Goal: Task Accomplishment & Management: Use online tool/utility

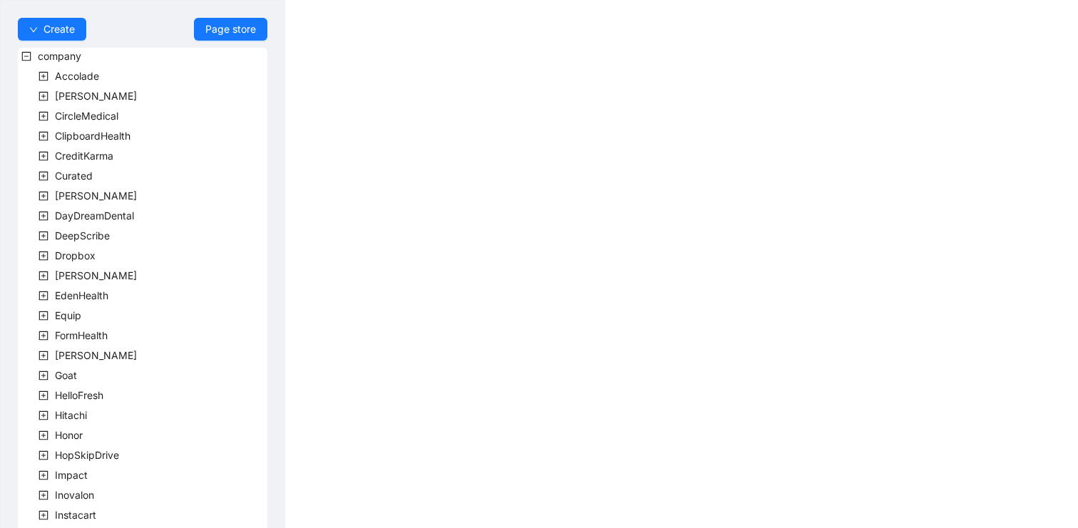
scroll to position [396, 0]
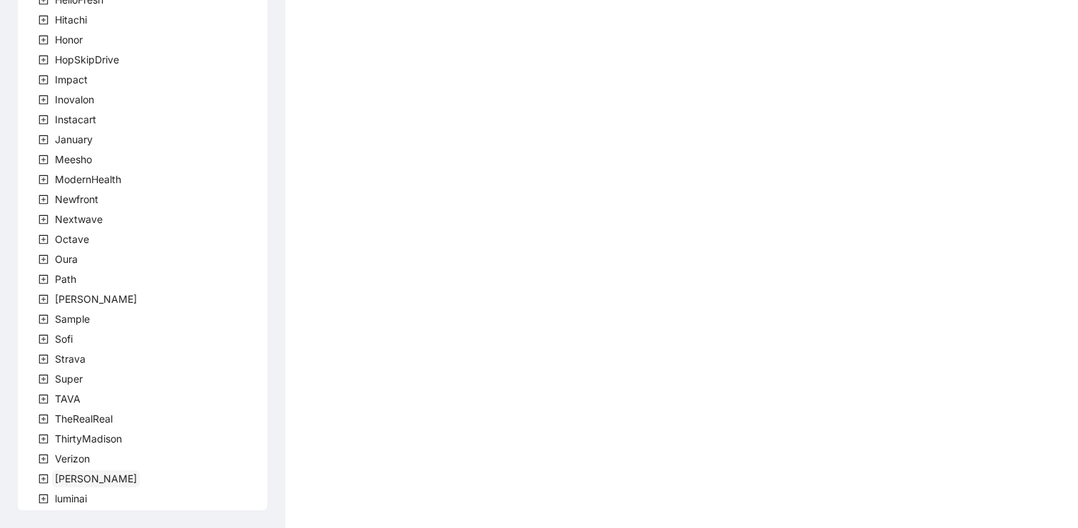
click at [63, 473] on span "[PERSON_NAME]" at bounding box center [96, 479] width 82 height 12
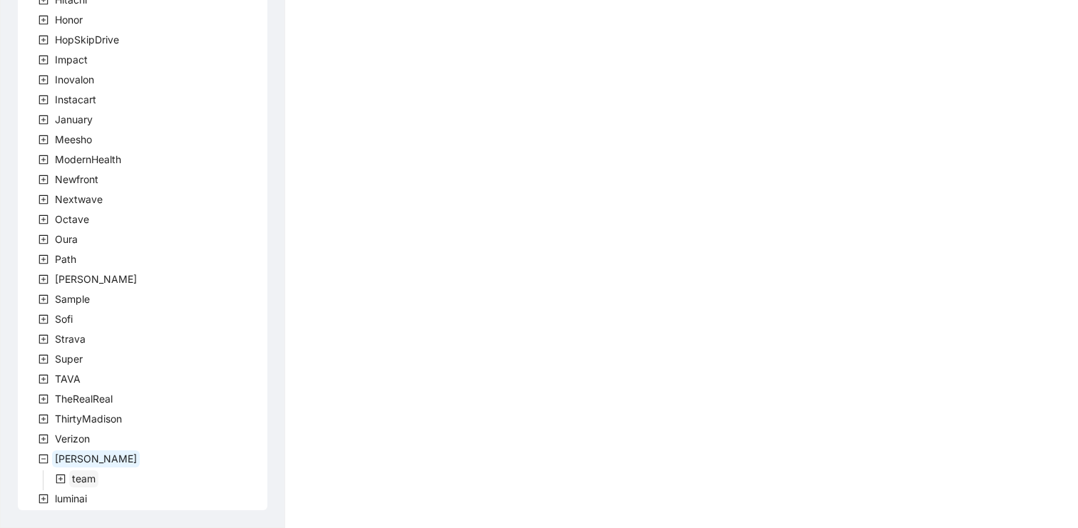
click at [76, 478] on span "team" at bounding box center [84, 479] width 24 height 12
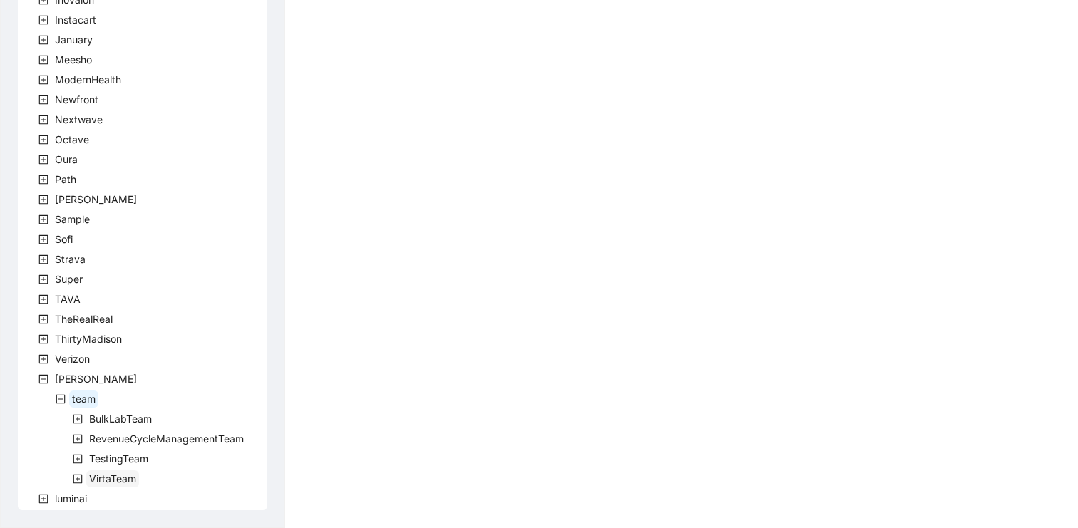
click at [98, 478] on span "VirtaTeam" at bounding box center [112, 479] width 47 height 12
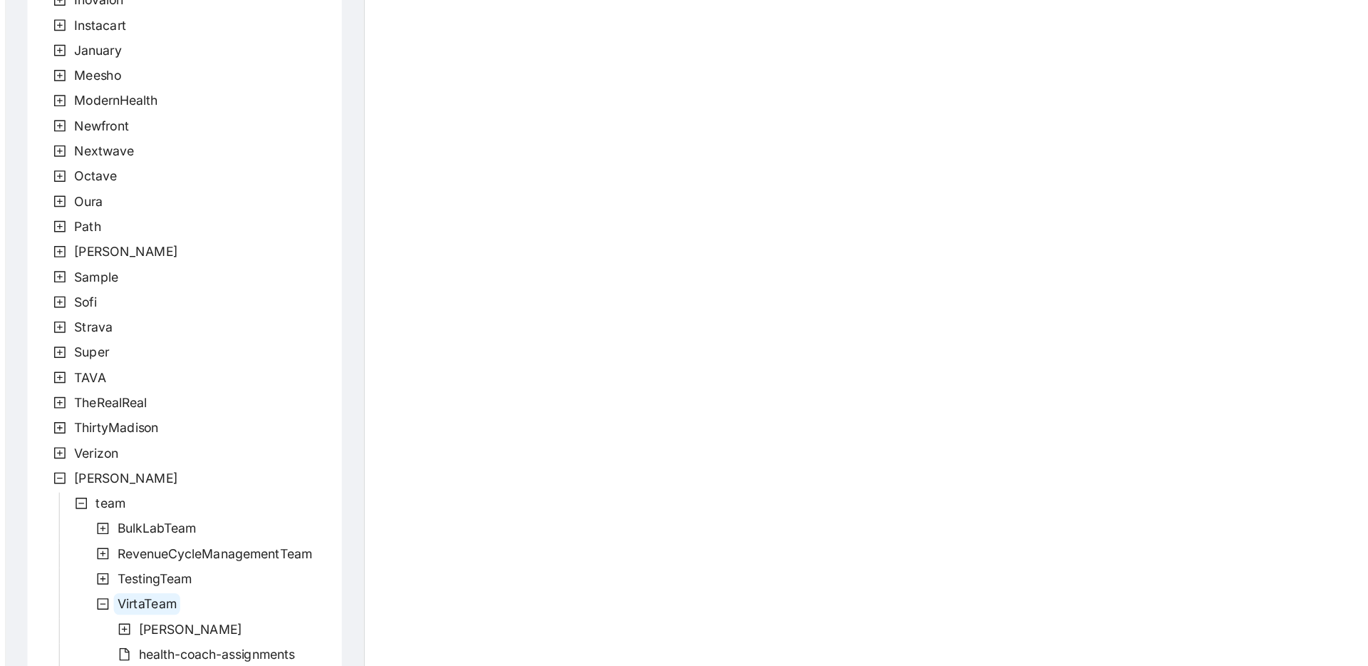
scroll to position [835, 0]
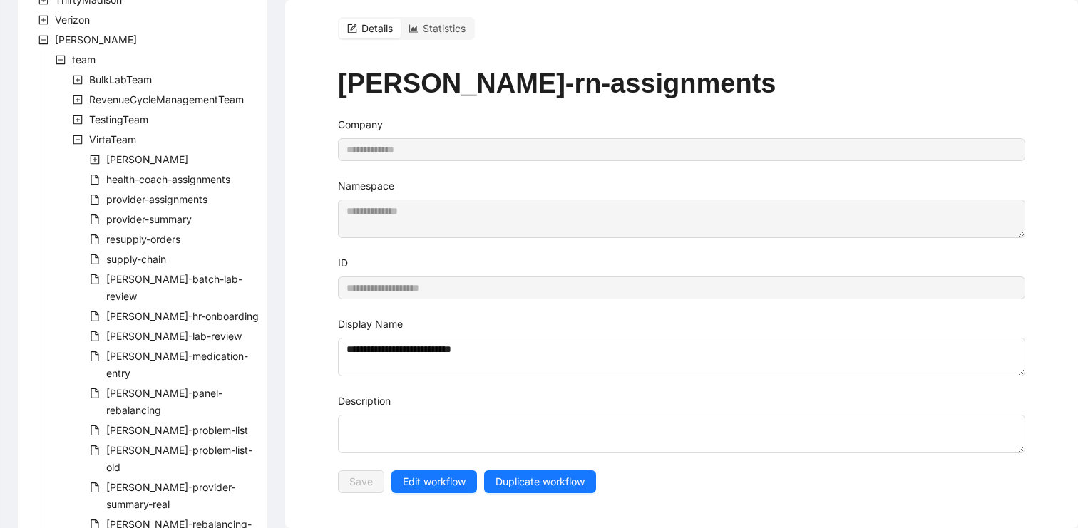
type input "**********"
type textarea "**********"
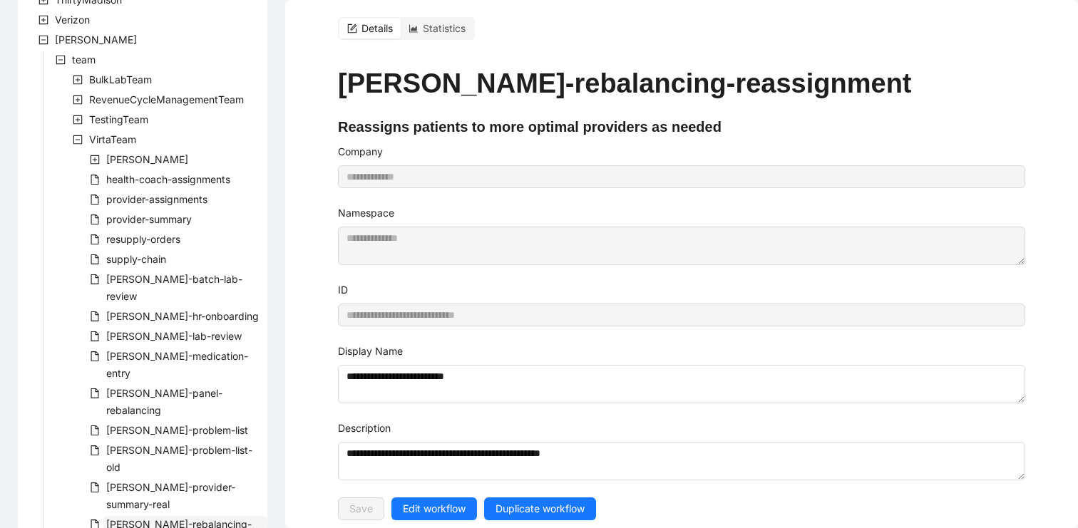
click at [167, 518] on span "virta-rebalancing-part-two" at bounding box center [178, 532] width 145 height 29
type input "**********"
type textarea "**********"
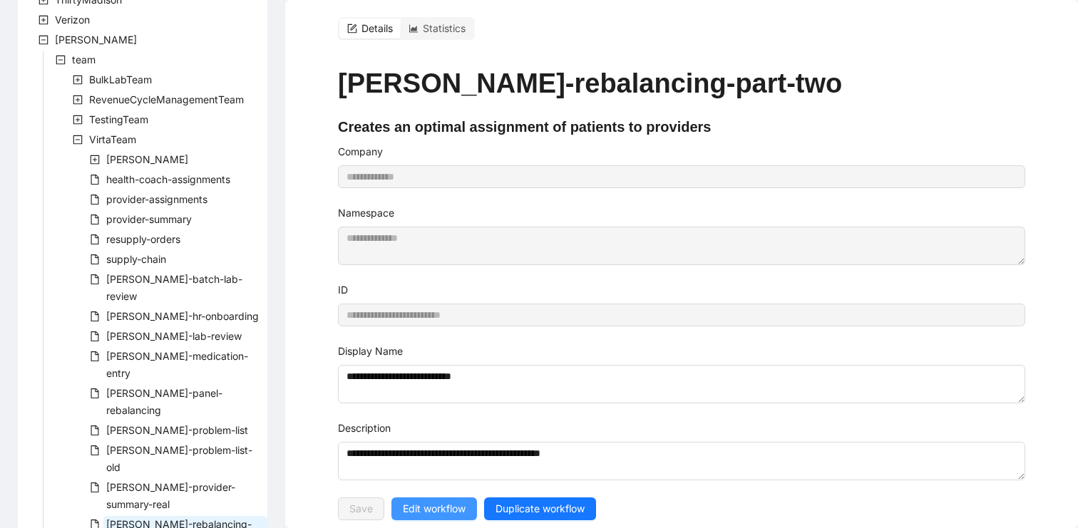
click at [448, 511] on span "Edit workflow" at bounding box center [434, 509] width 63 height 16
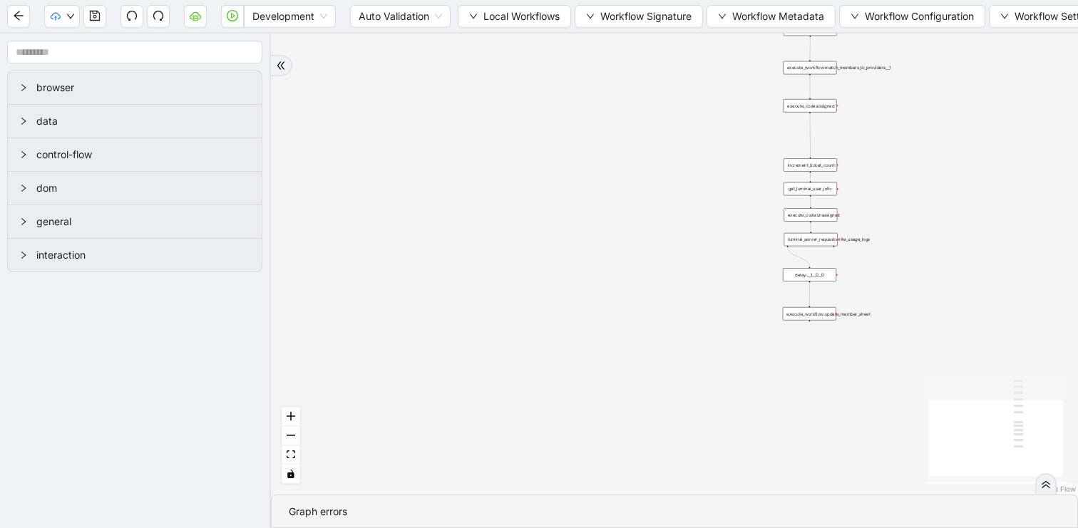
click at [639, 115] on div "trigger execute_workflow:extract_member_data execute_workflow:remove_duplicate_…" at bounding box center [674, 263] width 807 height 461
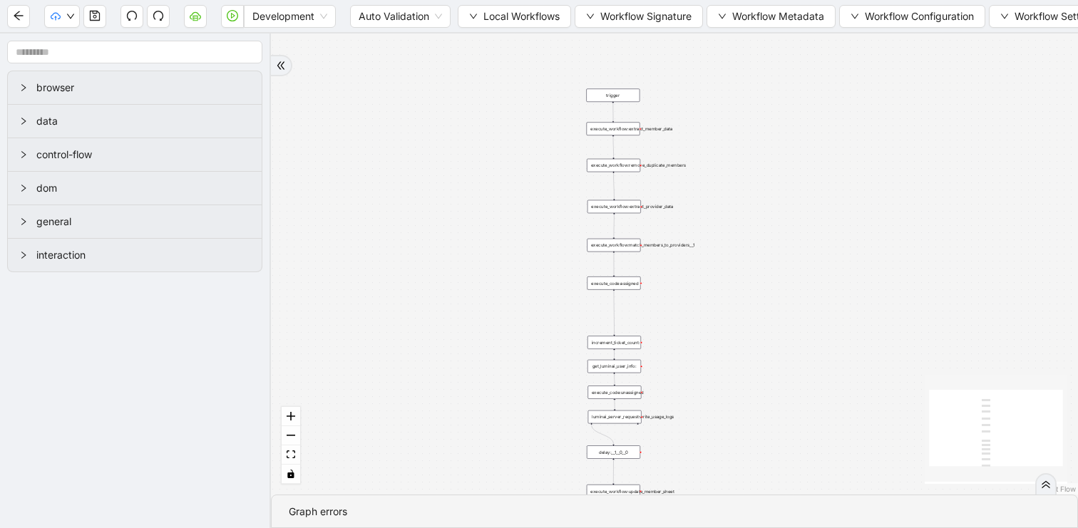
drag, startPoint x: 657, startPoint y: 114, endPoint x: 406, endPoint y: 346, distance: 342.0
click at [406, 346] on div "trigger execute_workflow:extract_member_data execute_workflow:remove_duplicate_…" at bounding box center [674, 263] width 807 height 461
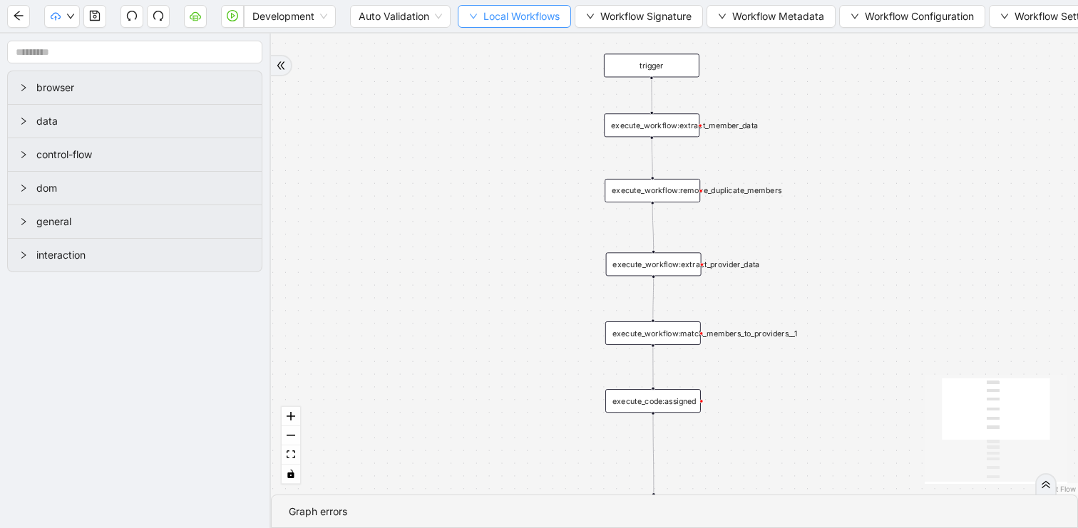
click at [474, 20] on icon "down" at bounding box center [473, 16] width 9 height 9
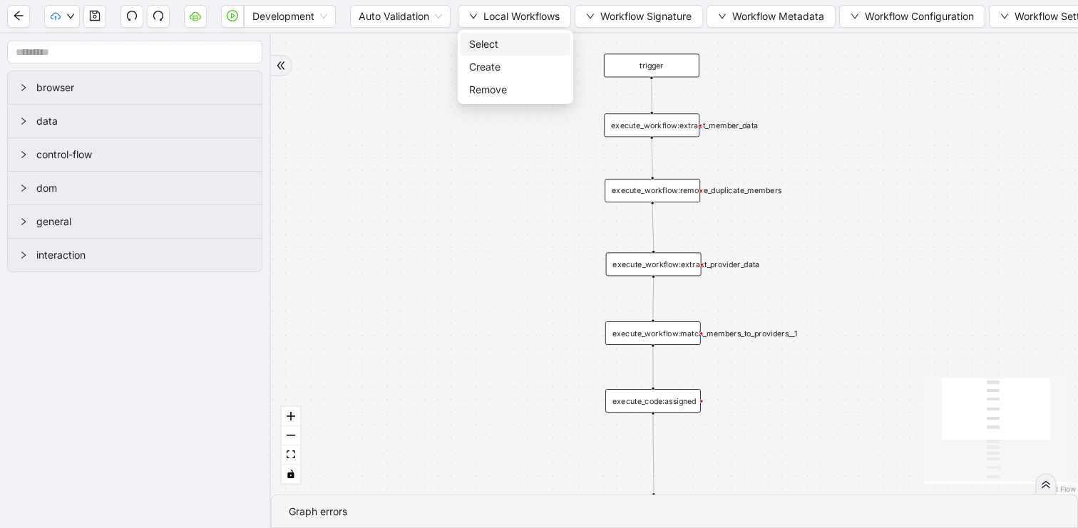
click at [471, 45] on span "Select" at bounding box center [515, 44] width 93 height 16
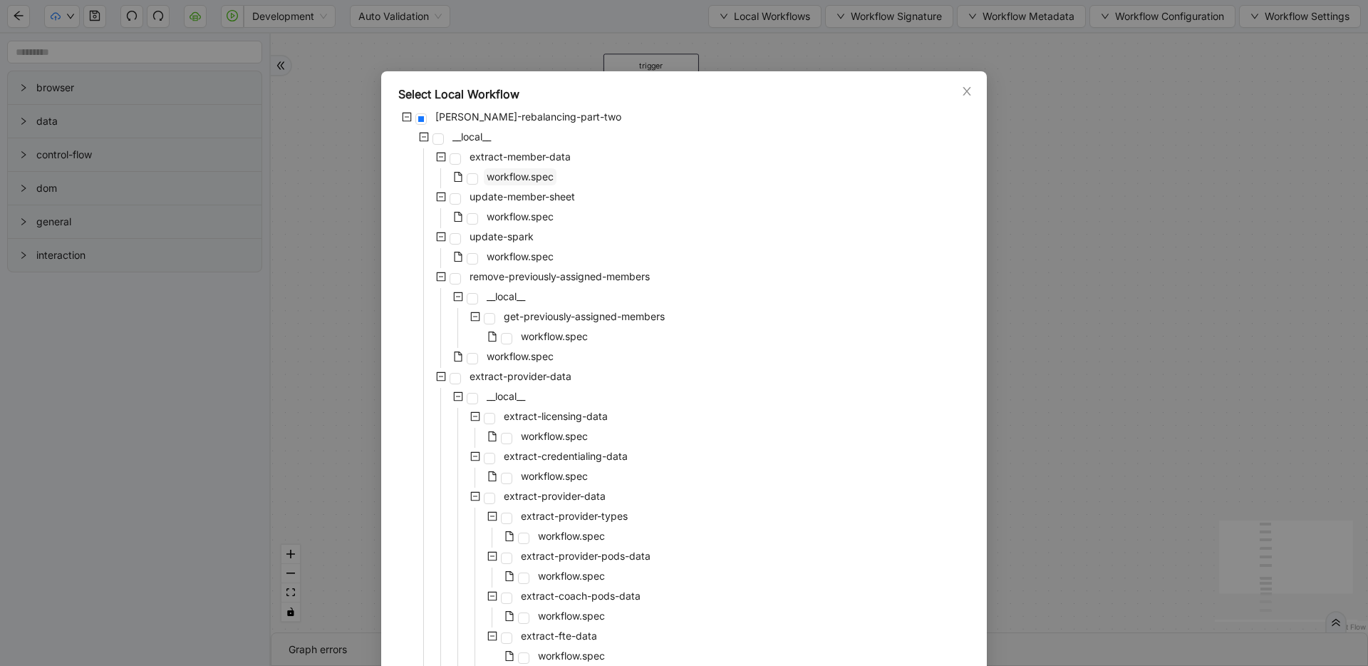
click at [519, 176] on span "workflow.spec" at bounding box center [520, 176] width 67 height 12
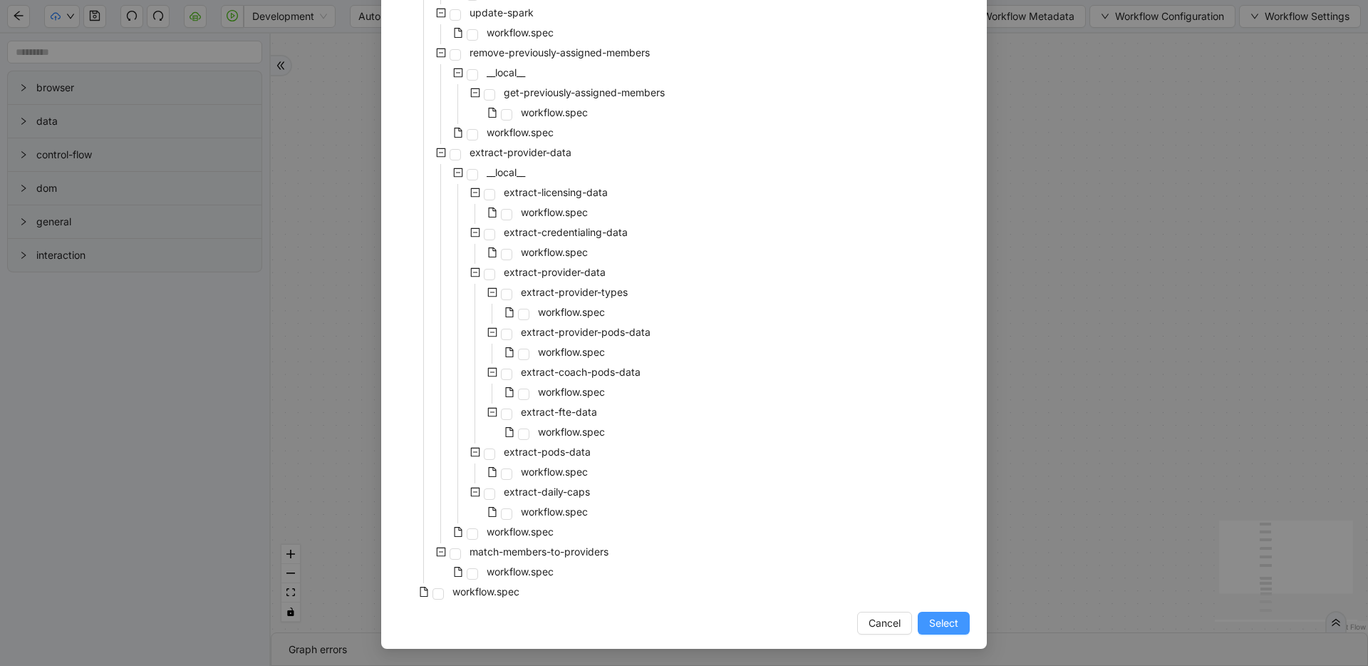
click at [947, 527] on span "Select" at bounding box center [943, 623] width 29 height 16
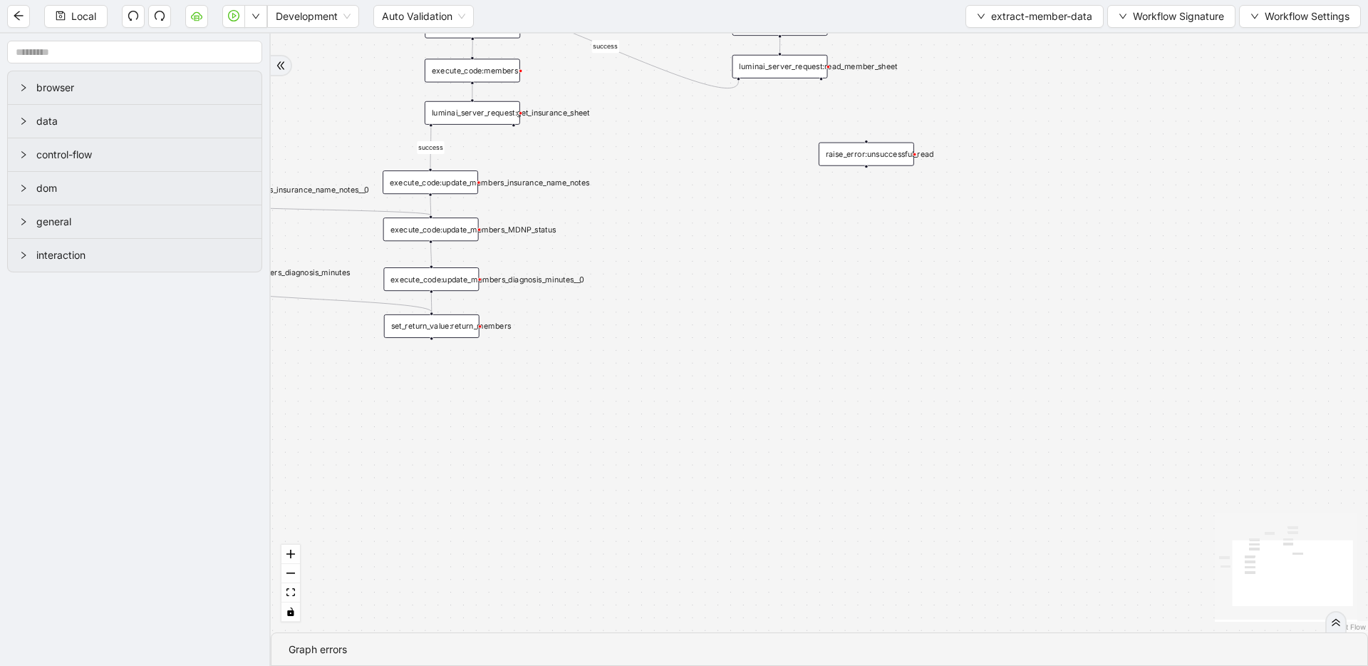
drag, startPoint x: 932, startPoint y: 260, endPoint x: 958, endPoint y: 490, distance: 230.9
click at [958, 490] on div "success success success success trigger luminai_server_request:read_member_shee…" at bounding box center [820, 332] width 1098 height 599
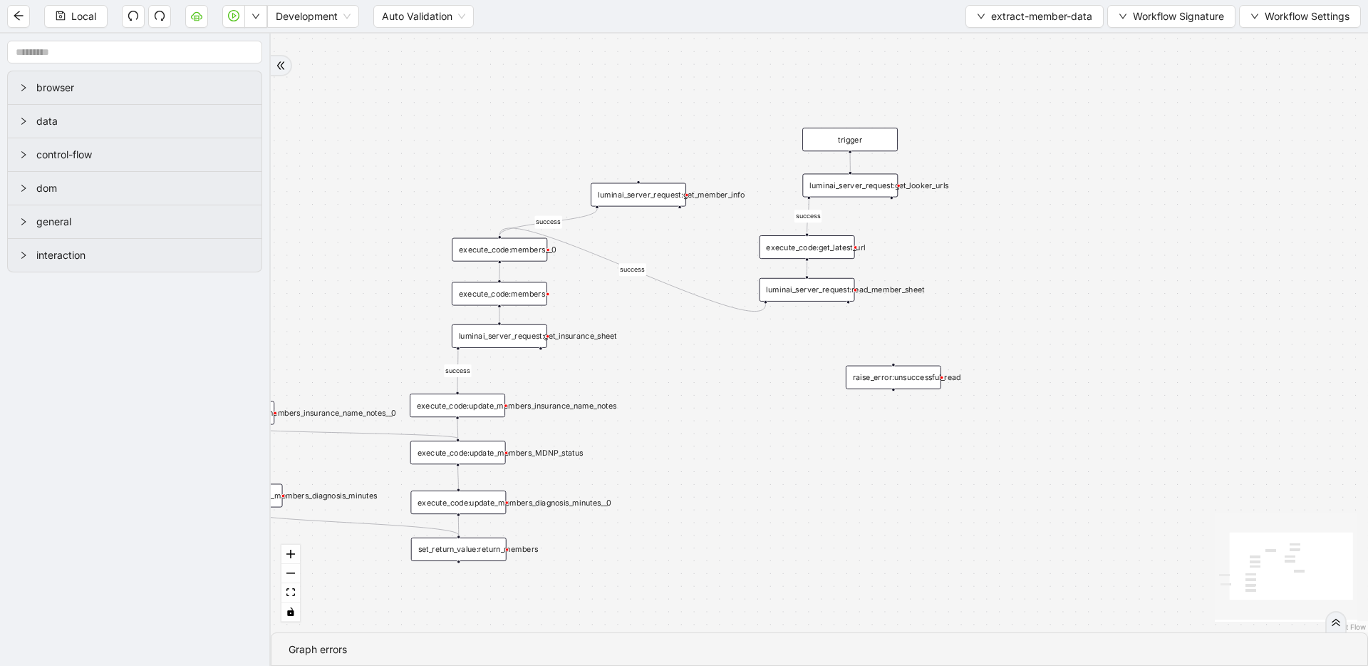
drag, startPoint x: 740, startPoint y: 453, endPoint x: 760, endPoint y: 420, distance: 39.0
click at [760, 420] on div "success success success success trigger luminai_server_request:read_member_shee…" at bounding box center [820, 332] width 1098 height 599
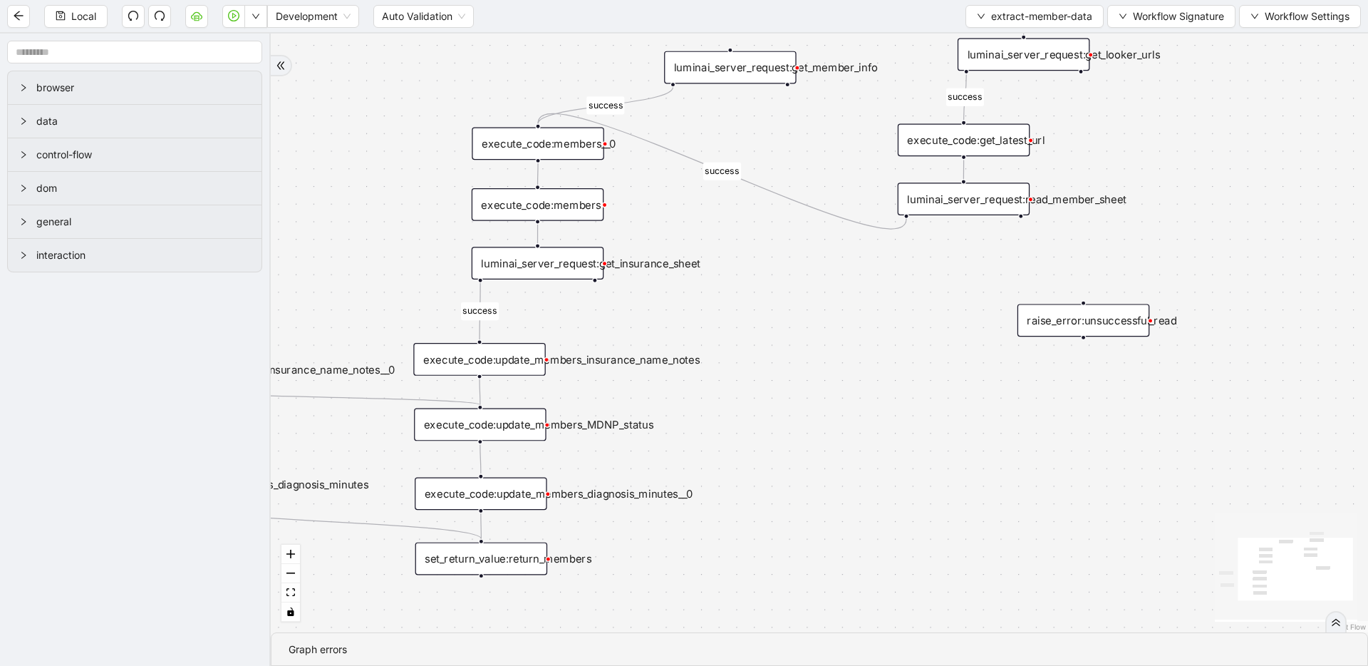
drag, startPoint x: 666, startPoint y: 349, endPoint x: 689, endPoint y: 331, distance: 29.9
click at [689, 331] on div "success success success success trigger luminai_server_request:read_member_shee…" at bounding box center [820, 332] width 1098 height 599
click at [560, 264] on div "luminai_server_request:get_insurance_sheet" at bounding box center [540, 262] width 132 height 33
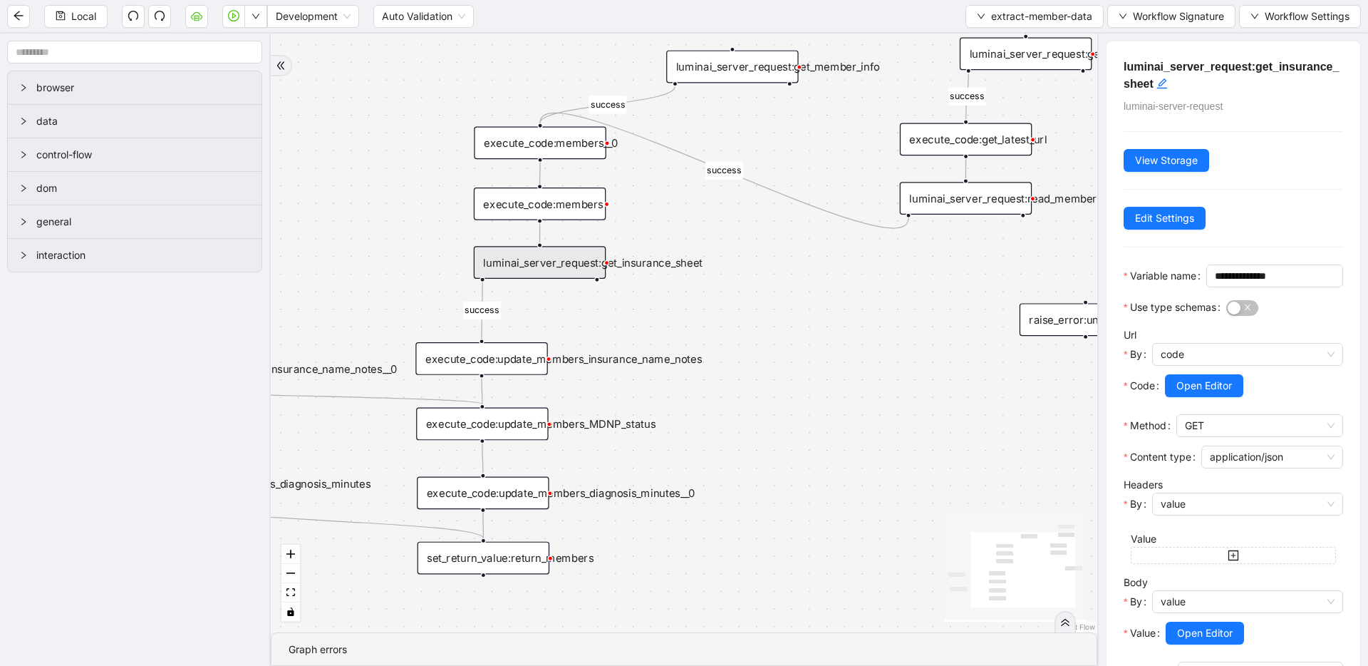
click at [413, 257] on div "success success success success trigger luminai_server_request:read_member_shee…" at bounding box center [684, 332] width 827 height 599
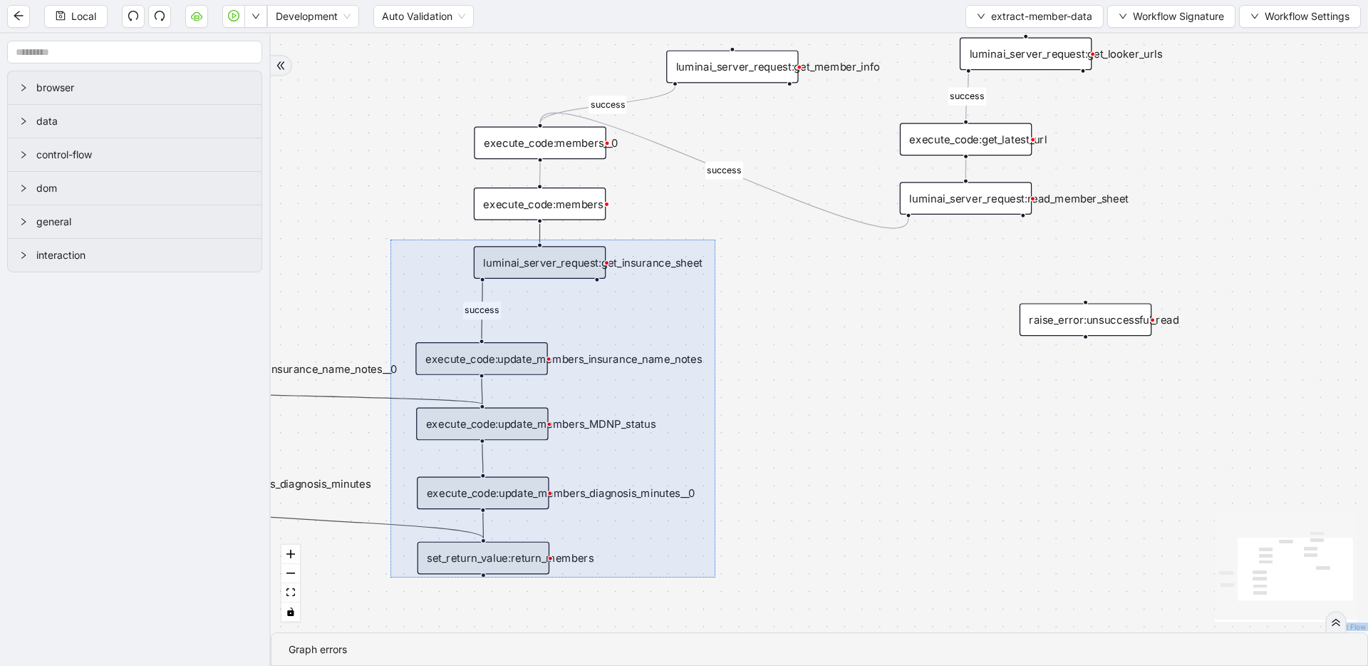
drag, startPoint x: 398, startPoint y: 245, endPoint x: 716, endPoint y: 577, distance: 458.7
click at [716, 527] on div "success success success success trigger luminai_server_request:read_member_shee…" at bounding box center [820, 332] width 1098 height 599
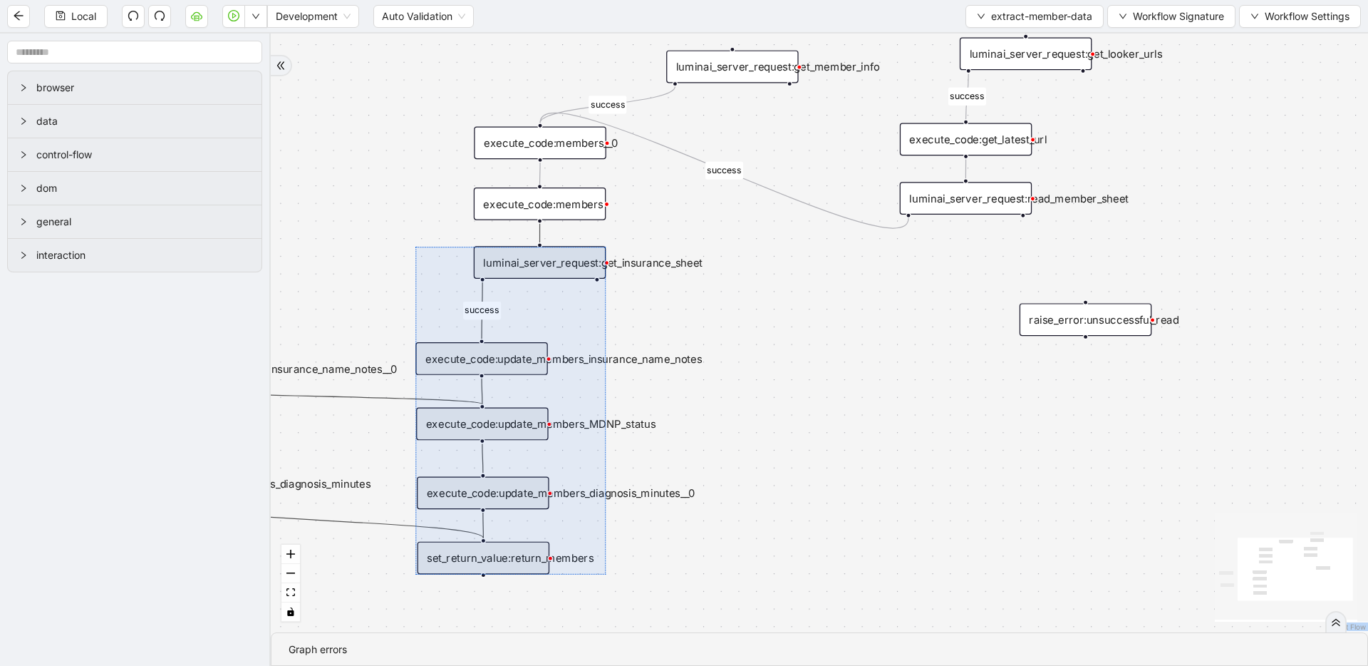
click at [732, 294] on div "success success success success trigger luminai_server_request:read_member_shee…" at bounding box center [820, 332] width 1098 height 599
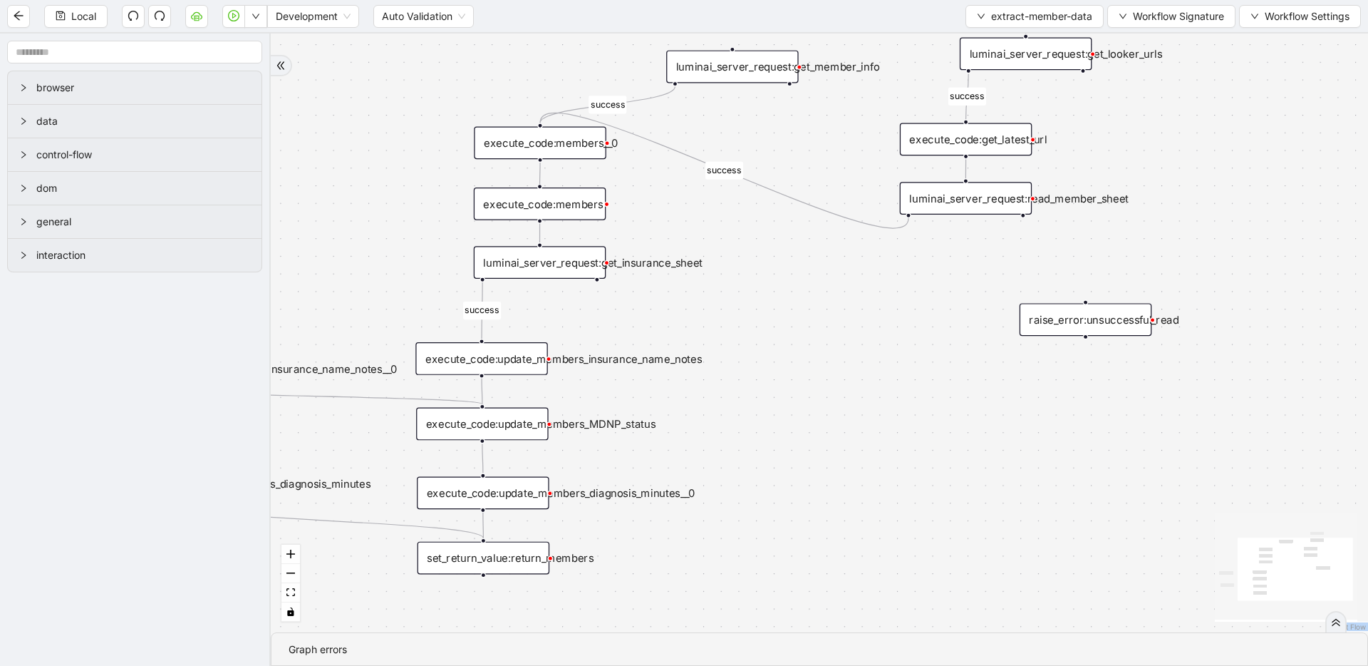
click at [530, 359] on div "execute_code:update_members_insurance_name_notes" at bounding box center [482, 358] width 132 height 33
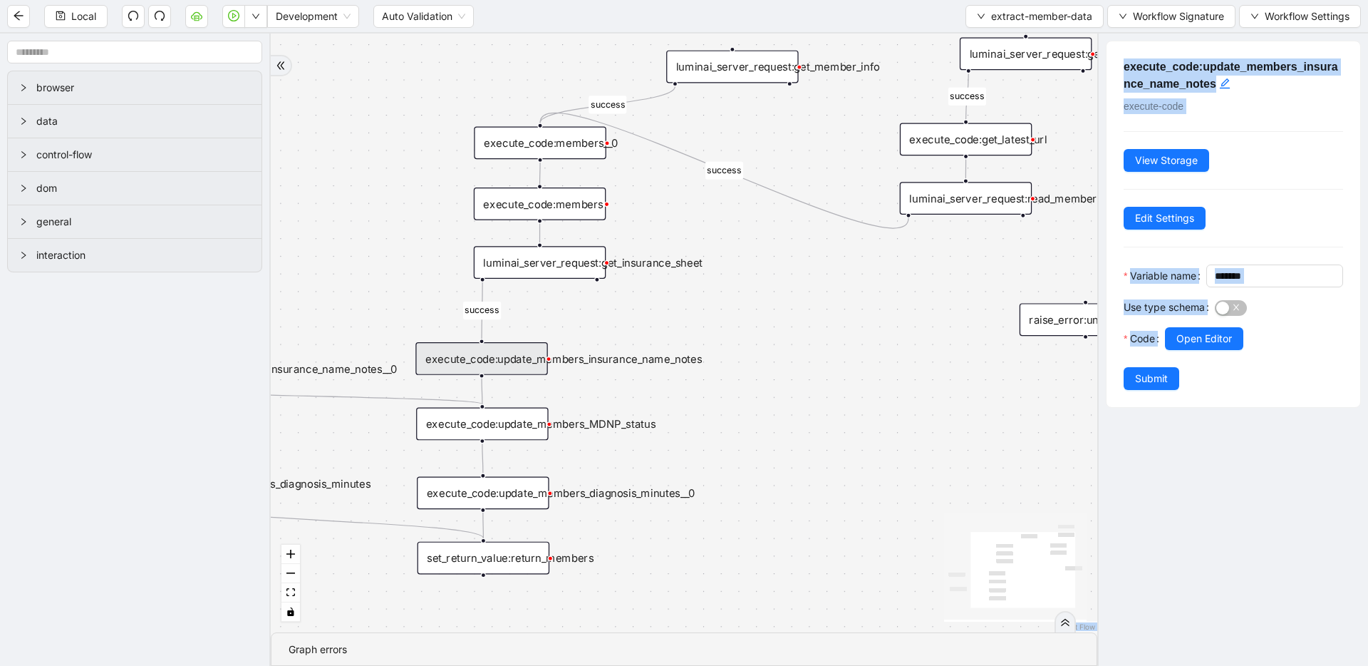
click at [519, 439] on div "execute_code:update_members_MDNP_status" at bounding box center [482, 424] width 132 height 33
click at [512, 361] on div "execute_code:update_members_insurance_name_notes" at bounding box center [482, 358] width 132 height 33
click at [1077, 350] on button "Open Editor" at bounding box center [1204, 338] width 78 height 23
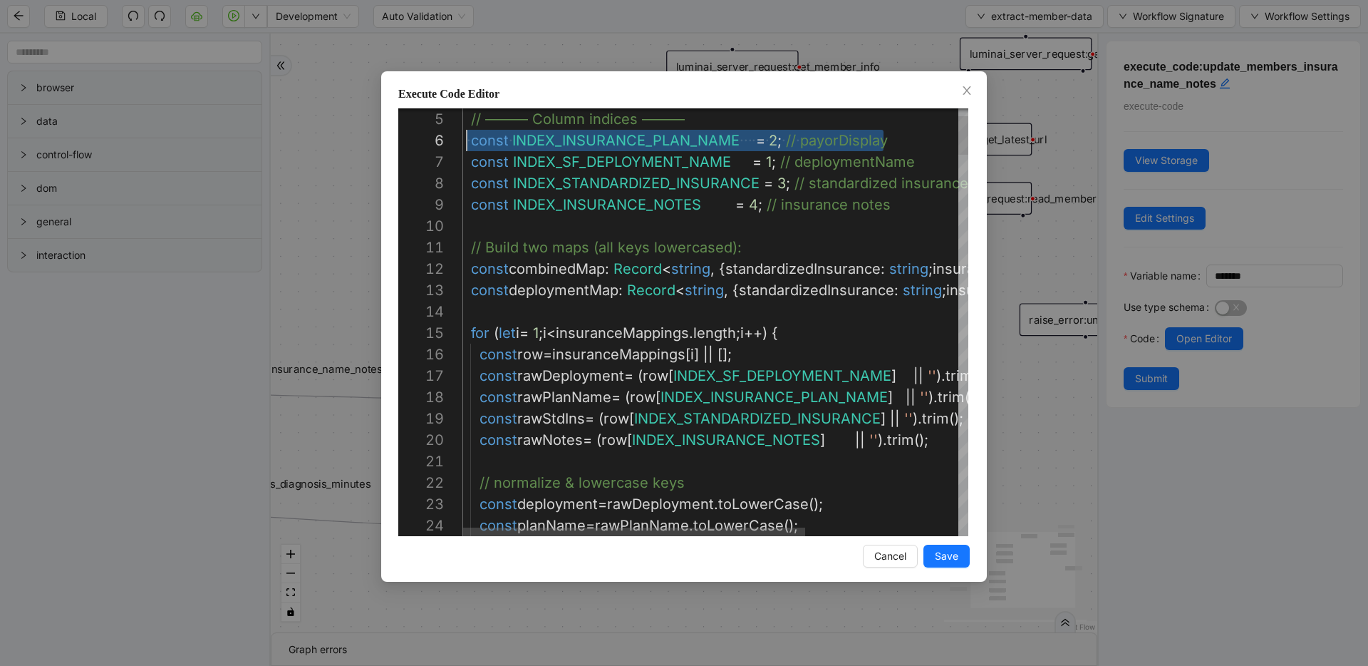
scroll to position [107, 0]
drag, startPoint x: 898, startPoint y: 133, endPoint x: 441, endPoint y: 138, distance: 456.9
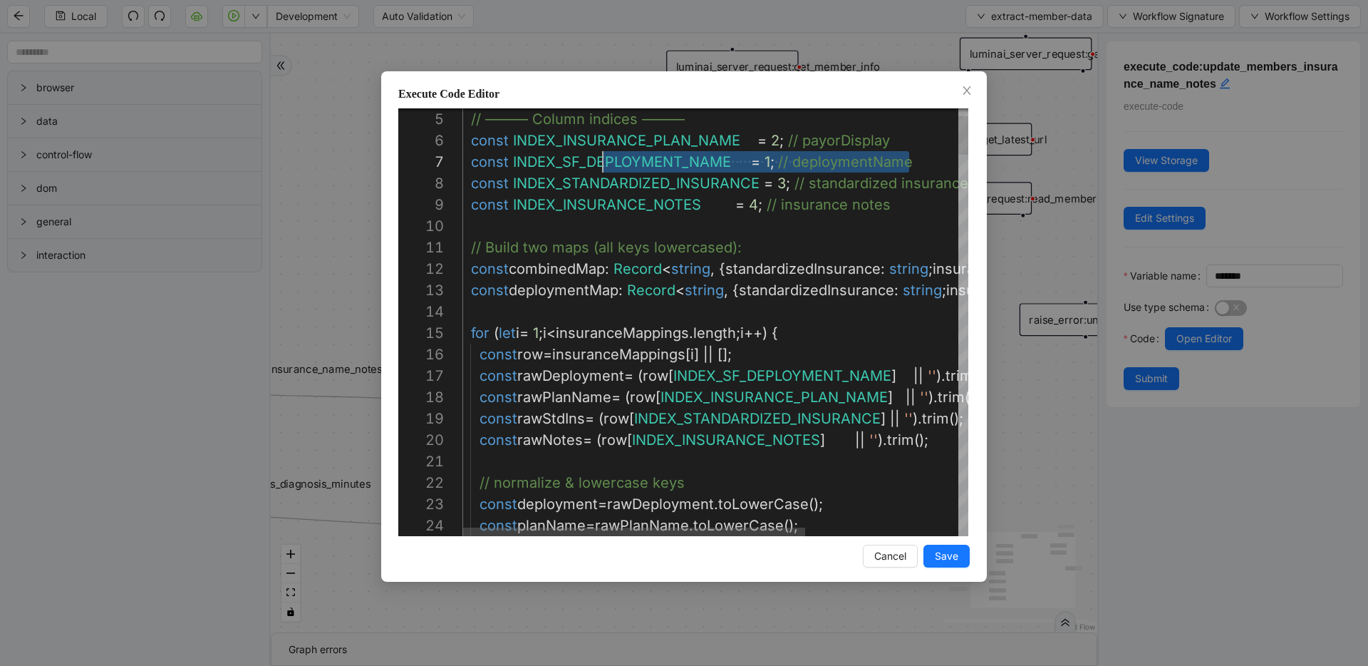
scroll to position [128, 0]
drag, startPoint x: 922, startPoint y: 159, endPoint x: 440, endPoint y: 160, distance: 481.8
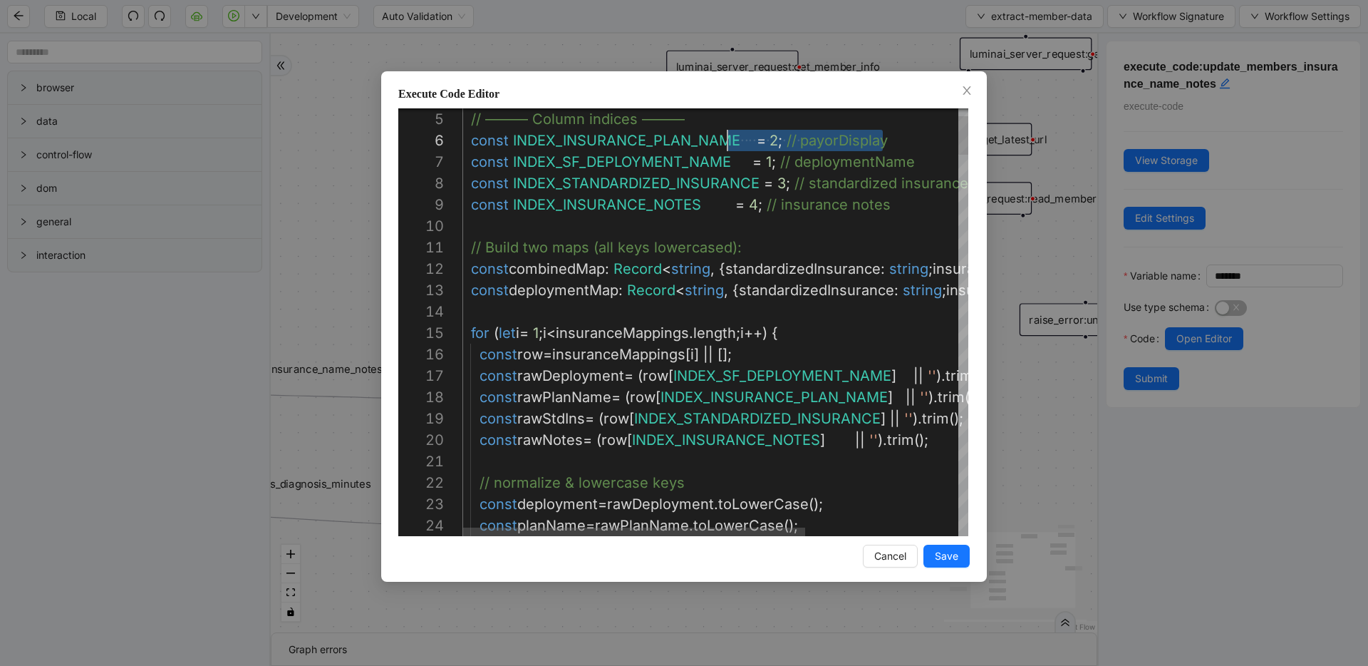
scroll to position [107, 0]
drag, startPoint x: 893, startPoint y: 140, endPoint x: 426, endPoint y: 140, distance: 467.6
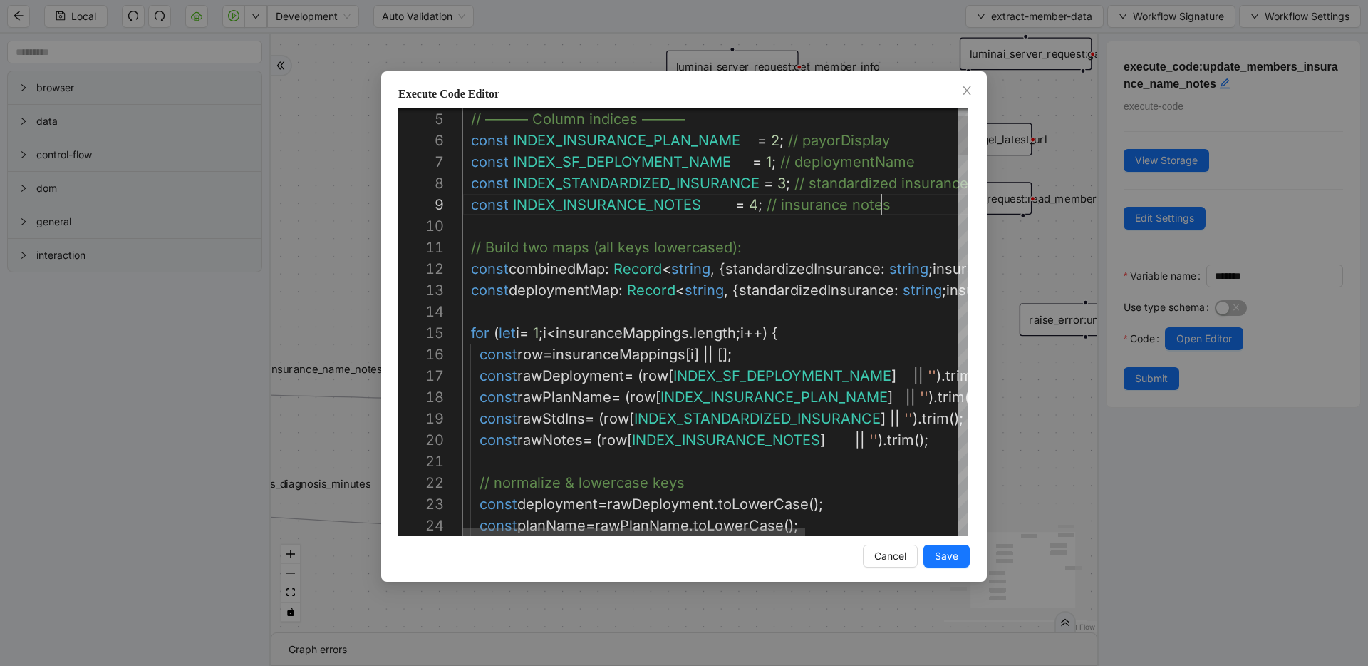
scroll to position [171, 0]
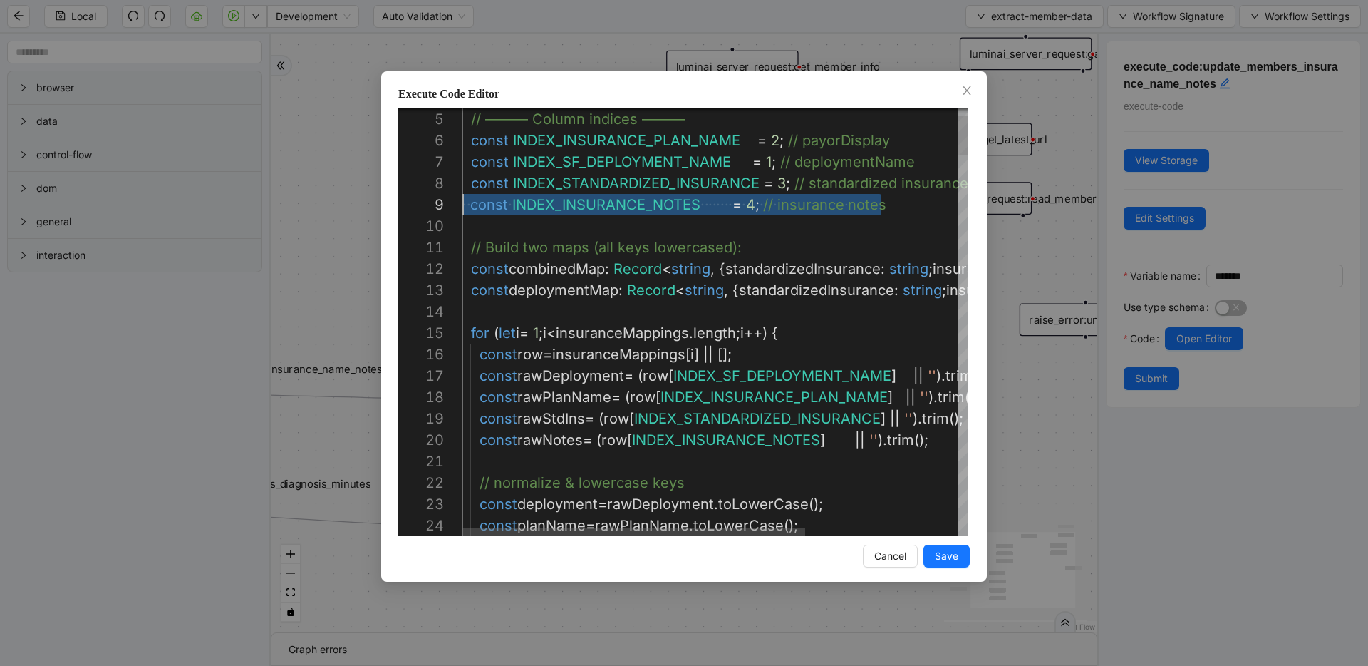
drag, startPoint x: 895, startPoint y: 209, endPoint x: 392, endPoint y: 212, distance: 503.2
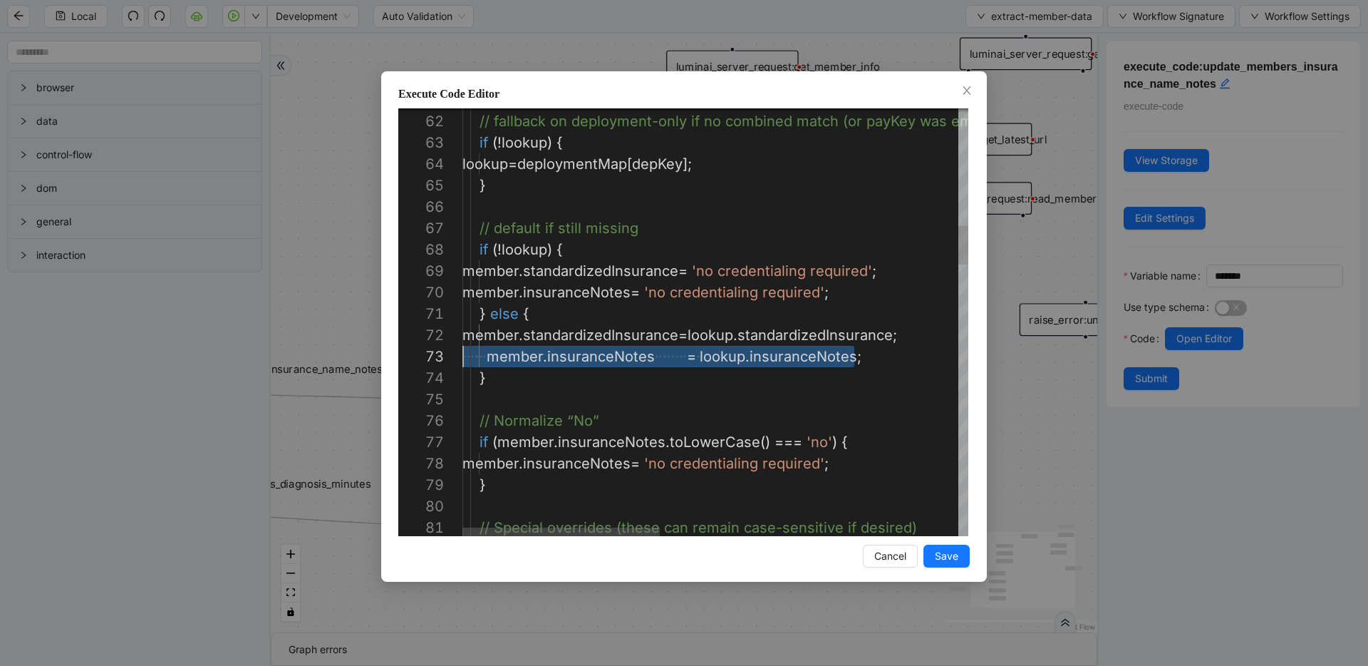
scroll to position [21, 0]
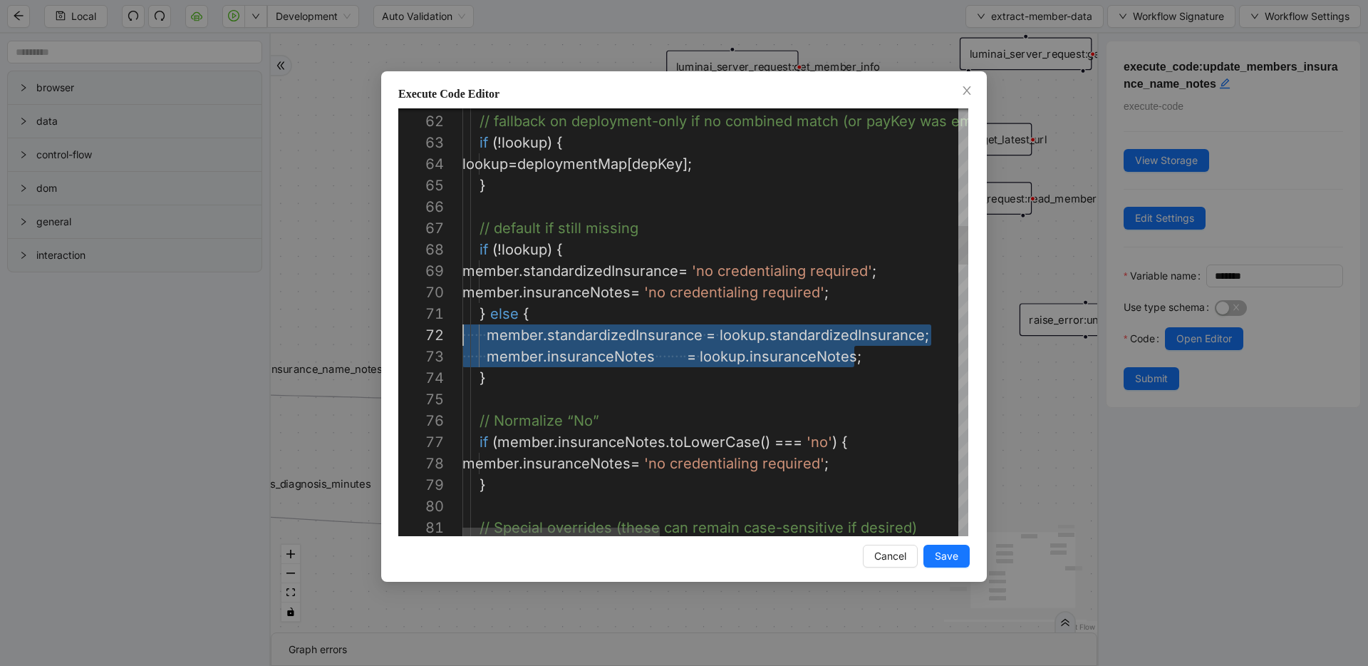
drag, startPoint x: 751, startPoint y: 366, endPoint x: 405, endPoint y: 344, distance: 347.1
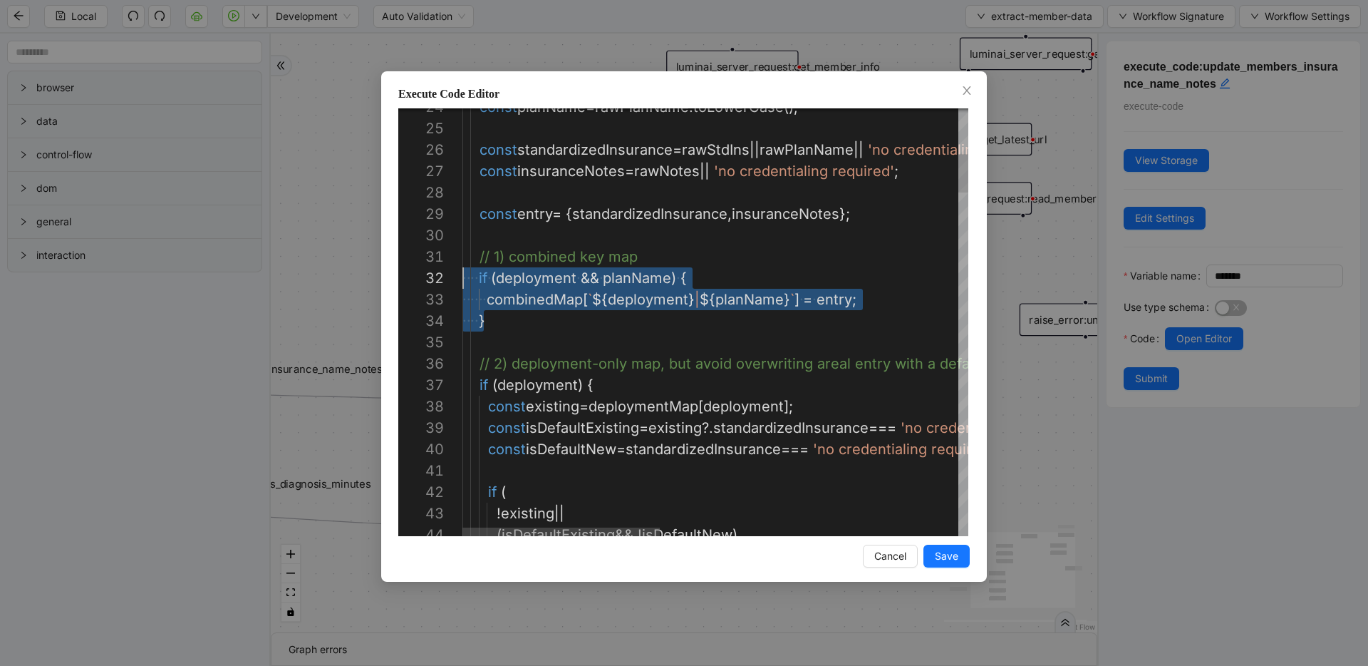
drag, startPoint x: 569, startPoint y: 324, endPoint x: 421, endPoint y: 284, distance: 153.5
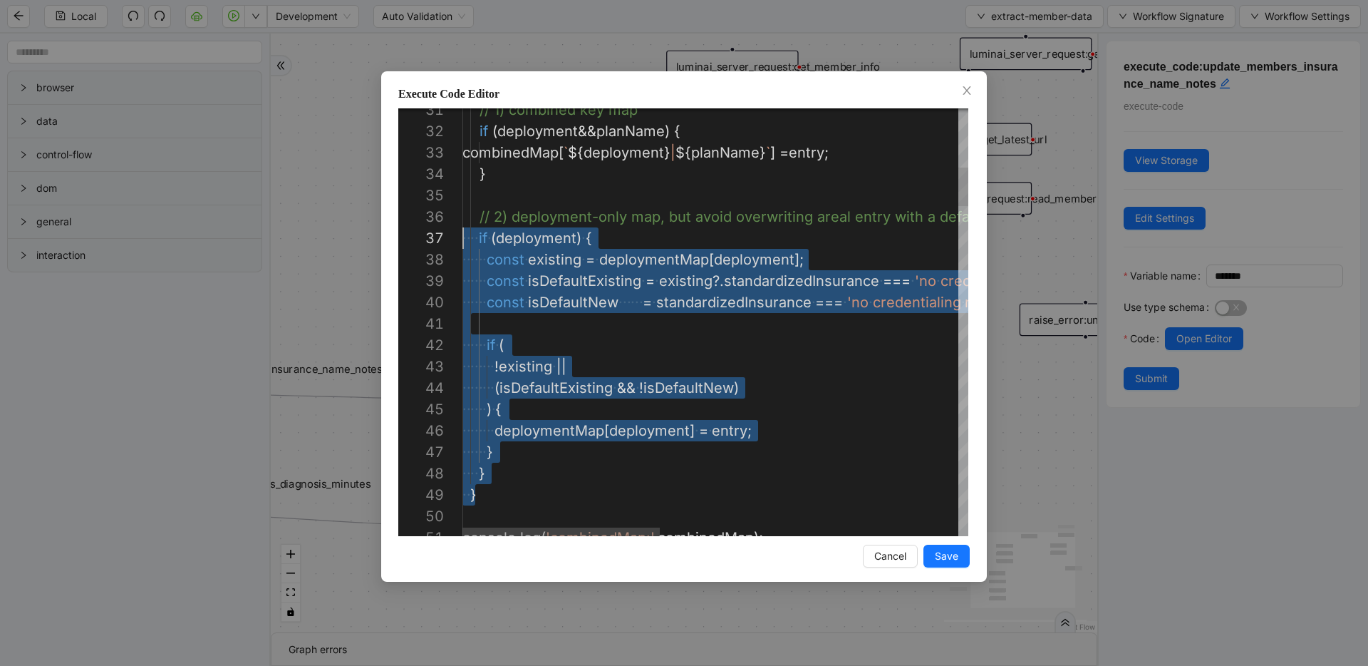
scroll to position [128, 0]
drag, startPoint x: 493, startPoint y: 492, endPoint x: 450, endPoint y: 235, distance: 260.2
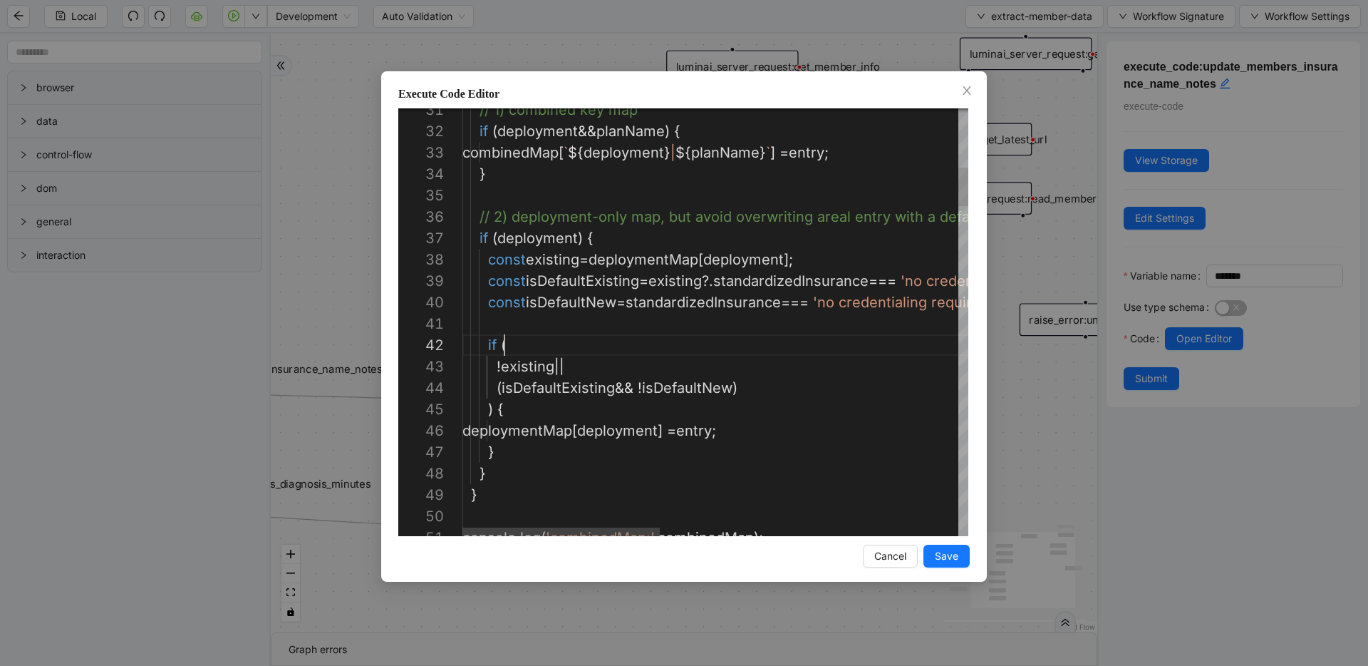
scroll to position [21, 42]
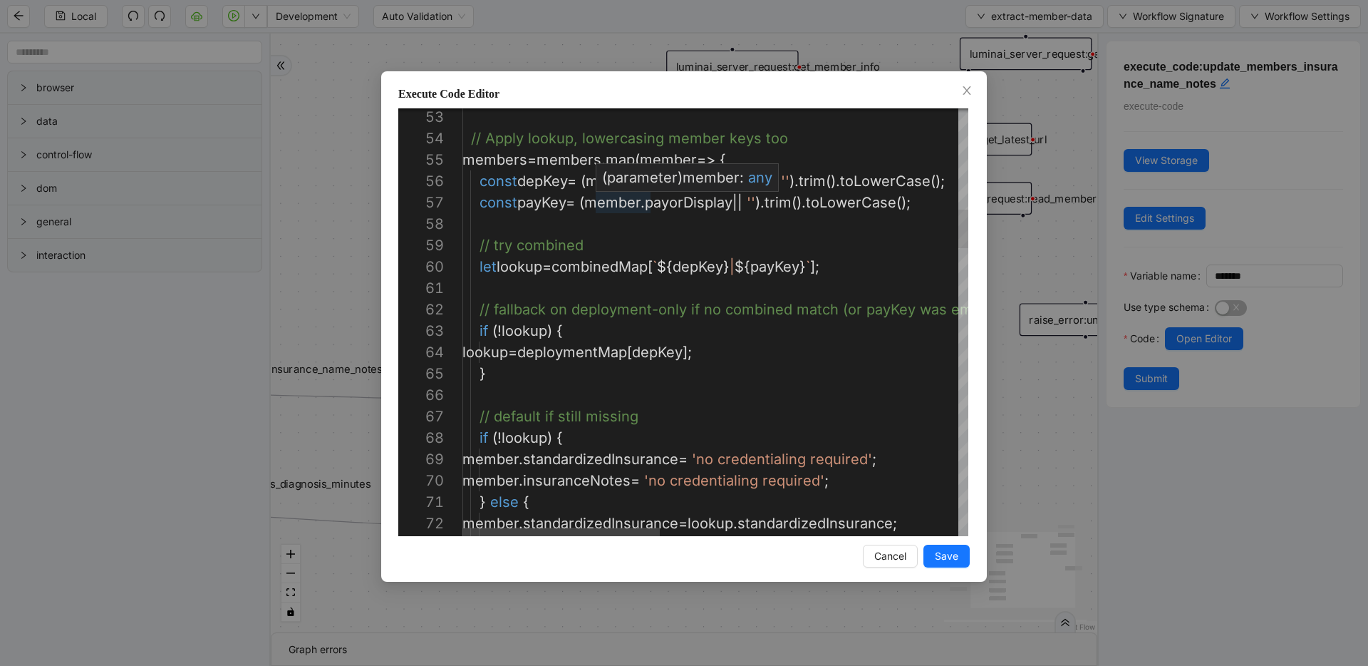
click at [770, 185] on span "any" at bounding box center [760, 177] width 24 height 17
drag, startPoint x: 854, startPoint y: 270, endPoint x: 405, endPoint y: 270, distance: 449.0
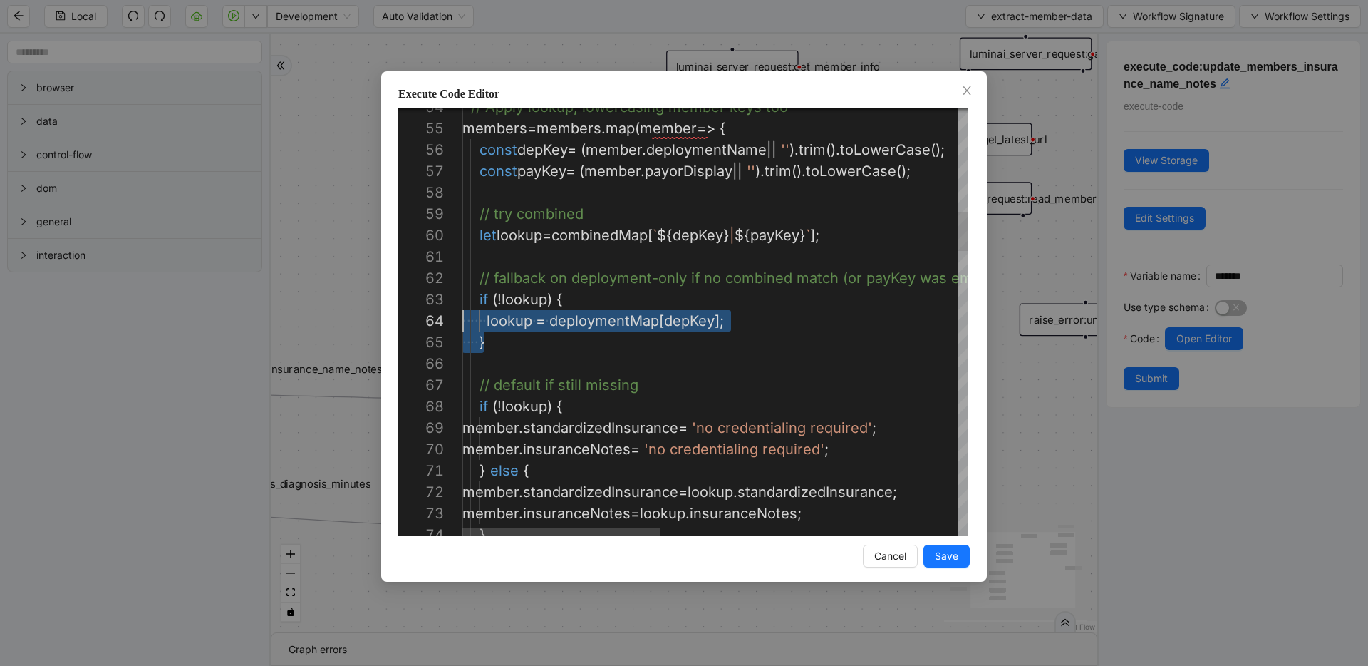
scroll to position [43, 0]
drag, startPoint x: 585, startPoint y: 348, endPoint x: 414, endPoint y: 297, distance: 178.4
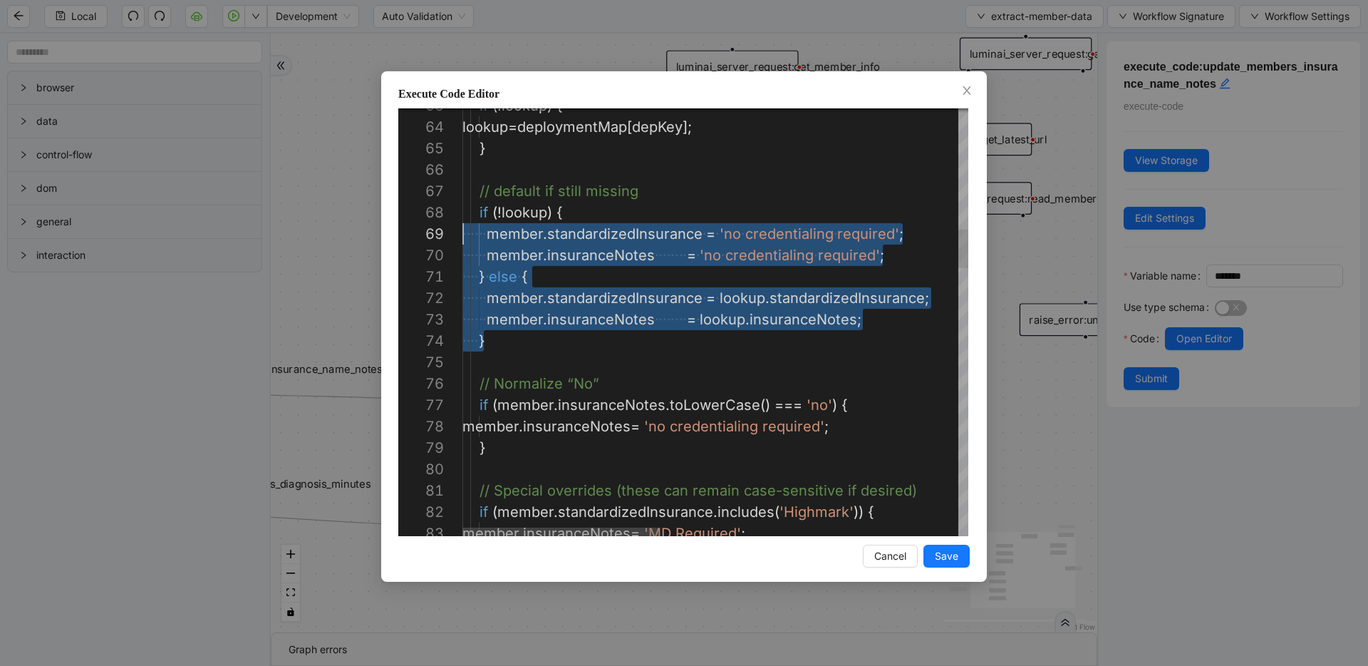
scroll to position [150, 0]
drag, startPoint x: 527, startPoint y: 342, endPoint x: 439, endPoint y: 218, distance: 152.3
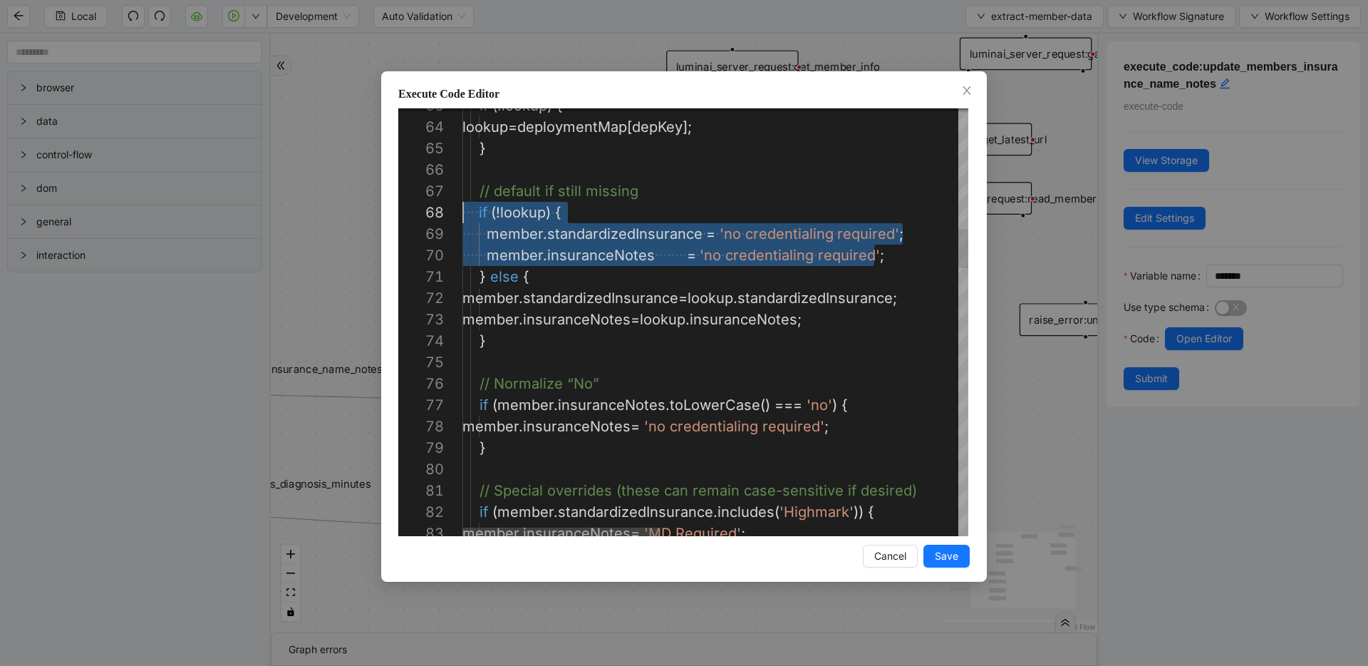
drag, startPoint x: 908, startPoint y: 260, endPoint x: 412, endPoint y: 217, distance: 497.9
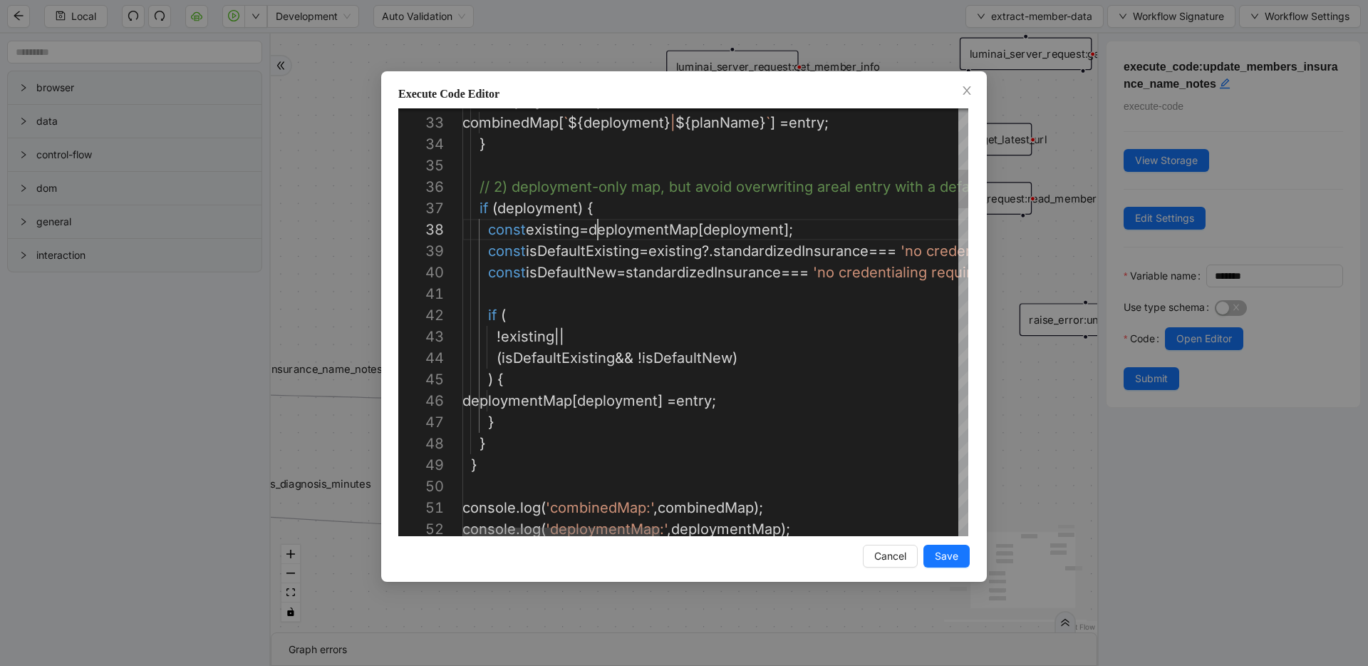
scroll to position [150, 338]
drag, startPoint x: 597, startPoint y: 226, endPoint x: 872, endPoint y: 226, distance: 274.4
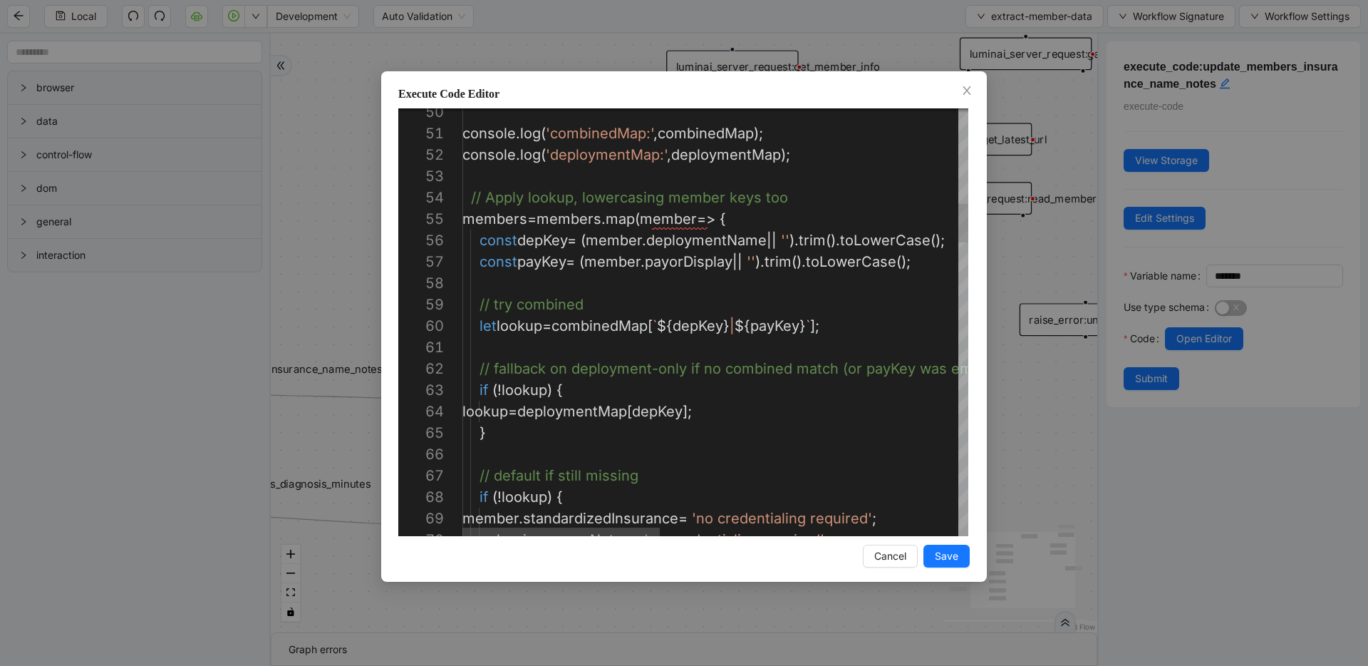
scroll to position [0, 0]
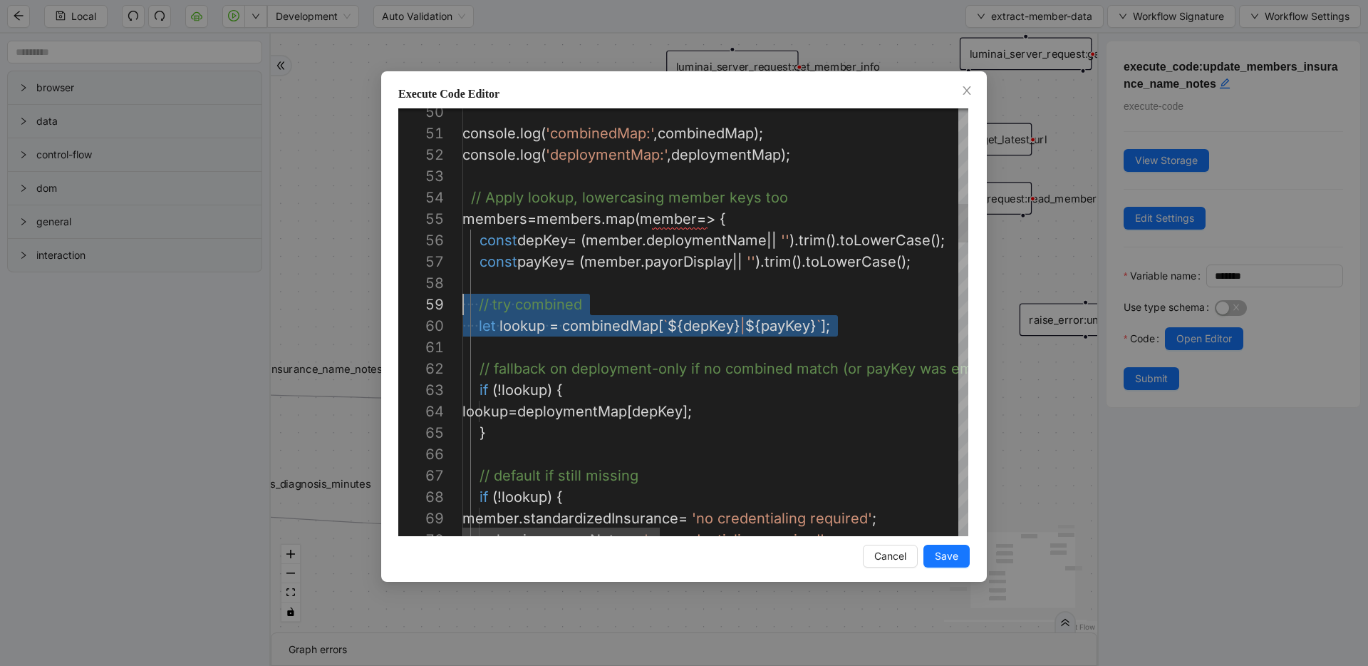
drag, startPoint x: 602, startPoint y: 348, endPoint x: 431, endPoint y: 306, distance: 175.5
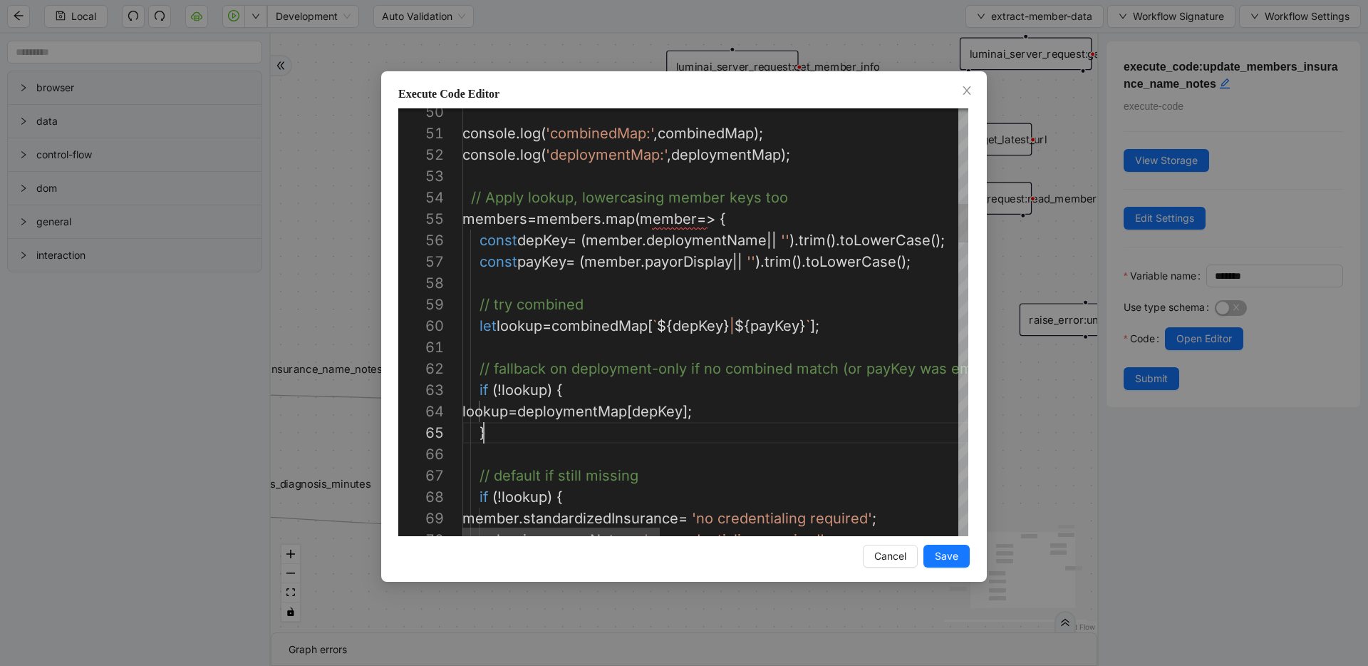
scroll to position [43, 0]
drag, startPoint x: 515, startPoint y: 433, endPoint x: 453, endPoint y: 389, distance: 76.1
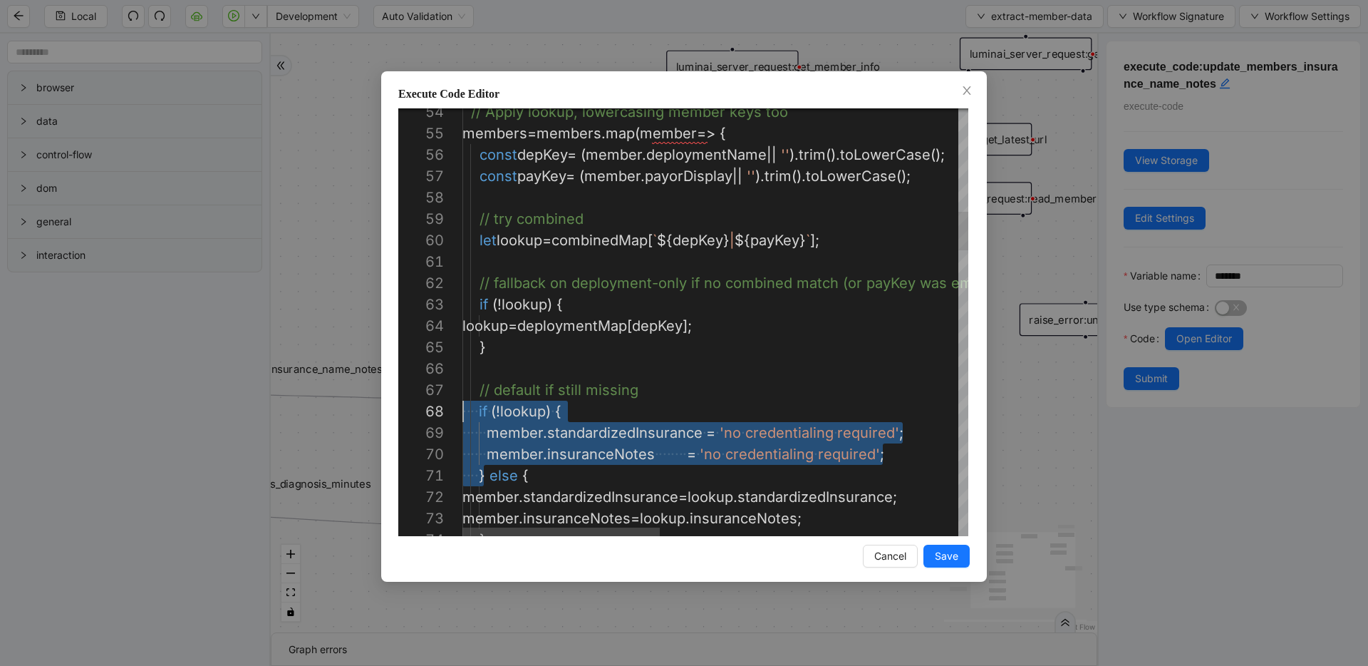
scroll to position [150, 0]
drag, startPoint x: 483, startPoint y: 475, endPoint x: 444, endPoint y: 413, distance: 73.0
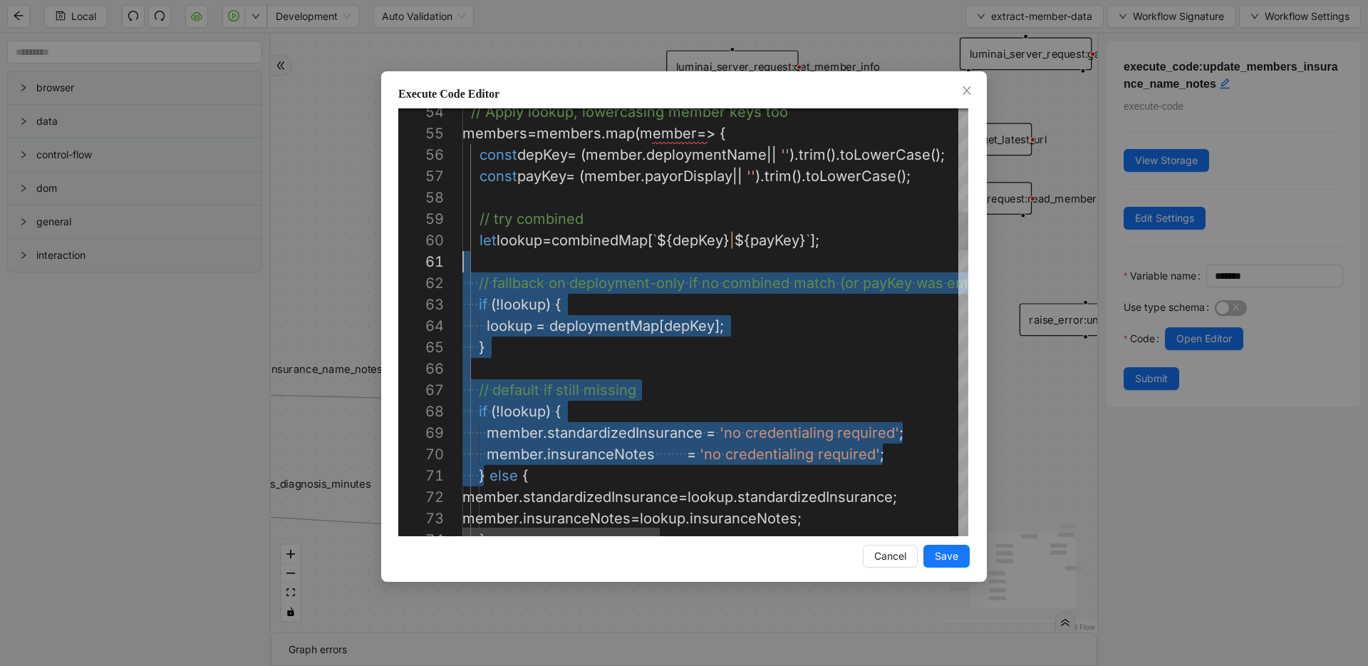
scroll to position [192, 0]
drag, startPoint x: 483, startPoint y: 476, endPoint x: 462, endPoint y: 232, distance: 245.4
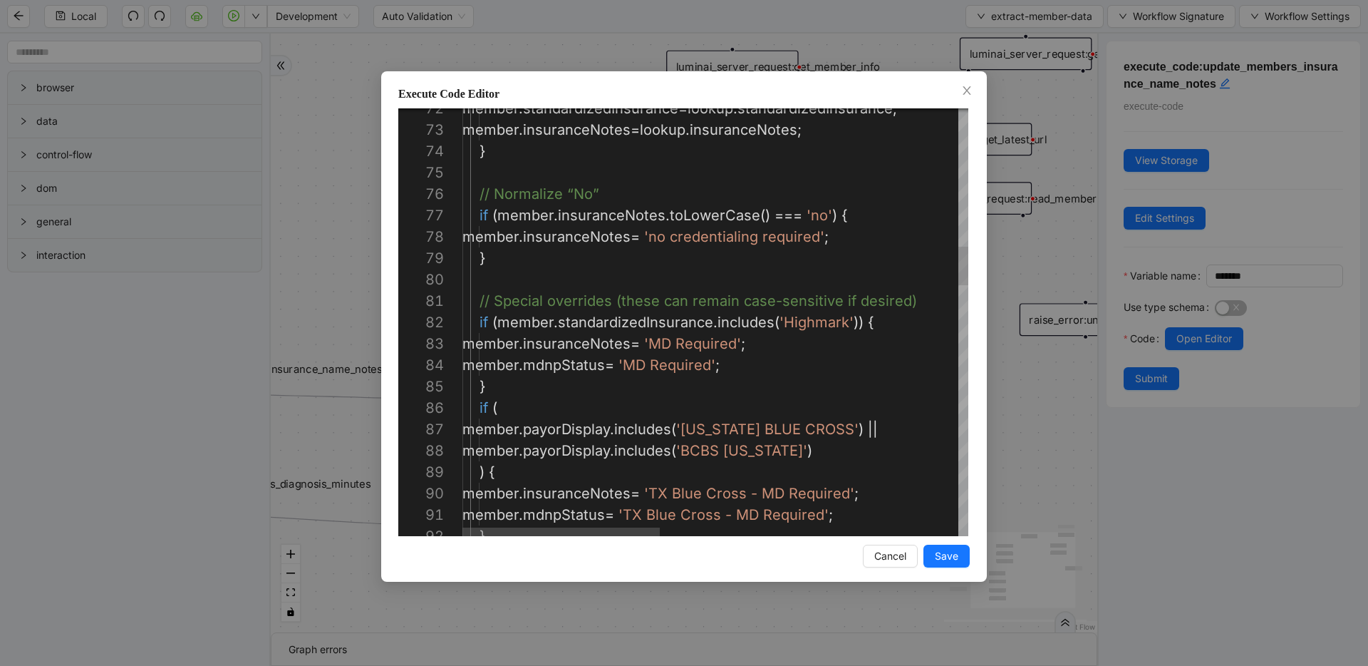
type textarea "**********"
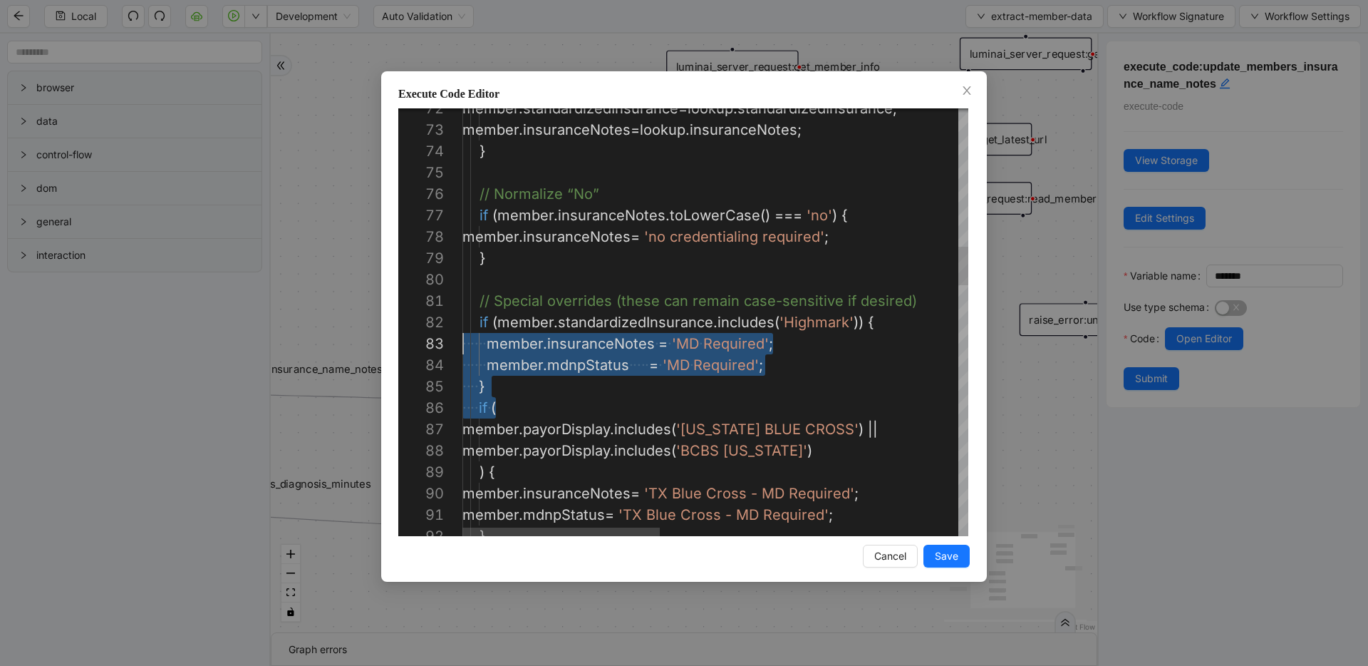
scroll to position [21, 0]
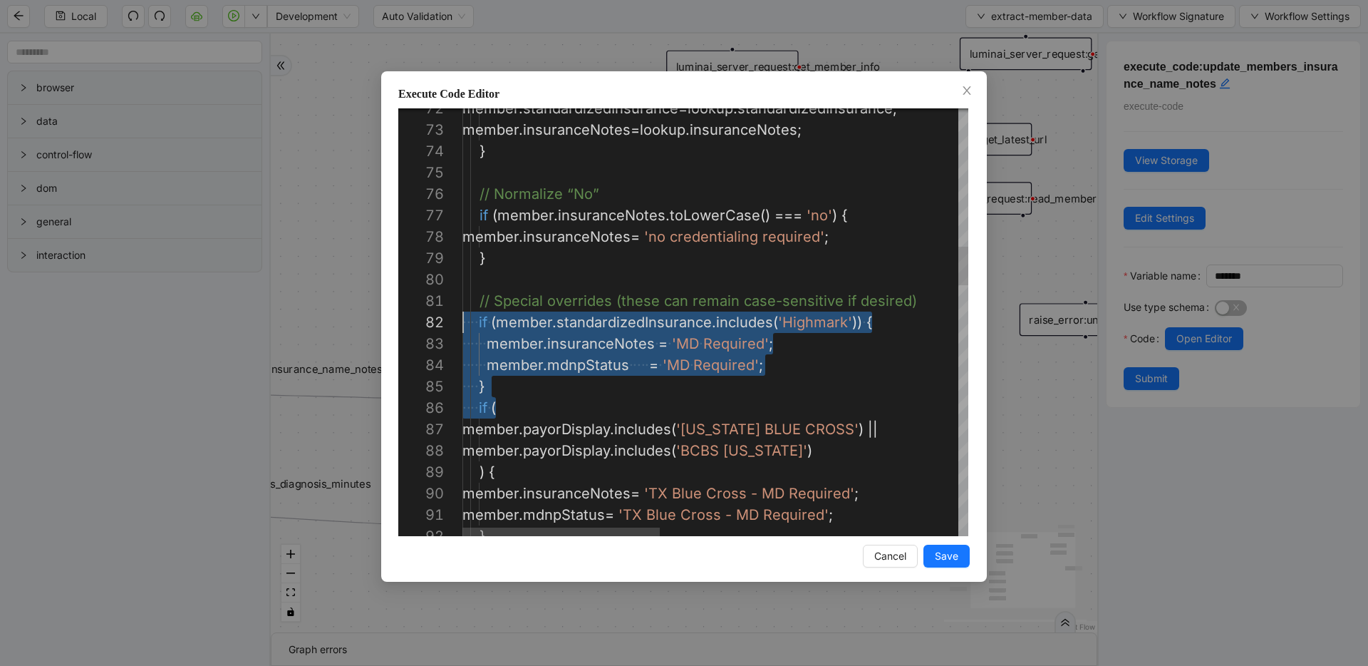
drag, startPoint x: 536, startPoint y: 398, endPoint x: 459, endPoint y: 316, distance: 112.4
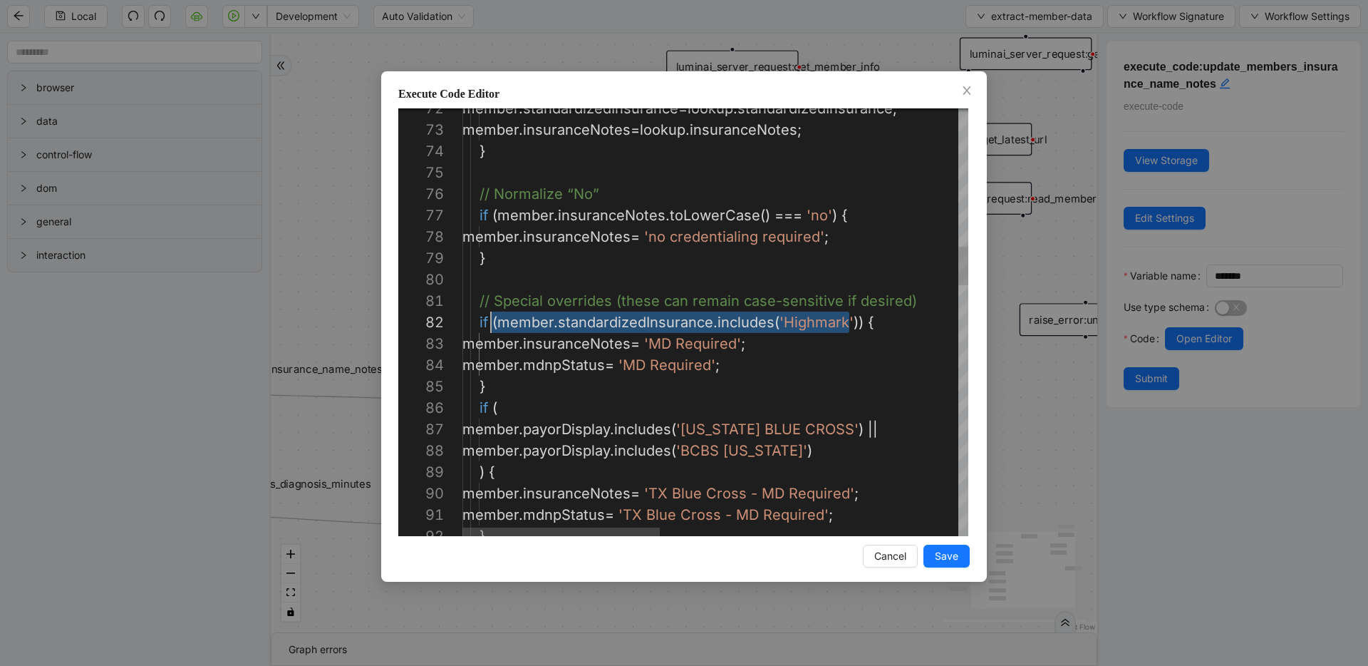
scroll to position [21, 33]
drag, startPoint x: 851, startPoint y: 321, endPoint x: 496, endPoint y: 318, distance: 355.0
click at [1069, 334] on div "Execute Code Editor 92 91 90 89 88 87 86 85 84 83 82 81 80 79 78 77 76 75 74 73…" at bounding box center [684, 333] width 1368 height 666
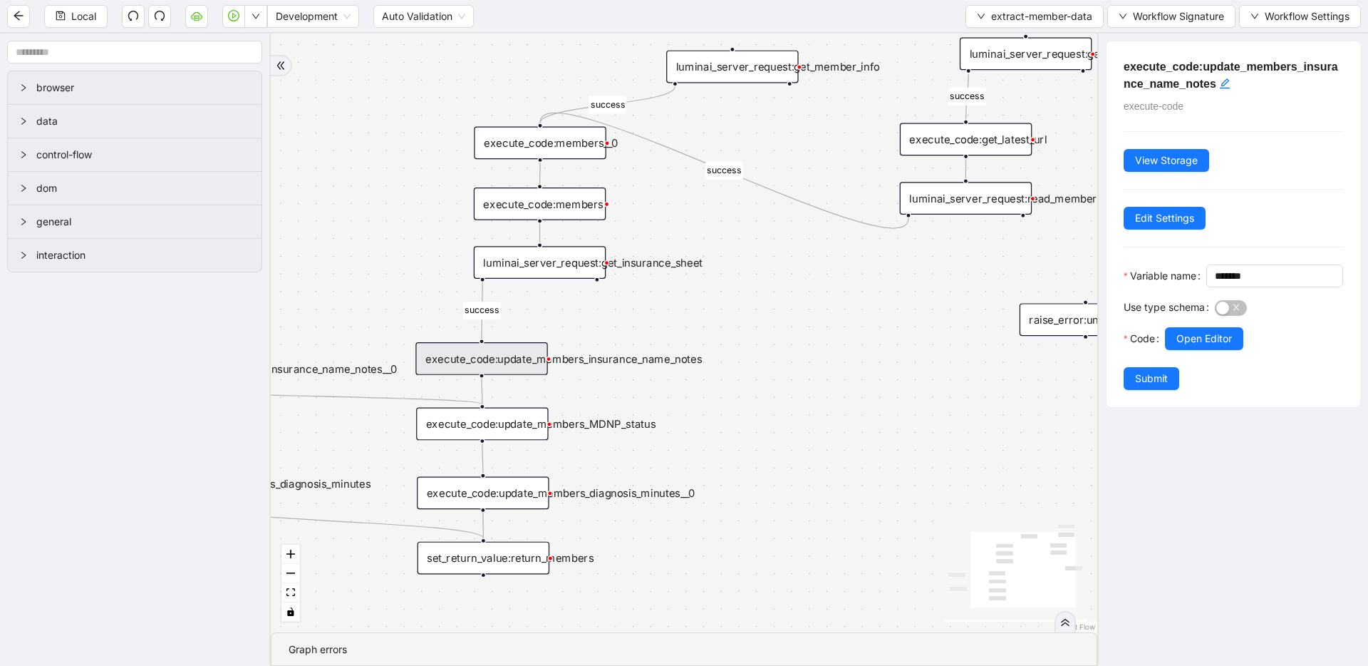
click at [733, 287] on div "success success success success trigger luminai_server_request:read_member_shee…" at bounding box center [684, 332] width 827 height 599
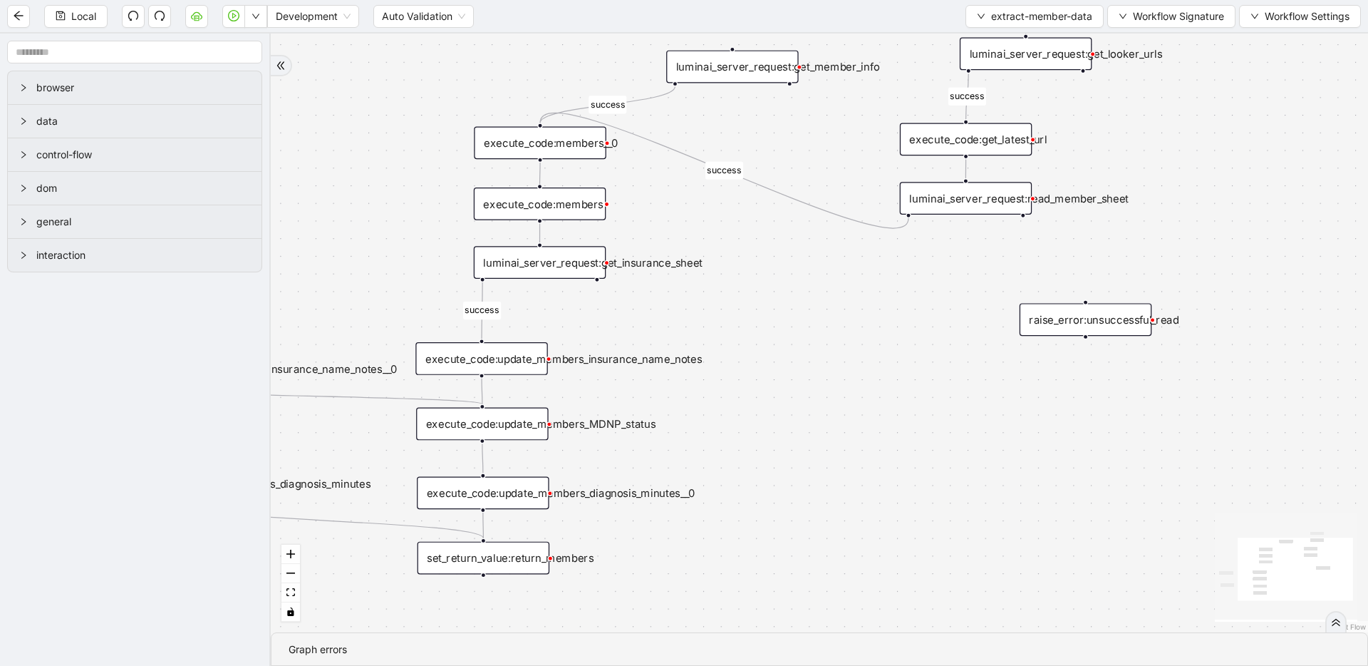
drag, startPoint x: 833, startPoint y: 309, endPoint x: 721, endPoint y: 269, distance: 119.7
click at [721, 269] on div "success success success success trigger luminai_server_request:read_member_shee…" at bounding box center [820, 332] width 1098 height 599
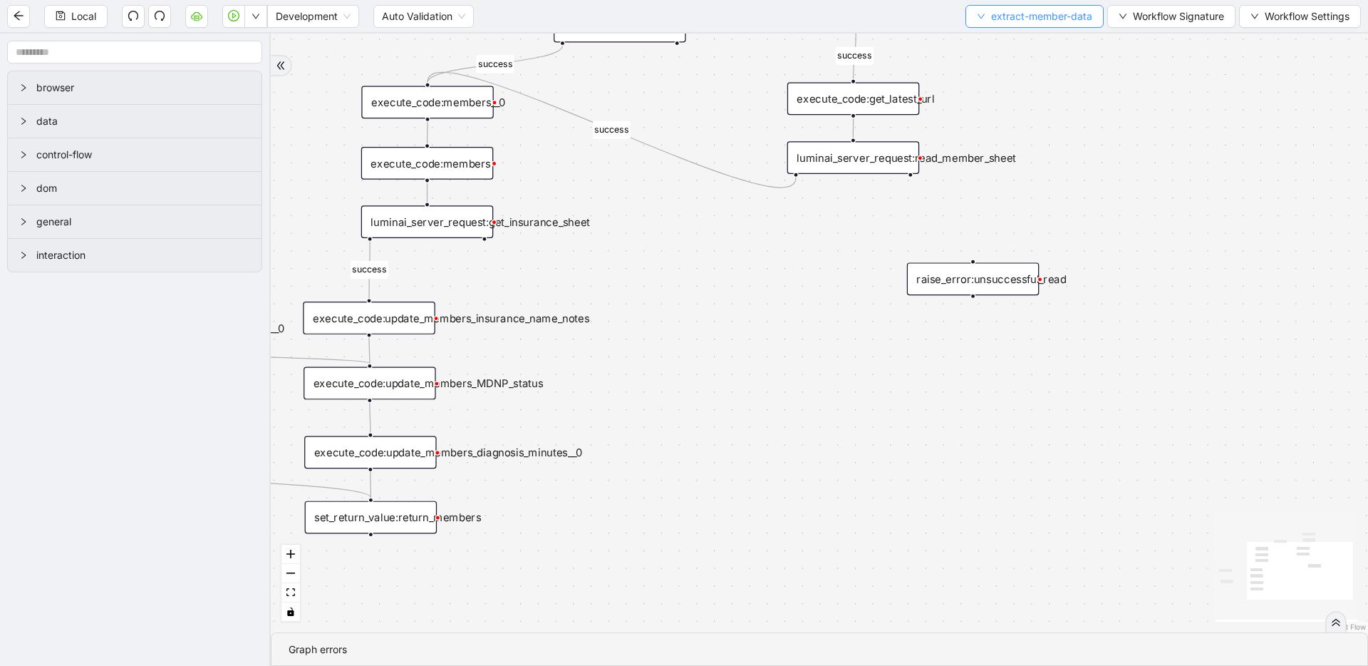
click at [1004, 17] on span "extract-member-data" at bounding box center [1041, 17] width 101 height 16
click at [971, 46] on li "Select" at bounding box center [1032, 44] width 133 height 23
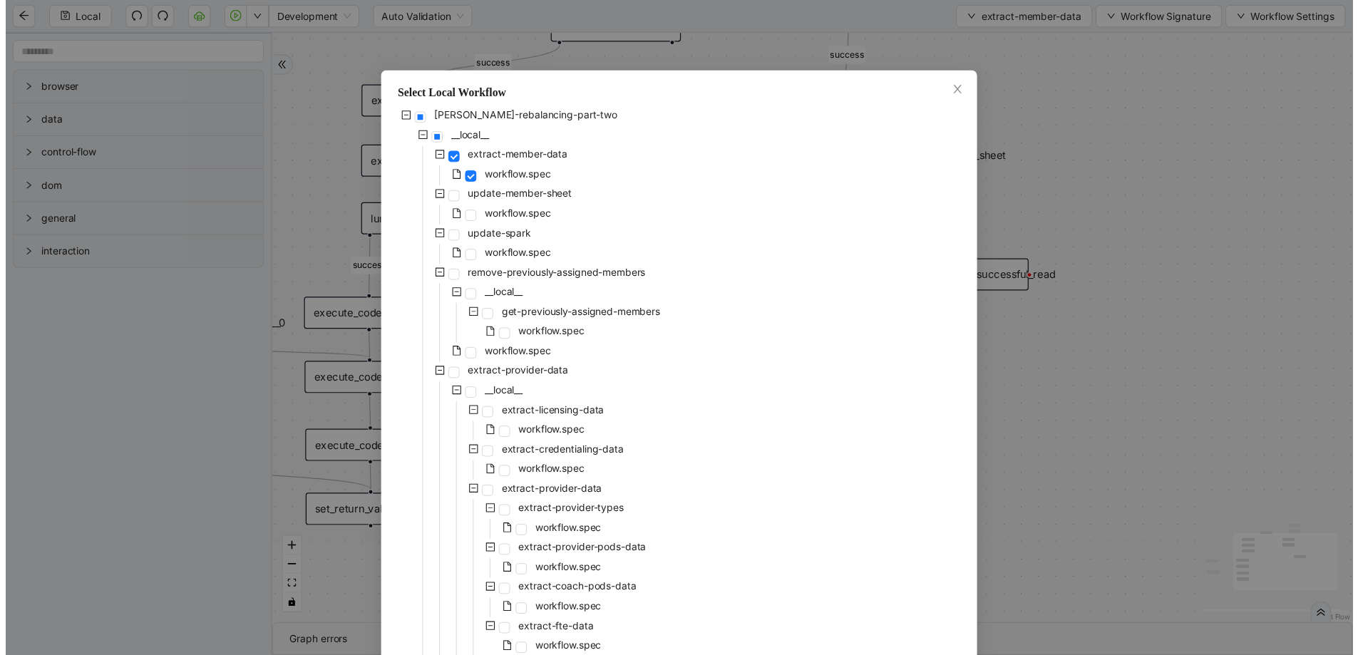
scroll to position [224, 0]
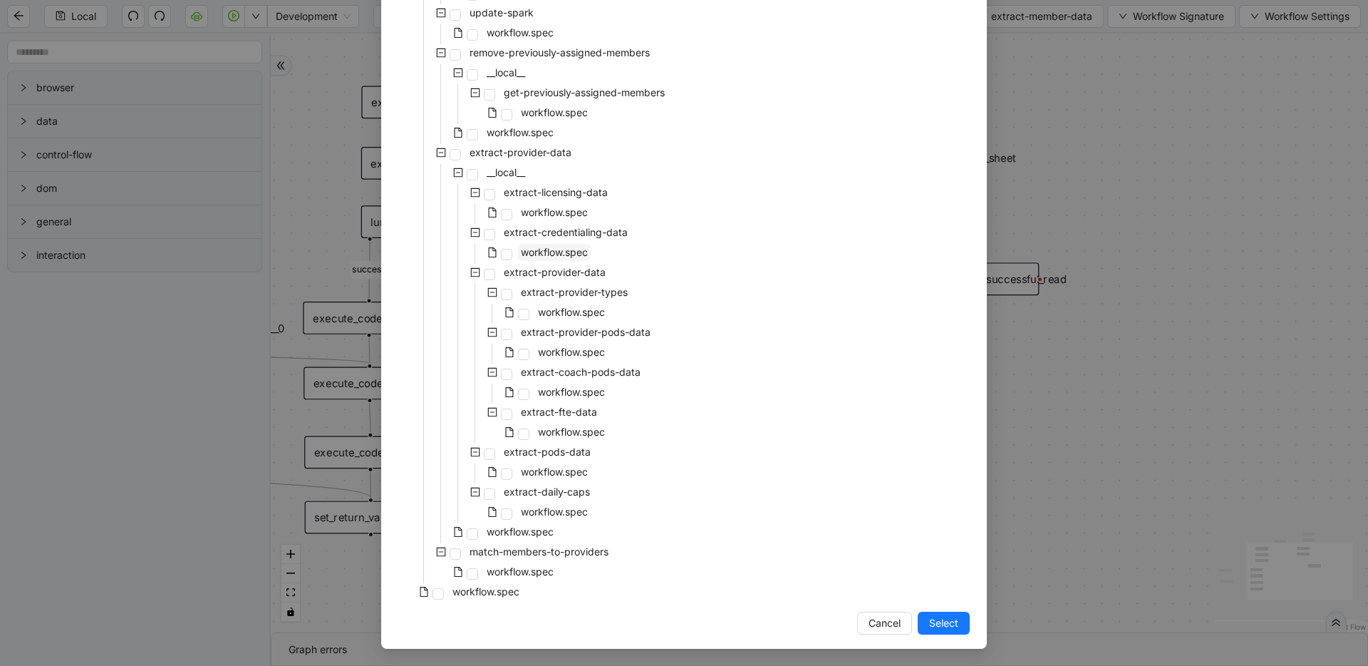
click at [556, 254] on span "workflow.spec" at bounding box center [554, 252] width 67 height 12
click at [949, 527] on span "Select" at bounding box center [943, 623] width 29 height 16
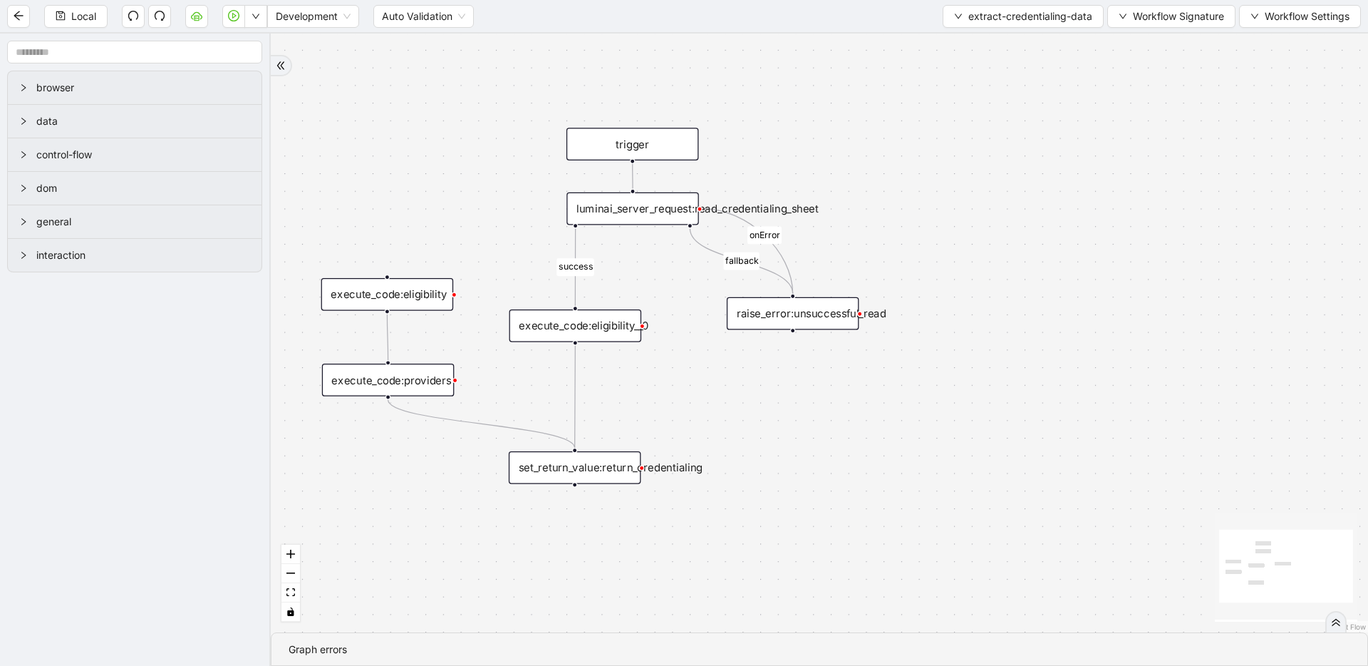
drag, startPoint x: 896, startPoint y: 356, endPoint x: 872, endPoint y: 190, distance: 168.5
click at [872, 190] on div "fallback success onError trigger raise_error:unsuccessful_read luminai_server_r…" at bounding box center [820, 332] width 1098 height 599
click at [619, 311] on div "execute_code:eligibility__0" at bounding box center [576, 324] width 132 height 33
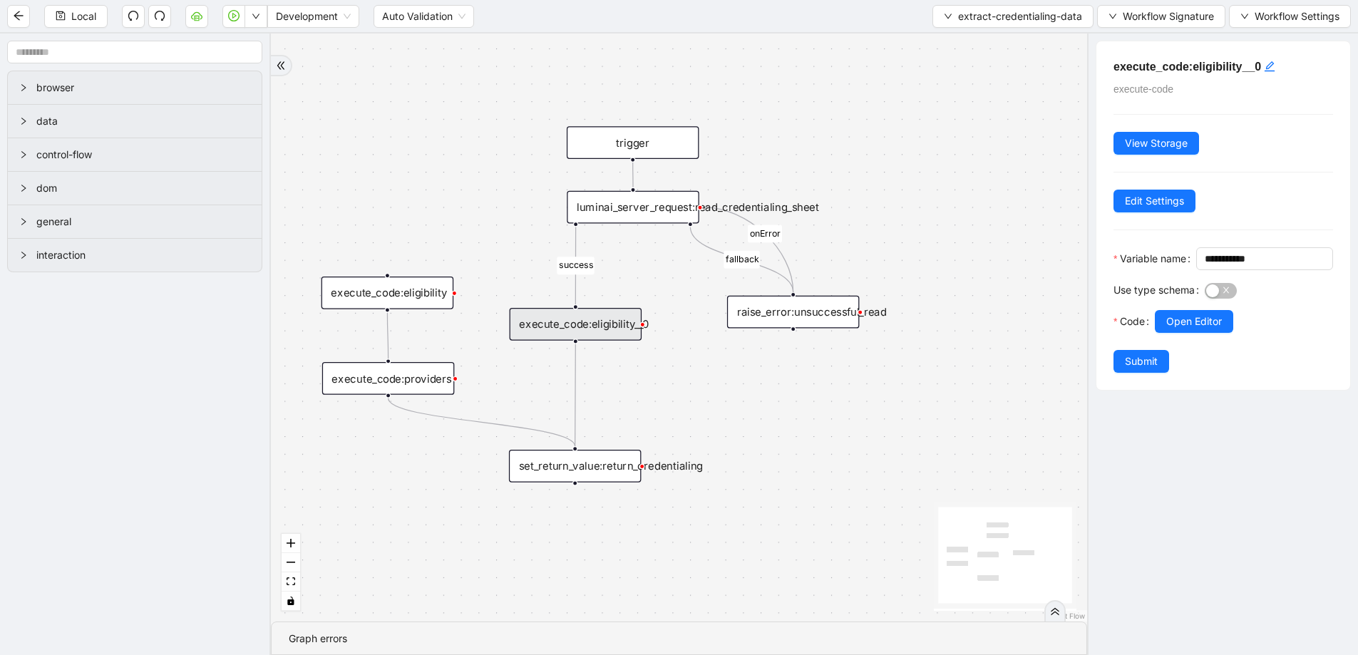
click at [648, 213] on div "luminai_server_request:read_credentialing_sheet" at bounding box center [633, 207] width 132 height 33
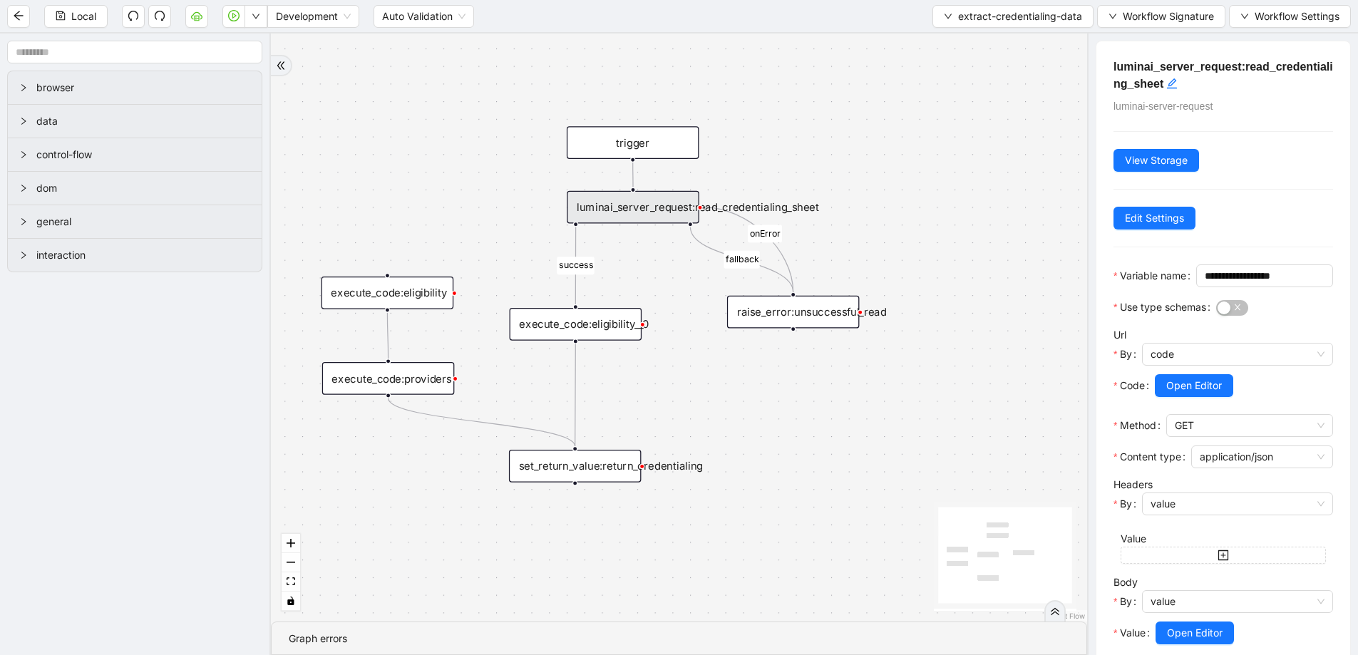
click at [956, 254] on div "fallback success onError trigger raise_error:unsuccessful_read luminai_server_r…" at bounding box center [679, 327] width 816 height 588
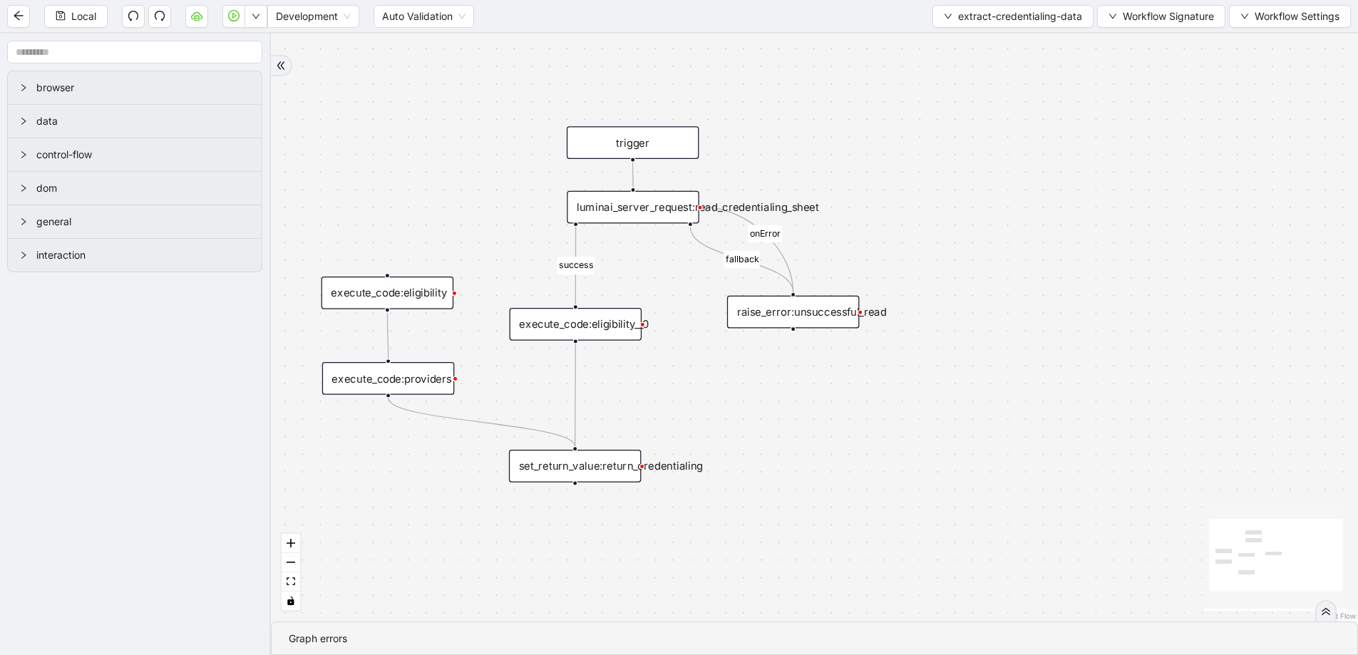
click at [624, 312] on div "execute_code:eligibility__0" at bounding box center [576, 324] width 132 height 33
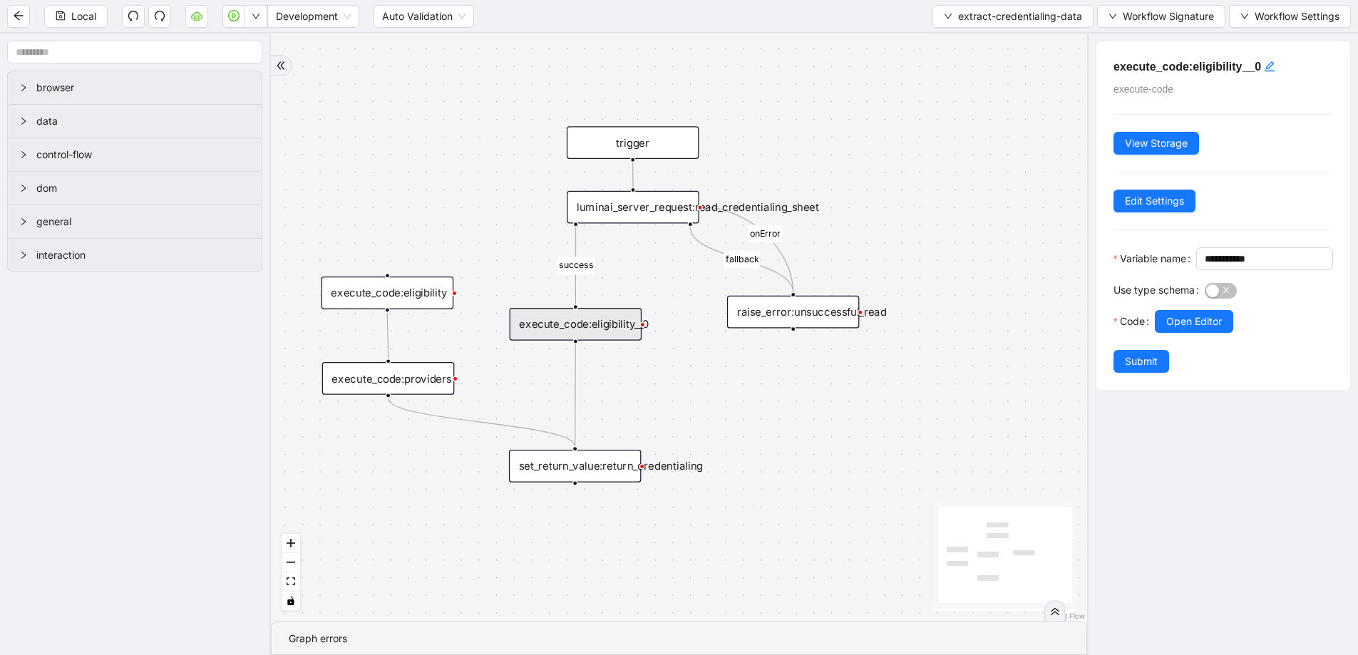
click at [623, 324] on div "execute_code:eligibility__0" at bounding box center [576, 324] width 132 height 33
click at [1077, 329] on span "Open Editor" at bounding box center [1194, 322] width 56 height 16
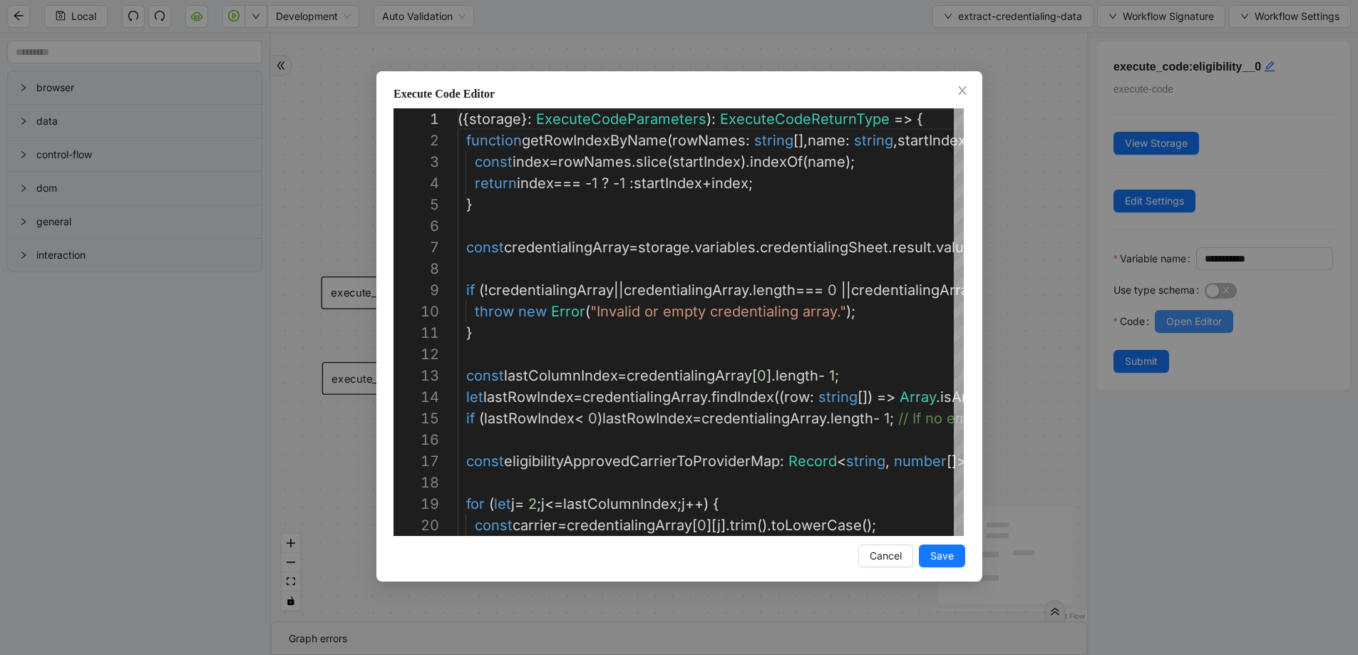
scroll to position [192, 0]
click at [963, 87] on icon "close" at bounding box center [962, 90] width 11 height 11
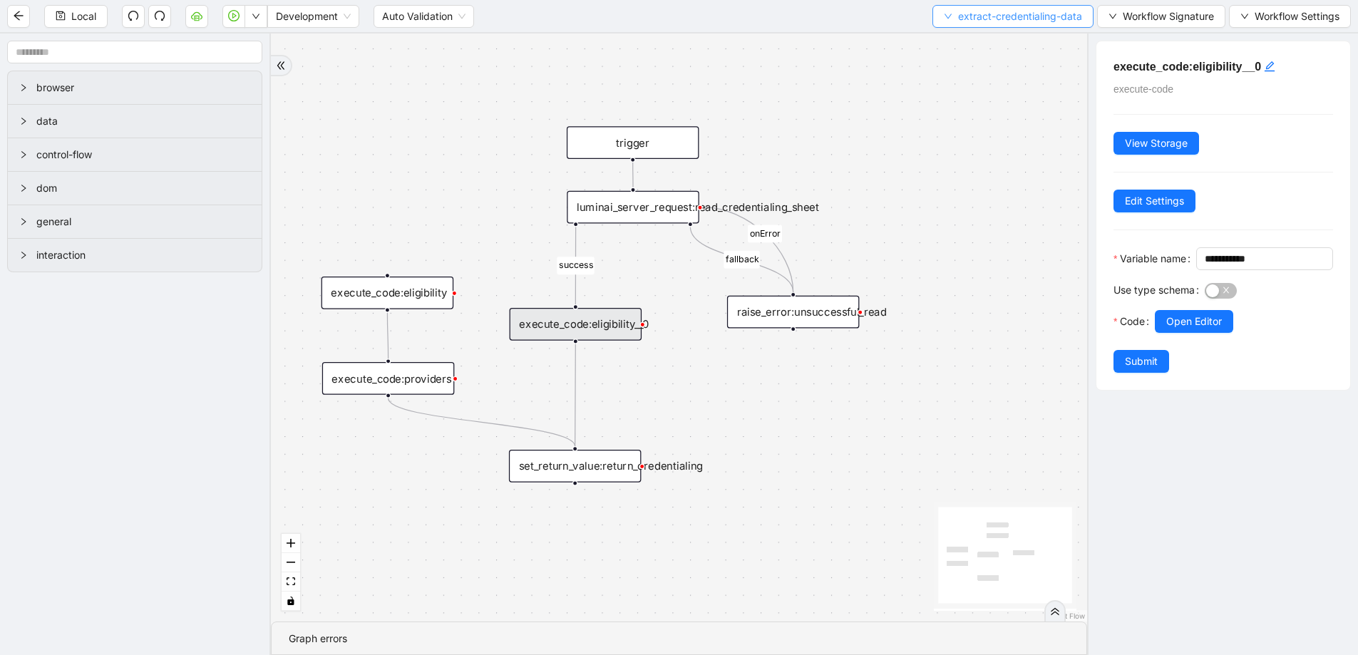
click at [962, 26] on button "extract-credentialing-data" at bounding box center [1012, 16] width 161 height 23
click at [948, 44] on span "Select" at bounding box center [1011, 44] width 138 height 16
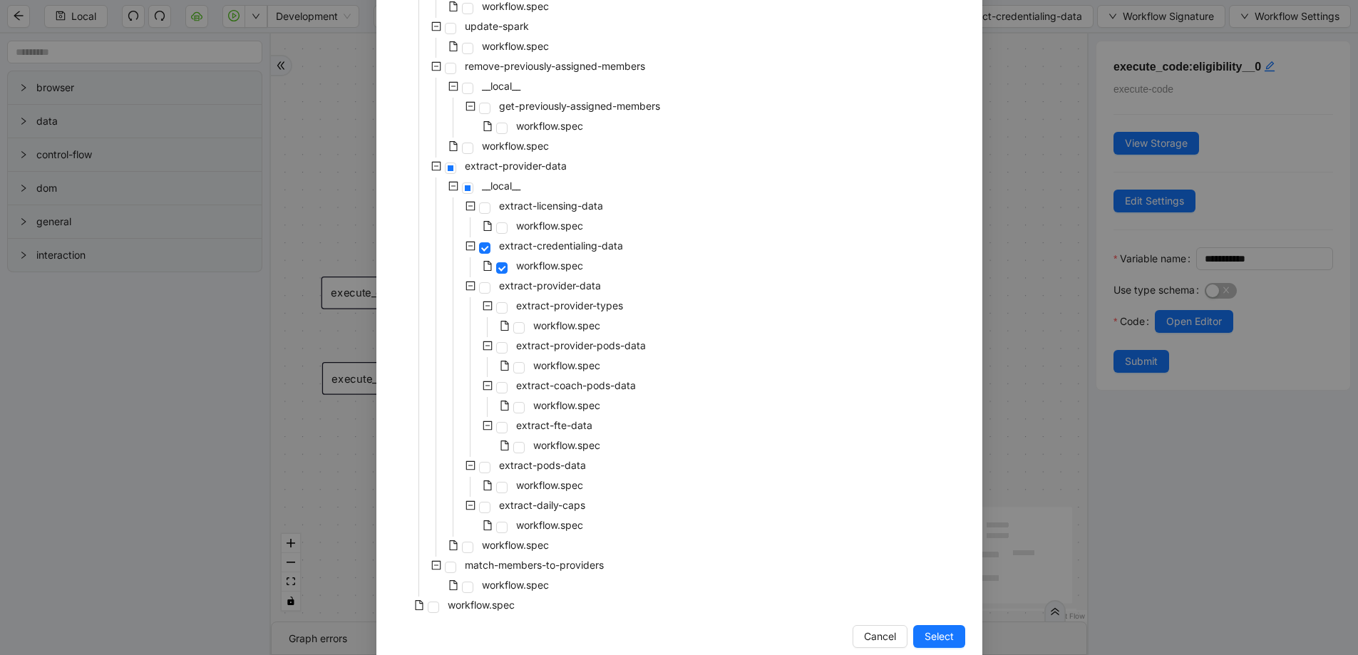
scroll to position [234, 0]
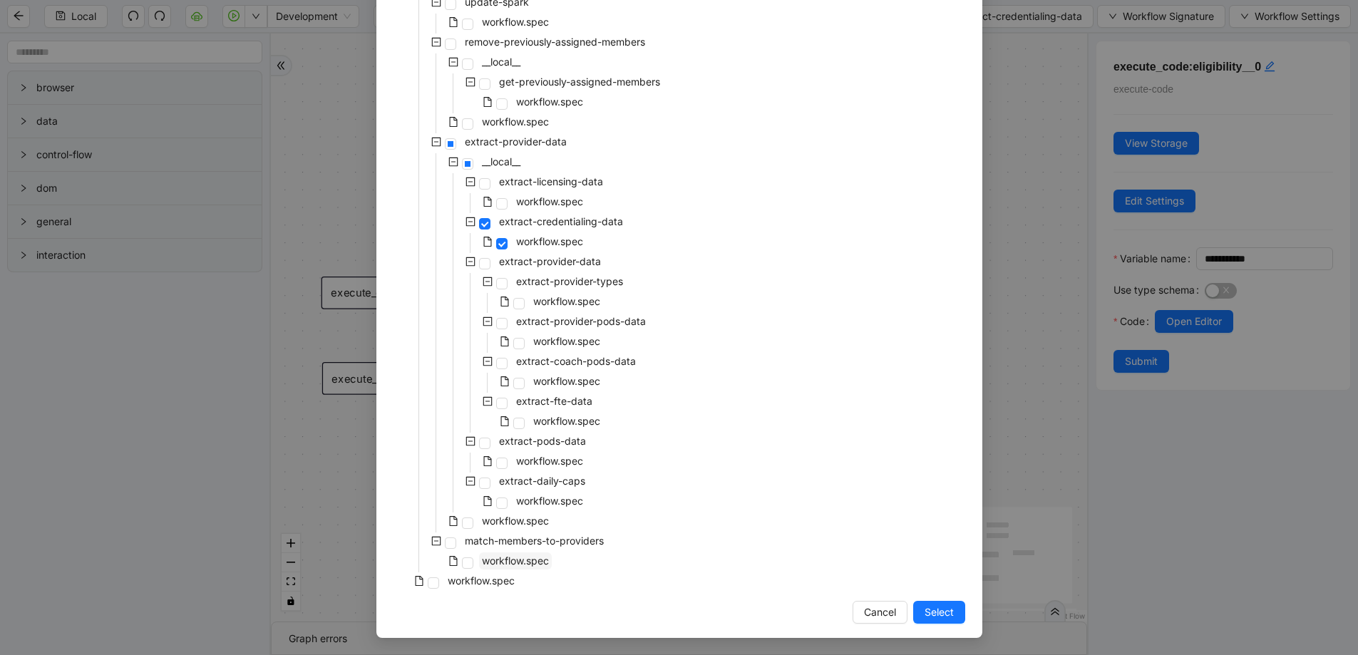
click at [527, 527] on span "workflow.spec" at bounding box center [515, 561] width 67 height 12
click at [932, 527] on span "Select" at bounding box center [938, 612] width 29 height 16
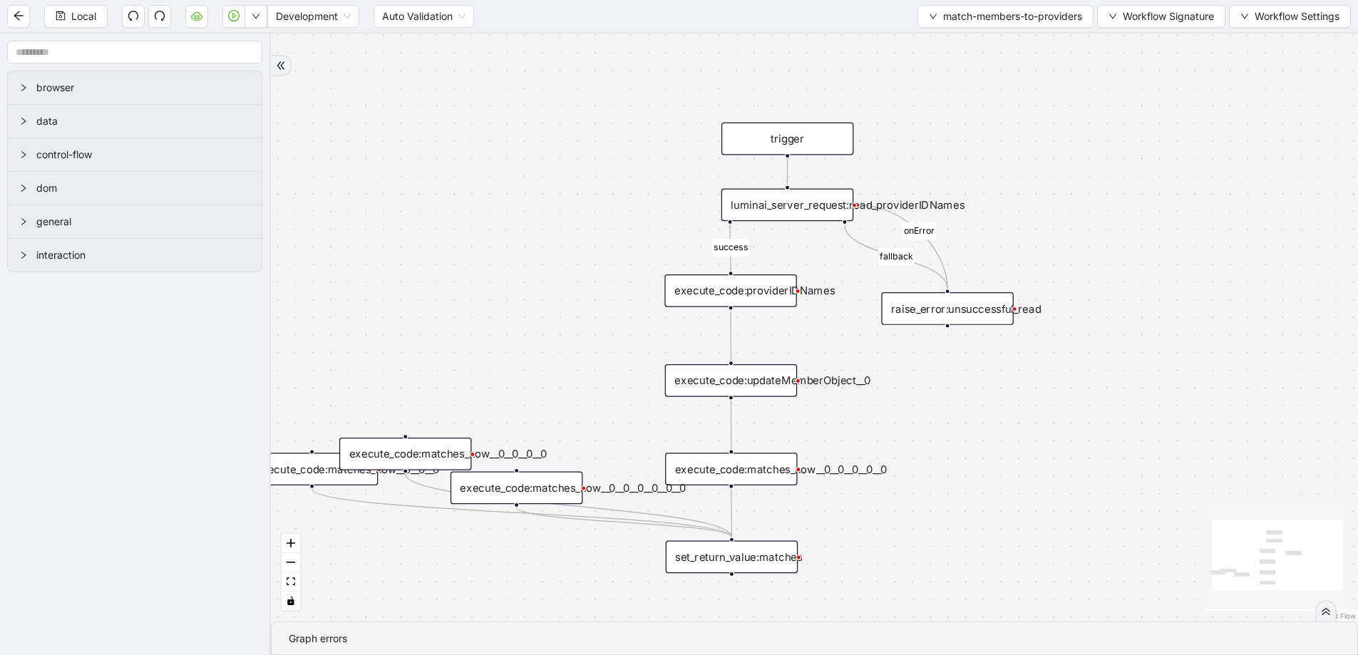
drag, startPoint x: 669, startPoint y: 358, endPoint x: 423, endPoint y: 318, distance: 249.8
click at [423, 318] on div "fallback success onError trigger set_return_value:matches raise_error:unsuccess…" at bounding box center [814, 327] width 1087 height 588
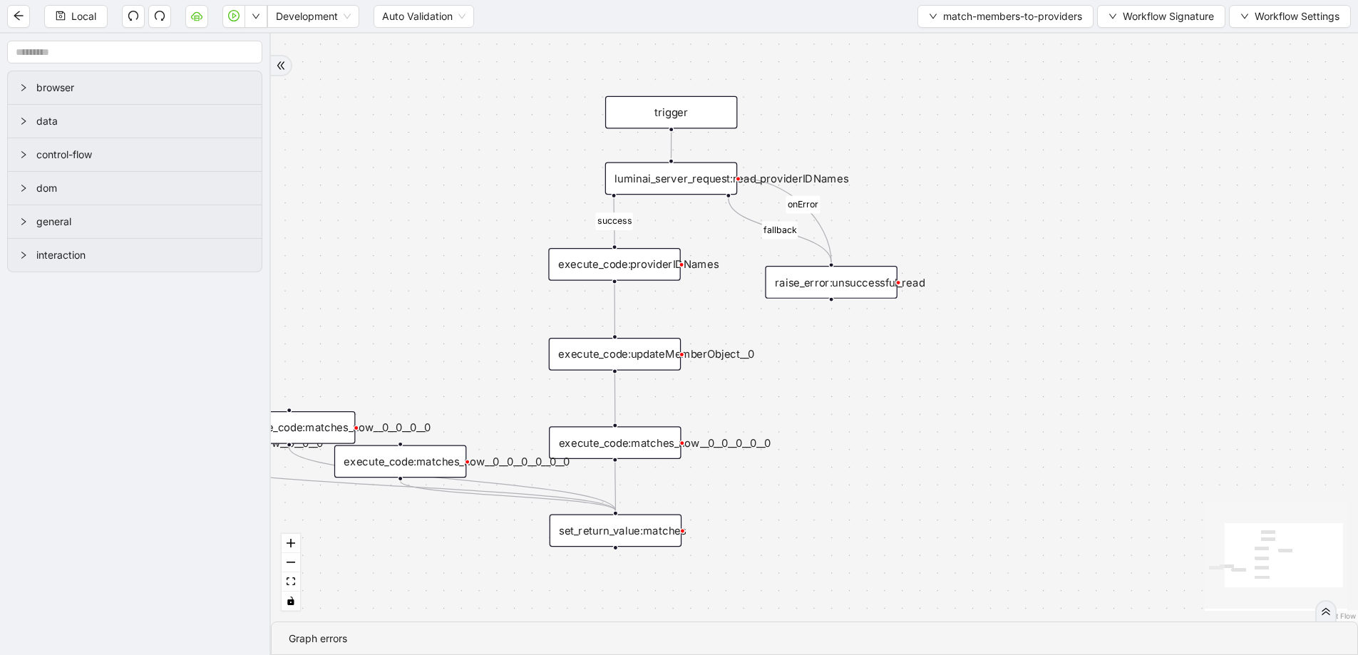
click at [643, 354] on div "execute_code:updateMemberObject__0" at bounding box center [615, 354] width 132 height 33
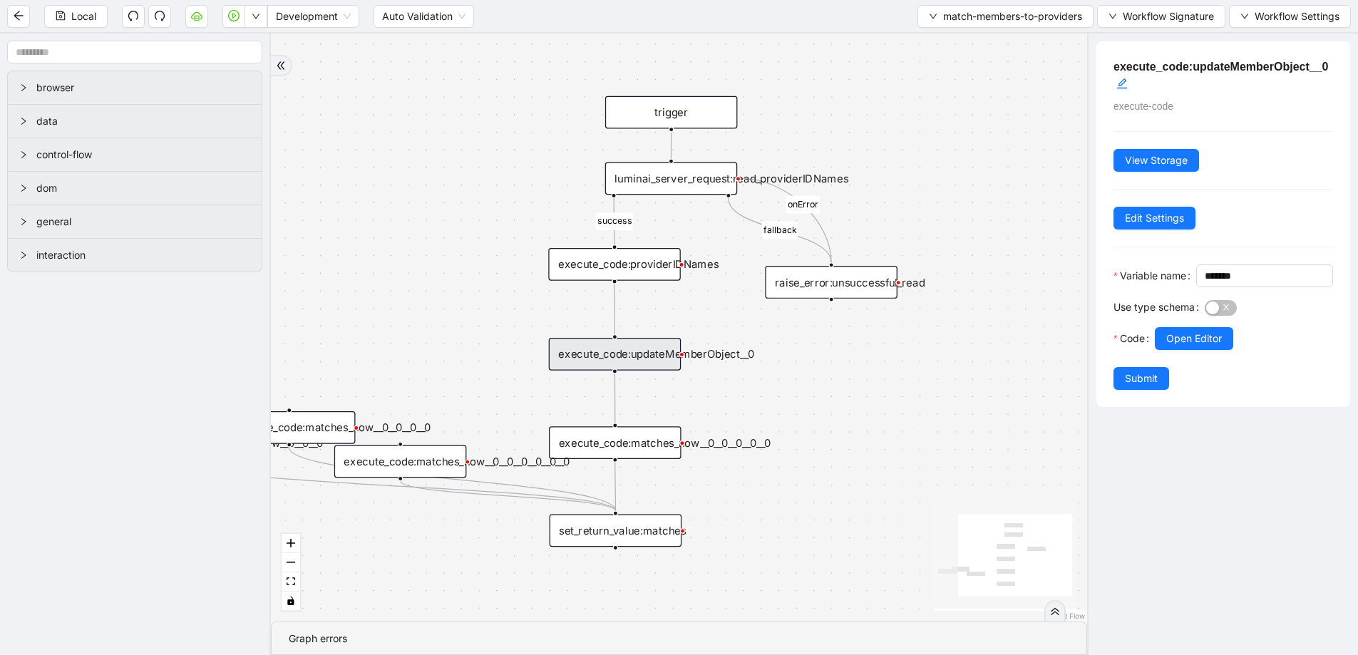
click at [646, 440] on div "execute_code:matches_now__0__0__0__0__0" at bounding box center [615, 442] width 132 height 33
click at [857, 383] on div "fallback success onError trigger set_return_value:matches raise_error:unsuccess…" at bounding box center [679, 327] width 816 height 588
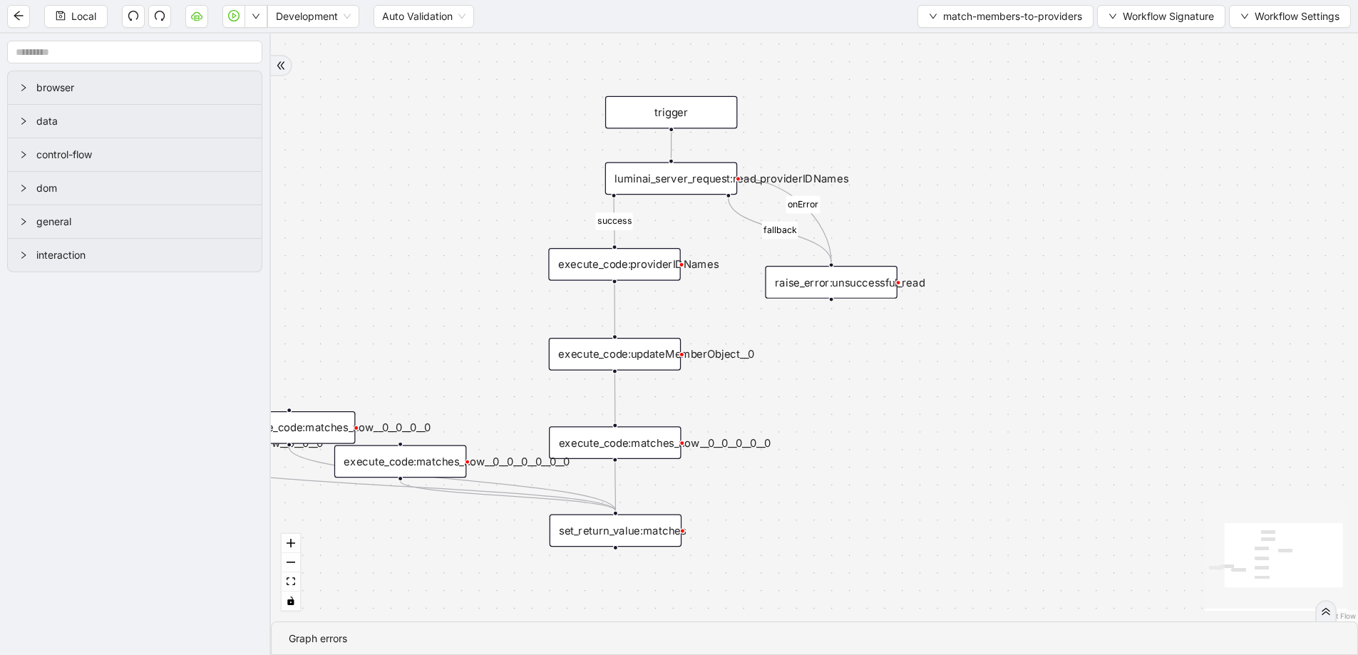
click at [633, 347] on div "execute_code:updateMemberObject__0" at bounding box center [615, 354] width 132 height 33
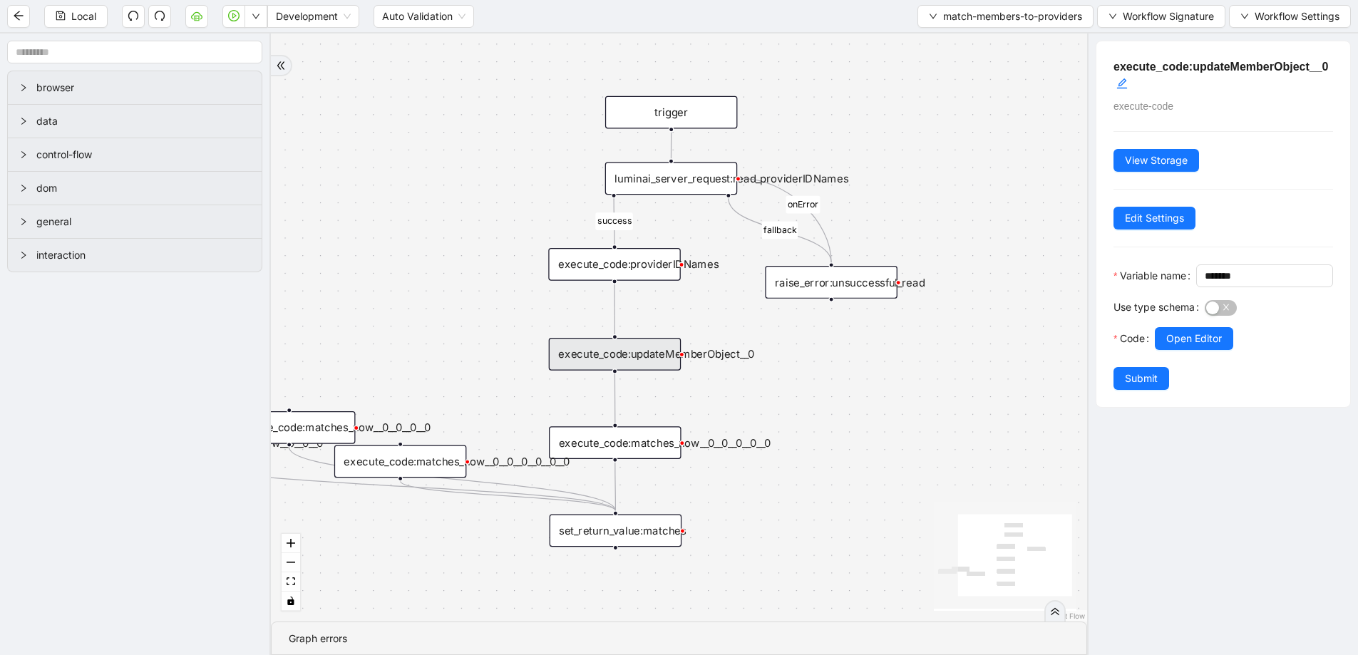
click at [642, 440] on div "execute_code:matches_now__0__0__0__0__0" at bounding box center [615, 442] width 132 height 33
click at [1077, 346] on span "Open Editor" at bounding box center [1194, 339] width 56 height 16
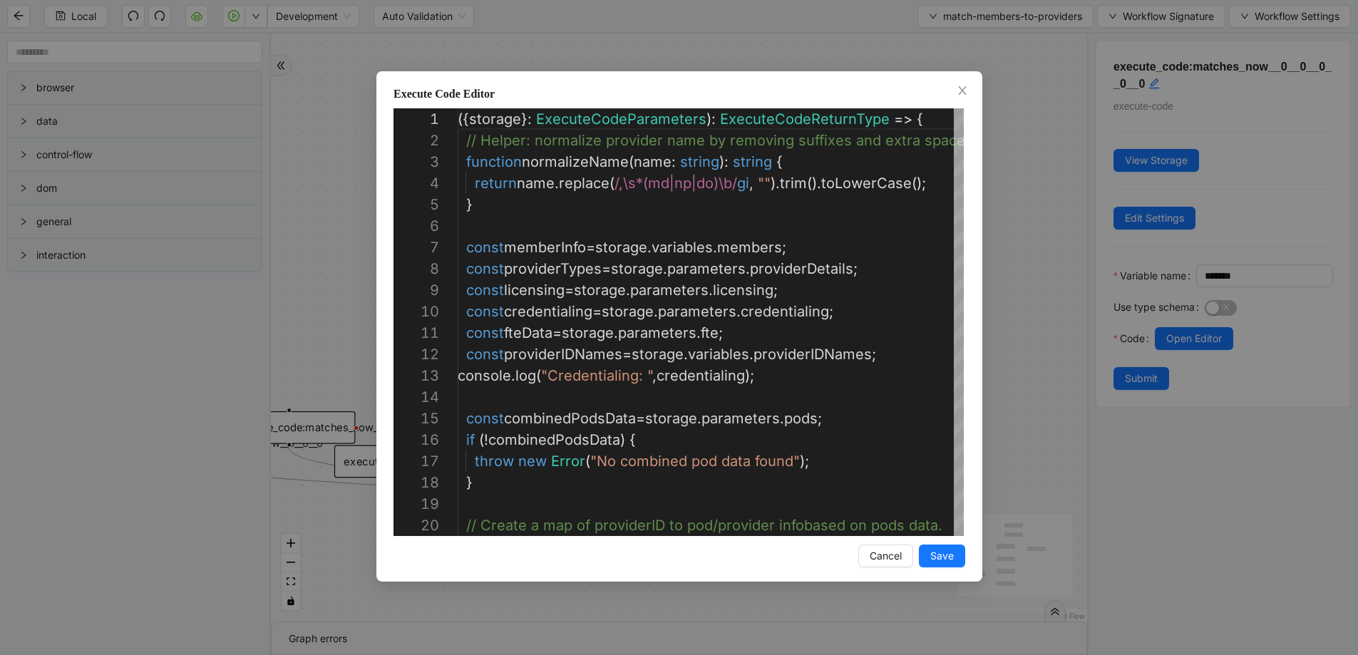
scroll to position [214, 0]
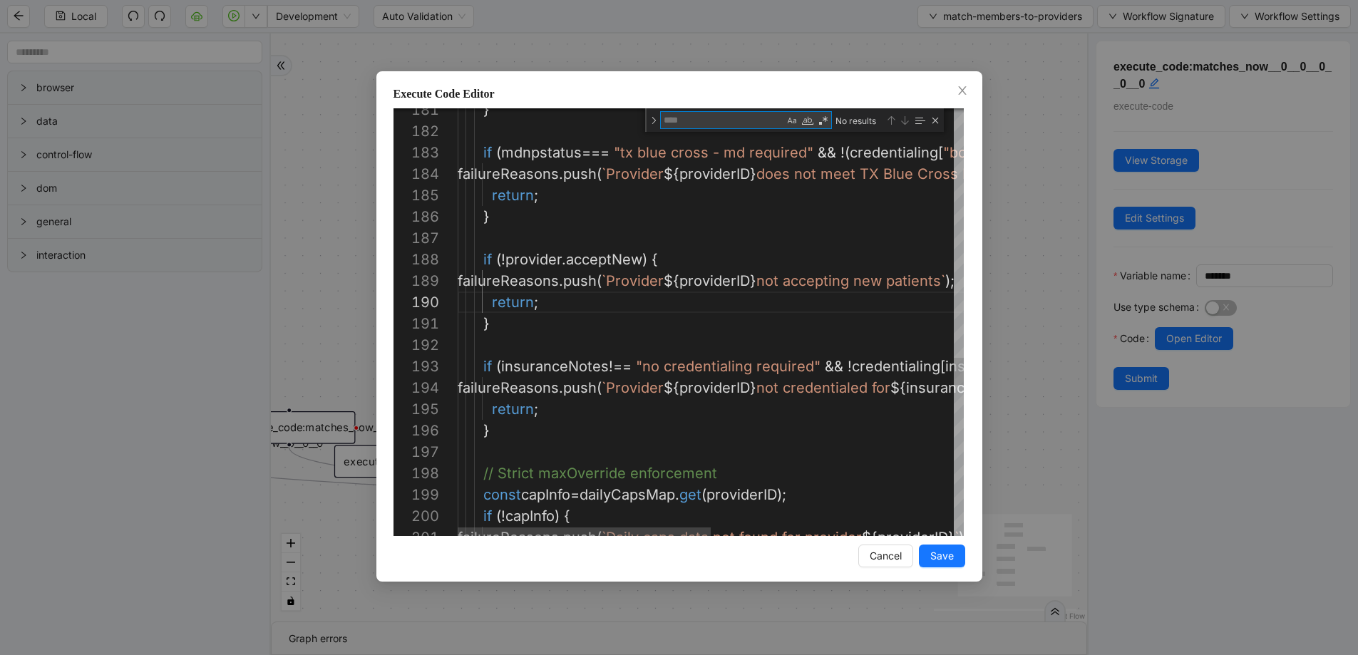
type textarea "**********"
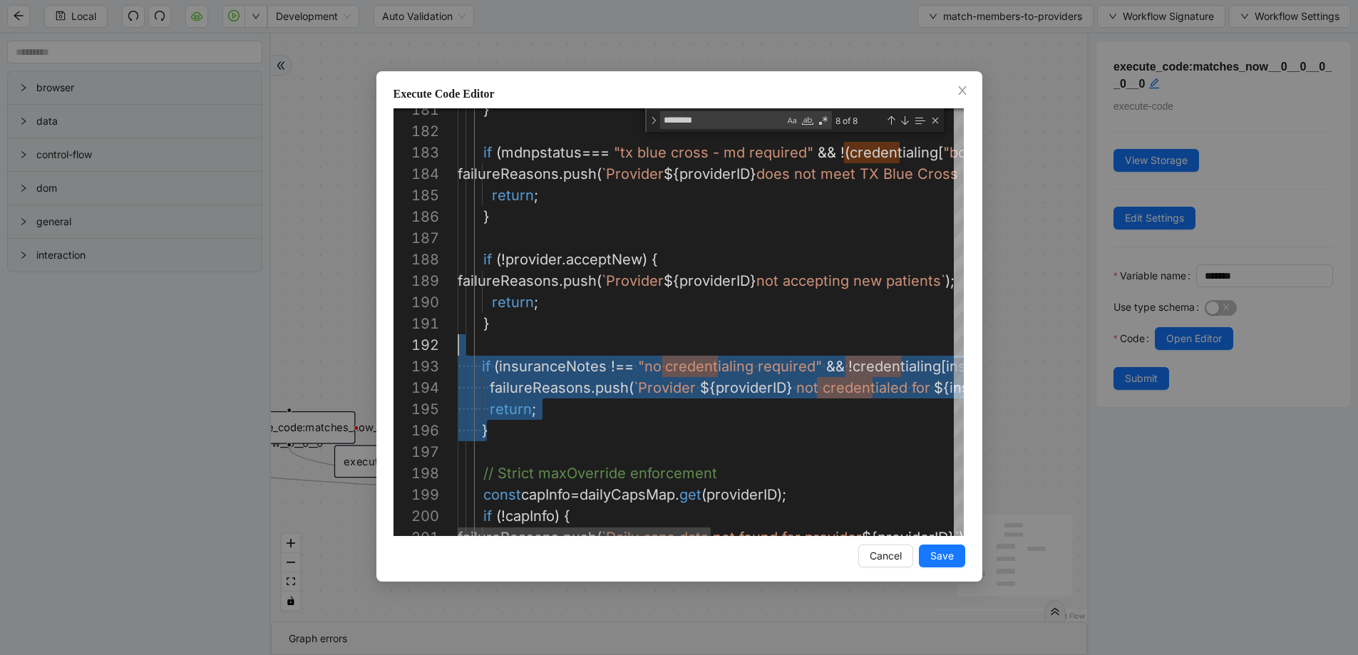
scroll to position [43, 0]
drag, startPoint x: 602, startPoint y: 431, endPoint x: 418, endPoint y: 361, distance: 196.0
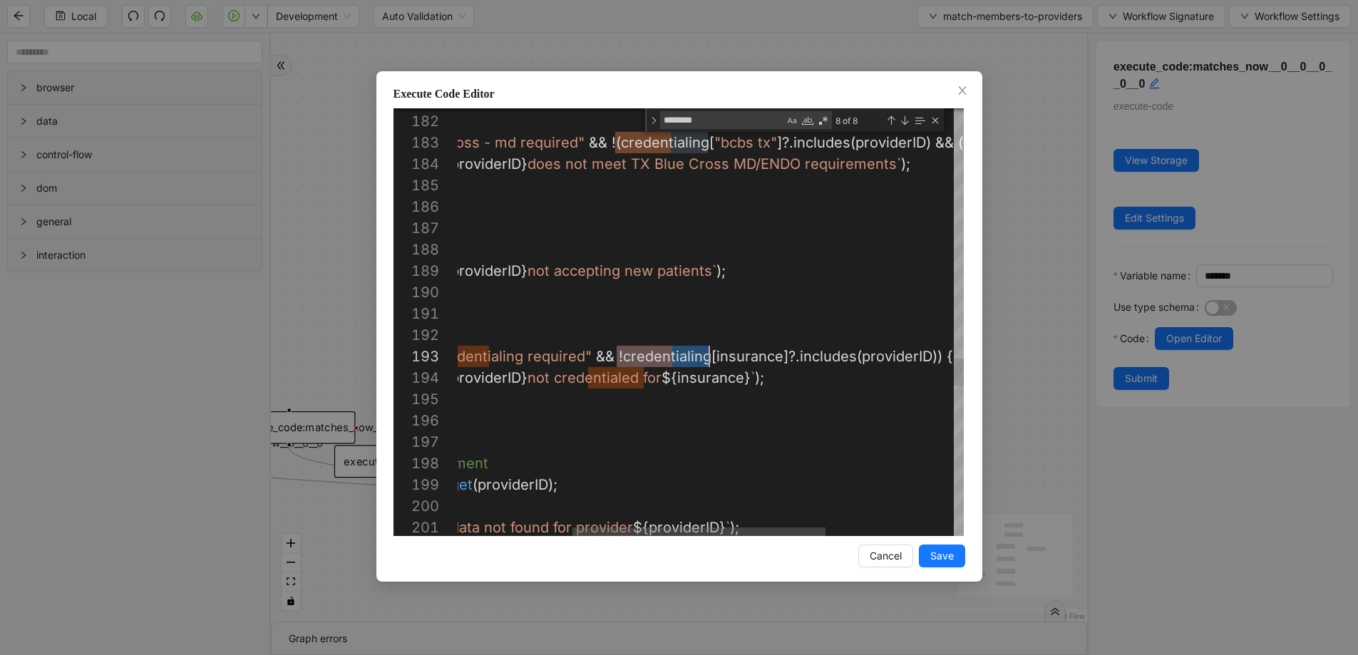
scroll to position [43, 475]
drag, startPoint x: 618, startPoint y: 354, endPoint x: 703, endPoint y: 354, distance: 85.5
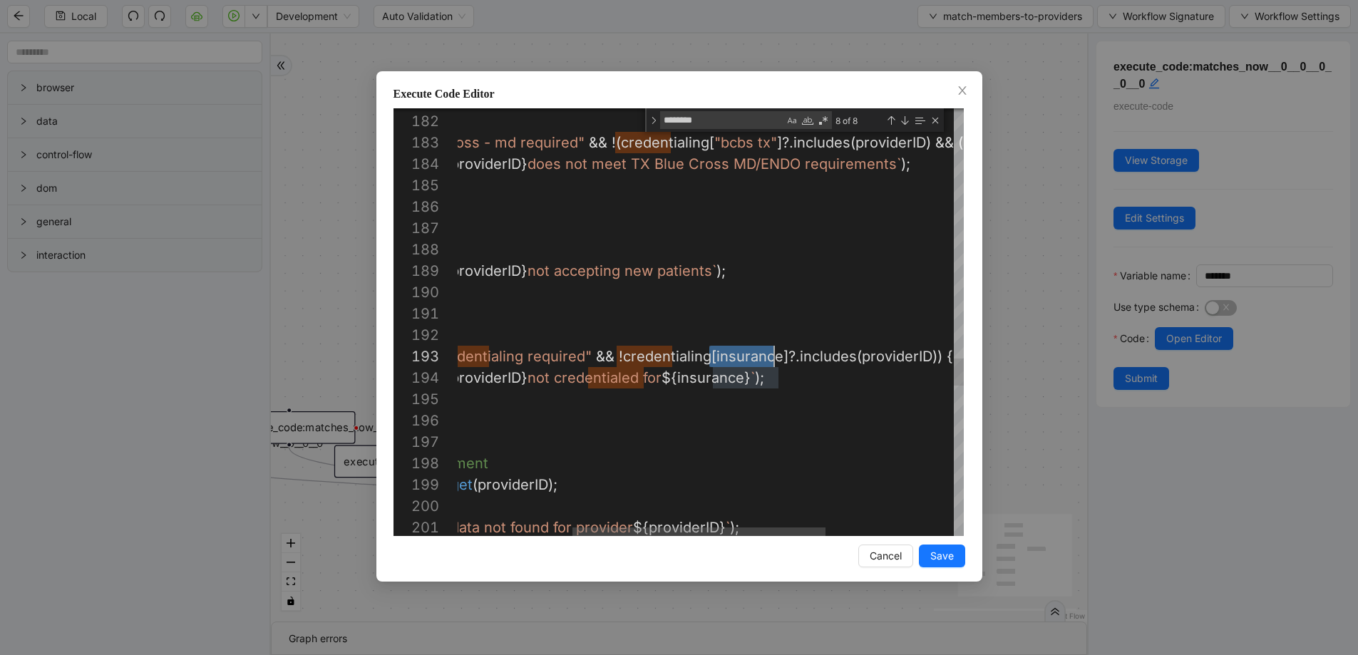
click at [686, 122] on textarea "********" at bounding box center [722, 120] width 123 height 16
type textarea "*********"
click at [904, 122] on div "Next Match (Enter)" at bounding box center [904, 120] width 11 height 11
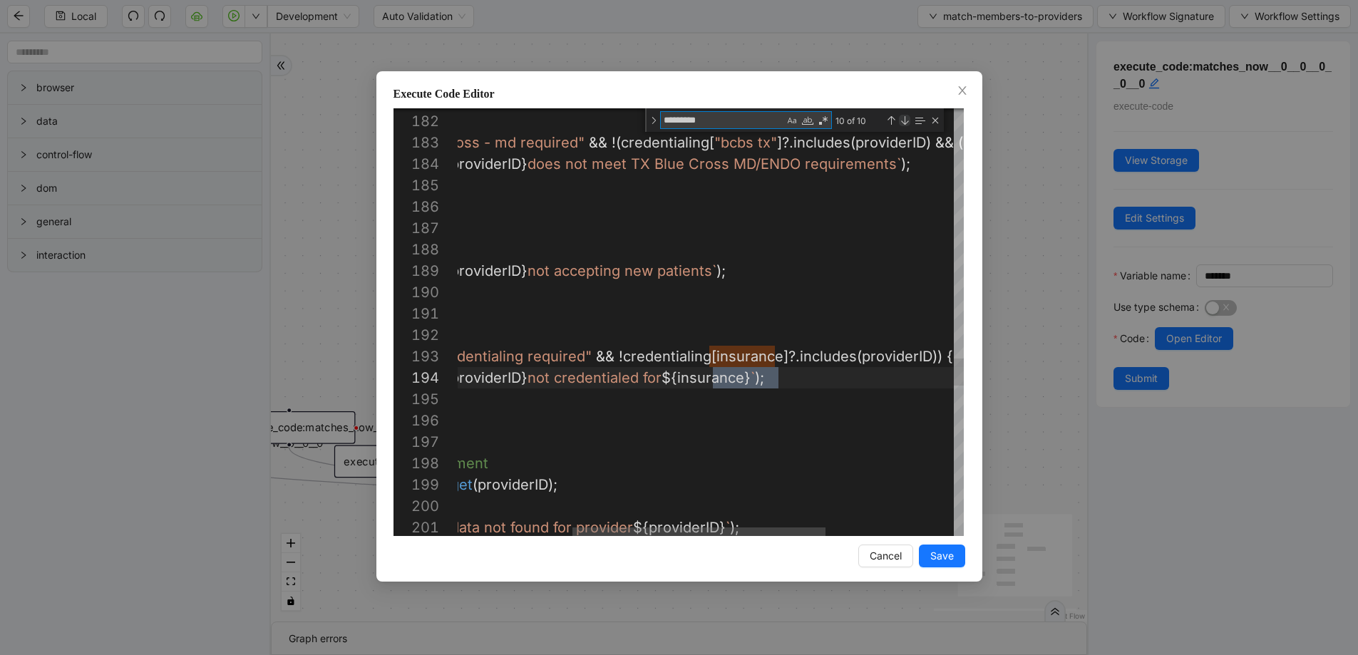
type textarea "**********"
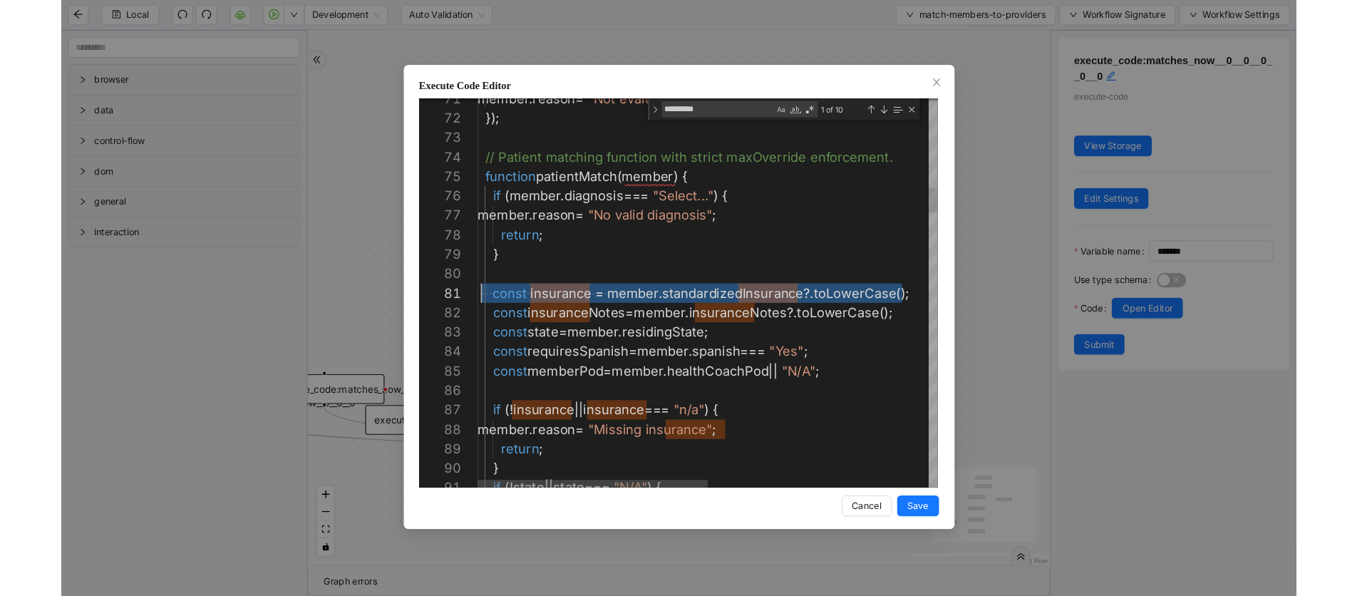
scroll to position [0, 0]
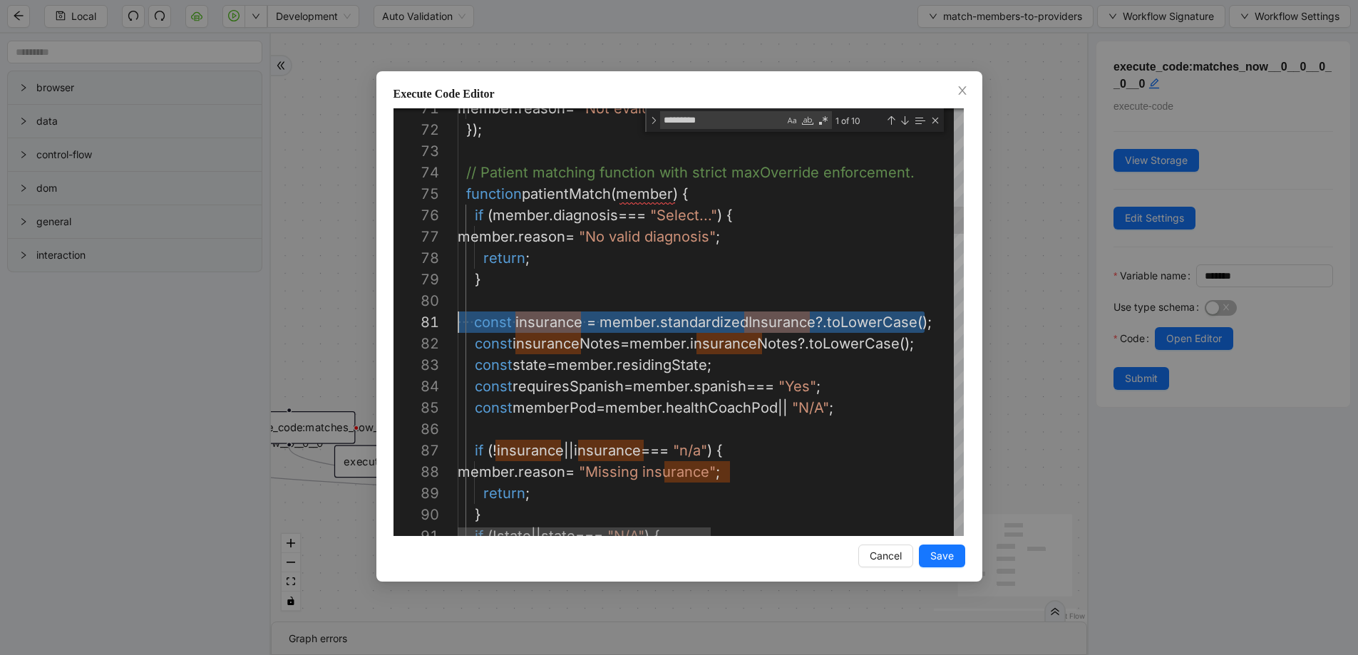
drag, startPoint x: 933, startPoint y: 324, endPoint x: 443, endPoint y: 324, distance: 489.7
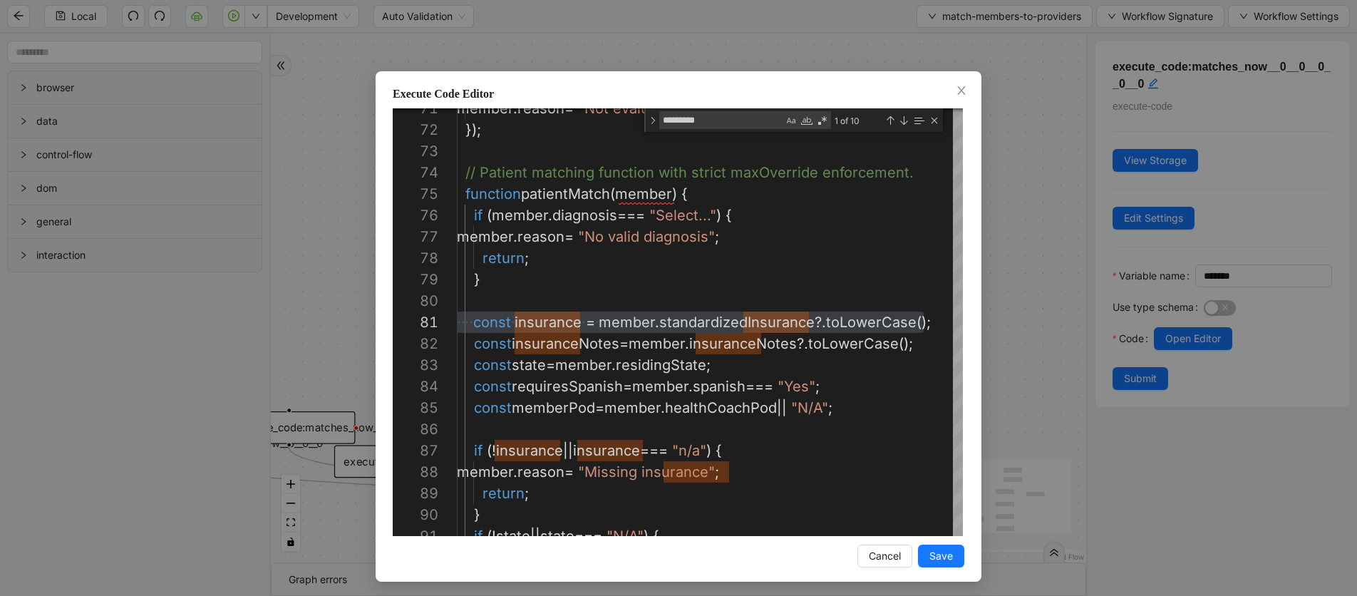
click at [308, 259] on div "Execute Code Editor 71 72 73 74 75 76 77 78 79 80 81 82 83 84 85 86 87 88 89 90…" at bounding box center [678, 298] width 1357 height 596
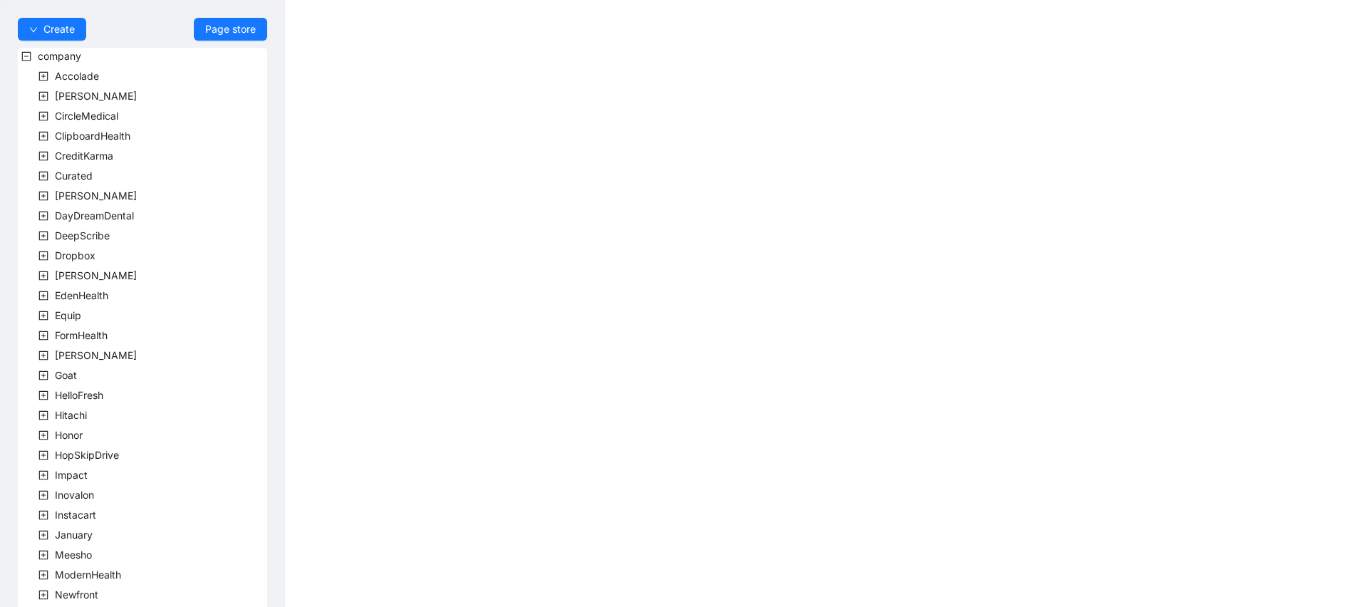
scroll to position [316, 0]
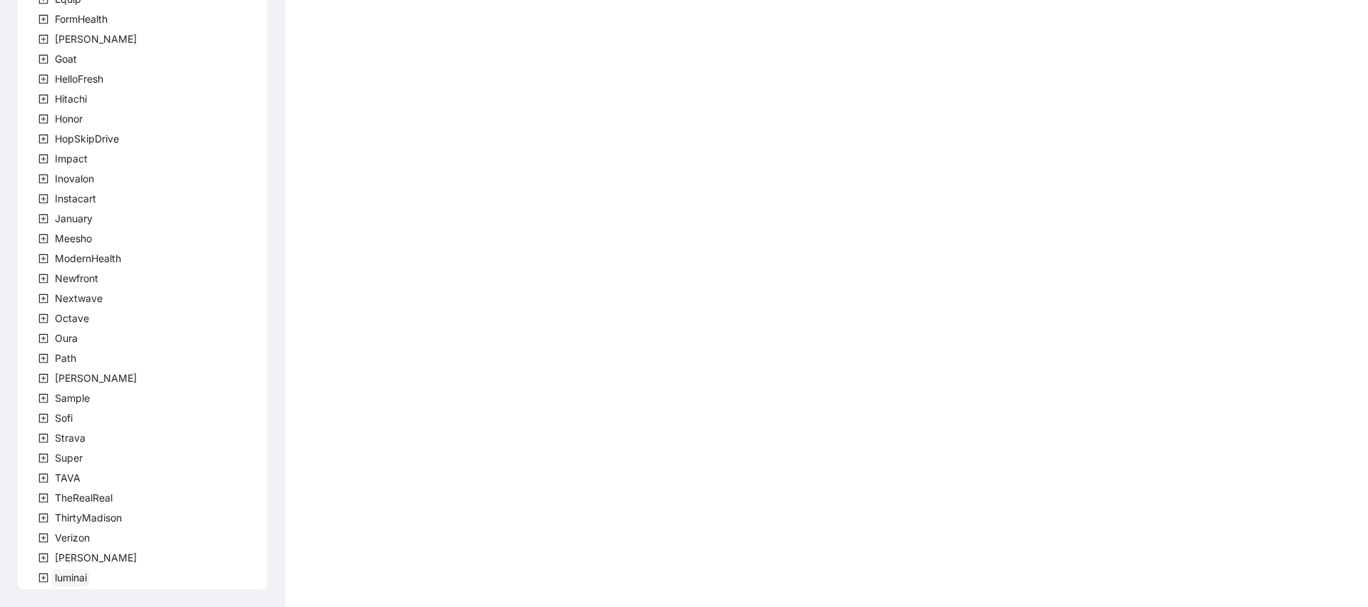
click at [61, 574] on span "luminai" at bounding box center [71, 578] width 32 height 12
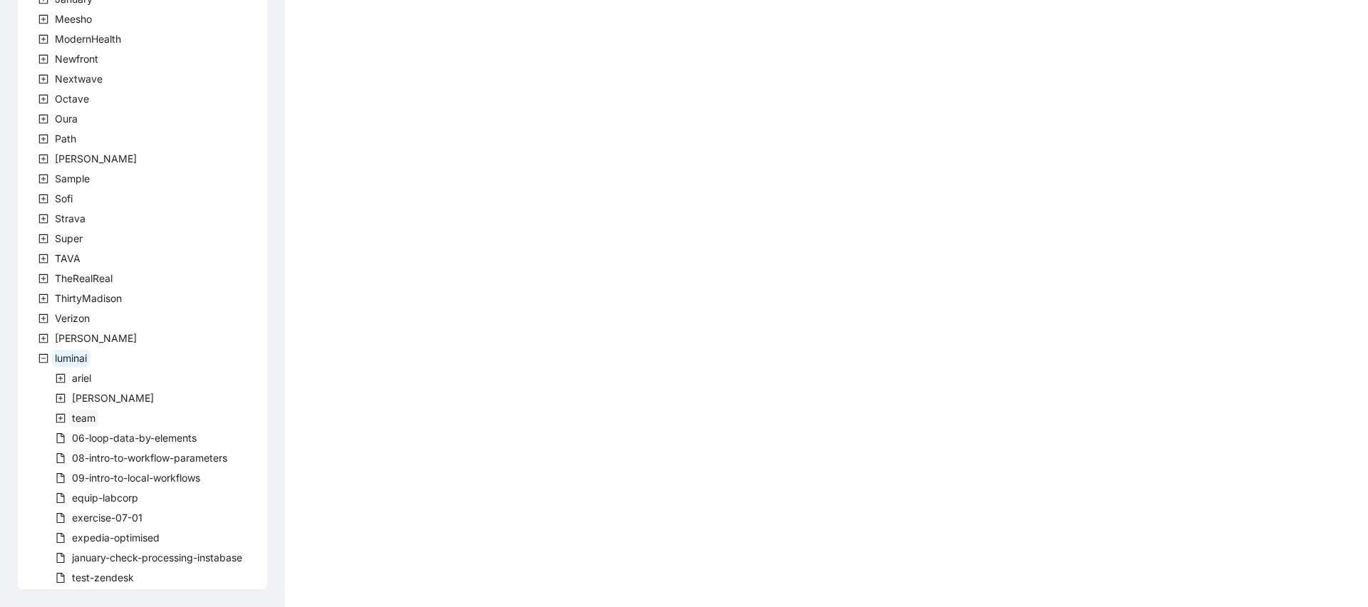
click at [78, 421] on span "team" at bounding box center [84, 418] width 24 height 12
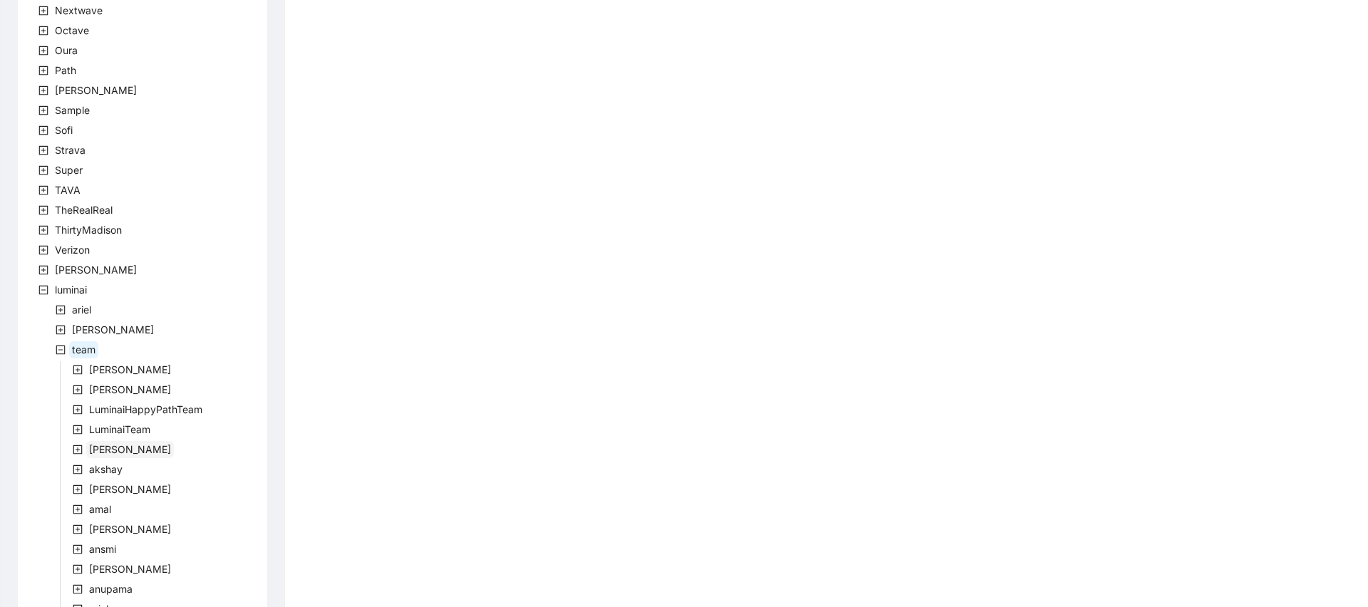
scroll to position [656, 0]
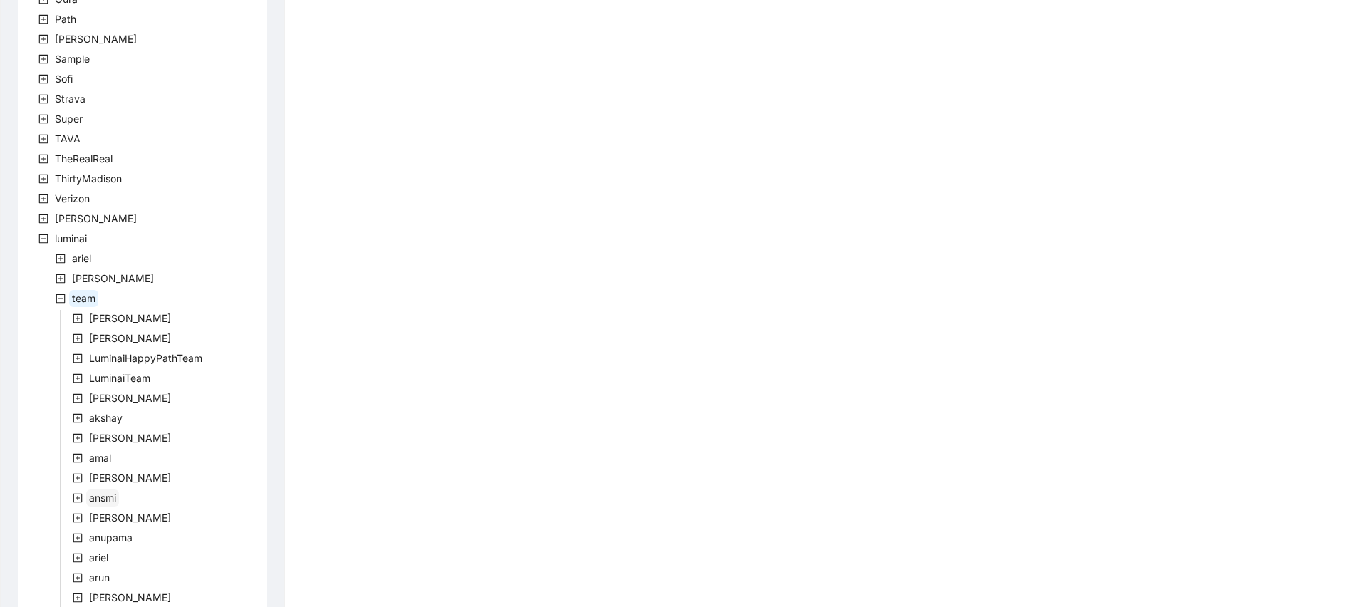
click at [96, 492] on span "ansmi" at bounding box center [102, 498] width 27 height 12
click at [96, 482] on span "[PERSON_NAME]" at bounding box center [130, 478] width 82 height 12
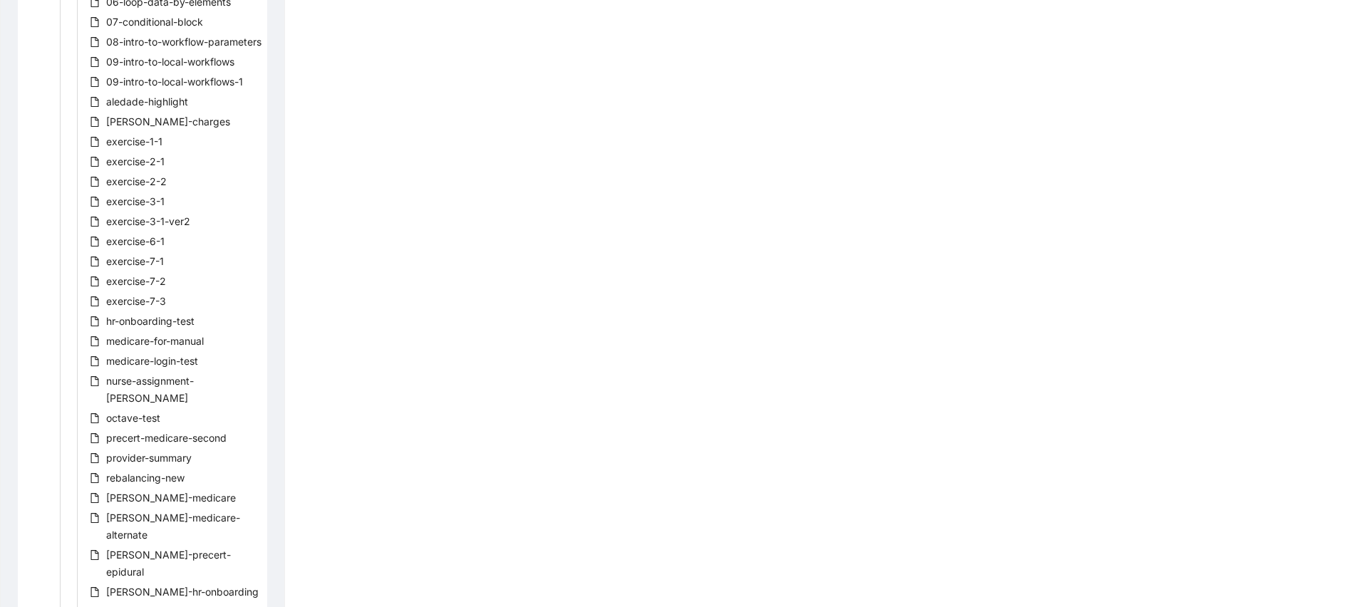
scroll to position [1282, 0]
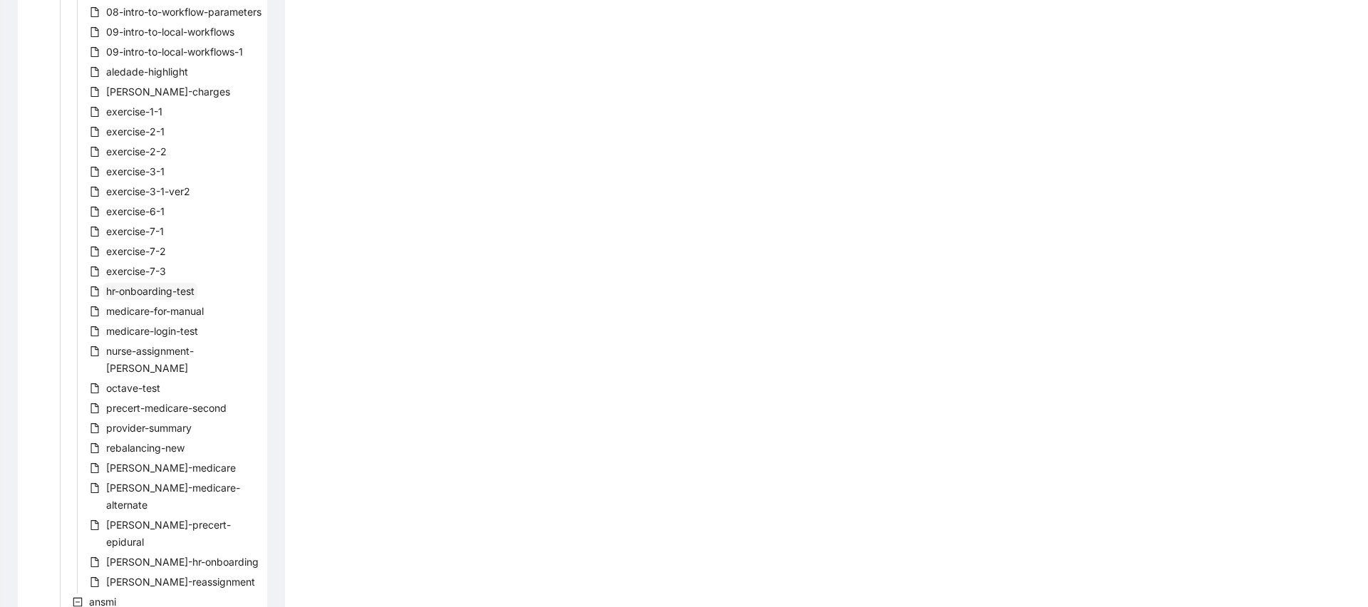
click at [167, 297] on span "hr-onboarding-test" at bounding box center [150, 291] width 88 height 12
click at [166, 317] on span "medicare-for-manual" at bounding box center [155, 311] width 98 height 12
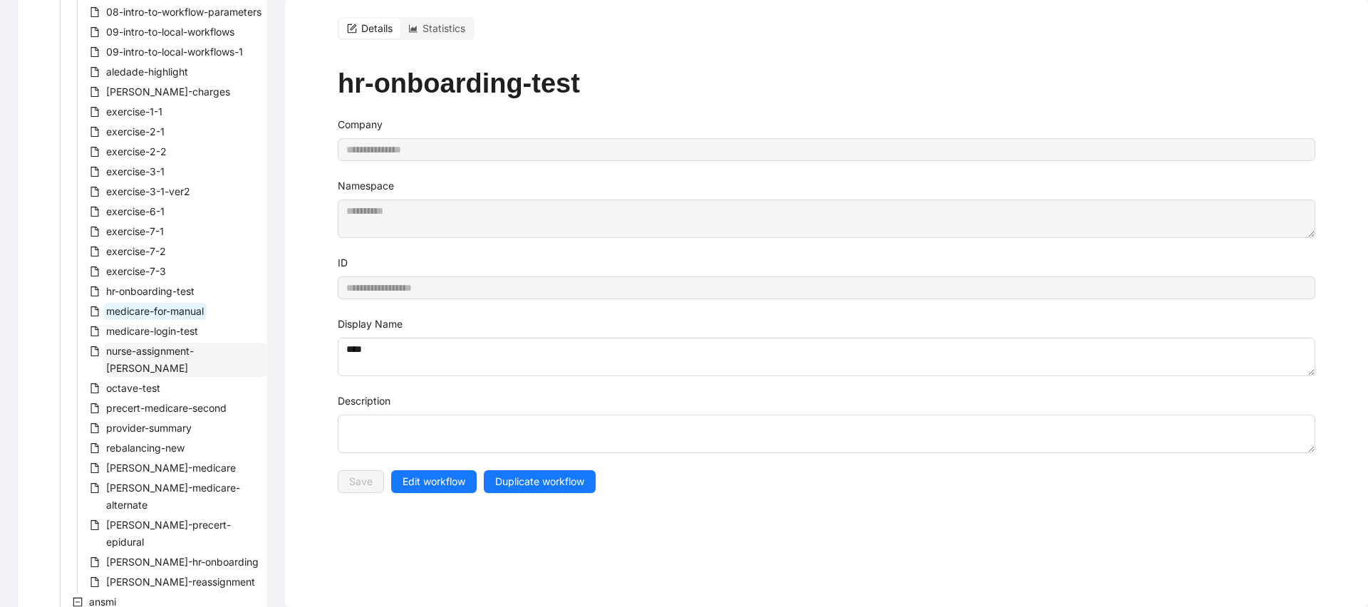
type input "**********"
type textarea "**********"
click at [166, 370] on span "nurse-assignment-[PERSON_NAME]" at bounding box center [150, 359] width 88 height 29
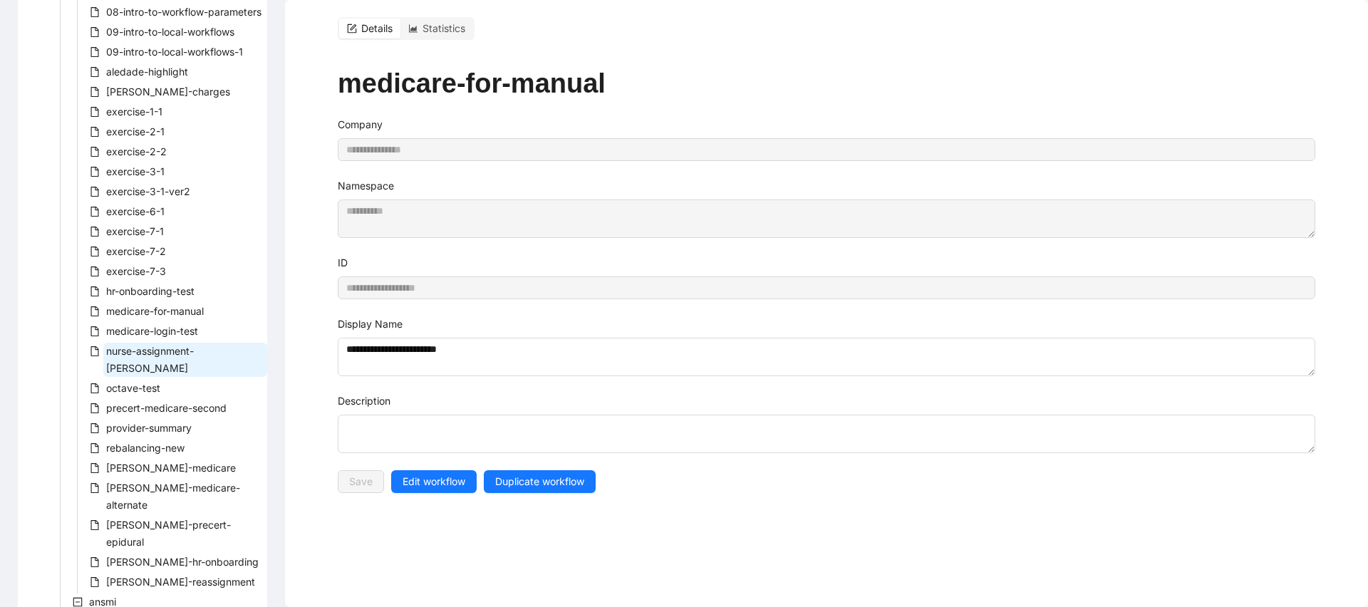
type input "**********"
type textarea "**********"
click at [163, 409] on span "precert-medicare-second" at bounding box center [166, 408] width 120 height 12
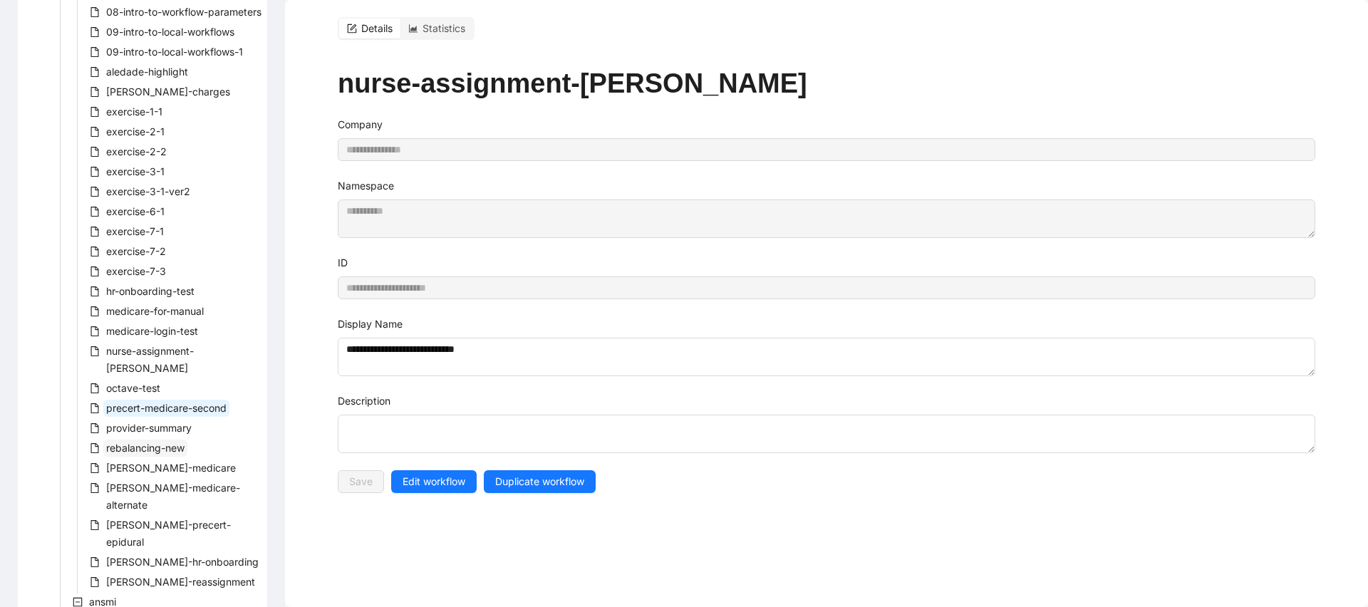
type input "**********"
type textarea "**********"
click at [151, 426] on span "provider-summary" at bounding box center [149, 428] width 86 height 12
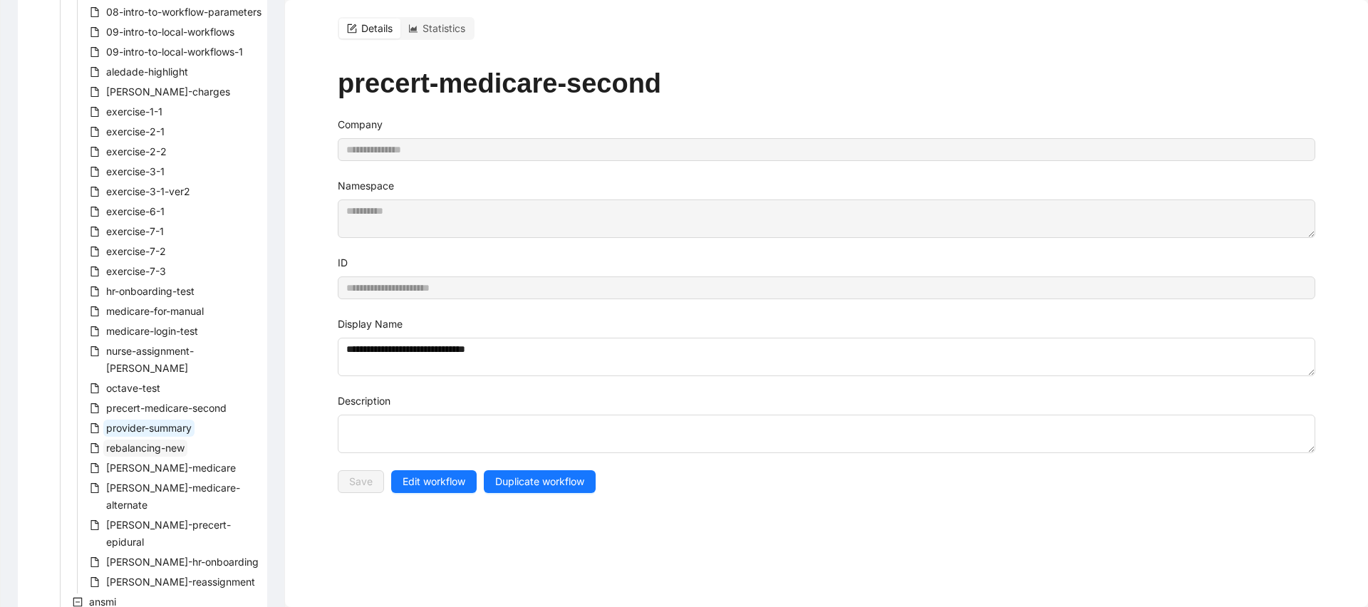
type input "**********"
type textarea "**********"
type textarea "********"
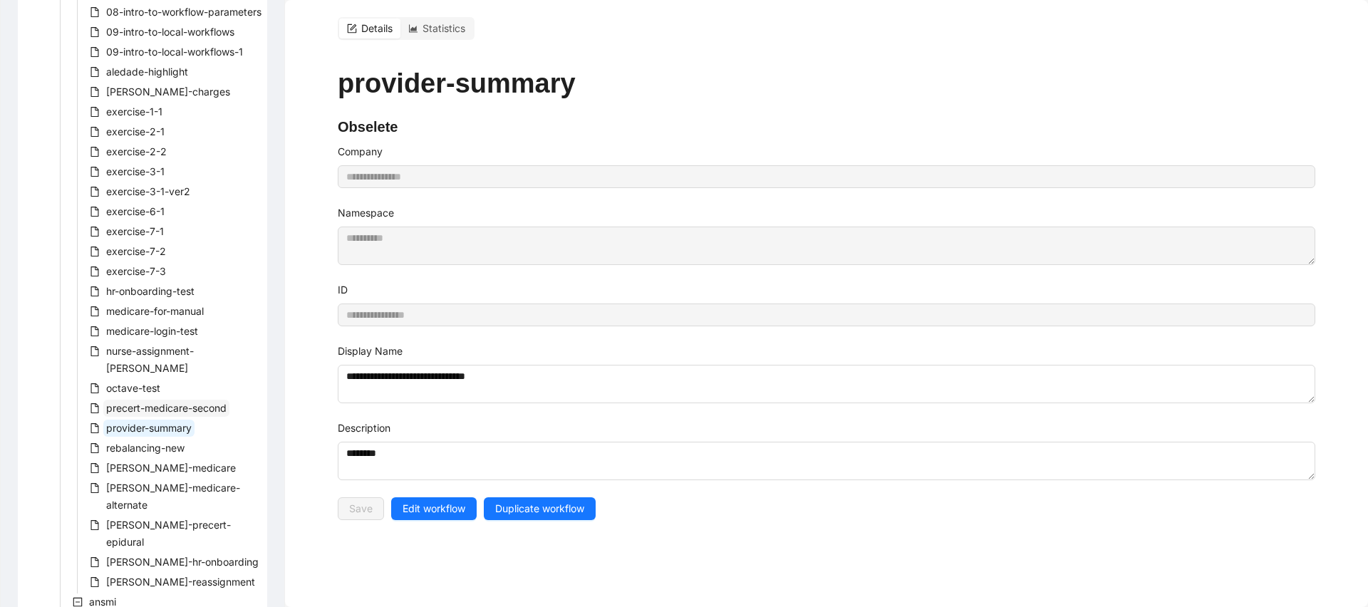
click at [153, 408] on span "precert-medicare-second" at bounding box center [166, 408] width 120 height 12
type input "**********"
type textarea "**********"
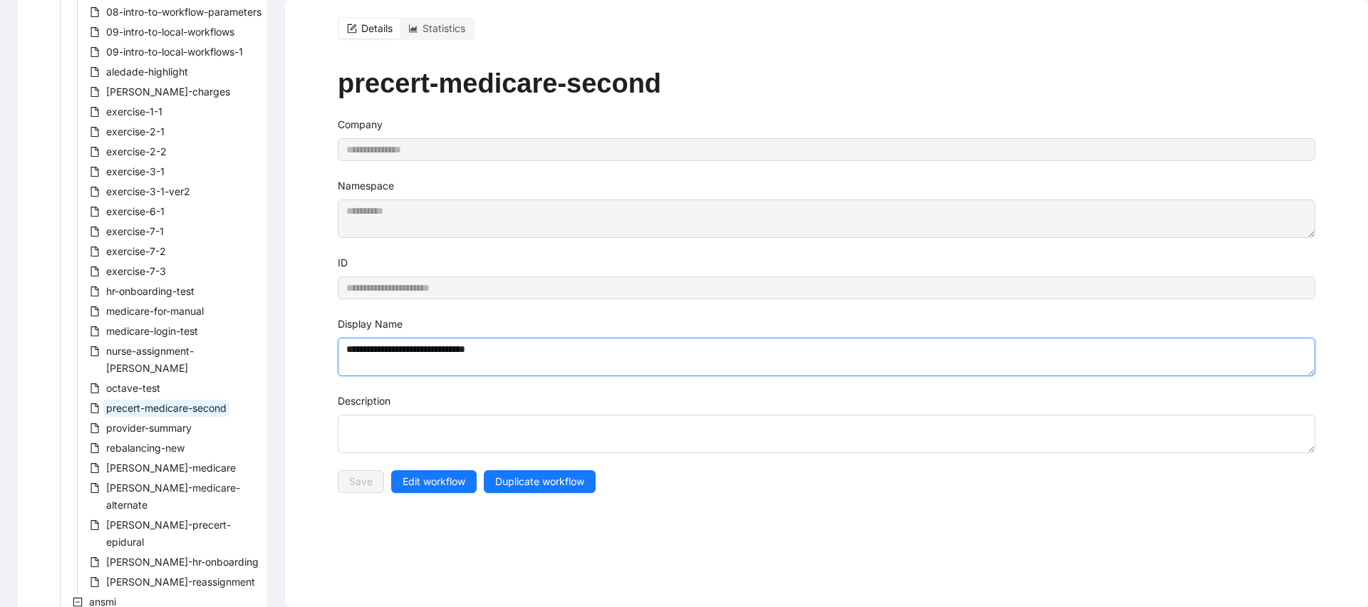
drag, startPoint x: 560, startPoint y: 342, endPoint x: 313, endPoint y: 342, distance: 246.6
click at [313, 342] on div "**********" at bounding box center [826, 303] width 1083 height 607
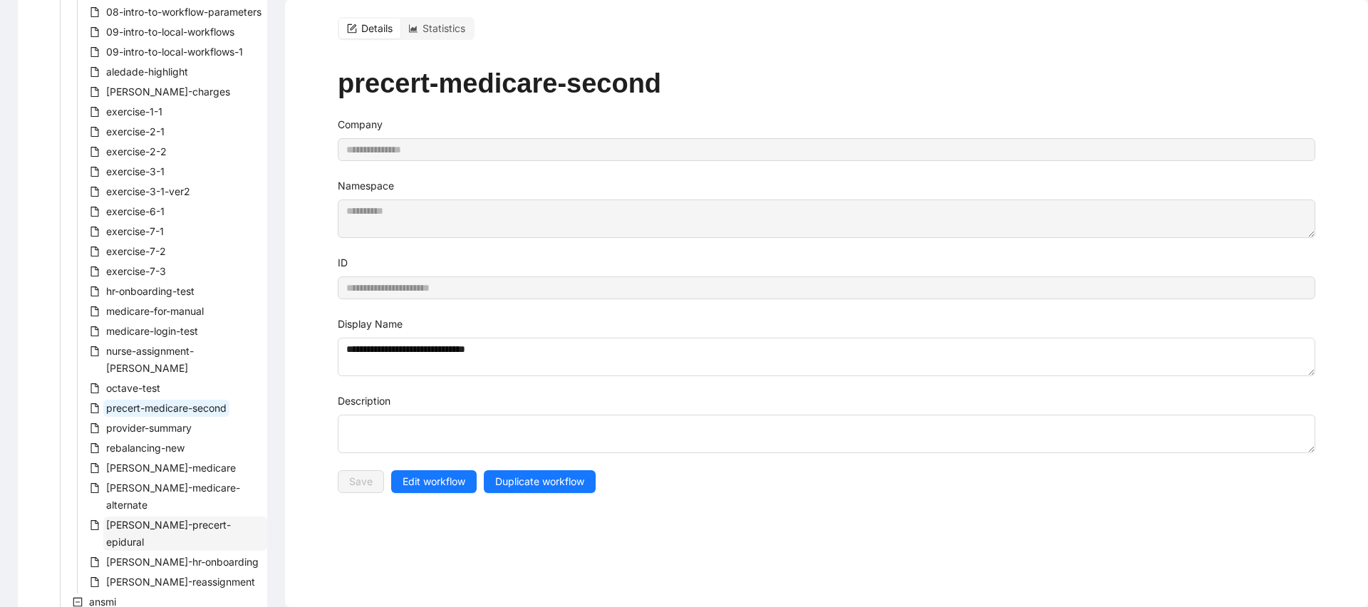
click at [187, 519] on span "[PERSON_NAME]-precert-epidural" at bounding box center [168, 533] width 125 height 29
type input "**********"
type textarea "**********"
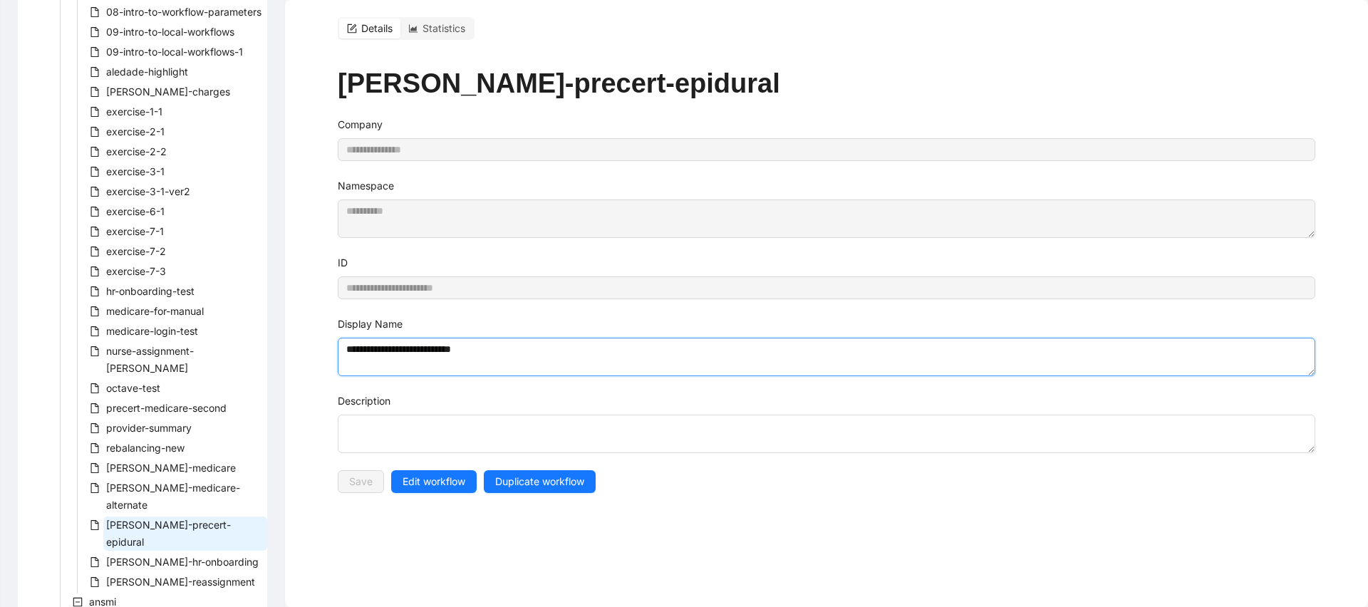
drag, startPoint x: 505, startPoint y: 354, endPoint x: 289, endPoint y: 311, distance: 220.0
click at [289, 311] on div "**********" at bounding box center [826, 303] width 1083 height 607
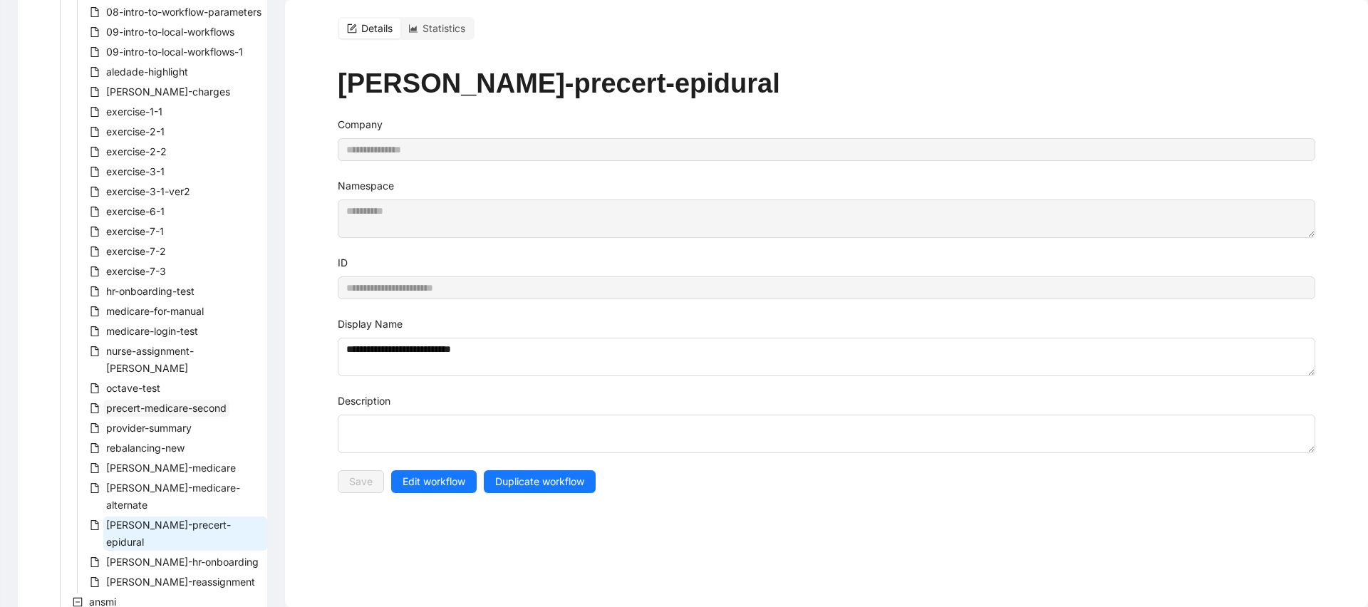
click at [154, 411] on span "precert-medicare-second" at bounding box center [166, 408] width 120 height 12
type input "**********"
type textarea "**********"
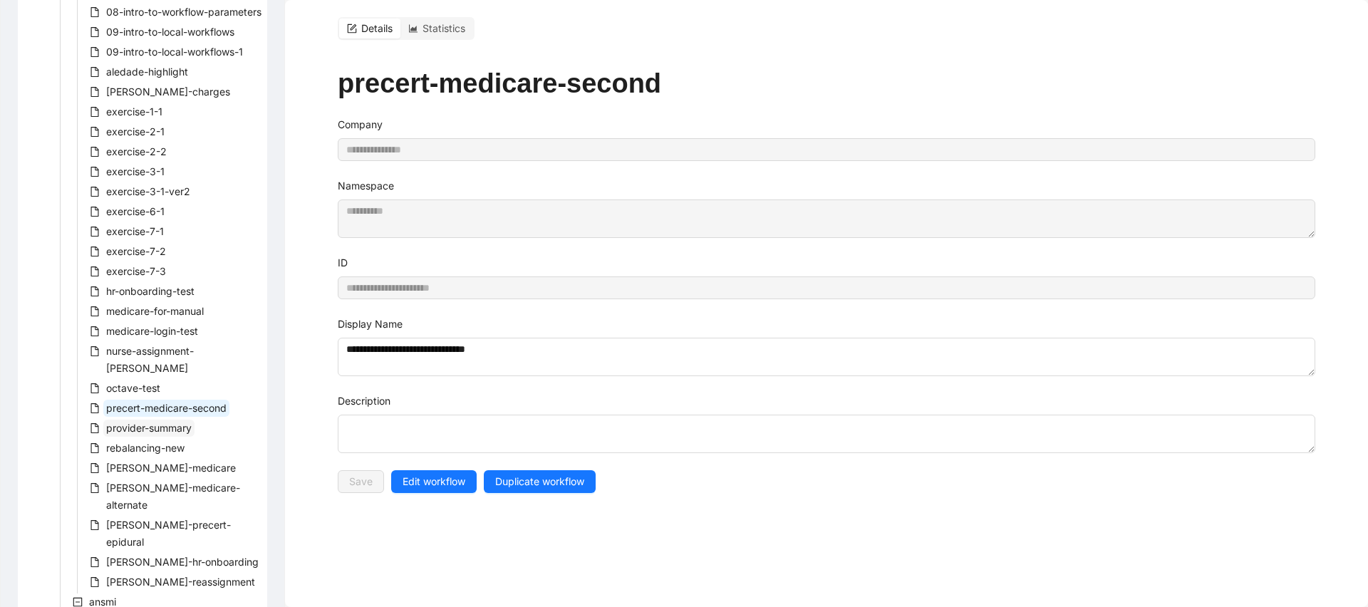
click at [147, 432] on span "provider-summary" at bounding box center [149, 428] width 86 height 12
type input "**********"
type textarea "**********"
type textarea "********"
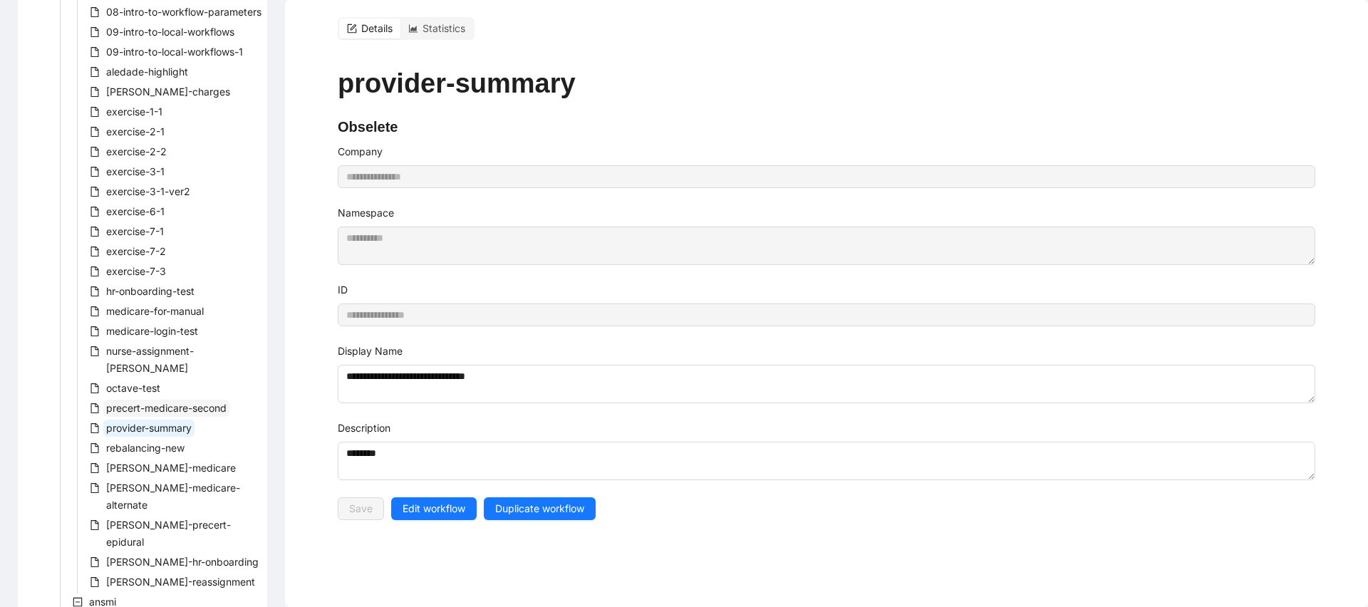
click at [157, 406] on span "precert-medicare-second" at bounding box center [166, 408] width 120 height 12
type input "**********"
type textarea "**********"
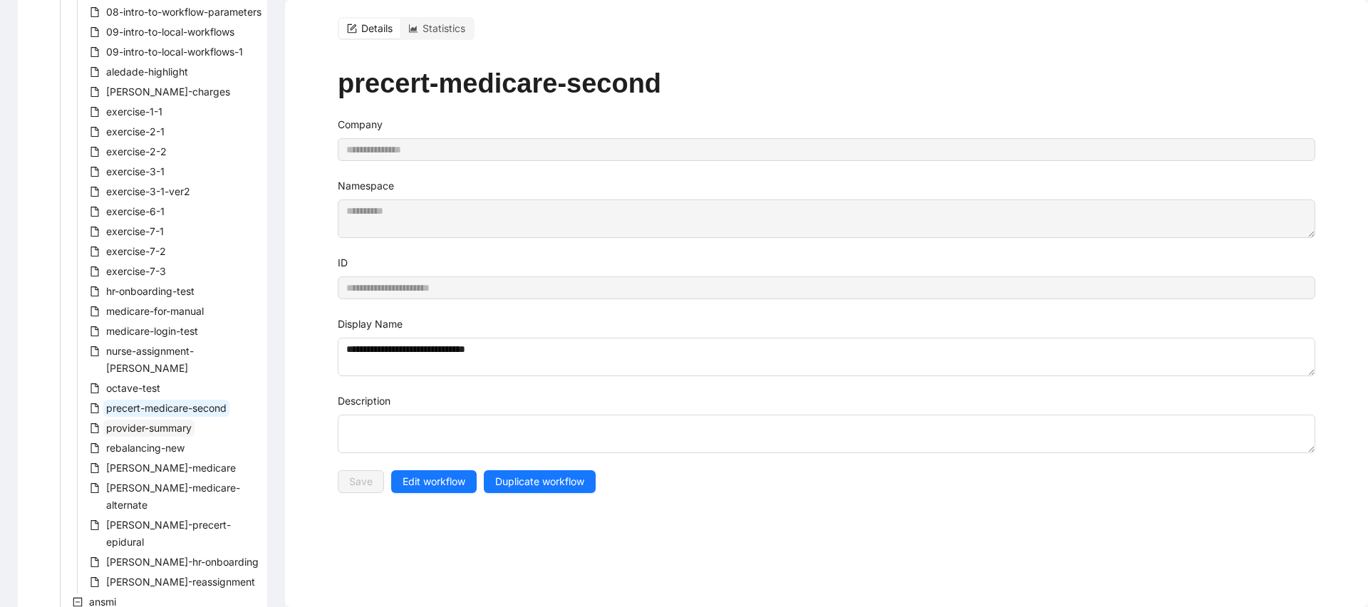
click at [155, 430] on span "provider-summary" at bounding box center [149, 428] width 86 height 12
type input "**********"
type textarea "**********"
type textarea "********"
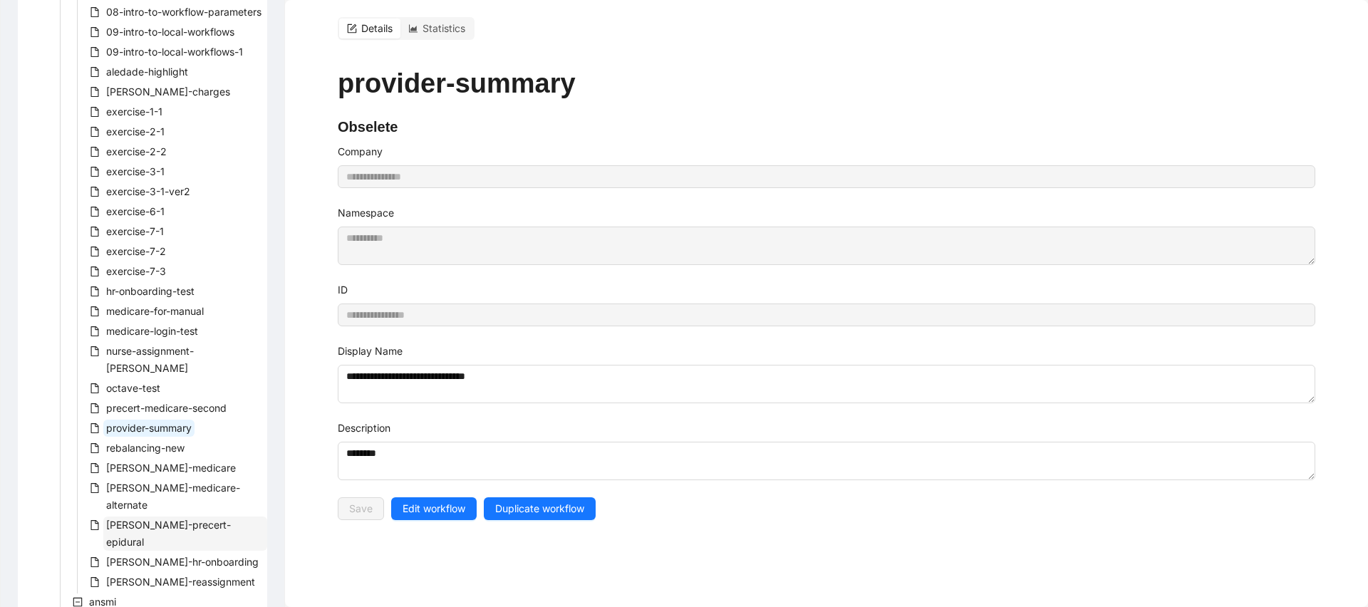
click at [164, 517] on span "rothman-precert-epidural" at bounding box center [185, 534] width 164 height 34
type input "**********"
type textarea "**********"
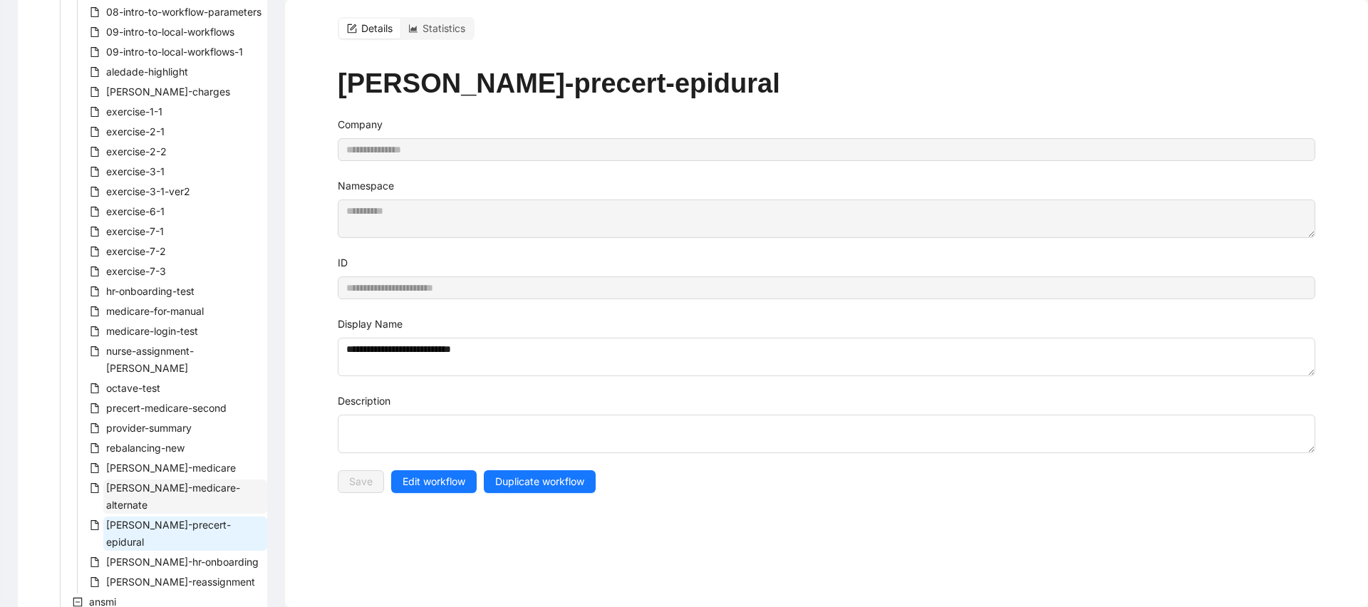
click at [163, 485] on span "rothman-medicare-alternate" at bounding box center [173, 496] width 134 height 29
type input "**********"
type textarea "**********"
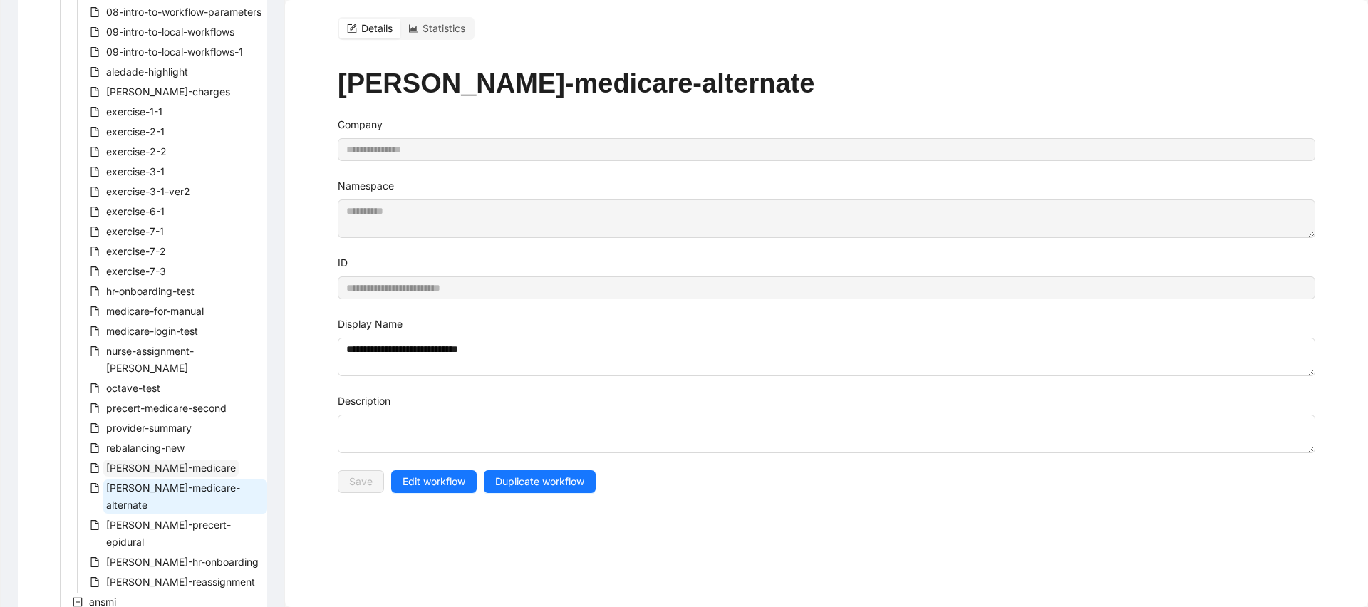
click at [155, 469] on span "rothman-medicare" at bounding box center [171, 468] width 130 height 12
type input "**********"
type textarea "**********"
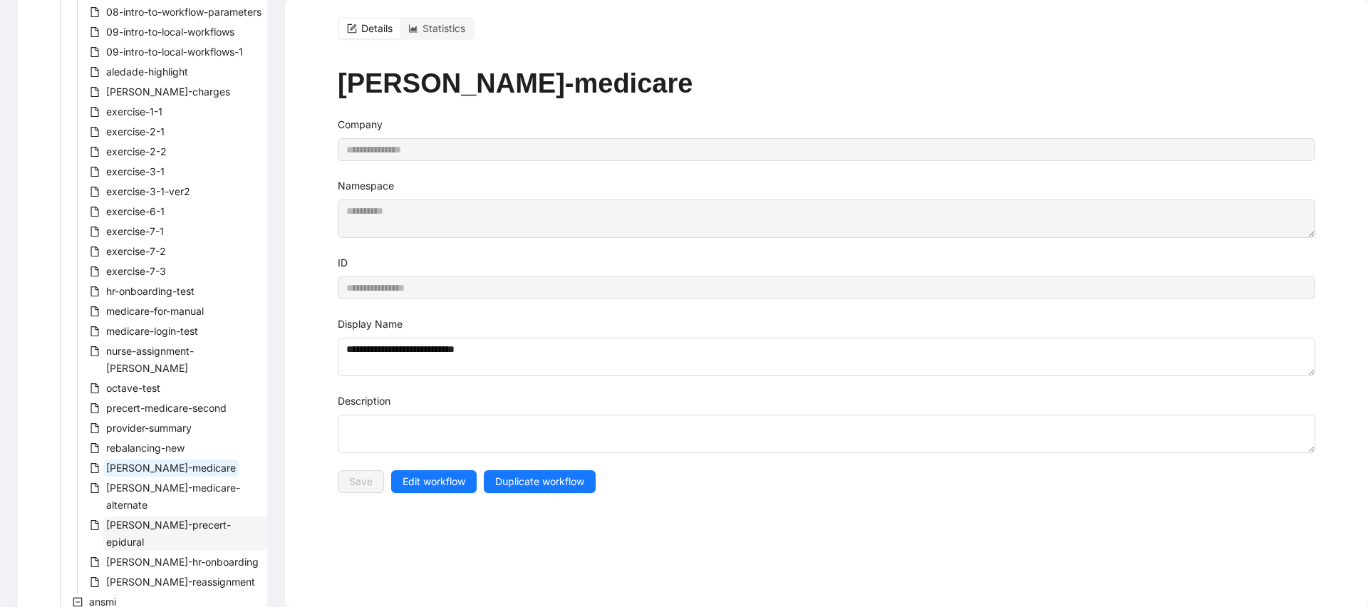
click at [195, 519] on span "rothman-precert-epidural" at bounding box center [168, 533] width 125 height 29
type input "**********"
type textarea "**********"
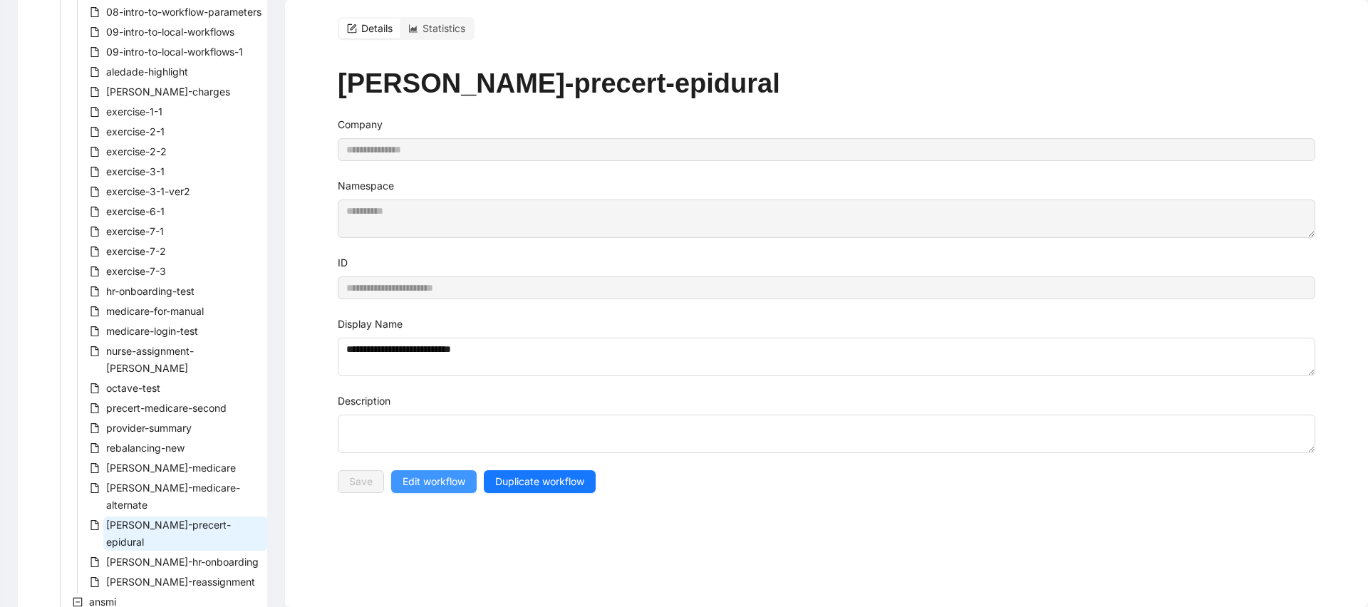
click at [445, 482] on span "Edit workflow" at bounding box center [434, 482] width 63 height 16
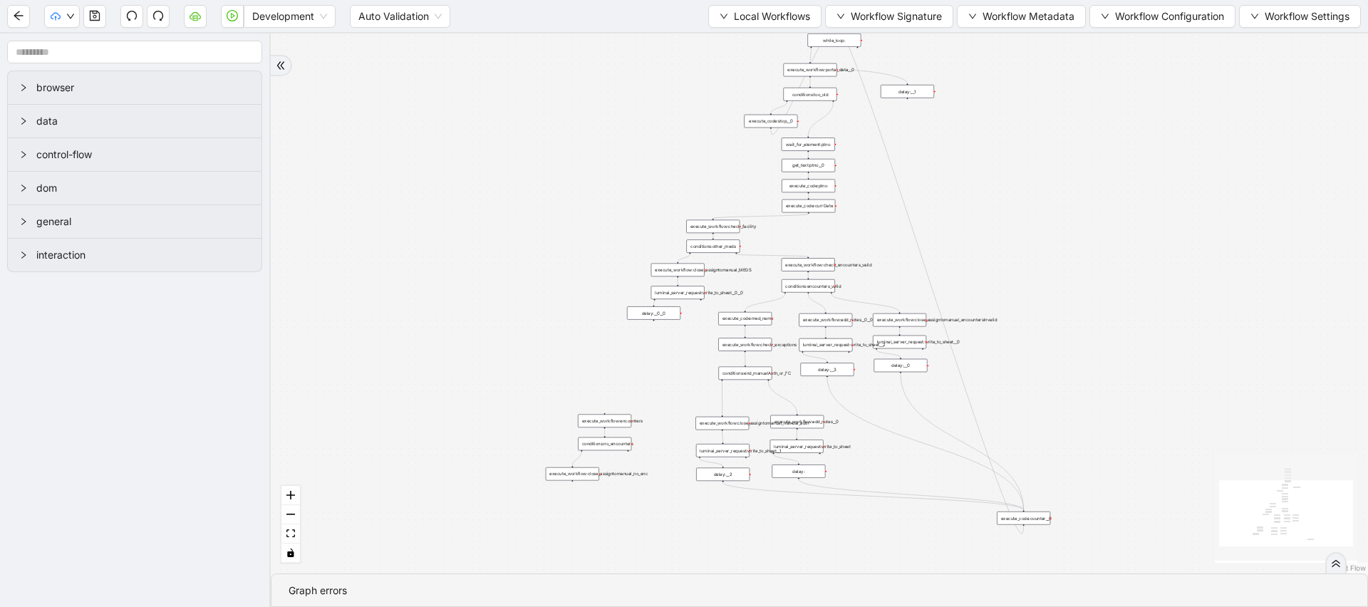
drag, startPoint x: 1178, startPoint y: 153, endPoint x: 999, endPoint y: 247, distance: 201.8
click at [999, 247] on div "trigger execute_workflow:check_exceptions execute_workflow:encounters execute_w…" at bounding box center [820, 303] width 1098 height 540
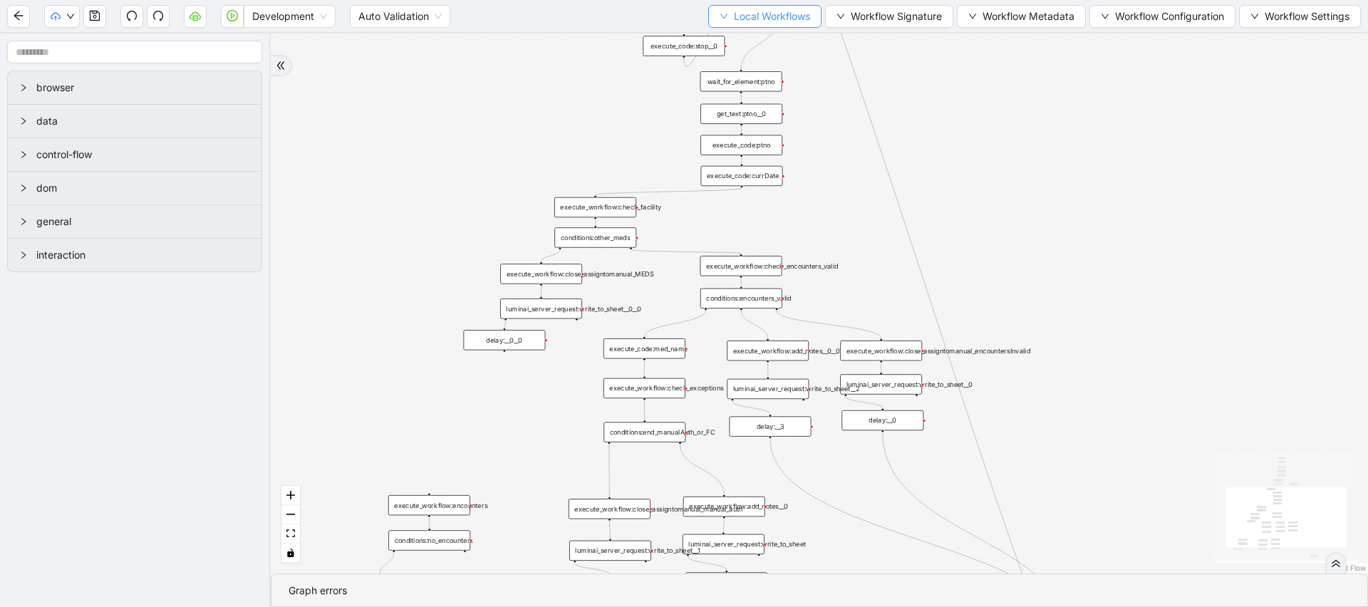
click at [760, 13] on span "Local Workflows" at bounding box center [772, 17] width 76 height 16
click at [736, 46] on span "Select" at bounding box center [758, 44] width 93 height 16
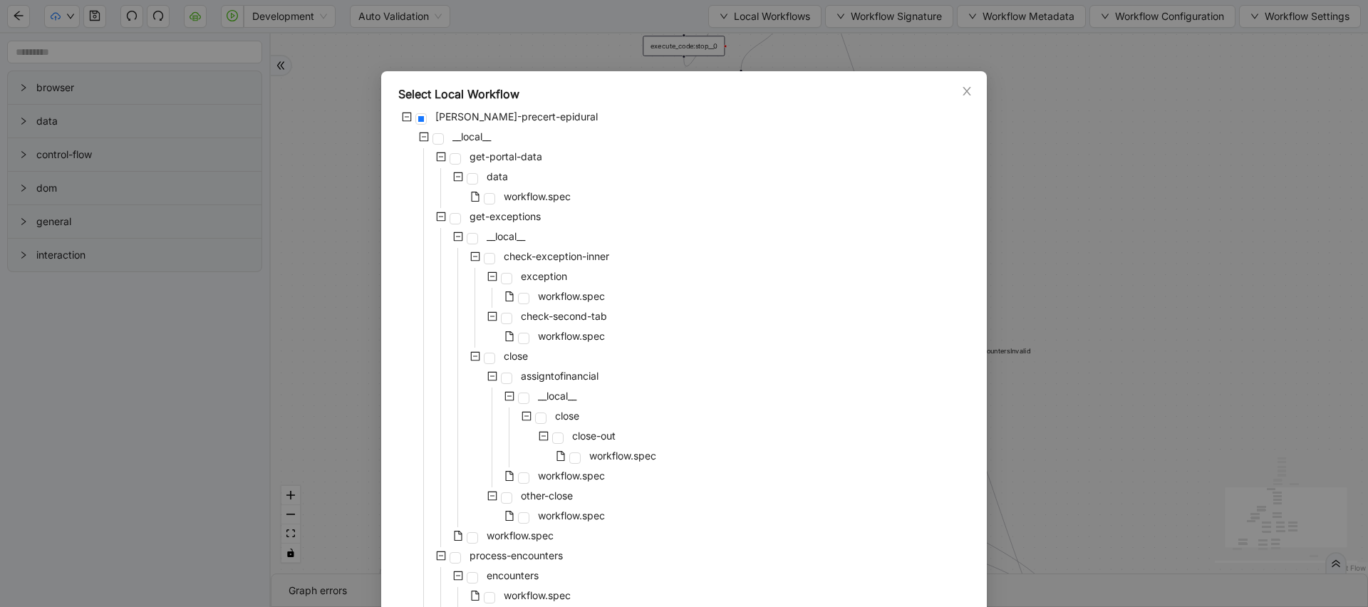
click at [748, 29] on div "Select Local Workflow rothman-precert-epidural __local__ get-portal-data data w…" at bounding box center [684, 303] width 1368 height 607
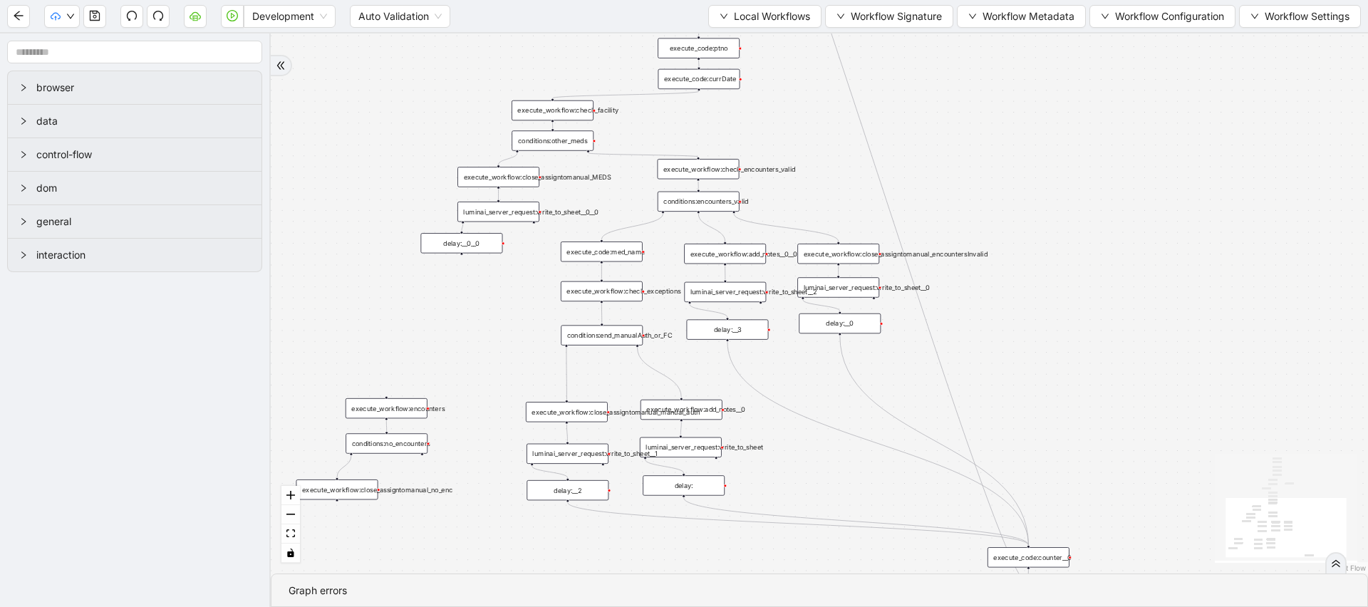
drag, startPoint x: 853, startPoint y: 163, endPoint x: 810, endPoint y: 64, distance: 107.3
click at [810, 64] on div "trigger execute_workflow:check_exceptions execute_workflow:encounters execute_w…" at bounding box center [820, 303] width 1098 height 540
click at [758, 14] on span "Local Workflows" at bounding box center [772, 17] width 76 height 16
click at [736, 36] on span "Select" at bounding box center [758, 44] width 93 height 16
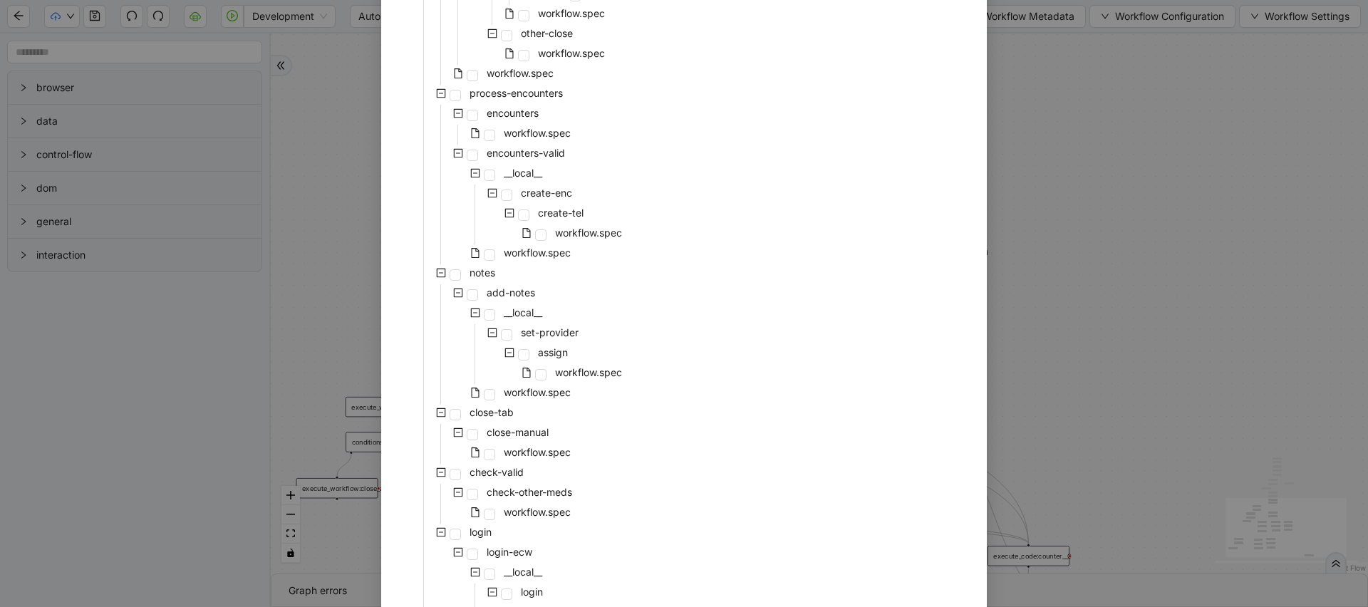
scroll to position [602, 0]
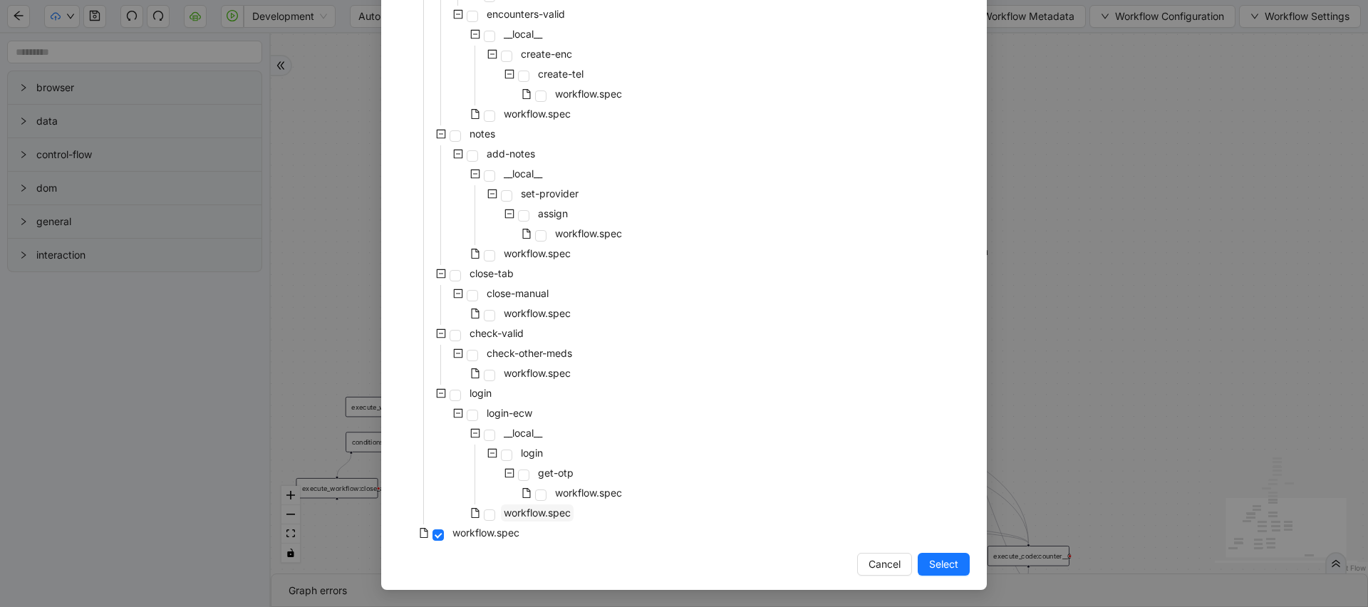
click at [545, 509] on span "workflow.spec" at bounding box center [537, 513] width 67 height 12
click at [550, 252] on span "workflow.spec" at bounding box center [537, 253] width 67 height 12
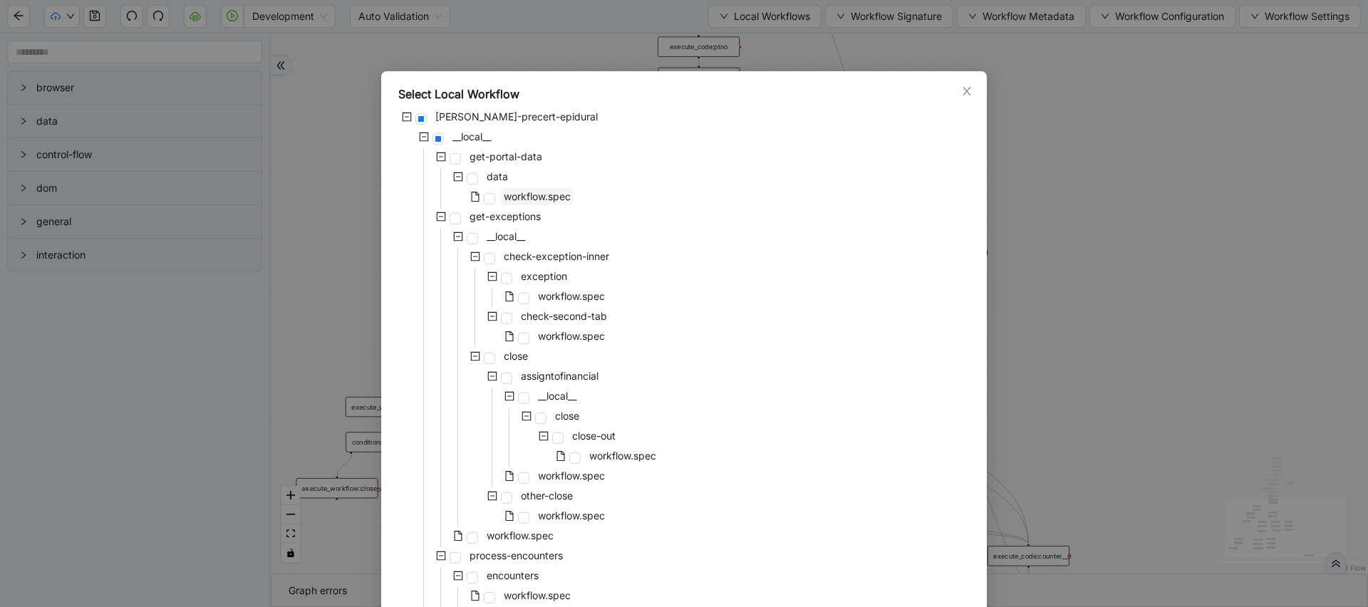
click at [533, 191] on span "workflow.spec" at bounding box center [537, 196] width 67 height 12
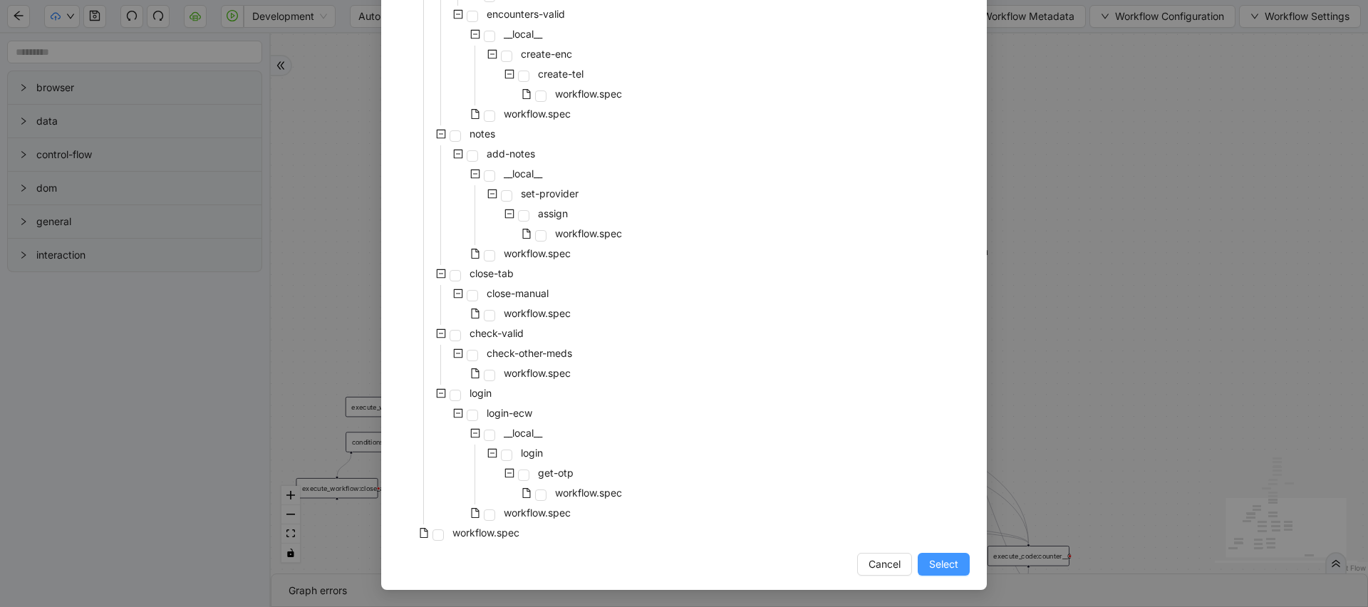
click at [940, 563] on span "Select" at bounding box center [943, 565] width 29 height 16
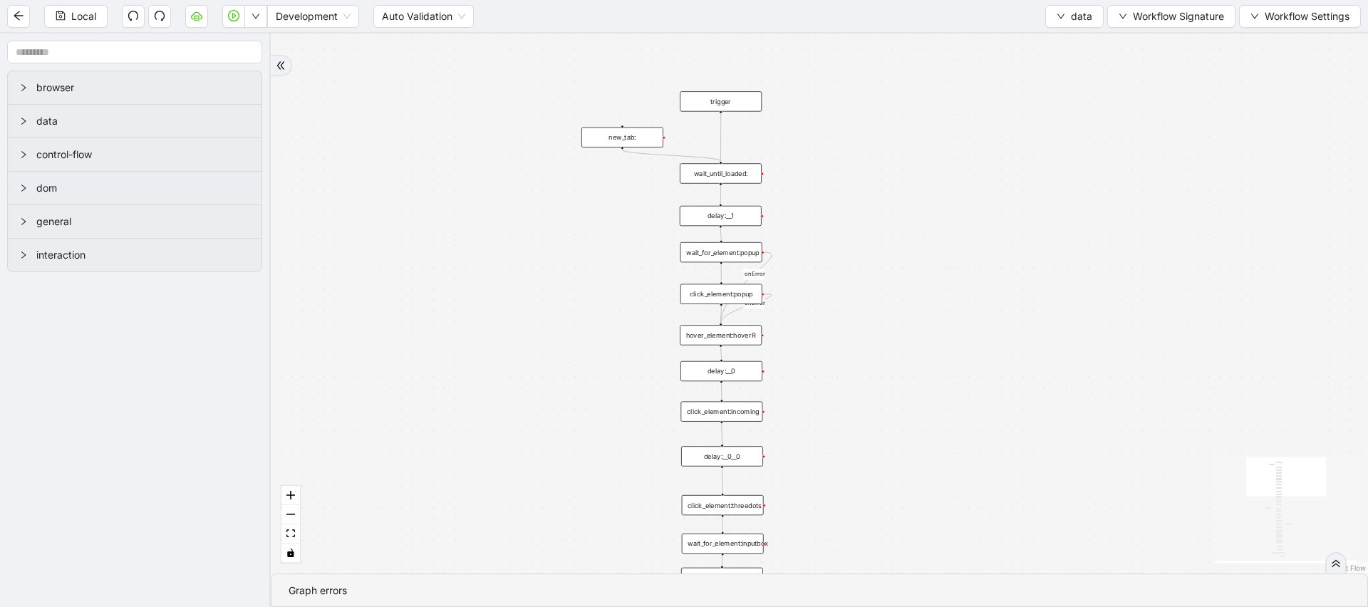
drag, startPoint x: 1039, startPoint y: 415, endPoint x: 887, endPoint y: 200, distance: 263.2
click at [890, 205] on div "fallback old onError onError onError trigger wait_until_loaded: click_element:p…" at bounding box center [820, 303] width 1098 height 540
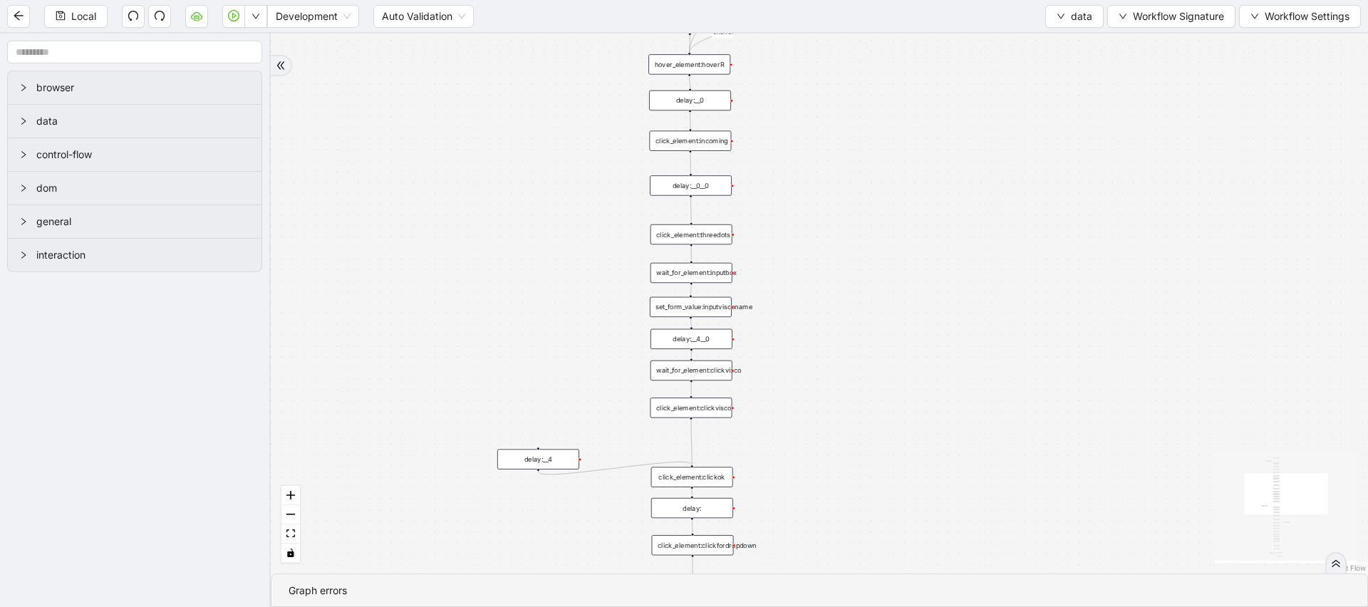
drag, startPoint x: 832, startPoint y: 391, endPoint x: 825, endPoint y: 227, distance: 164.1
click at [825, 236] on div "fallback old onError onError onError trigger wait_until_loaded: click_element:p…" at bounding box center [820, 303] width 1098 height 540
drag, startPoint x: 814, startPoint y: 274, endPoint x: 814, endPoint y: 155, distance: 118.3
click at [814, 173] on div "fallback old onError onError onError trigger wait_until_loaded: click_element:p…" at bounding box center [820, 303] width 1098 height 540
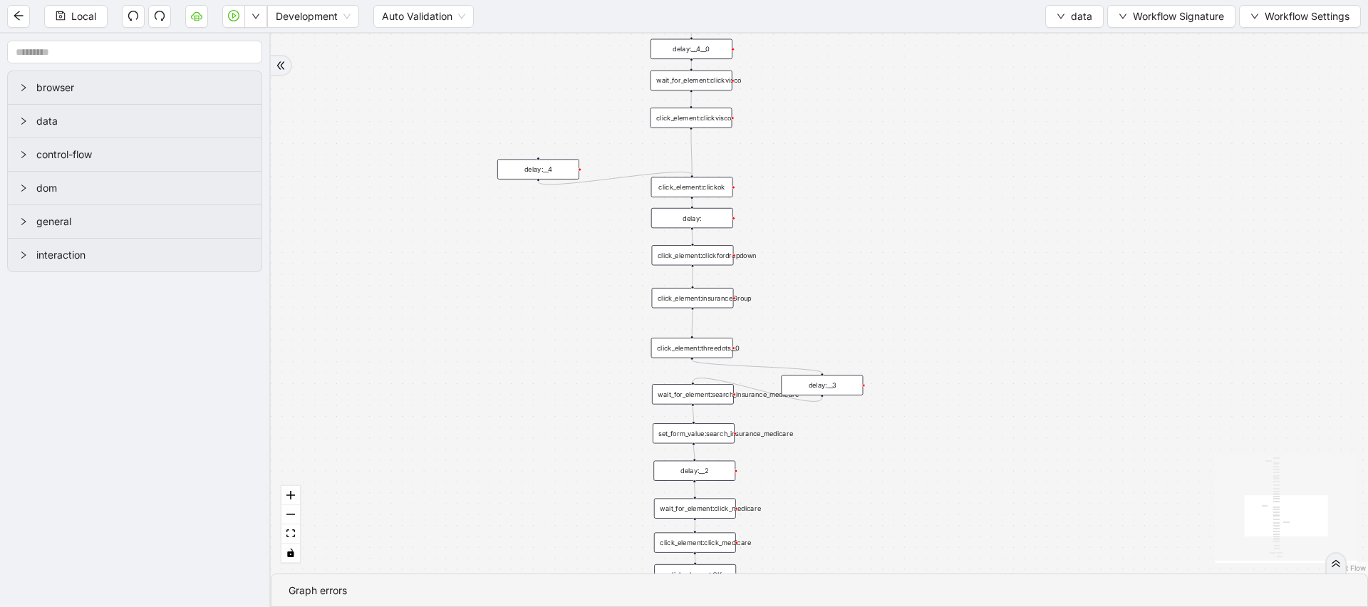
click at [710, 122] on div "click_element:clickvisco" at bounding box center [691, 118] width 82 height 20
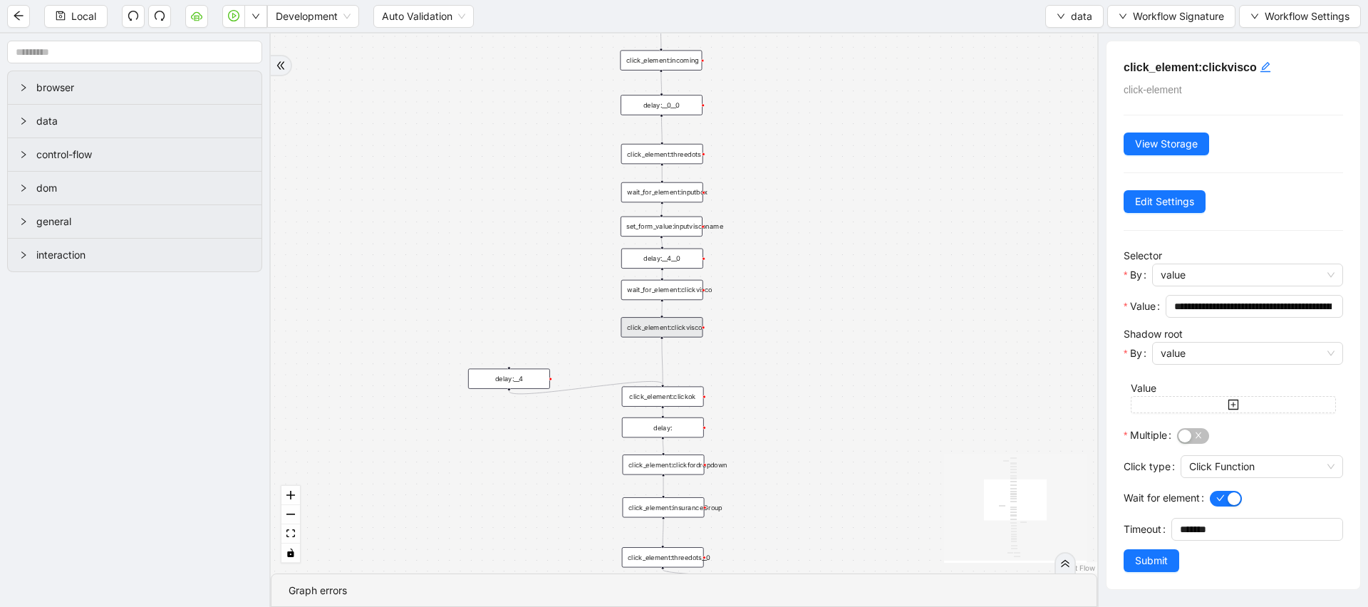
drag, startPoint x: 810, startPoint y: 289, endPoint x: 778, endPoint y: 515, distance: 228.2
click at [778, 521] on div "fallback old onError onError onError trigger wait_until_loaded: click_element:p…" at bounding box center [684, 303] width 827 height 540
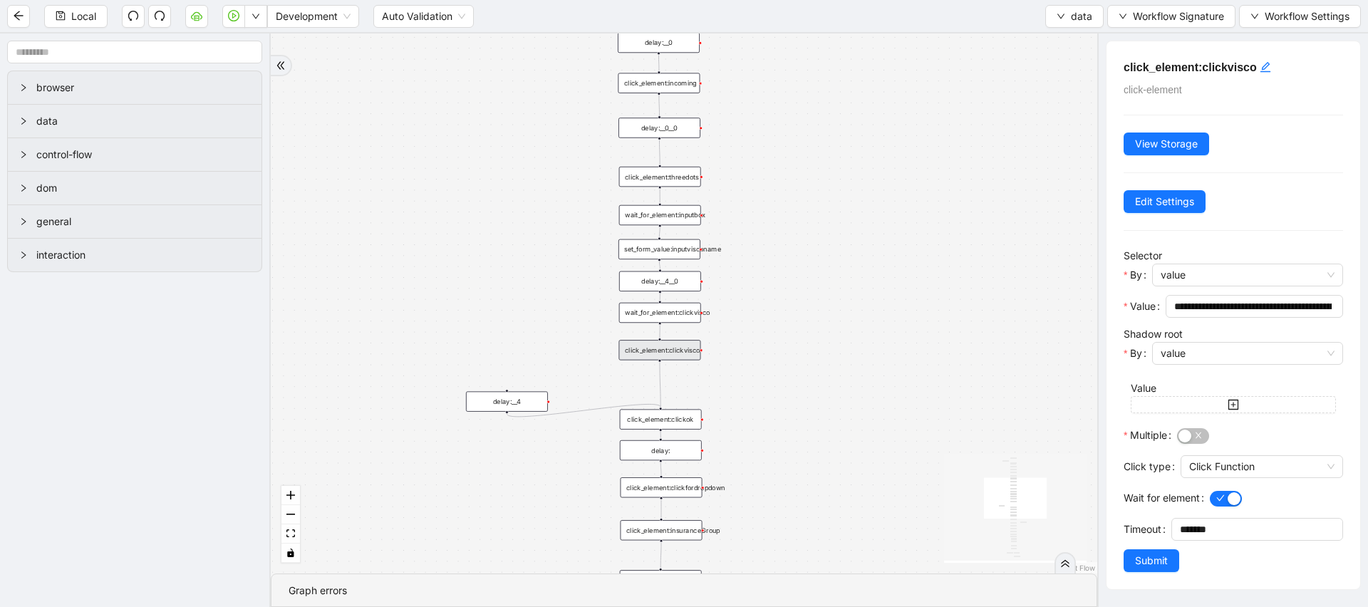
click at [669, 254] on div "set_form_value:inputvisconame" at bounding box center [660, 249] width 82 height 20
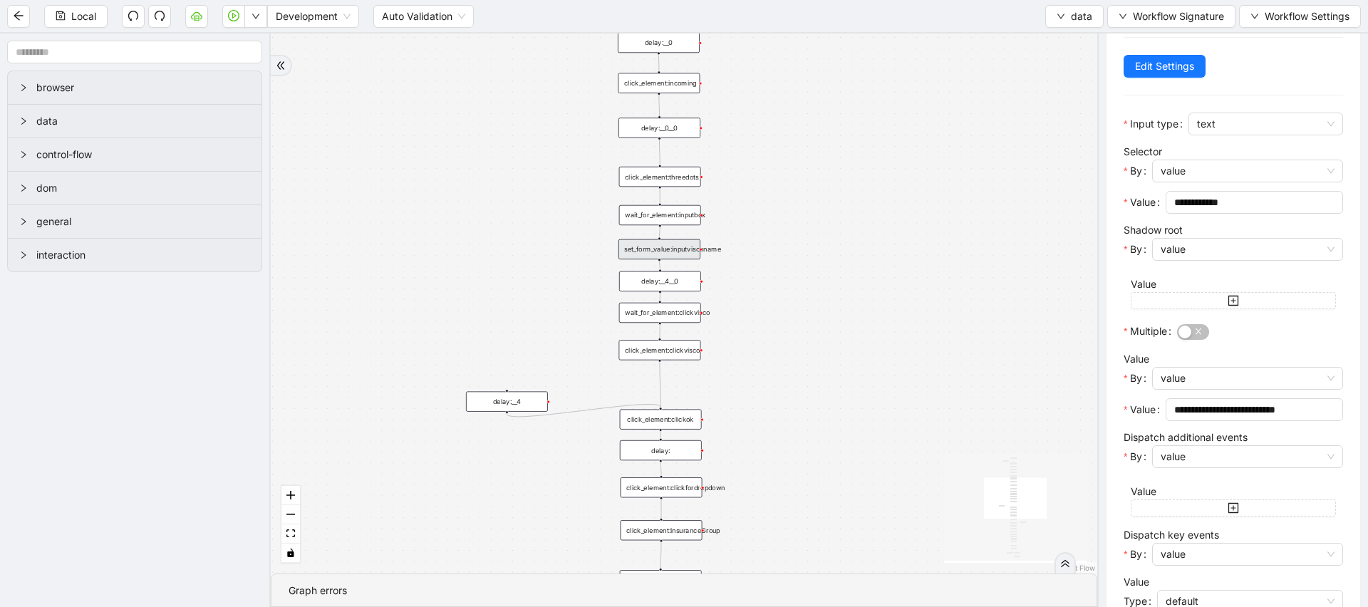
scroll to position [174, 0]
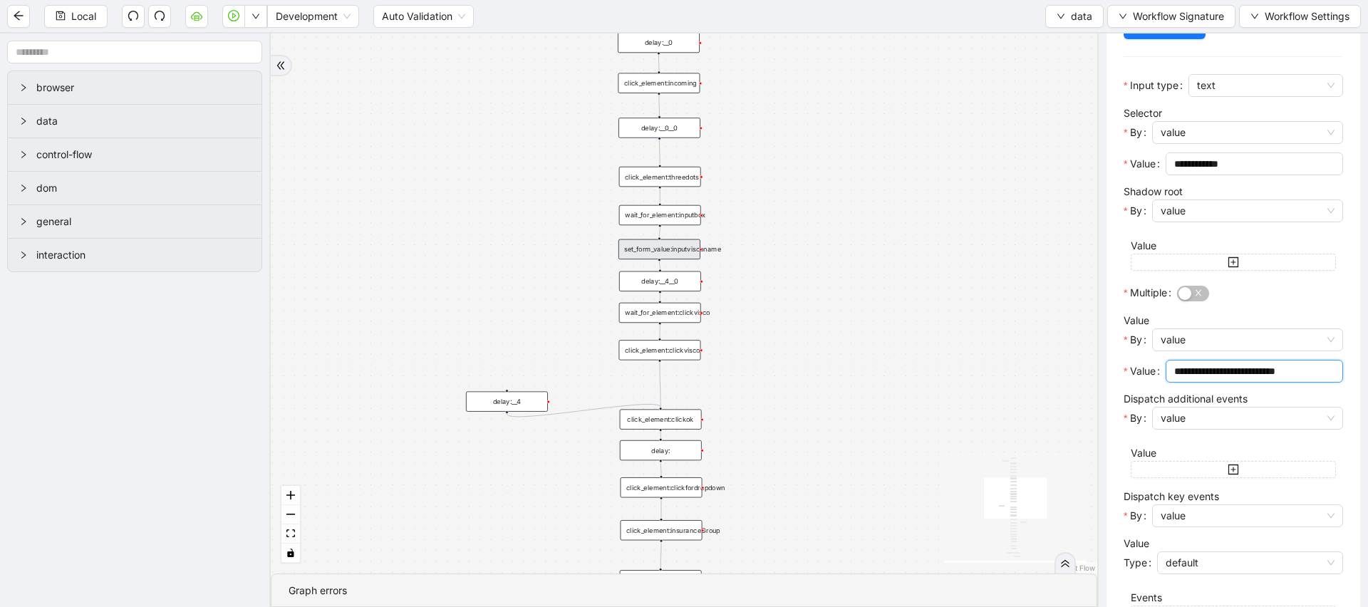
drag, startPoint x: 1312, startPoint y: 373, endPoint x: 1100, endPoint y: 373, distance: 212.4
click at [1100, 373] on div "**********" at bounding box center [1233, 320] width 271 height 574
click at [1033, 301] on div "fallback old onError onError onError trigger wait_until_loaded: click_element:p…" at bounding box center [684, 303] width 827 height 540
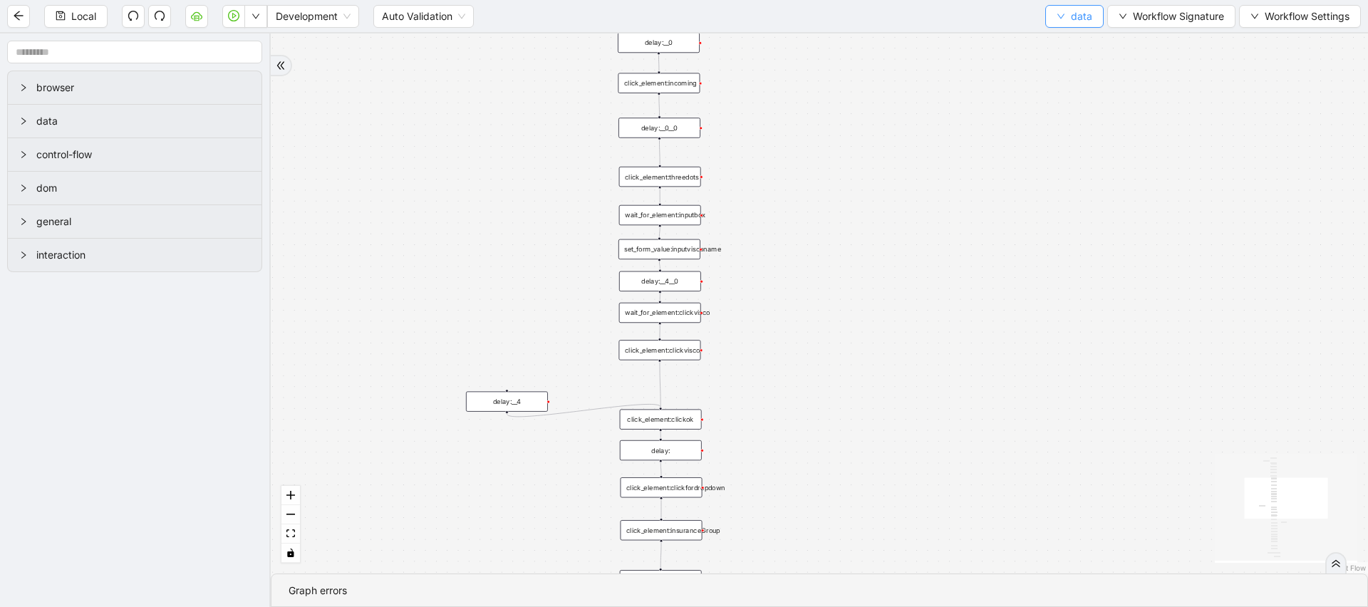
click at [1058, 16] on icon "down" at bounding box center [1061, 16] width 7 height 5
click at [1055, 37] on span "Select" at bounding box center [1074, 44] width 38 height 16
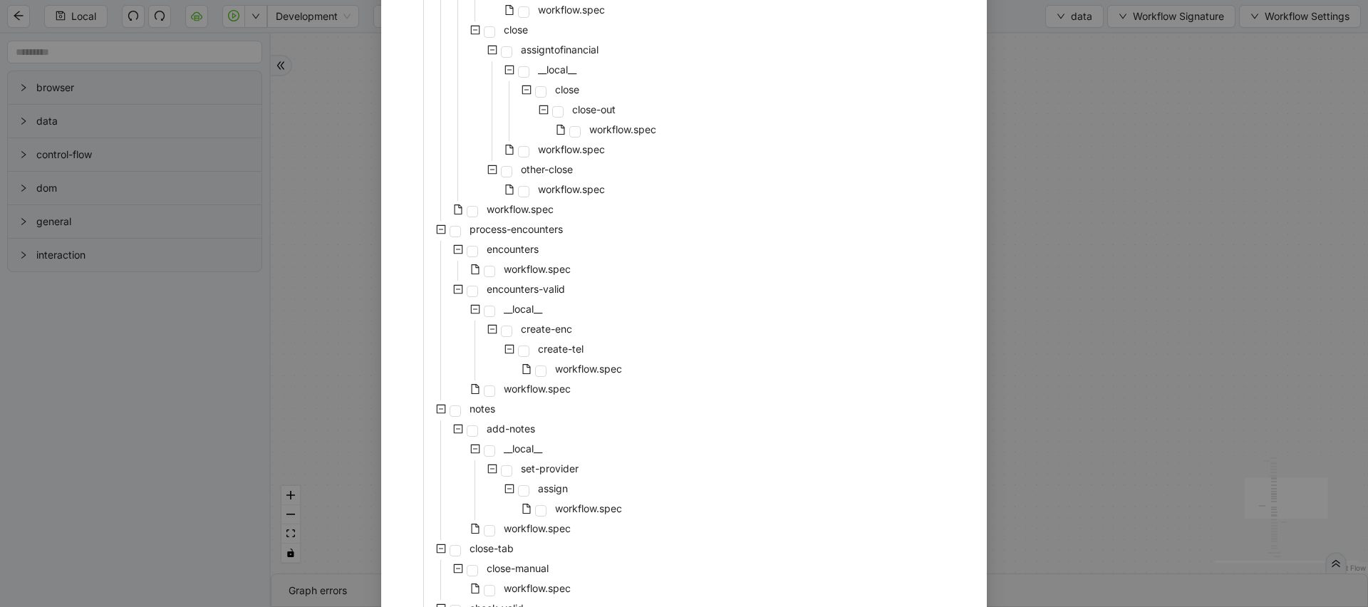
scroll to position [602, 0]
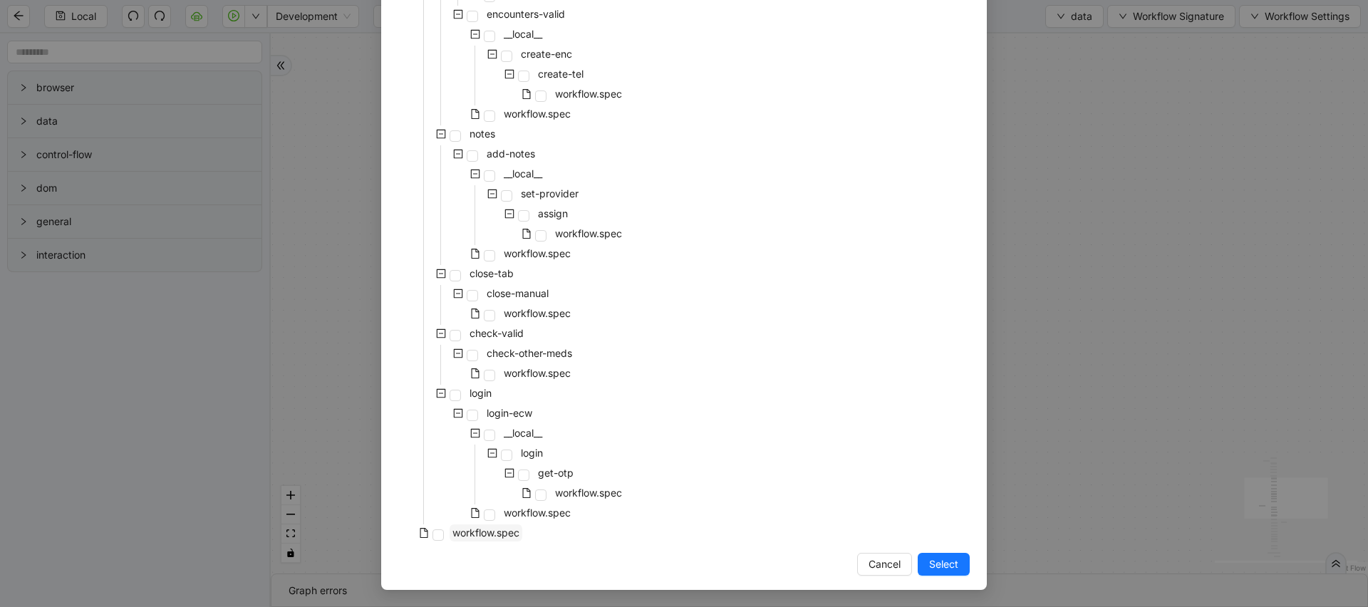
click at [487, 527] on span "workflow.spec" at bounding box center [486, 533] width 67 height 12
drag, startPoint x: 941, startPoint y: 562, endPoint x: 962, endPoint y: 245, distance: 317.8
click at [941, 562] on span "Select" at bounding box center [943, 565] width 29 height 16
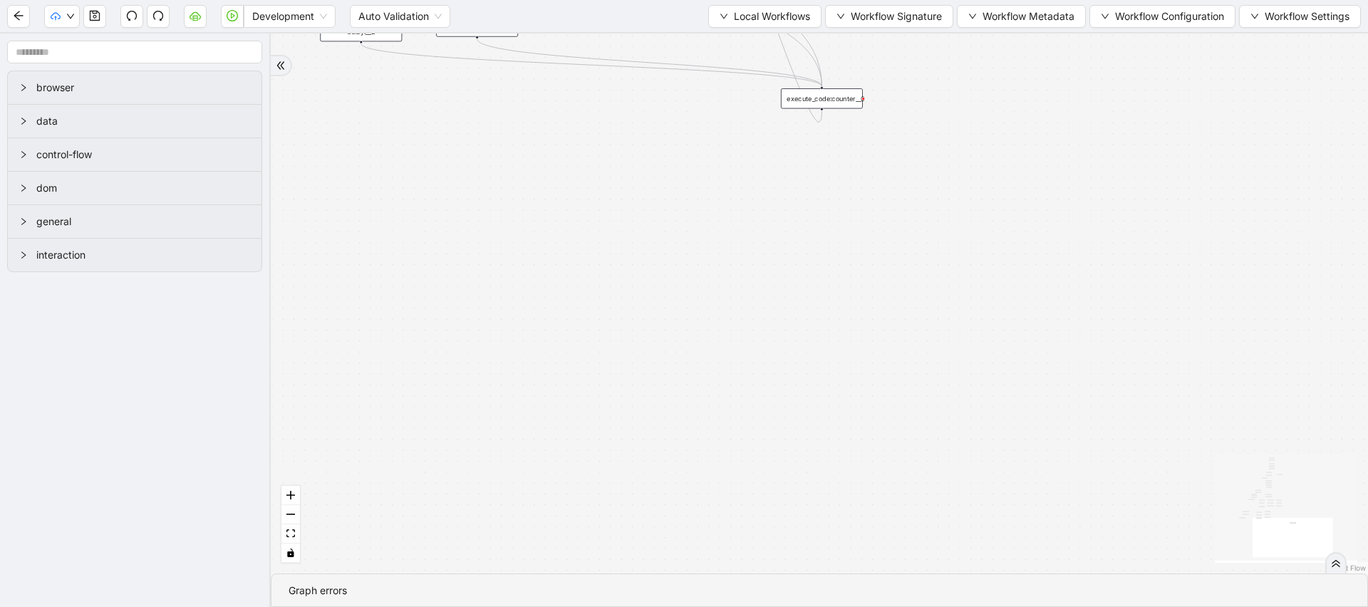
drag, startPoint x: 964, startPoint y: 229, endPoint x: 883, endPoint y: 582, distance: 362.7
click at [883, 579] on section "has_other_meds success success no_encounters end success success success old lo…" at bounding box center [820, 320] width 1098 height 574
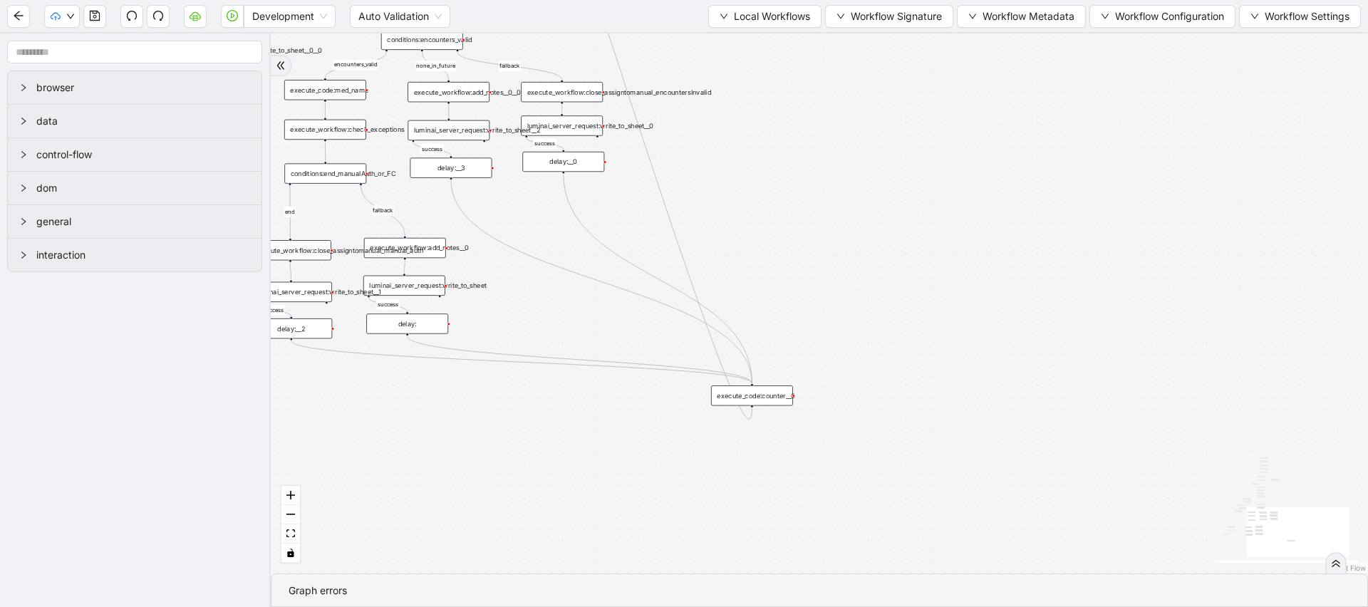
drag, startPoint x: 917, startPoint y: 249, endPoint x: 1071, endPoint y: 316, distance: 167.5
click at [1071, 316] on div "has_other_meds success success no_encounters end success success success old lo…" at bounding box center [820, 303] width 1098 height 540
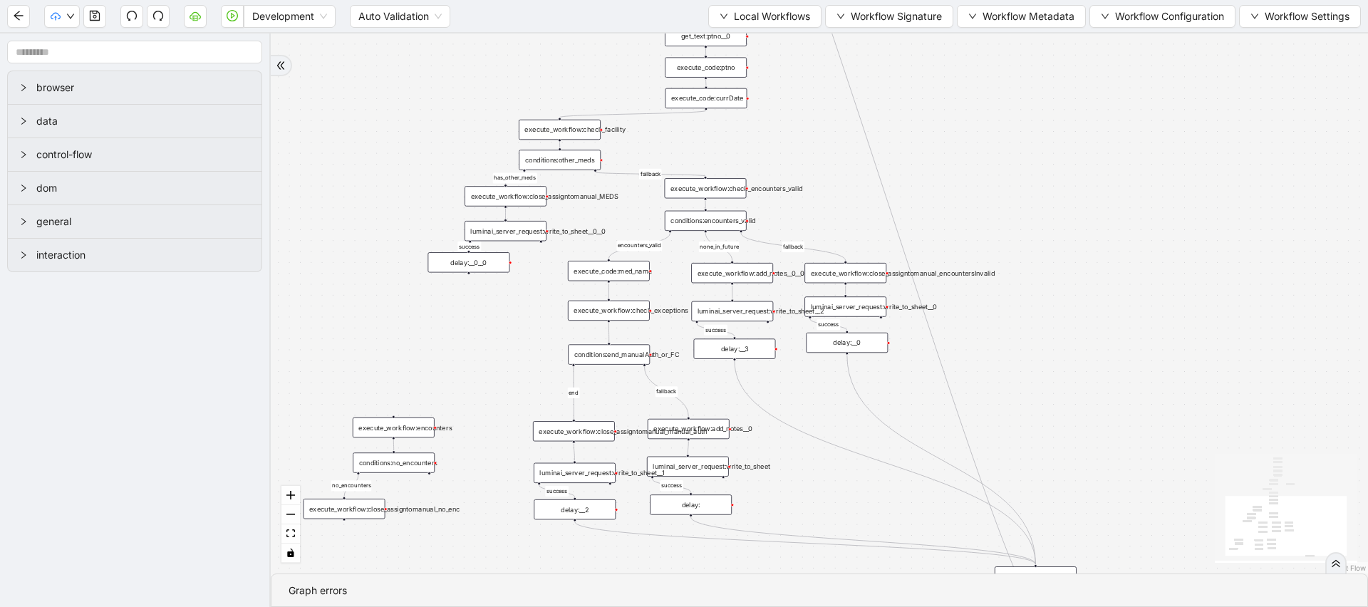
drag, startPoint x: 878, startPoint y: 204, endPoint x: 1016, endPoint y: 326, distance: 183.8
click at [1016, 326] on div "has_other_meds success success no_encounters end success success success old lo…" at bounding box center [820, 303] width 1098 height 540
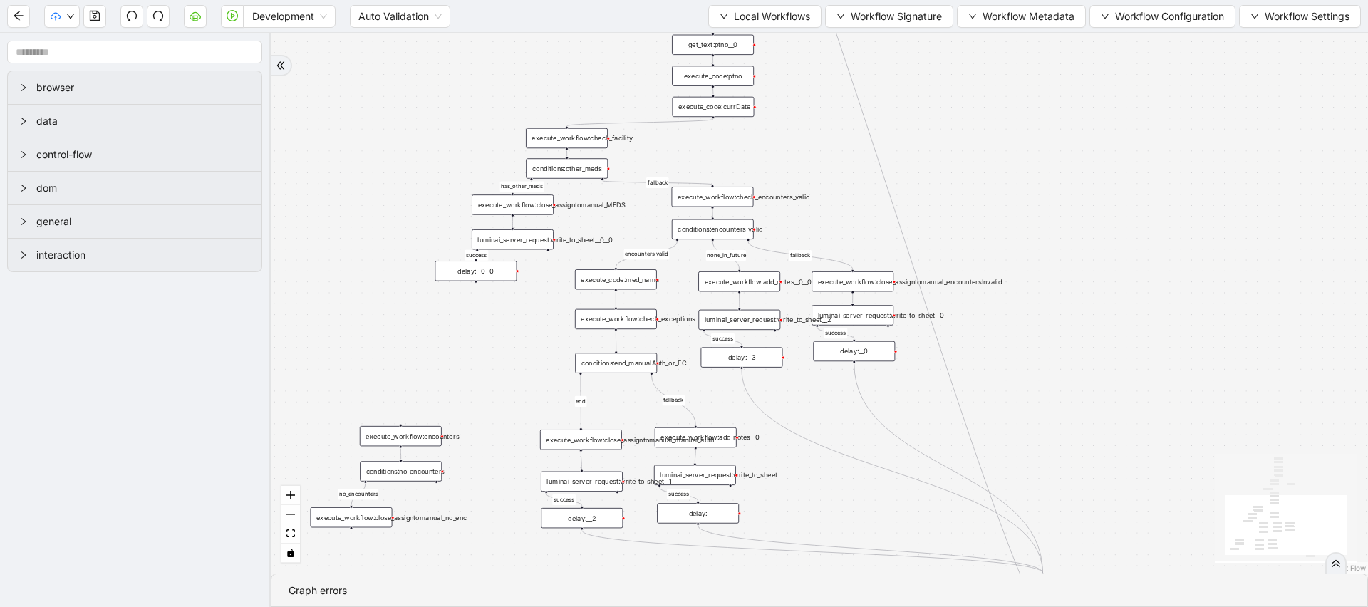
click at [633, 366] on div "conditions:end_manualAuth_or_FC" at bounding box center [616, 363] width 82 height 20
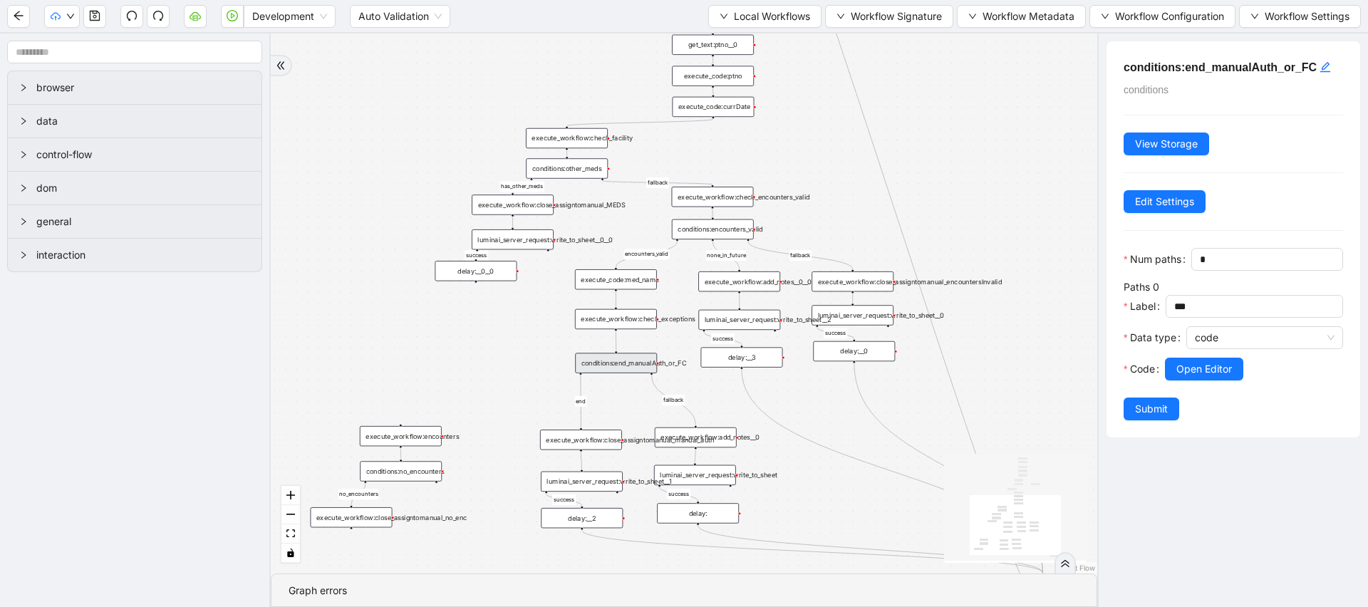
click at [629, 317] on div "execute_workflow:check_exceptions" at bounding box center [616, 319] width 82 height 20
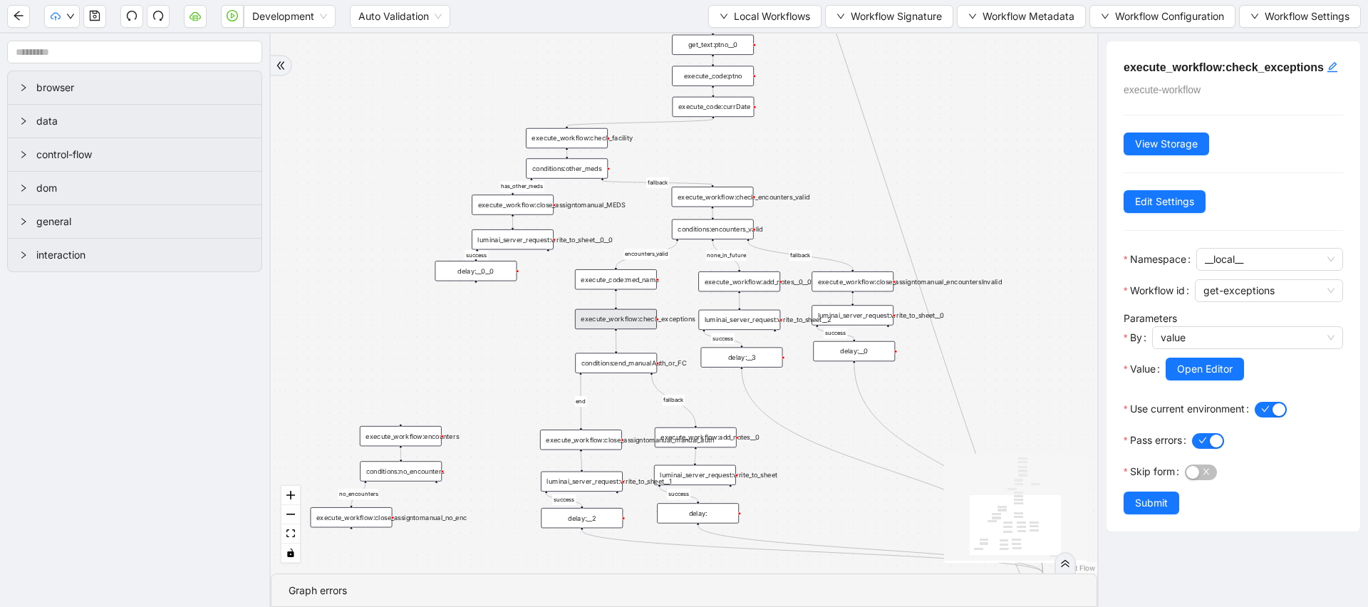
click at [525, 233] on div "luminai_server_request:write_to_sheet__0__0" at bounding box center [513, 240] width 82 height 20
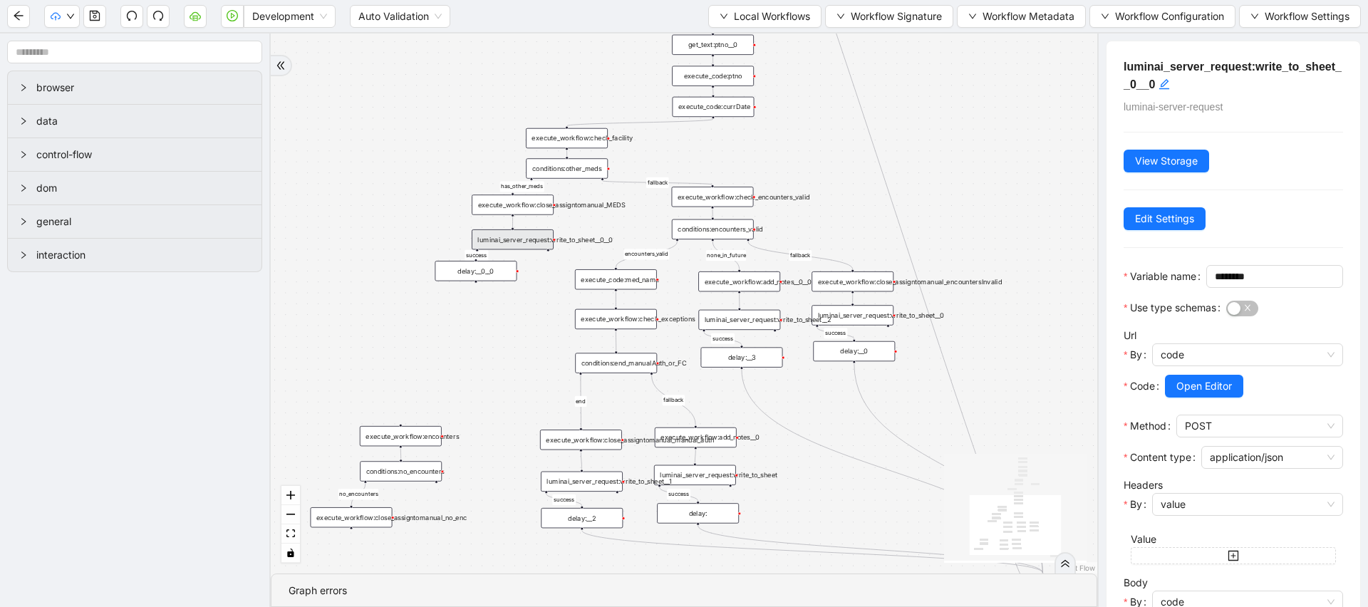
scroll to position [163, 0]
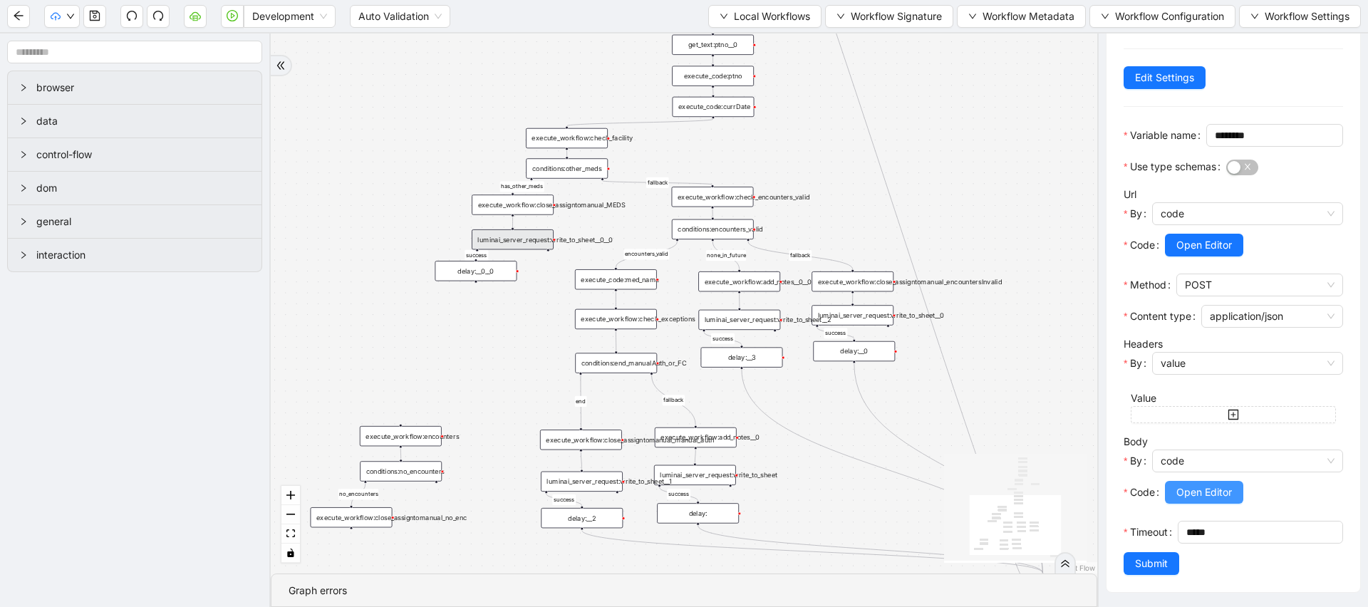
click at [1206, 498] on span "Open Editor" at bounding box center [1205, 493] width 56 height 16
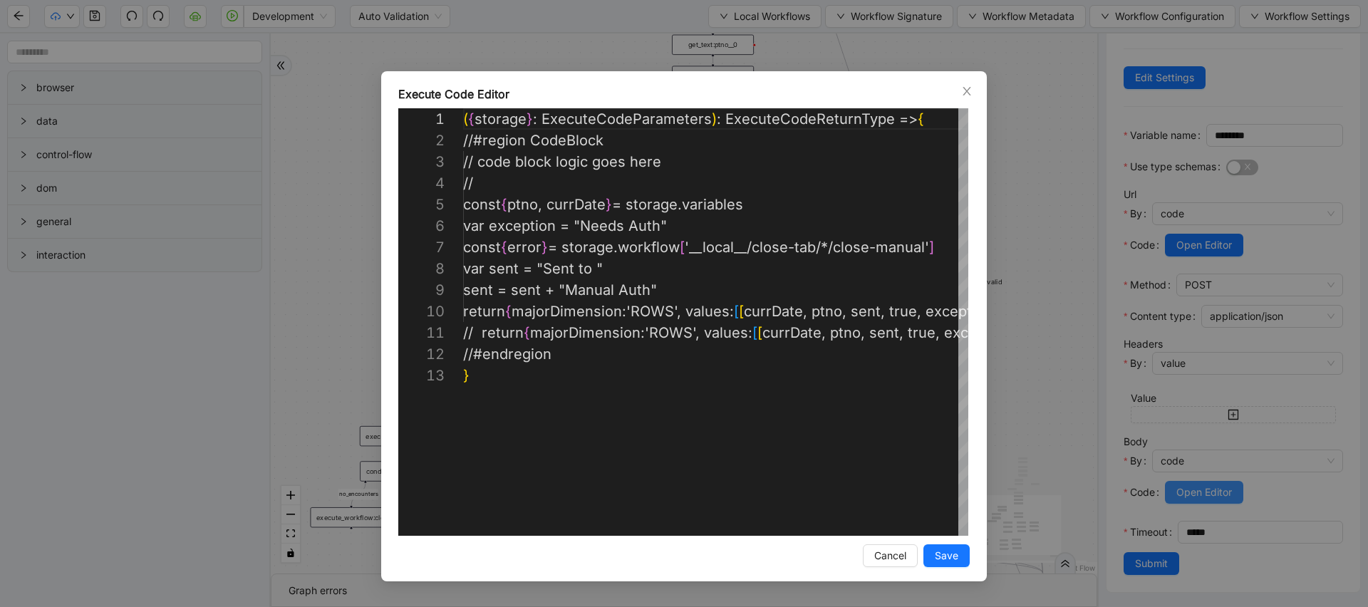
scroll to position [214, 0]
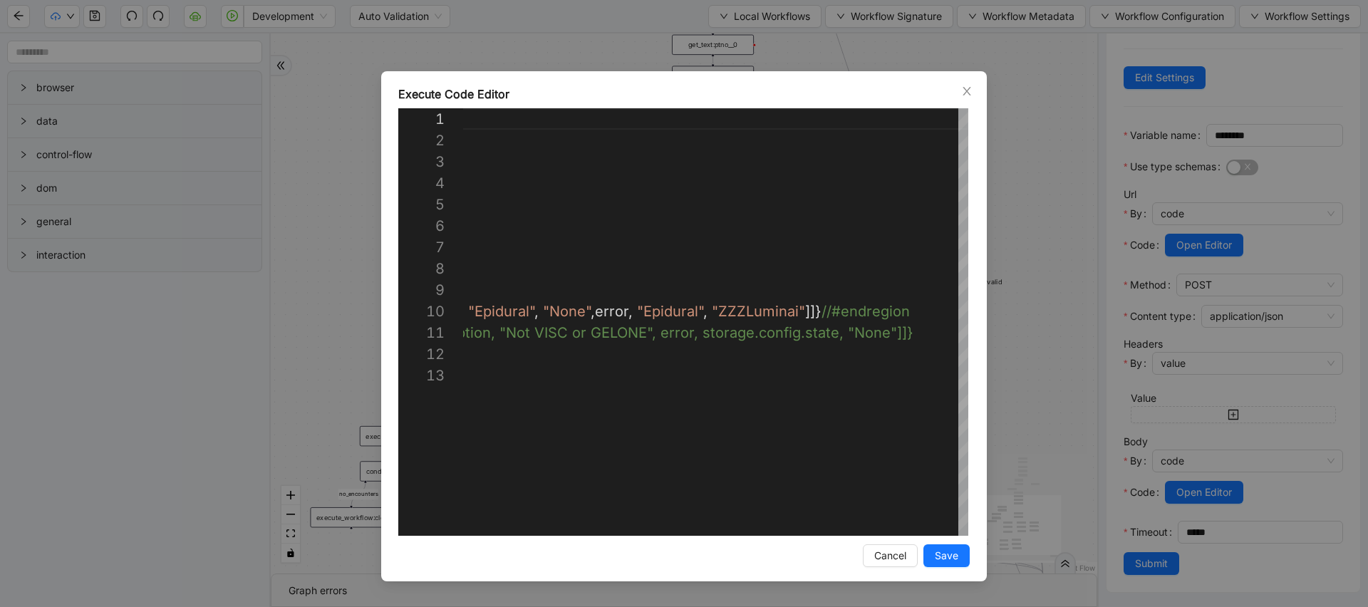
click at [1025, 289] on div "Execute Code Editor 1 2 3 4 5 6 7 8 9 10 11 12 13 ({ storage }: ExecuteCodePara…" at bounding box center [684, 303] width 1368 height 607
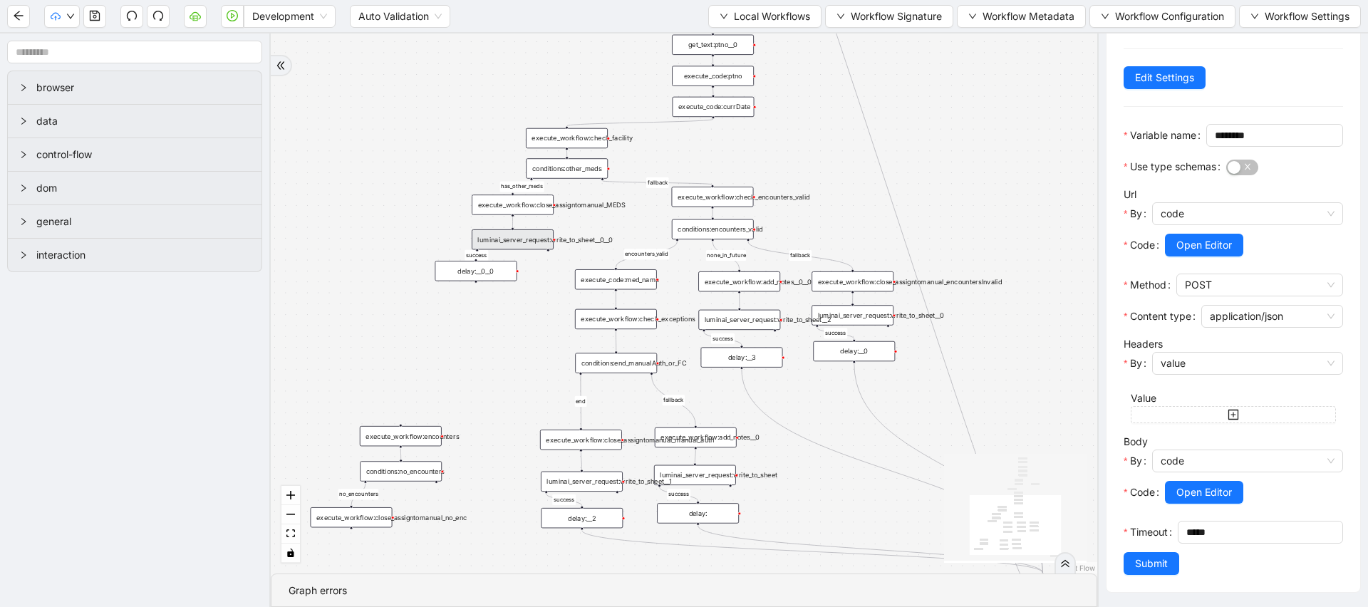
click at [534, 238] on div "luminai_server_request:write_to_sheet__0__0" at bounding box center [513, 240] width 82 height 20
click at [532, 237] on div "luminai_server_request:write_to_sheet__0__0" at bounding box center [513, 240] width 82 height 20
click at [765, 321] on div "luminai_server_request:write_to_sheet__2" at bounding box center [739, 320] width 82 height 20
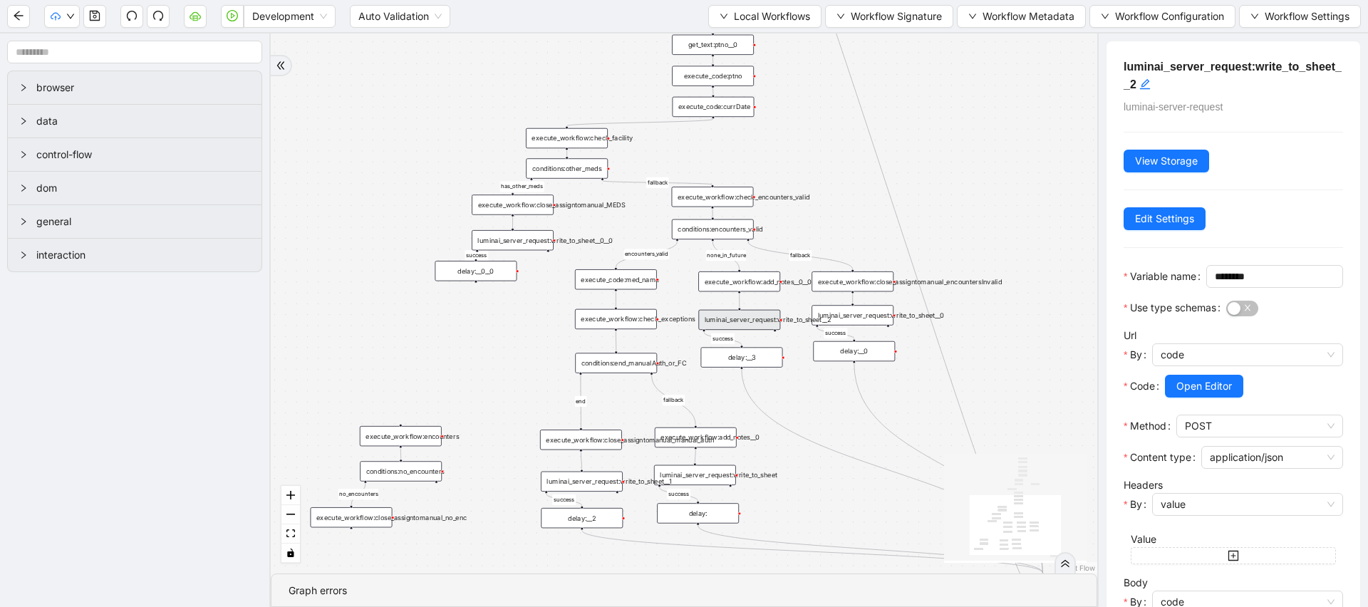
click at [888, 325] on div at bounding box center [889, 326] width 4 height 4
click at [695, 470] on div "luminai_server_request:write_to_sheet" at bounding box center [695, 475] width 82 height 20
click at [582, 464] on icon "Edge from execute_workflow:close_assigntomanual_manual_auth to luminai_server_r…" at bounding box center [581, 461] width 1 height 17
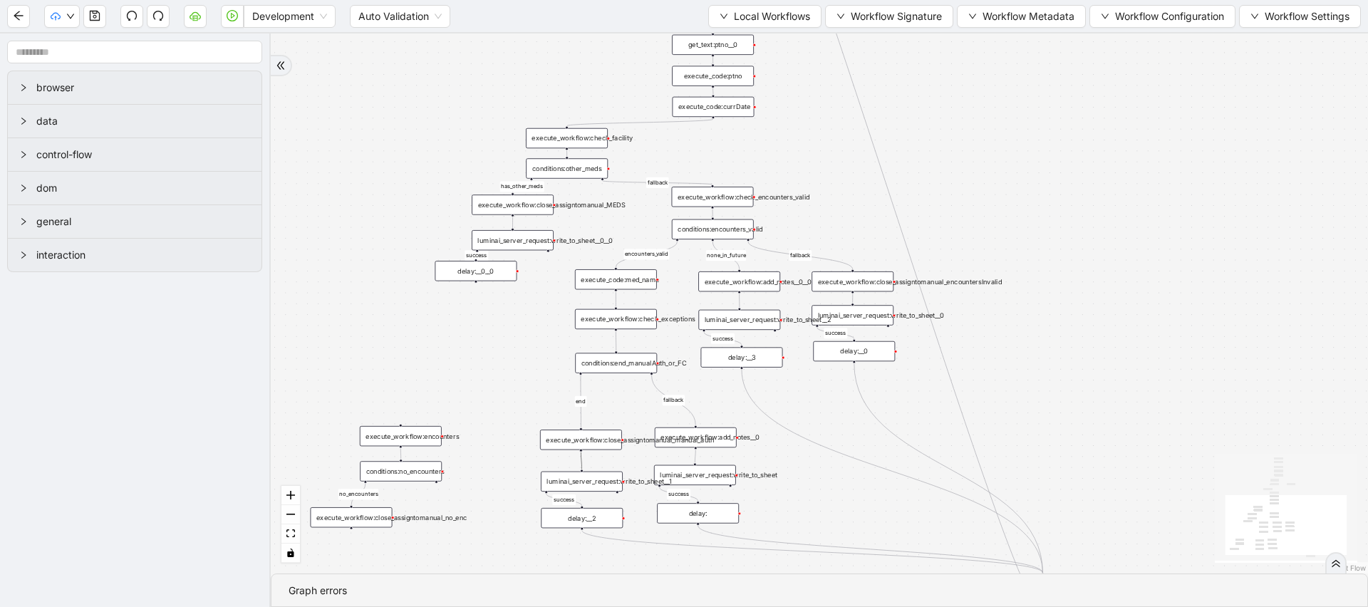
click at [582, 479] on div "luminai_server_request:write_to_sheet__1" at bounding box center [582, 482] width 82 height 20
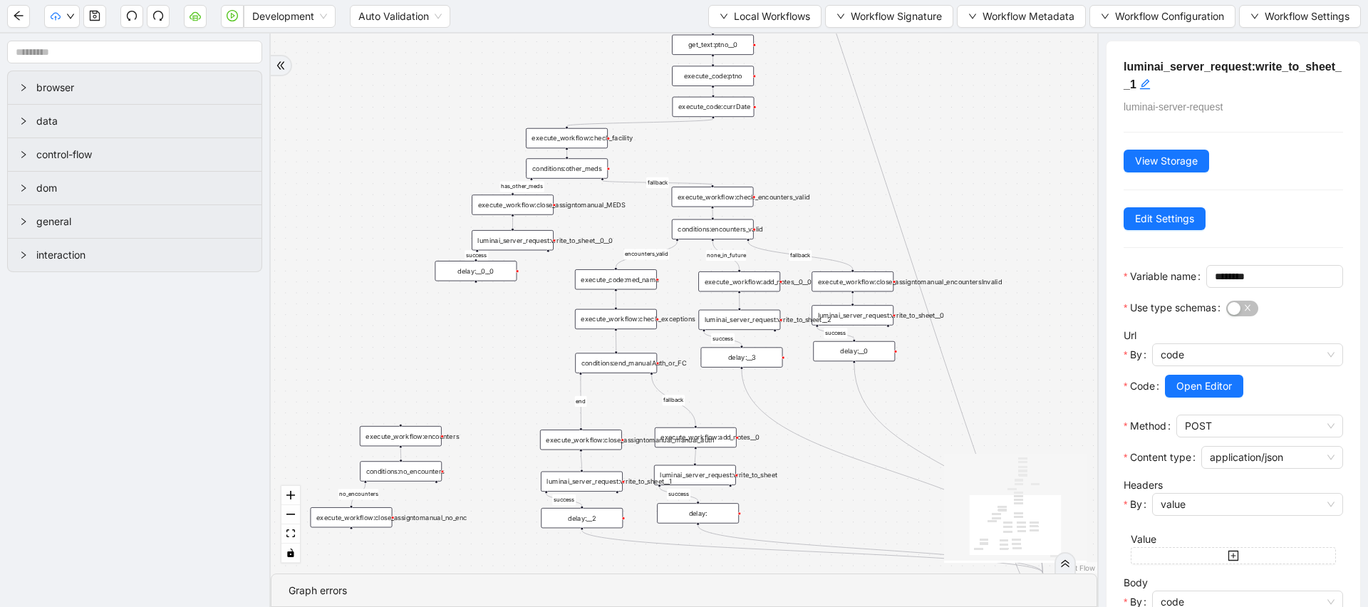
click at [543, 239] on div "luminai_server_request:write_to_sheet__0__0" at bounding box center [513, 240] width 82 height 20
click at [601, 477] on div "luminai_server_request:write_to_sheet__1" at bounding box center [582, 482] width 82 height 20
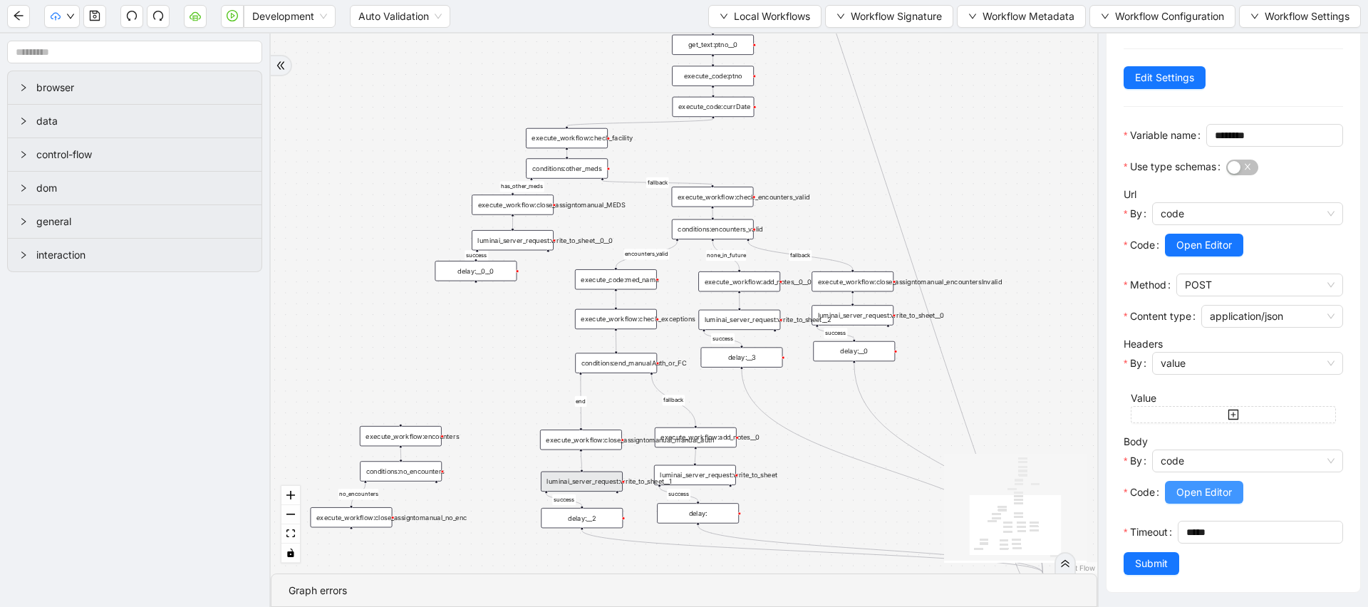
click at [1180, 496] on span "Open Editor" at bounding box center [1205, 493] width 56 height 16
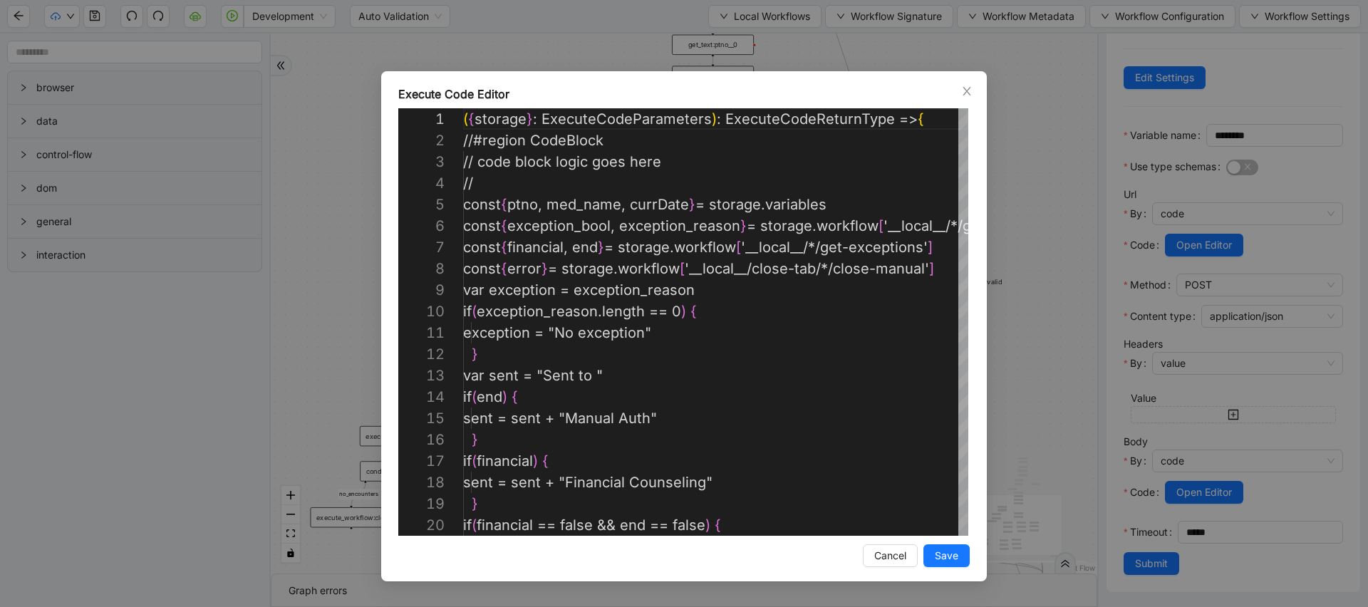
scroll to position [214, 0]
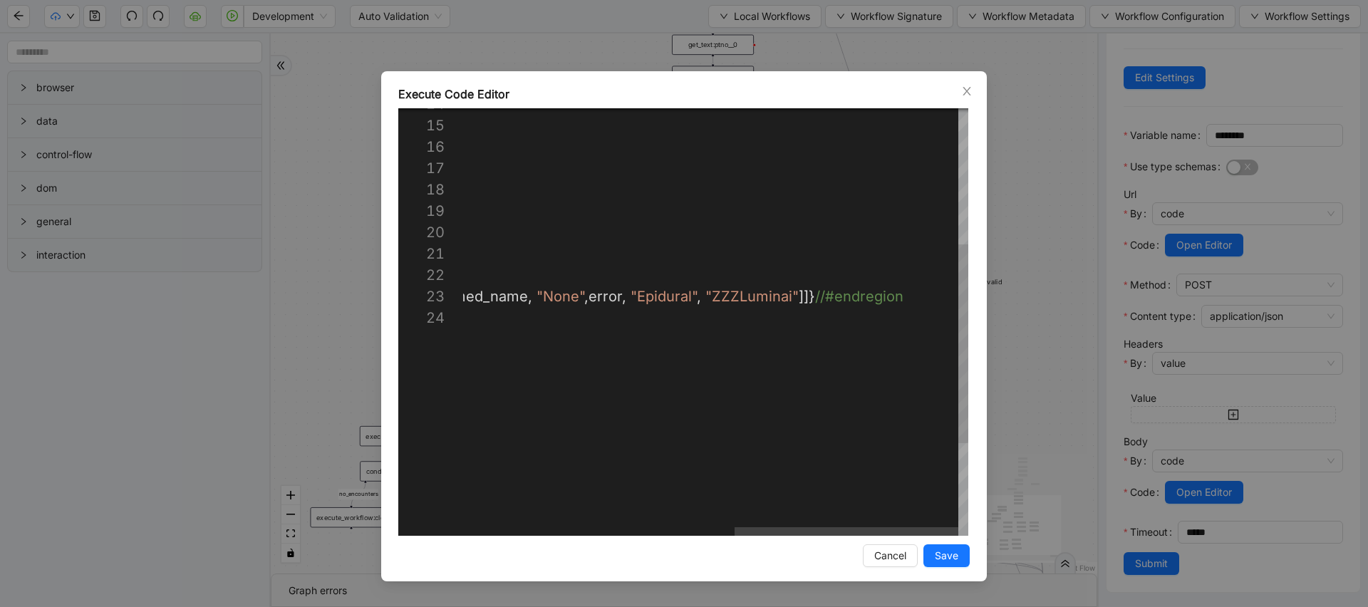
type textarea "**********"
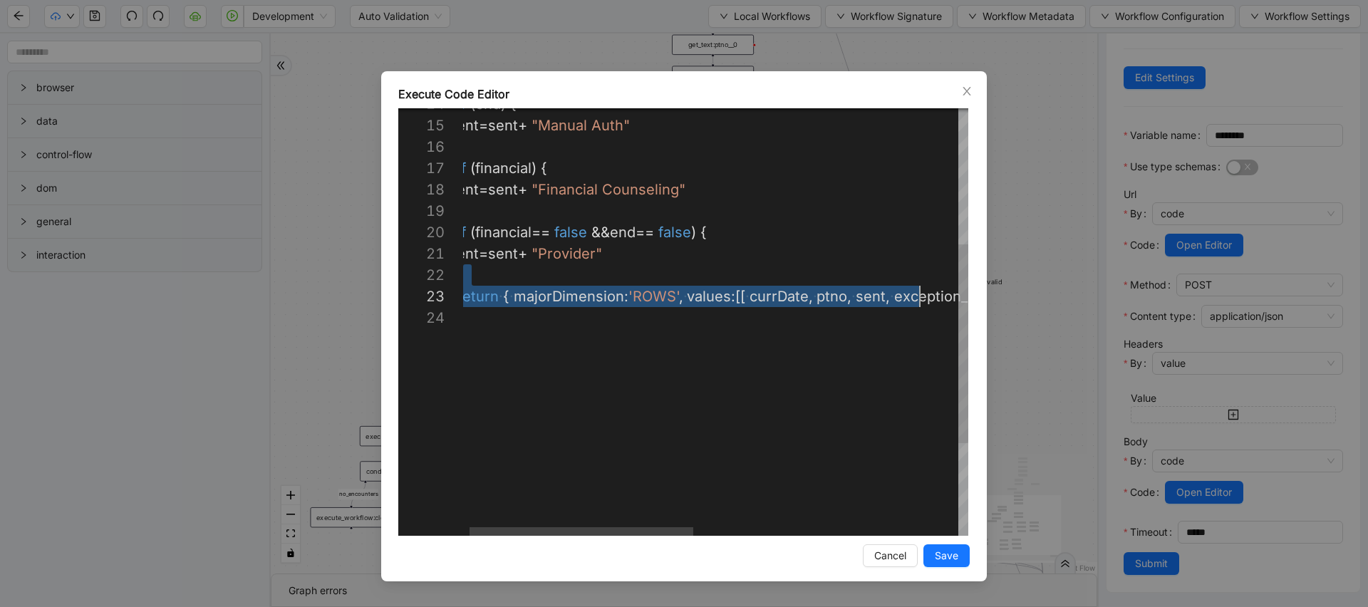
scroll to position [21, 471]
drag, startPoint x: 731, startPoint y: 284, endPoint x: 921, endPoint y: 292, distance: 190.5
click at [921, 292] on div "} ·‌ ·‌ return ·‌ { ·‌ majorDimension : 'ROWS' , ·‌ values :[[ ·‌ currDate , ·‌…" at bounding box center [1007, 274] width 1116 height 919
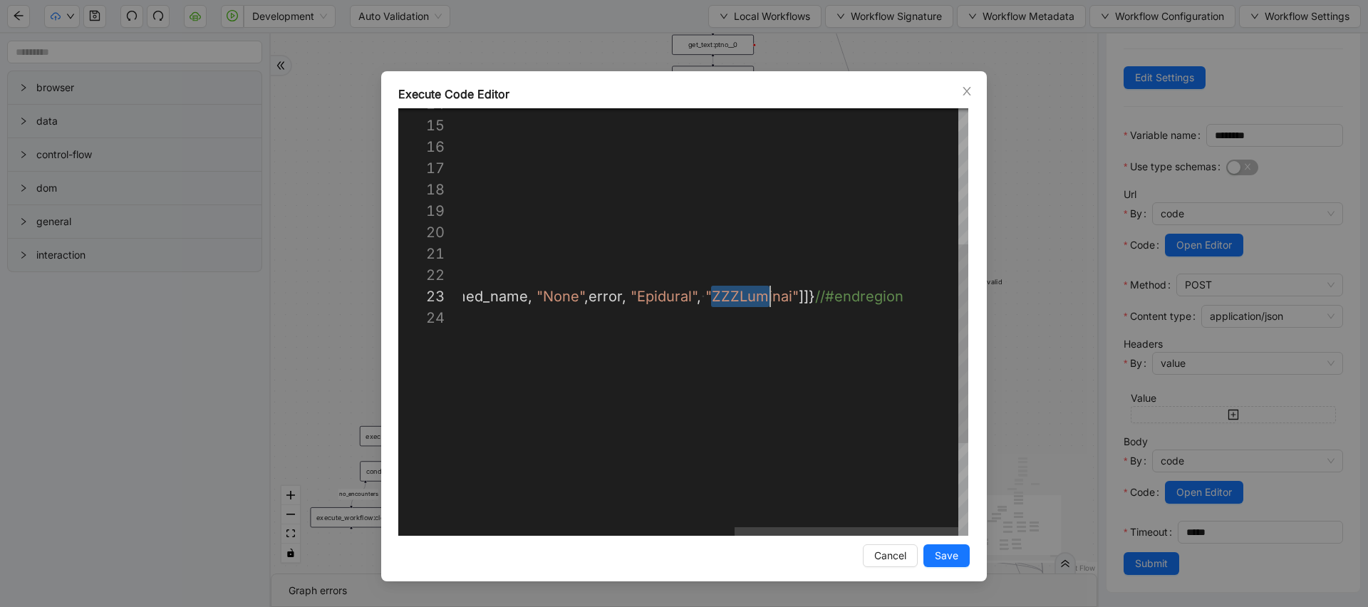
scroll to position [43, 1013]
drag, startPoint x: 709, startPoint y: 301, endPoint x: 861, endPoint y: 301, distance: 151.8
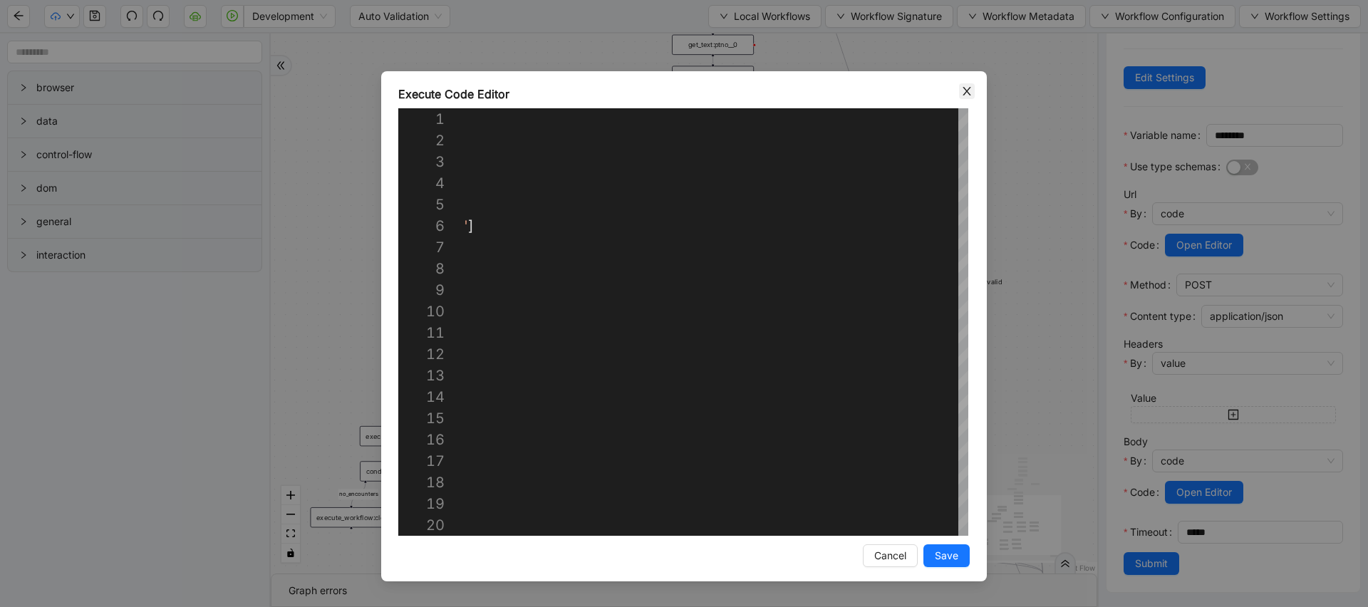
click at [965, 94] on icon "close" at bounding box center [967, 91] width 8 height 9
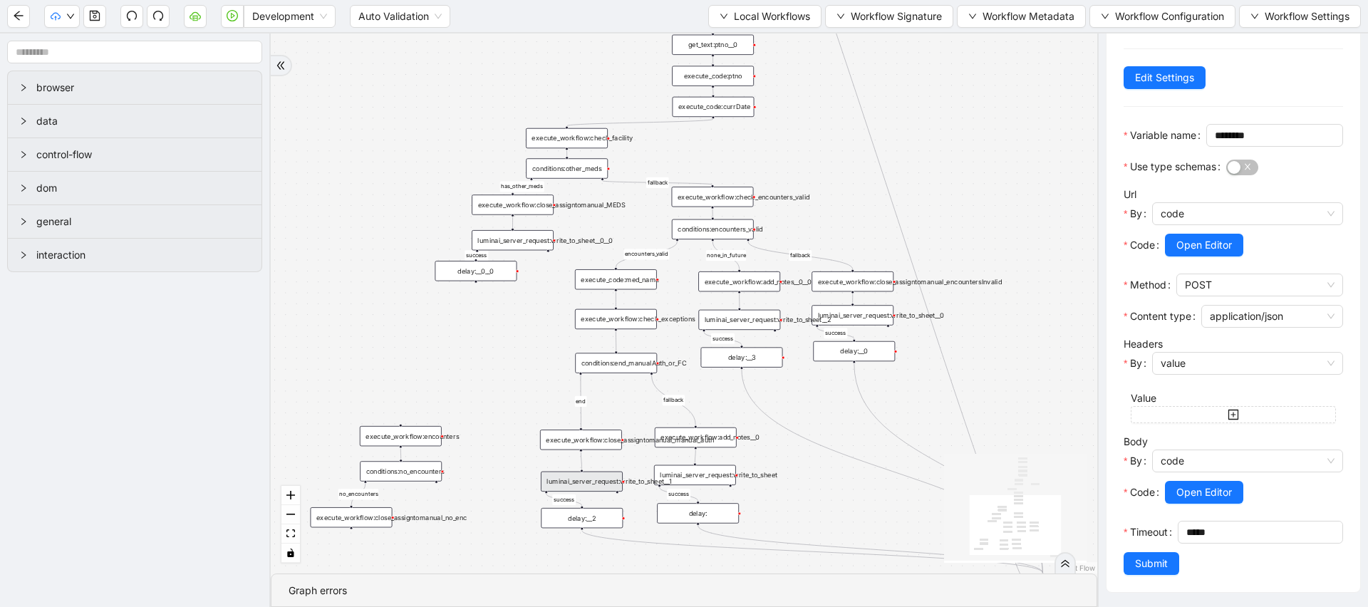
click at [987, 192] on div "has_other_meds success success no_encounters end success success success old lo…" at bounding box center [684, 303] width 827 height 540
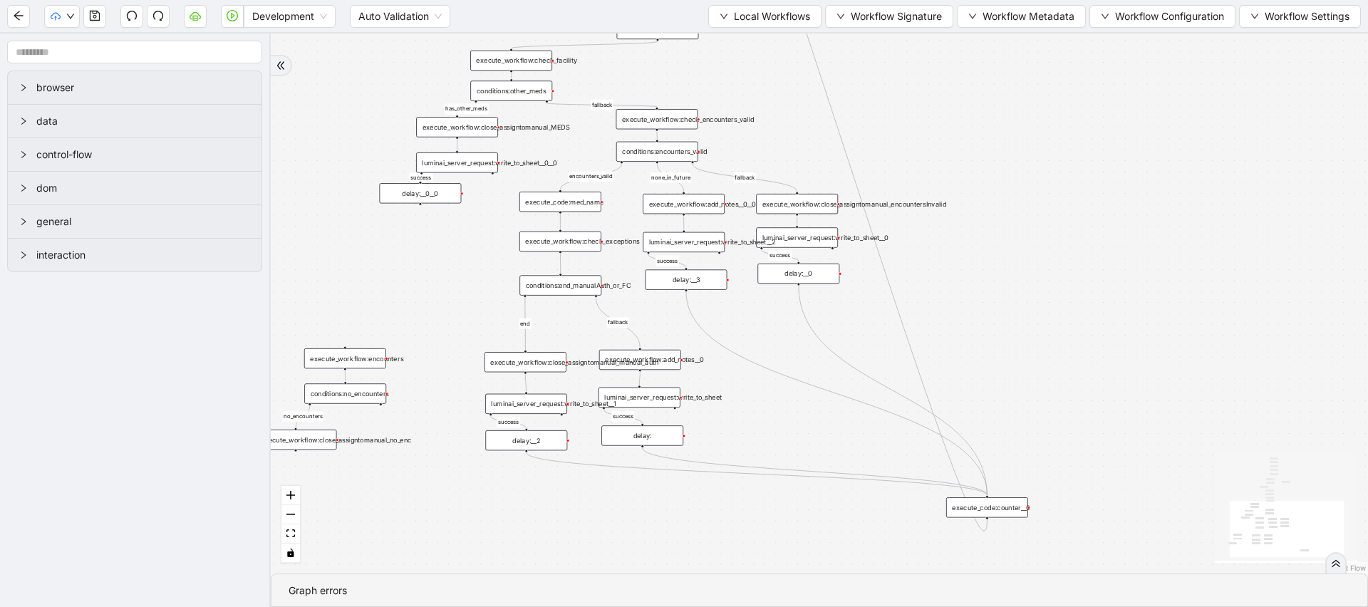
drag, startPoint x: 1040, startPoint y: 234, endPoint x: 984, endPoint y: 156, distance: 95.5
click at [984, 156] on div "has_other_meds success success no_encounters end success success success old lo…" at bounding box center [820, 303] width 1098 height 540
click at [1115, 14] on span "Workflow Configuration" at bounding box center [1169, 17] width 109 height 16
click at [1108, 69] on span "Value" at bounding box center [1160, 67] width 126 height 16
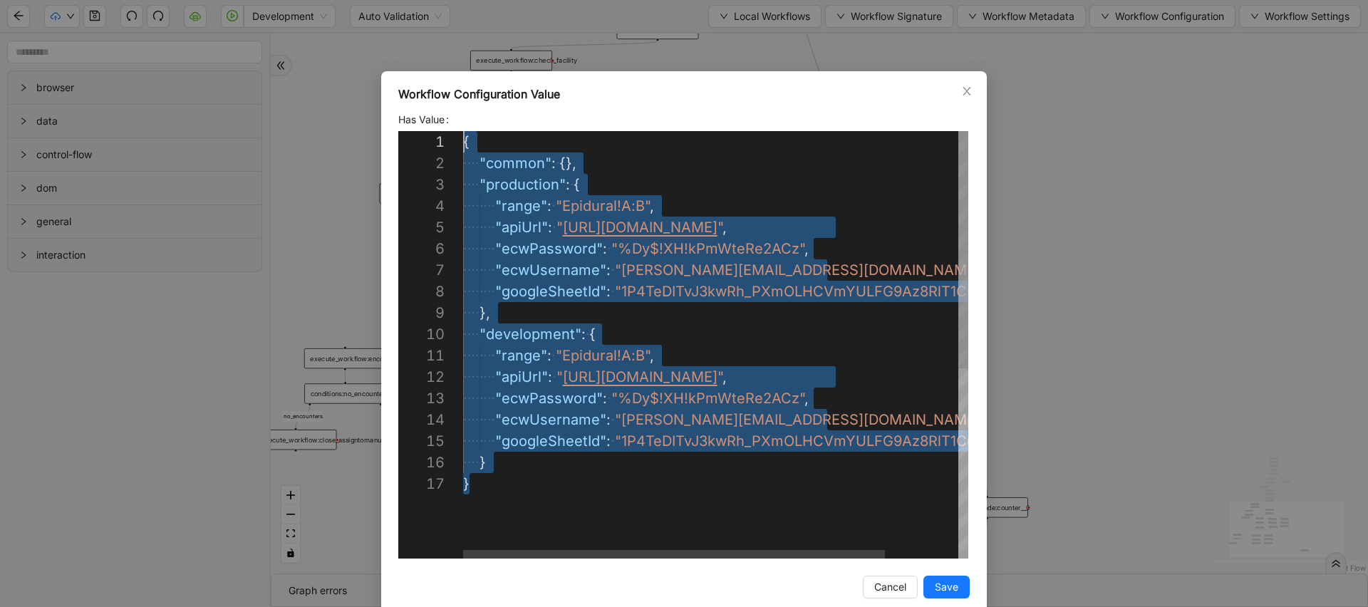
drag, startPoint x: 519, startPoint y: 492, endPoint x: 441, endPoint y: 143, distance: 357.1
type textarea "**********"
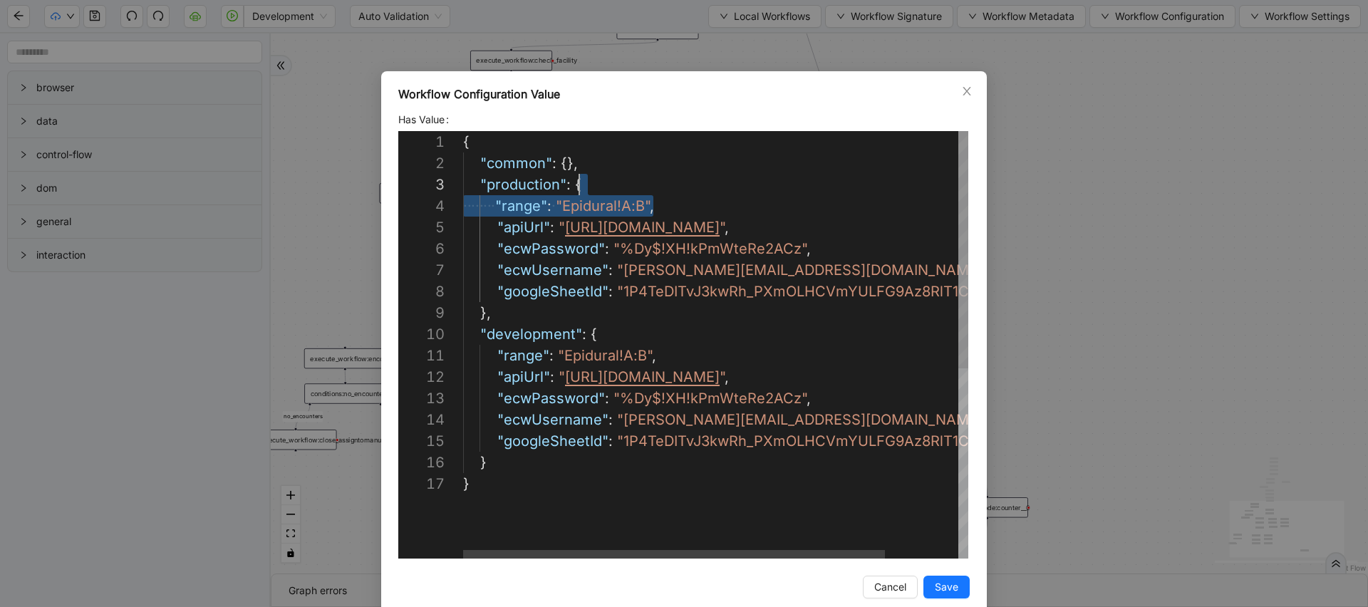
scroll to position [43, 116]
drag, startPoint x: 658, startPoint y: 204, endPoint x: 644, endPoint y: 175, distance: 31.9
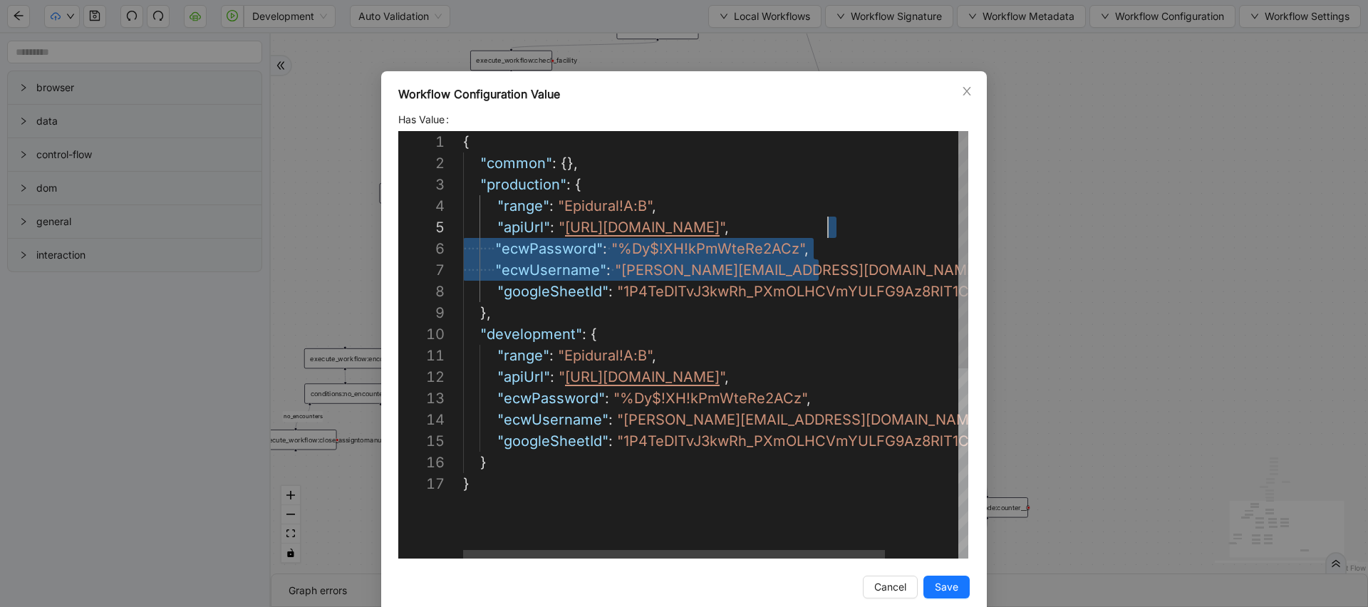
scroll to position [86, 365]
drag, startPoint x: 842, startPoint y: 274, endPoint x: 858, endPoint y: 223, distance: 53.9
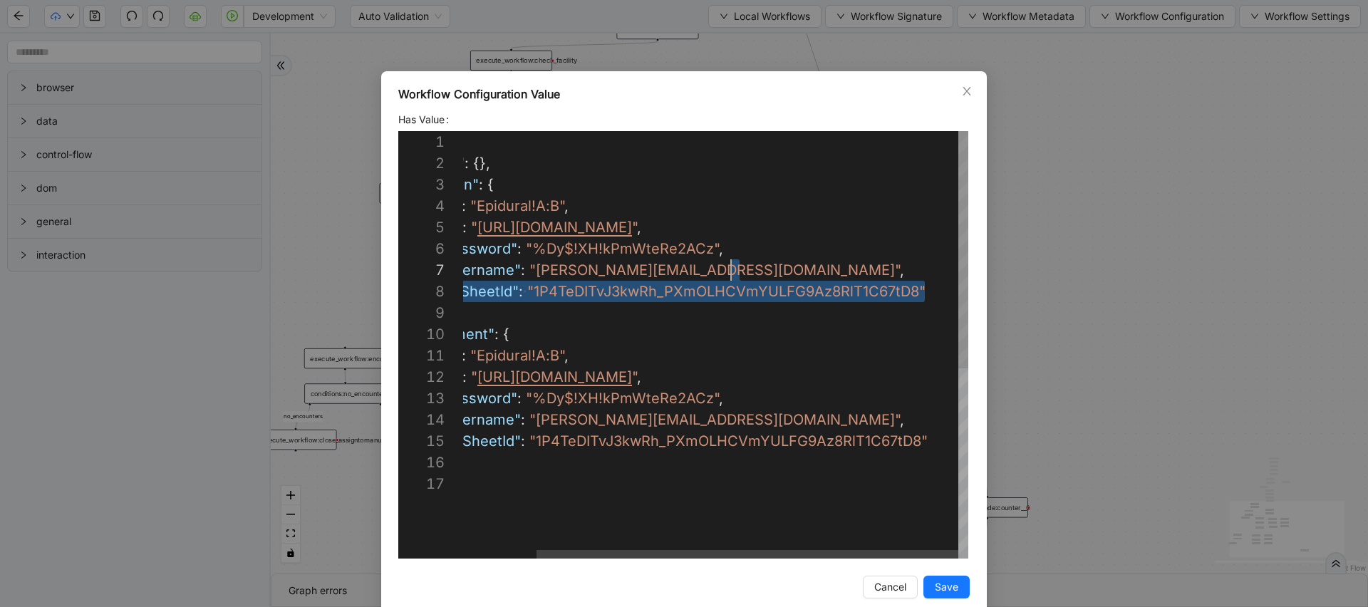
scroll to position [128, 356]
drag, startPoint x: 942, startPoint y: 289, endPoint x: 923, endPoint y: 276, distance: 23.0
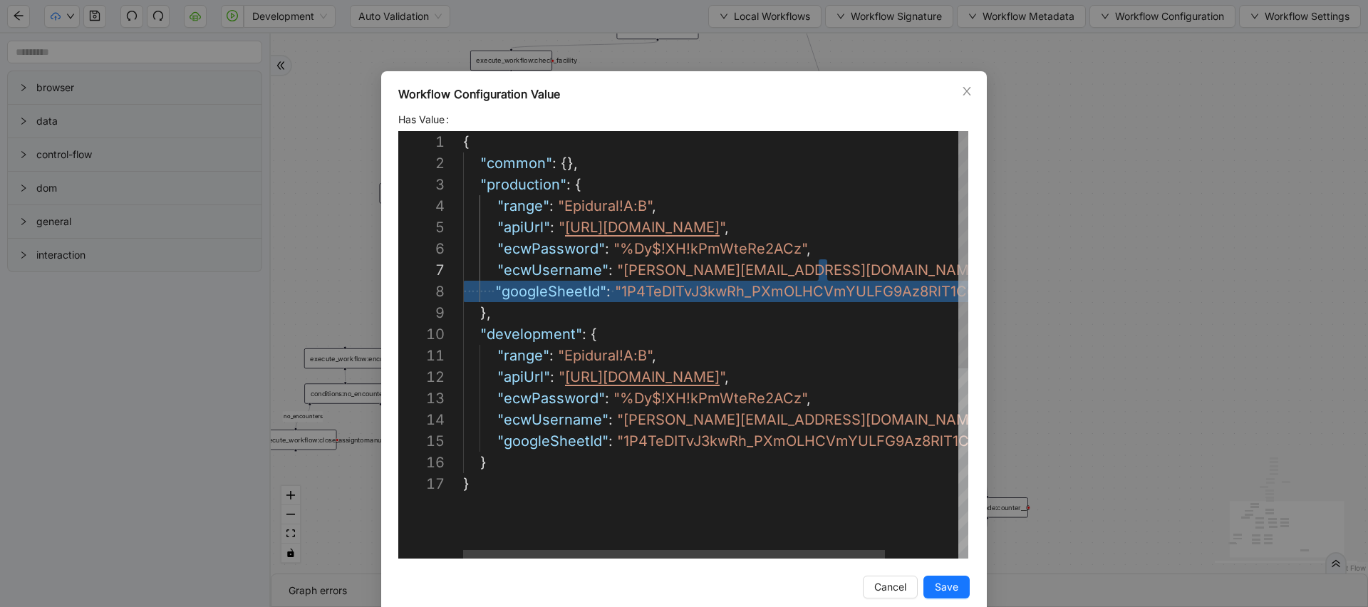
click at [661, 277] on div "{ "common" : {}, "production" : { "range" : "Epidural!A:B" , "apiUrl" : " https…" at bounding box center [759, 516] width 593 height 770
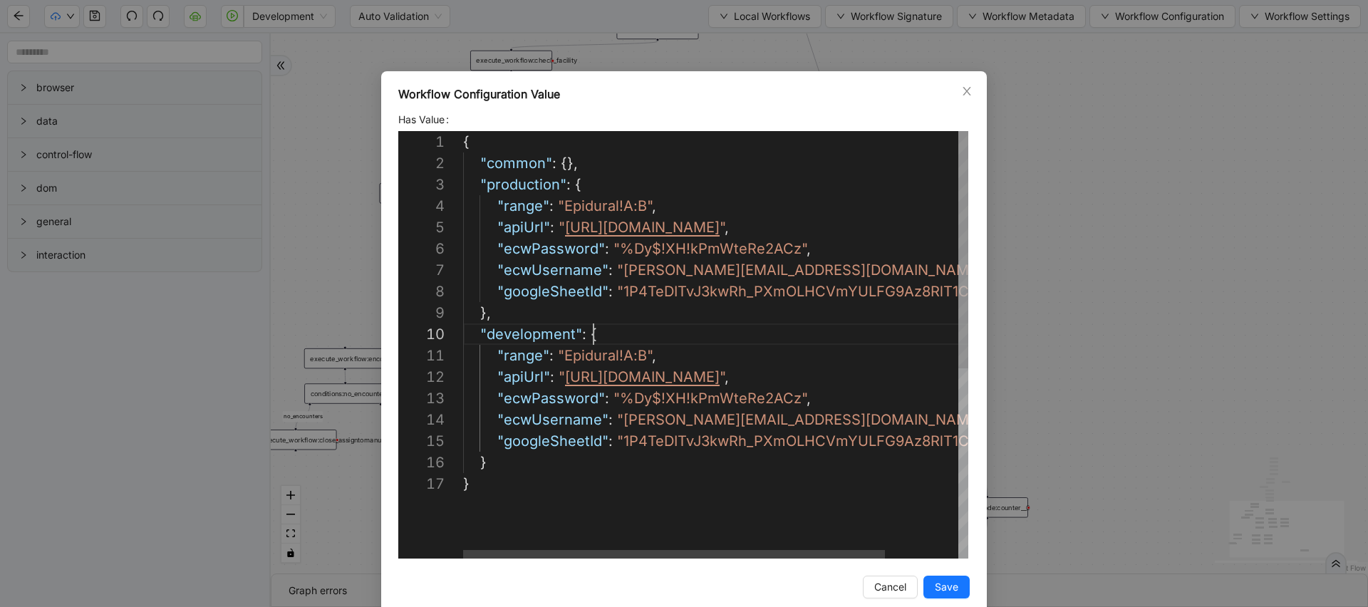
scroll to position [43, 116]
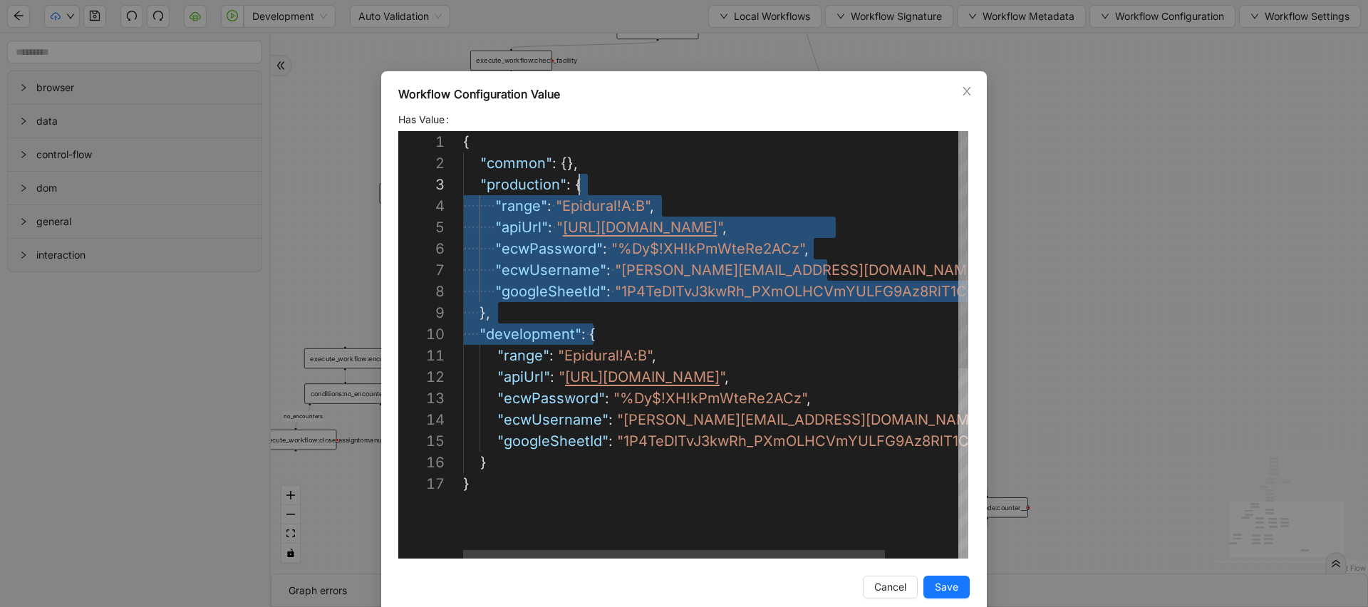
drag, startPoint x: 795, startPoint y: 324, endPoint x: 783, endPoint y: 177, distance: 147.3
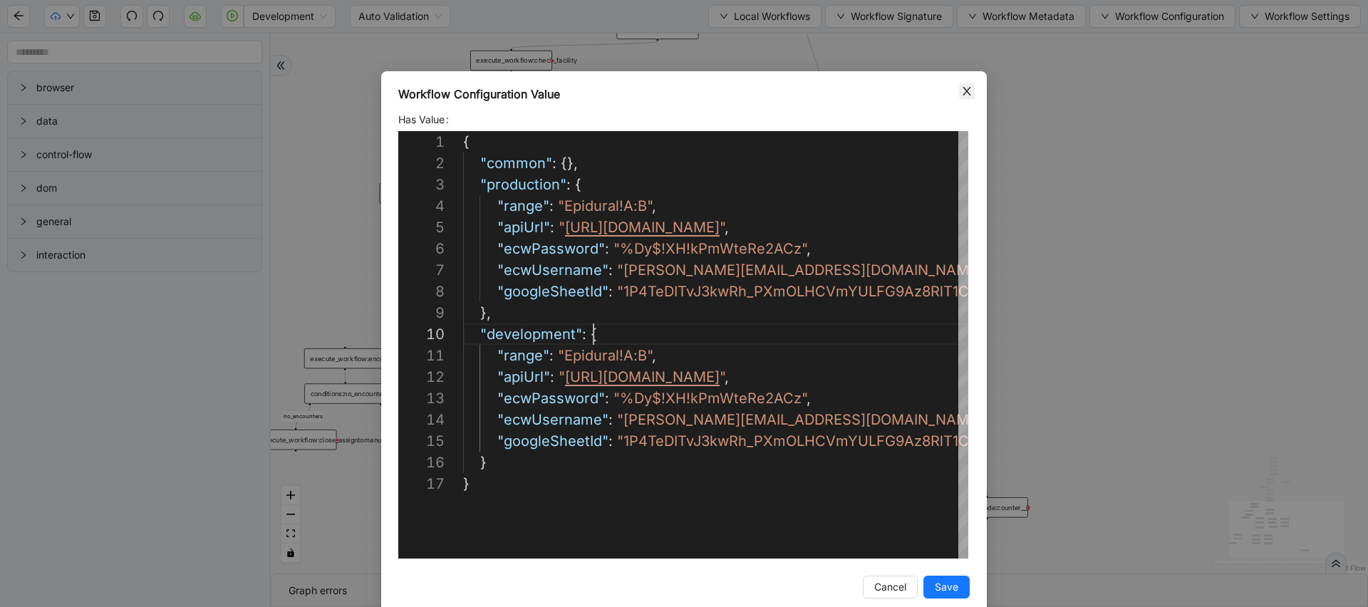
click at [965, 98] on span "Close" at bounding box center [967, 91] width 16 height 16
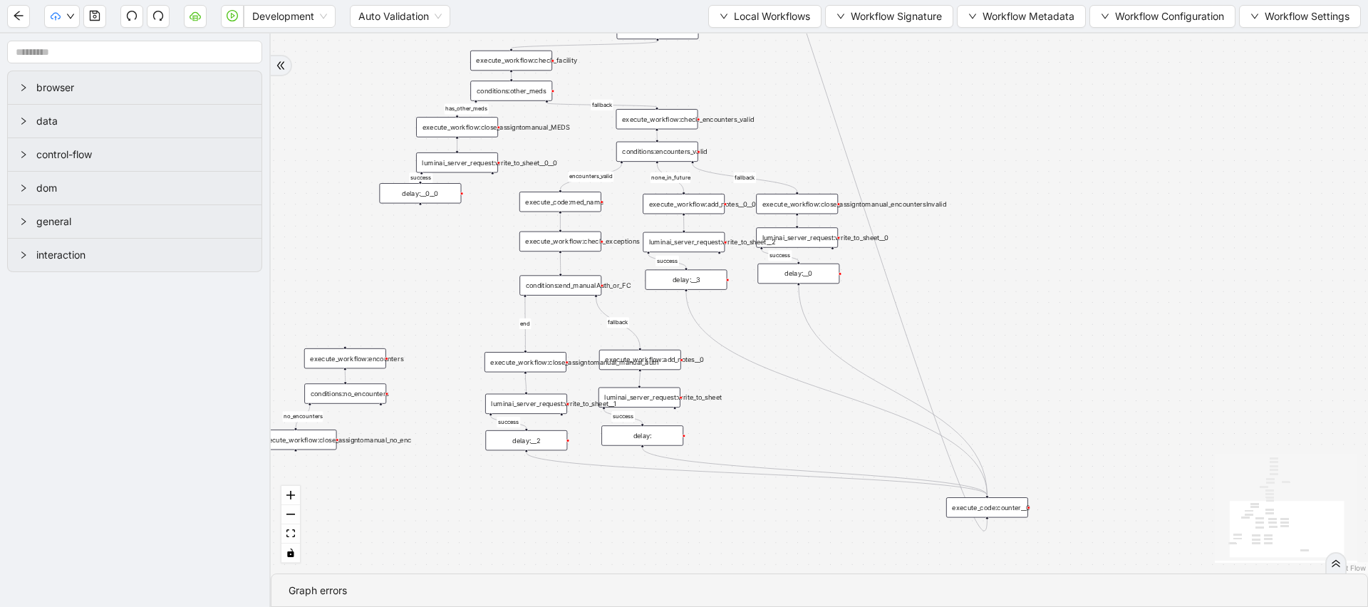
click at [998, 181] on div "has_other_meds success success no_encounters end success success success old lo…" at bounding box center [820, 303] width 1098 height 540
drag, startPoint x: 961, startPoint y: 145, endPoint x: 961, endPoint y: 232, distance: 86.2
click at [961, 232] on div "has_other_meds success success no_encounters end success success success old lo…" at bounding box center [820, 303] width 1098 height 540
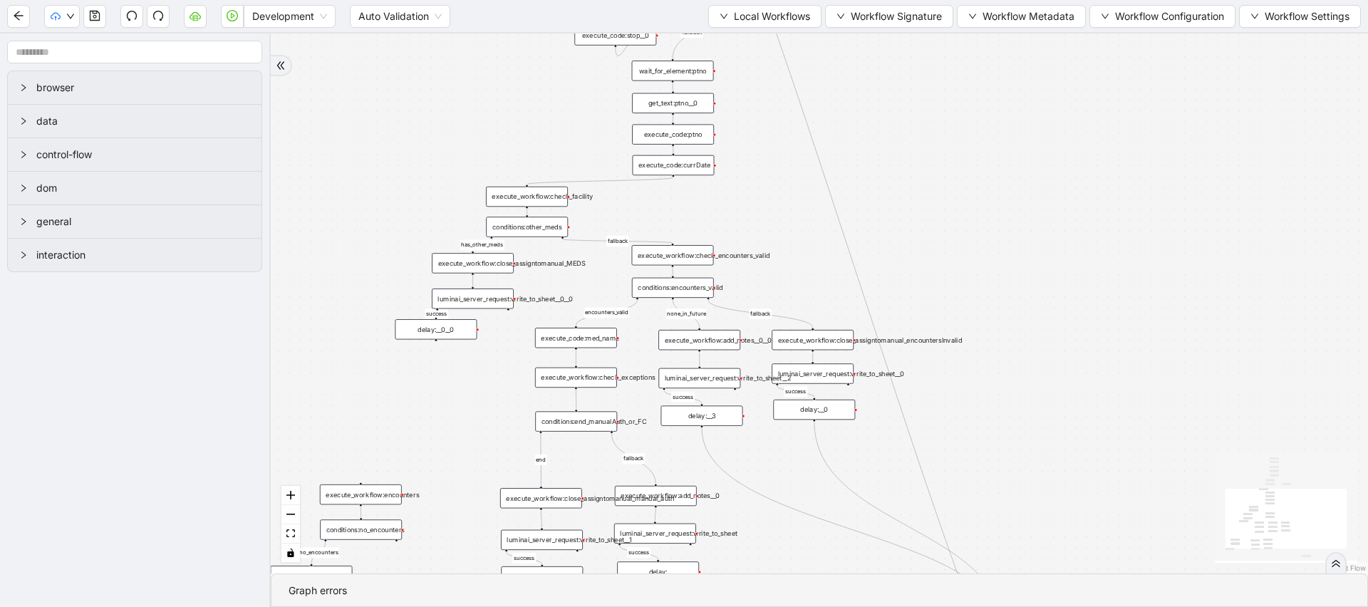
drag, startPoint x: 463, startPoint y: 81, endPoint x: 478, endPoint y: 131, distance: 52.3
click at [478, 132] on div "has_other_meds success success no_encounters end success success success old lo…" at bounding box center [820, 303] width 1098 height 540
drag, startPoint x: 411, startPoint y: 209, endPoint x: 411, endPoint y: 74, distance: 134.7
click at [411, 74] on div "has_other_meds success success no_encounters end success success success old lo…" at bounding box center [820, 303] width 1098 height 540
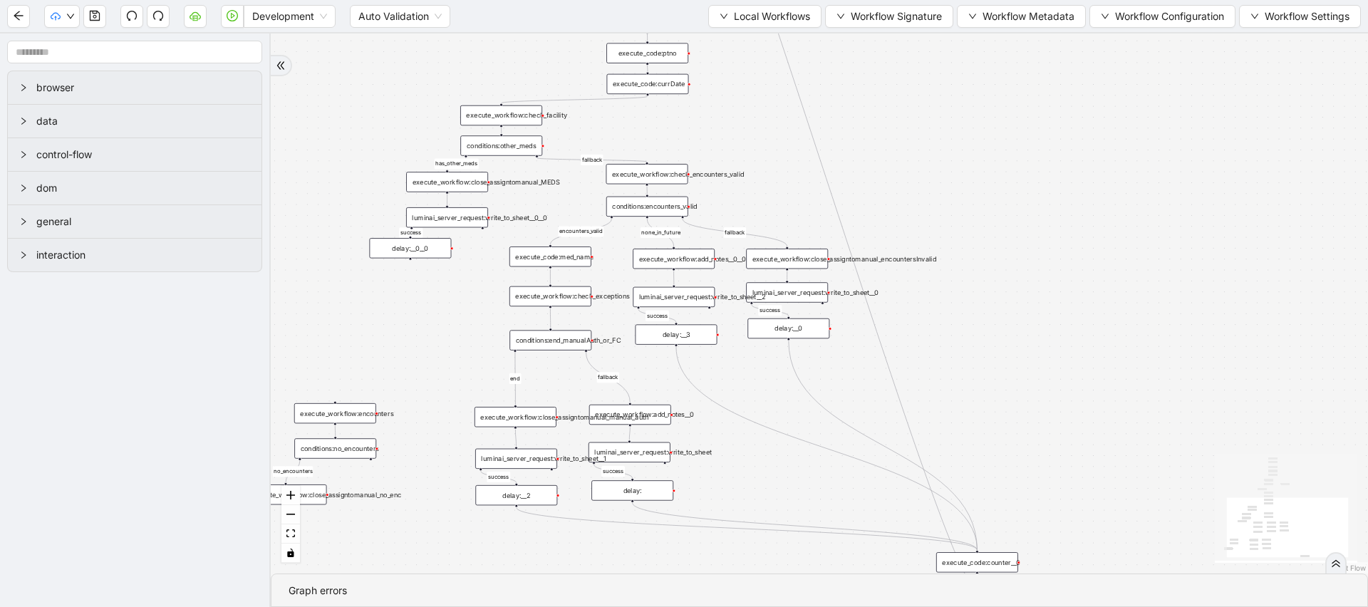
drag, startPoint x: 461, startPoint y: 316, endPoint x: 435, endPoint y: 369, distance: 59.3
click at [435, 369] on div "has_other_meds success success no_encounters end success success success old lo…" at bounding box center [820, 303] width 1098 height 540
click at [748, 16] on span "Local Workflows" at bounding box center [772, 17] width 76 height 16
click at [728, 36] on span "Select" at bounding box center [758, 44] width 93 height 16
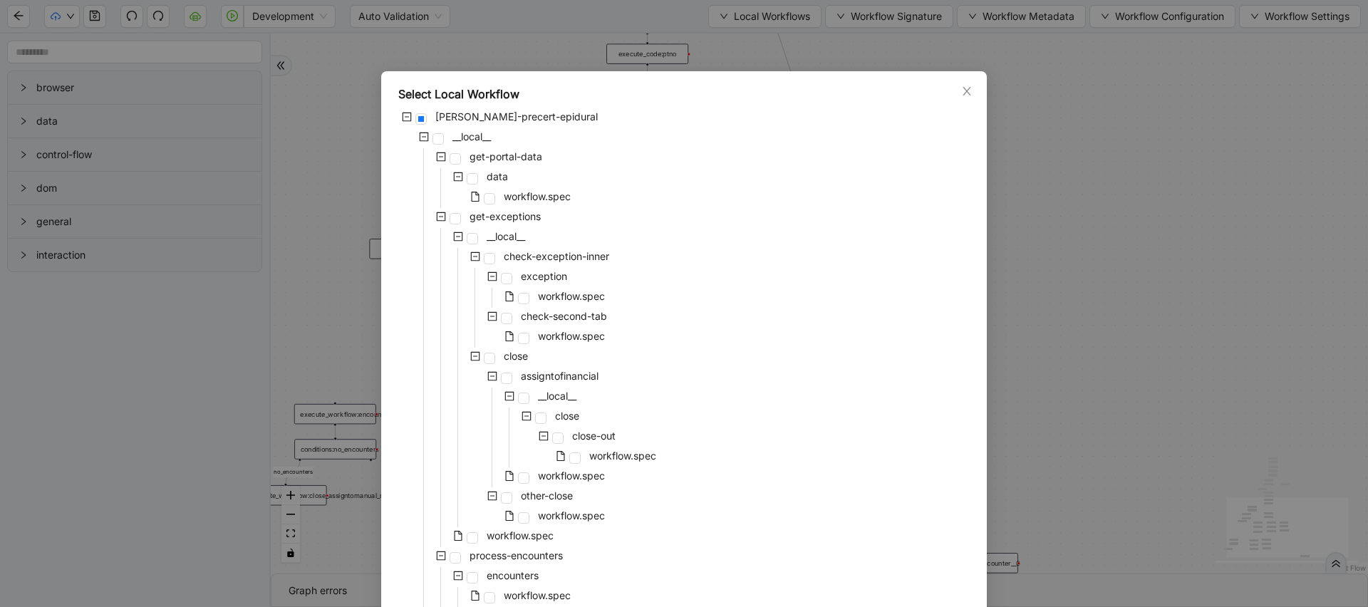
scroll to position [602, 0]
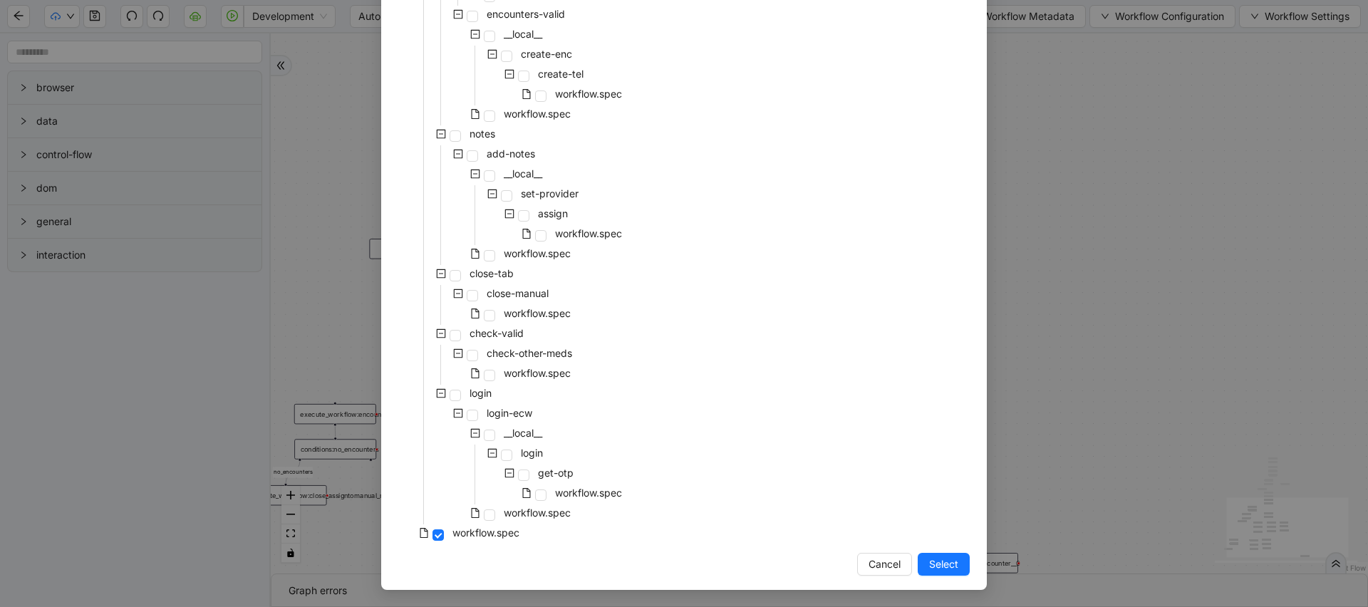
click at [547, 503] on div "workflow.spec" at bounding box center [511, 495] width 227 height 20
click at [557, 515] on span "workflow.spec" at bounding box center [537, 513] width 67 height 12
click at [947, 560] on span "Select" at bounding box center [943, 565] width 29 height 16
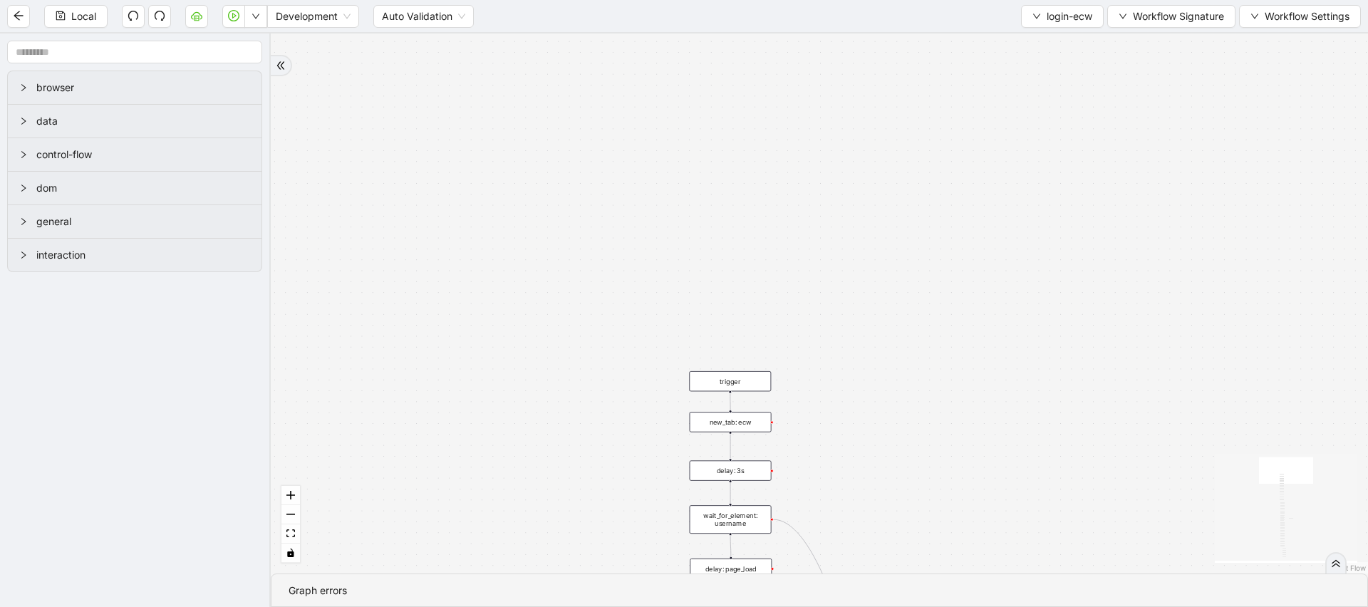
drag, startPoint x: 1009, startPoint y: 460, endPoint x: 1009, endPoint y: 262, distance: 198.1
click at [1009, 262] on div "fallback onError trigger wait_for_element: username delay: 3s set_form_value: u…" at bounding box center [820, 303] width 1098 height 540
drag, startPoint x: 1009, startPoint y: 500, endPoint x: 949, endPoint y: 259, distance: 247.4
click at [949, 259] on div "fallback onError trigger wait_for_element: username delay: 3s set_form_value: u…" at bounding box center [820, 303] width 1098 height 540
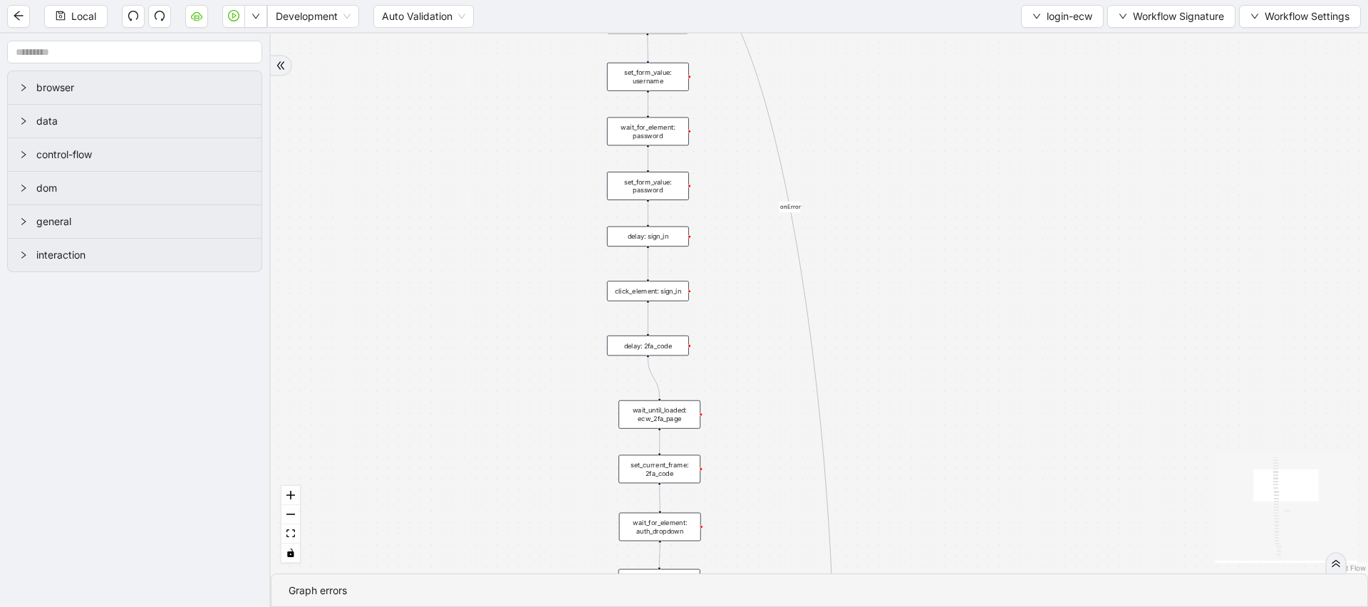
drag, startPoint x: 952, startPoint y: 485, endPoint x: 898, endPoint y: 190, distance: 300.7
click at [898, 200] on div "fallback onError trigger wait_for_element: username delay: 3s set_form_value: u…" at bounding box center [820, 303] width 1098 height 540
drag, startPoint x: 911, startPoint y: 450, endPoint x: 897, endPoint y: 208, distance: 242.8
click at [897, 218] on div "fallback onError trigger wait_for_element: username delay: 3s set_form_value: u…" at bounding box center [820, 303] width 1098 height 540
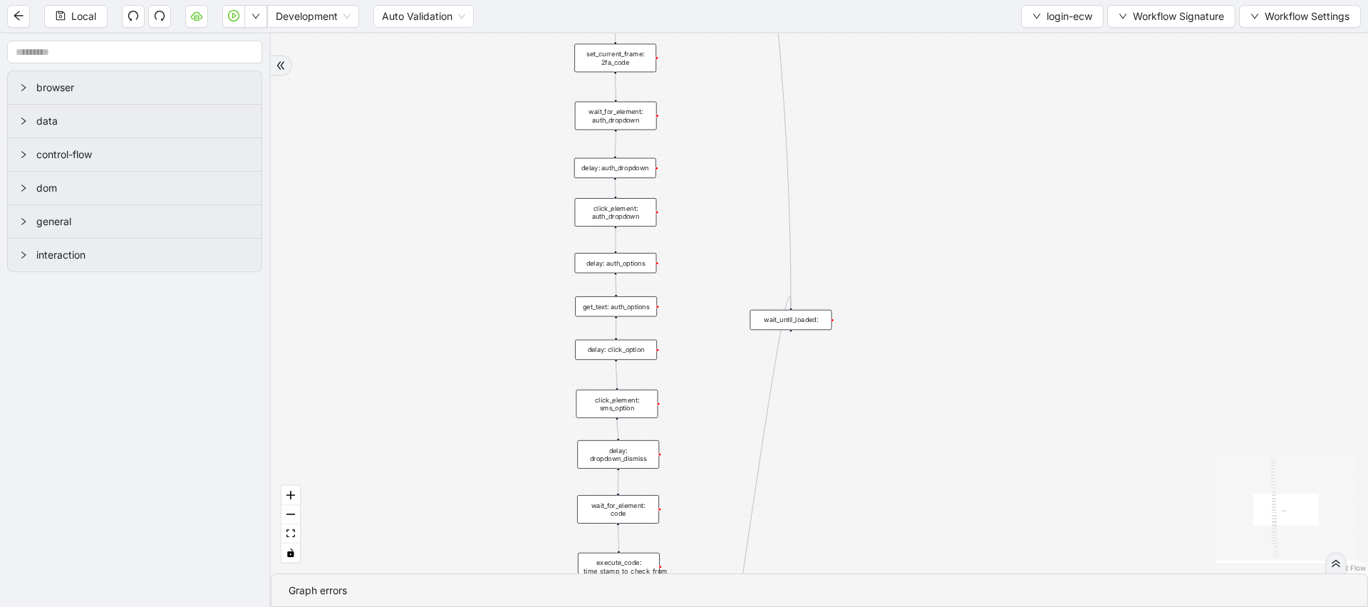
drag, startPoint x: 897, startPoint y: 437, endPoint x: 902, endPoint y: 123, distance: 313.7
click at [897, 130] on div "fallback onError trigger wait_for_element: username delay: 3s set_form_value: u…" at bounding box center [820, 303] width 1098 height 540
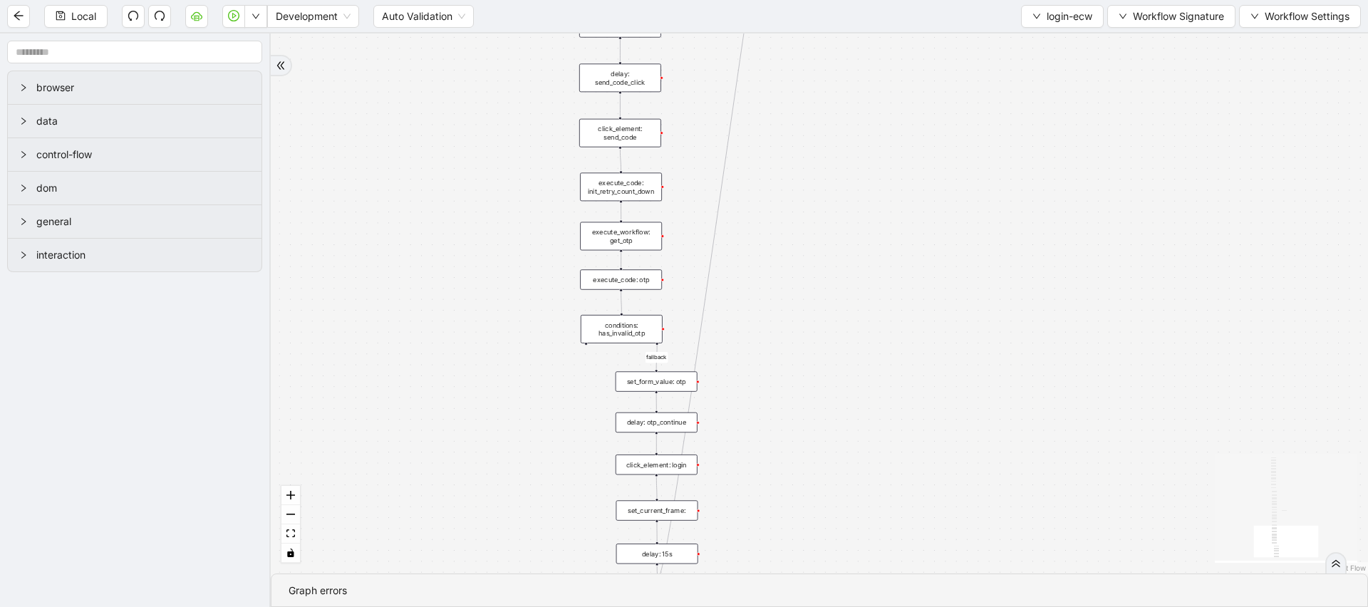
drag, startPoint x: 858, startPoint y: 403, endPoint x: 875, endPoint y: 93, distance: 309.8
click at [870, 100] on div "fallback onError trigger wait_for_element: username delay: 3s set_form_value: u…" at bounding box center [820, 303] width 1098 height 540
drag, startPoint x: 890, startPoint y: 147, endPoint x: 853, endPoint y: 419, distance: 274.8
click at [853, 417] on div "fallback onError trigger wait_for_element: username delay: 3s set_form_value: u…" at bounding box center [820, 303] width 1098 height 540
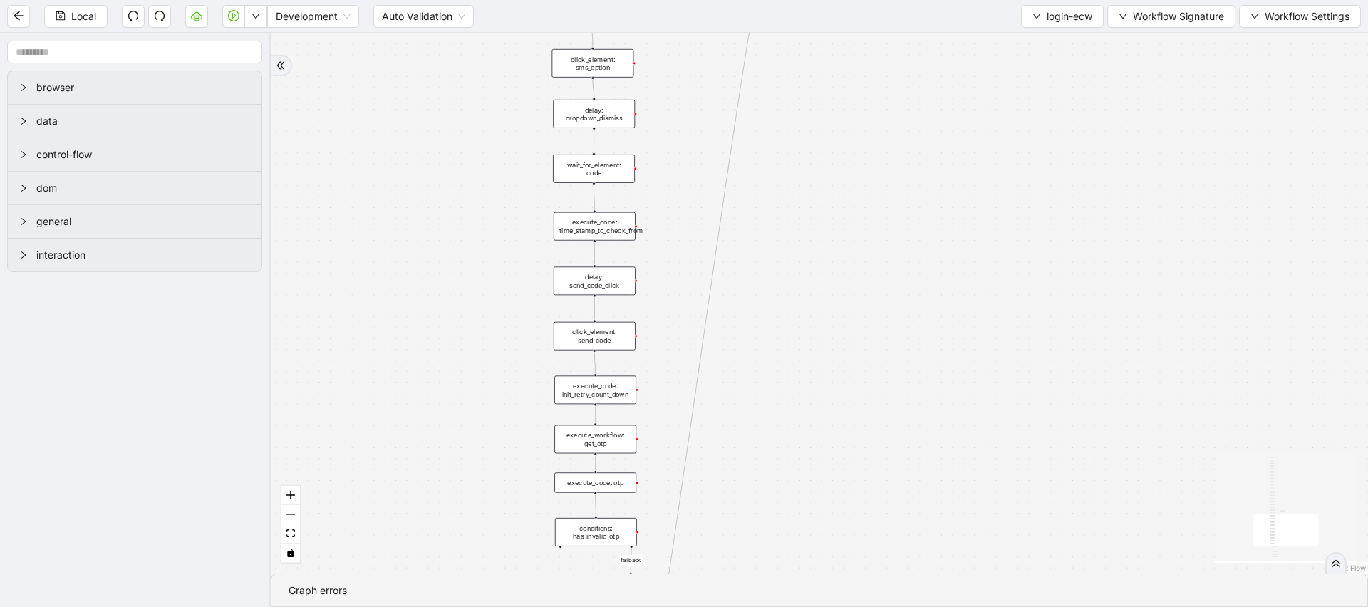
drag, startPoint x: 919, startPoint y: 173, endPoint x: 897, endPoint y: 459, distance: 286.7
click at [897, 459] on div "fallback onError trigger wait_for_element: username delay: 3s set_form_value: u…" at bounding box center [820, 303] width 1098 height 540
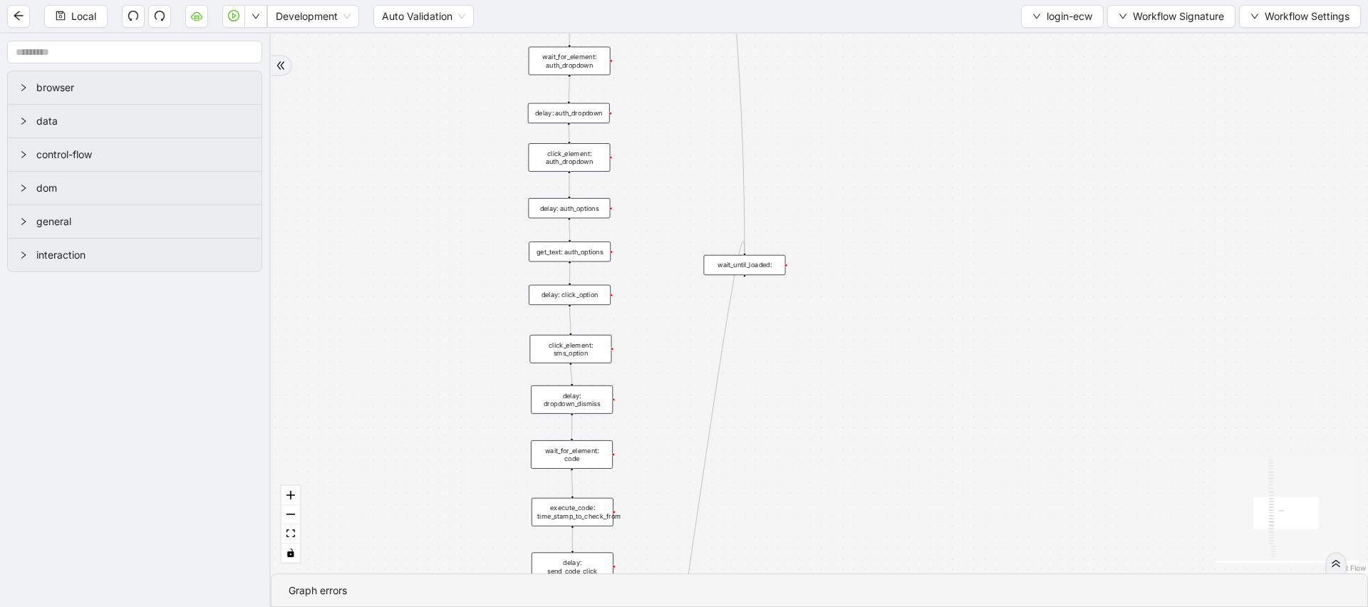
drag, startPoint x: 927, startPoint y: 226, endPoint x: 903, endPoint y: 403, distance: 179.0
click at [904, 399] on div "fallback onError trigger wait_for_element: username delay: 3s set_form_value: u…" at bounding box center [820, 303] width 1098 height 540
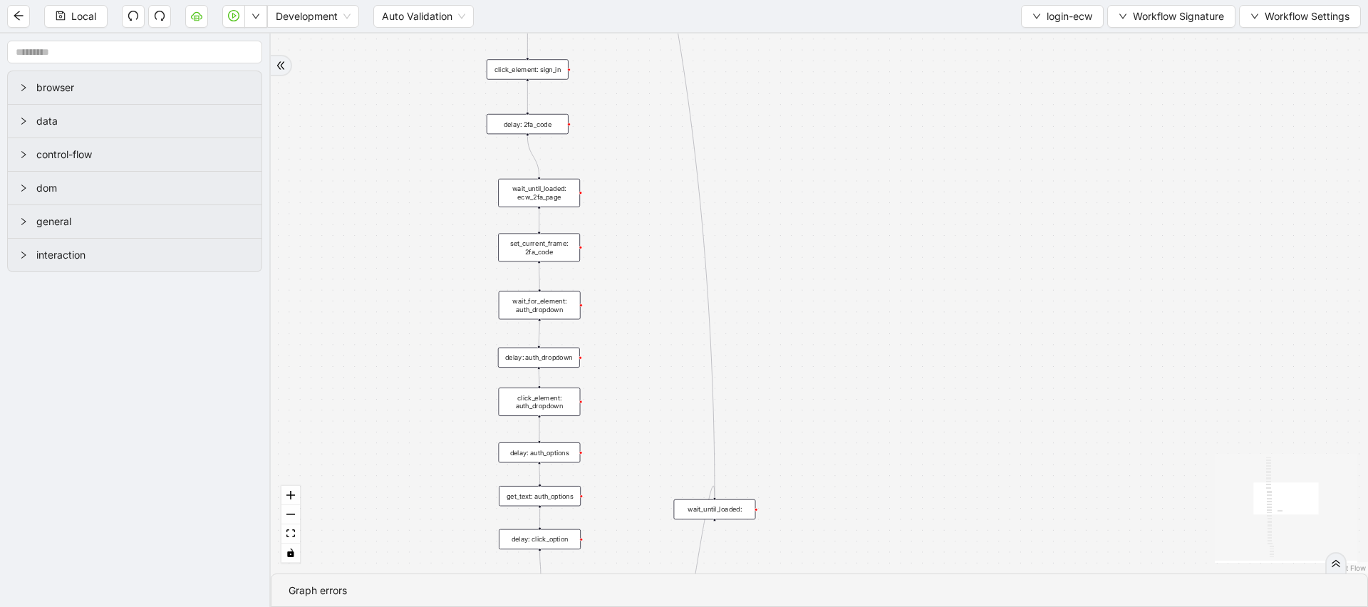
drag, startPoint x: 889, startPoint y: 277, endPoint x: 869, endPoint y: 456, distance: 180.7
click at [869, 450] on div "fallback onError trigger wait_for_element: username delay: 3s set_form_value: u…" at bounding box center [820, 303] width 1098 height 540
drag, startPoint x: 865, startPoint y: 197, endPoint x: 865, endPoint y: 438, distance: 240.2
click at [865, 438] on div "fallback onError trigger wait_for_element: username delay: 3s set_form_value: u…" at bounding box center [820, 303] width 1098 height 540
drag, startPoint x: 790, startPoint y: 288, endPoint x: 790, endPoint y: 428, distance: 140.4
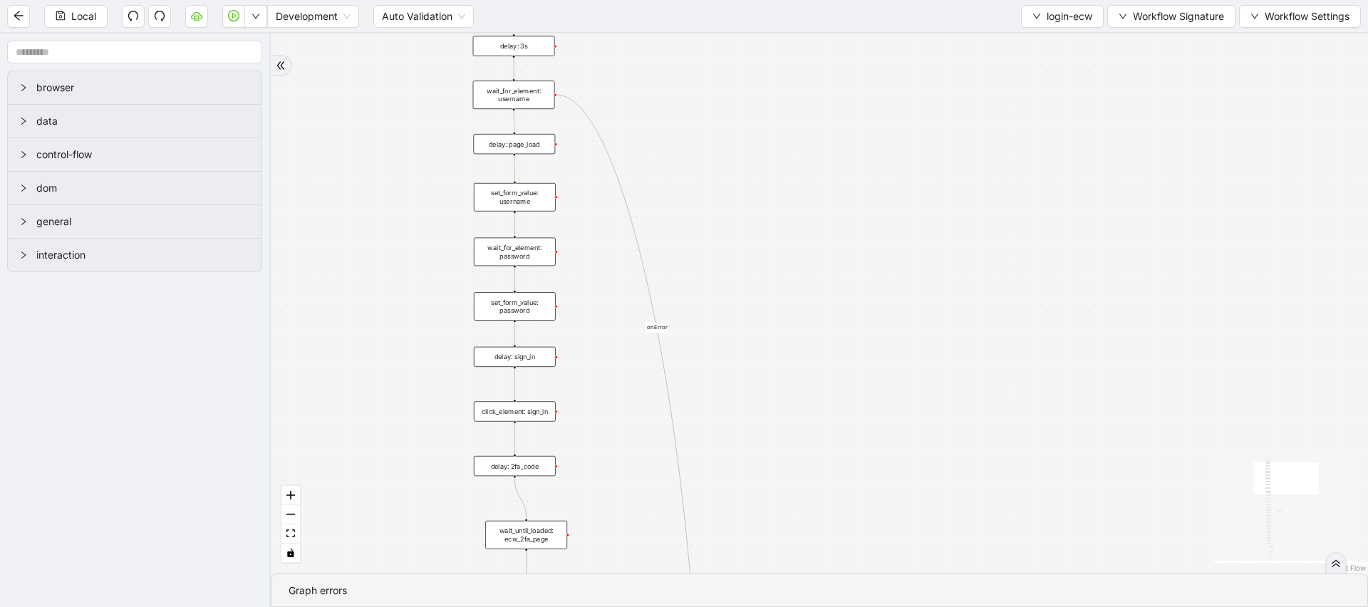
click at [790, 428] on div "fallback onError trigger wait_for_element: username delay: 3s set_form_value: u…" at bounding box center [820, 303] width 1098 height 540
drag, startPoint x: 858, startPoint y: 316, endPoint x: 831, endPoint y: 170, distance: 148.6
click at [831, 170] on div "fallback onError trigger wait_for_element: username delay: 3s set_form_value: u…" at bounding box center [820, 303] width 1098 height 540
click at [1049, 23] on span "login-ecw" at bounding box center [1070, 17] width 46 height 16
click at [1033, 44] on span "Select" at bounding box center [1059, 44] width 61 height 16
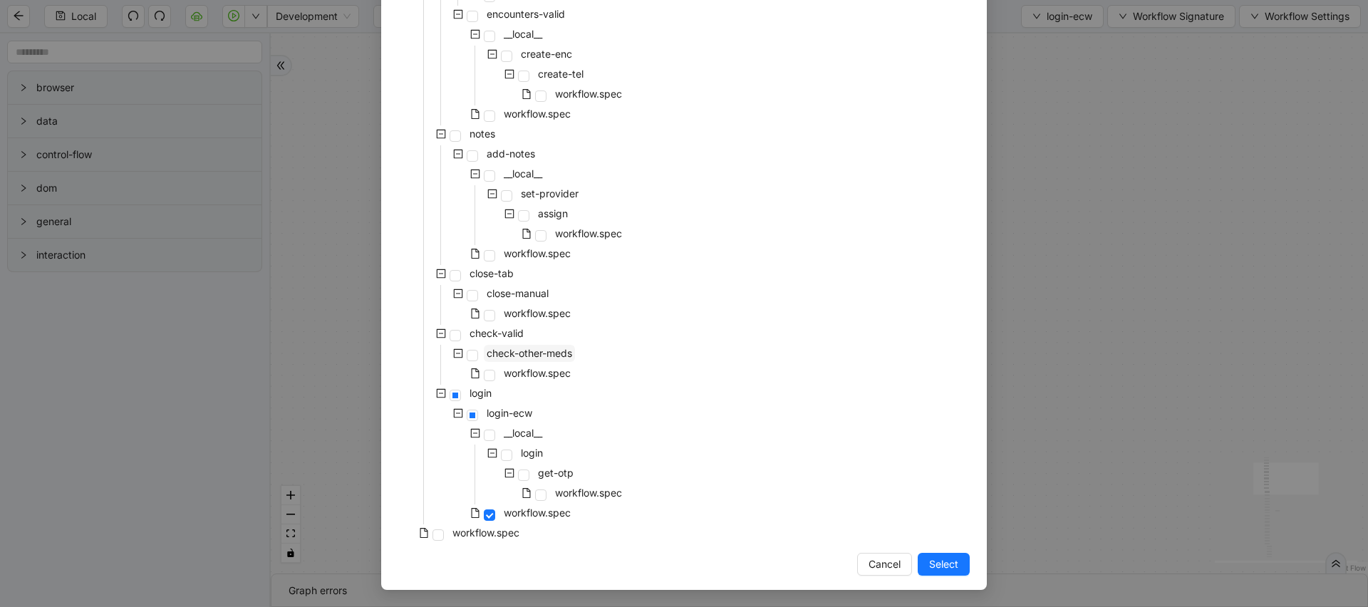
click at [532, 359] on span "check-other-meds" at bounding box center [529, 353] width 91 height 17
click at [530, 243] on div "workflow.spec" at bounding box center [511, 235] width 227 height 20
click at [533, 247] on span "workflow.spec" at bounding box center [537, 253] width 67 height 12
click at [962, 566] on button "Select" at bounding box center [944, 564] width 52 height 23
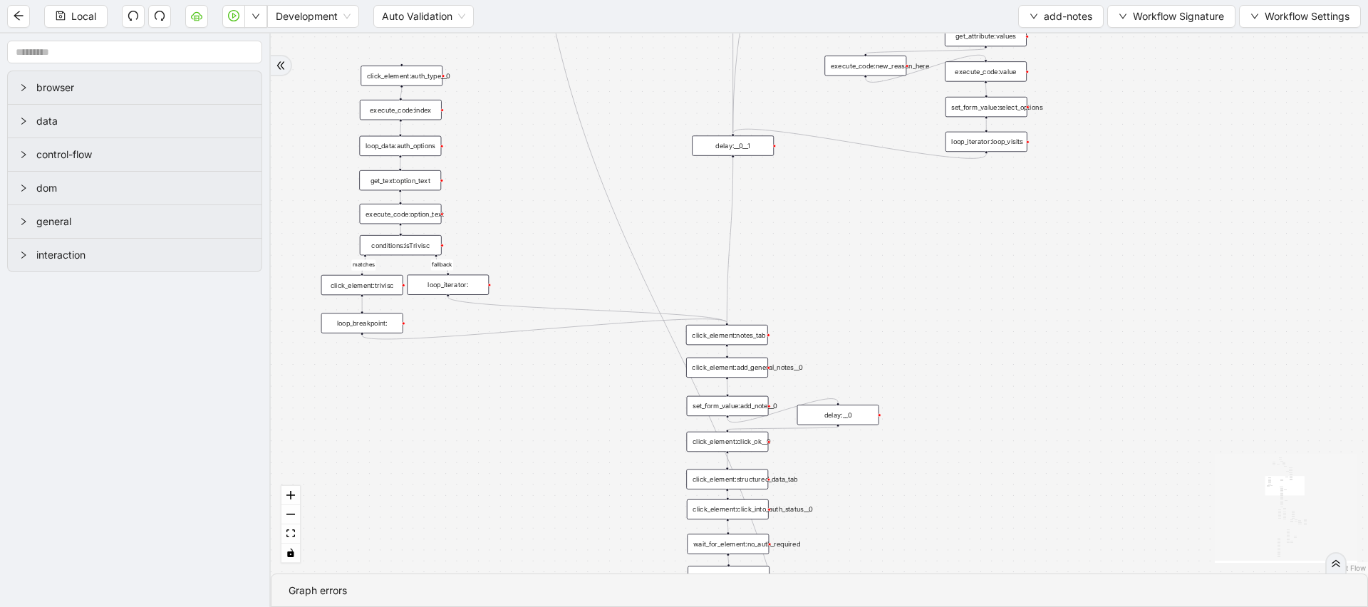
drag, startPoint x: 1002, startPoint y: 450, endPoint x: 998, endPoint y: 226, distance: 223.8
click at [998, 231] on div "financial fallback matches fallback pool fallback noneInFuture fallback onError…" at bounding box center [820, 303] width 1098 height 540
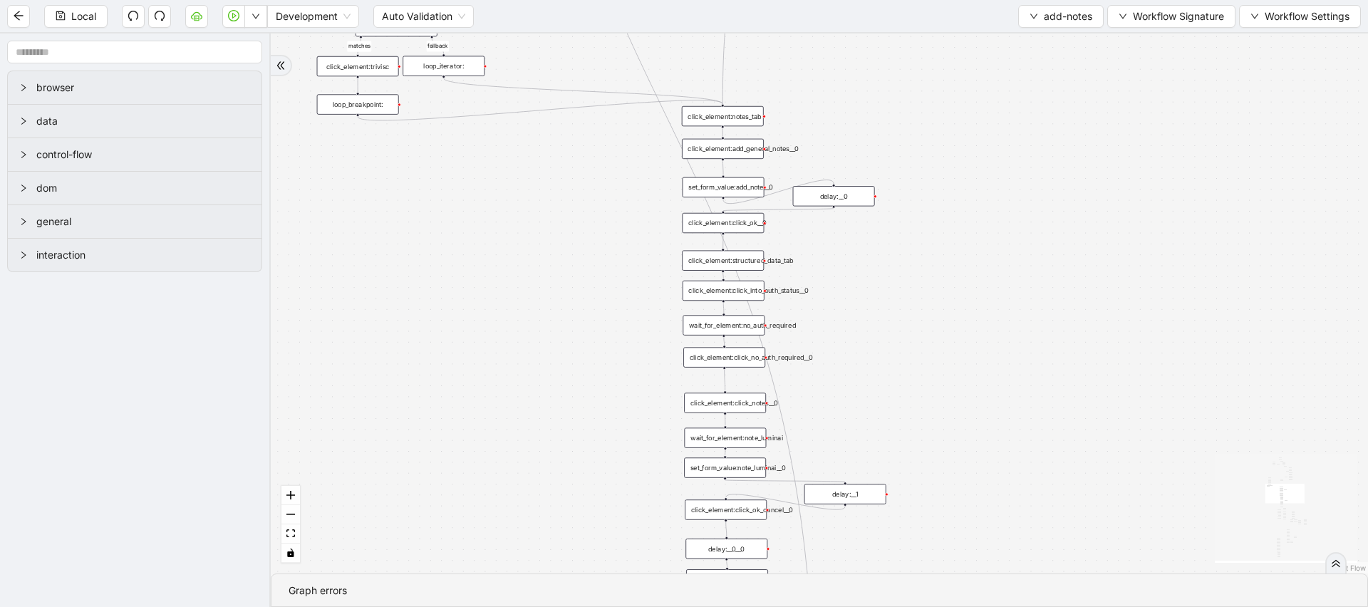
drag, startPoint x: 881, startPoint y: 417, endPoint x: 880, endPoint y: 121, distance: 295.8
click at [880, 128] on div "financial fallback matches fallback pool fallback noneInFuture fallback onError…" at bounding box center [820, 303] width 1098 height 540
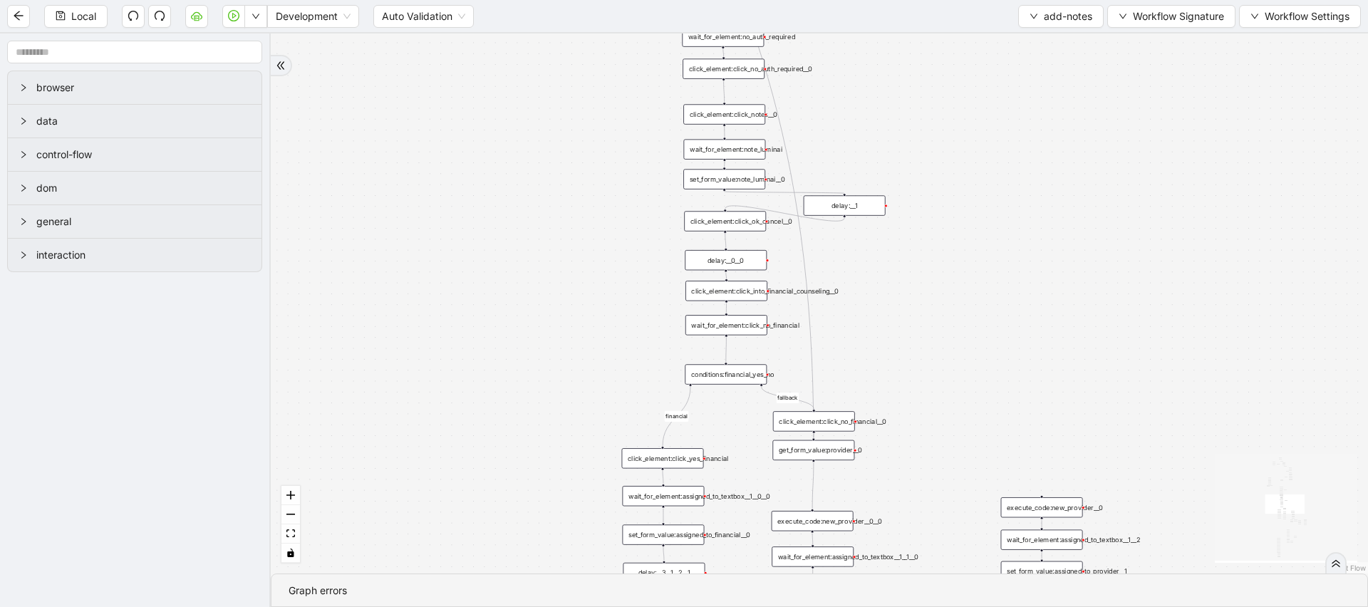
drag, startPoint x: 989, startPoint y: 373, endPoint x: 969, endPoint y: 220, distance: 154.5
click at [969, 227] on div "financial fallback matches fallback pool fallback noneInFuture fallback onError…" at bounding box center [820, 303] width 1098 height 540
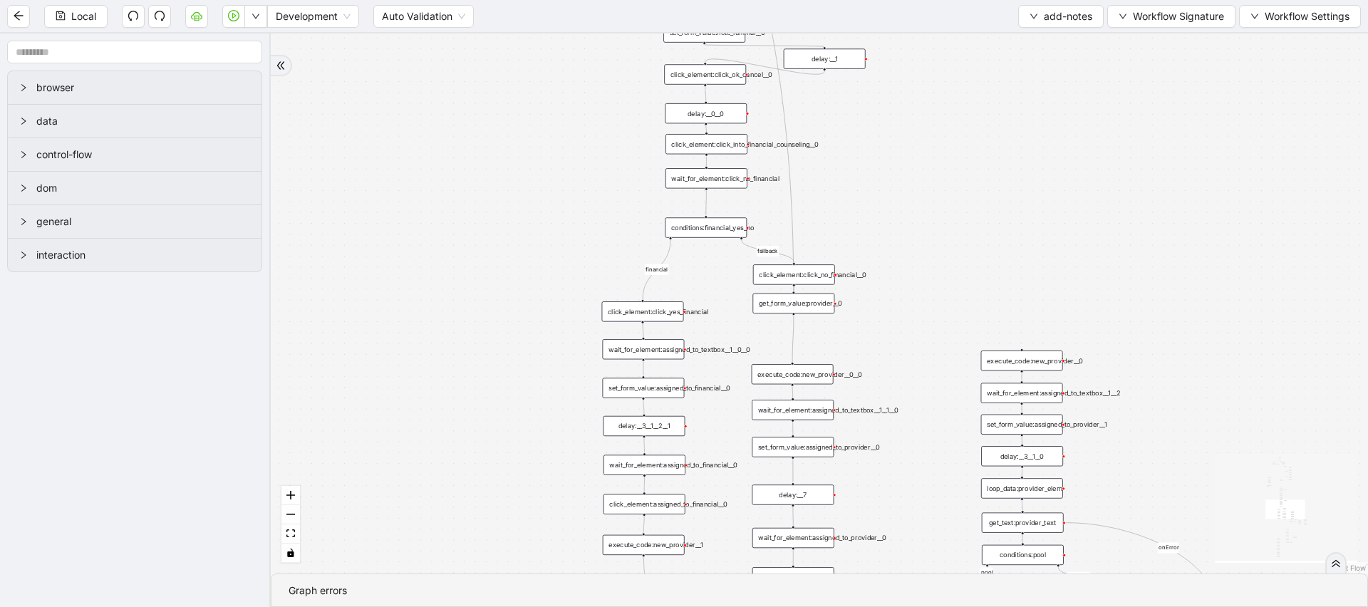
drag, startPoint x: 955, startPoint y: 378, endPoint x: 955, endPoint y: 227, distance: 150.4
click at [955, 233] on div "financial fallback matches fallback pool fallback noneInFuture fallback onError…" at bounding box center [820, 303] width 1098 height 540
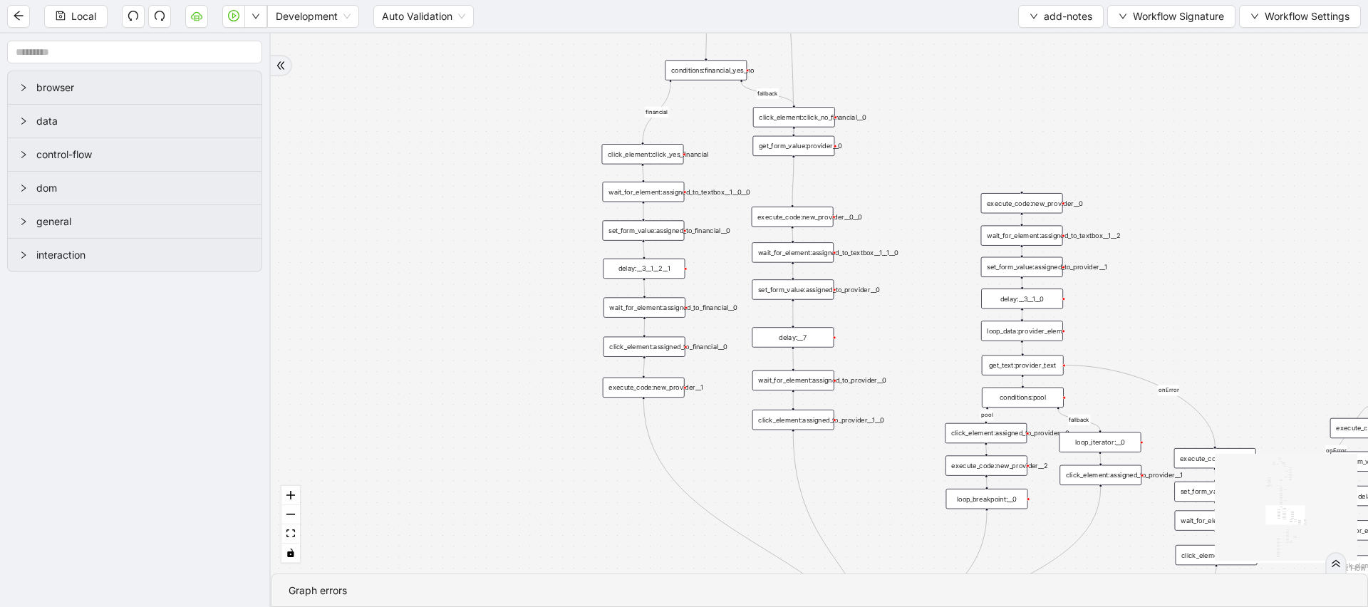
drag, startPoint x: 957, startPoint y: 398, endPoint x: 822, endPoint y: 167, distance: 268.3
click at [822, 167] on div "financial fallback matches fallback pool fallback noneInFuture fallback onError…" at bounding box center [820, 303] width 1098 height 540
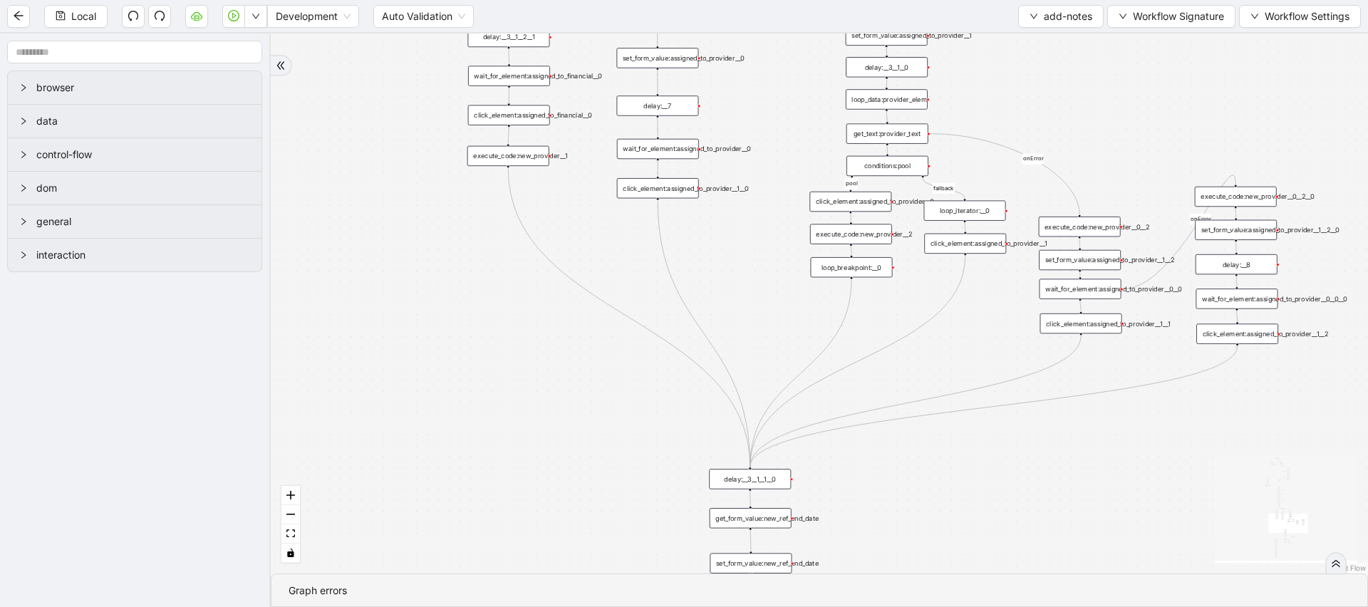
drag, startPoint x: 1003, startPoint y: 310, endPoint x: 950, endPoint y: 553, distance: 248.7
click at [950, 553] on div "financial fallback matches fallback pool fallback noneInFuture fallback onError…" at bounding box center [820, 303] width 1098 height 540
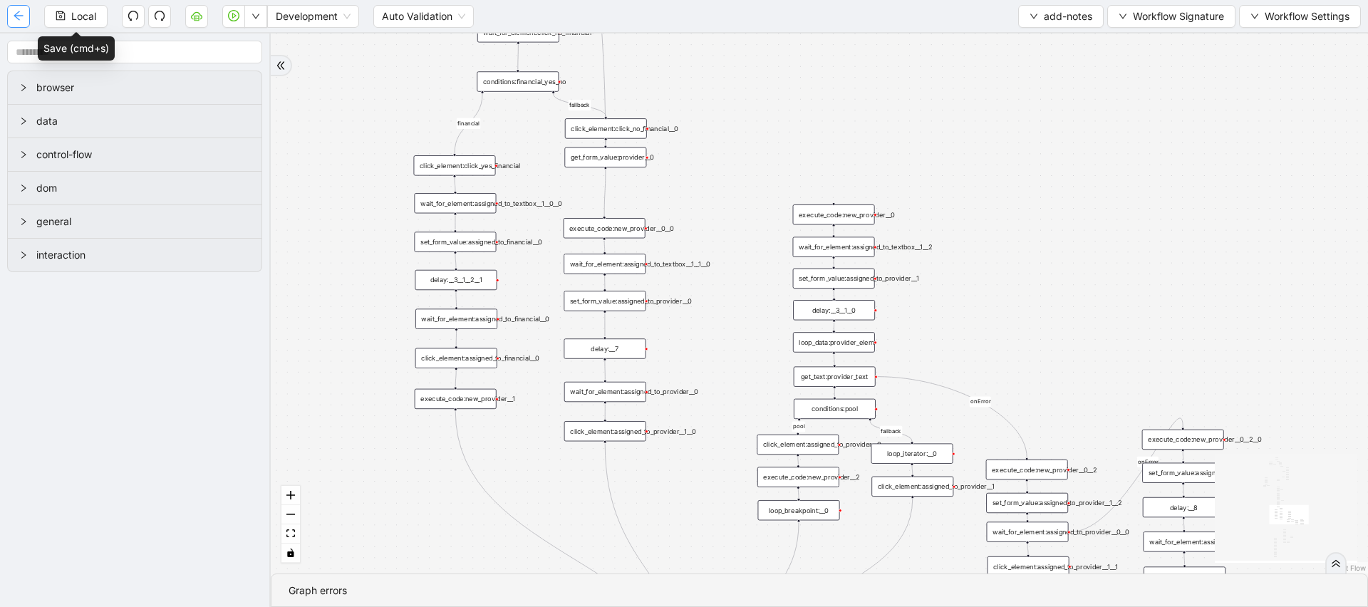
click at [29, 12] on button "button" at bounding box center [18, 16] width 23 height 23
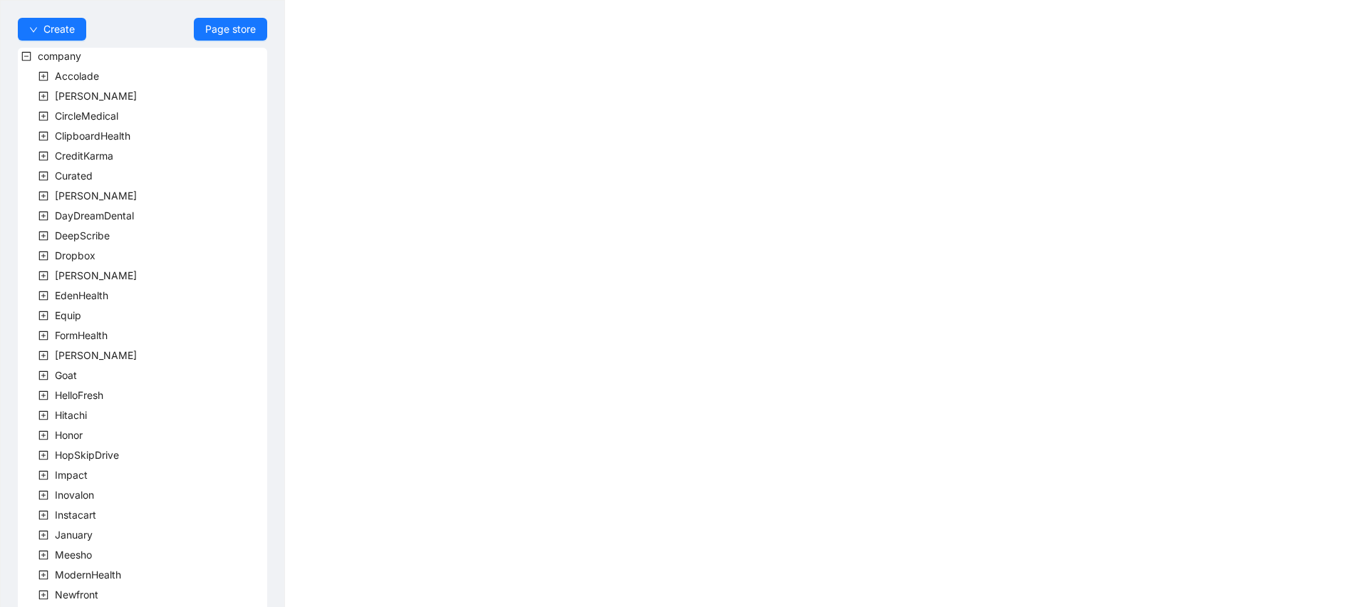
scroll to position [316, 0]
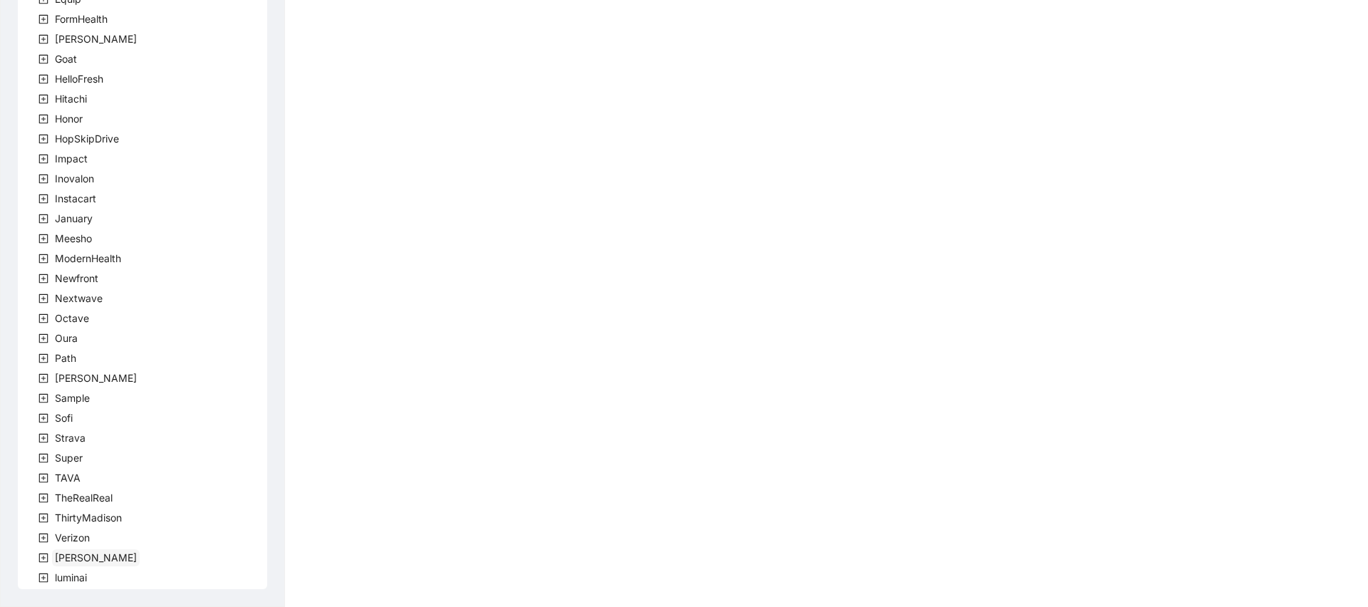
click at [62, 554] on span "[PERSON_NAME]" at bounding box center [96, 558] width 82 height 12
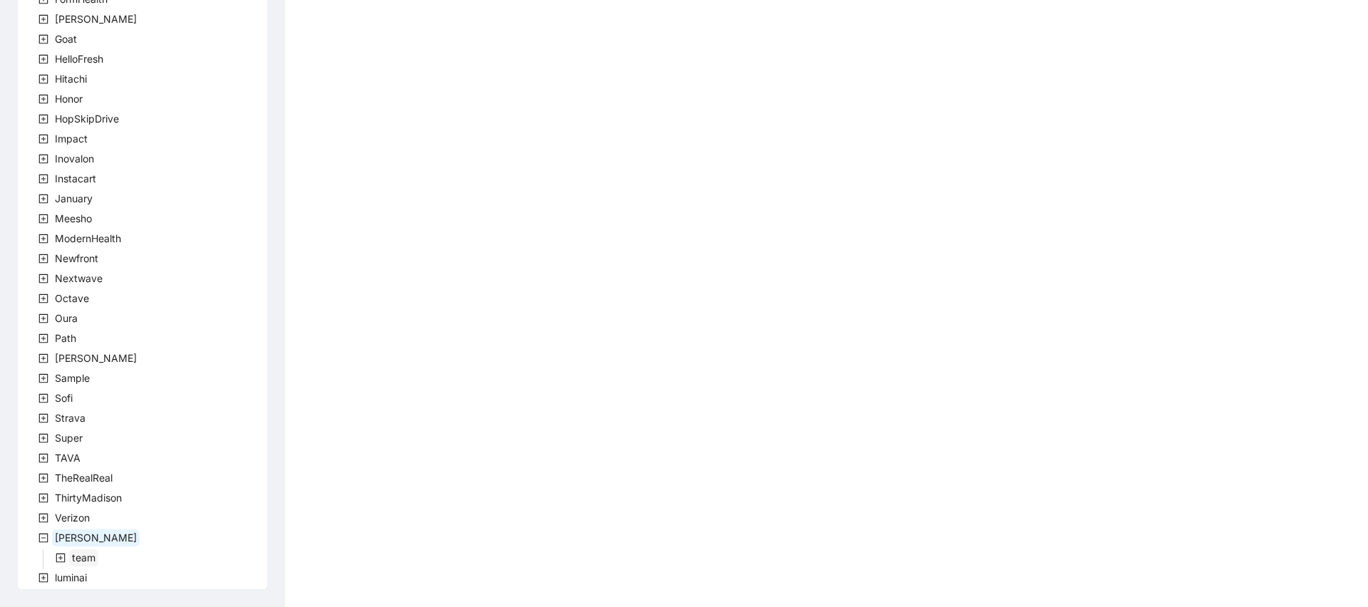
click at [85, 557] on span "team" at bounding box center [84, 558] width 24 height 12
click at [62, 356] on span "[PERSON_NAME]" at bounding box center [96, 358] width 82 height 12
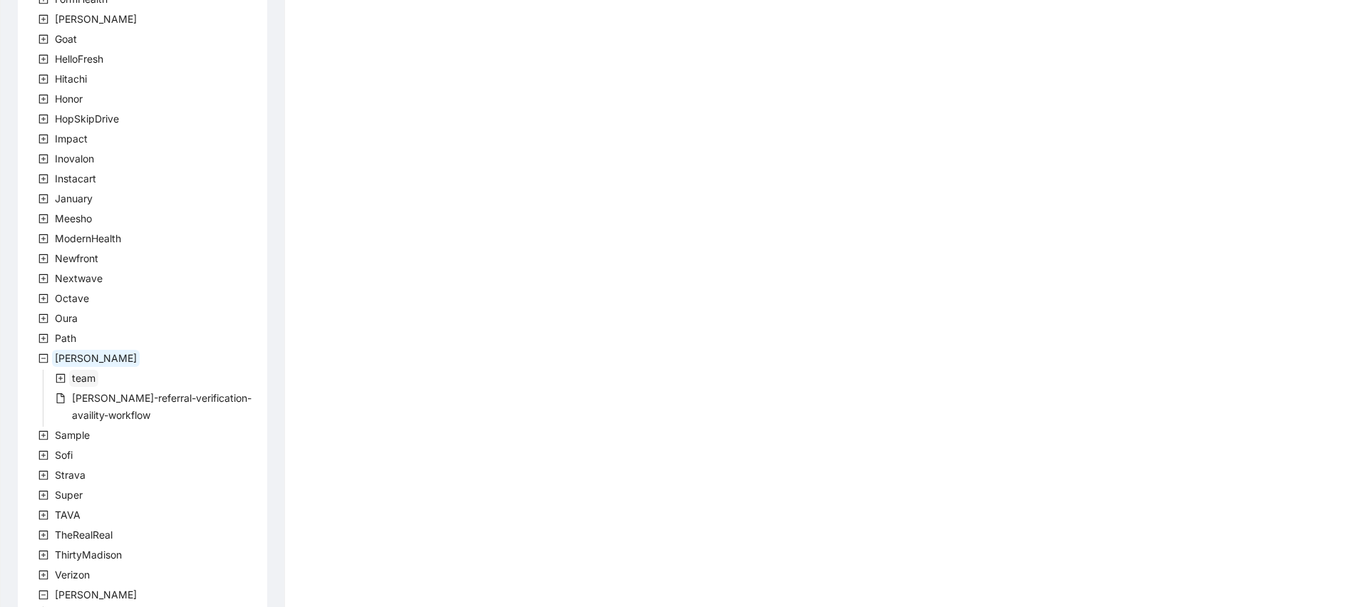
click at [83, 381] on span "team" at bounding box center [84, 378] width 24 height 12
click at [126, 392] on span "RothmanTeam" at bounding box center [122, 398] width 66 height 12
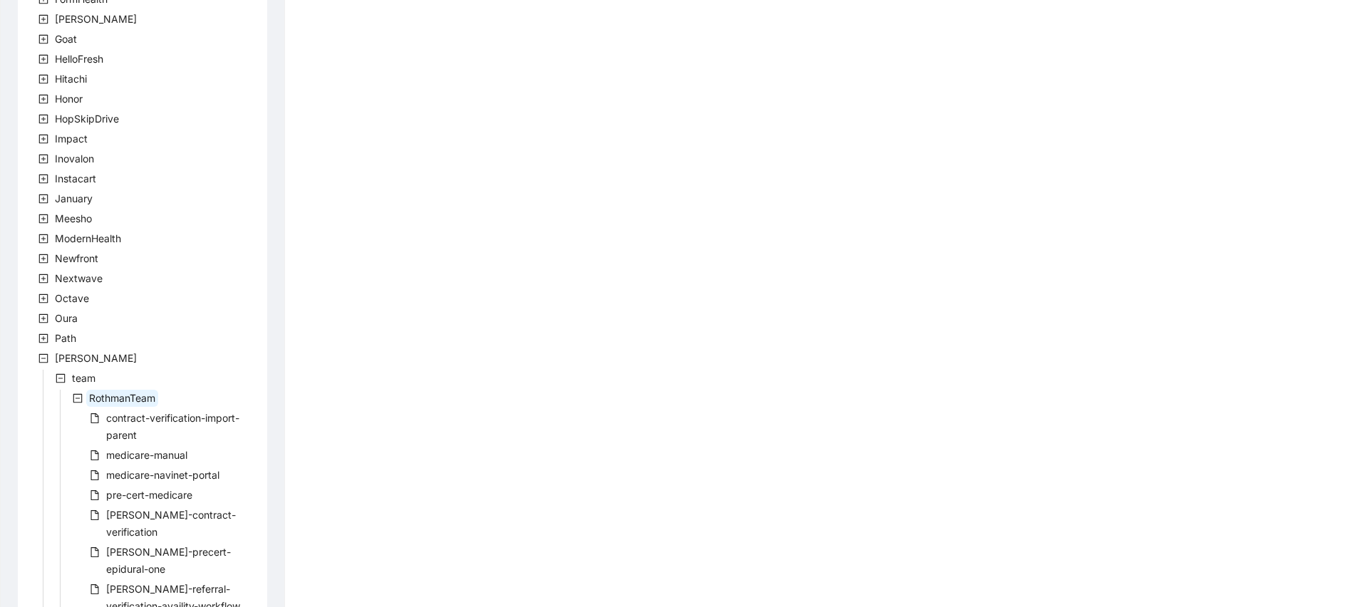
scroll to position [571, 0]
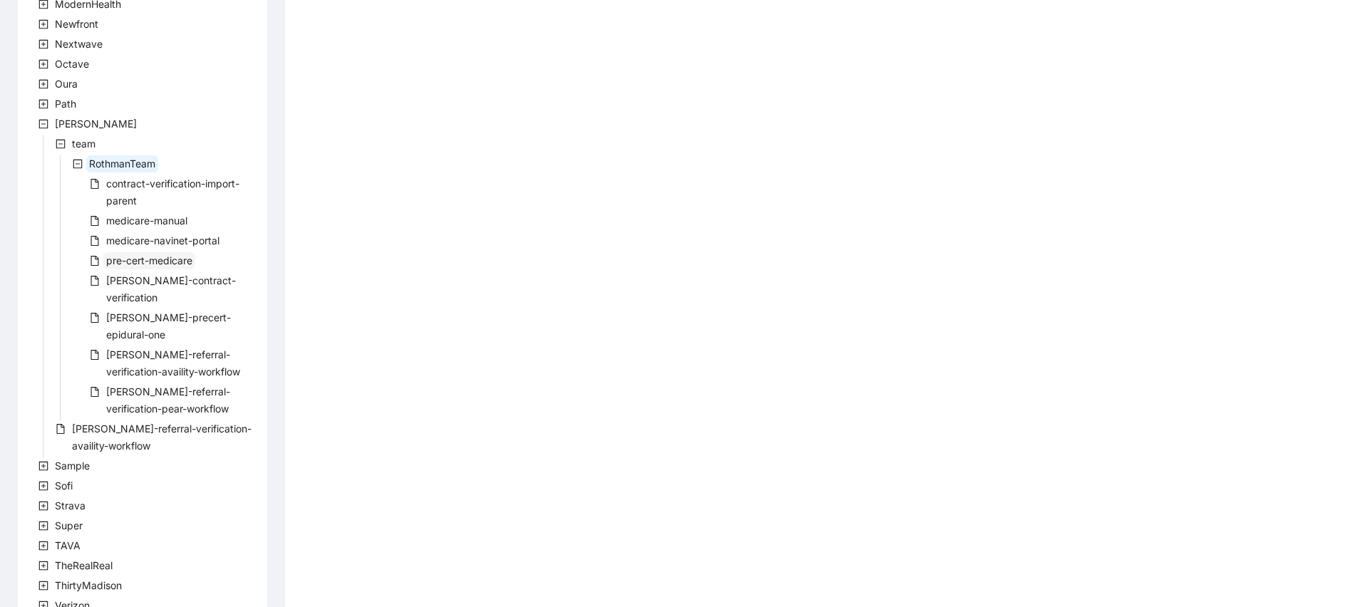
click at [157, 253] on span "pre-cert-medicare" at bounding box center [149, 260] width 92 height 17
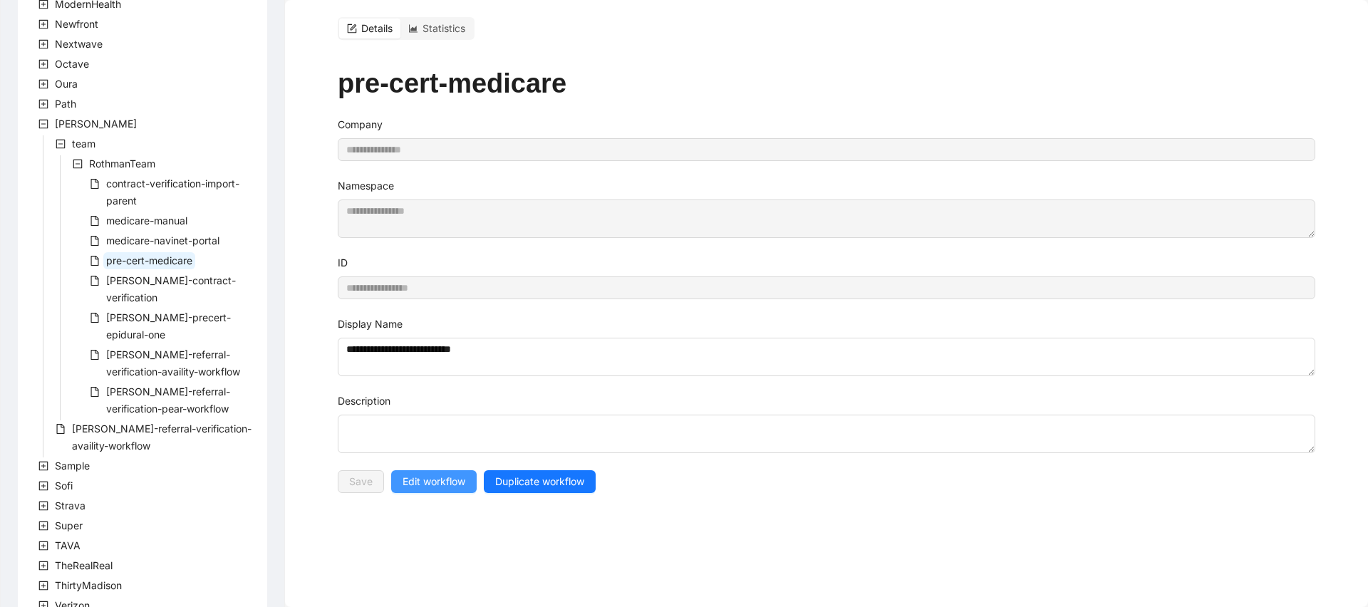
click at [424, 475] on span "Edit workflow" at bounding box center [434, 482] width 63 height 16
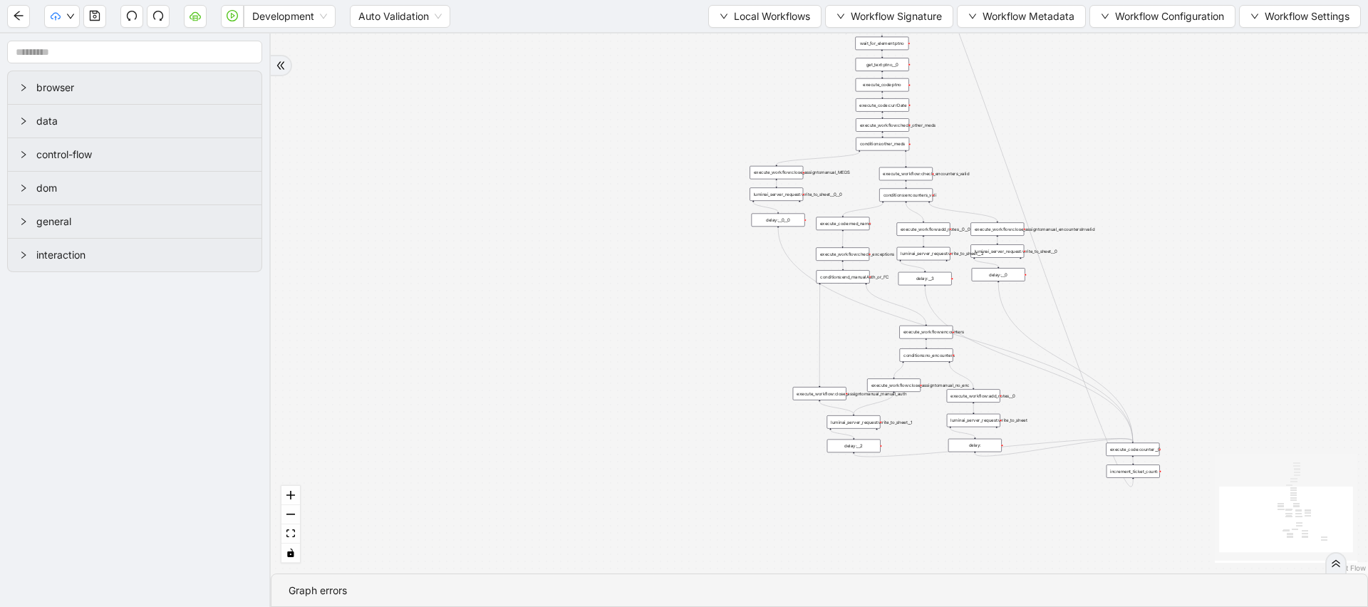
drag, startPoint x: 775, startPoint y: 333, endPoint x: 517, endPoint y: 339, distance: 258.1
click at [517, 339] on div "trigger execute_workflow:check_exceptions execute_workflow:encounters execute_w…" at bounding box center [820, 303] width 1098 height 540
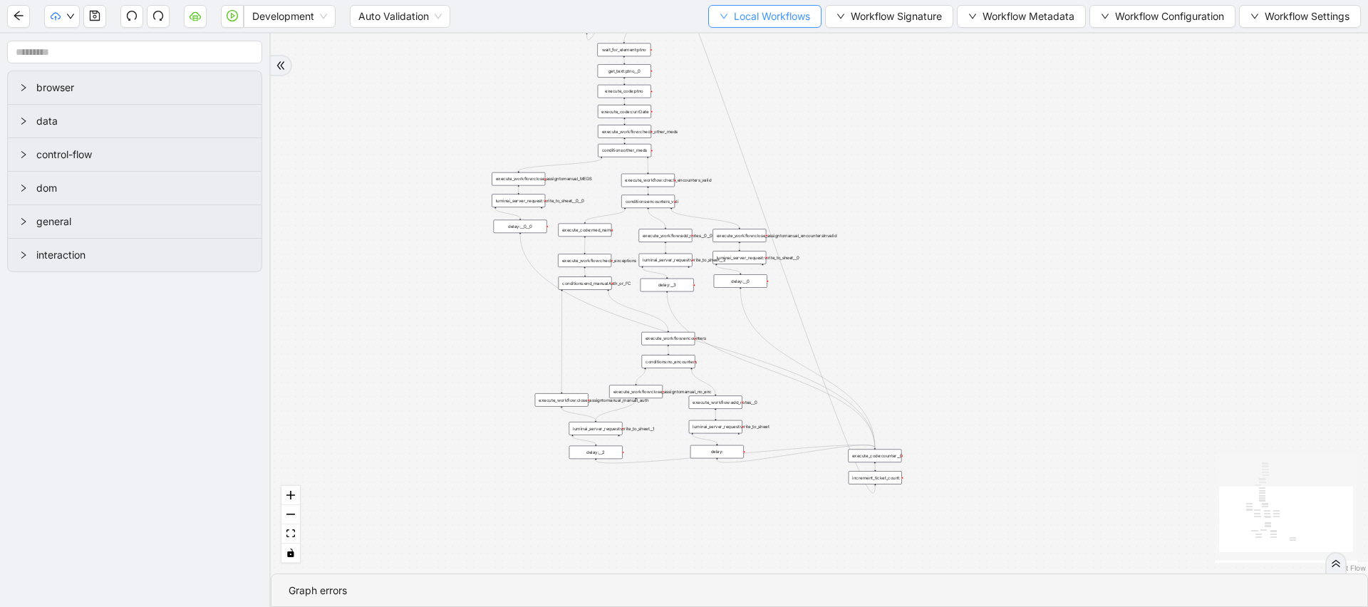
click at [758, 6] on button "Local Workflows" at bounding box center [764, 16] width 113 height 23
click at [737, 39] on span "Select" at bounding box center [758, 44] width 93 height 16
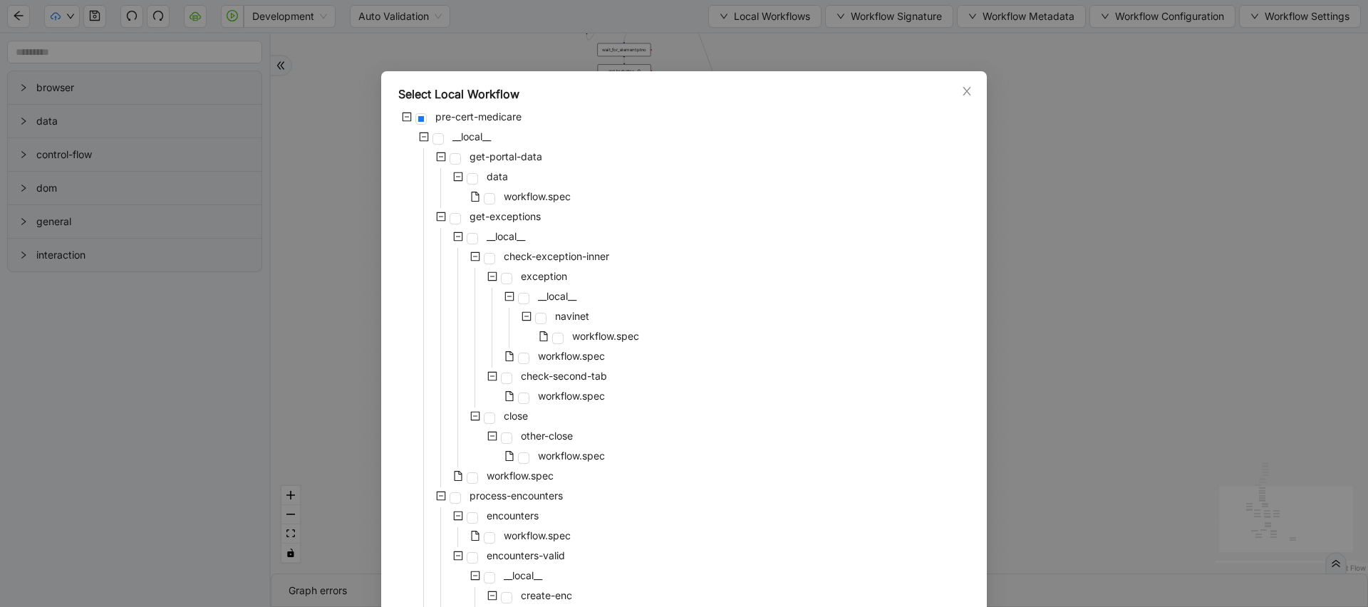
scroll to position [542, 0]
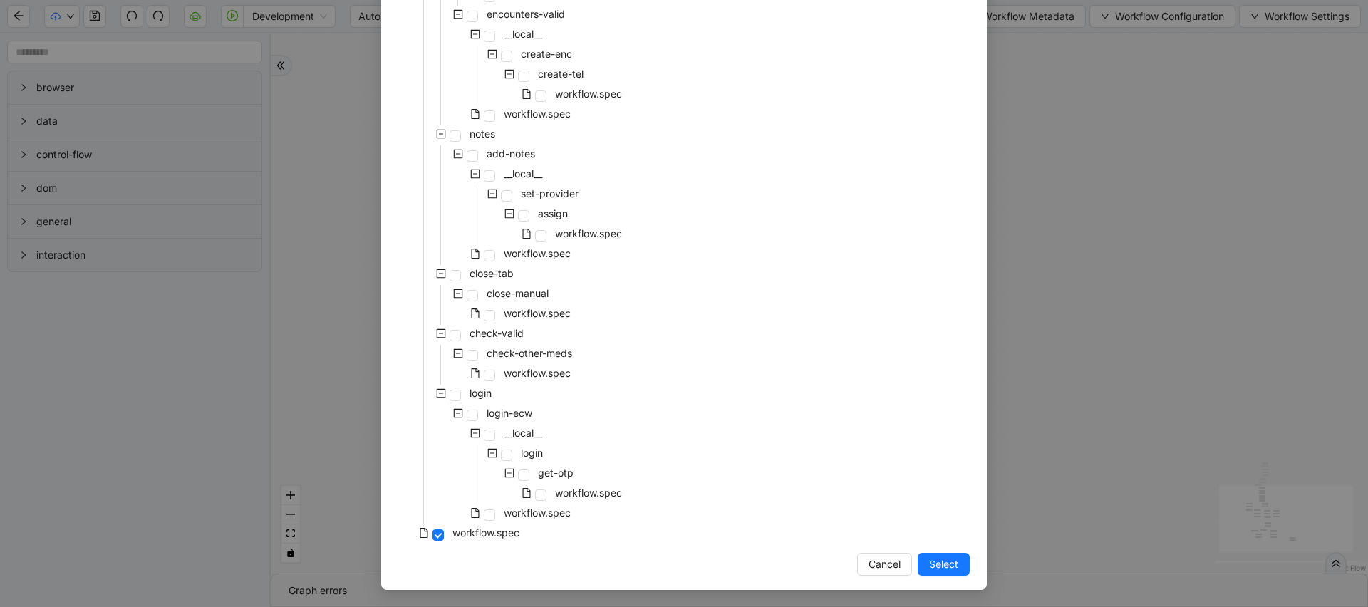
click at [522, 382] on div "workflow.spec" at bounding box center [485, 375] width 175 height 20
click at [517, 259] on span "workflow.spec" at bounding box center [537, 253] width 67 height 12
drag, startPoint x: 955, startPoint y: 558, endPoint x: 957, endPoint y: 1, distance: 557.4
click at [955, 557] on span "Select" at bounding box center [943, 565] width 29 height 16
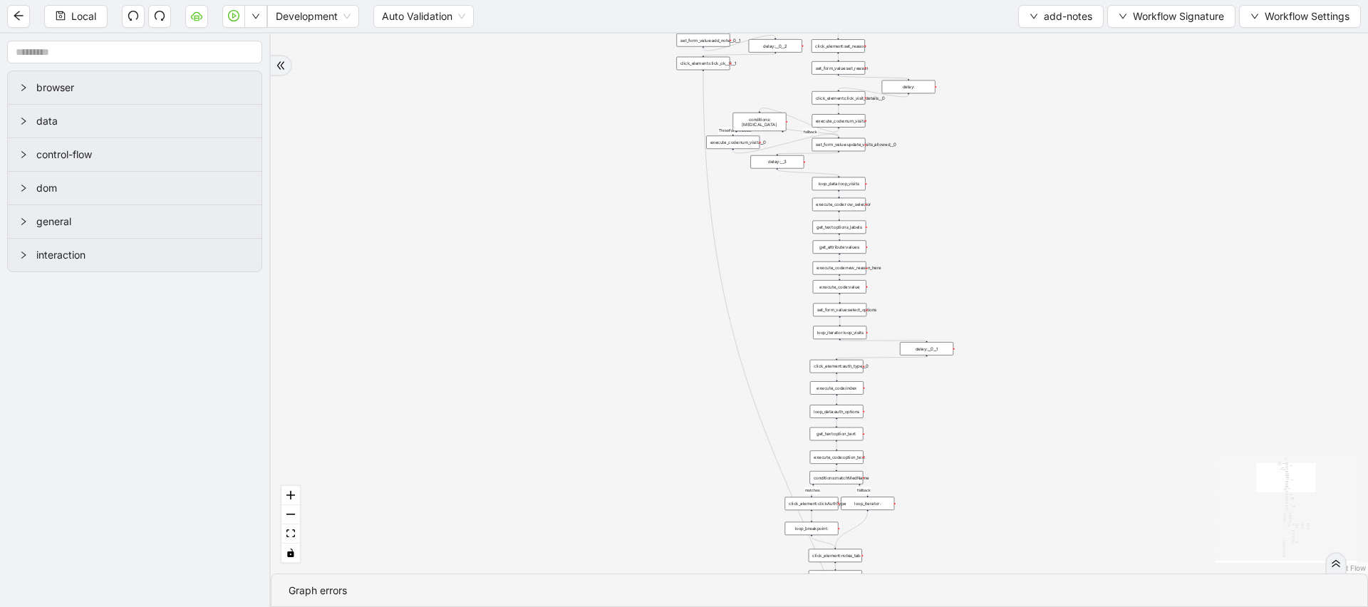
drag, startPoint x: 1004, startPoint y: 127, endPoint x: 903, endPoint y: 252, distance: 161.2
click at [903, 252] on div "financial fallback pool fallback fallback matches fallback ThreeForOrthovisc fa…" at bounding box center [820, 303] width 1098 height 540
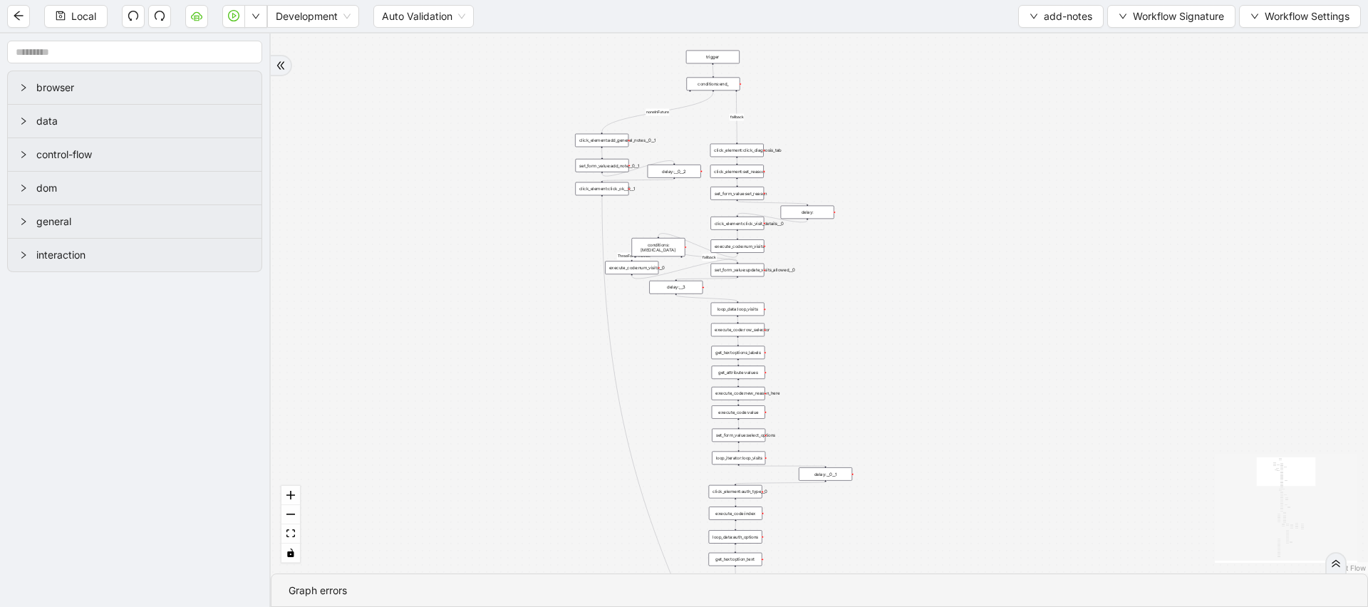
drag, startPoint x: 873, startPoint y: 380, endPoint x: 777, endPoint y: 75, distance: 319.9
click at [777, 113] on div "financial fallback pool fallback fallback matches fallback ThreeForOrthovisc fa…" at bounding box center [820, 303] width 1098 height 540
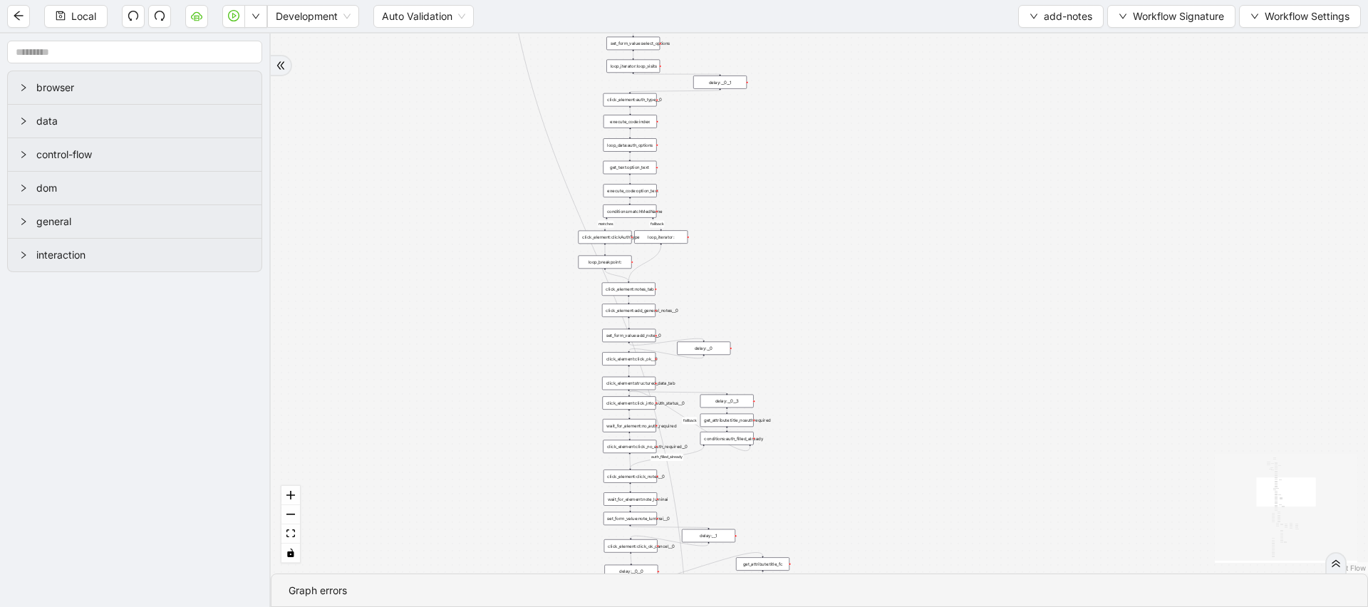
drag, startPoint x: 748, startPoint y: 376, endPoint x: 735, endPoint y: 173, distance: 203.5
click at [735, 177] on div "financial fallback pool fallback fallback matches fallback ThreeForOrthovisc fa…" at bounding box center [820, 303] width 1098 height 540
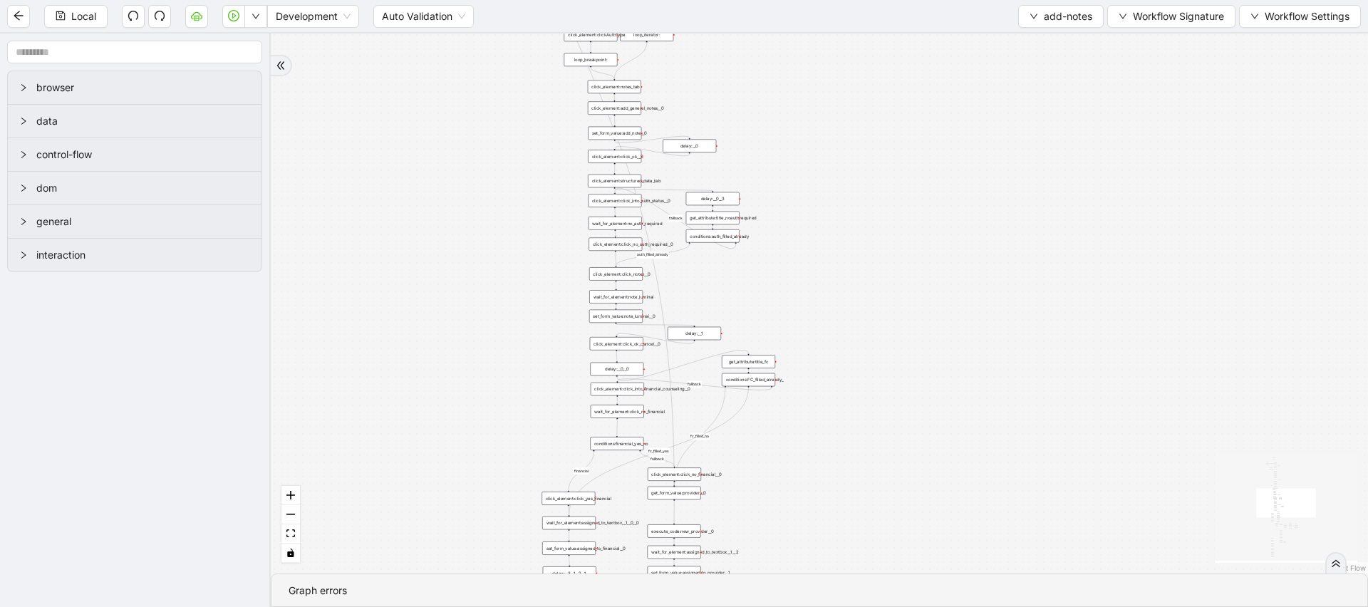
drag, startPoint x: 885, startPoint y: 394, endPoint x: 865, endPoint y: 200, distance: 195.6
click at [865, 200] on div "financial fallback pool fallback fallback matches fallback ThreeForOrthovisc fa…" at bounding box center [820, 303] width 1098 height 540
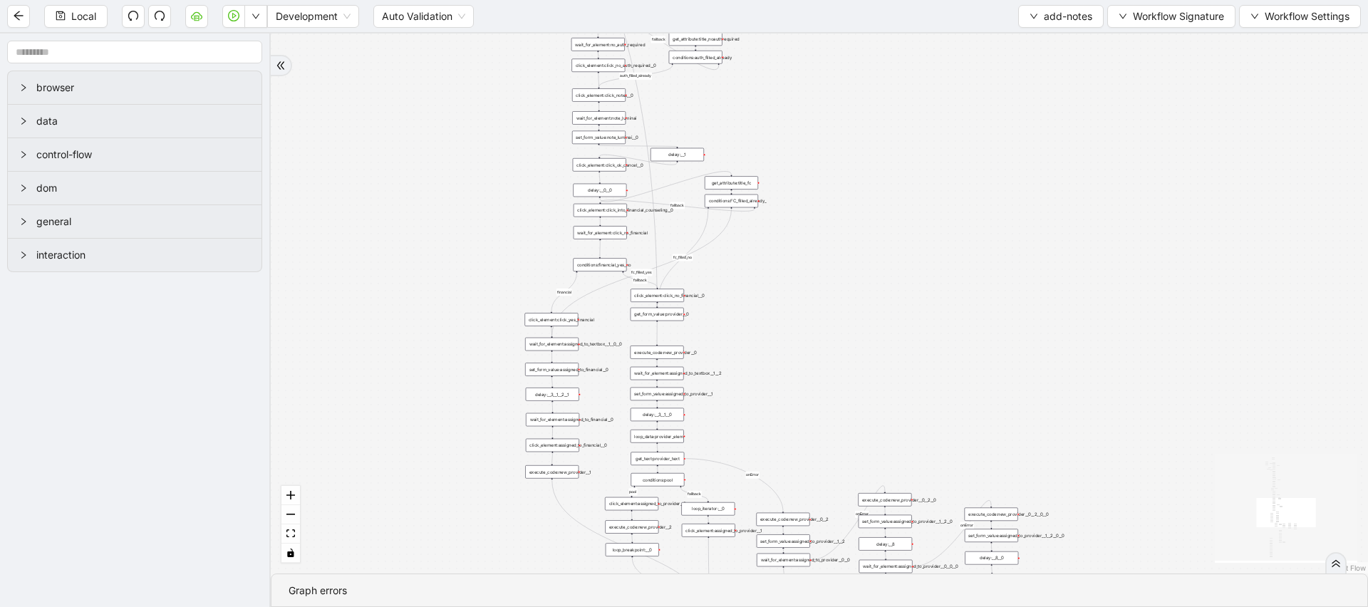
drag, startPoint x: 892, startPoint y: 381, endPoint x: 875, endPoint y: 171, distance: 211.0
click at [875, 182] on div "financial fallback pool fallback fallback matches fallback ThreeForOrthovisc fa…" at bounding box center [820, 303] width 1098 height 540
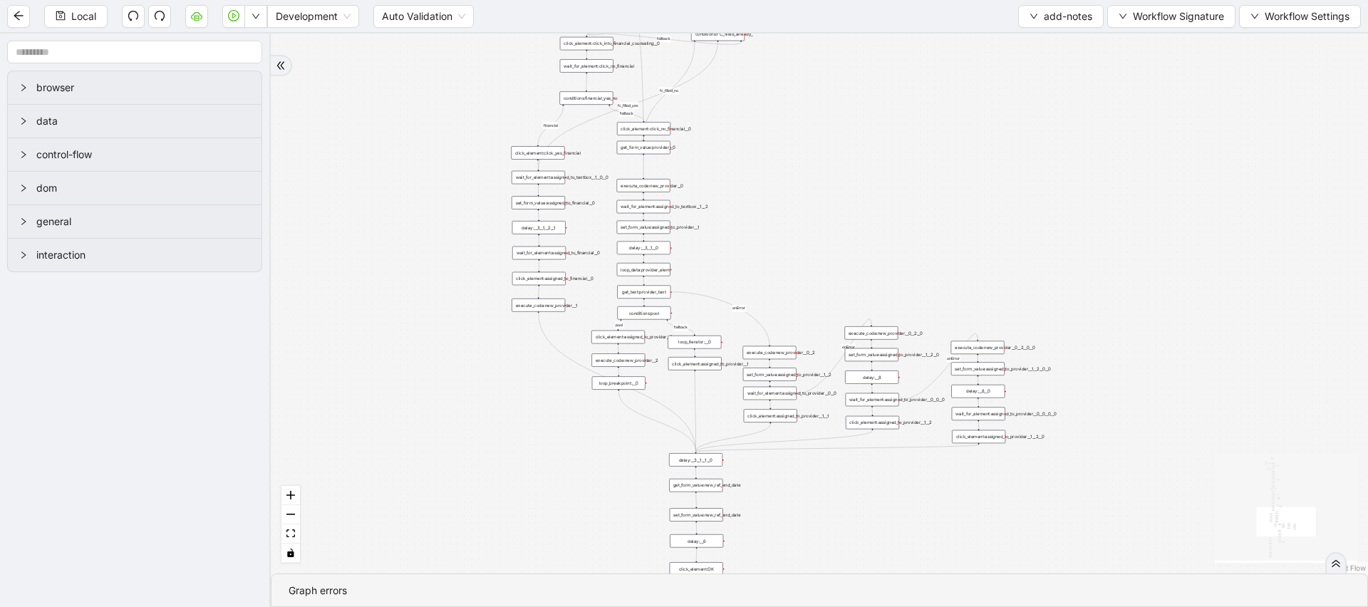
drag, startPoint x: 917, startPoint y: 291, endPoint x: 899, endPoint y: 177, distance: 114.7
click at [899, 177] on div "financial fallback pool fallback fallback matches fallback ThreeForOrthovisc fa…" at bounding box center [820, 303] width 1098 height 540
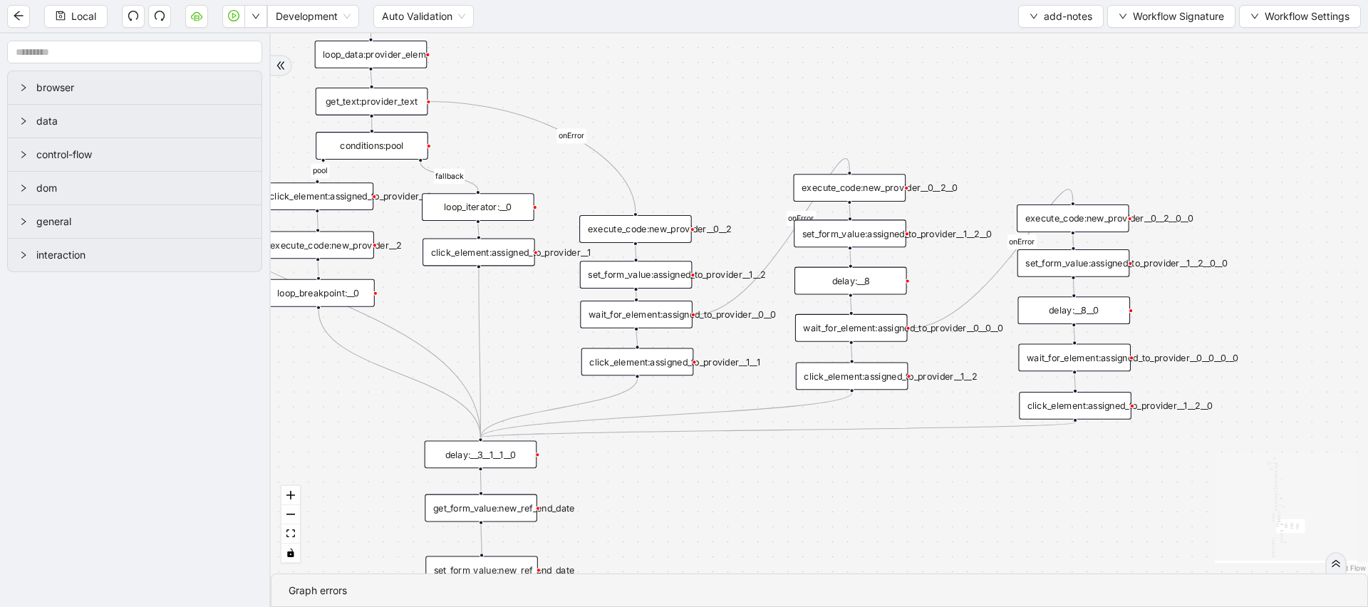
click at [1090, 404] on div "click_element:assigned_to_provider__1__2__0" at bounding box center [1075, 406] width 113 height 28
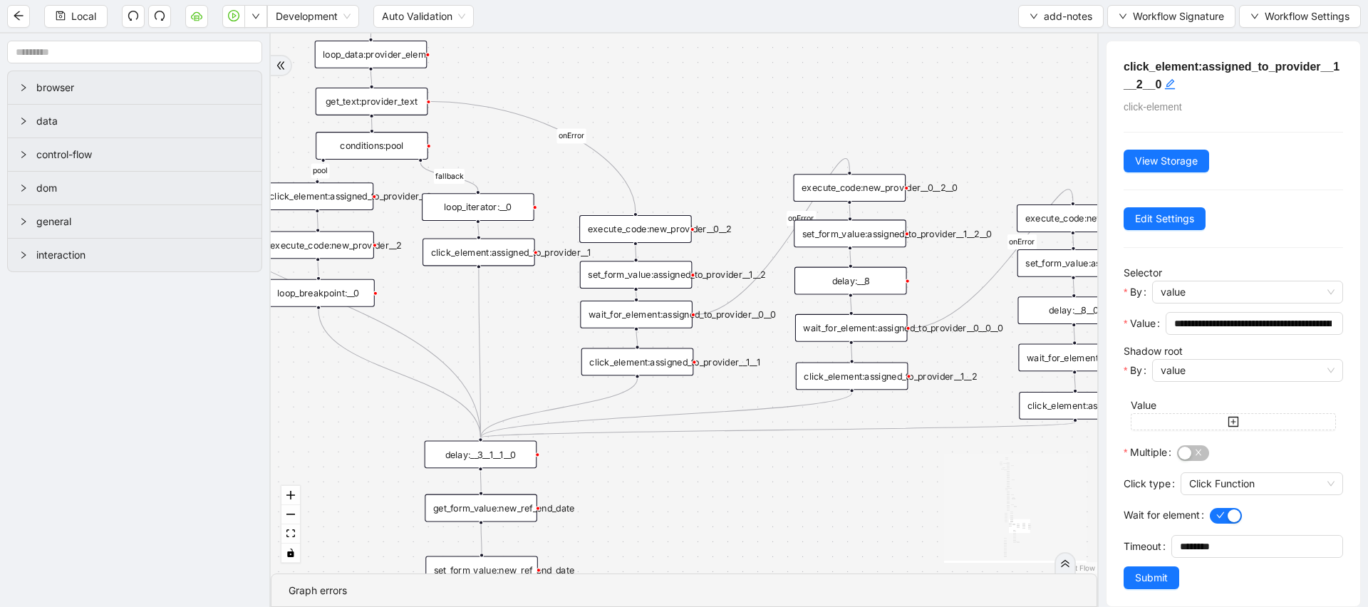
click at [882, 331] on div "wait_for_element:assigned_to_provider__0__0__0" at bounding box center [851, 328] width 113 height 28
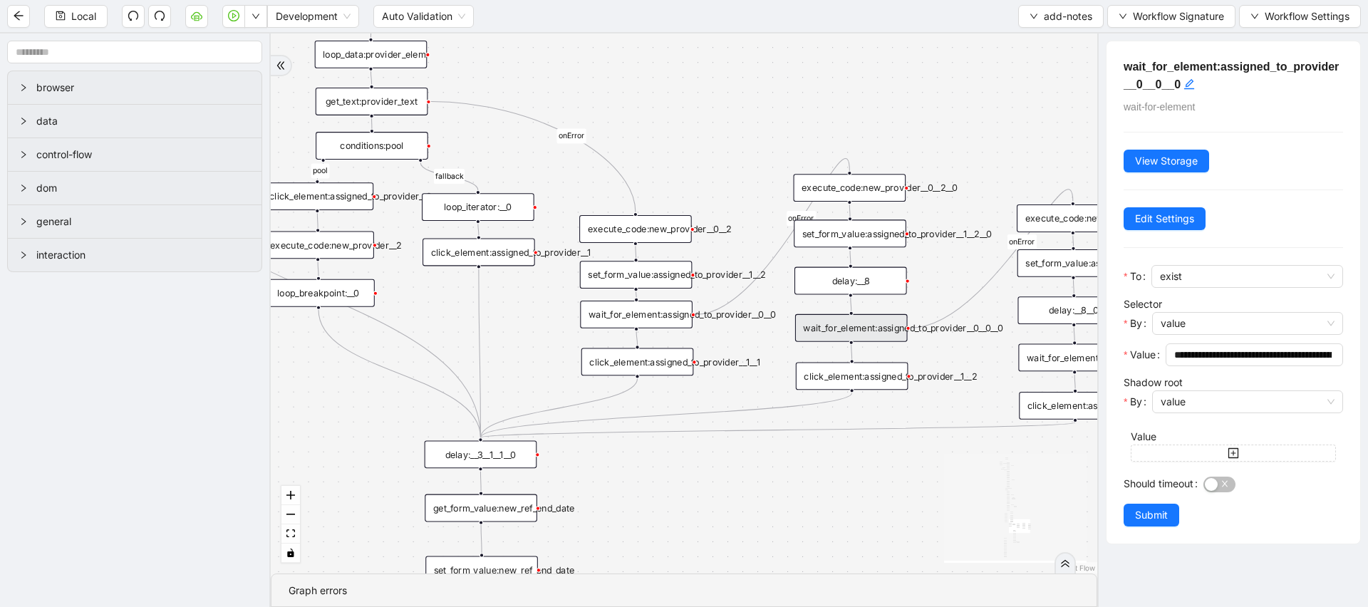
click at [860, 239] on div "set_form_value:assigned_to_provider__1__2__0" at bounding box center [850, 234] width 113 height 28
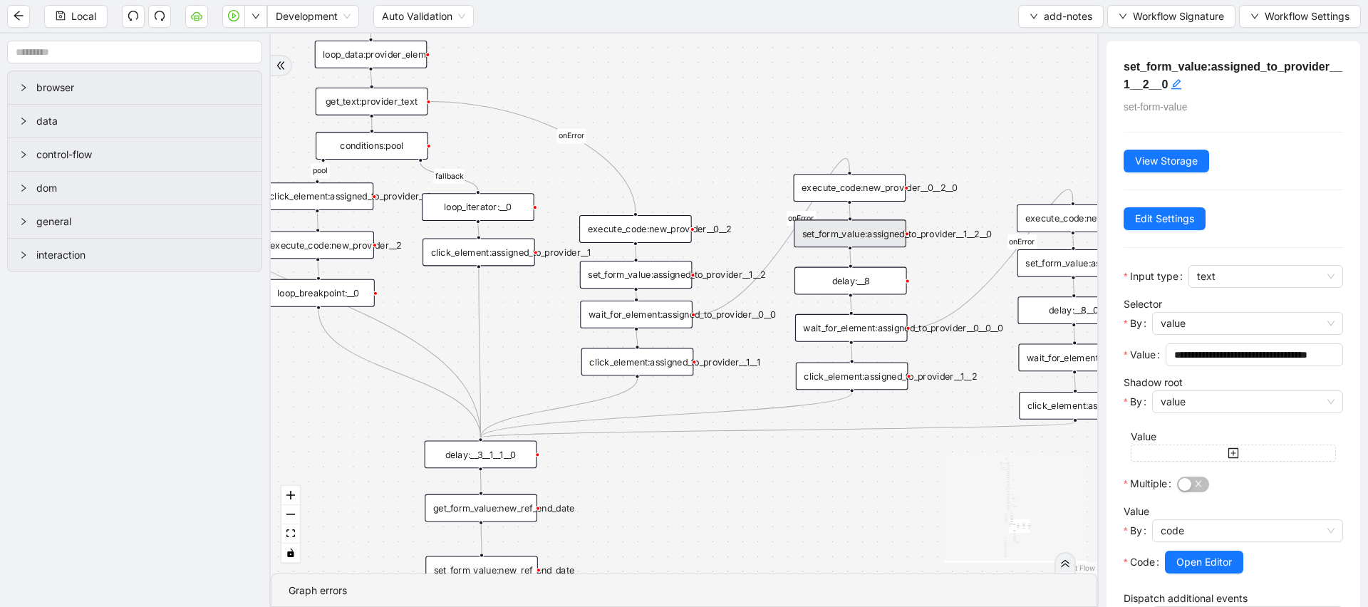
drag, startPoint x: 979, startPoint y: 480, endPoint x: 976, endPoint y: 418, distance: 62.8
click at [976, 418] on div "financial fallback pool fallback fallback matches fallback ThreeForOrthovisc fa…" at bounding box center [684, 303] width 827 height 540
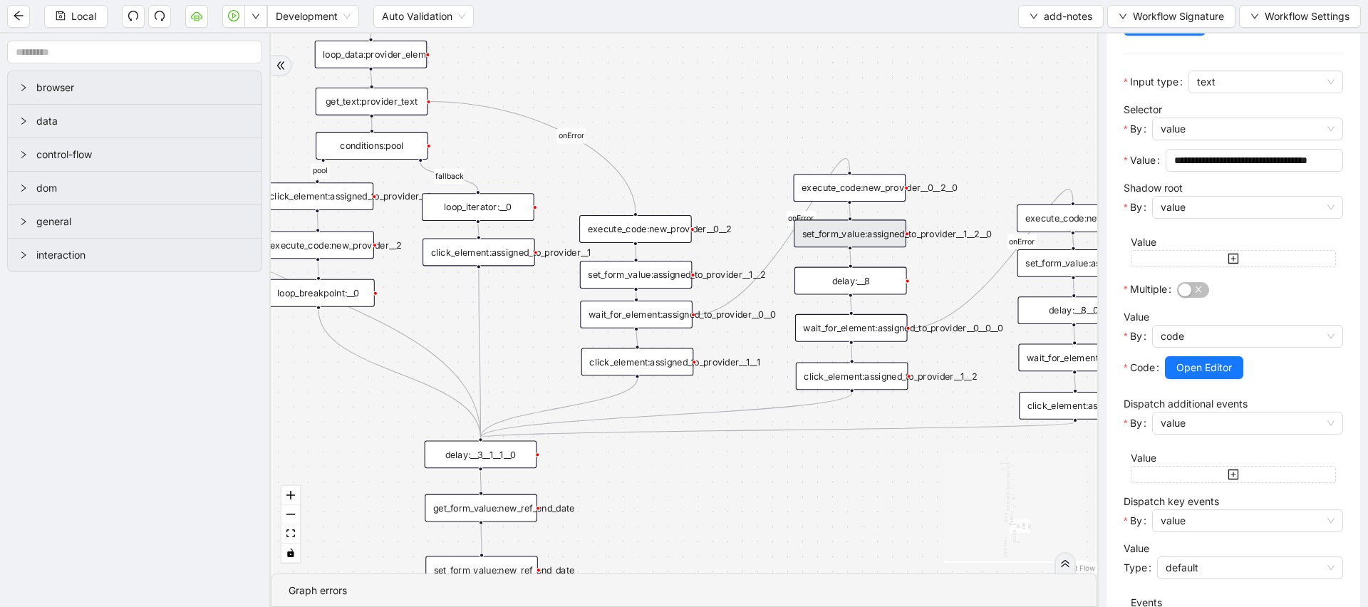
scroll to position [362, 0]
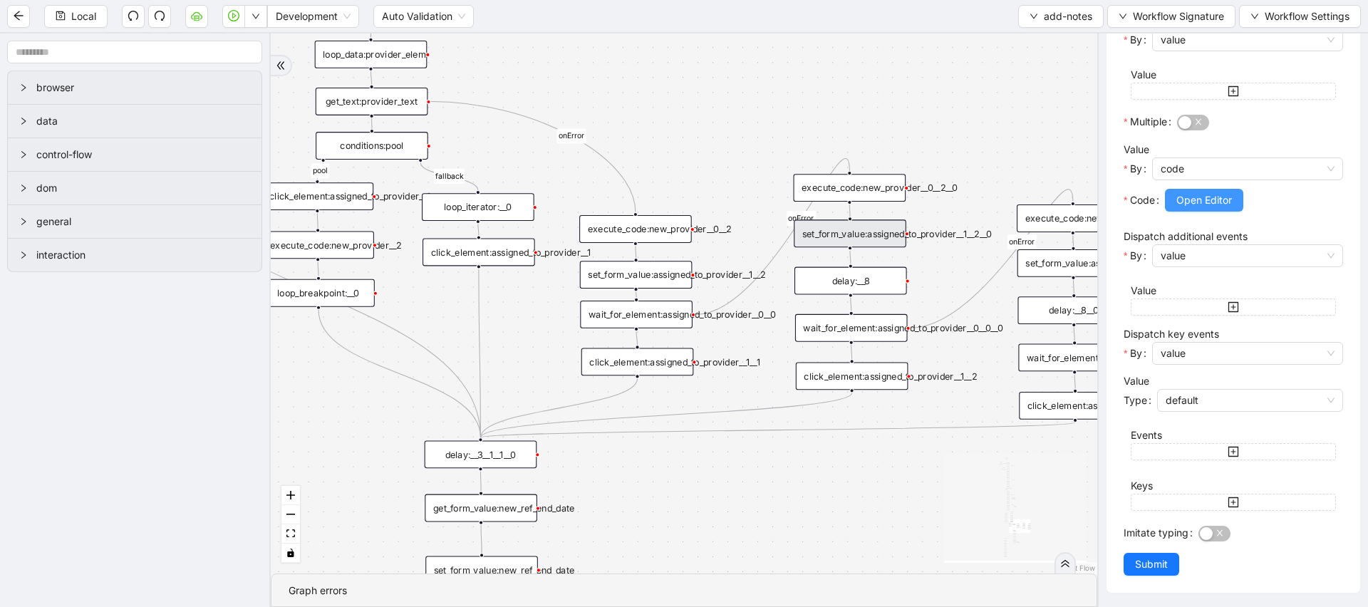
click at [1193, 200] on span "Open Editor" at bounding box center [1205, 200] width 56 height 16
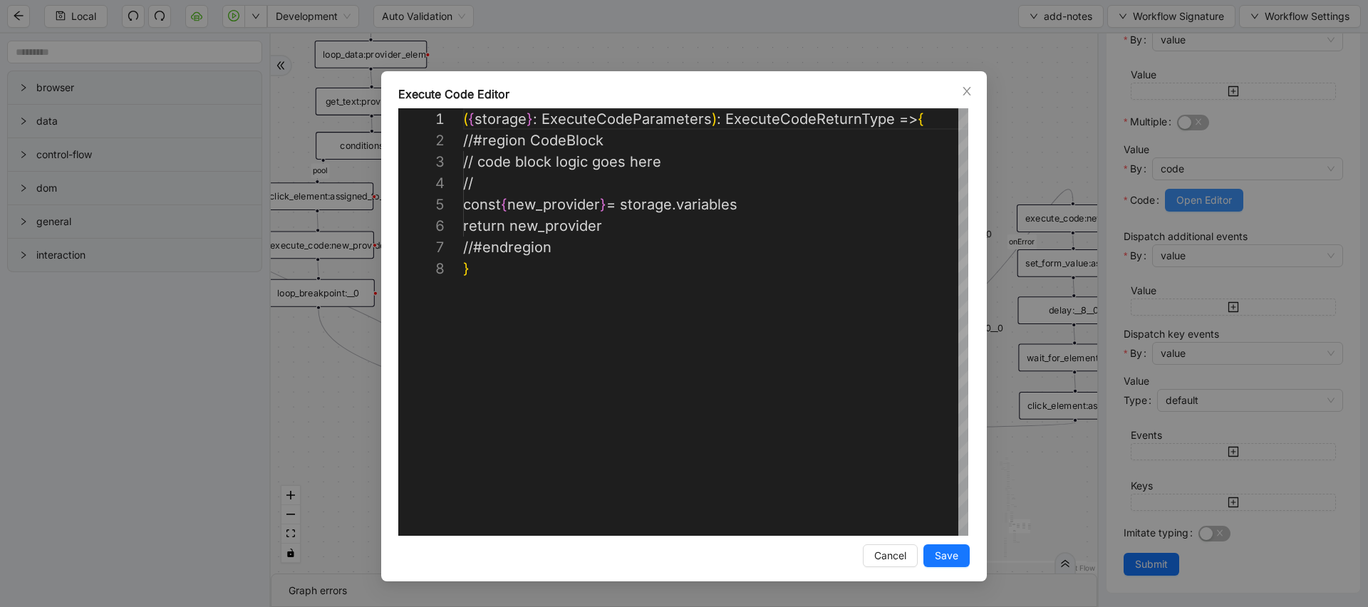
scroll to position [150, 0]
click at [1012, 264] on div "**********" at bounding box center [684, 303] width 1368 height 607
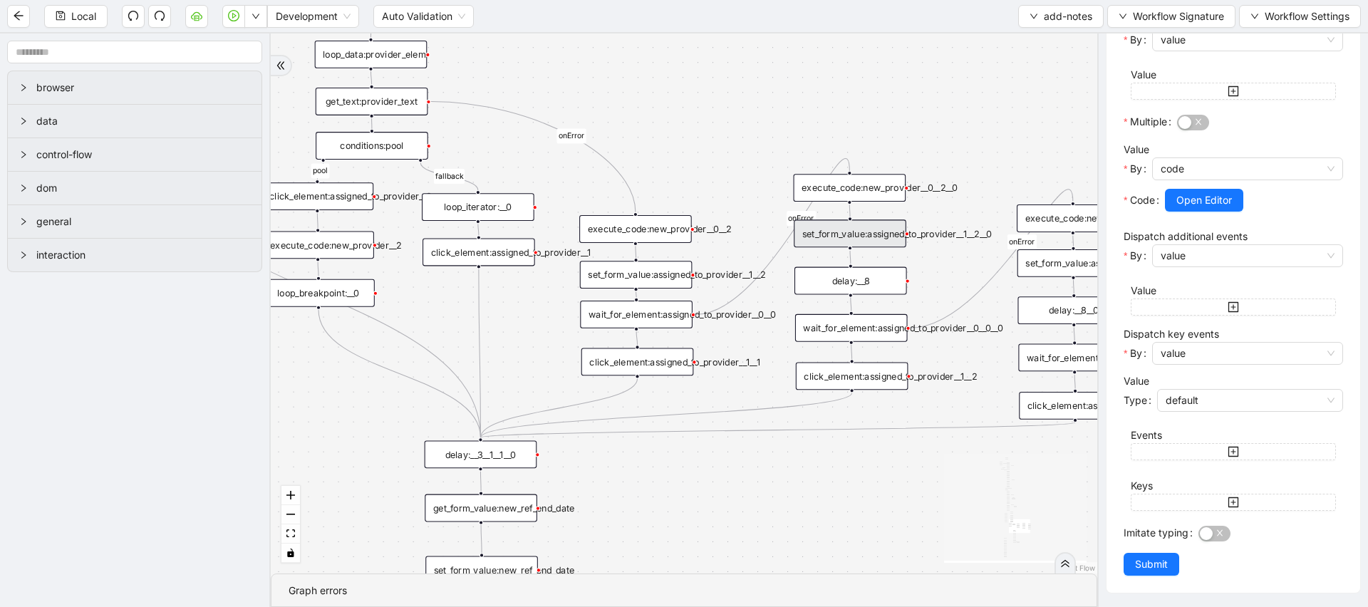
click at [857, 335] on div "wait_for_element:assigned_to_provider__0__0__0" at bounding box center [851, 328] width 113 height 28
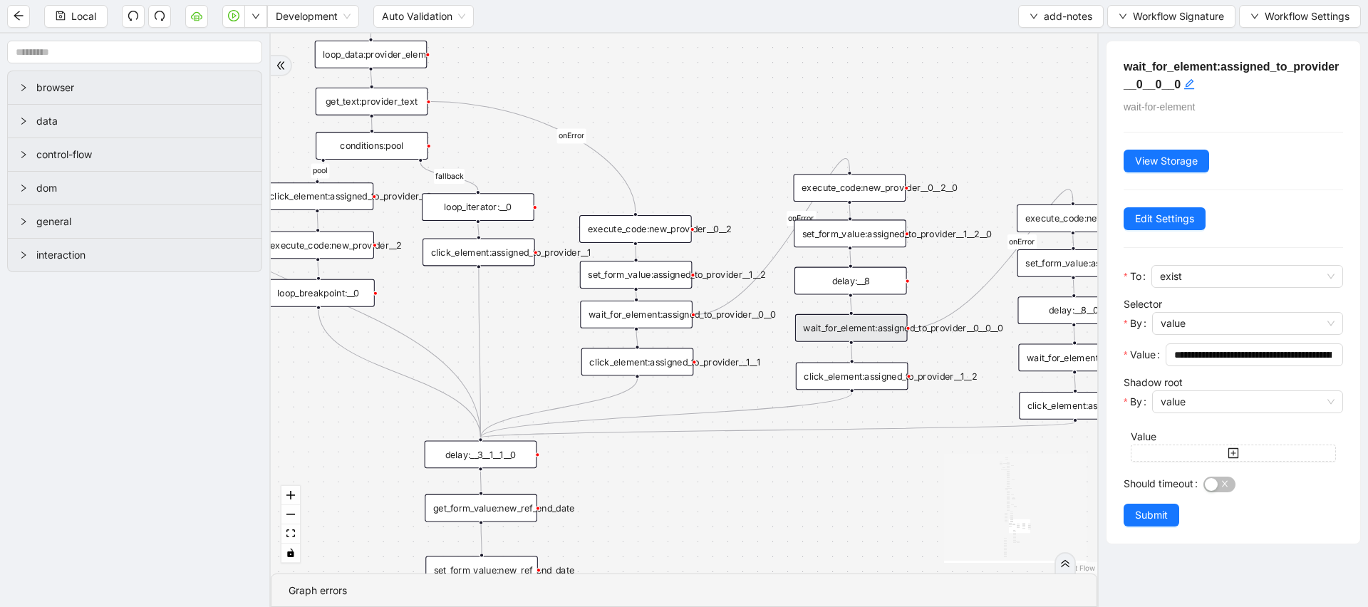
scroll to position [0, 0]
click at [866, 384] on div "click_element:assigned_to_provider__1__2" at bounding box center [852, 376] width 113 height 28
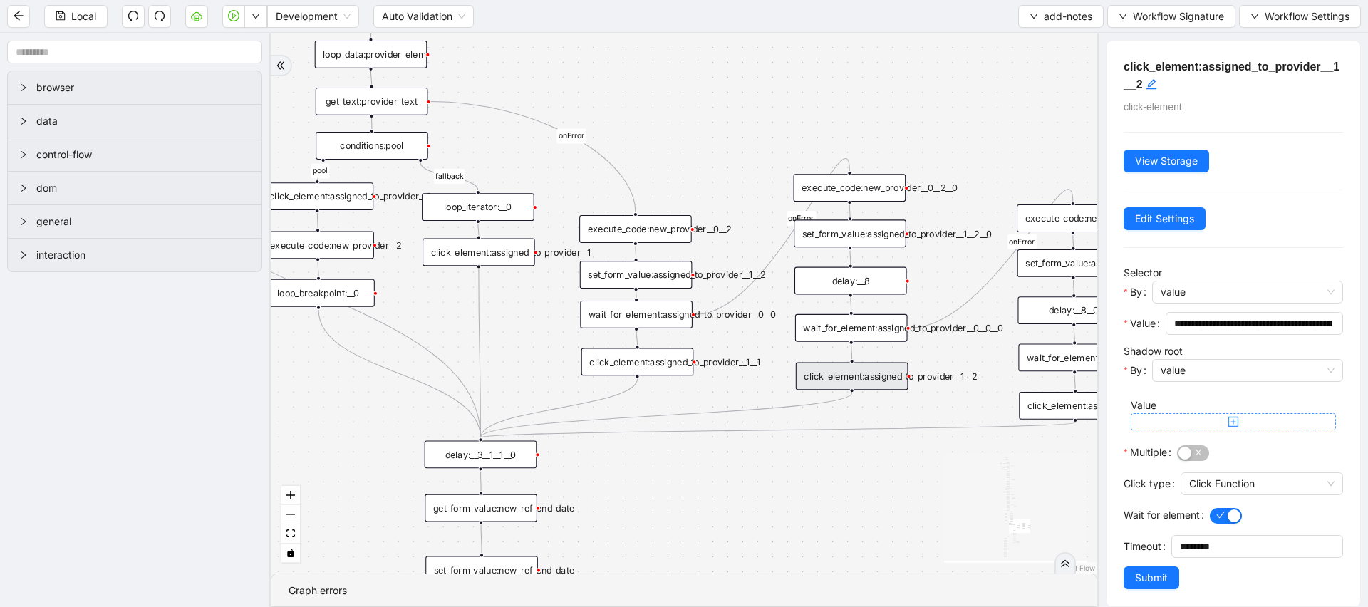
scroll to position [14, 0]
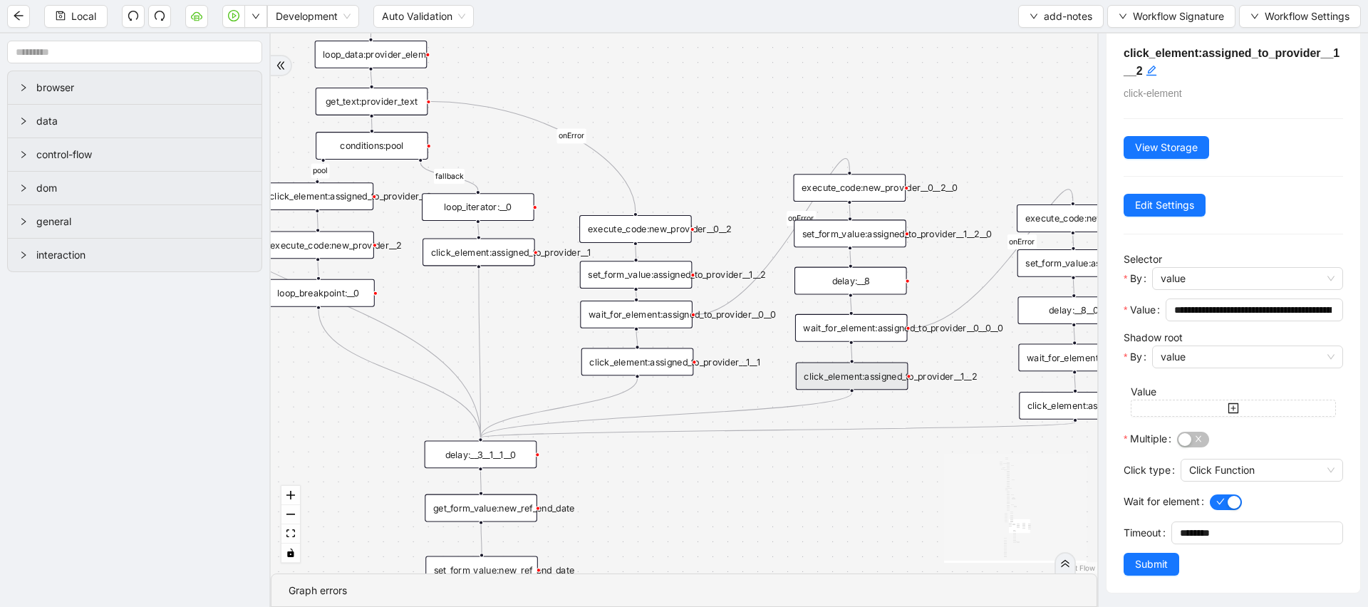
click at [1001, 458] on icon "React Flow mini map" at bounding box center [1015, 507] width 143 height 107
click at [989, 389] on div "financial fallback pool fallback fallback matches fallback ThreeForOrthovisc fa…" at bounding box center [684, 303] width 827 height 540
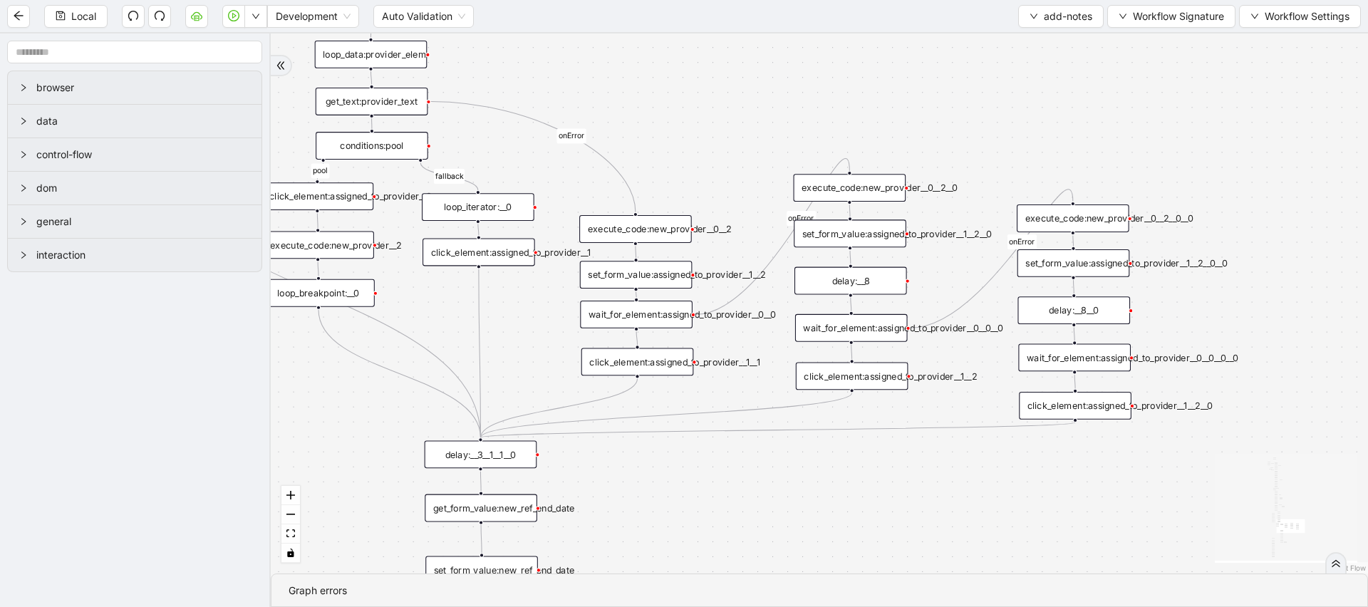
click at [1103, 214] on div "execute_code:new_provider__0__2__0__0" at bounding box center [1073, 219] width 113 height 28
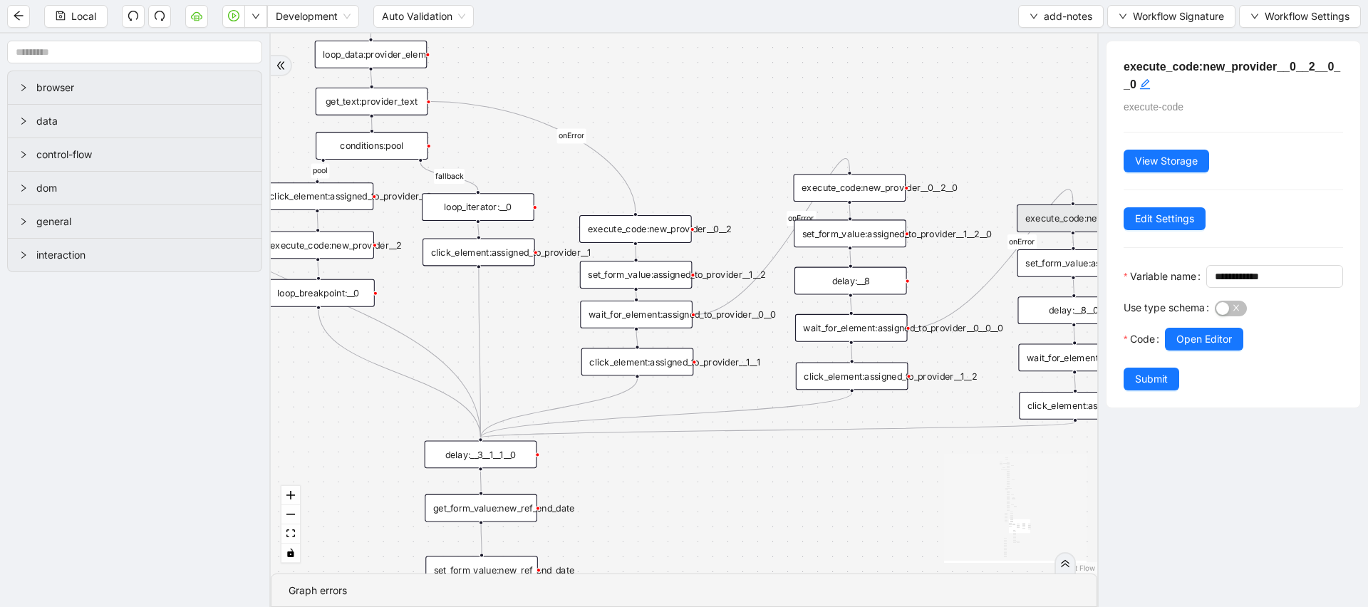
click at [1071, 257] on div "set_form_value:assigned_to_provider__1__2__0__0" at bounding box center [1074, 263] width 113 height 28
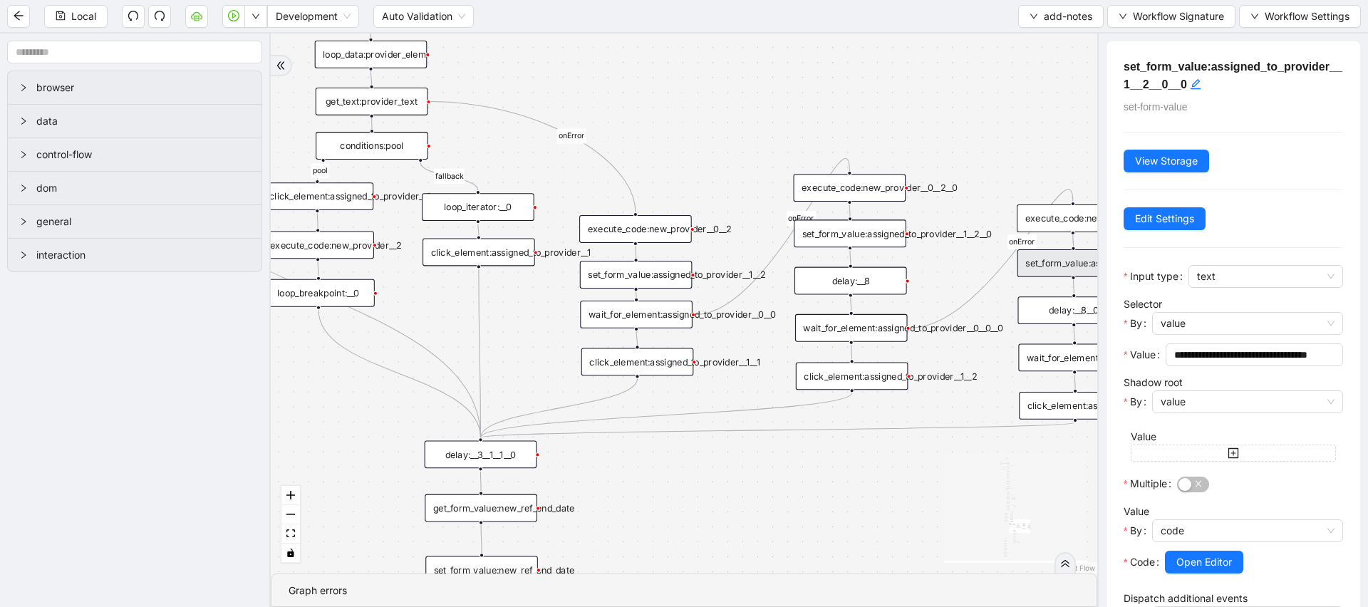
scroll to position [362, 0]
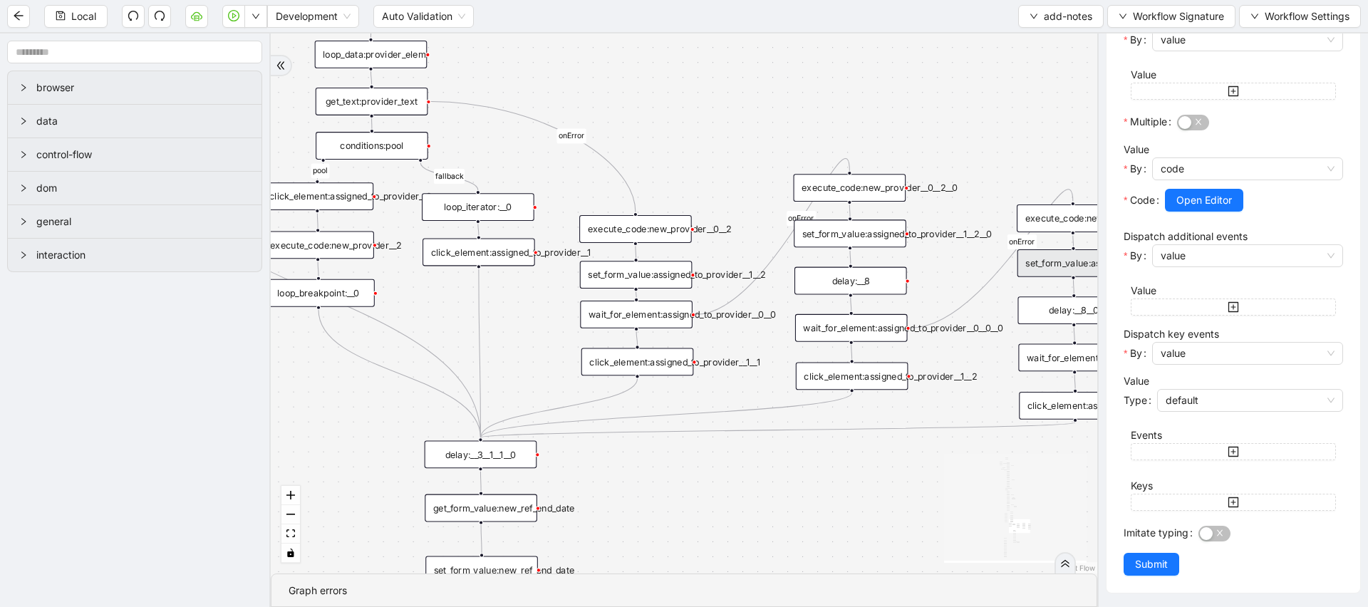
click at [1053, 351] on div "wait_for_element:assigned_to_provider__0__0__0__0" at bounding box center [1075, 358] width 113 height 28
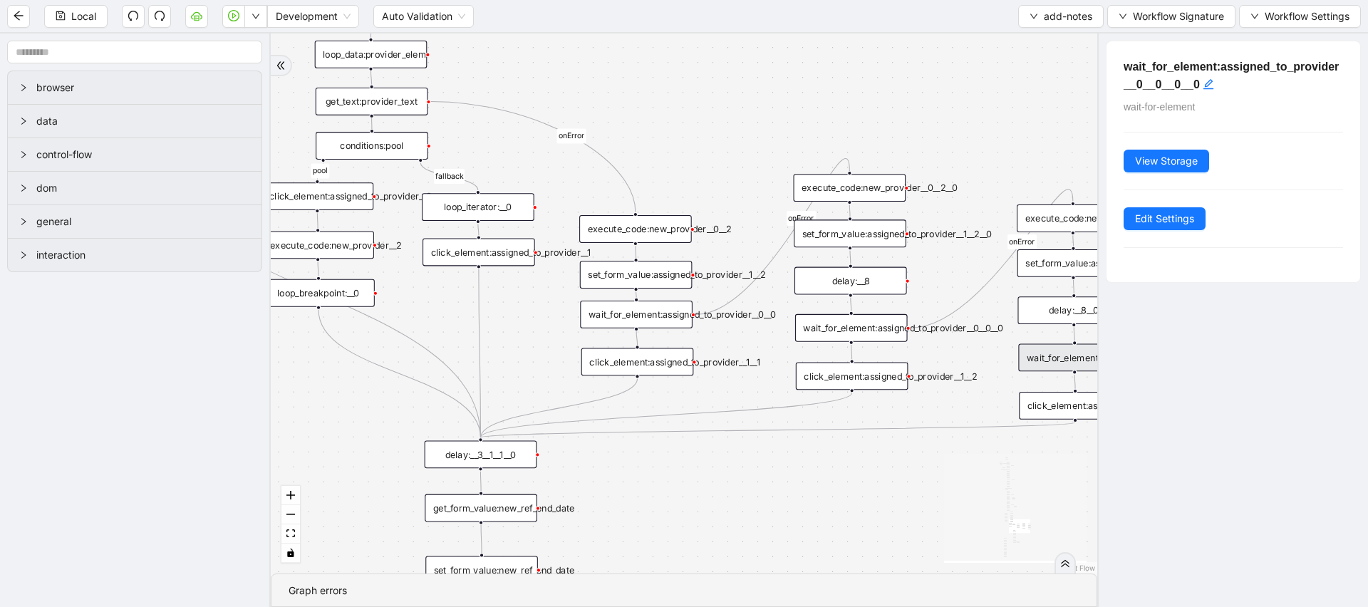
scroll to position [0, 0]
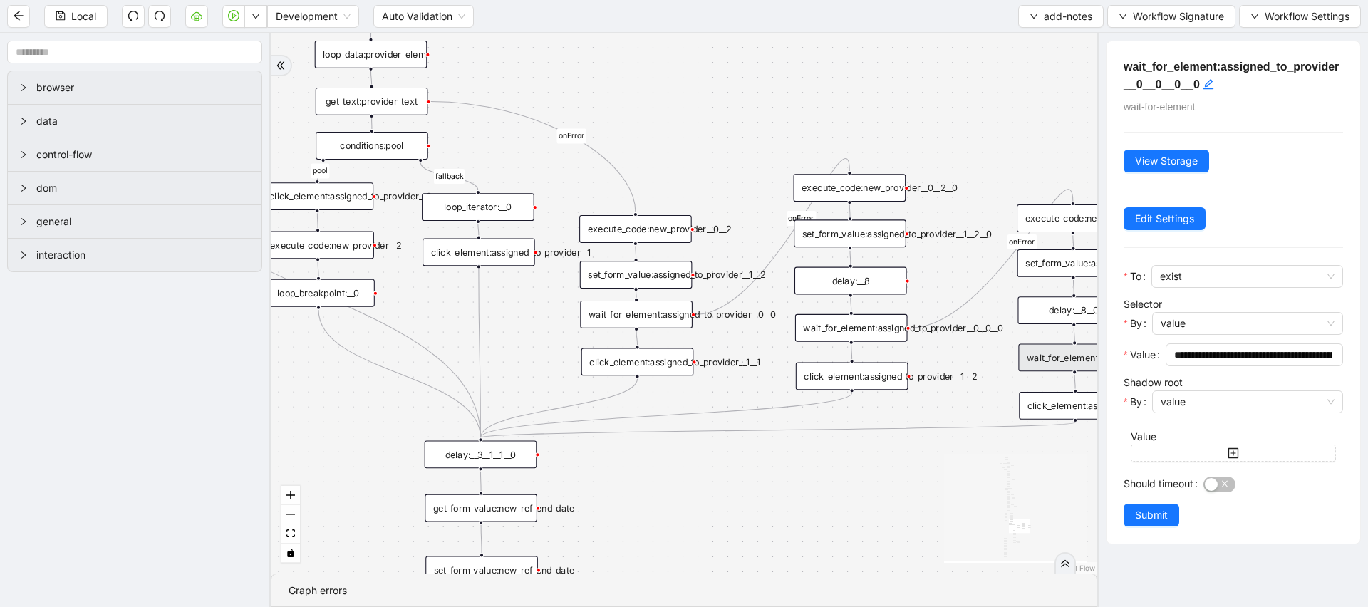
click at [1048, 274] on div "set_form_value:assigned_to_provider__1__2__0__0" at bounding box center [1074, 263] width 113 height 28
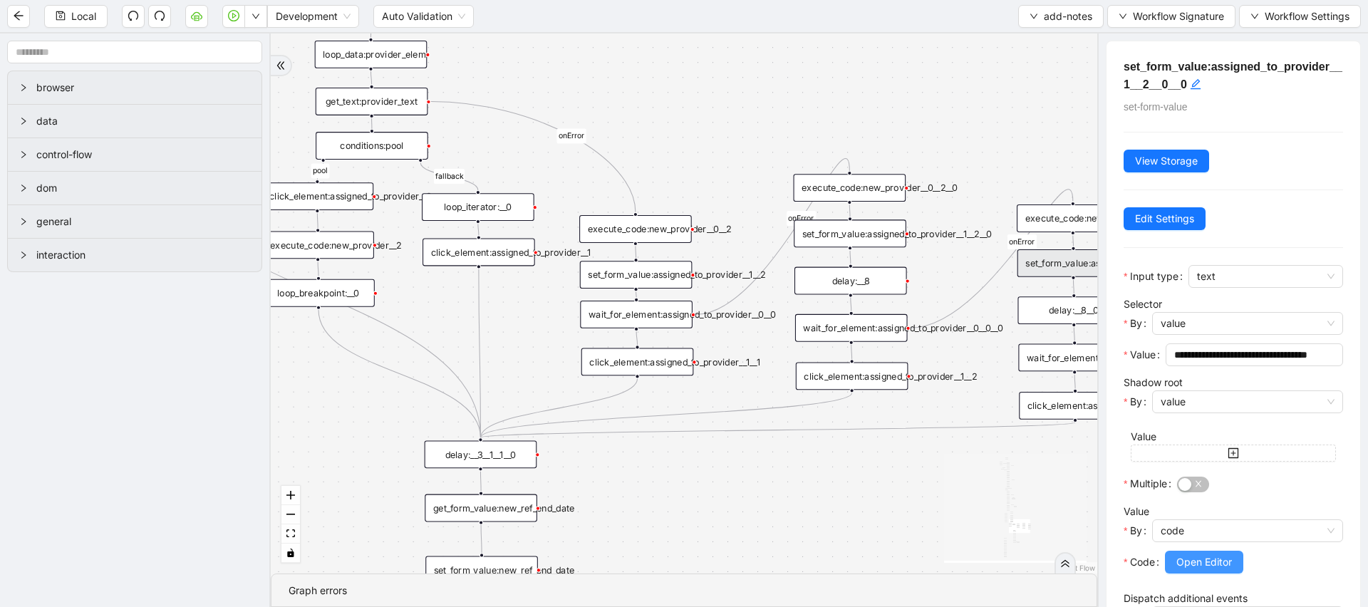
click at [1182, 564] on span "Open Editor" at bounding box center [1205, 563] width 56 height 16
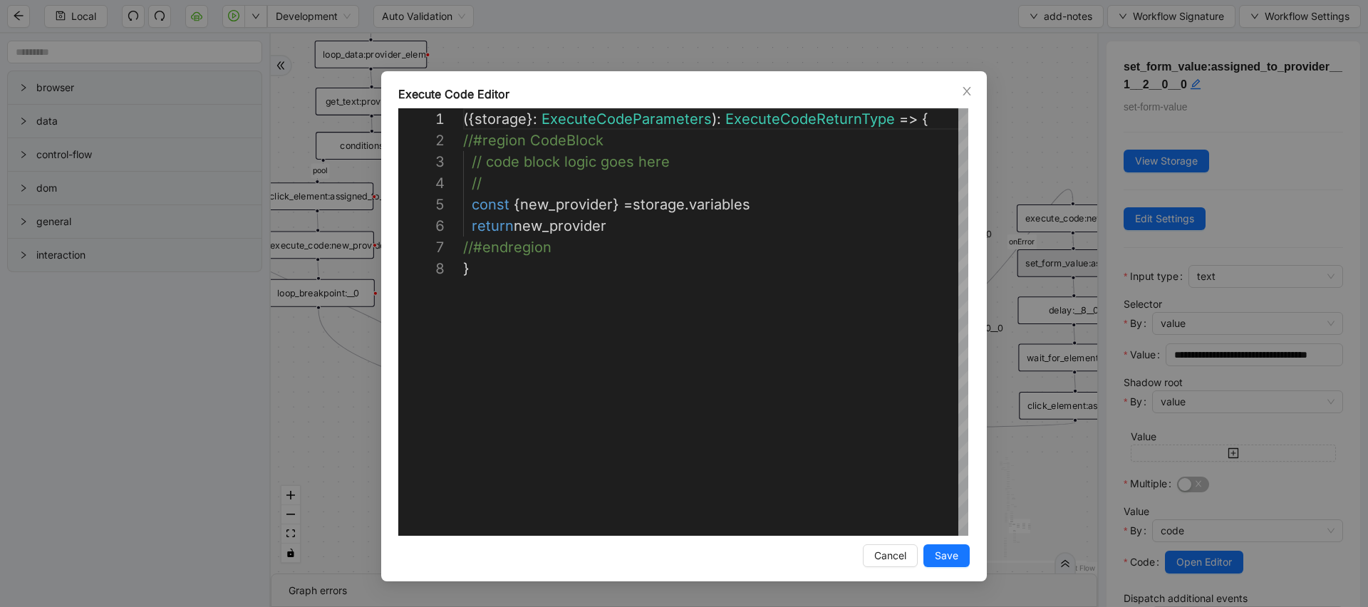
scroll to position [150, 0]
click at [968, 92] on icon "close" at bounding box center [967, 91] width 8 height 9
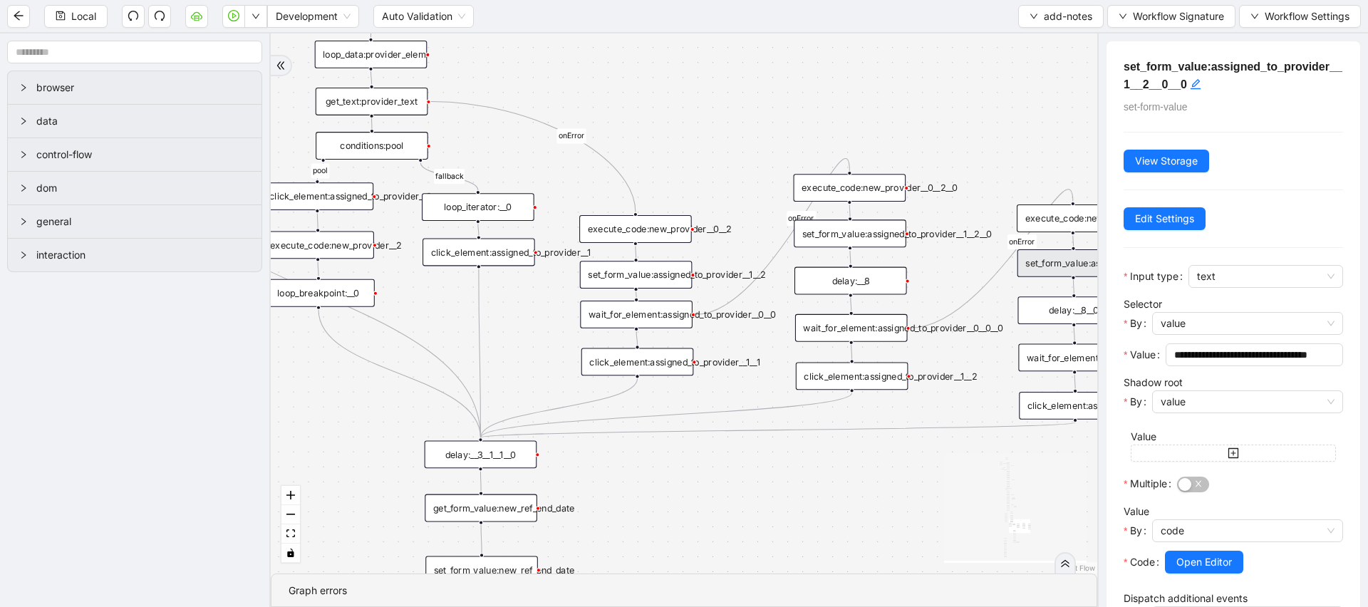
click at [985, 98] on div "financial fallback pool fallback fallback matches fallback ThreeForOrthovisc fa…" at bounding box center [684, 303] width 827 height 540
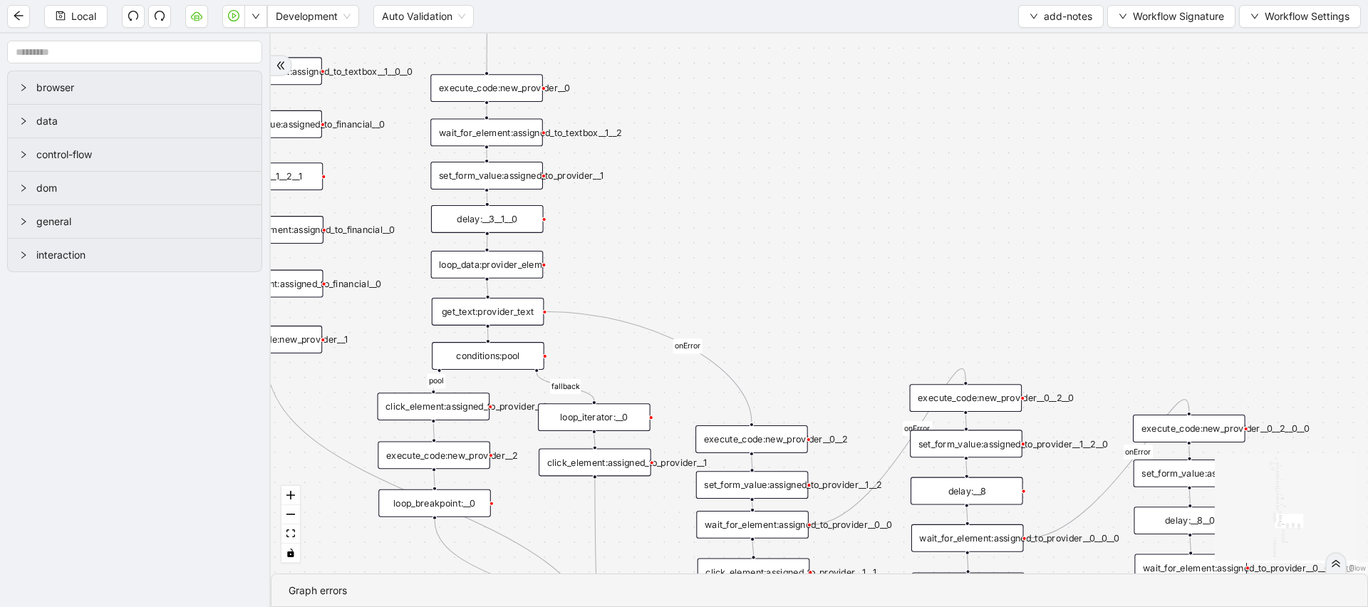
drag, startPoint x: 535, startPoint y: 309, endPoint x: 651, endPoint y: 520, distance: 240.2
click at [651, 520] on div "financial fallback pool fallback fallback matches fallback ThreeForOrthovisc fa…" at bounding box center [820, 303] width 1098 height 540
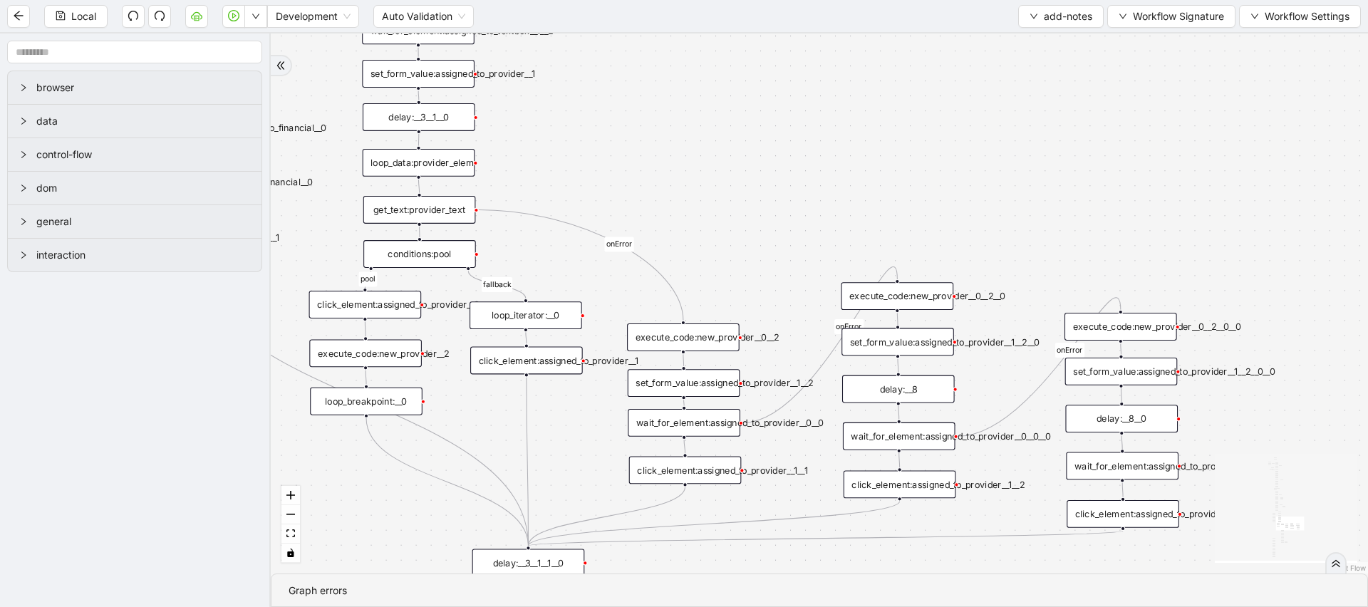
drag, startPoint x: 757, startPoint y: 263, endPoint x: 689, endPoint y: 161, distance: 122.8
click at [689, 161] on div "financial fallback pool fallback fallback matches fallback ThreeForOrthovisc fa…" at bounding box center [820, 303] width 1098 height 540
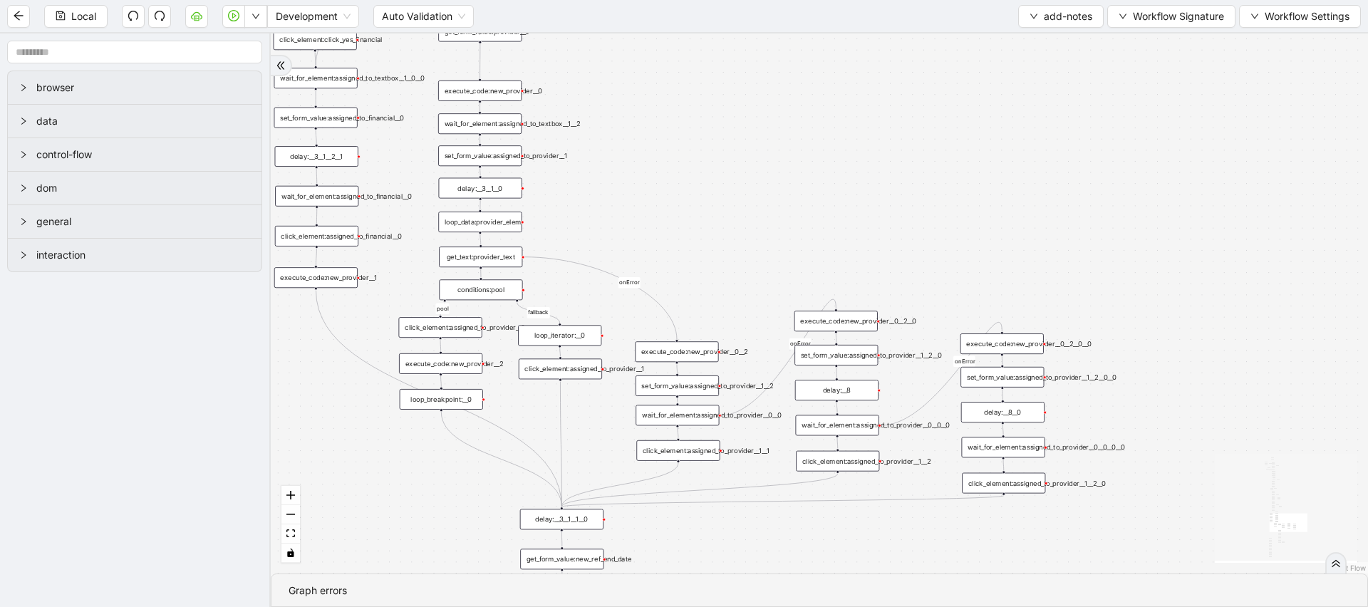
drag, startPoint x: 694, startPoint y: 166, endPoint x: 686, endPoint y: 227, distance: 61.2
click at [686, 227] on div "financial fallback pool fallback fallback matches fallback ThreeForOrthovisc fa…" at bounding box center [820, 303] width 1098 height 540
click at [505, 103] on div "financial fallback pool fallback fallback matches fallback ThreeForOrthovisc fa…" at bounding box center [820, 303] width 1098 height 540
click at [495, 86] on div "execute_code:new_provider__0" at bounding box center [479, 93] width 83 height 21
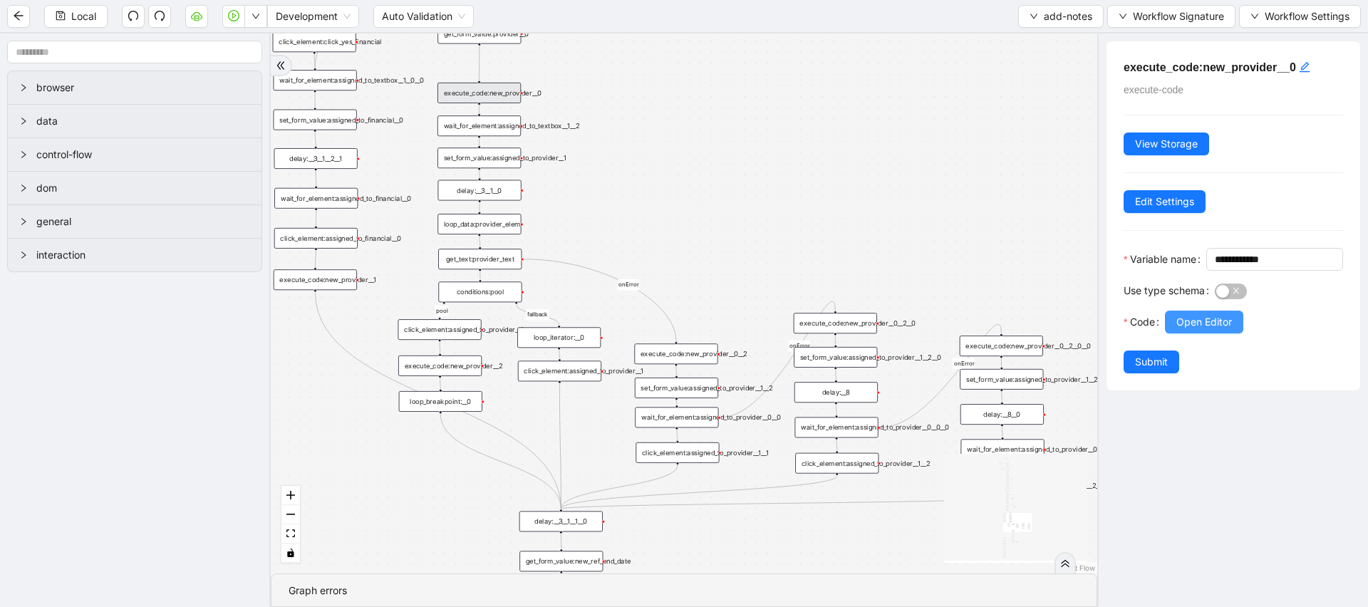
click at [1207, 330] on span "Open Editor" at bounding box center [1205, 322] width 56 height 16
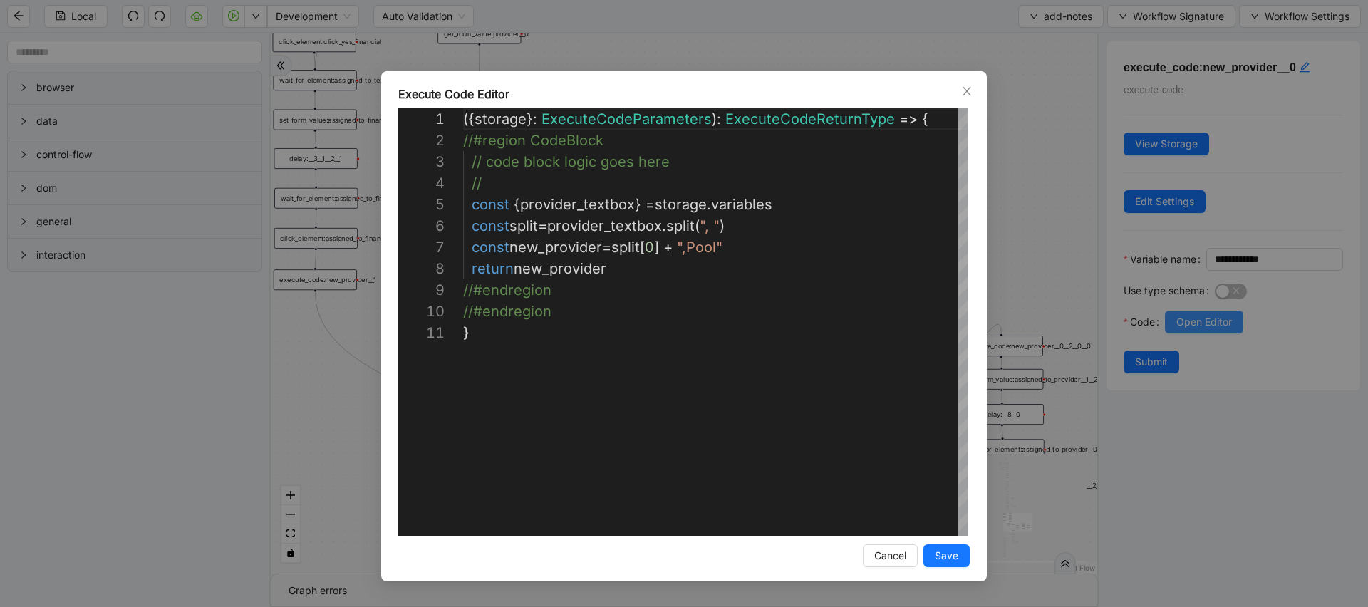
scroll to position [214, 0]
drag, startPoint x: 746, startPoint y: 247, endPoint x: 394, endPoint y: 247, distance: 351.4
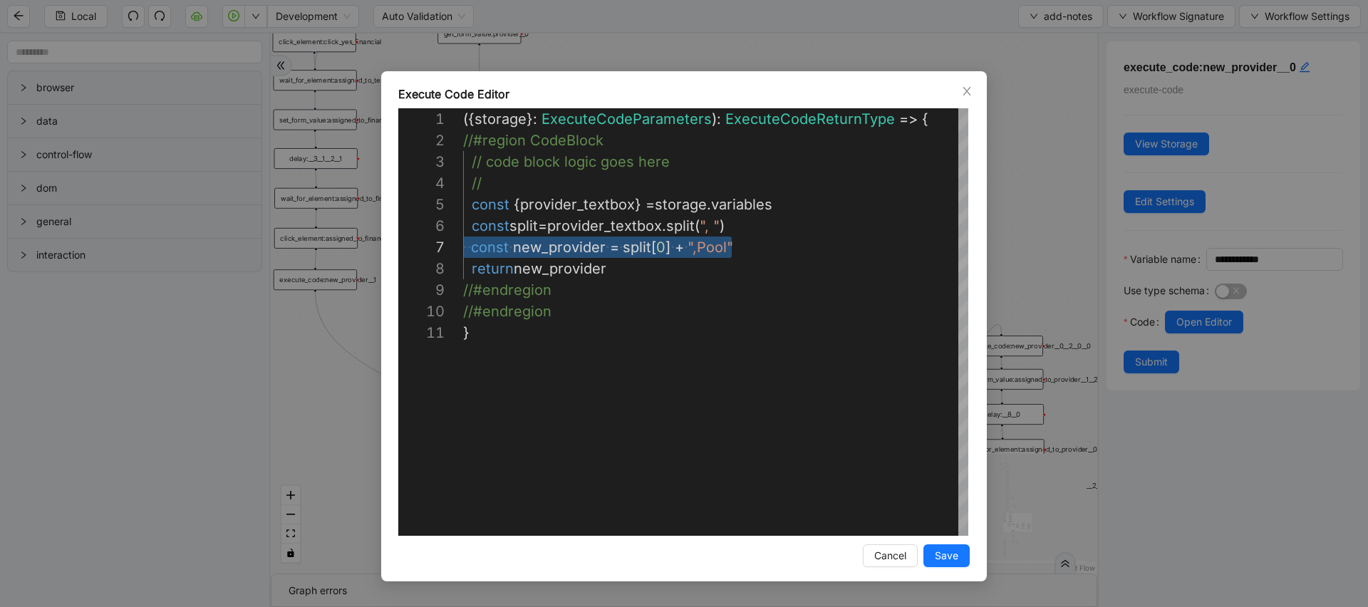
click at [1081, 220] on div "**********" at bounding box center [684, 303] width 1368 height 607
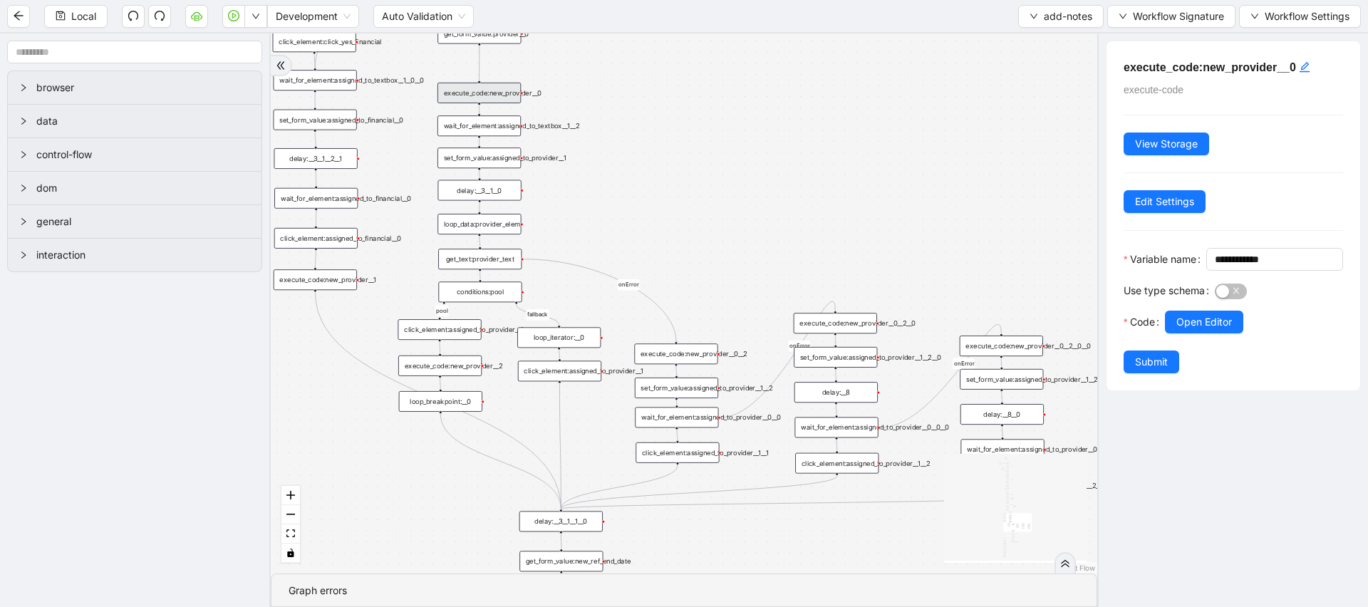
click at [613, 190] on div "financial fallback pool fallback fallback matches fallback ThreeForOrthovisc fa…" at bounding box center [684, 303] width 827 height 540
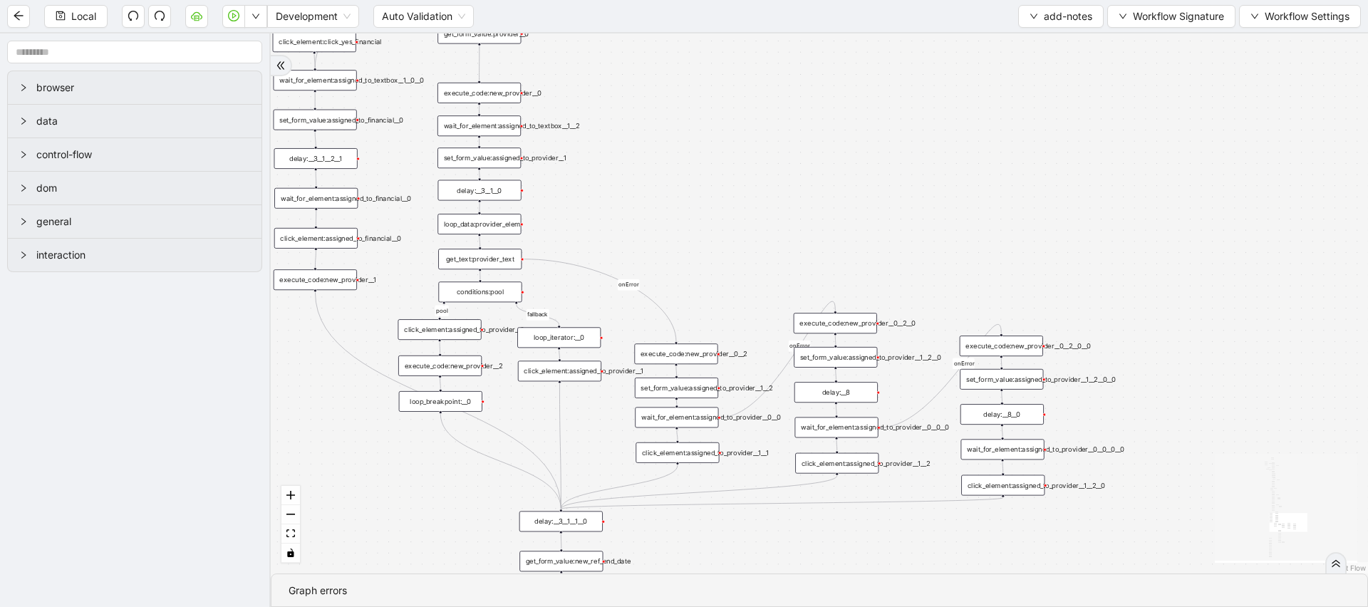
click at [496, 258] on div "get_text:provider_text" at bounding box center [479, 259] width 83 height 21
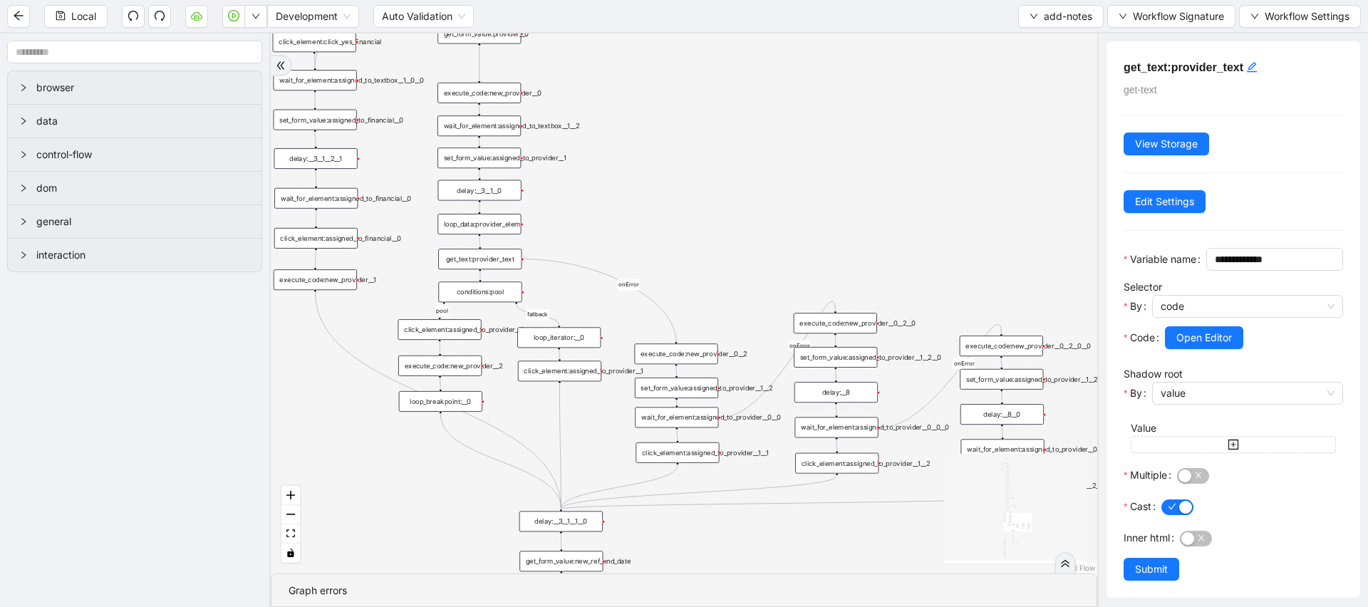
click at [497, 222] on div "loop_data:provider_elem" at bounding box center [479, 224] width 83 height 21
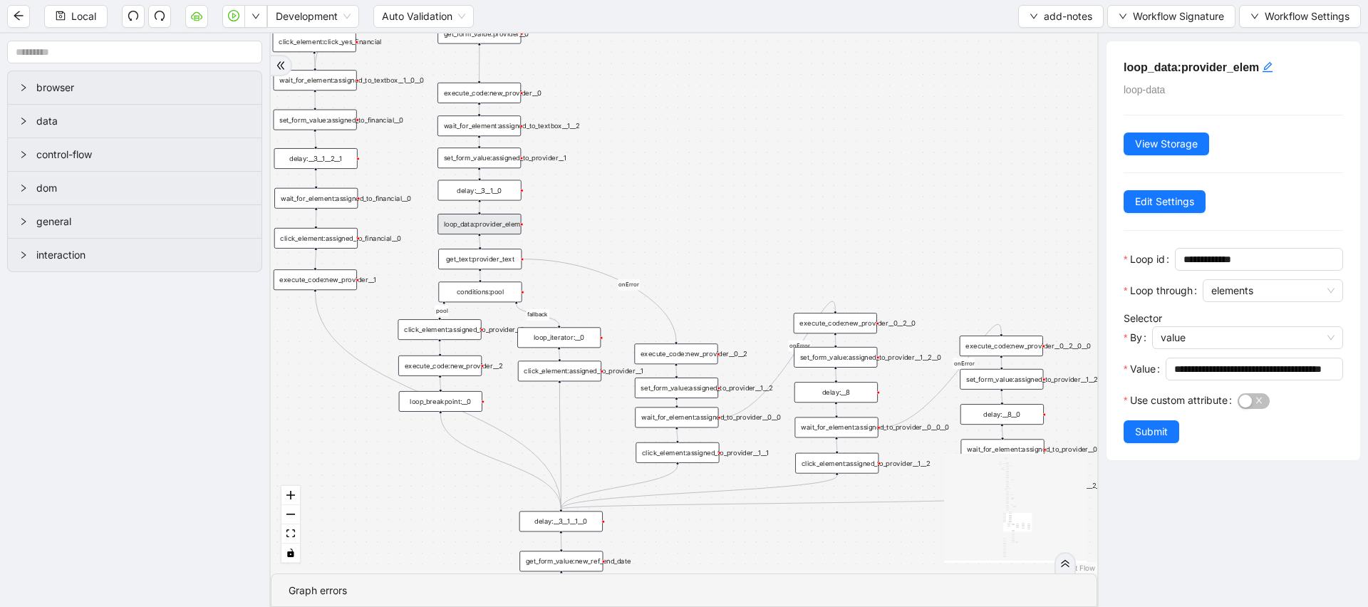
click at [492, 254] on div "get_text:provider_text" at bounding box center [479, 259] width 83 height 21
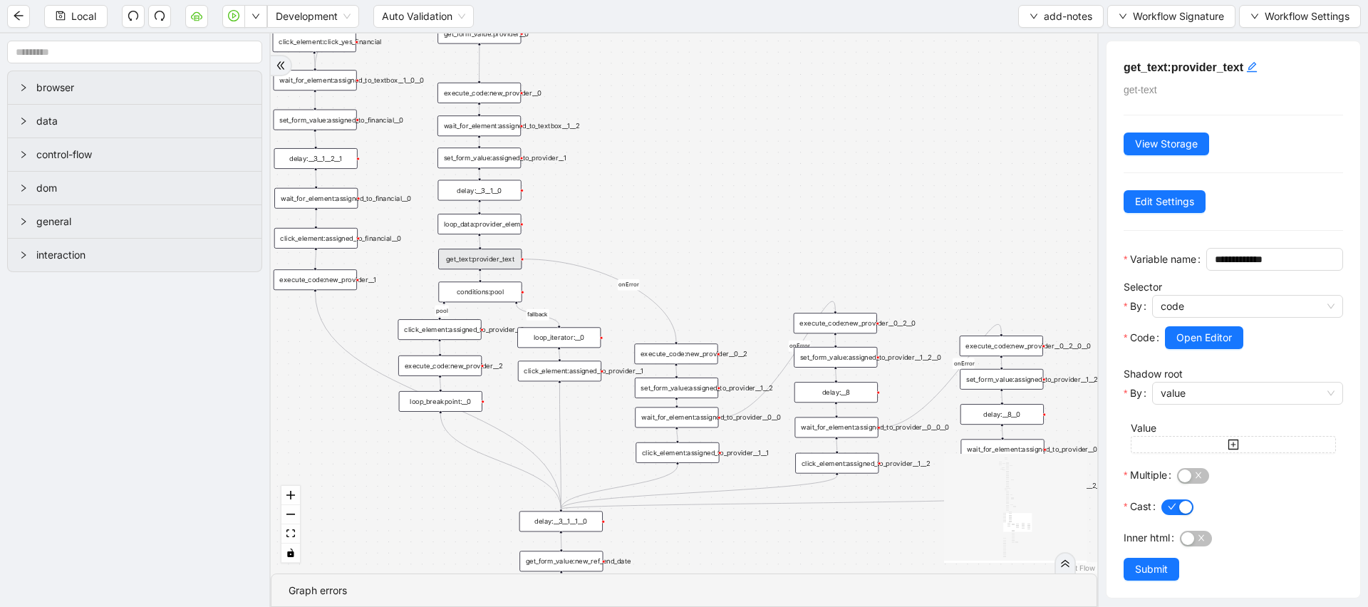
click at [692, 362] on div "execute_code:new_provider__0__2" at bounding box center [675, 354] width 83 height 21
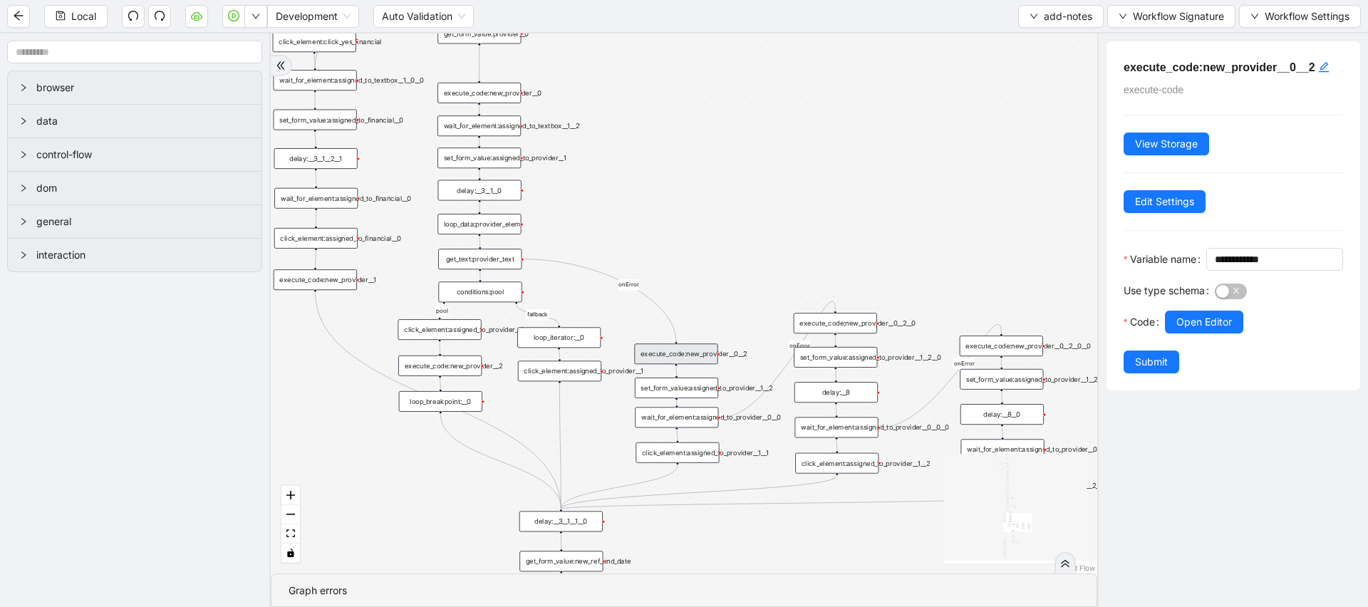
click at [689, 384] on div "set_form_value:assigned_to_provider__1__2" at bounding box center [676, 388] width 83 height 21
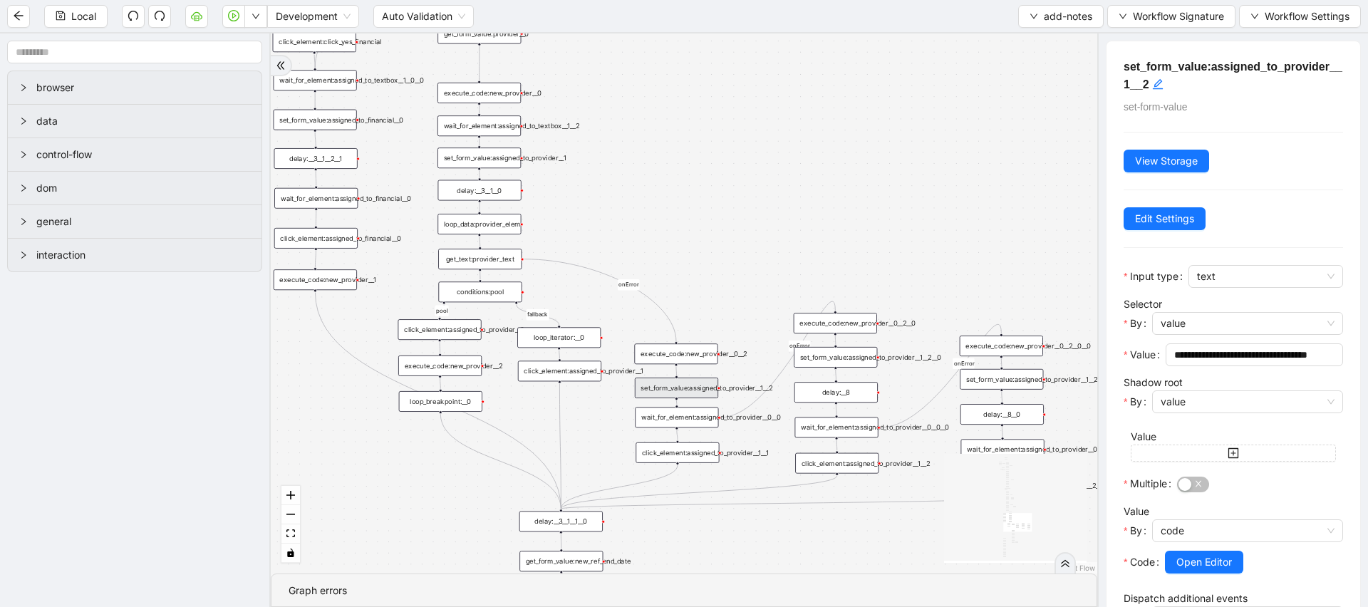
click at [688, 350] on div "execute_code:new_provider__0__2" at bounding box center [675, 354] width 83 height 21
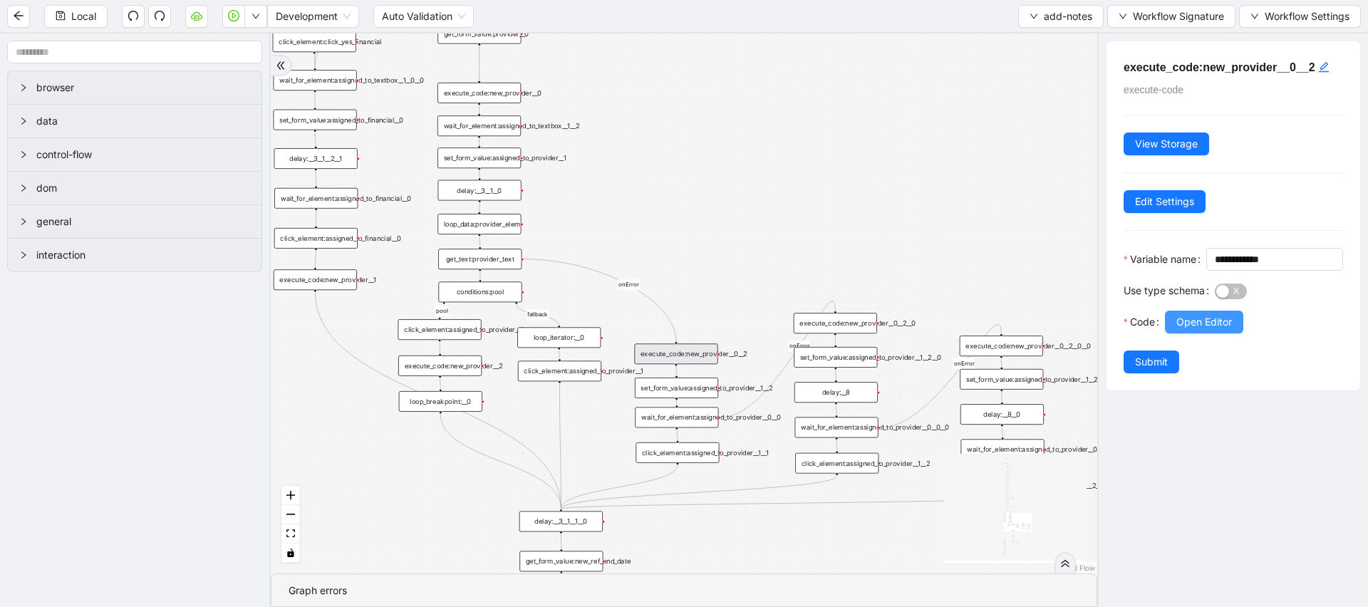
click at [1219, 330] on span "Open Editor" at bounding box center [1205, 322] width 56 height 16
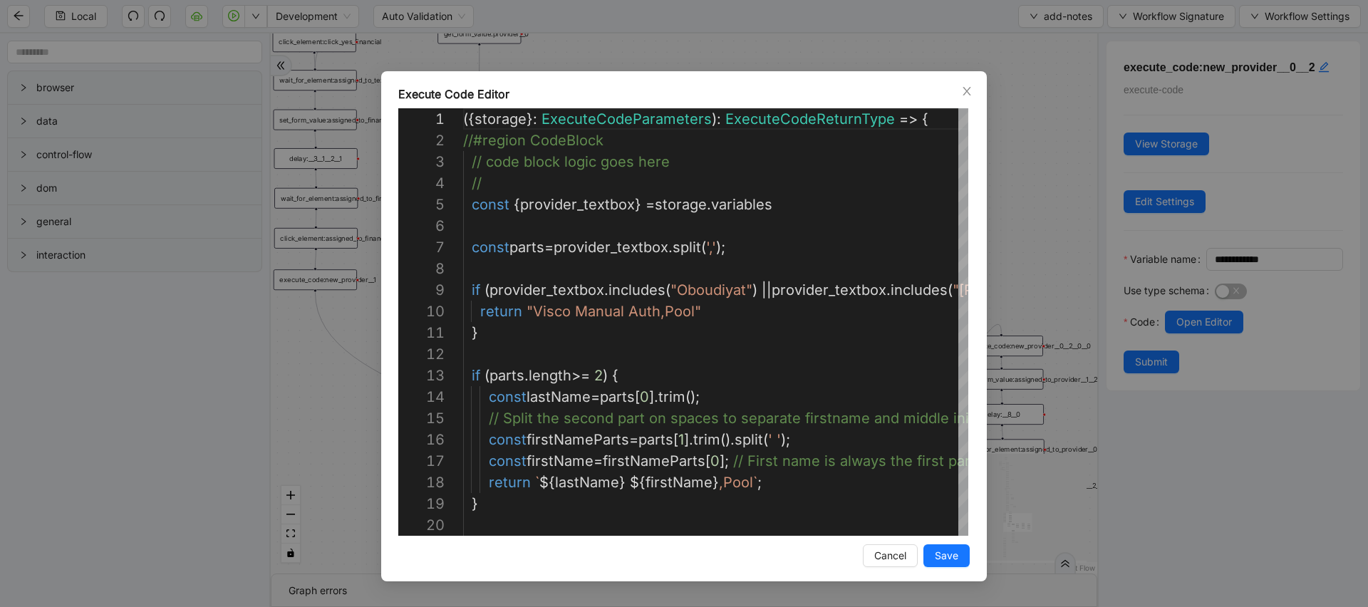
scroll to position [214, 0]
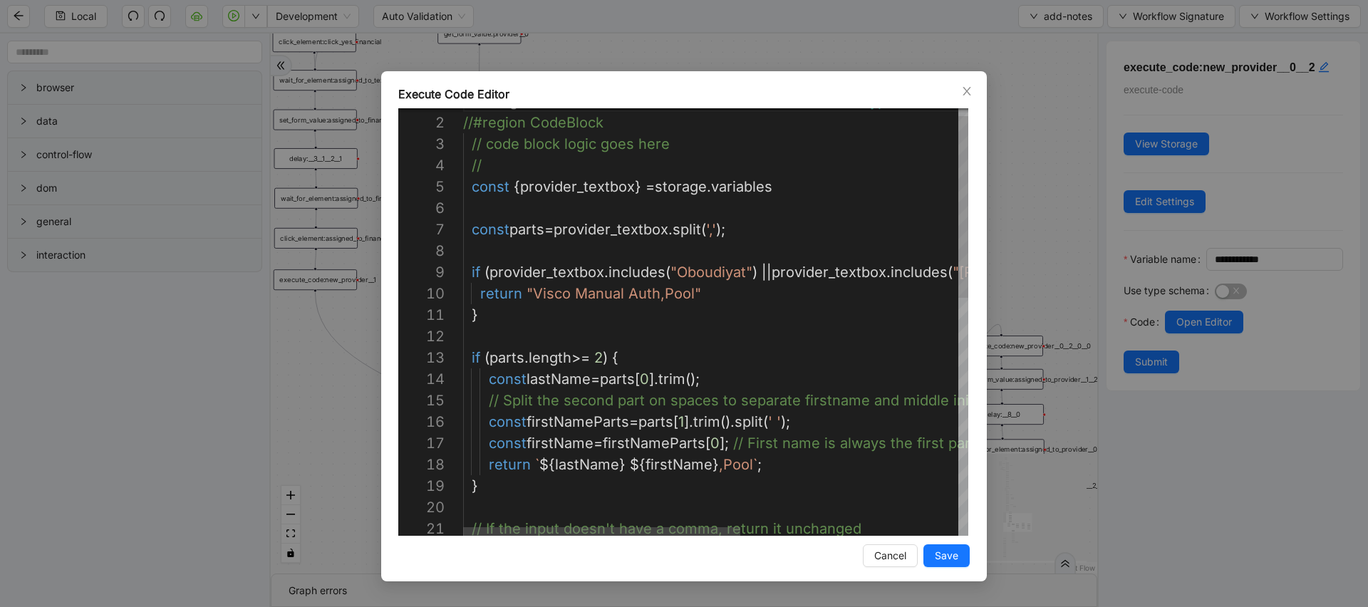
click at [679, 316] on div "const parts = provider_textbox . split ( ',' ); if ( provider_textbox . include…" at bounding box center [914, 593] width 902 height 1005
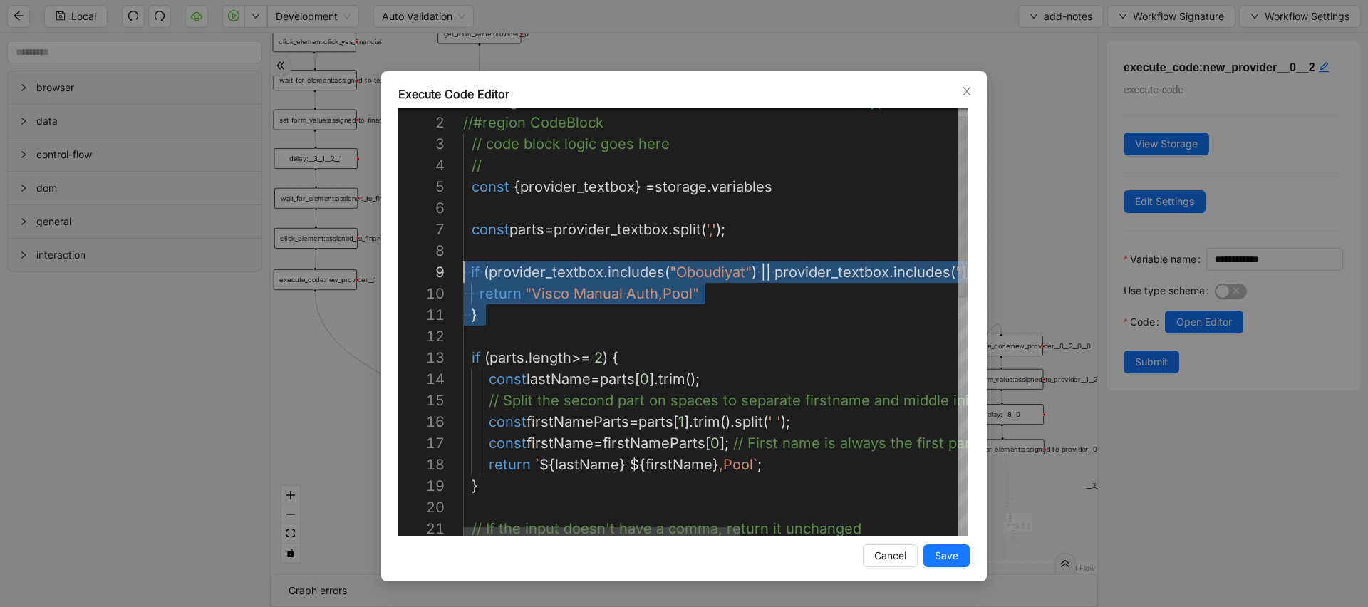
drag, startPoint x: 535, startPoint y: 326, endPoint x: 409, endPoint y: 282, distance: 133.2
click at [463, 282] on div "const parts = provider_textbox . split ( ',' ); ·‌ ·‌ if ·‌ ( provider_textbox …" at bounding box center [914, 593] width 902 height 1005
drag, startPoint x: 547, startPoint y: 319, endPoint x: 433, endPoint y: 277, distance: 121.8
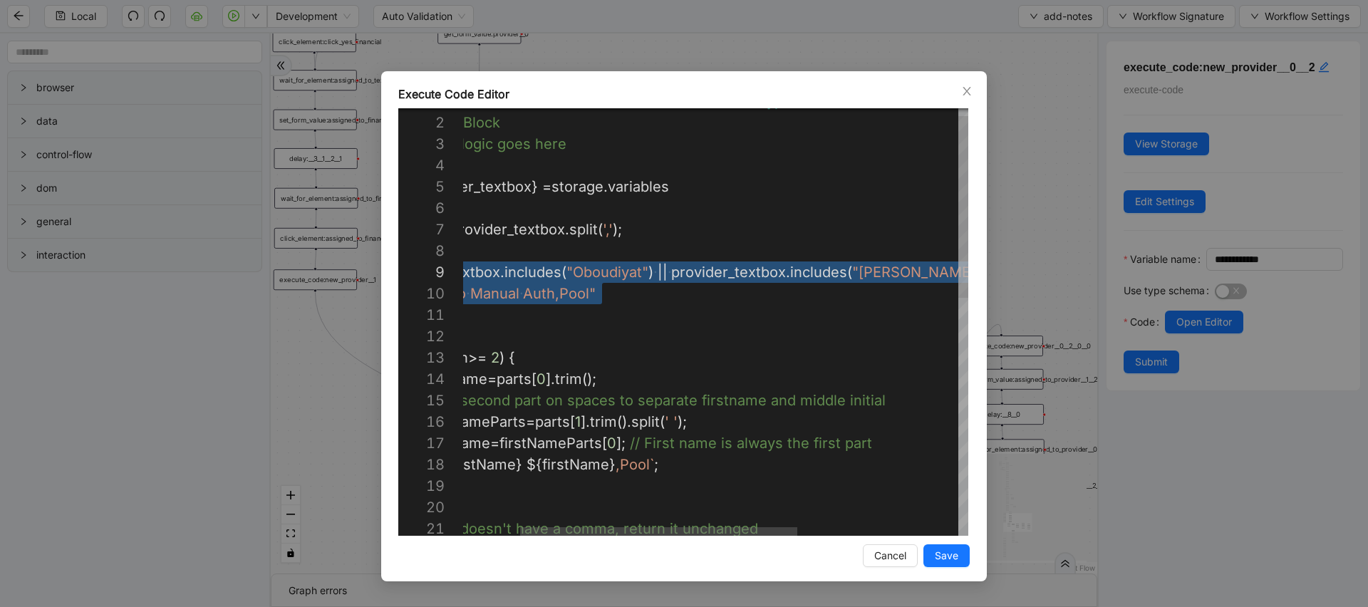
scroll to position [171, 280]
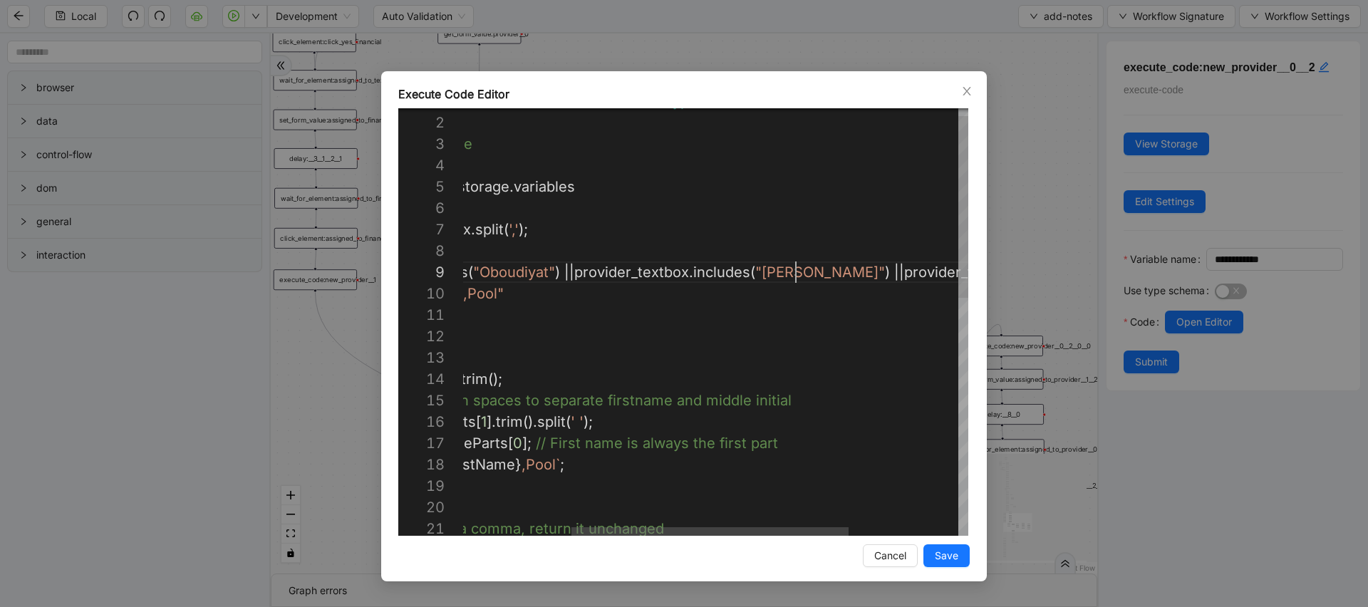
click at [796, 274] on div "const parts = provider_textbox . split ( ',' ); if ( provider_textbox . include…" at bounding box center [717, 593] width 902 height 1005
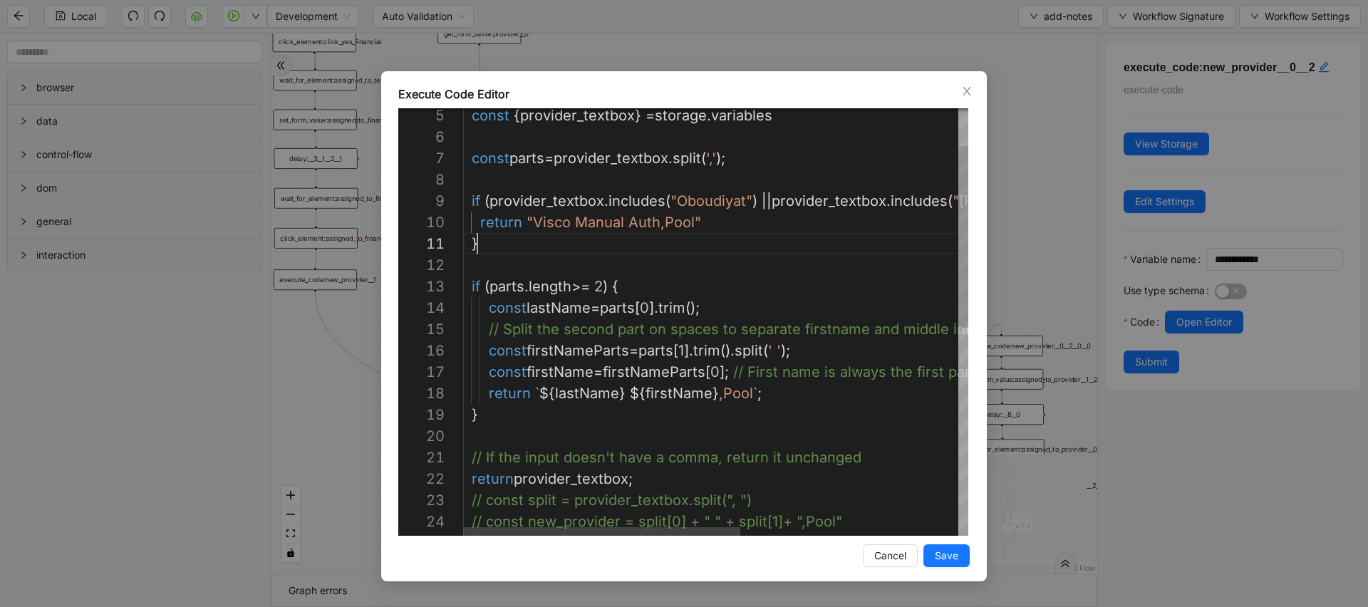
scroll to position [0, 14]
type textarea "**********"
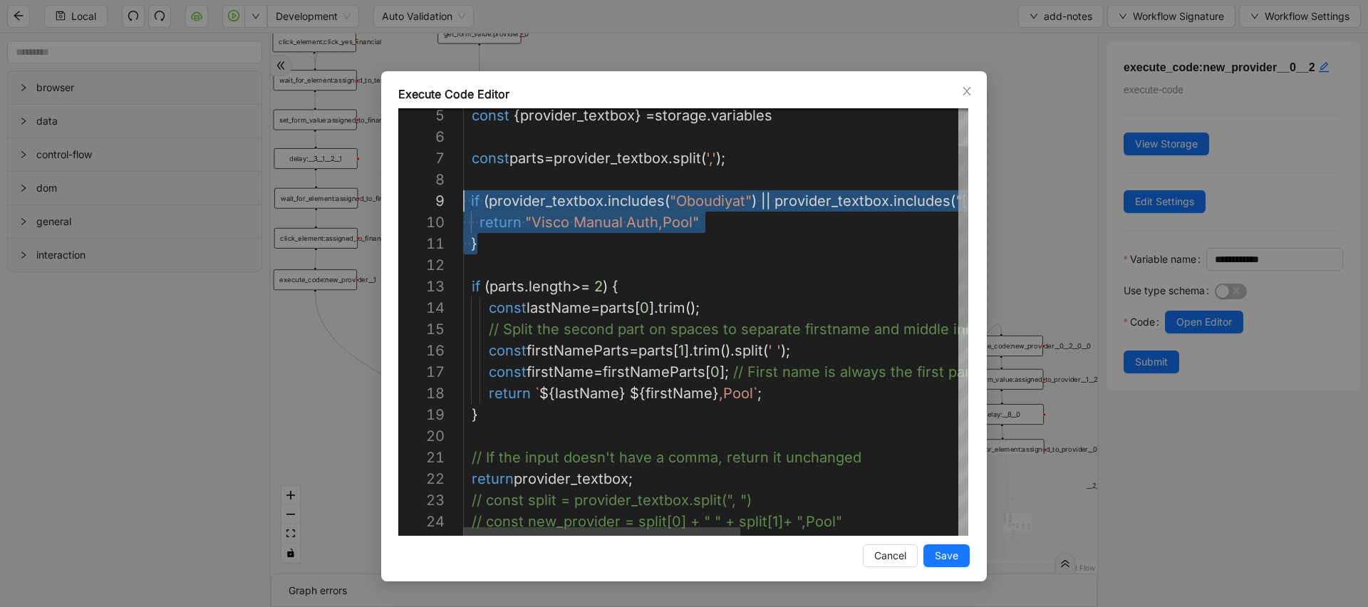
drag, startPoint x: 651, startPoint y: 249, endPoint x: 388, endPoint y: 203, distance: 267.1
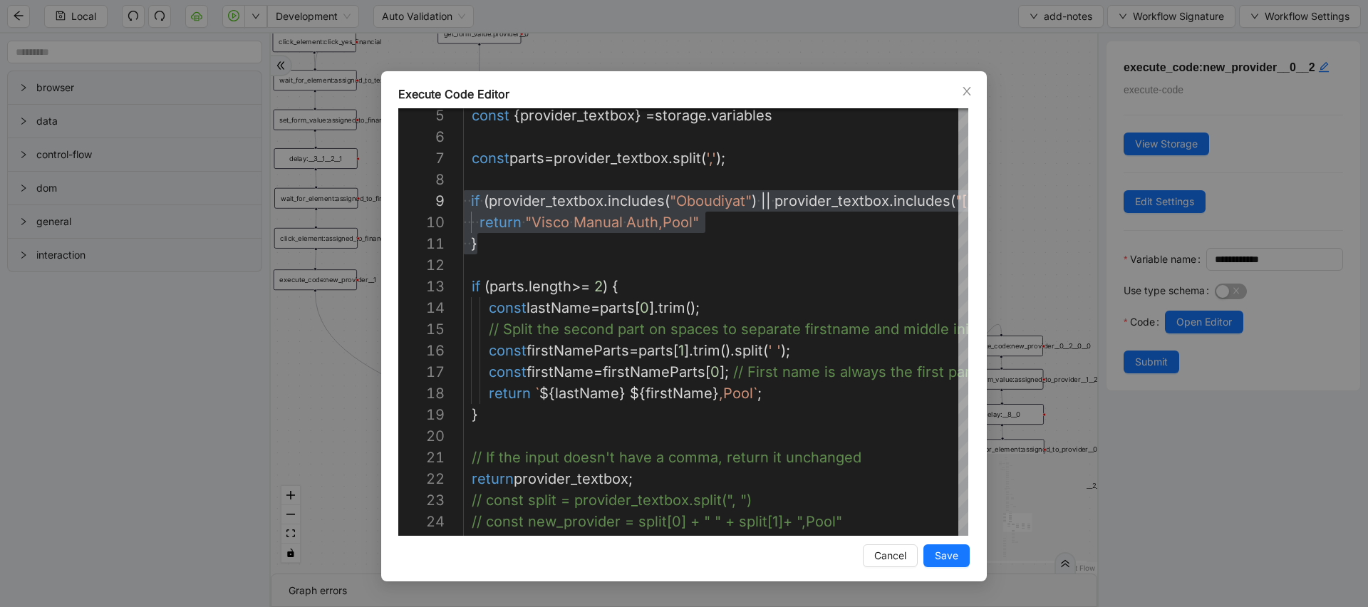
click at [1014, 267] on div "Execute Code Editor 6 7 8 9 10 11 12 13 14 15 16 17 18 19 20 21 5 22 23 24 25 c…" at bounding box center [684, 303] width 1368 height 607
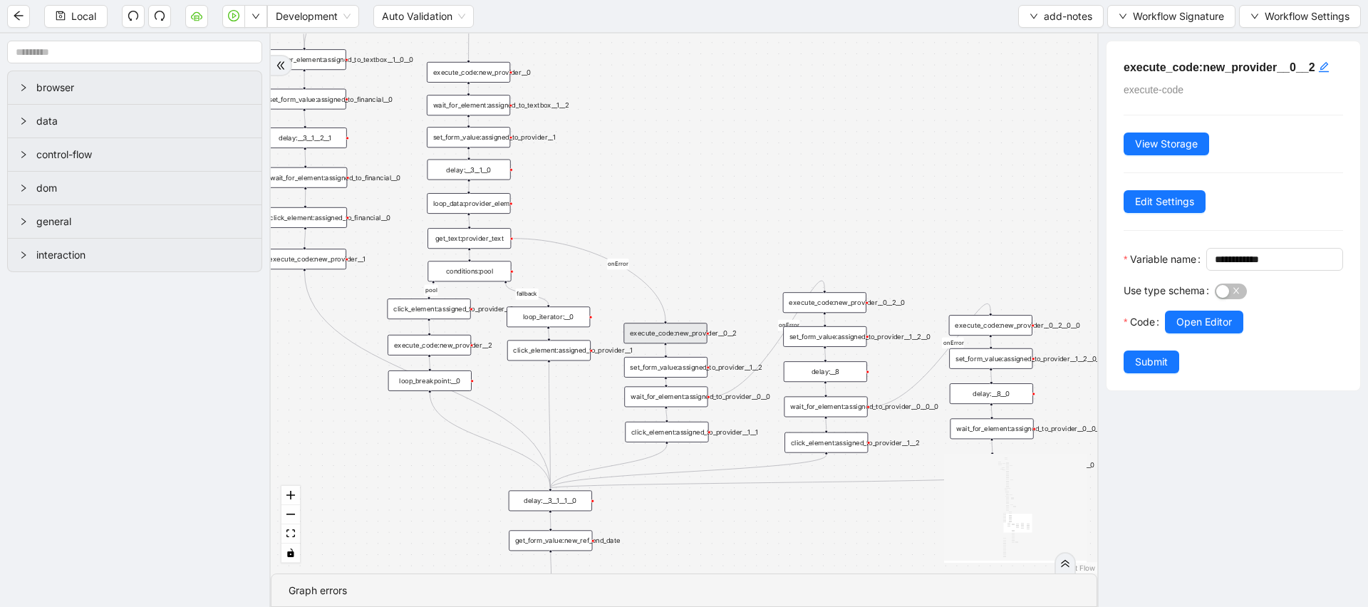
drag, startPoint x: 721, startPoint y: 251, endPoint x: 701, endPoint y: 202, distance: 52.7
click at [701, 202] on div "financial fallback pool fallback fallback matches fallback ThreeForOrthovisc fa…" at bounding box center [684, 303] width 827 height 540
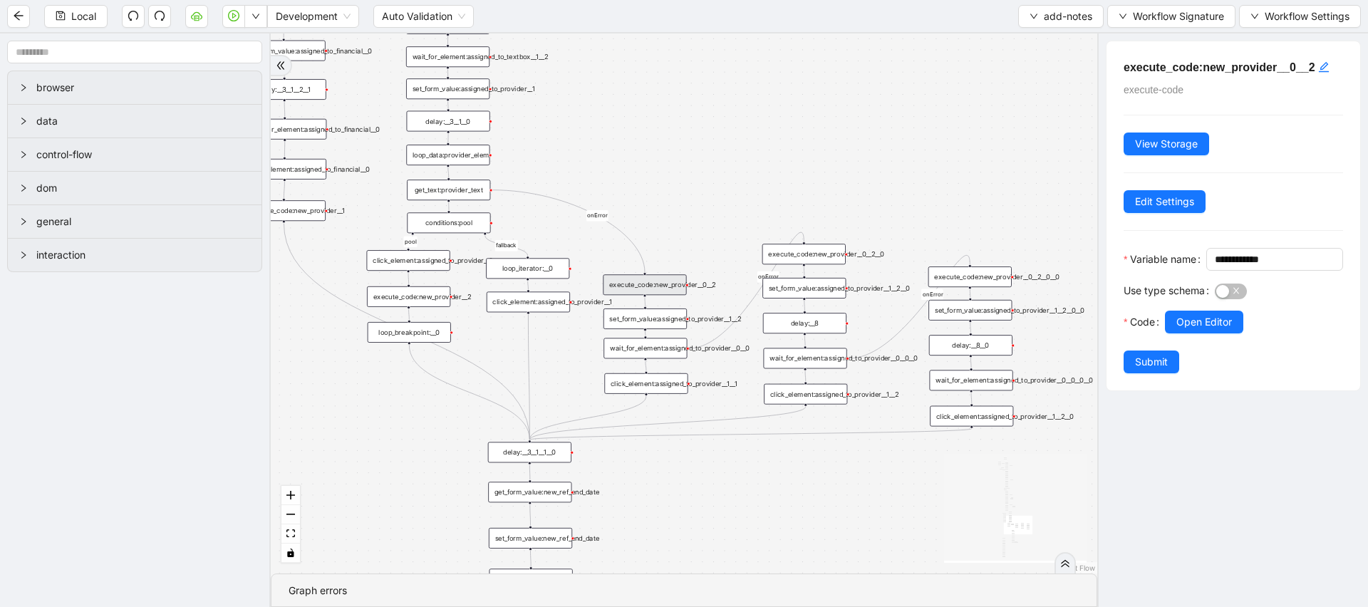
click at [679, 275] on div "execute_code:new_provider__0__2" at bounding box center [644, 284] width 83 height 21
click at [652, 288] on div "execute_code:new_provider__0__2" at bounding box center [644, 284] width 83 height 21
click at [667, 318] on div "set_form_value:assigned_to_provider__1__2" at bounding box center [645, 319] width 83 height 21
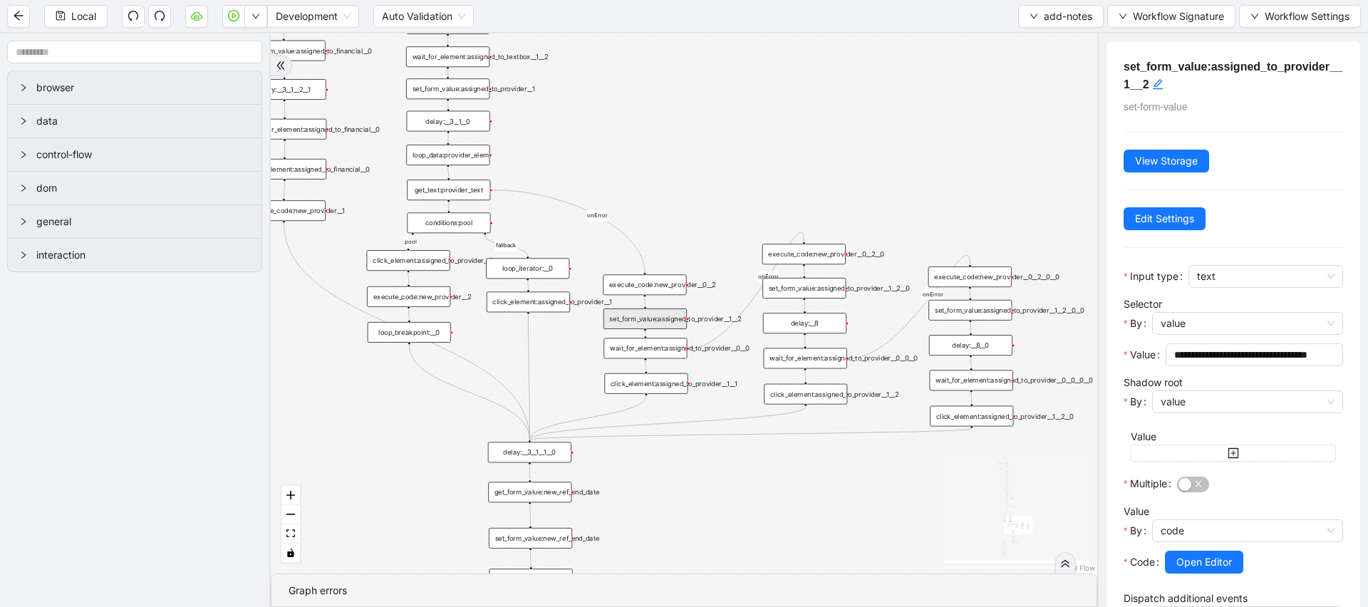
click at [667, 288] on div "execute_code:new_provider__0__2" at bounding box center [644, 284] width 83 height 21
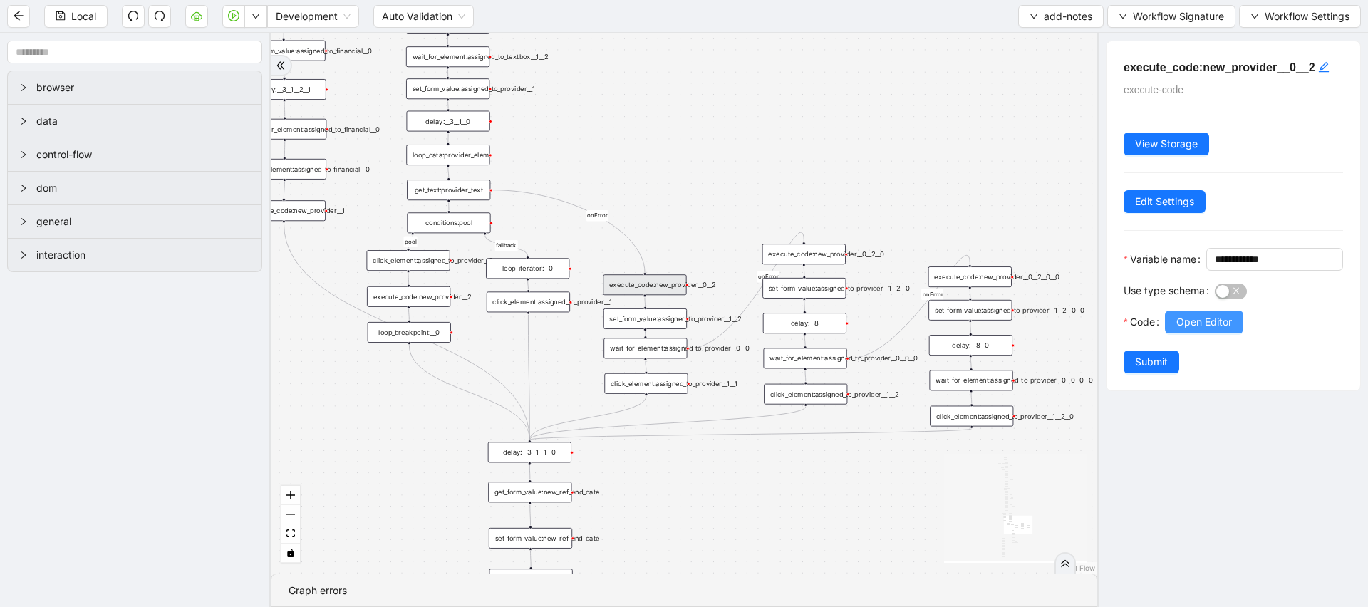
click at [1225, 330] on span "Open Editor" at bounding box center [1205, 322] width 56 height 16
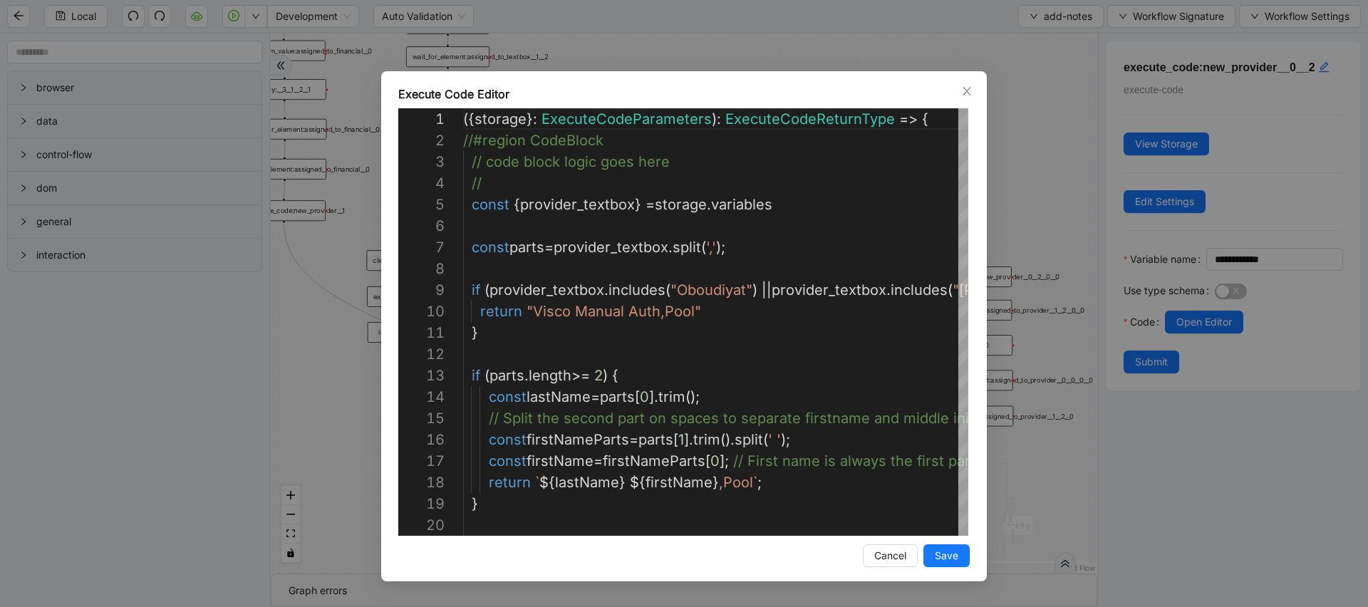
scroll to position [214, 0]
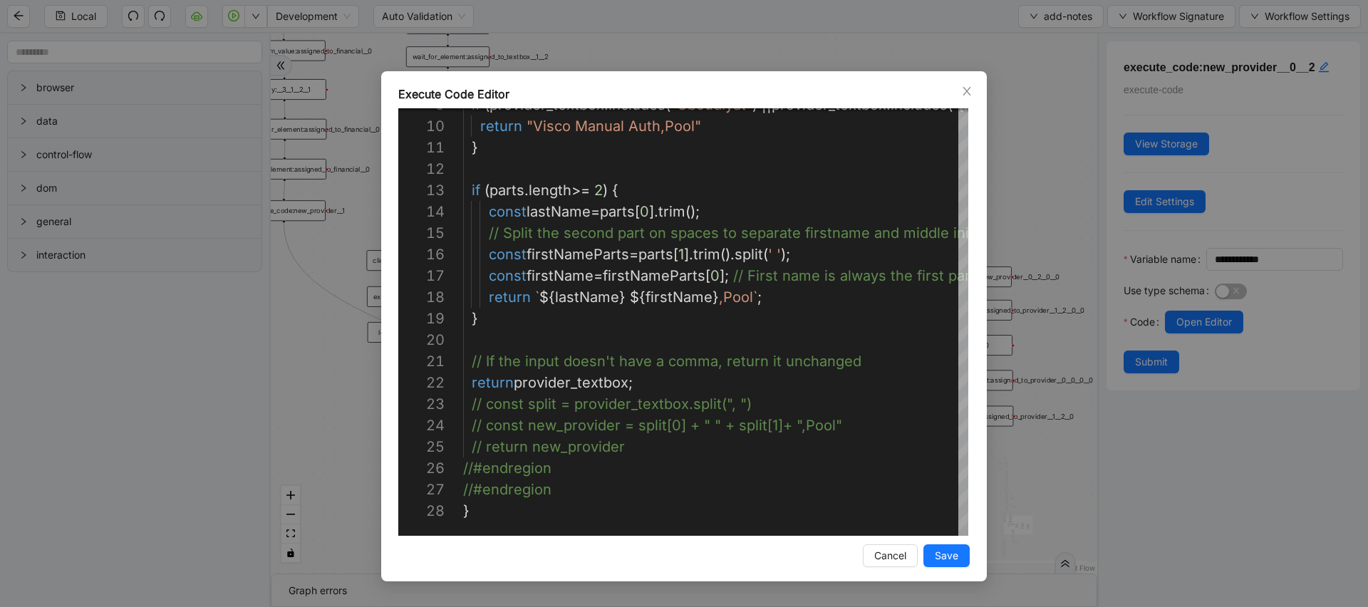
click at [1047, 324] on div "Execute Code Editor 9 10 11 12 13 14 15 16 17 18 19 20 21 22 23 24 25 26 27 28 …" at bounding box center [684, 303] width 1368 height 607
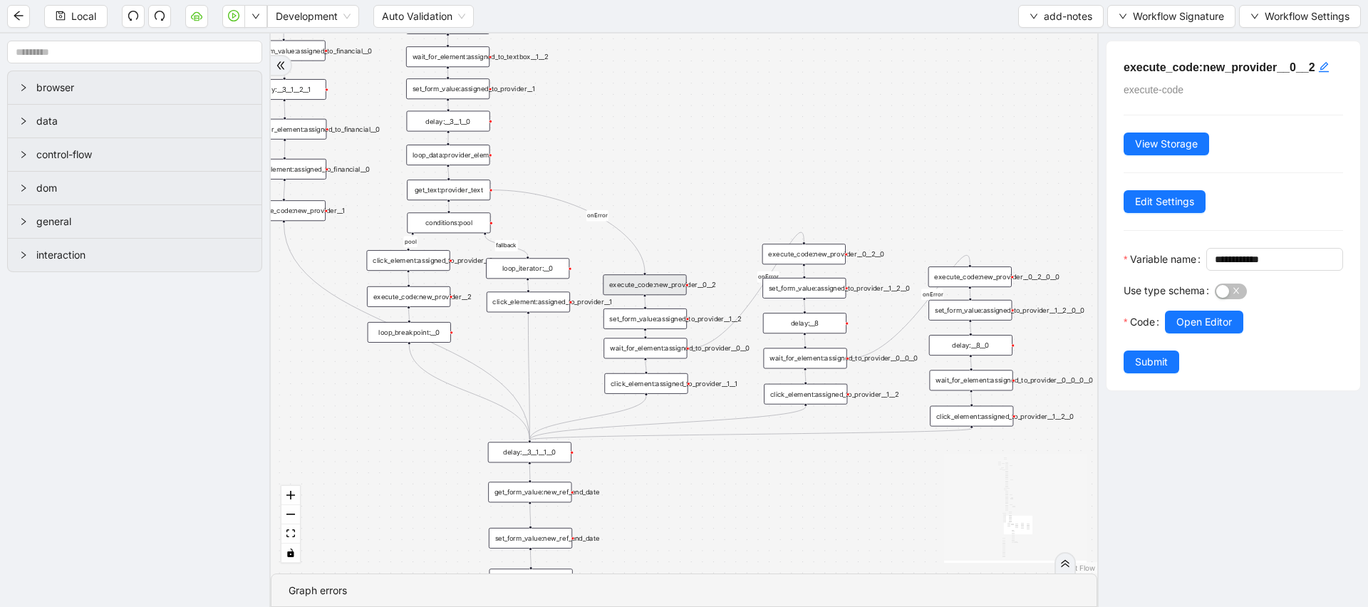
click at [462, 84] on div "set_form_value:assigned_to_provider__1" at bounding box center [447, 88] width 83 height 21
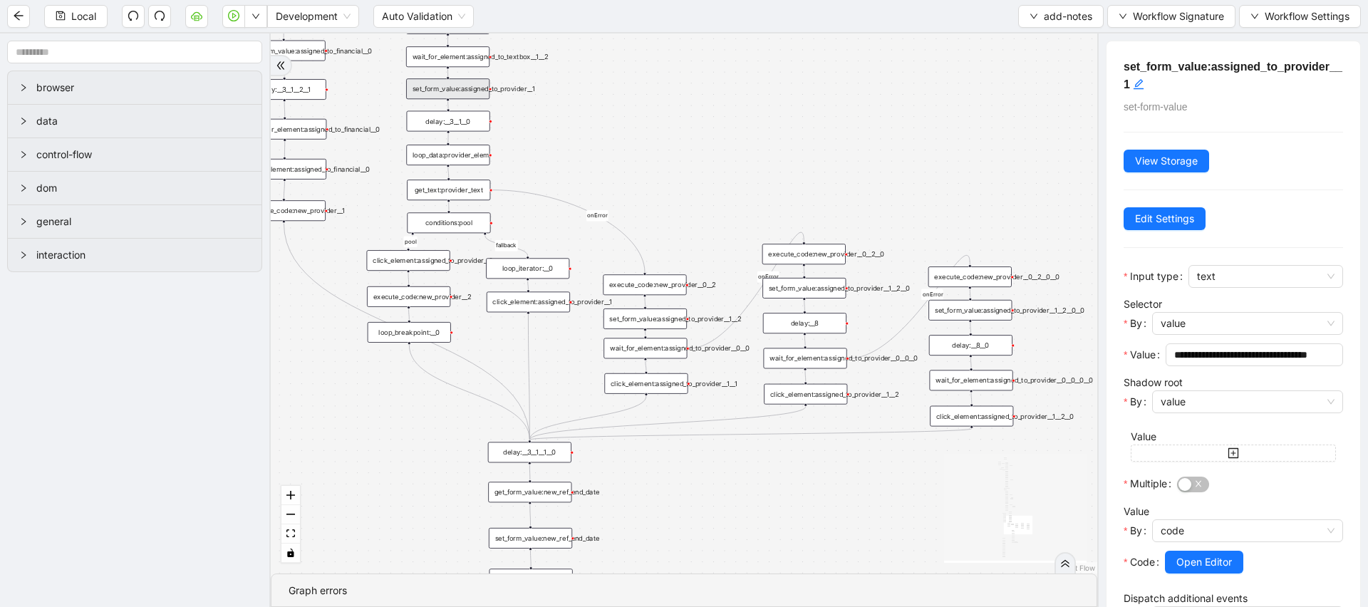
drag, startPoint x: 809, startPoint y: 185, endPoint x: 809, endPoint y: 220, distance: 34.2
click at [809, 211] on div "financial fallback pool fallback fallback matches fallback ThreeForOrthovisc fa…" at bounding box center [684, 303] width 827 height 540
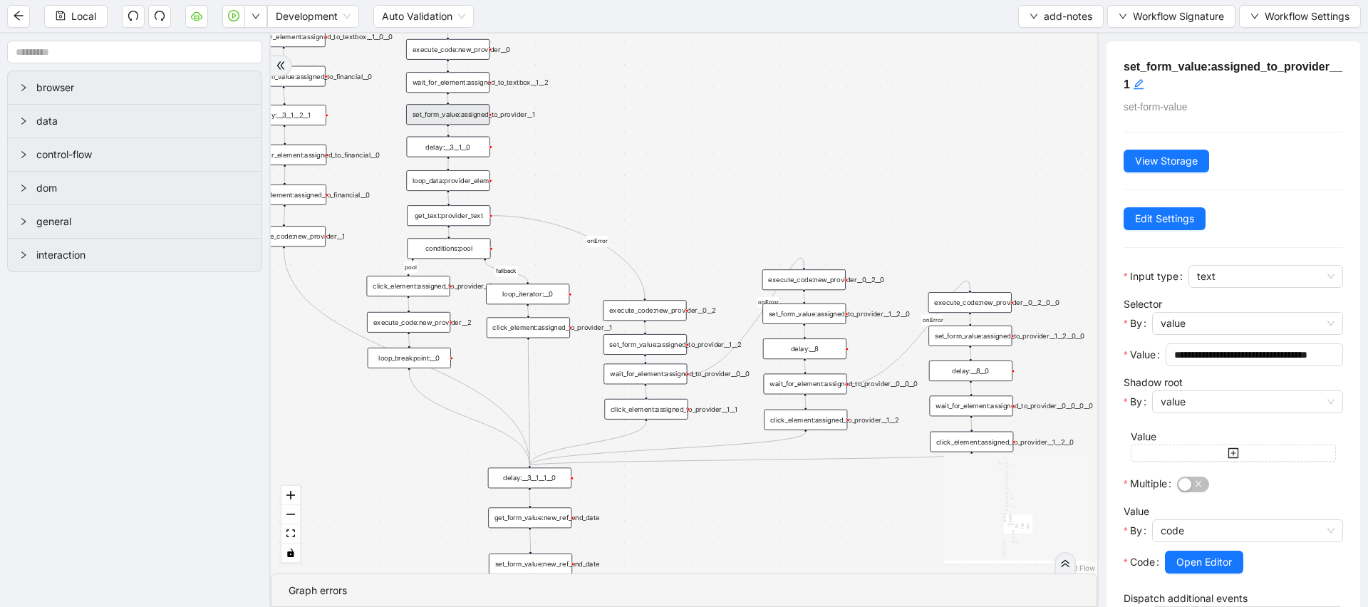
click at [428, 54] on div "execute_code:new_provider__0" at bounding box center [447, 49] width 83 height 21
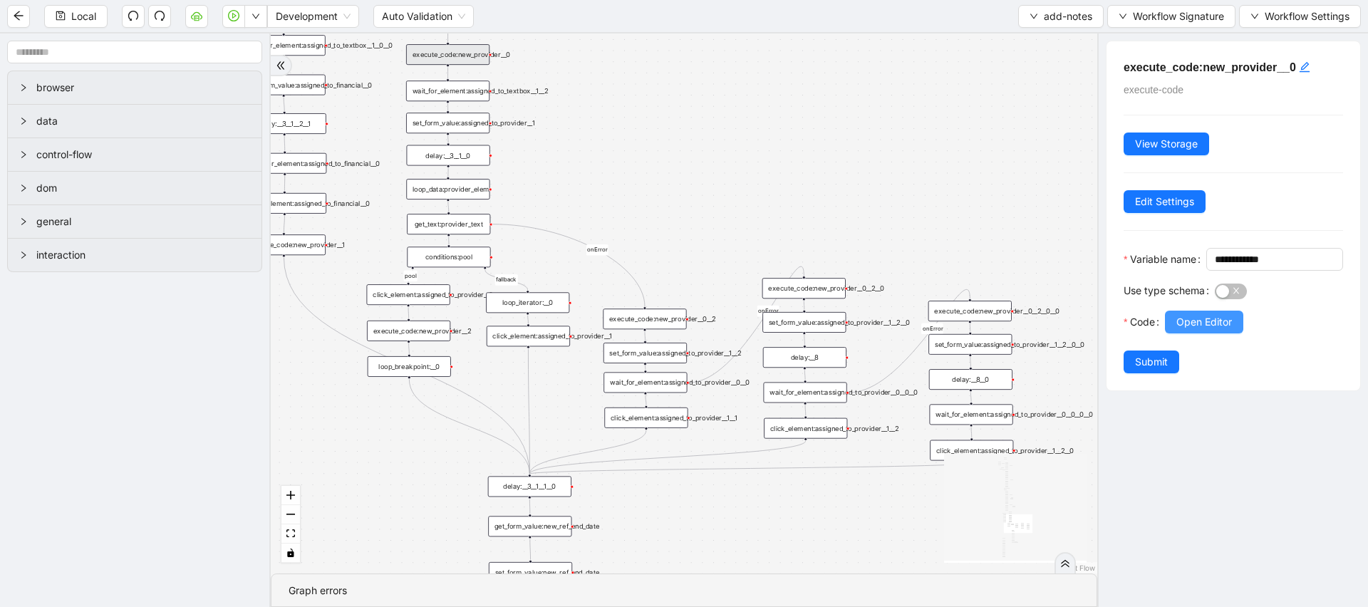
click at [1217, 334] on button "Open Editor" at bounding box center [1204, 322] width 78 height 23
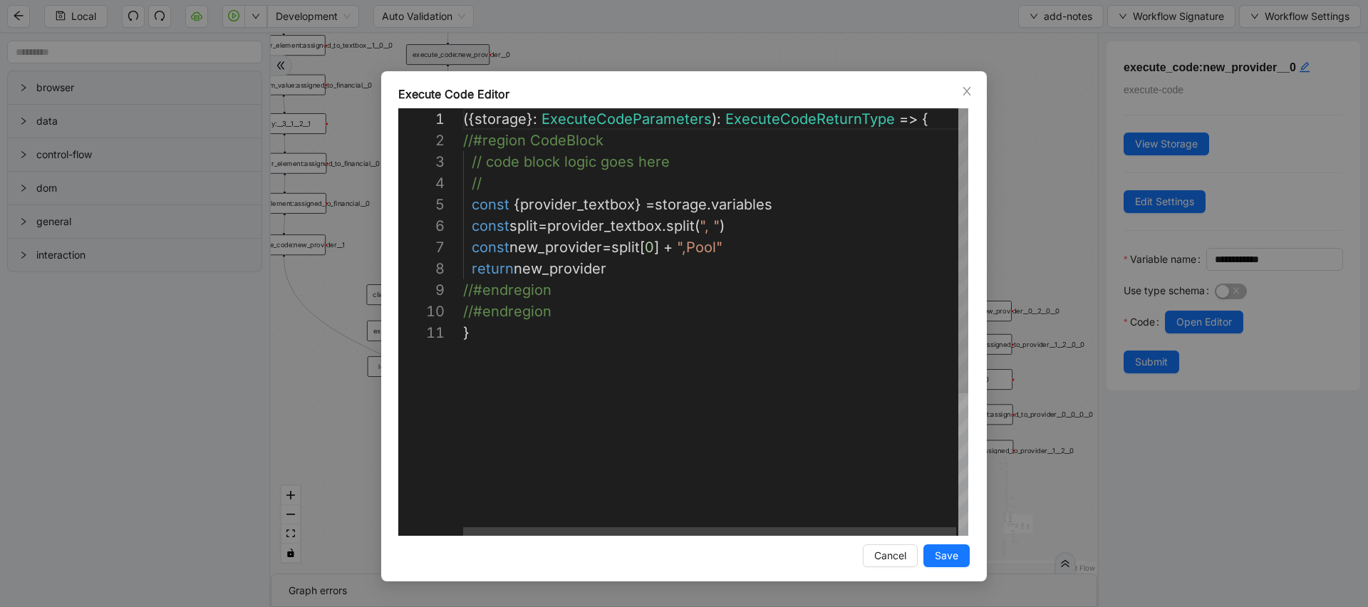
scroll to position [128, 269]
drag, startPoint x: 755, startPoint y: 244, endPoint x: 421, endPoint y: 239, distance: 334.3
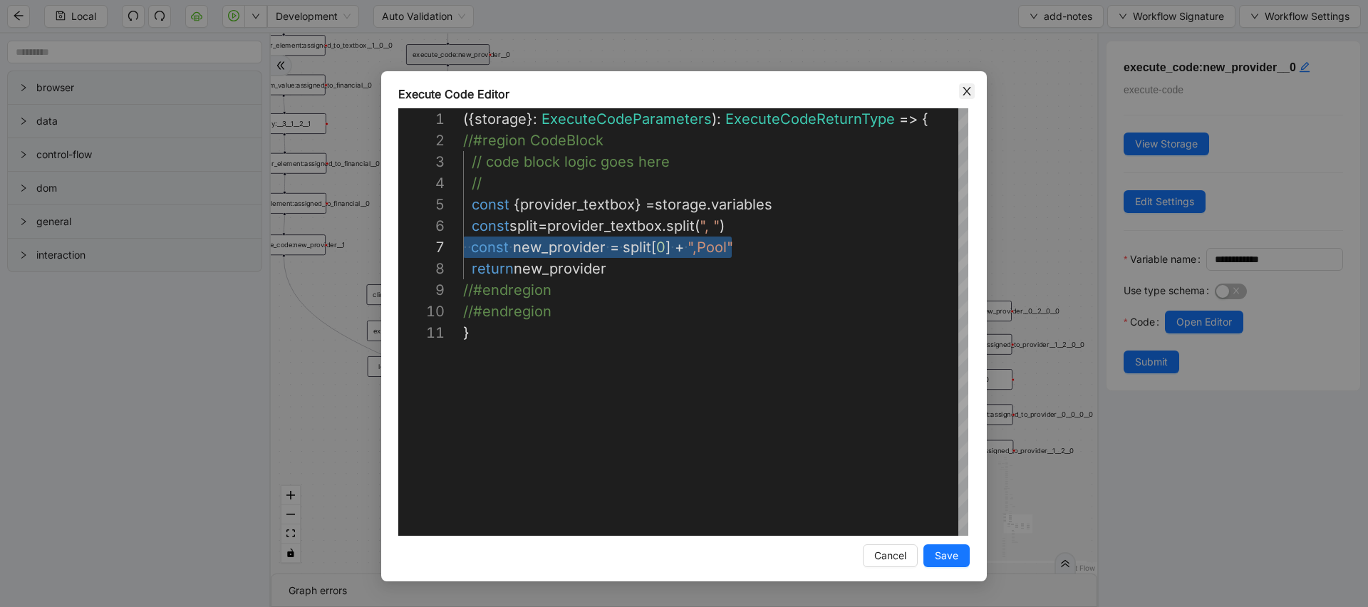
click at [966, 86] on icon "close" at bounding box center [967, 91] width 11 height 11
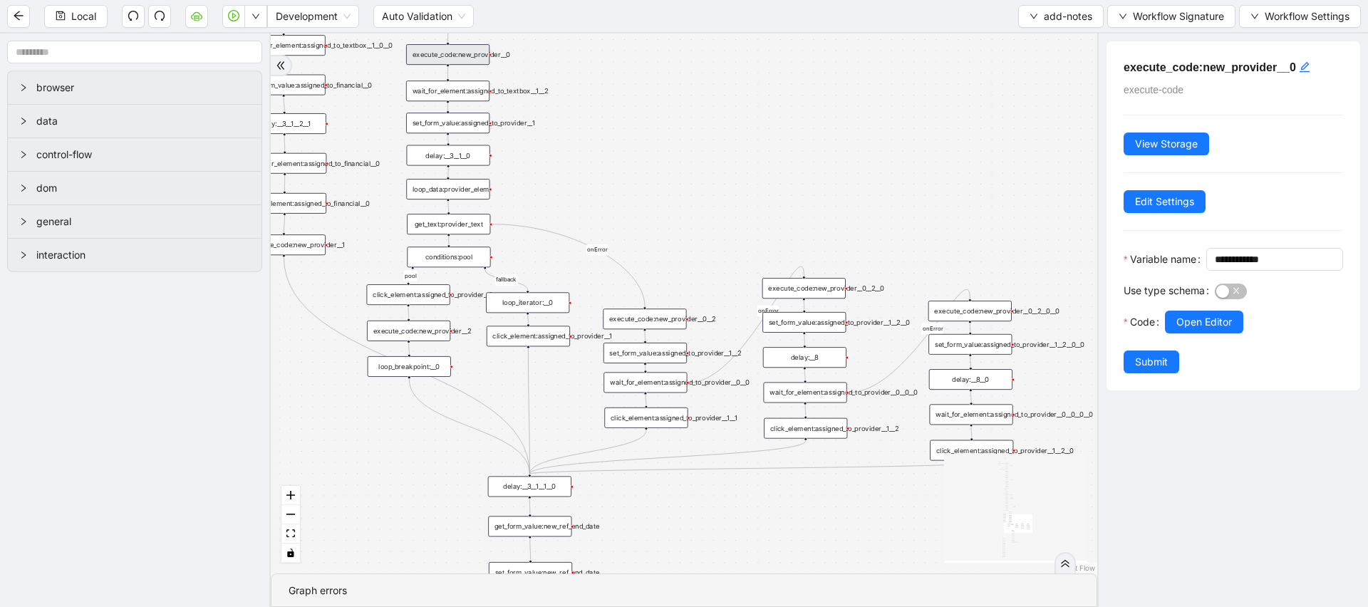
click at [664, 386] on div "wait_for_element:assigned_to_provider__0__0" at bounding box center [645, 382] width 83 height 21
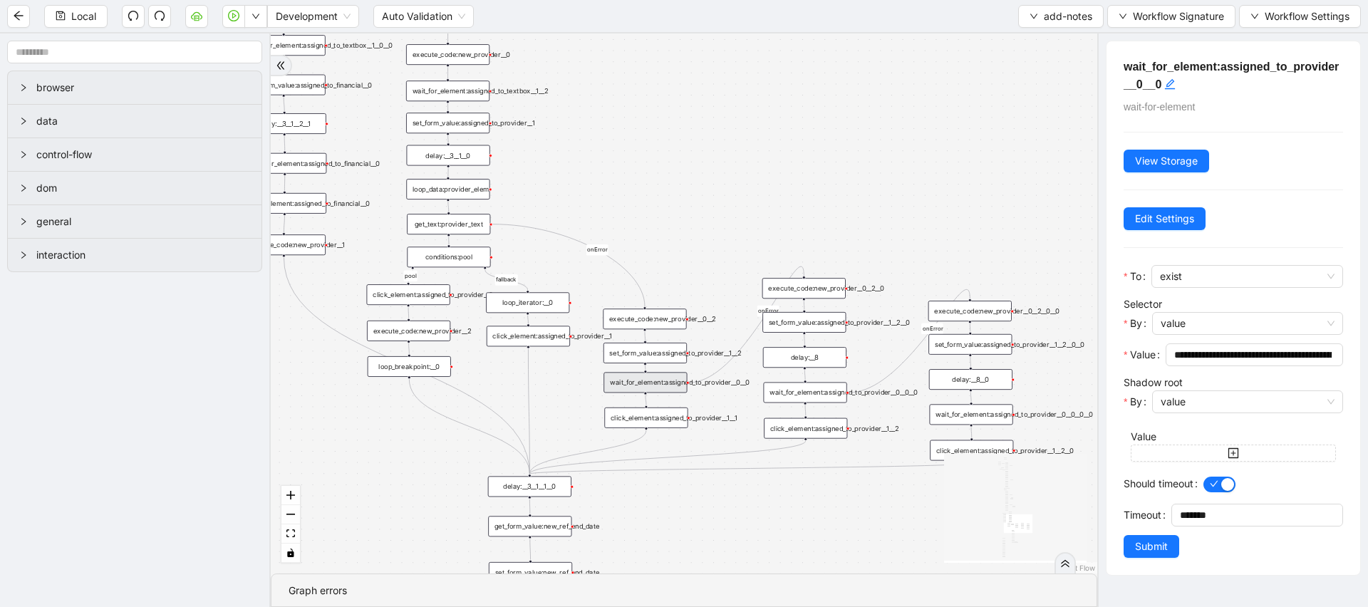
click at [659, 421] on div "click_element:assigned_to_provider__1__1" at bounding box center [645, 418] width 83 height 21
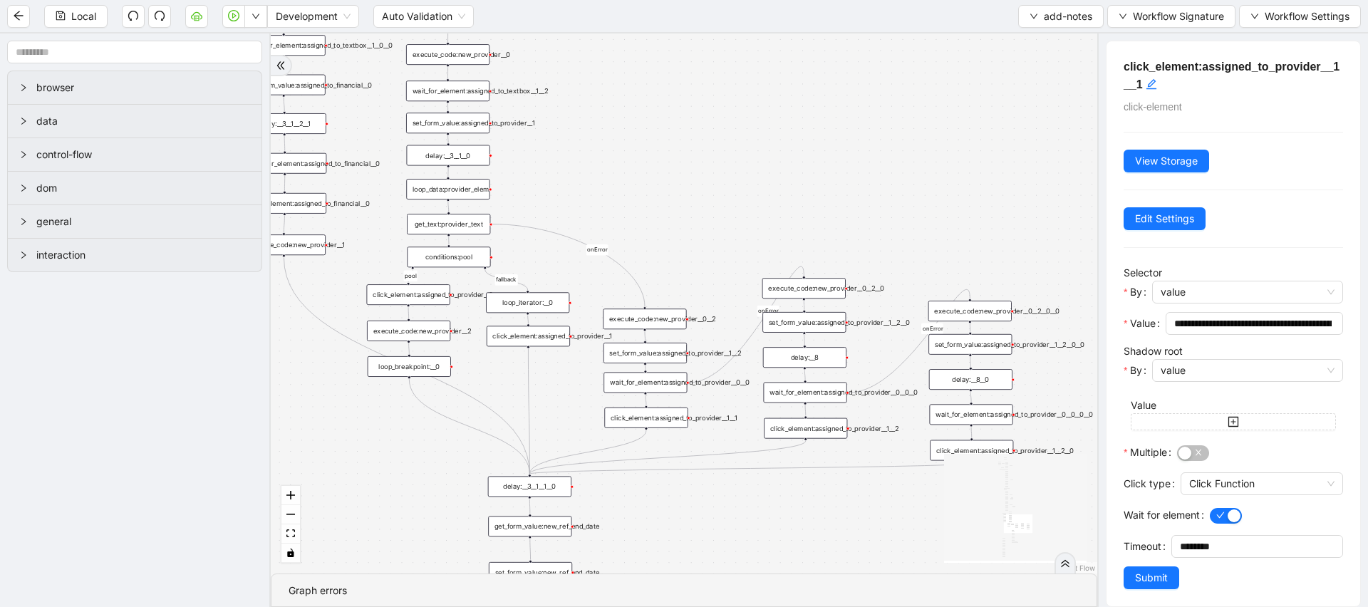
click at [659, 377] on div "wait_for_element:assigned_to_provider__0__0" at bounding box center [645, 382] width 83 height 21
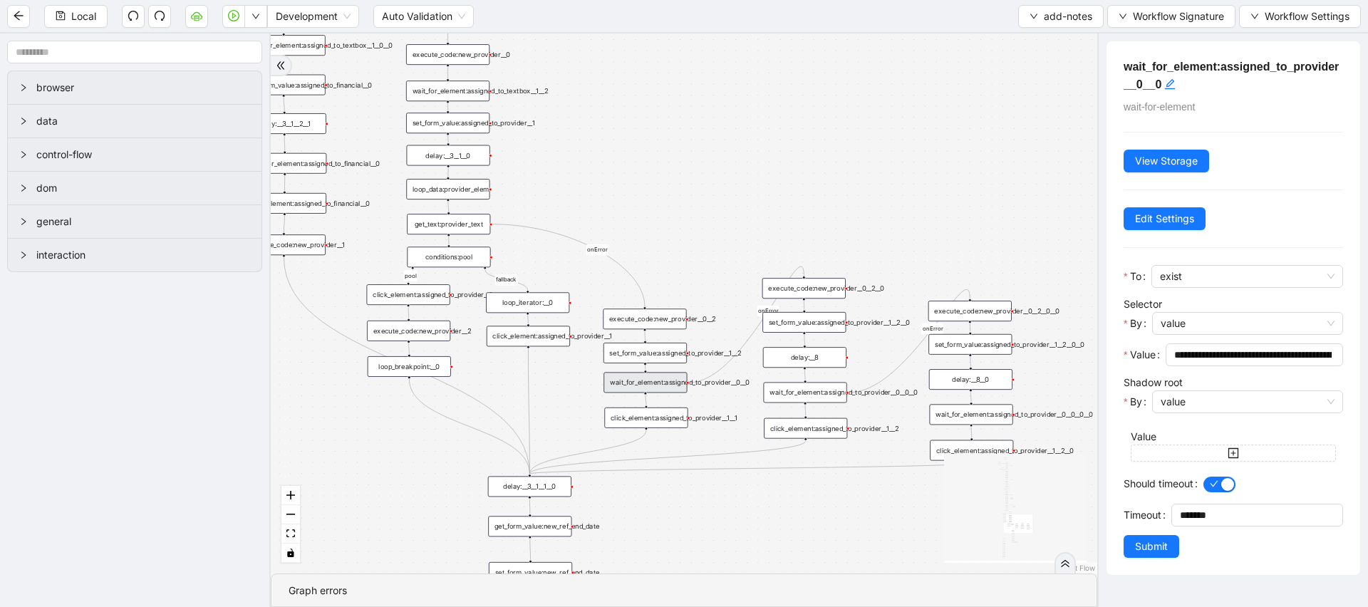
click at [657, 354] on div "set_form_value:assigned_to_provider__1__2" at bounding box center [645, 353] width 83 height 21
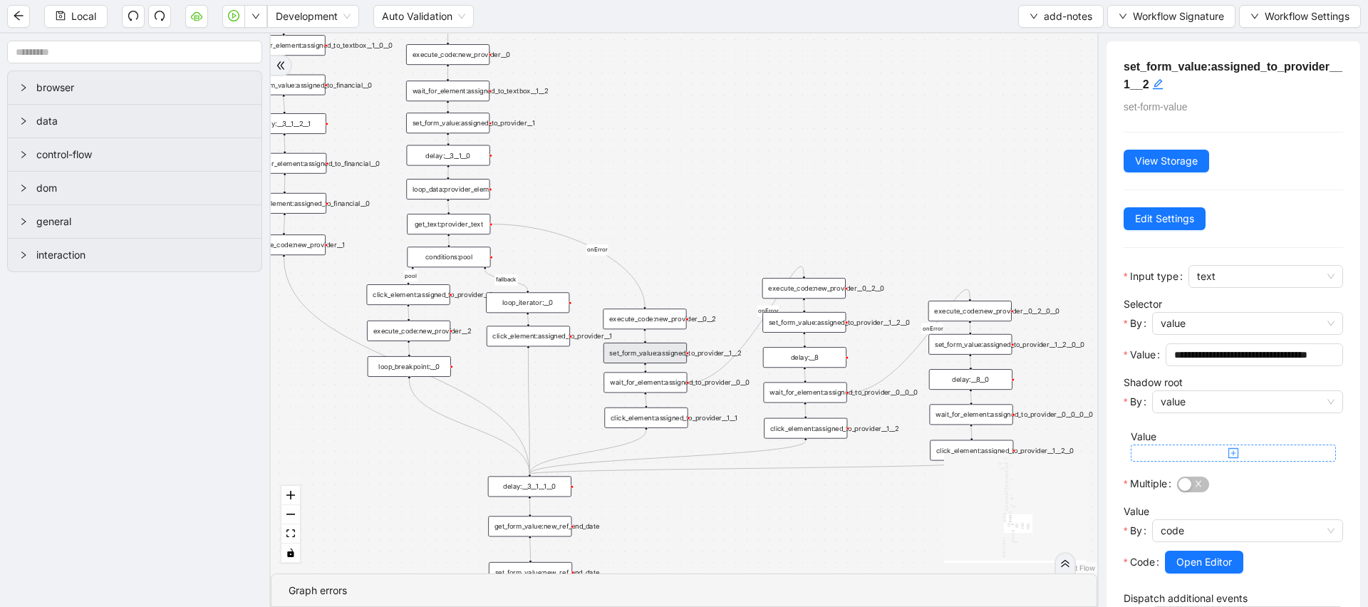
scroll to position [242, 0]
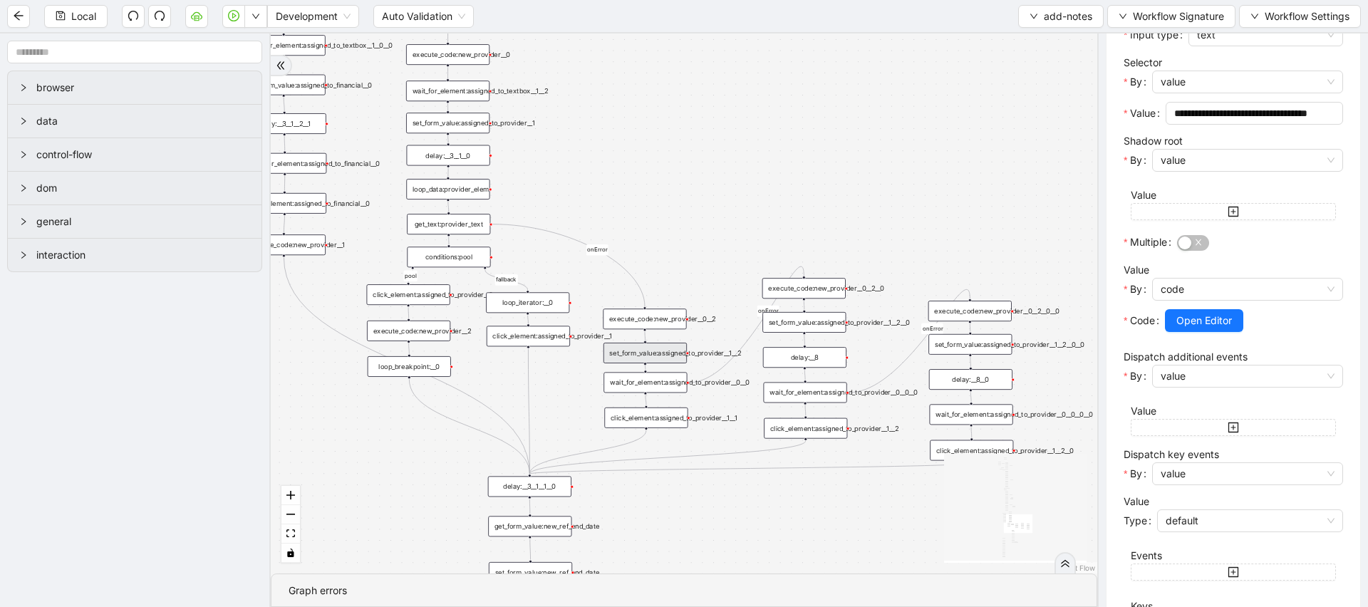
click at [664, 320] on div "execute_code:new_provider__0__2" at bounding box center [644, 319] width 83 height 21
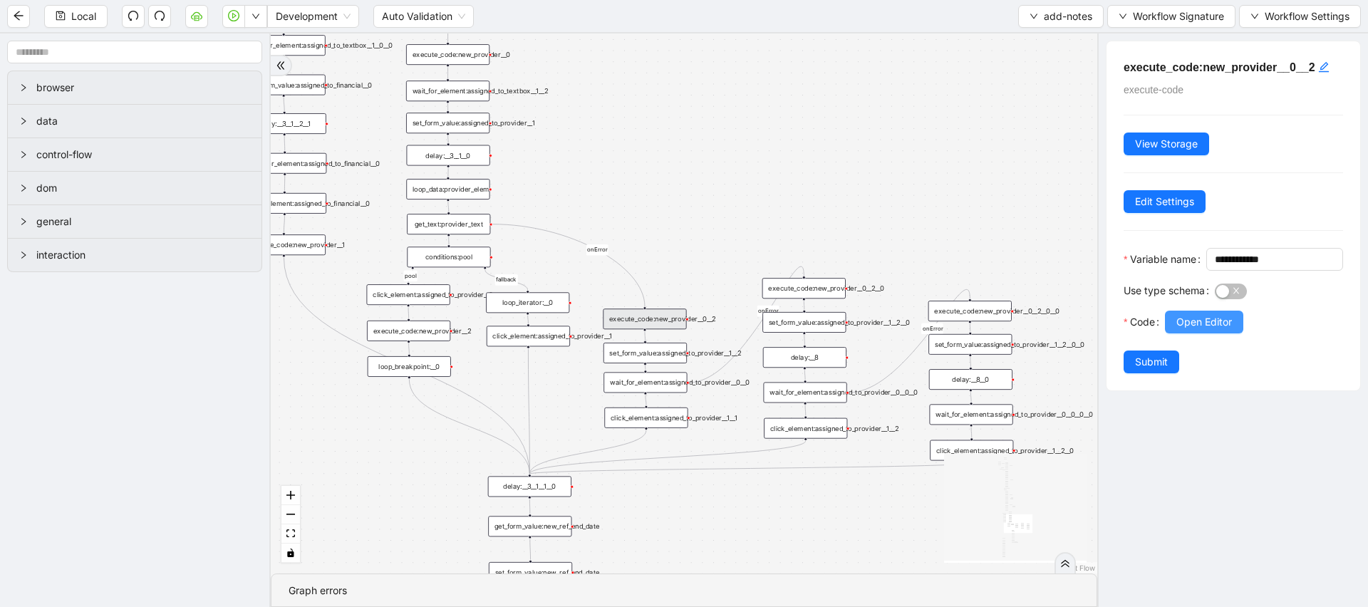
click at [1222, 330] on span "Open Editor" at bounding box center [1205, 322] width 56 height 16
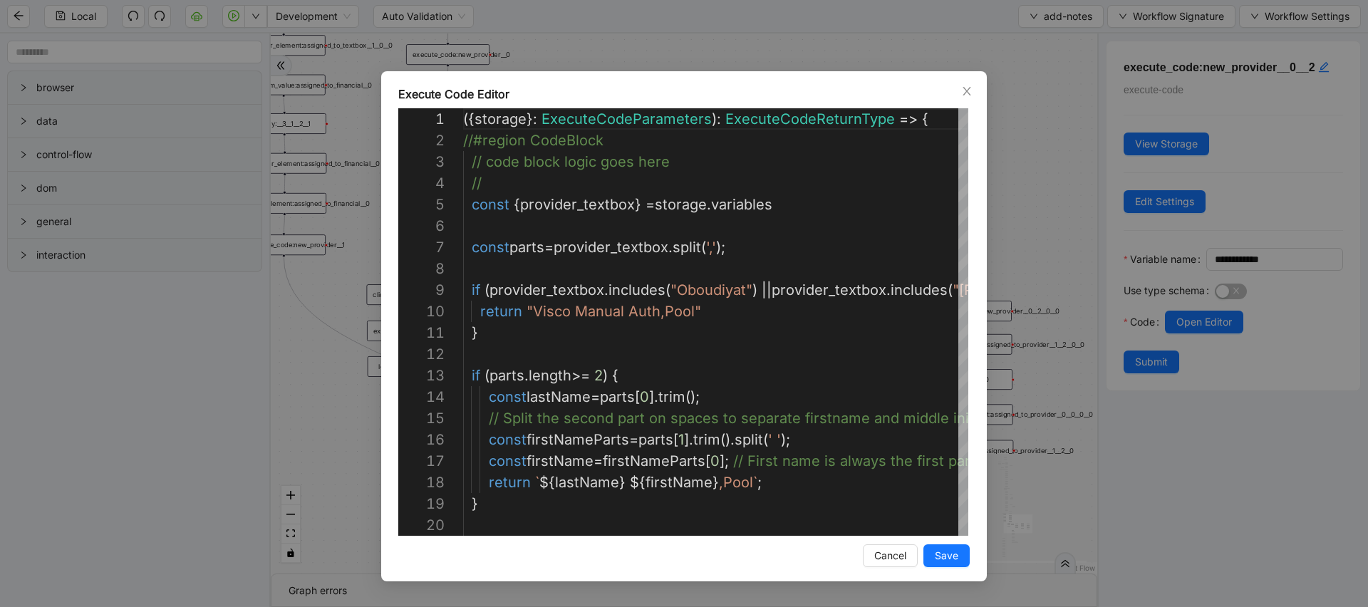
scroll to position [214, 0]
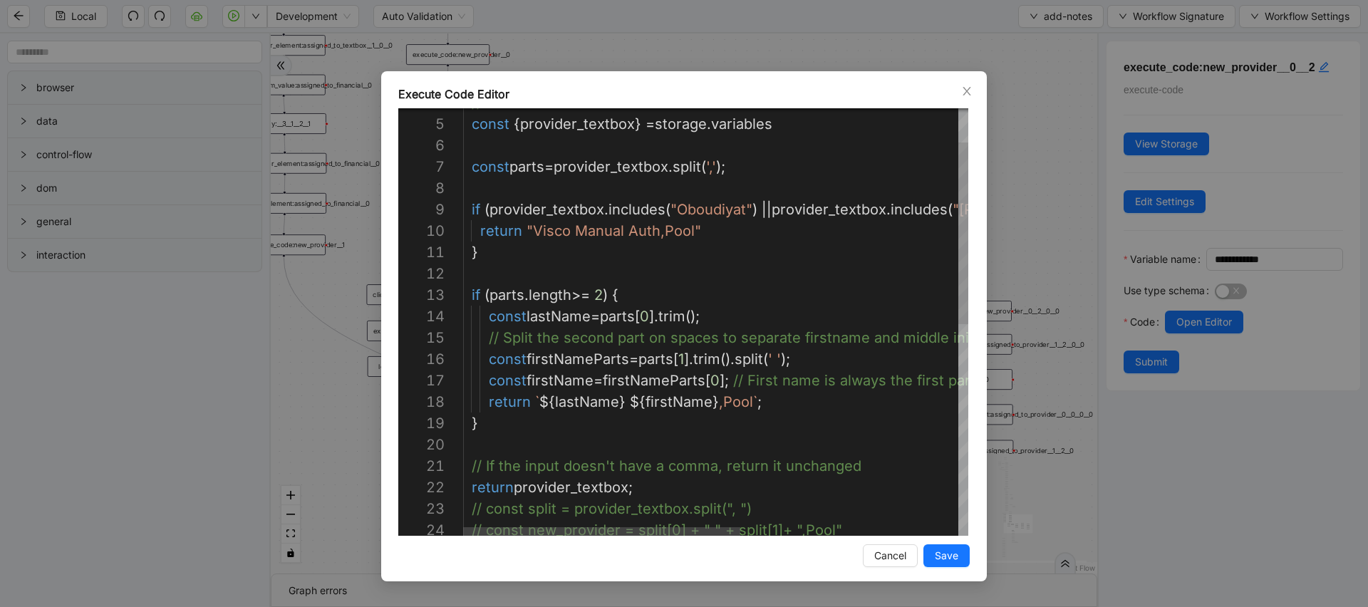
type textarea "**********"
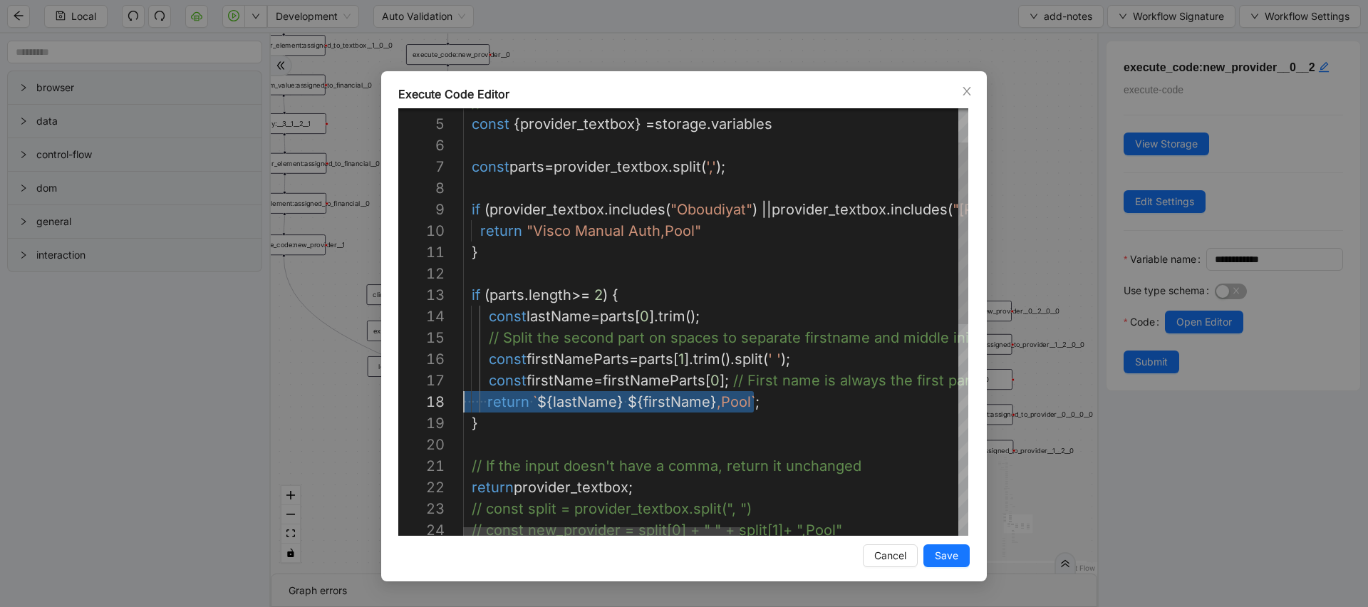
drag, startPoint x: 681, startPoint y: 404, endPoint x: 392, endPoint y: 396, distance: 288.8
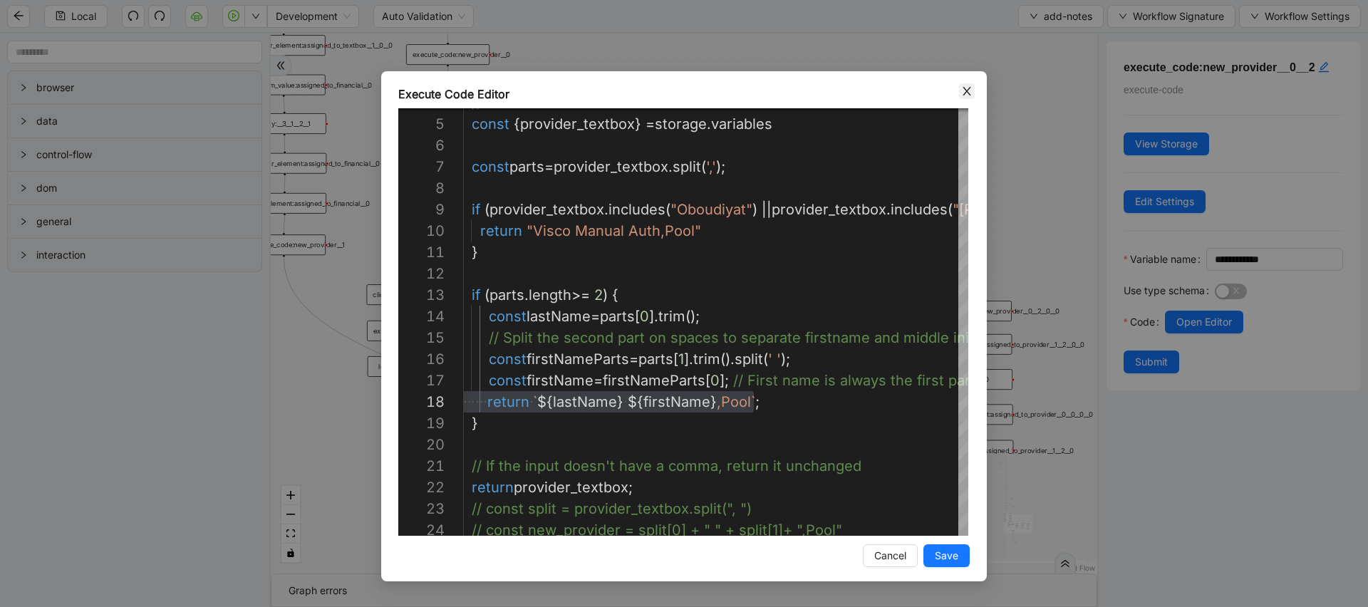
click at [966, 96] on icon "close" at bounding box center [967, 91] width 11 height 11
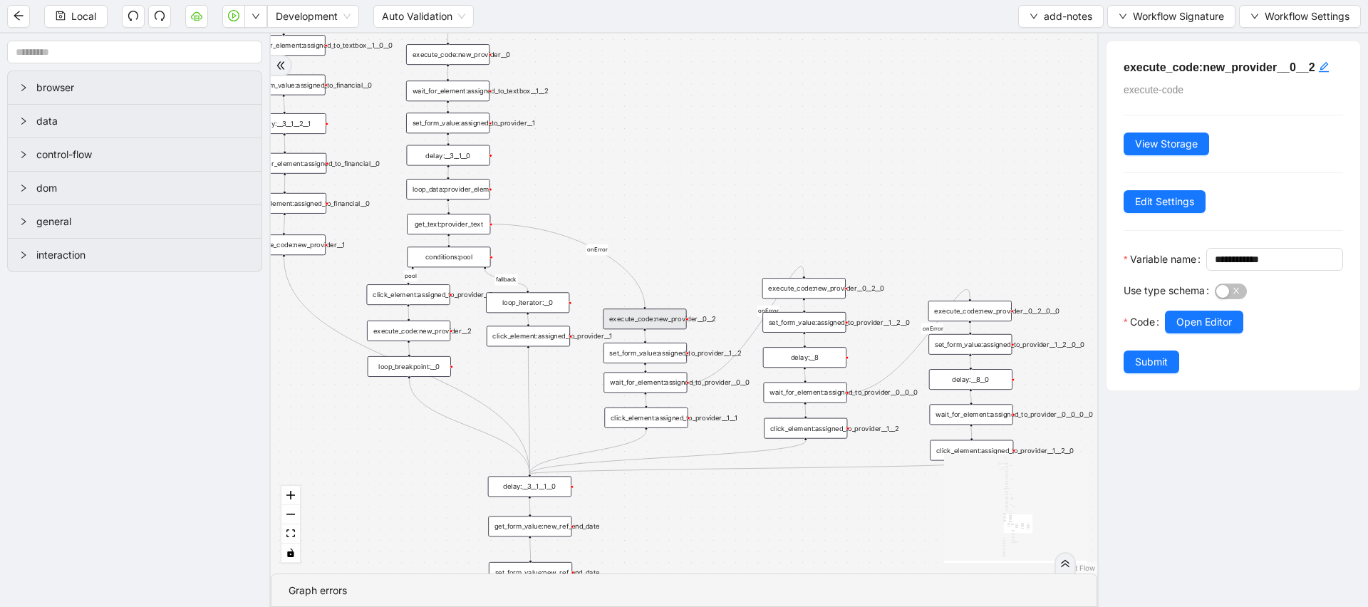
click at [743, 242] on div "financial fallback pool fallback fallback matches fallback ThreeForOrthovisc fa…" at bounding box center [684, 303] width 827 height 540
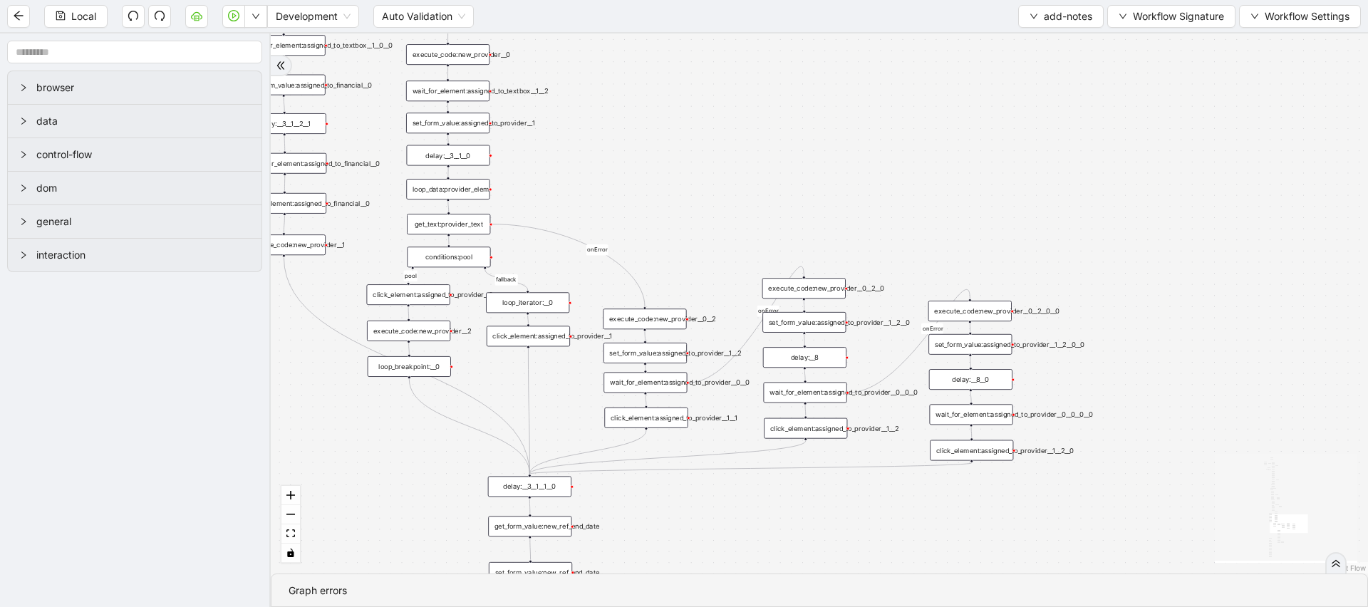
click at [806, 287] on div "execute_code:new_provider__0__2__0" at bounding box center [804, 288] width 83 height 21
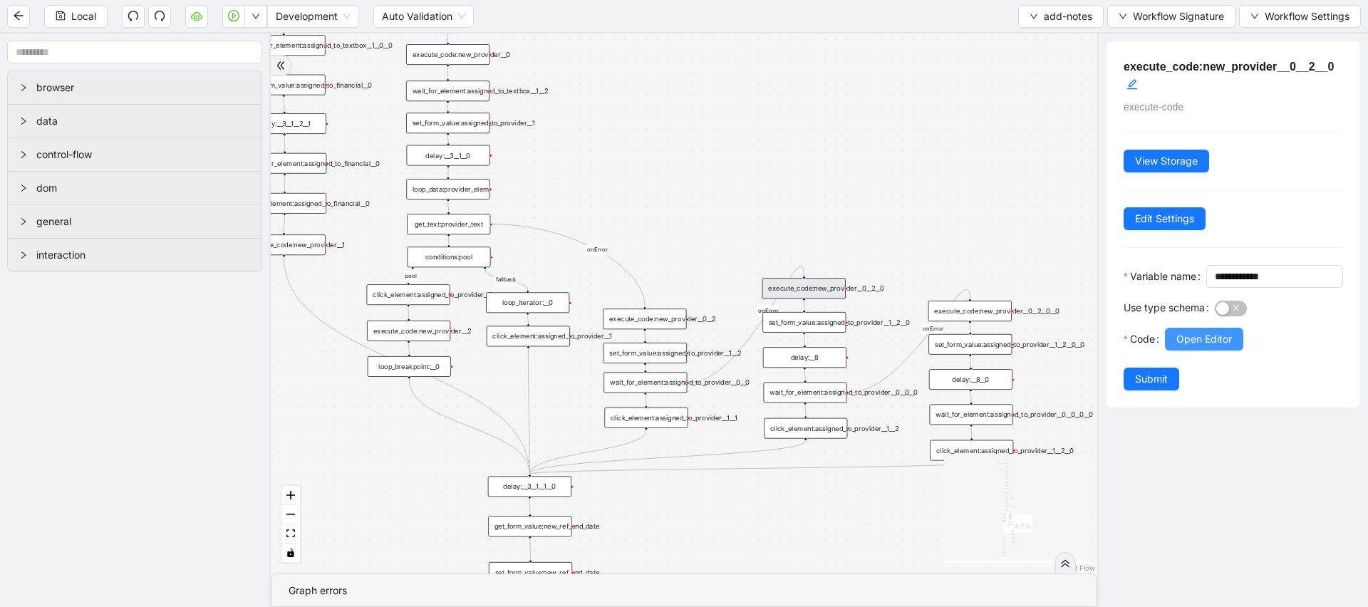
click at [1218, 347] on span "Open Editor" at bounding box center [1205, 339] width 56 height 16
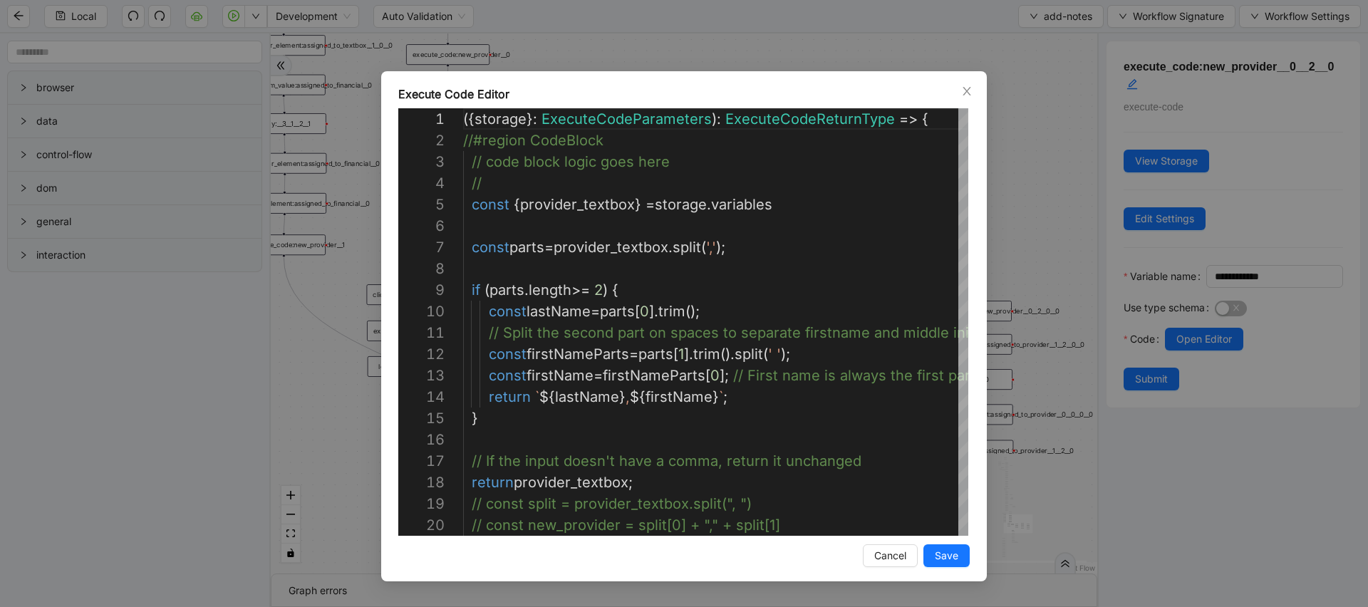
scroll to position [214, 0]
type textarea "**********"
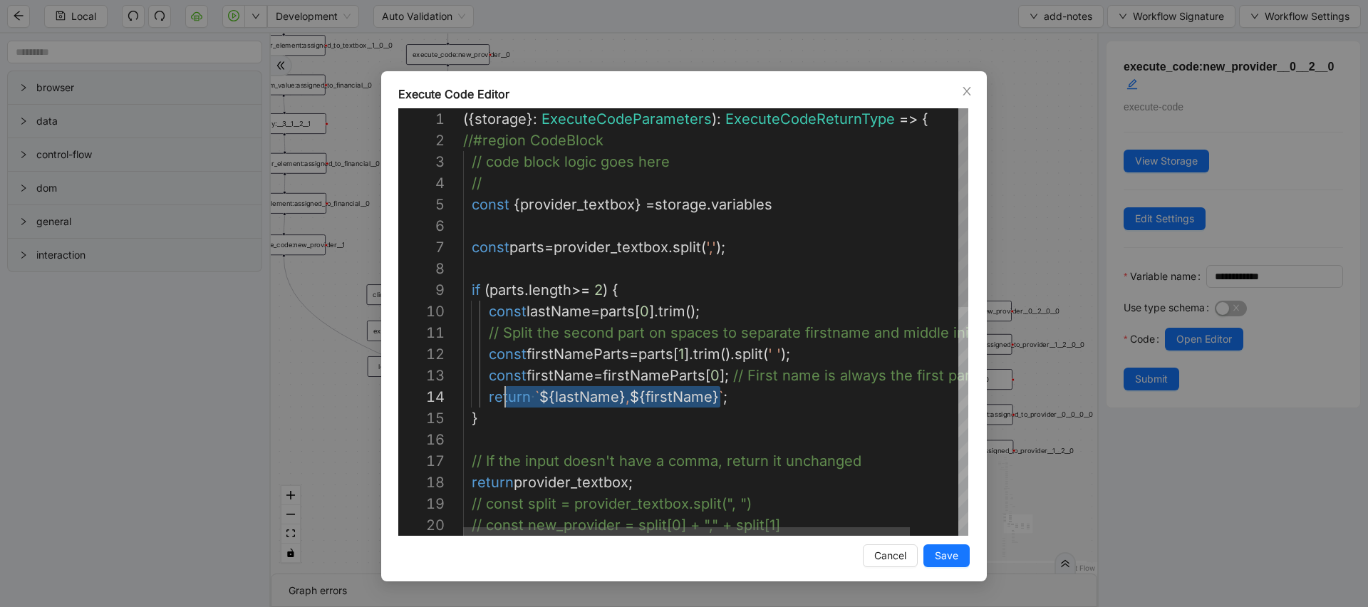
scroll to position [64, 0]
drag, startPoint x: 747, startPoint y: 397, endPoint x: 294, endPoint y: 397, distance: 453.3
click at [970, 83] on span "Close" at bounding box center [967, 91] width 16 height 16
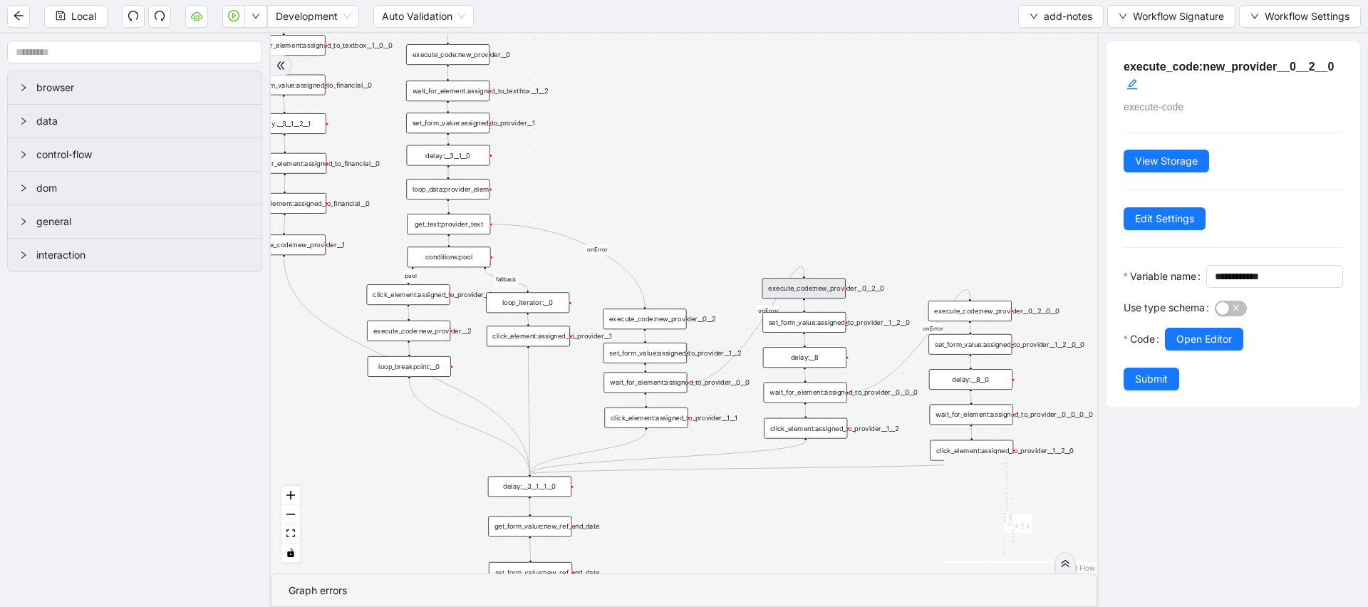
drag, startPoint x: 915, startPoint y: 254, endPoint x: 790, endPoint y: 227, distance: 128.5
click at [790, 227] on div "financial fallback pool fallback fallback matches fallback ThreeForOrthovisc fa…" at bounding box center [684, 303] width 827 height 540
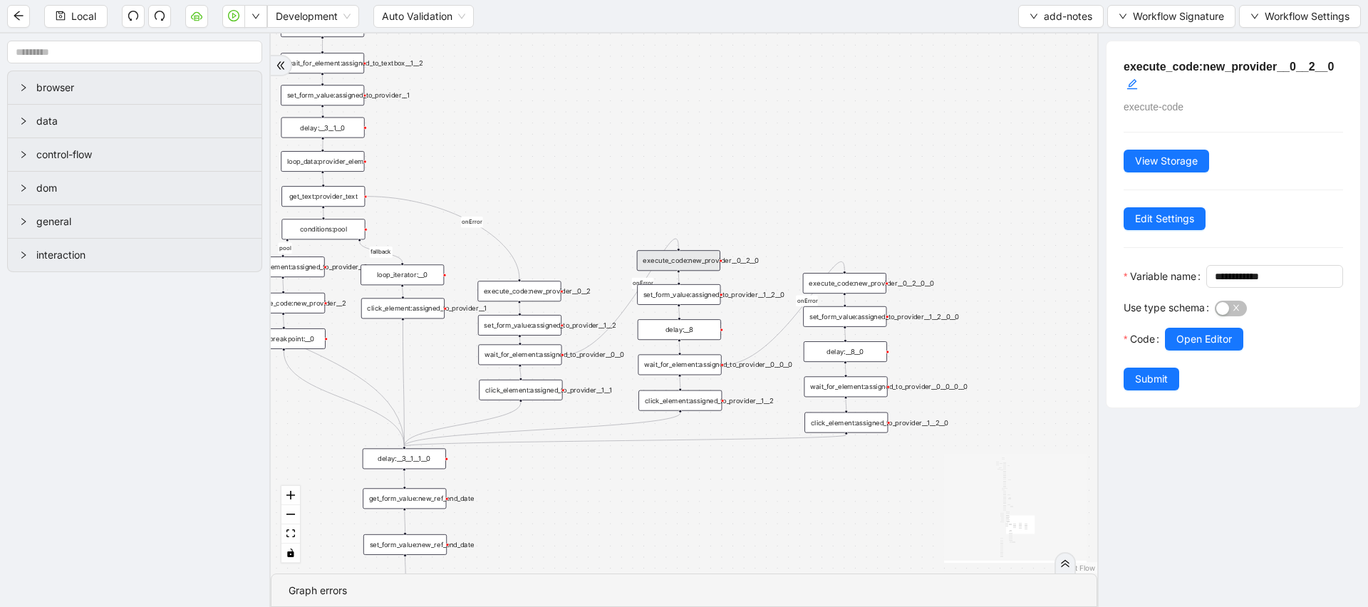
click at [882, 289] on div "execute_code:new_provider__0__2__0__0" at bounding box center [844, 283] width 83 height 21
click at [1220, 347] on span "Open Editor" at bounding box center [1205, 339] width 56 height 16
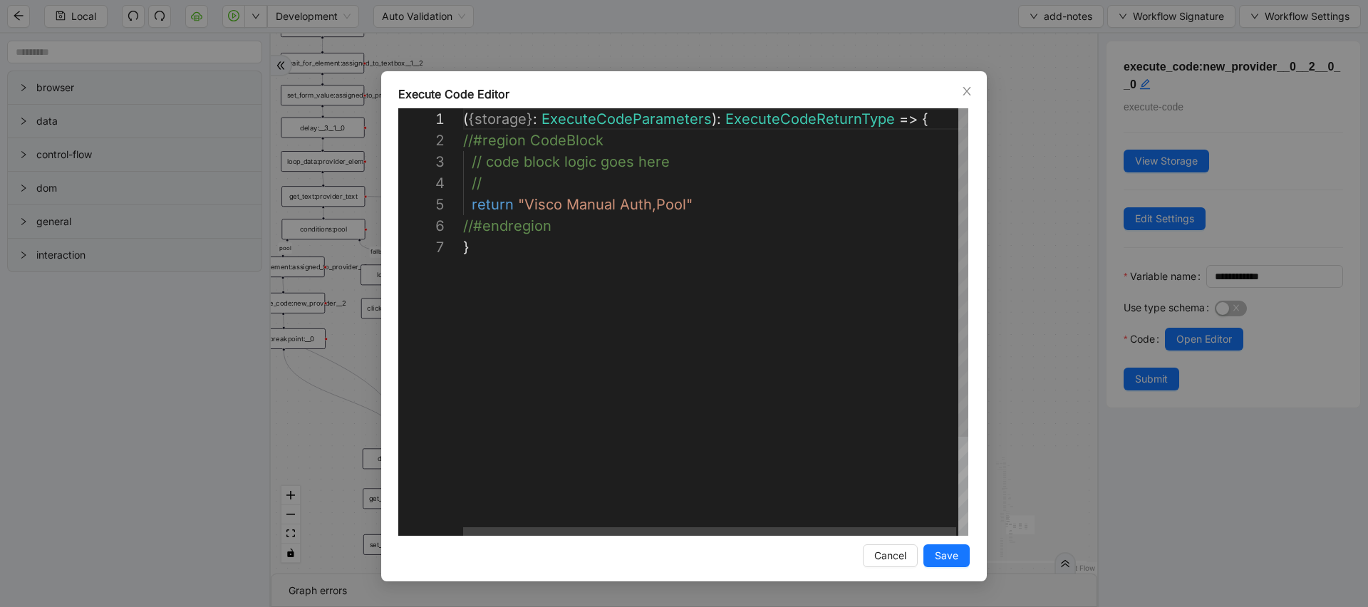
scroll to position [86, 0]
drag, startPoint x: 725, startPoint y: 207, endPoint x: 359, endPoint y: 207, distance: 365.6
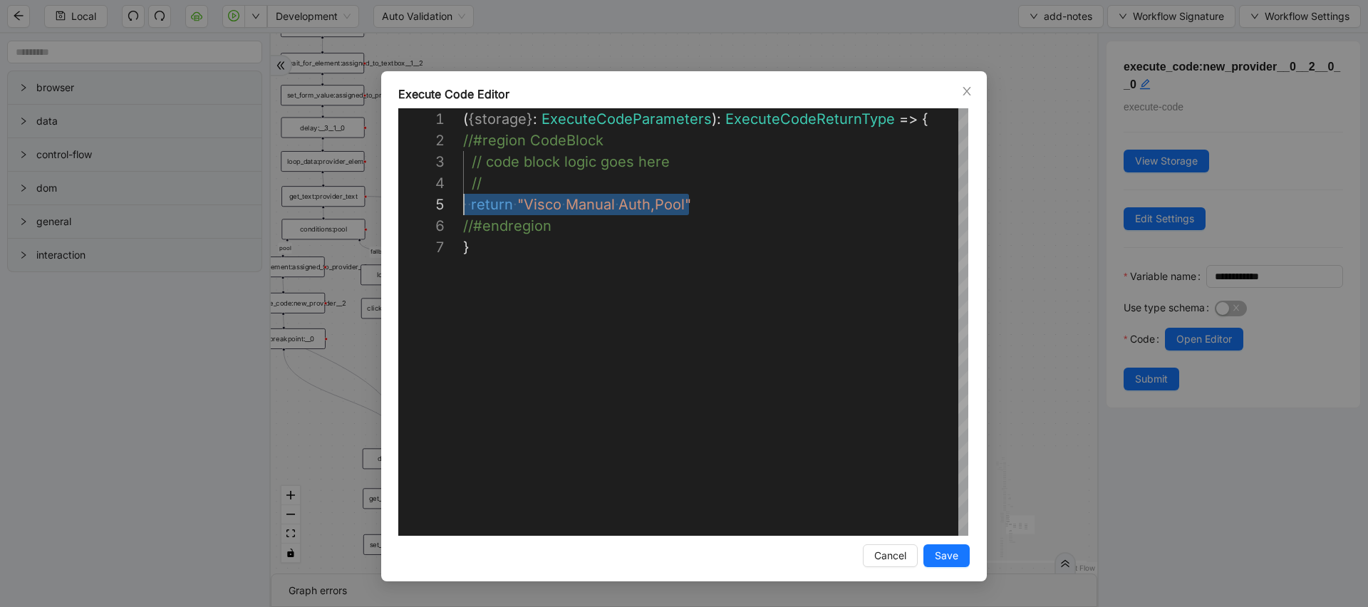
click at [1060, 235] on div "**********" at bounding box center [684, 303] width 1368 height 607
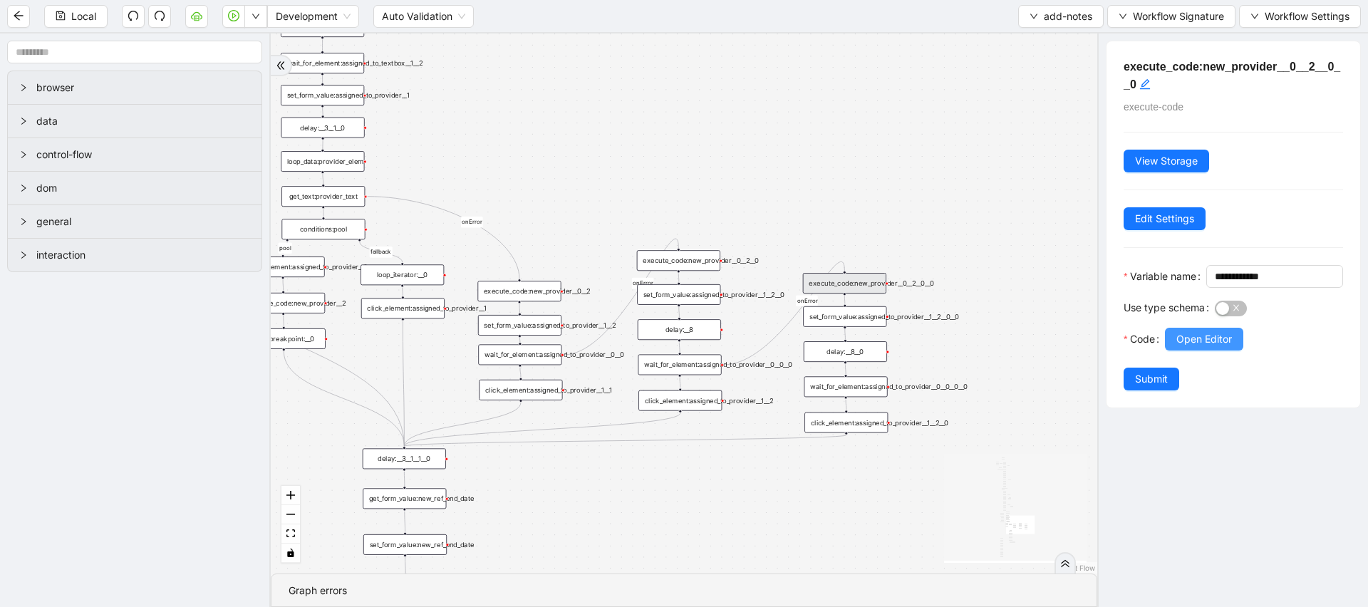
click at [1243, 351] on button "Open Editor" at bounding box center [1204, 339] width 78 height 23
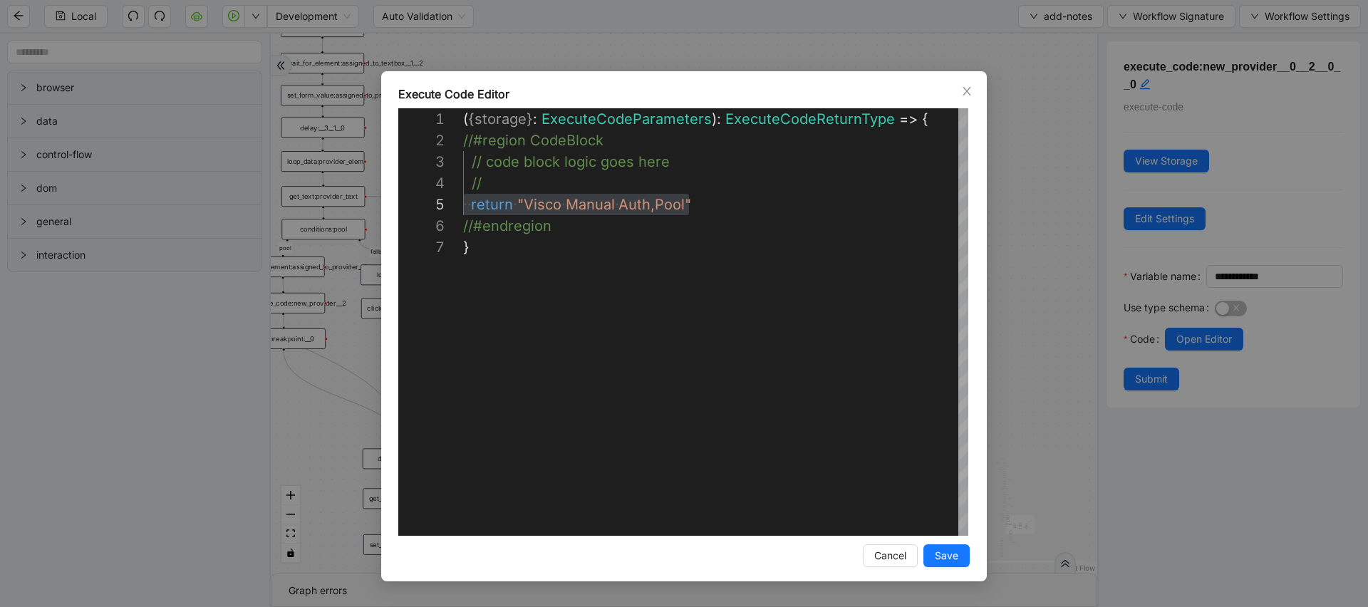
click at [1040, 251] on div "**********" at bounding box center [684, 303] width 1368 height 607
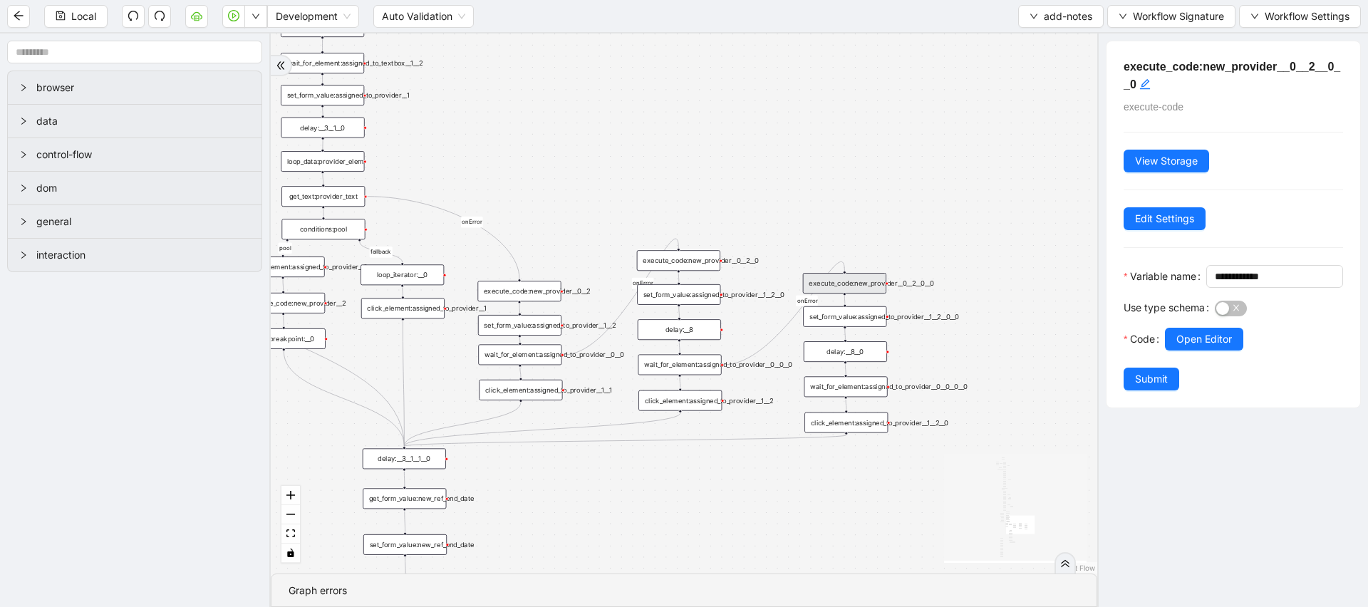
click at [947, 463] on icon "React Flow mini map" at bounding box center [1015, 507] width 143 height 107
click at [880, 473] on div "financial fallback pool fallback fallback matches fallback ThreeForOrthovisc fa…" at bounding box center [684, 303] width 827 height 540
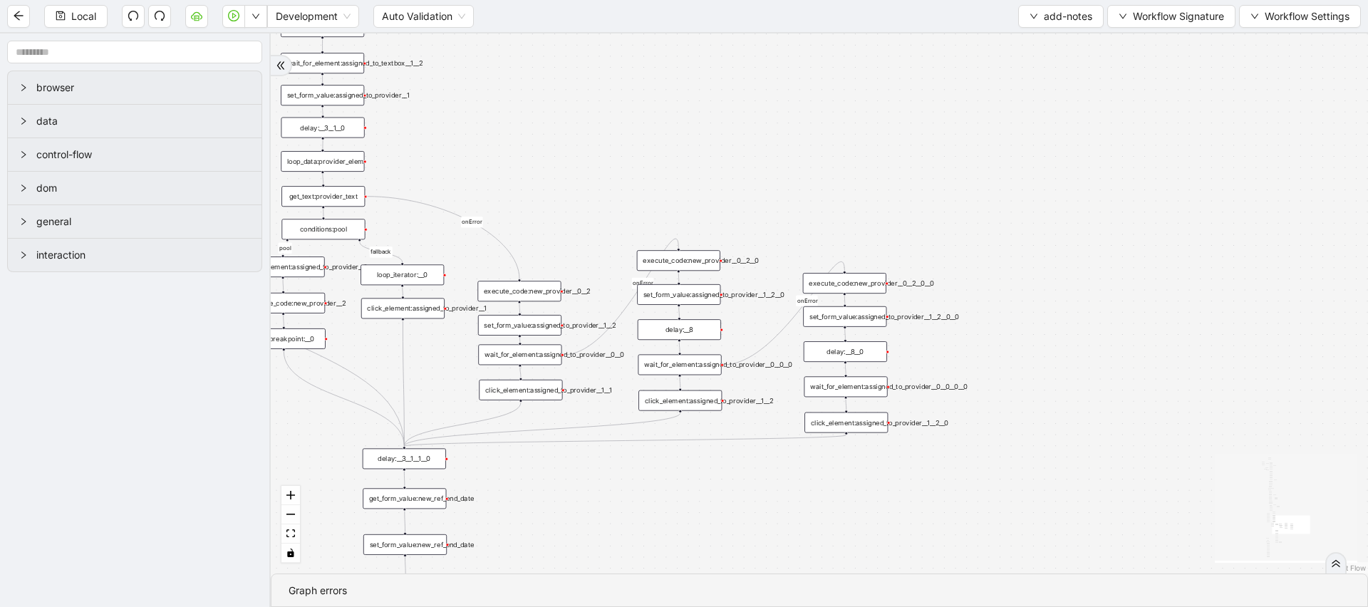
click at [684, 340] on div "financial fallback pool fallback fallback matches fallback ThreeForOrthovisc fa…" at bounding box center [820, 303] width 1098 height 540
click at [681, 367] on div "wait_for_element:assigned_to_provider__0__0__0" at bounding box center [679, 364] width 83 height 21
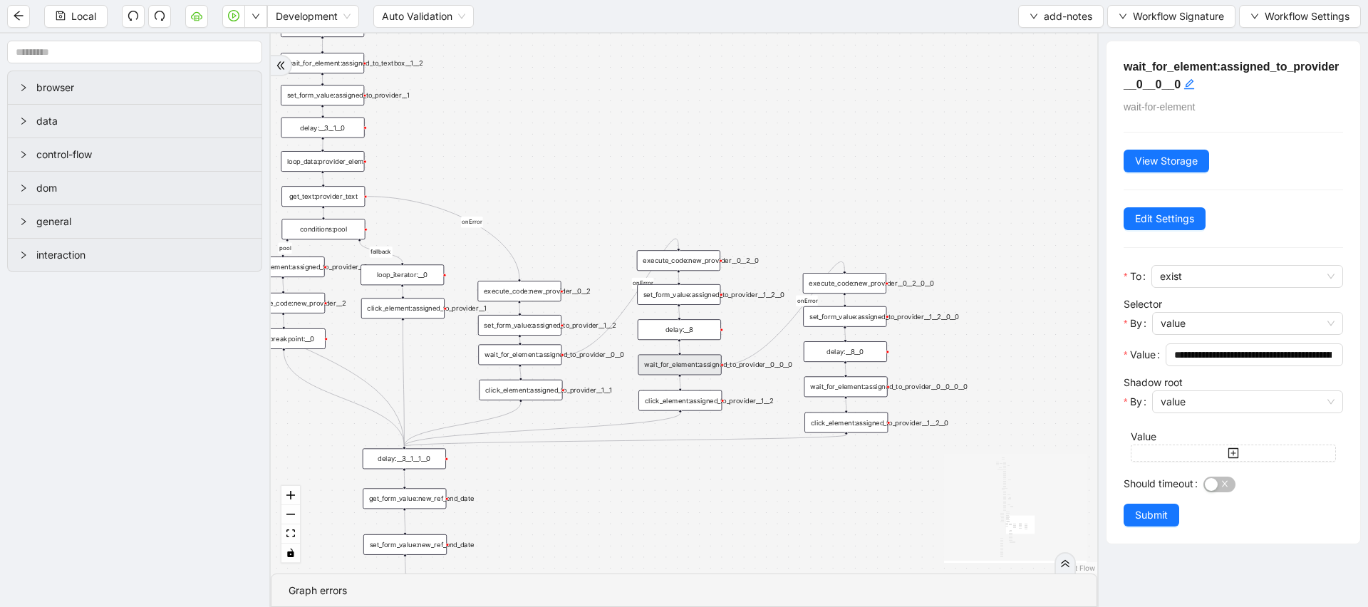
click at [867, 290] on div "execute_code:new_provider__0__2__0__0" at bounding box center [844, 283] width 83 height 21
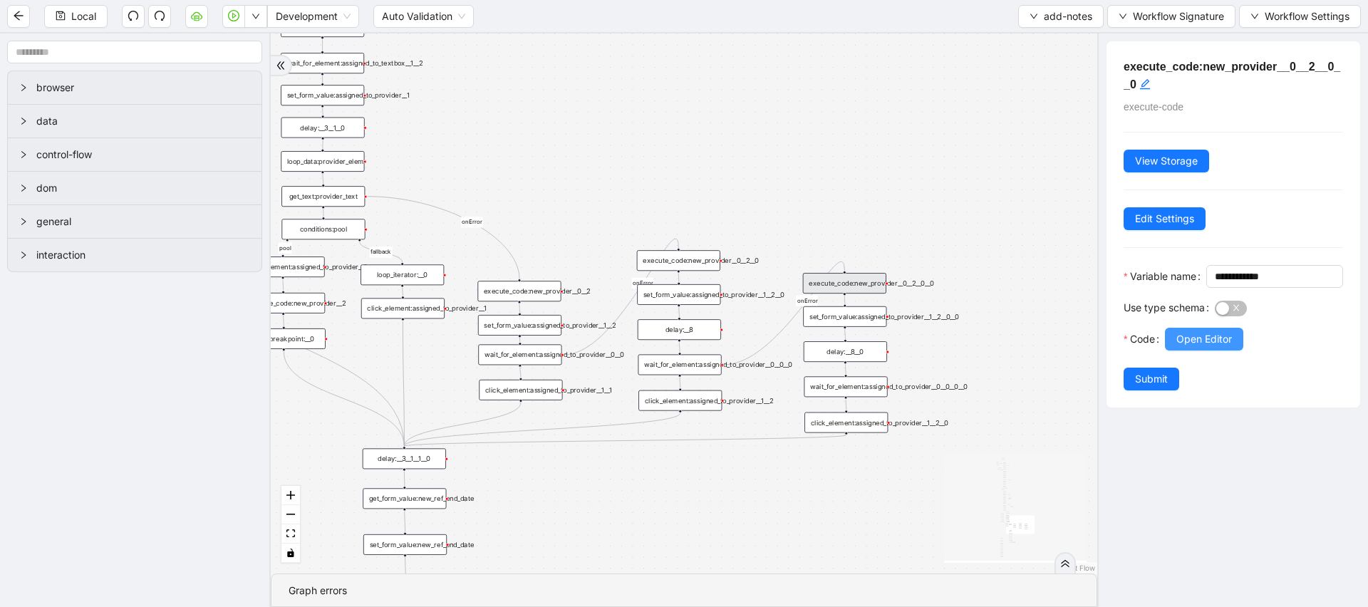
click at [1207, 347] on span "Open Editor" at bounding box center [1205, 339] width 56 height 16
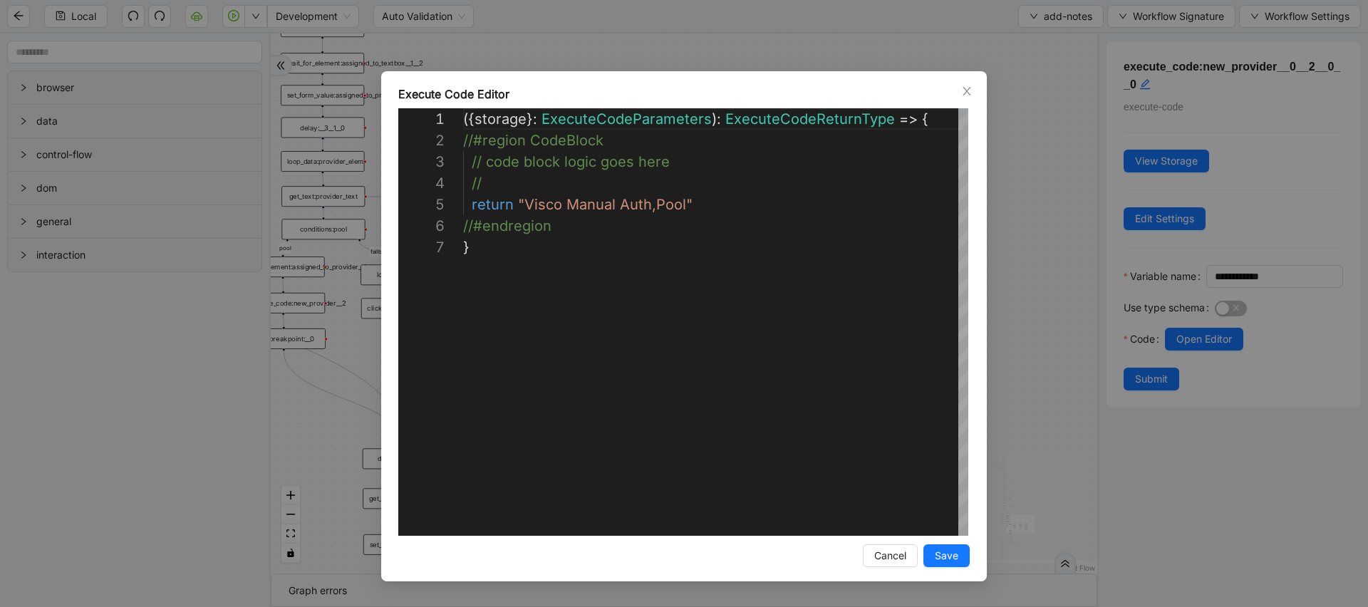
scroll to position [128, 0]
click at [1075, 317] on div "**********" at bounding box center [684, 303] width 1368 height 607
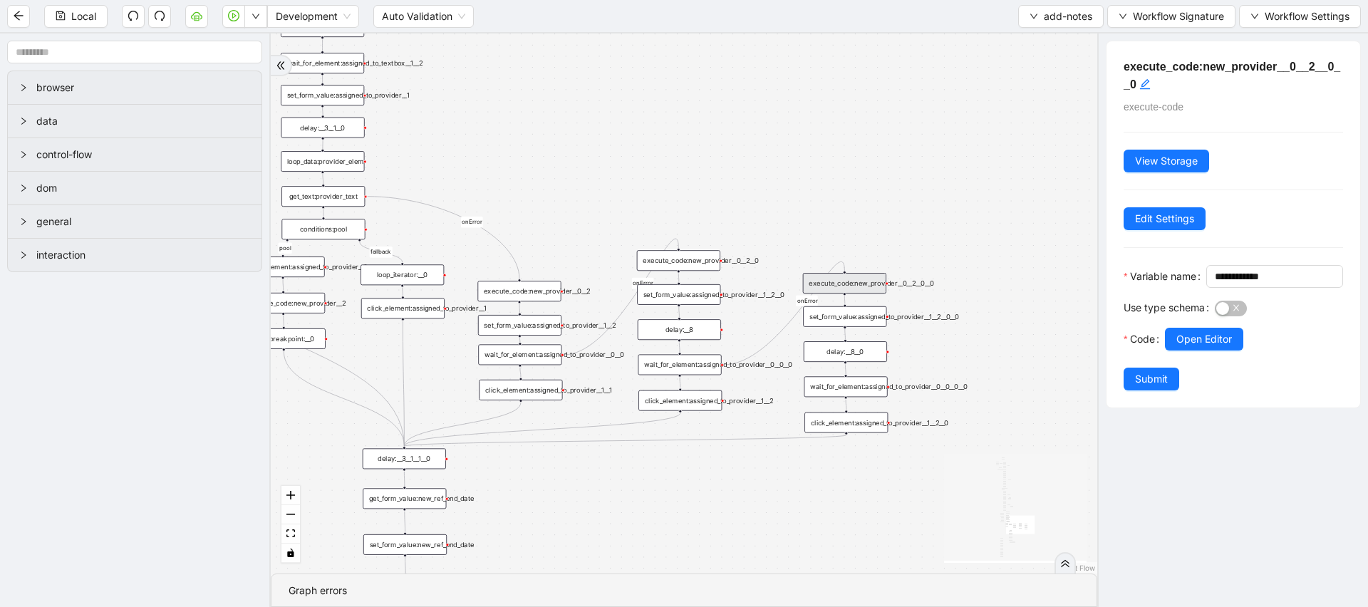
click at [702, 361] on div "wait_for_element:assigned_to_provider__0__0__0" at bounding box center [679, 364] width 83 height 21
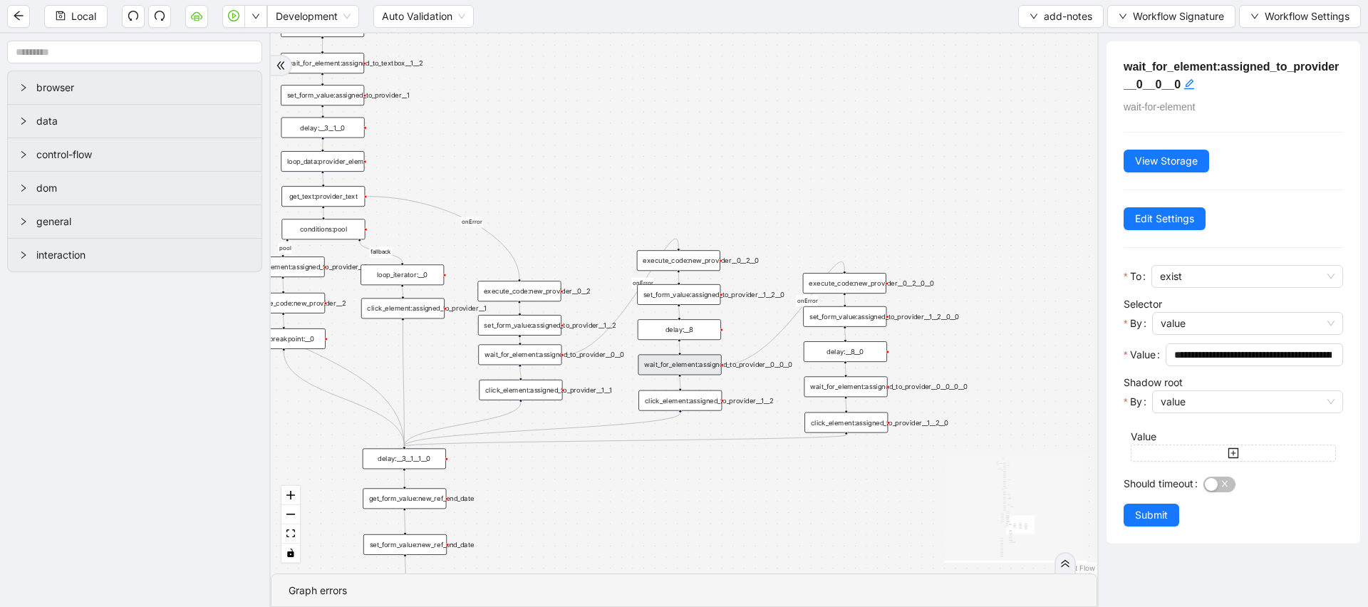
click at [877, 326] on div "set_form_value:assigned_to_provider__1__2__0__0" at bounding box center [844, 316] width 83 height 21
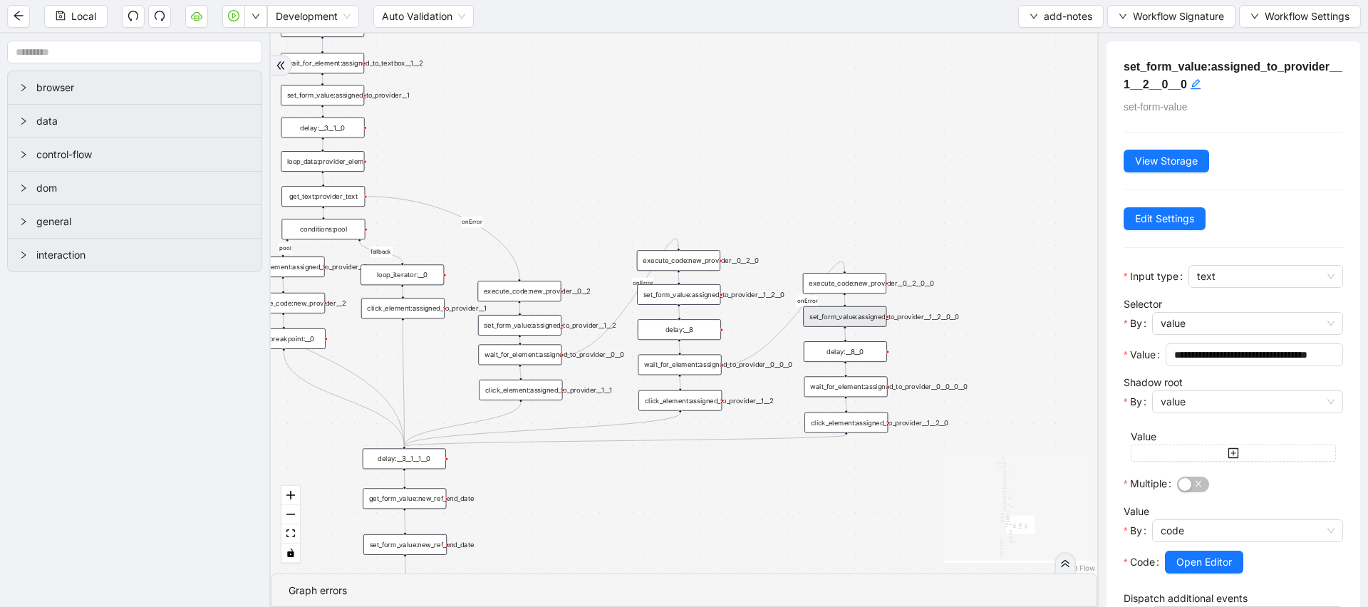
click at [817, 384] on div "wait_for_element:assigned_to_provider__0__0__0__0" at bounding box center [845, 386] width 83 height 21
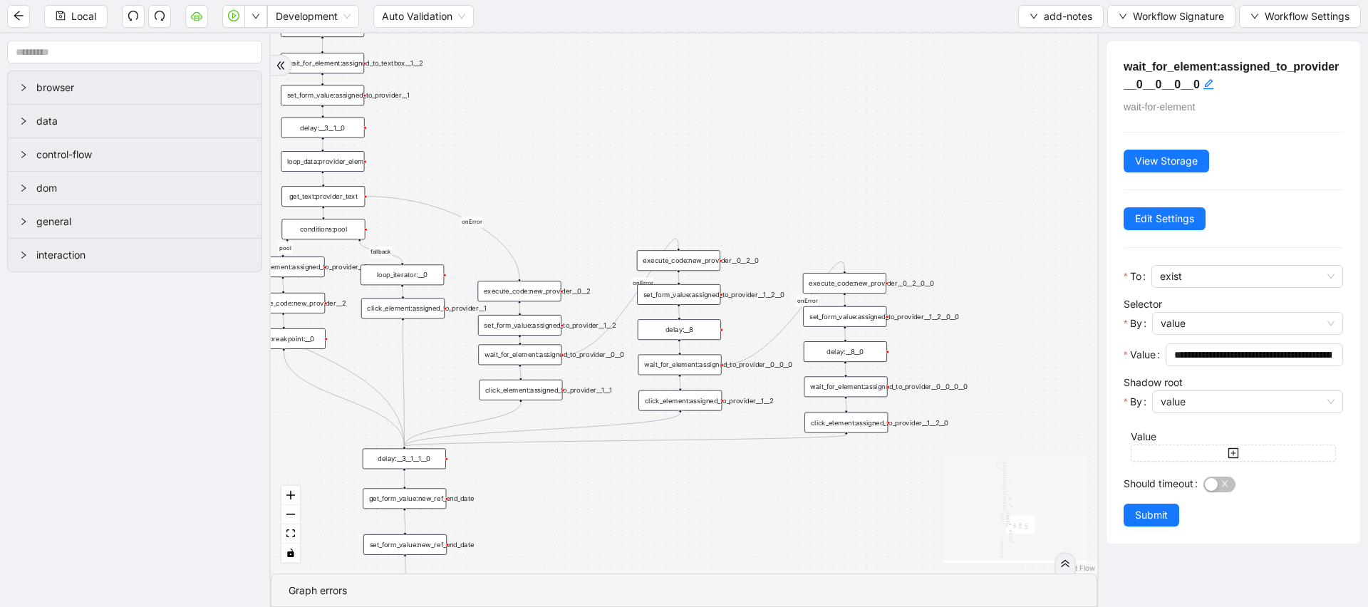
click at [827, 424] on div "click_element:assigned_to_provider__1__2__0" at bounding box center [846, 423] width 83 height 21
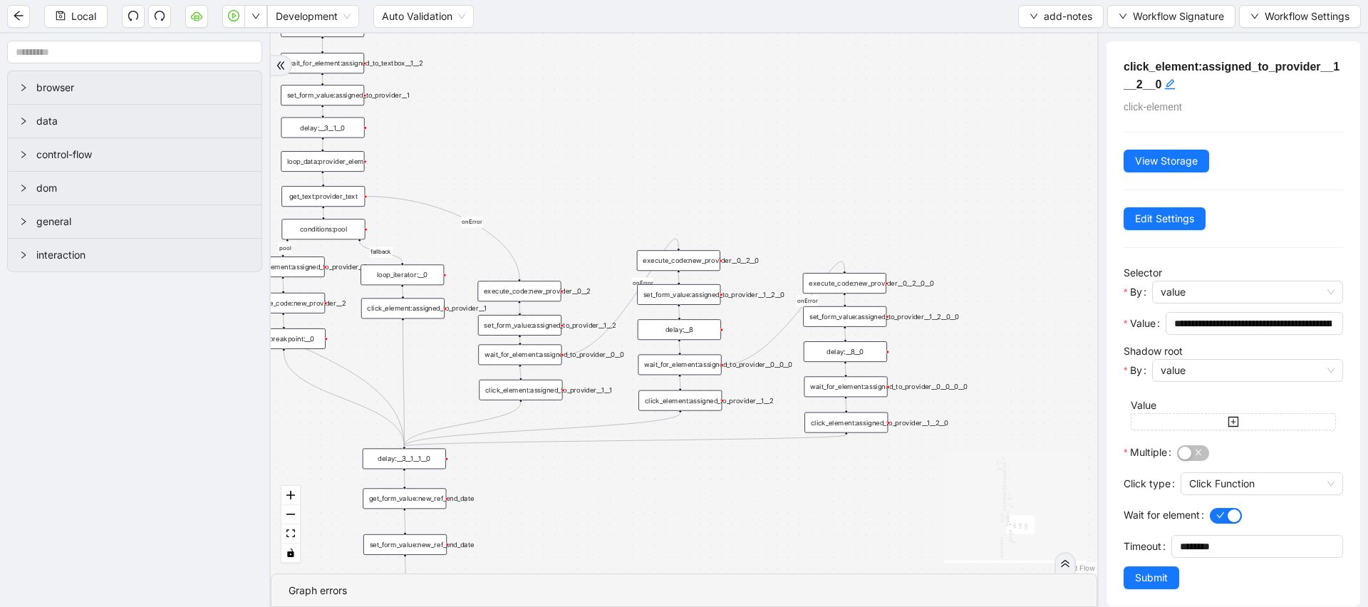
click at [711, 371] on div "wait_for_element:assigned_to_provider__0__0__0" at bounding box center [679, 364] width 83 height 21
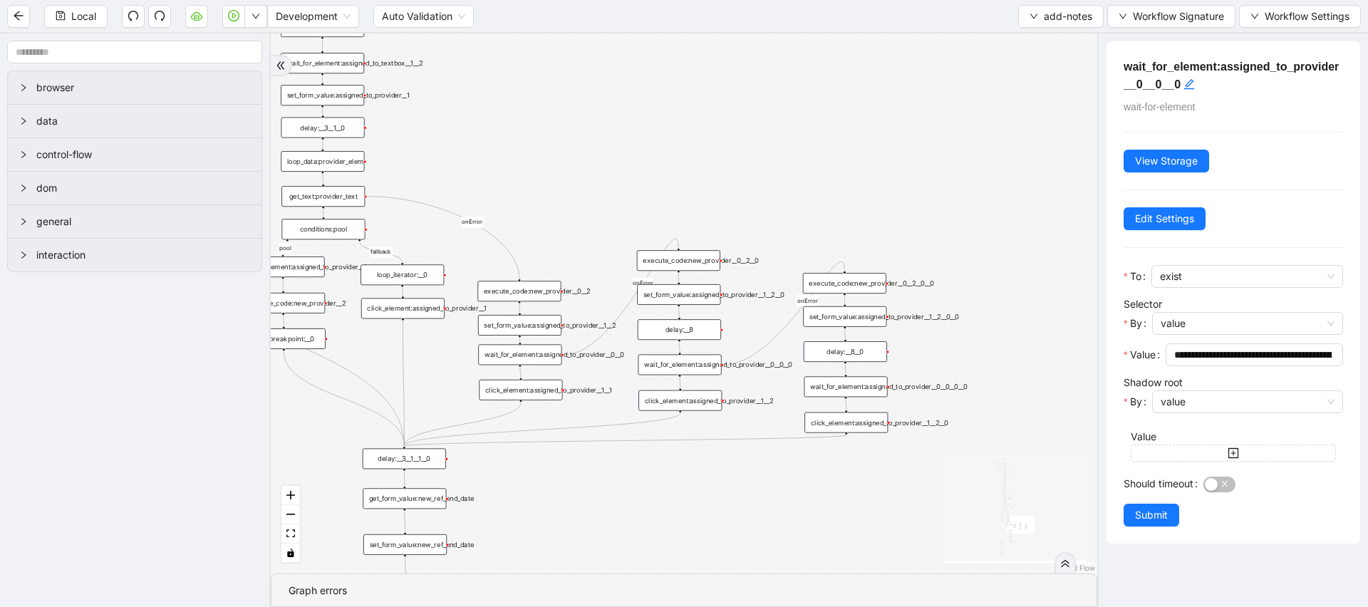
click at [542, 360] on div "wait_for_element:assigned_to_provider__0__0" at bounding box center [519, 354] width 83 height 21
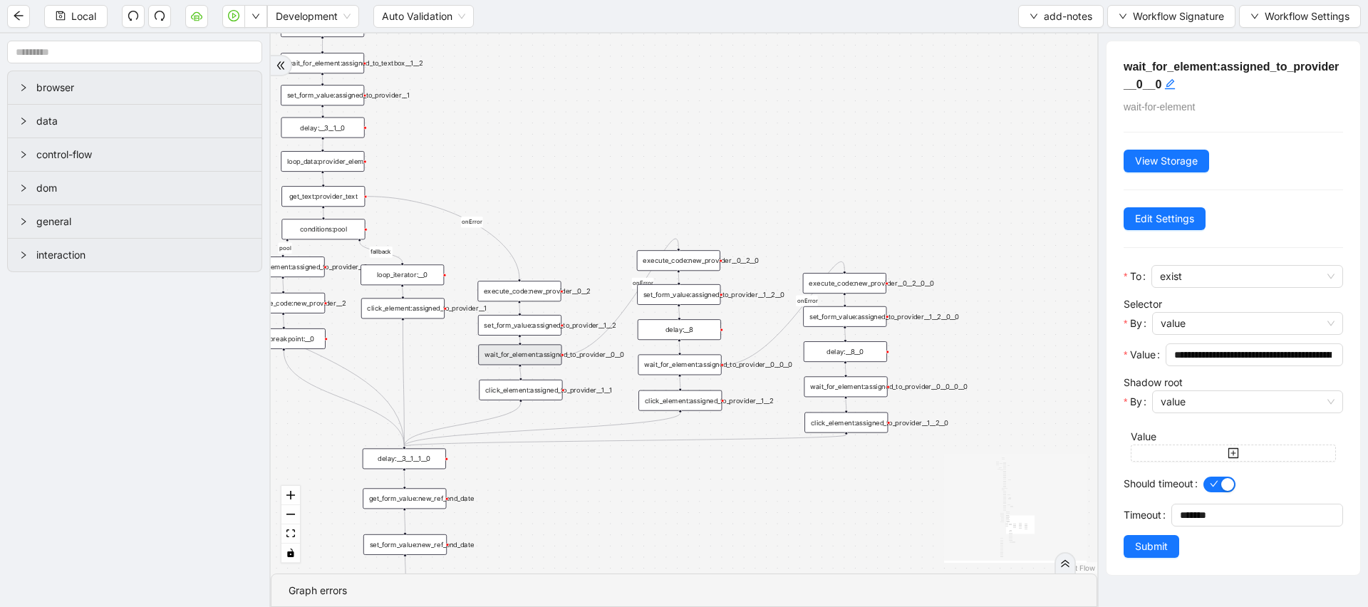
click at [538, 328] on div "set_form_value:assigned_to_provider__1__2" at bounding box center [519, 325] width 83 height 21
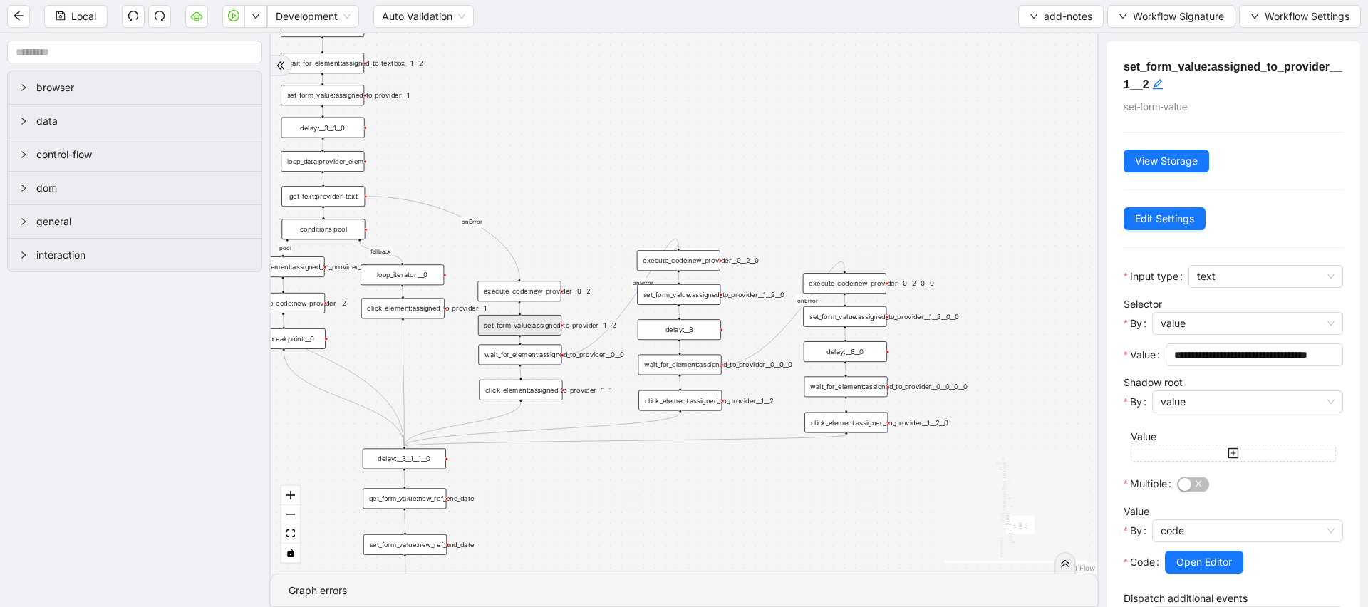
click at [544, 301] on div "execute_code:new_provider__0__2" at bounding box center [519, 291] width 83 height 21
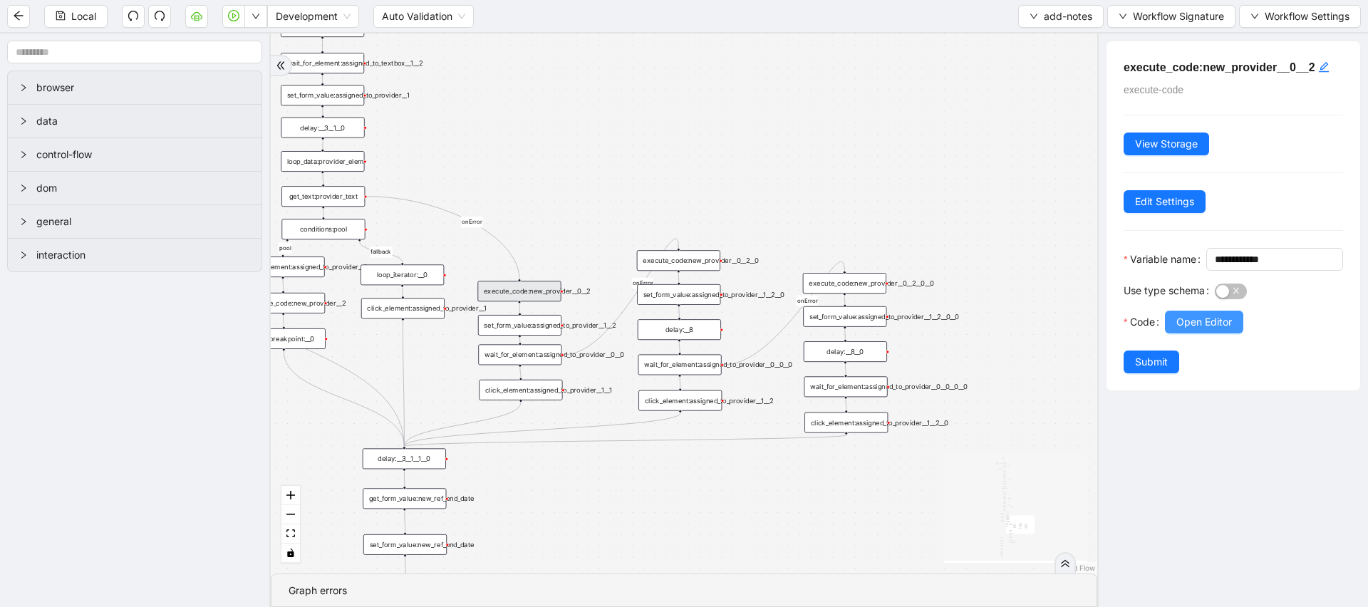
click at [1191, 330] on span "Open Editor" at bounding box center [1205, 322] width 56 height 16
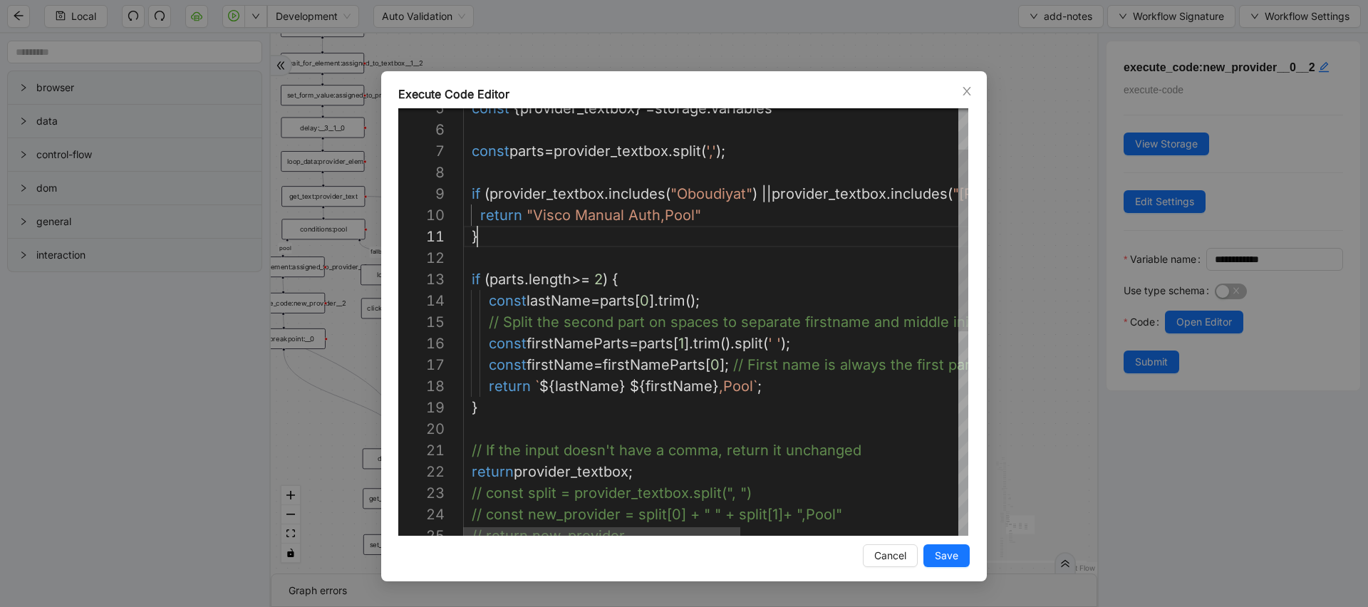
scroll to position [0, 14]
type textarea "**********"
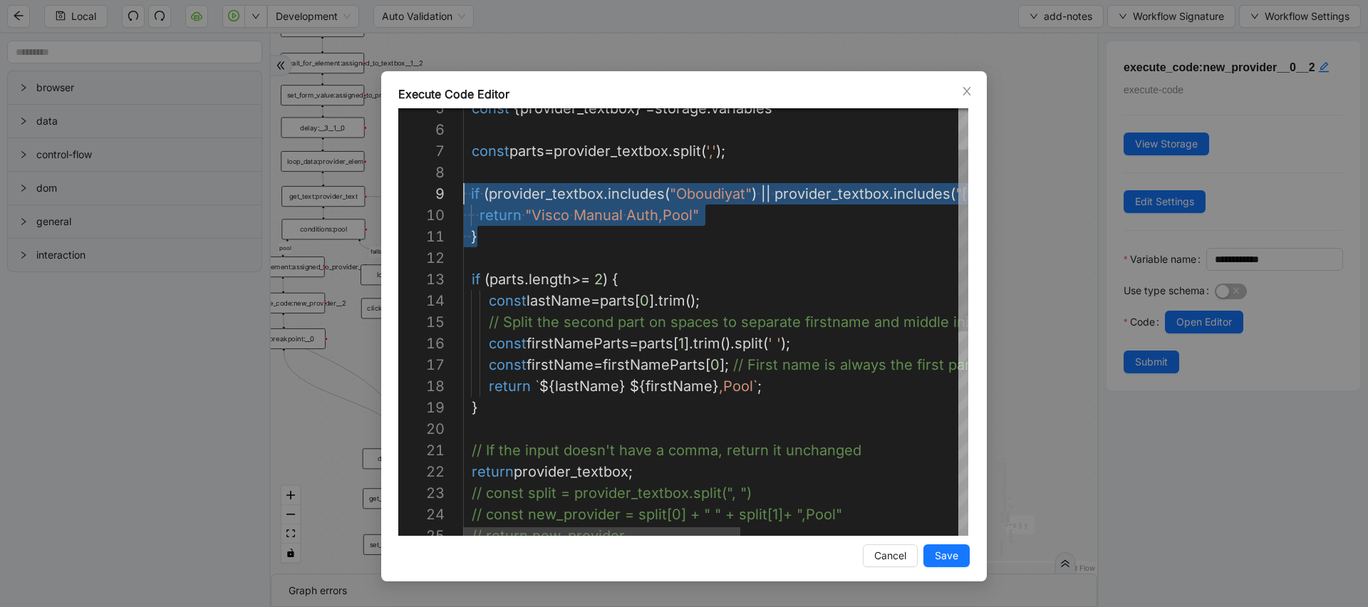
drag, startPoint x: 498, startPoint y: 245, endPoint x: 448, endPoint y: 192, distance: 73.1
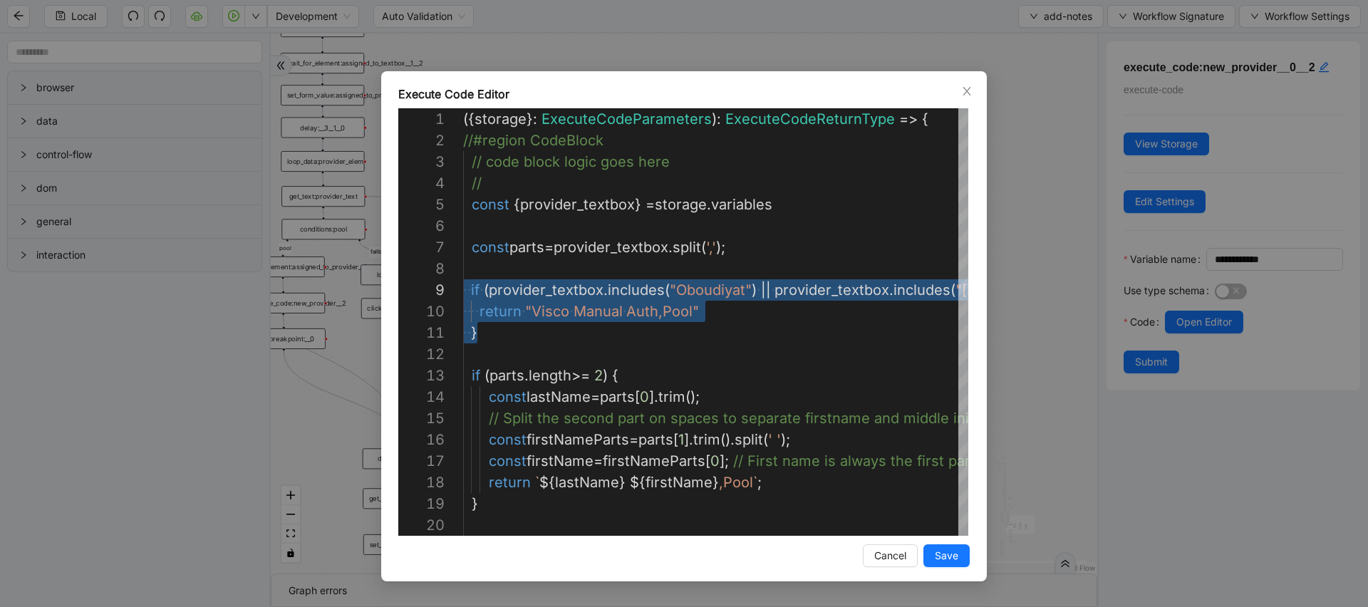
click at [1021, 257] on div "Execute Code Editor 5 6 7 8 9 10 11 12 13 14 15 16 17 18 19 20 4 3 2 1 const { …" at bounding box center [684, 303] width 1368 height 607
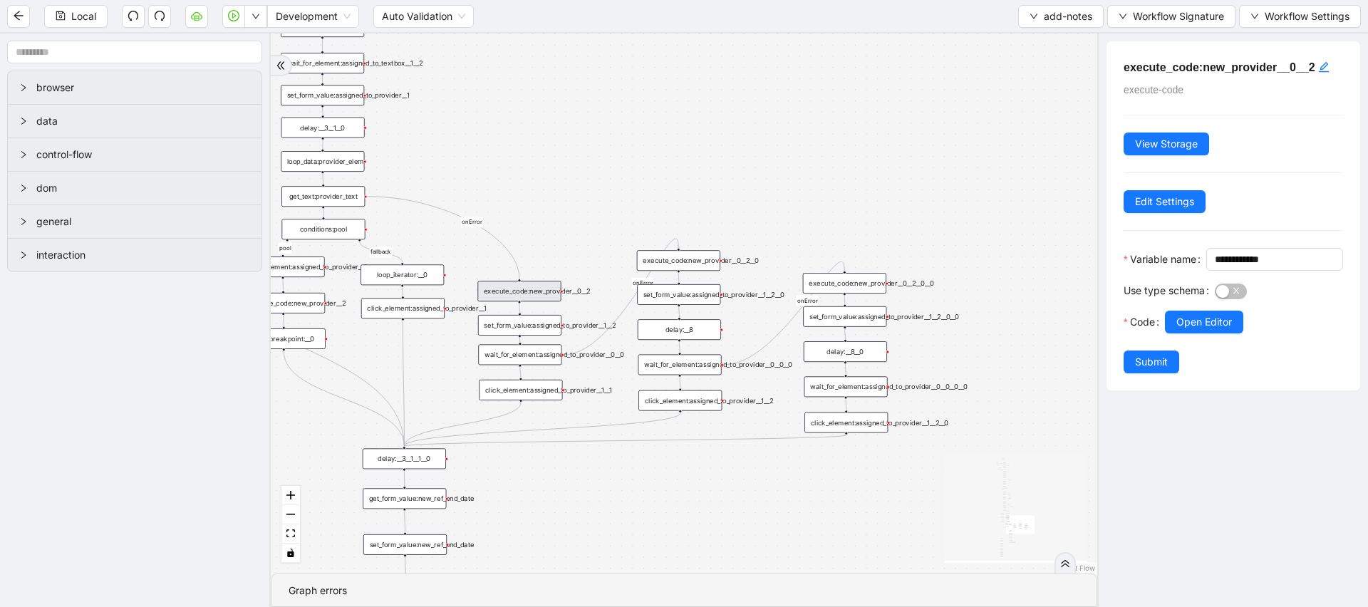
click at [698, 361] on div "wait_for_element:assigned_to_provider__0__0__0" at bounding box center [679, 364] width 83 height 21
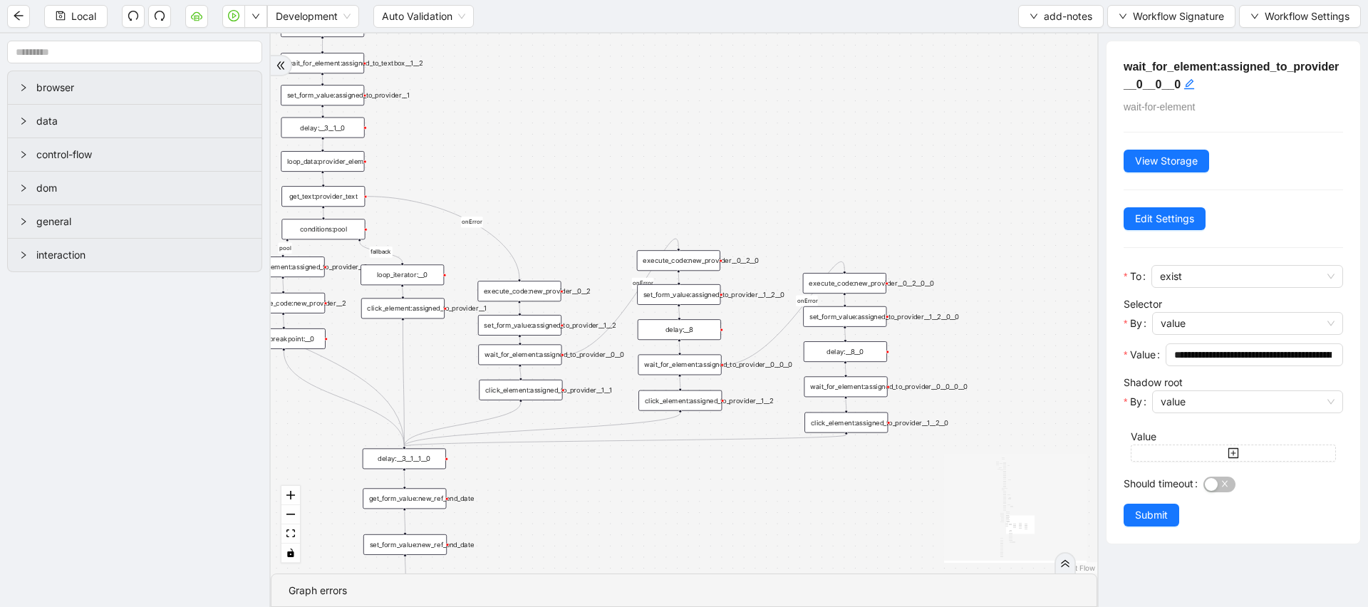
click at [841, 291] on div "execute_code:new_provider__0__2__0__0" at bounding box center [844, 283] width 83 height 21
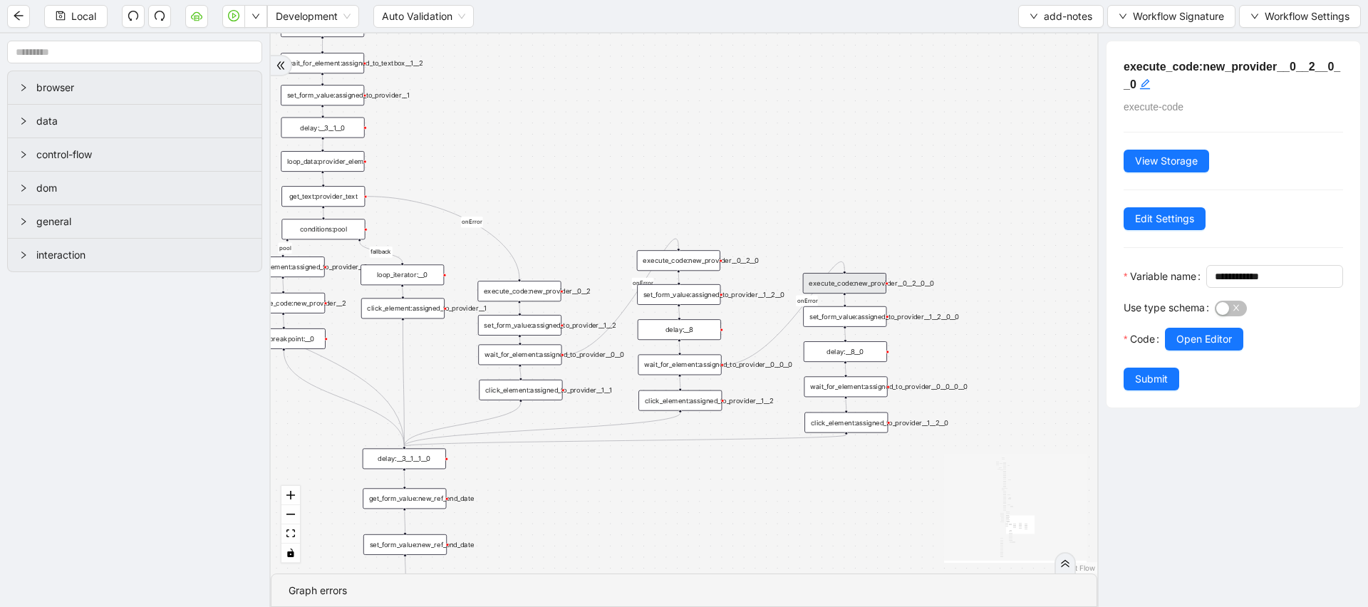
click at [766, 392] on div "financial fallback pool fallback fallback matches fallback ThreeForOrthovisc fa…" at bounding box center [684, 303] width 827 height 540
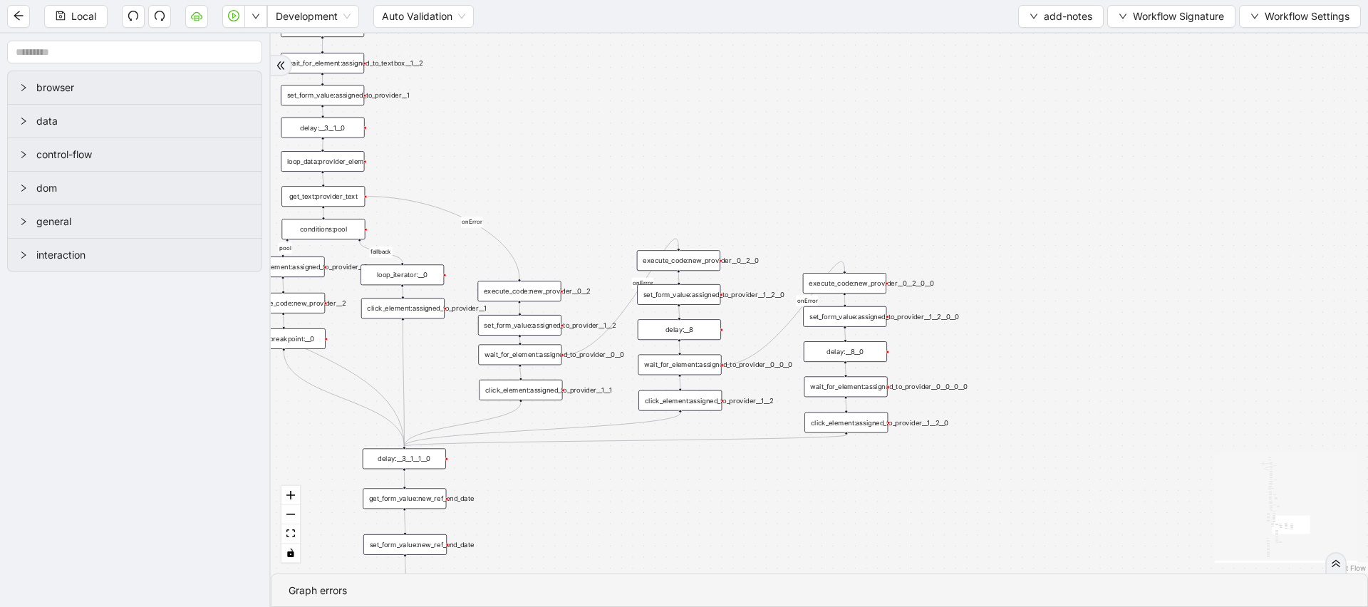
click at [698, 366] on div "wait_for_element:assigned_to_provider__0__0__0" at bounding box center [679, 364] width 83 height 21
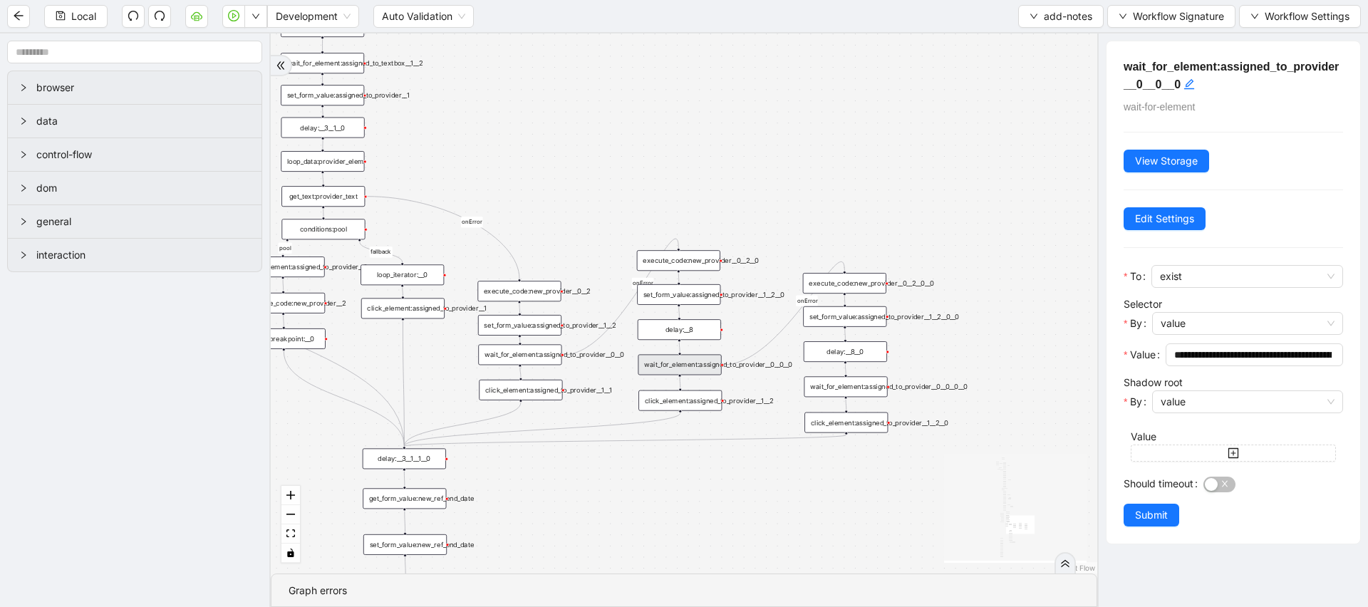
click at [676, 297] on div "set_form_value:assigned_to_provider__1__2__0" at bounding box center [678, 294] width 83 height 21
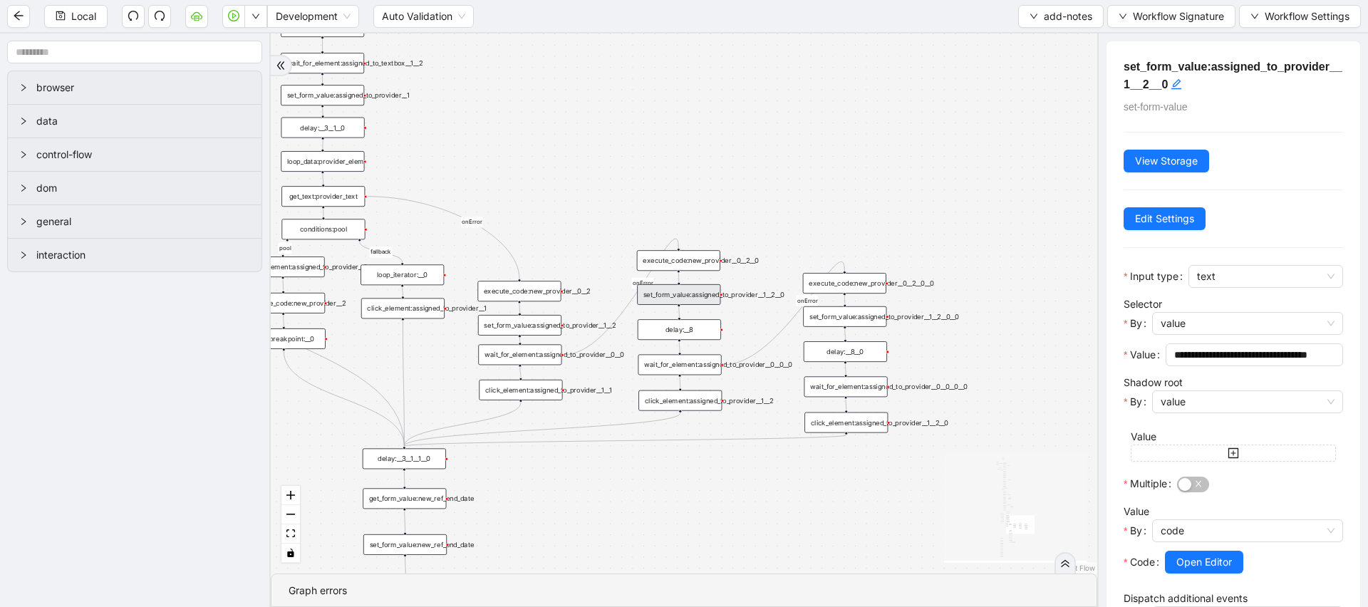
click at [530, 328] on div "set_form_value:assigned_to_provider__1__2" at bounding box center [519, 325] width 83 height 21
click at [680, 267] on div "execute_code:new_provider__0__2__0" at bounding box center [678, 260] width 83 height 21
click at [655, 259] on div "execute_code:new_provider__0__2__0" at bounding box center [678, 261] width 83 height 21
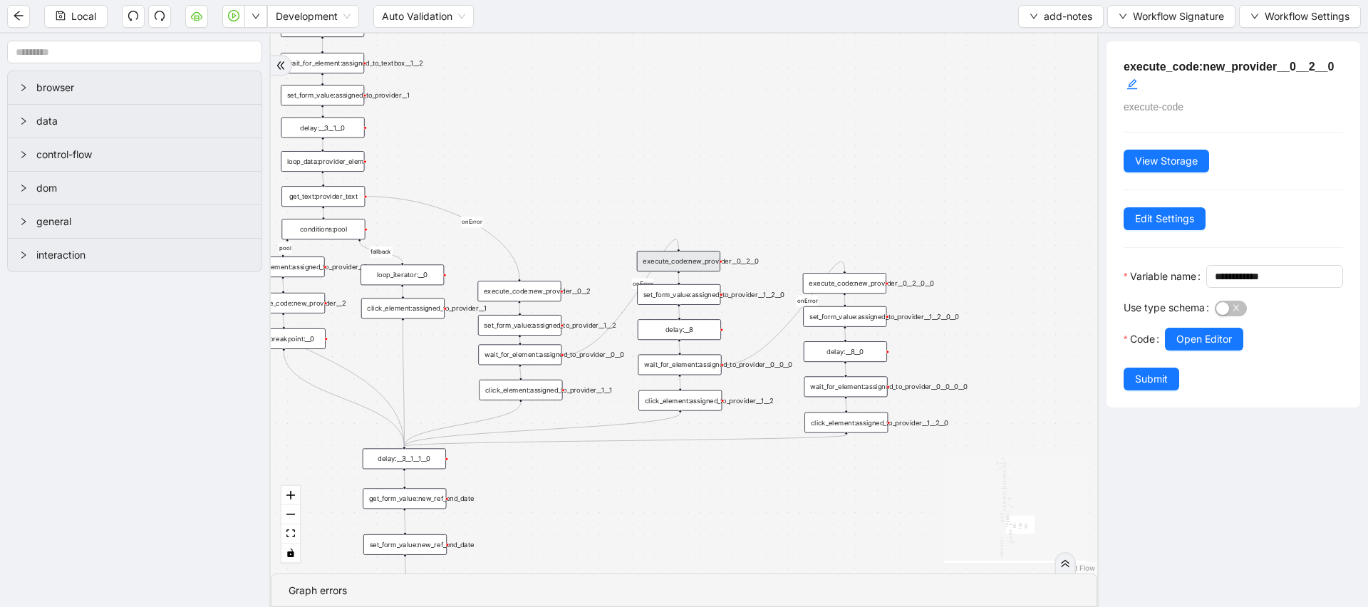
click at [539, 294] on div "execute_code:new_provider__0__2" at bounding box center [519, 291] width 83 height 21
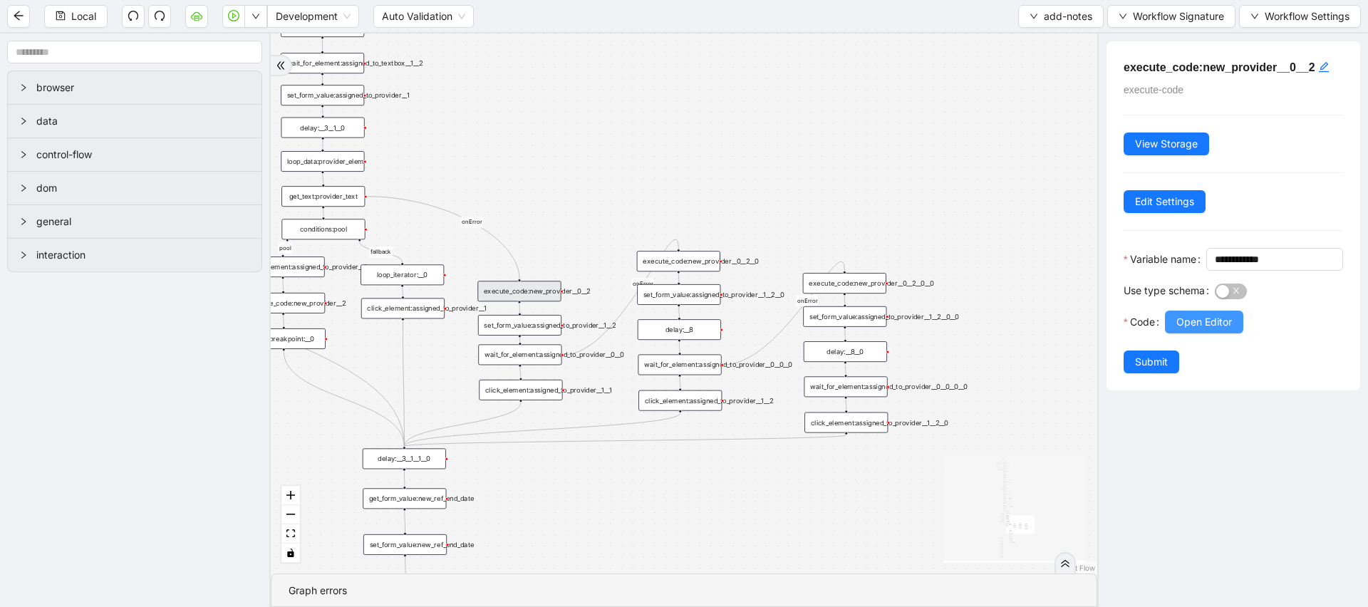
click at [1175, 334] on button "Open Editor" at bounding box center [1204, 322] width 78 height 23
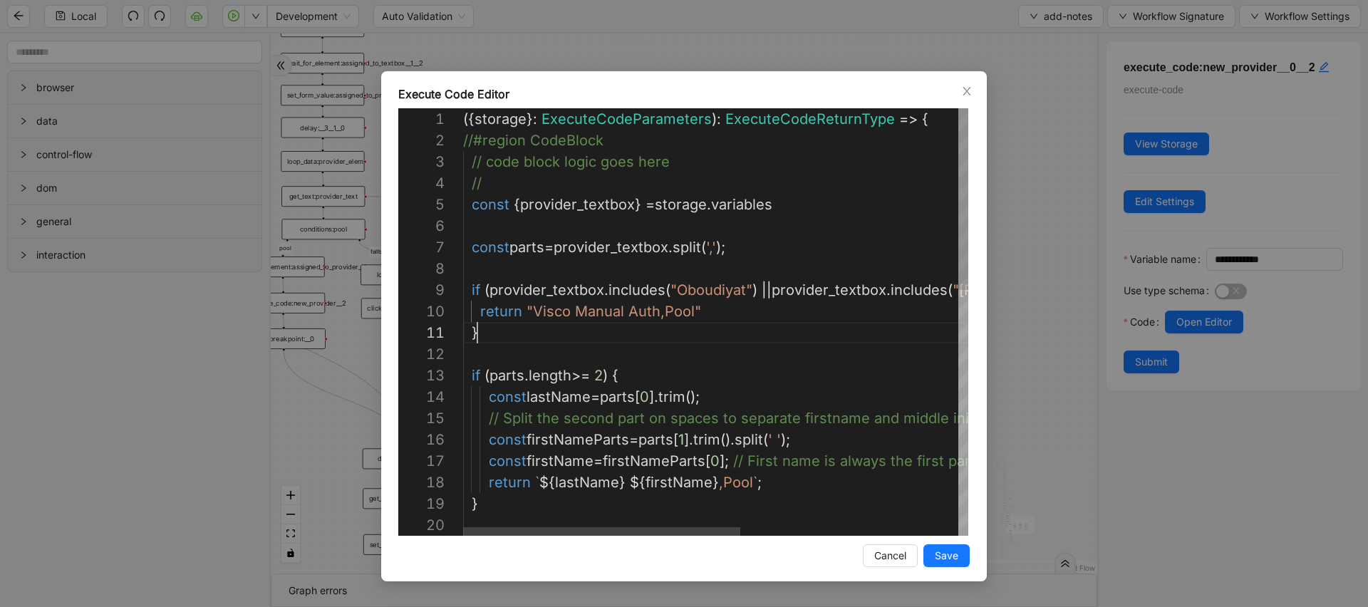
scroll to position [0, 14]
type textarea "**********"
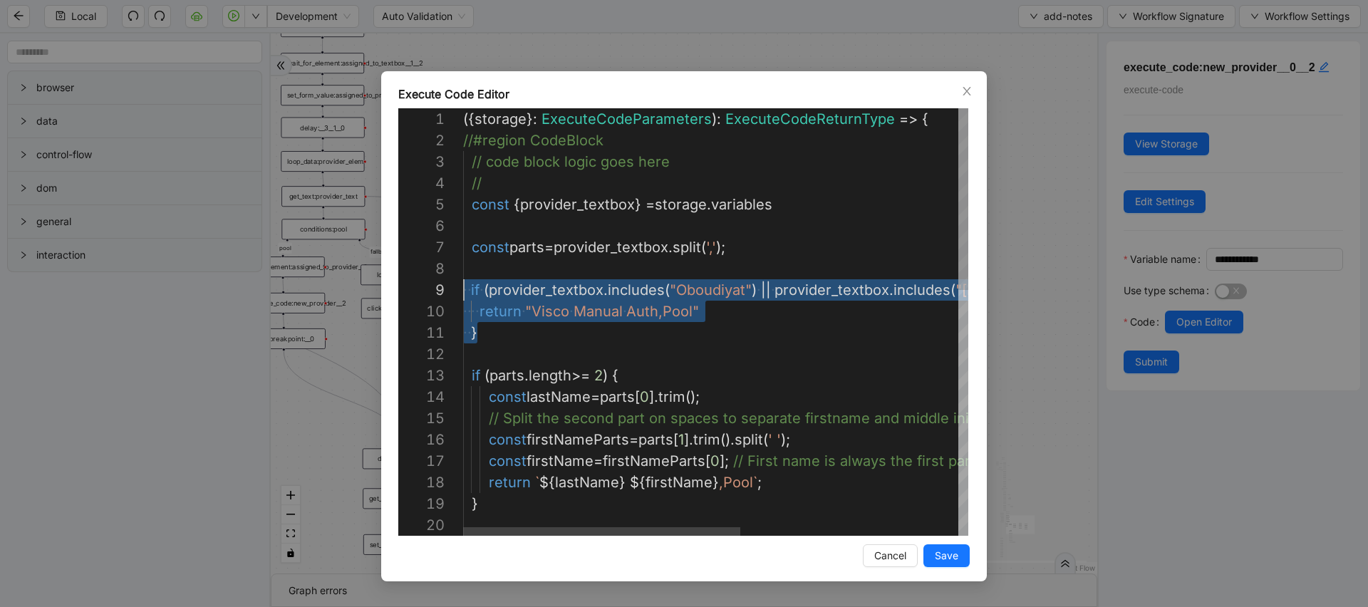
drag, startPoint x: 510, startPoint y: 334, endPoint x: 369, endPoint y: 282, distance: 150.2
click at [1038, 304] on div "Execute Code Editor 11 12 13 14 15 16 17 18 19 20 10 9 7 8 5 6 2 3 4 1 ·‌ ·‌ } …" at bounding box center [684, 303] width 1368 height 607
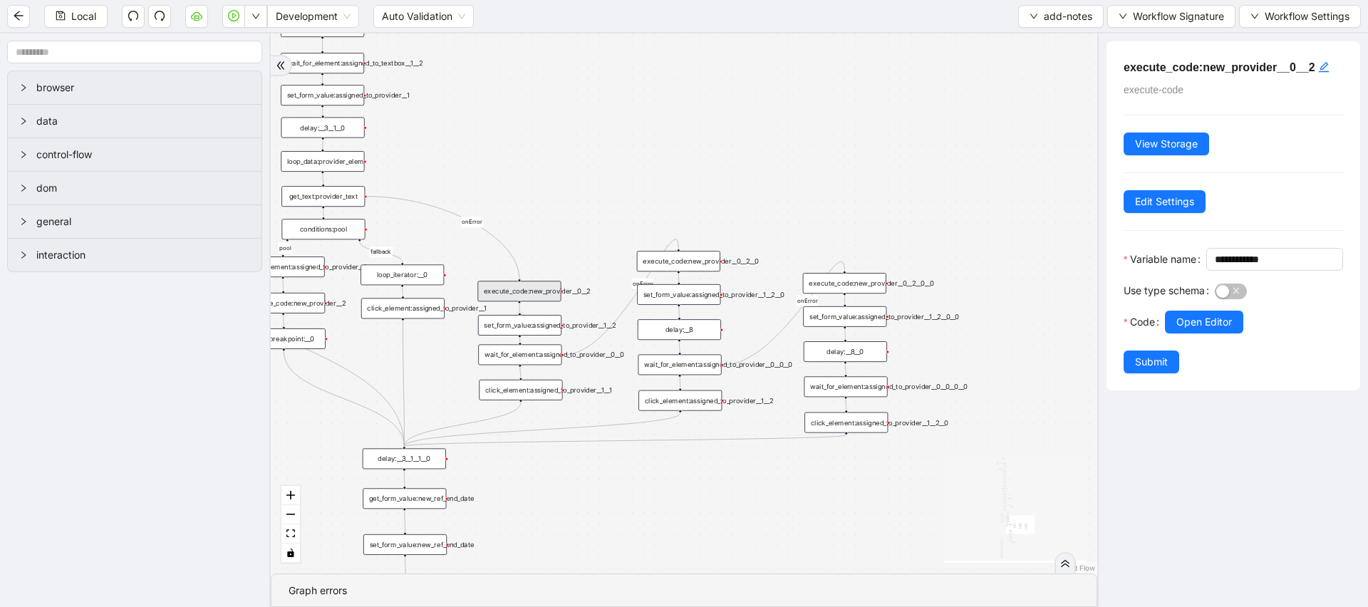
click at [768, 406] on div "financial fallback pool fallback fallback matches fallback ThreeForOrthovisc fa…" at bounding box center [684, 303] width 827 height 540
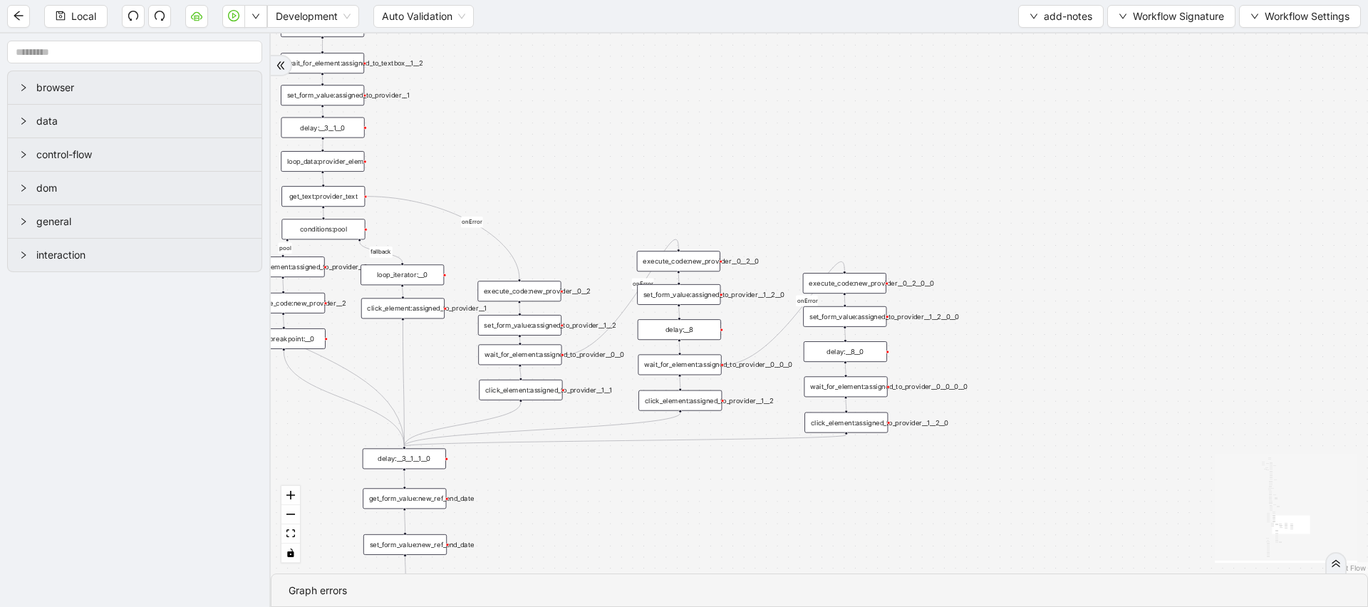
click at [957, 465] on div "financial fallback pool fallback fallback matches fallback ThreeForOrthovisc fa…" at bounding box center [820, 303] width 1098 height 540
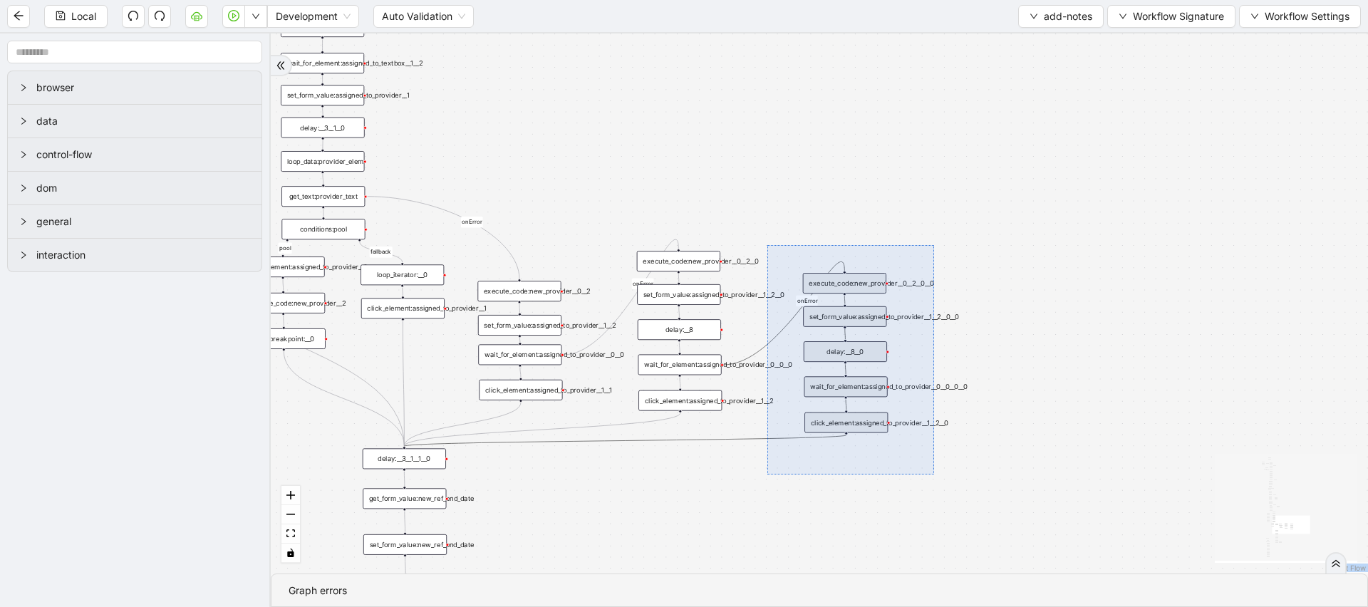
drag, startPoint x: 934, startPoint y: 475, endPoint x: 768, endPoint y: 245, distance: 283.7
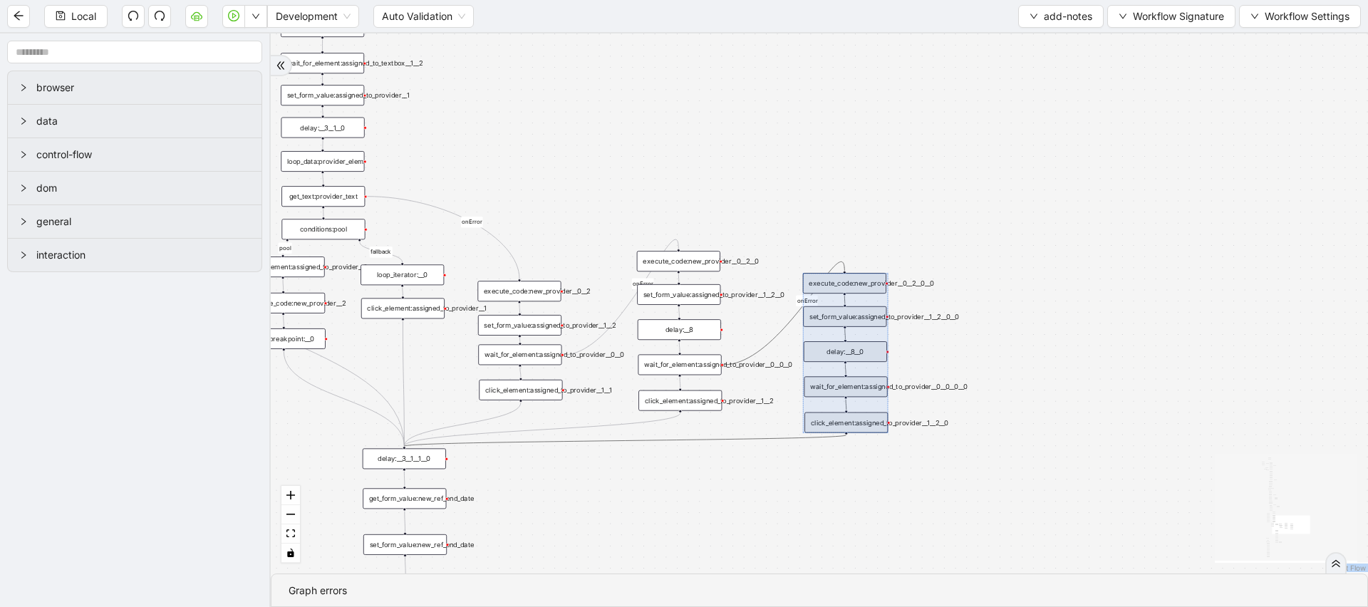
click at [832, 207] on div "financial fallback pool fallback fallback matches fallback ThreeForOrthovisc fa…" at bounding box center [820, 303] width 1098 height 540
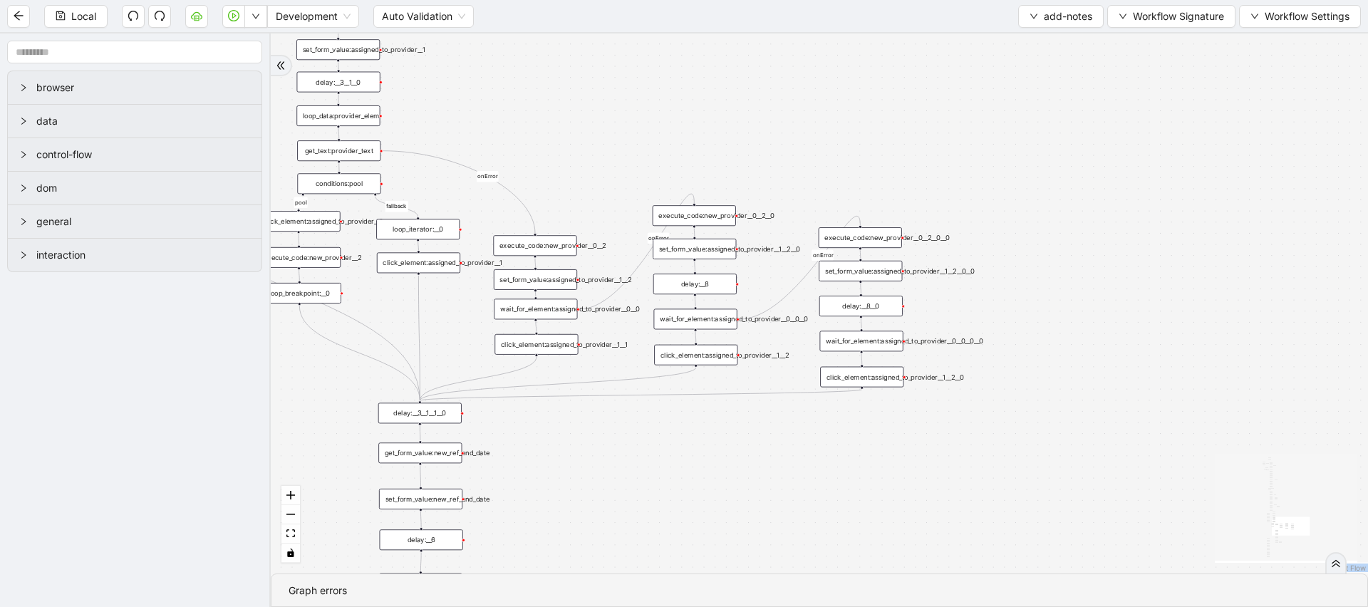
drag, startPoint x: 803, startPoint y: 238, endPoint x: 819, endPoint y: 192, distance: 48.2
click at [819, 192] on div "financial fallback pool fallback fallback matches fallback ThreeForOrthovisc fa…" at bounding box center [820, 303] width 1098 height 540
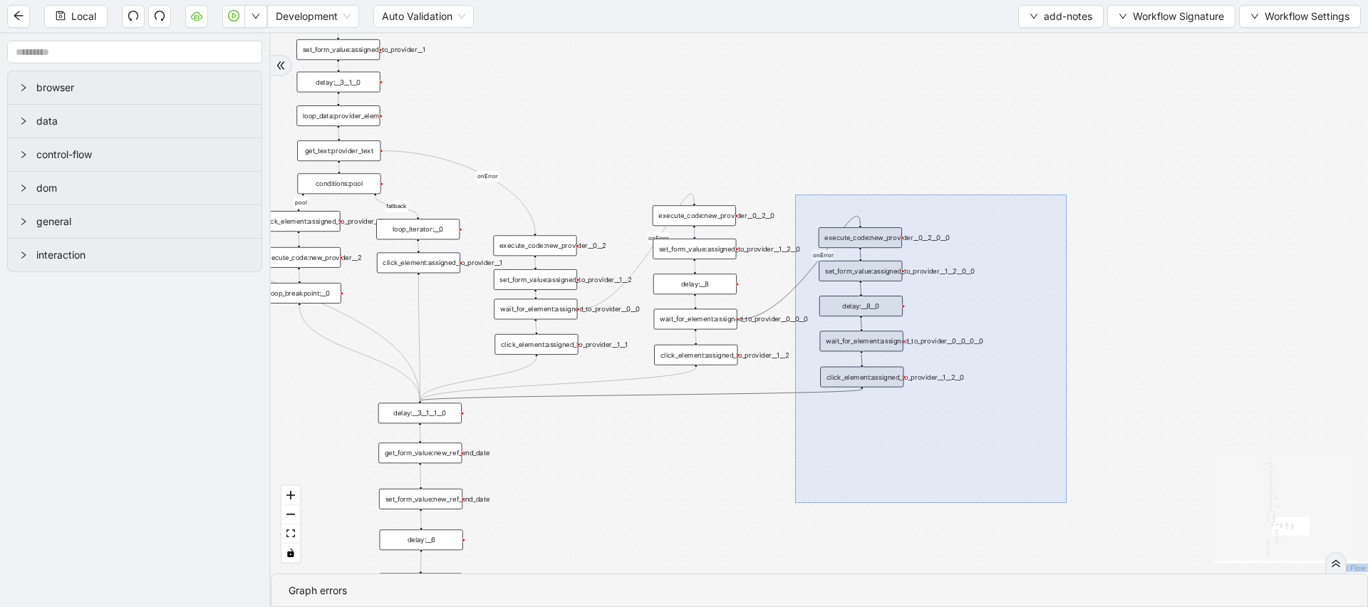
drag, startPoint x: 795, startPoint y: 195, endPoint x: 1067, endPoint y: 503, distance: 411.1
click at [1067, 504] on div "financial fallback pool fallback fallback matches fallback ThreeForOrthovisc fa…" at bounding box center [820, 303] width 1098 height 540
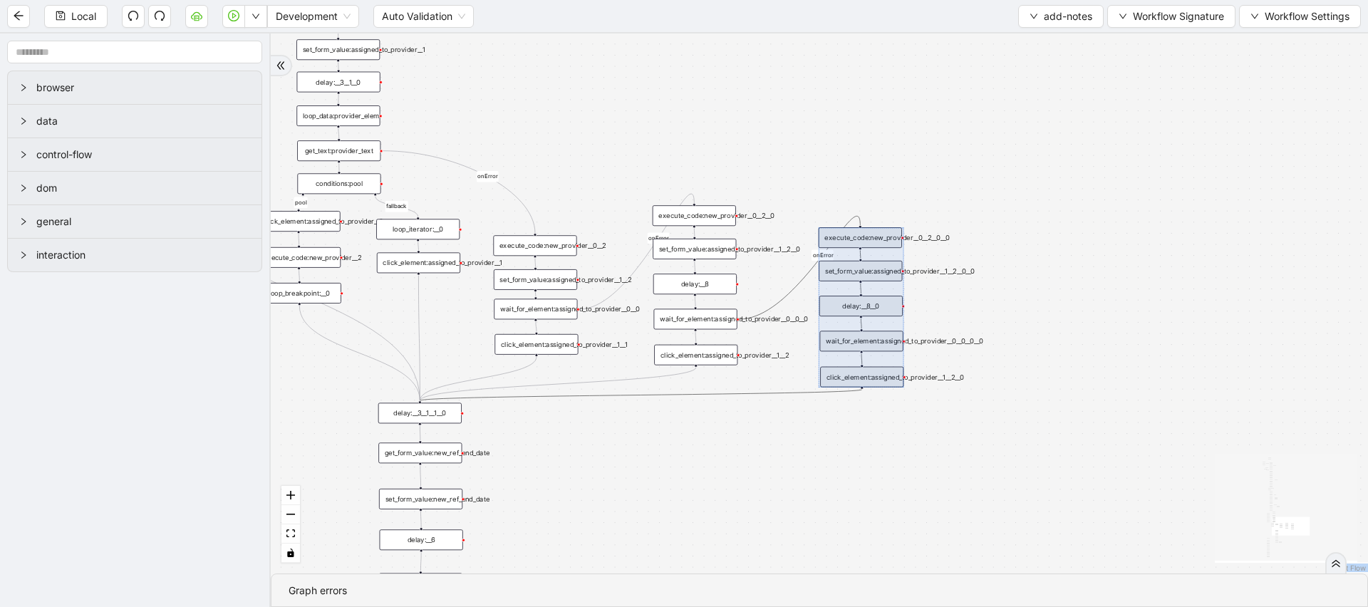
click at [823, 448] on div "financial fallback pool fallback fallback matches fallback ThreeForOrthovisc fa…" at bounding box center [820, 303] width 1098 height 540
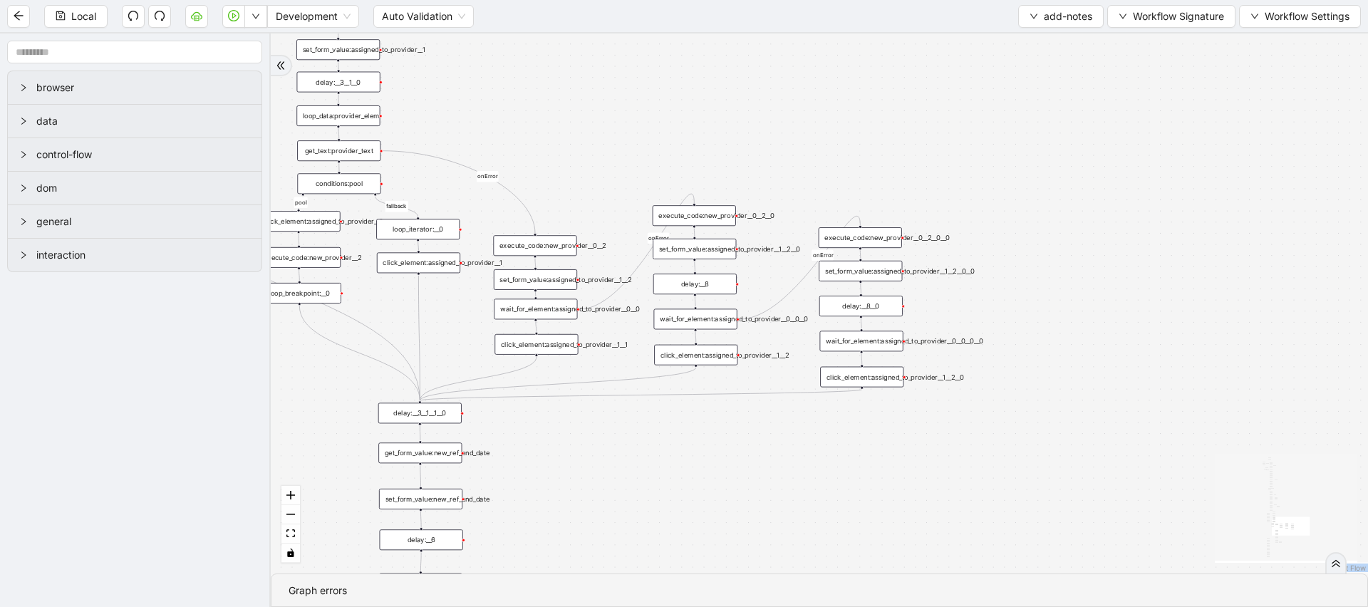
drag, startPoint x: 672, startPoint y: 90, endPoint x: 847, endPoint y: 138, distance: 181.2
click at [846, 138] on div "financial fallback pool fallback fallback matches fallback ThreeForOrthovisc fa…" at bounding box center [820, 303] width 1098 height 540
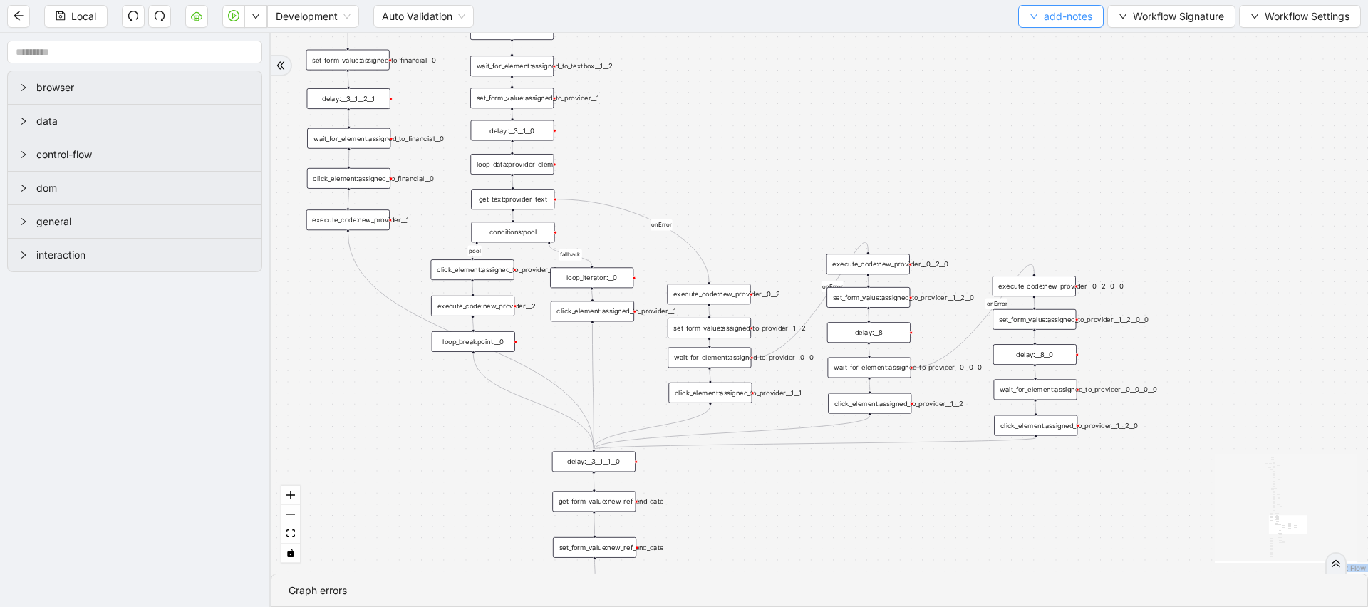
click at [1044, 22] on span "add-notes" at bounding box center [1068, 17] width 48 height 16
click at [1022, 46] on li "Select" at bounding box center [1059, 44] width 80 height 23
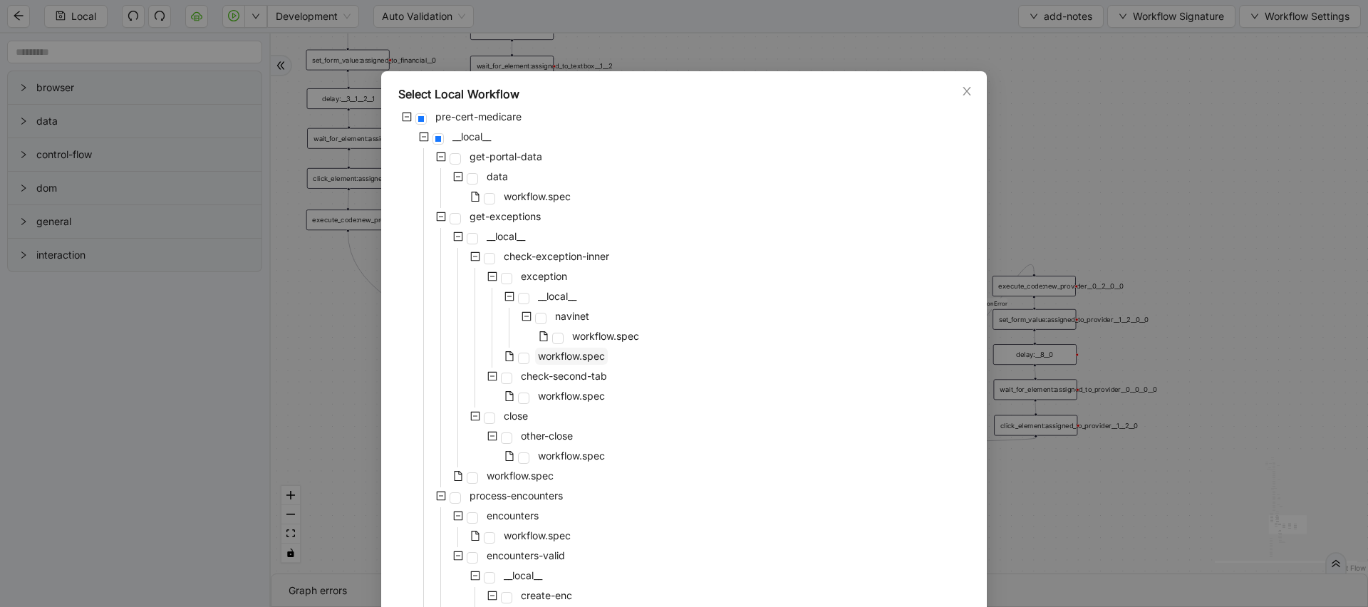
click at [567, 357] on span "workflow.spec" at bounding box center [571, 356] width 67 height 12
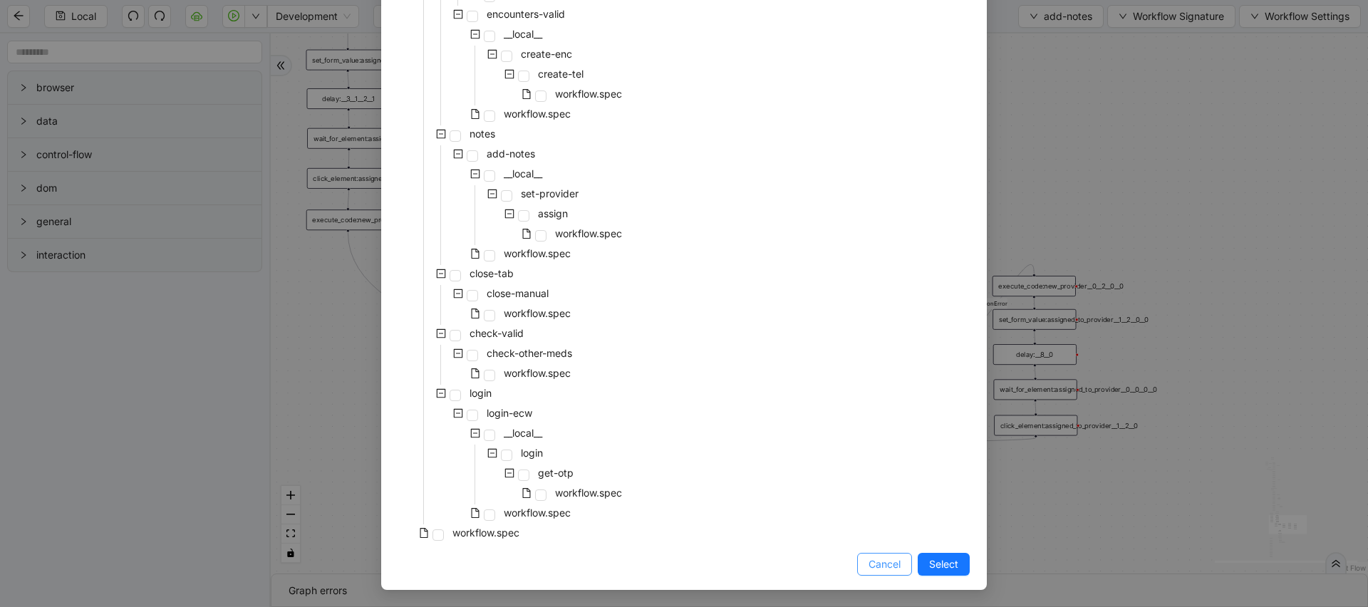
click at [882, 561] on span "Cancel" at bounding box center [885, 565] width 32 height 16
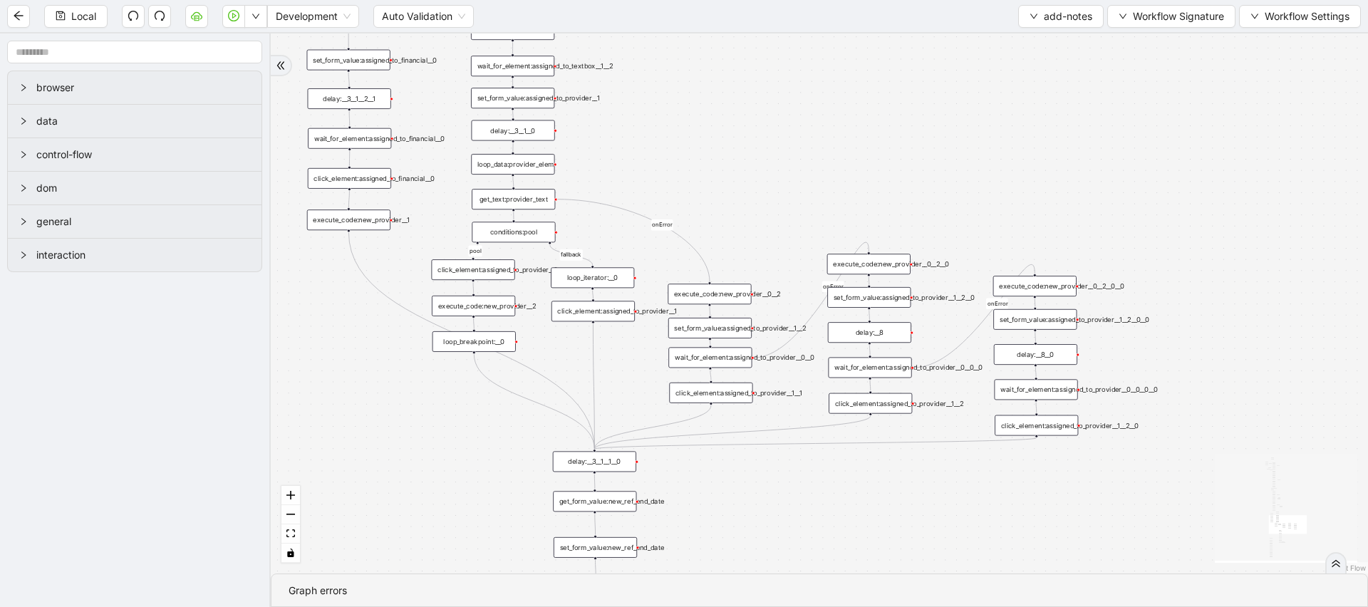
drag, startPoint x: 886, startPoint y: 115, endPoint x: 957, endPoint y: 155, distance: 81.7
click at [957, 155] on div "financial fallback pool fallback fallback matches fallback ThreeForOrthovisc fa…" at bounding box center [820, 303] width 1098 height 540
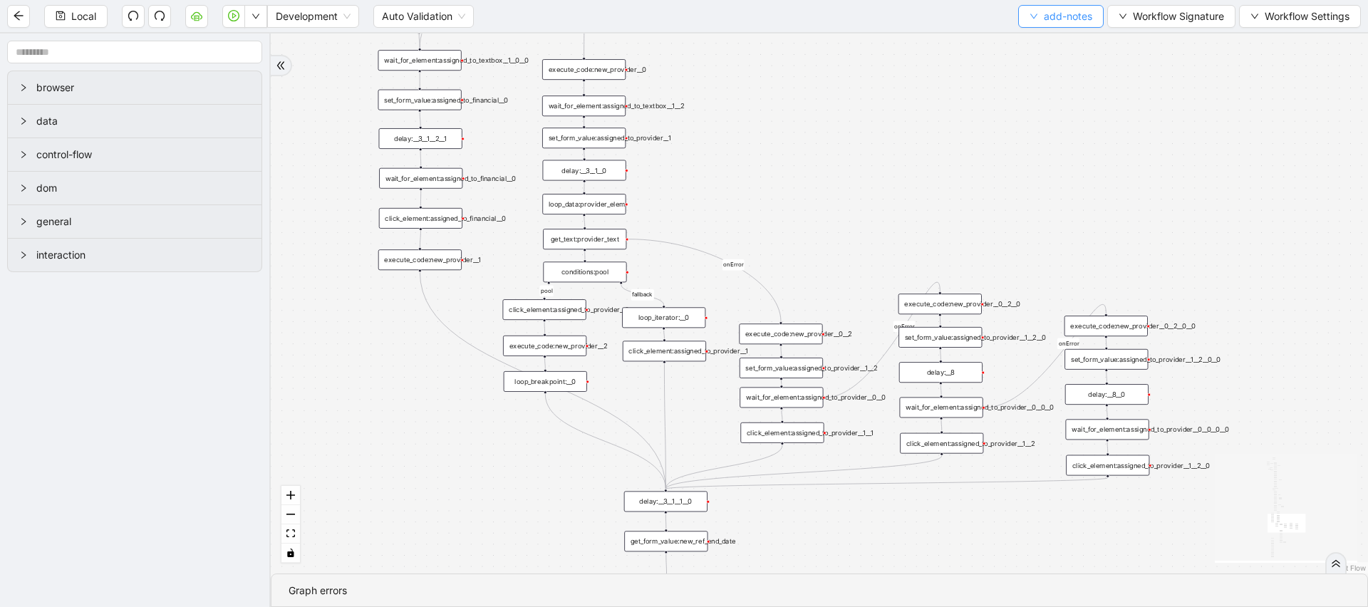
click at [1055, 19] on span "add-notes" at bounding box center [1068, 17] width 48 height 16
click at [1029, 40] on span "Select" at bounding box center [1058, 44] width 63 height 16
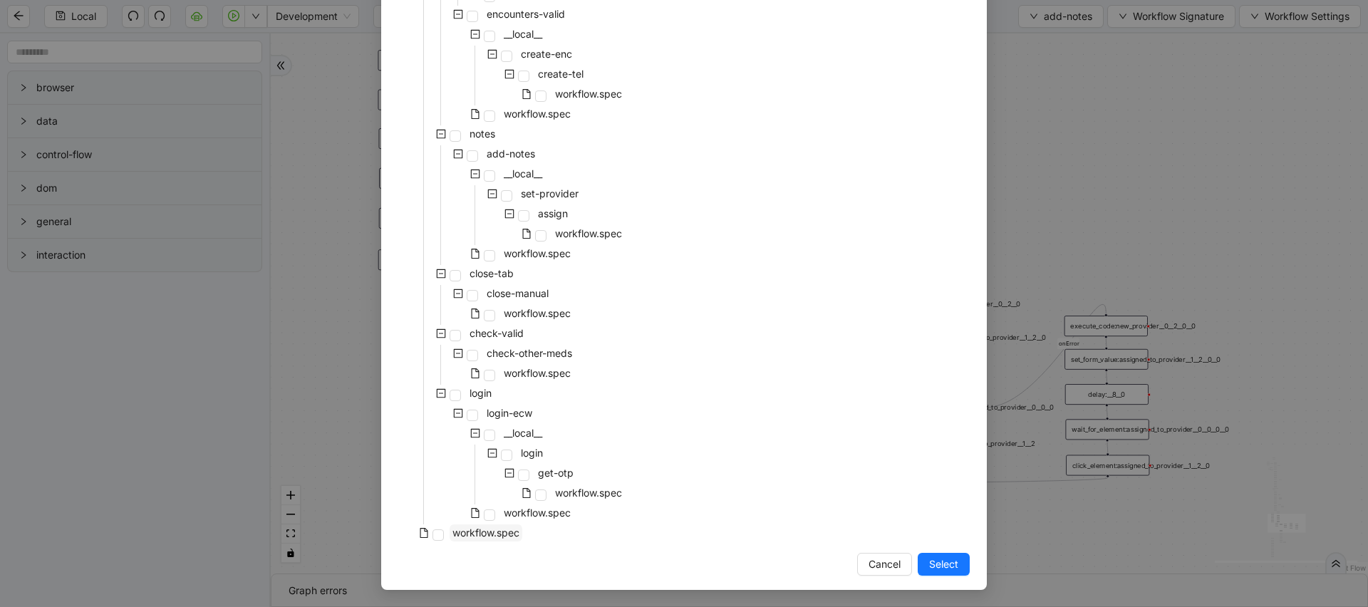
click at [500, 525] on span "workflow.spec" at bounding box center [486, 533] width 73 height 17
click at [947, 569] on span "Select" at bounding box center [943, 565] width 29 height 16
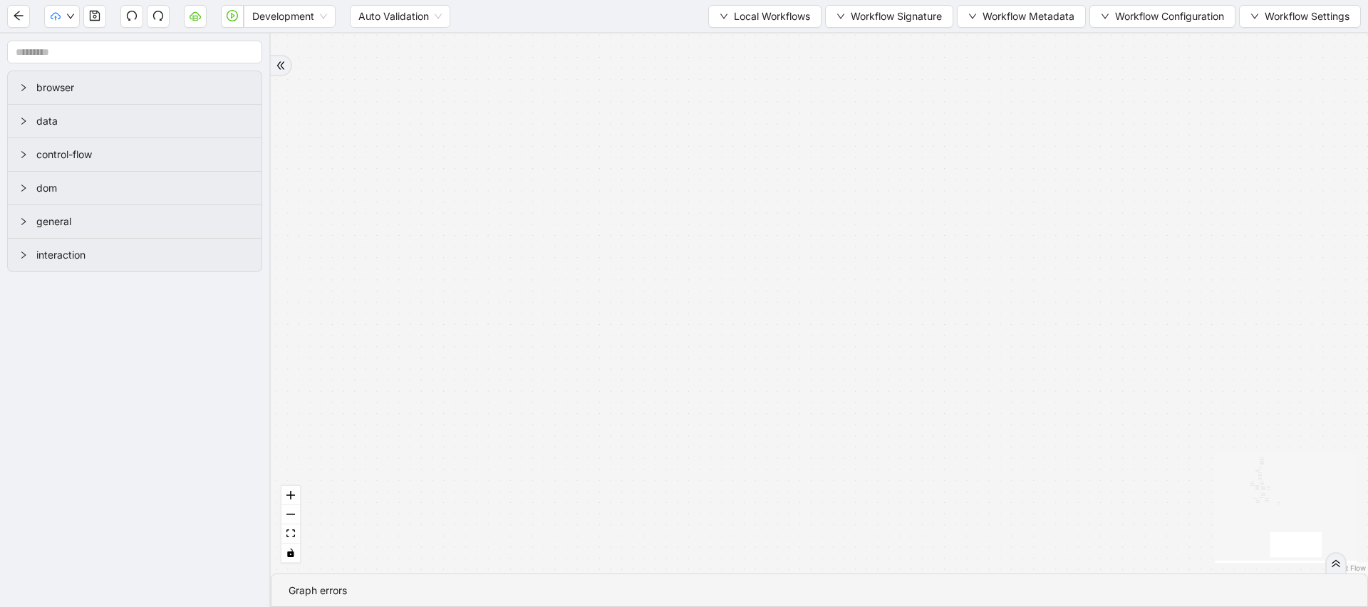
drag, startPoint x: 1023, startPoint y: 195, endPoint x: 870, endPoint y: 442, distance: 290.3
click at [870, 442] on div "fallback has_other_meds success success fallback no_encounters end success succ…" at bounding box center [820, 303] width 1098 height 540
drag, startPoint x: 861, startPoint y: 185, endPoint x: 905, endPoint y: 538, distance: 356.3
click at [905, 538] on div "fallback has_other_meds success success fallback no_encounters end success succ…" at bounding box center [820, 303] width 1098 height 540
drag, startPoint x: 741, startPoint y: 269, endPoint x: 904, endPoint y: 463, distance: 253.0
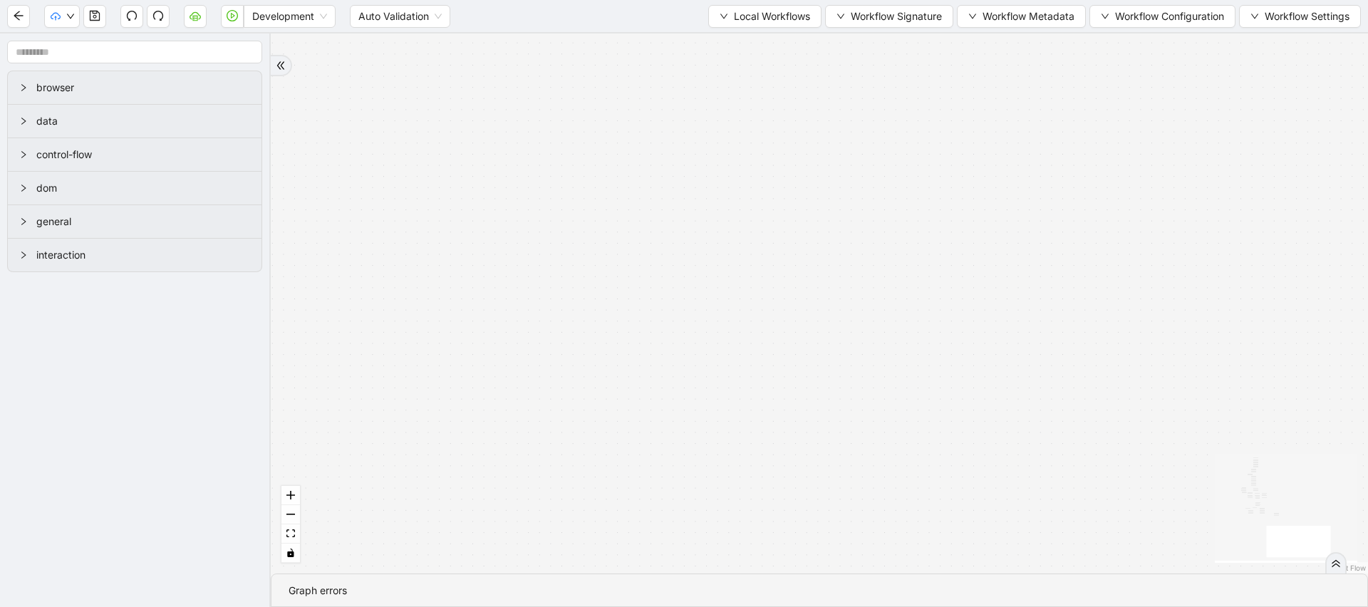
click at [904, 463] on div "fallback has_other_meds success success fallback no_encounters end success succ…" at bounding box center [820, 303] width 1098 height 540
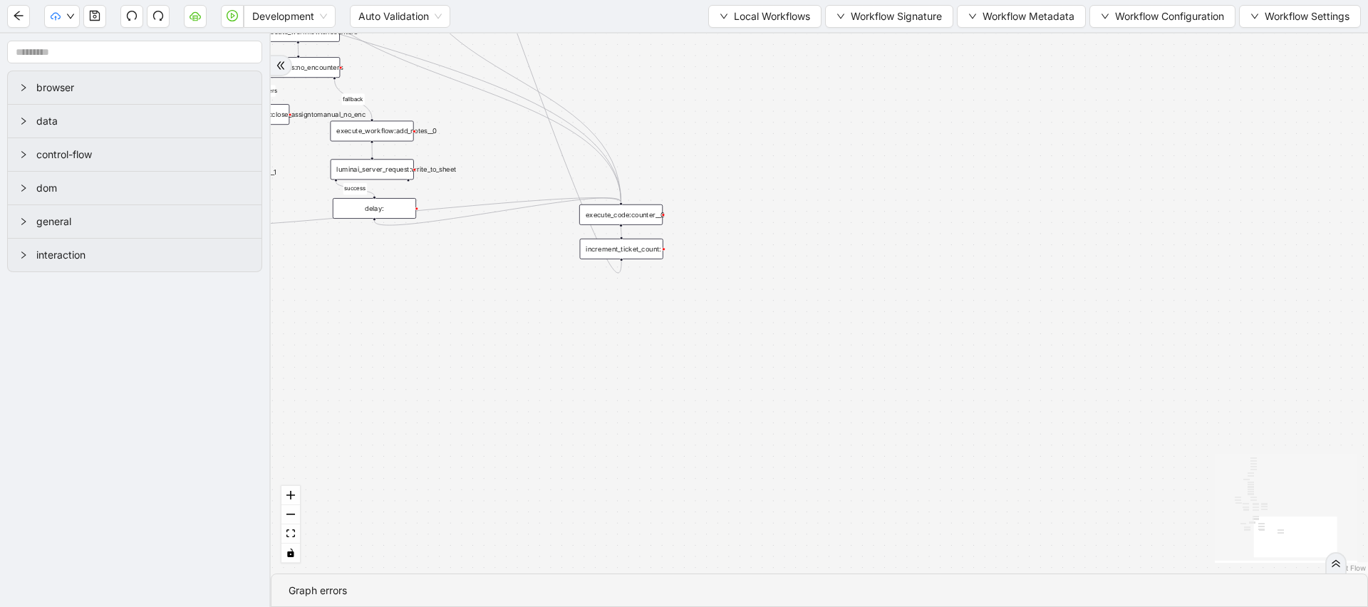
drag, startPoint x: 856, startPoint y: 165, endPoint x: 884, endPoint y: 521, distance: 357.5
click at [884, 521] on div "fallback has_other_meds success success fallback no_encounters end success succ…" at bounding box center [820, 303] width 1098 height 540
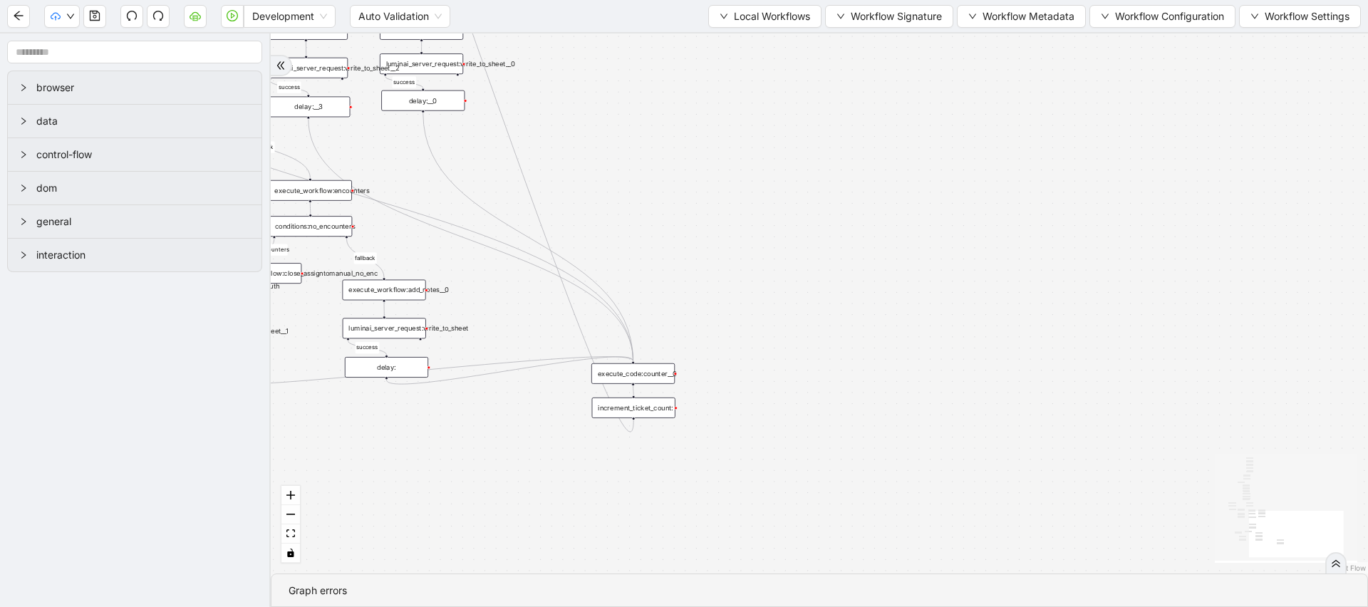
drag, startPoint x: 768, startPoint y: 346, endPoint x: 933, endPoint y: 400, distance: 173.3
click at [933, 400] on div "fallback has_other_meds success success fallback no_encounters end success succ…" at bounding box center [820, 303] width 1098 height 540
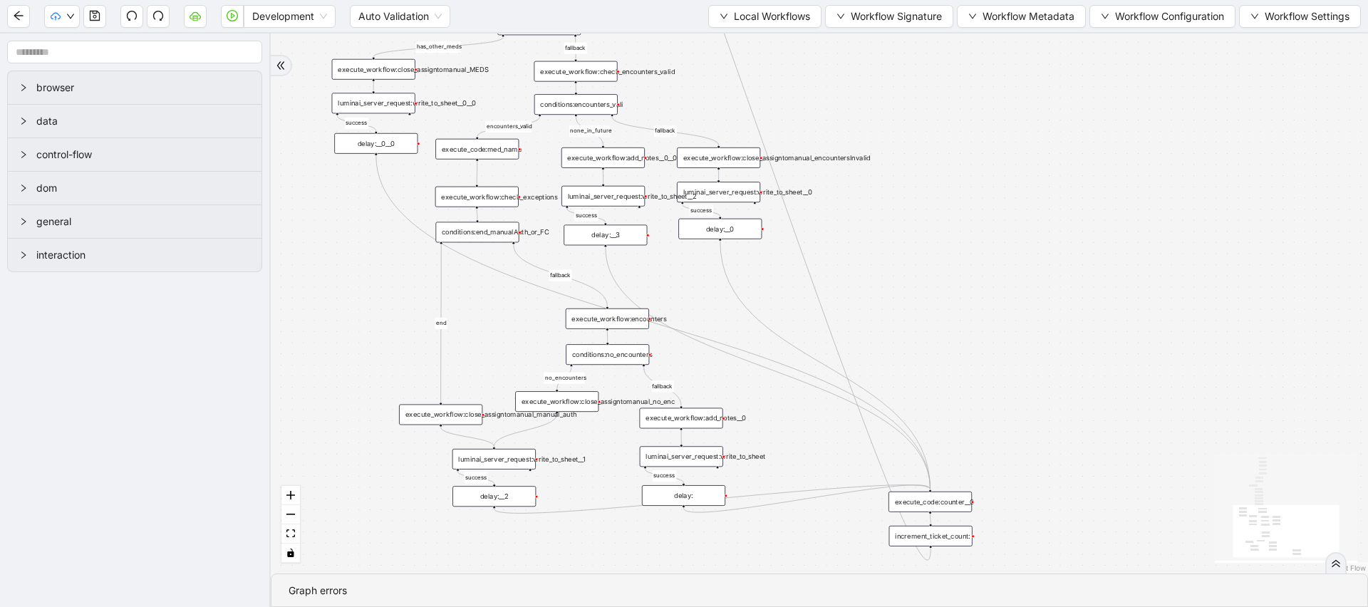
drag, startPoint x: 850, startPoint y: 300, endPoint x: 984, endPoint y: 374, distance: 153.1
click at [984, 374] on div "fallback has_other_meds success success fallback no_encounters end success succ…" at bounding box center [820, 303] width 1098 height 540
drag, startPoint x: 932, startPoint y: 237, endPoint x: 909, endPoint y: 411, distance: 175.4
click at [909, 410] on div "fallback has_other_meds success success fallback no_encounters end success succ…" at bounding box center [820, 303] width 1098 height 540
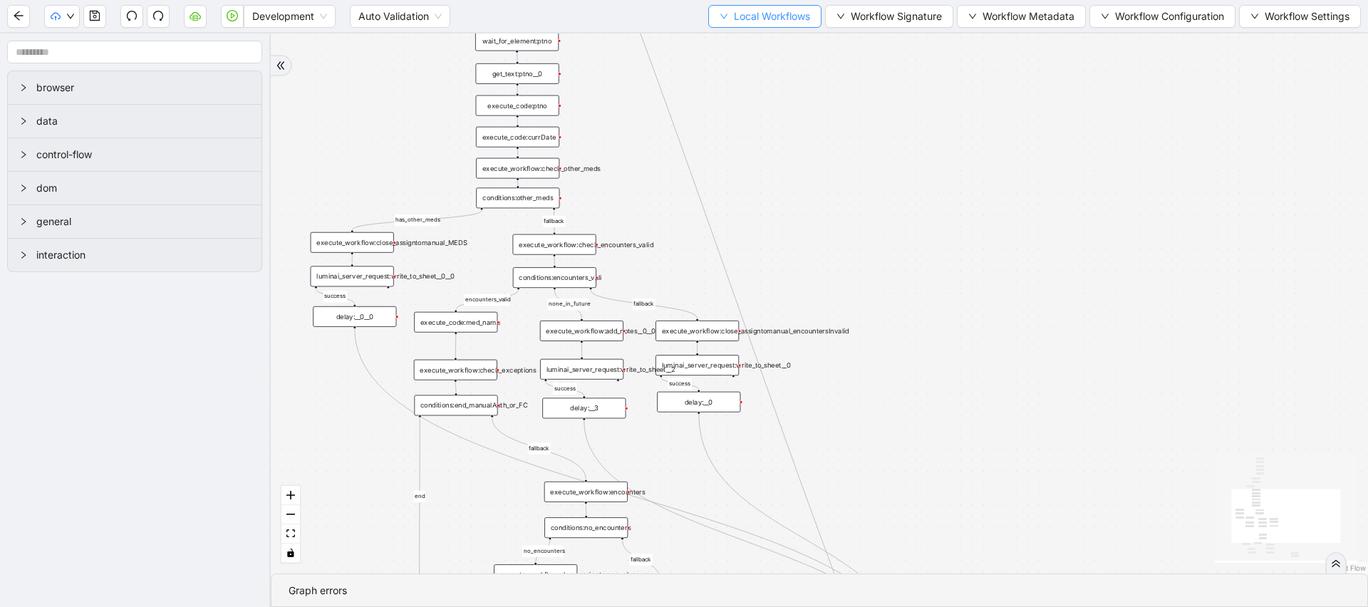
click at [740, 15] on span "Local Workflows" at bounding box center [772, 17] width 76 height 16
click at [732, 38] on span "Select" at bounding box center [758, 44] width 93 height 16
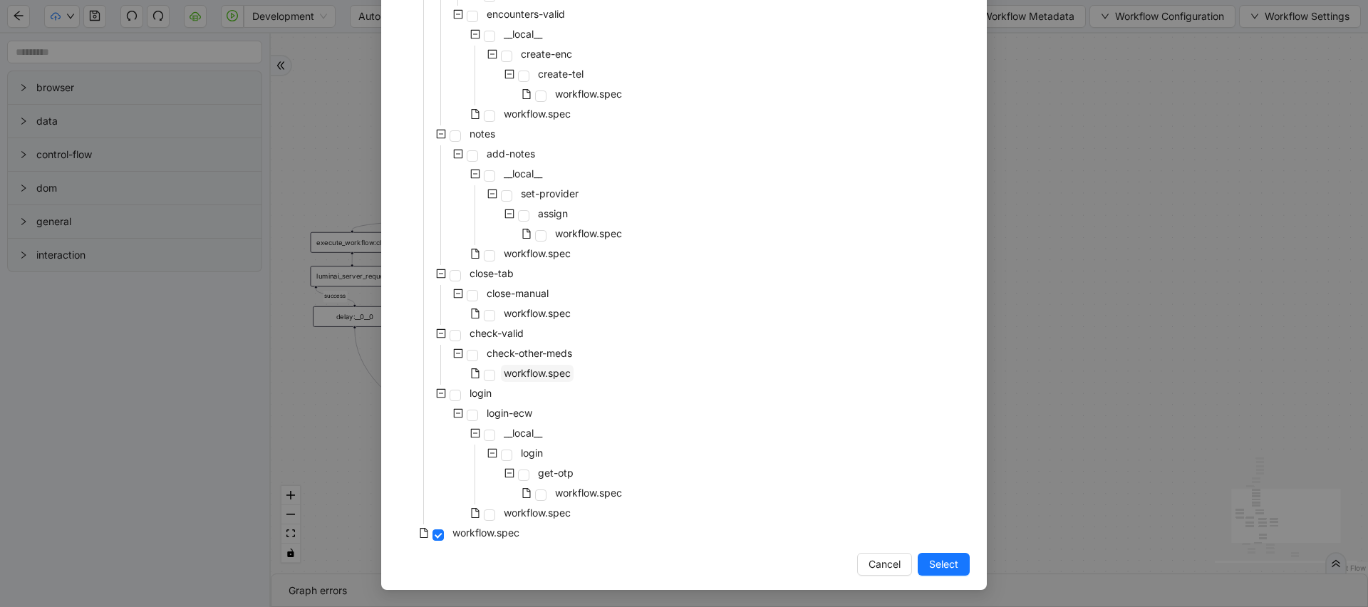
click at [538, 369] on span "workflow.spec" at bounding box center [537, 373] width 67 height 12
click at [538, 245] on span "workflow.spec" at bounding box center [537, 253] width 73 height 17
click at [945, 562] on span "Select" at bounding box center [943, 565] width 29 height 16
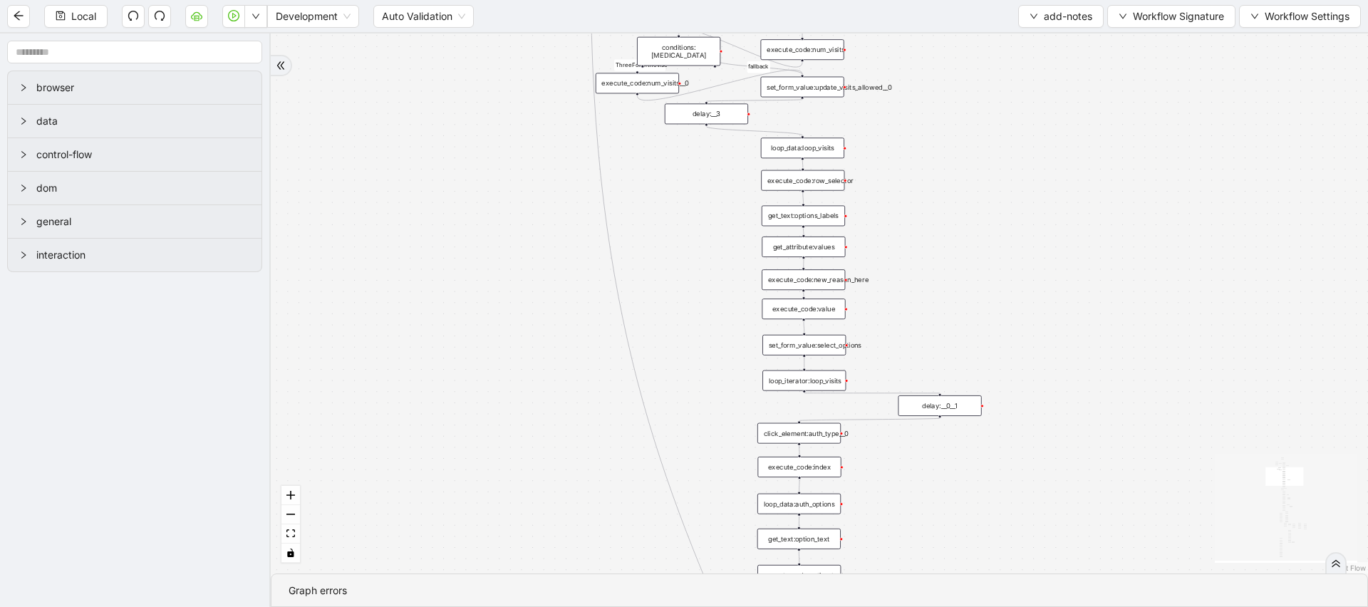
drag, startPoint x: 552, startPoint y: 337, endPoint x: 490, endPoint y: 168, distance: 180.2
click at [490, 170] on div "financial fallback pool fallback fallback matches fallback ThreeForOrthovisc fa…" at bounding box center [820, 303] width 1098 height 540
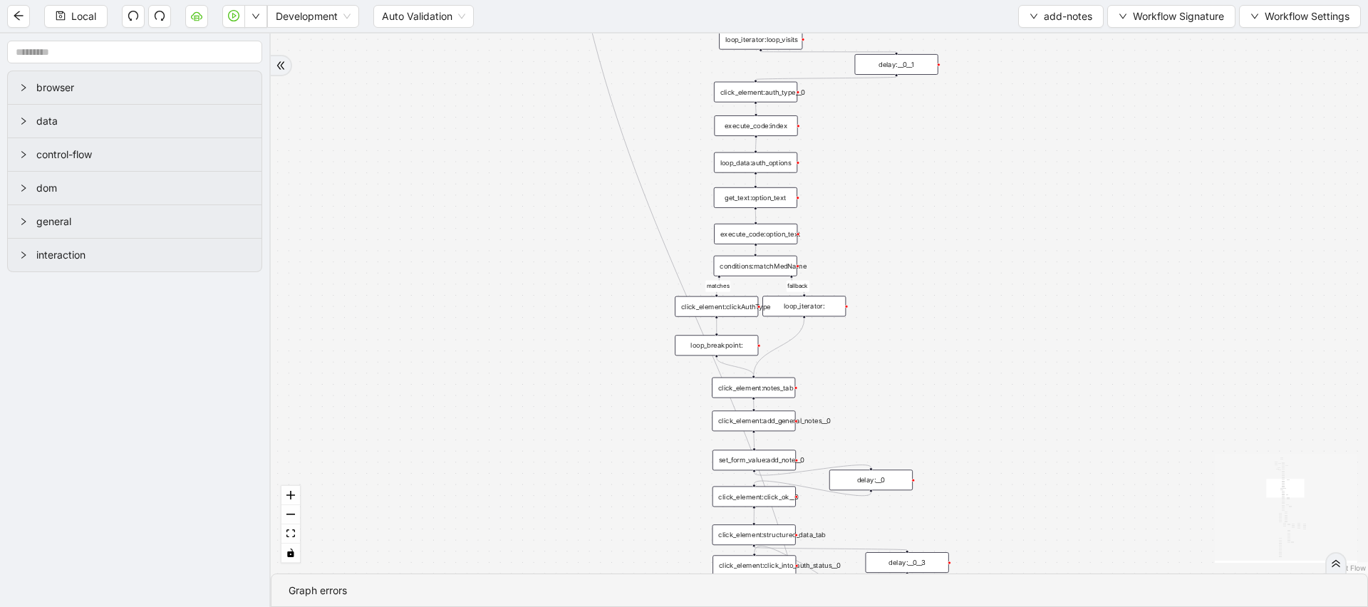
drag, startPoint x: 462, startPoint y: 214, endPoint x: 460, endPoint y: 180, distance: 33.5
click at [460, 180] on div "financial fallback pool fallback fallback matches fallback ThreeForOrthovisc fa…" at bounding box center [820, 303] width 1098 height 540
drag, startPoint x: 505, startPoint y: 135, endPoint x: 490, endPoint y: 66, distance: 69.9
click at [490, 71] on div "financial fallback pool fallback fallback matches fallback ThreeForOrthovisc fa…" at bounding box center [820, 303] width 1098 height 540
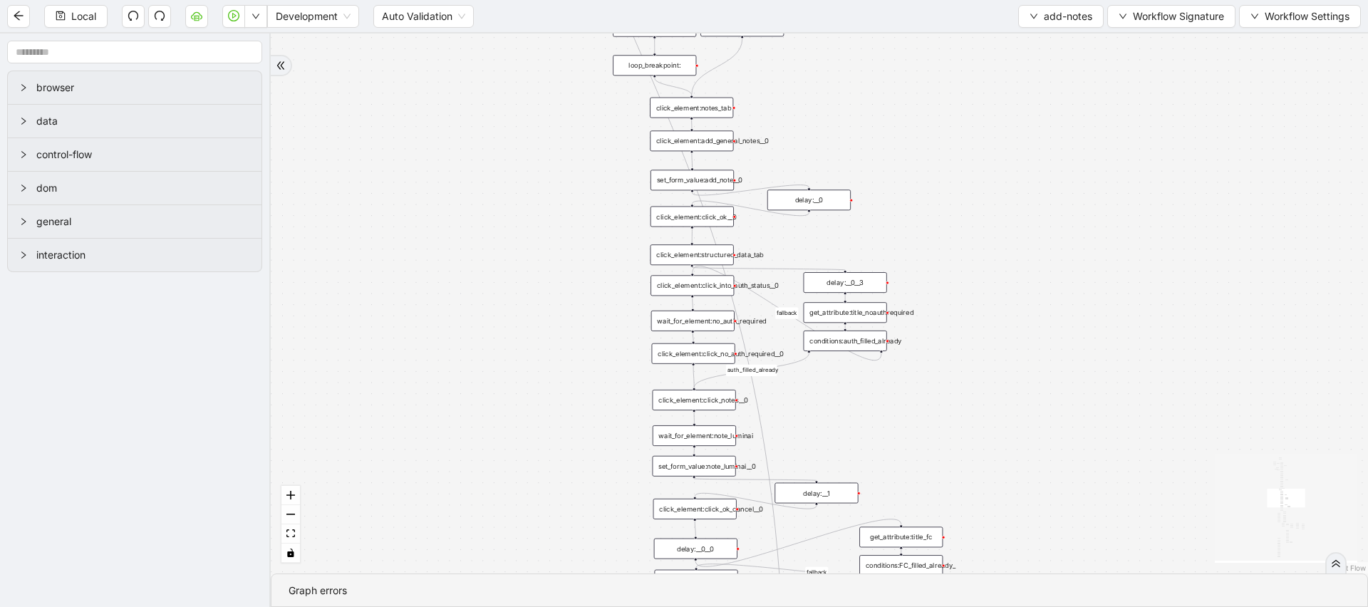
drag, startPoint x: 543, startPoint y: 263, endPoint x: 542, endPoint y: 187, distance: 75.6
click at [542, 187] on div "financial fallback pool fallback fallback matches fallback ThreeForOrthovisc fa…" at bounding box center [820, 303] width 1098 height 540
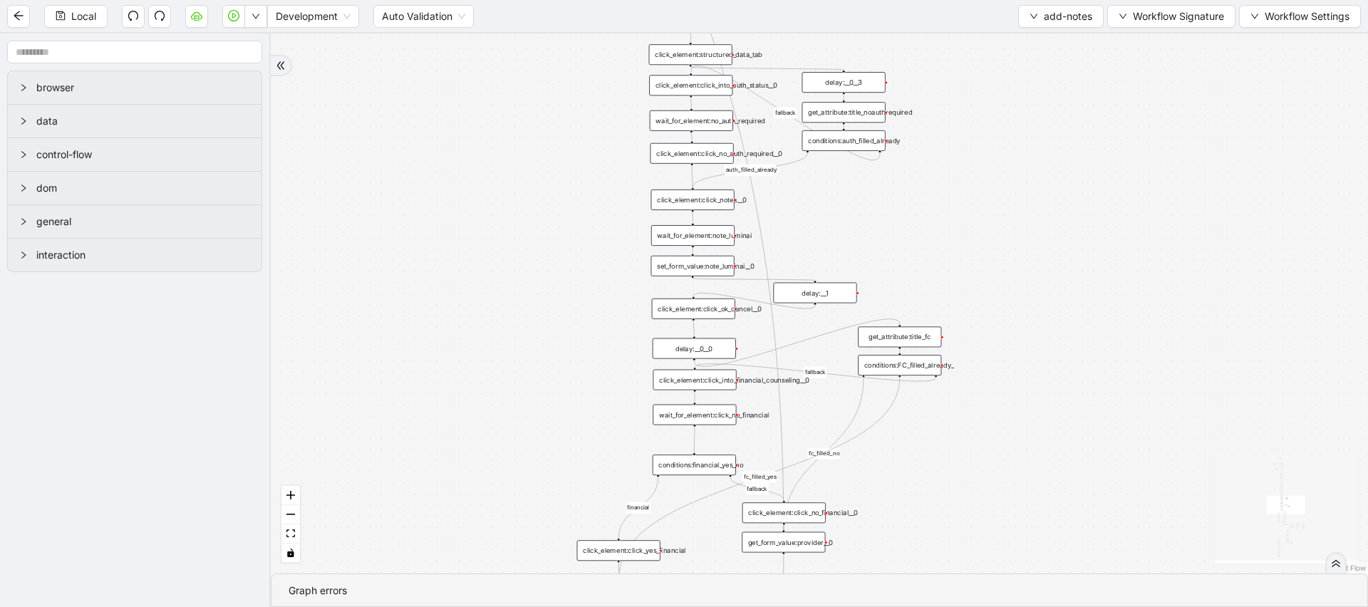
drag, startPoint x: 579, startPoint y: 416, endPoint x: 509, endPoint y: 173, distance: 252.2
click at [509, 178] on div "financial fallback pool fallback fallback matches fallback ThreeForOrthovisc fa…" at bounding box center [820, 303] width 1098 height 540
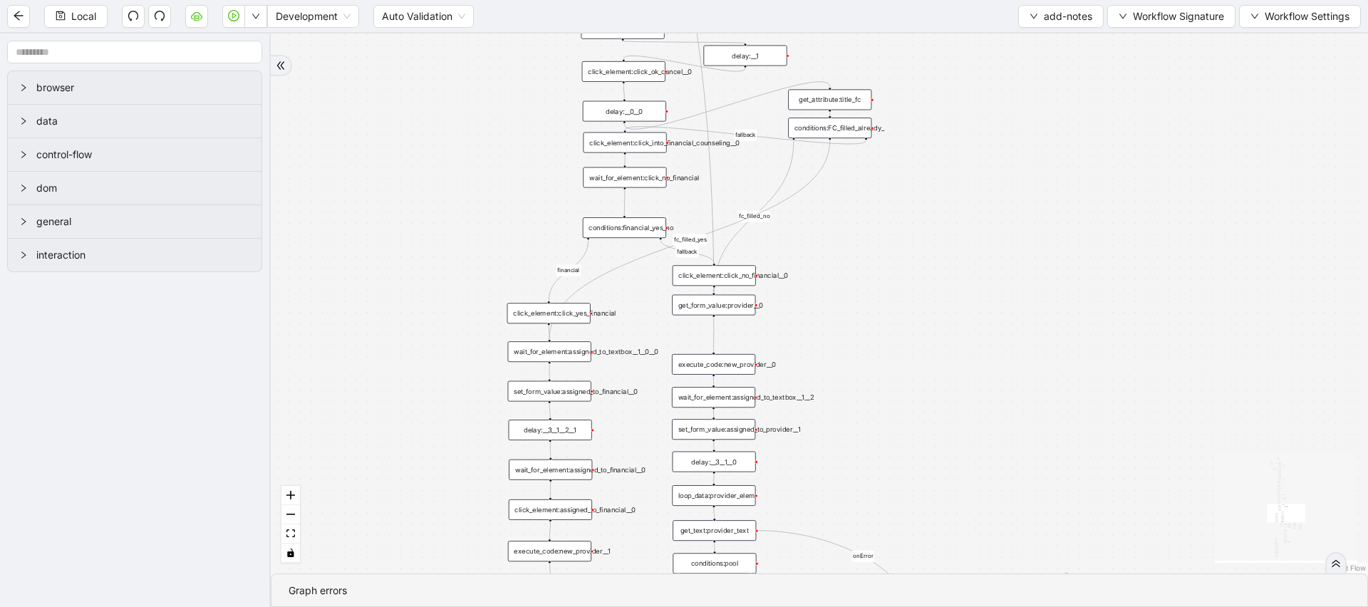
drag, startPoint x: 878, startPoint y: 468, endPoint x: 879, endPoint y: 38, distance: 429.8
click at [879, 38] on div "financial fallback pool fallback fallback matches fallback ThreeForOrthovisc fa…" at bounding box center [820, 303] width 1098 height 540
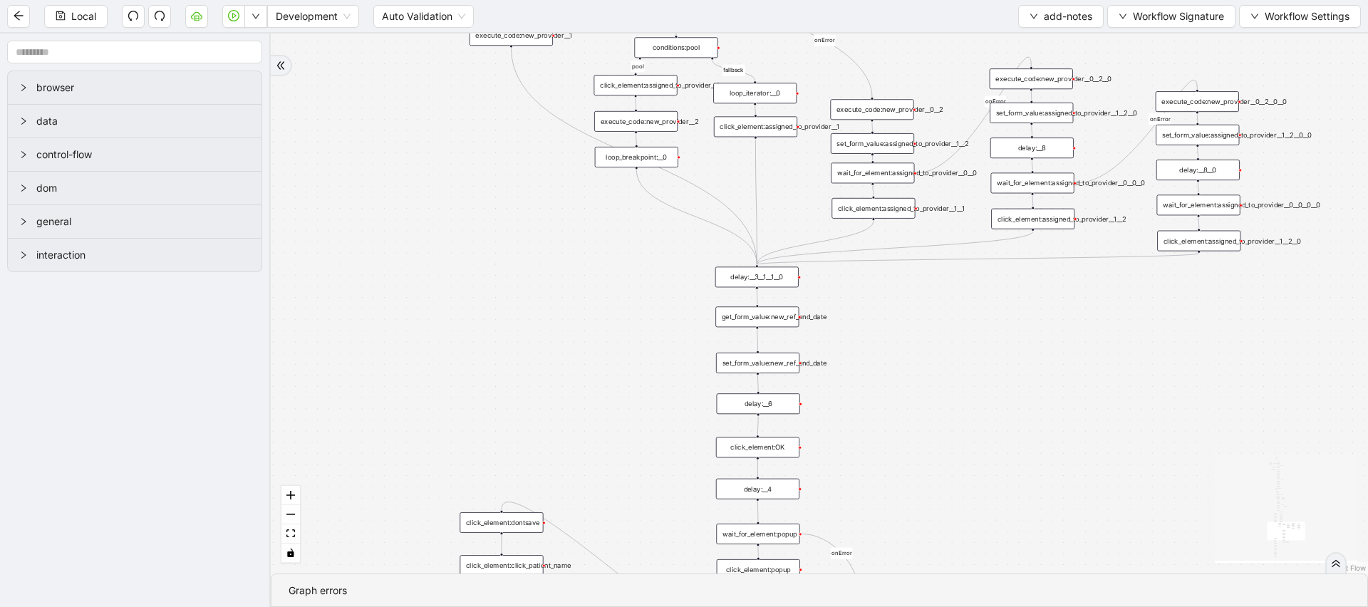
drag, startPoint x: 895, startPoint y: 364, endPoint x: 849, endPoint y: 274, distance: 101.4
click at [849, 274] on div "financial fallback pool fallback fallback matches fallback ThreeForOrthovisc fa…" at bounding box center [820, 303] width 1098 height 540
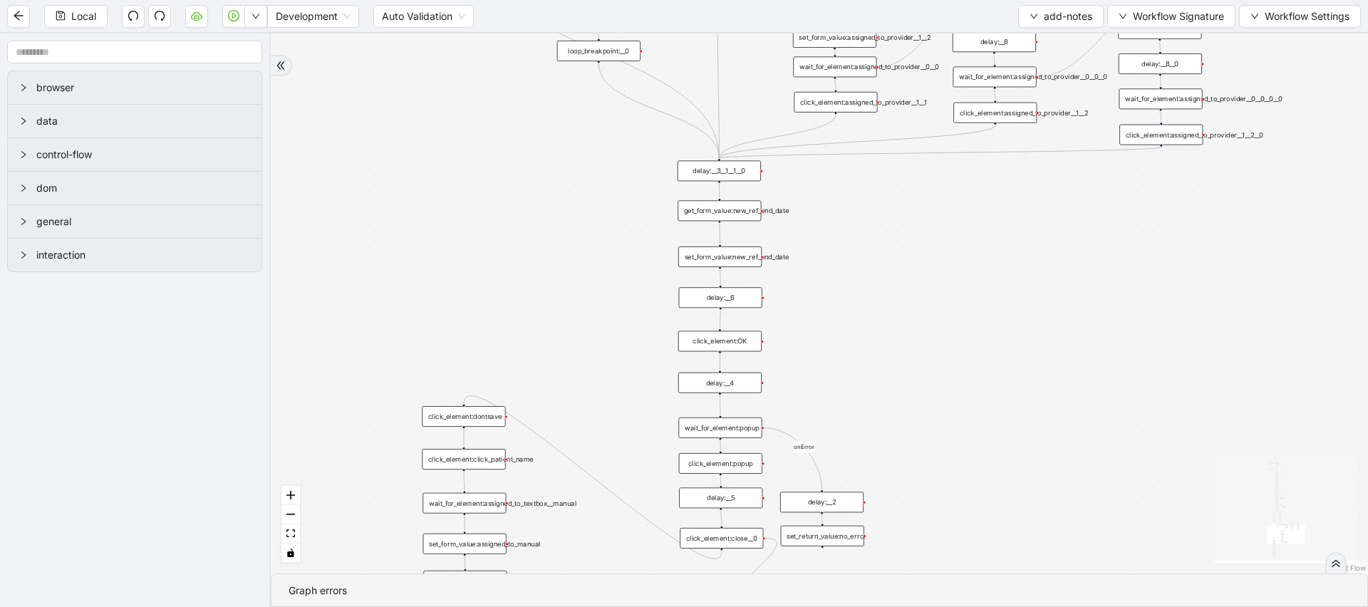
drag, startPoint x: 848, startPoint y: 472, endPoint x: 837, endPoint y: 417, distance: 55.9
click at [837, 417] on div "financial fallback pool fallback fallback matches fallback ThreeForOrthovisc fa…" at bounding box center [820, 303] width 1098 height 540
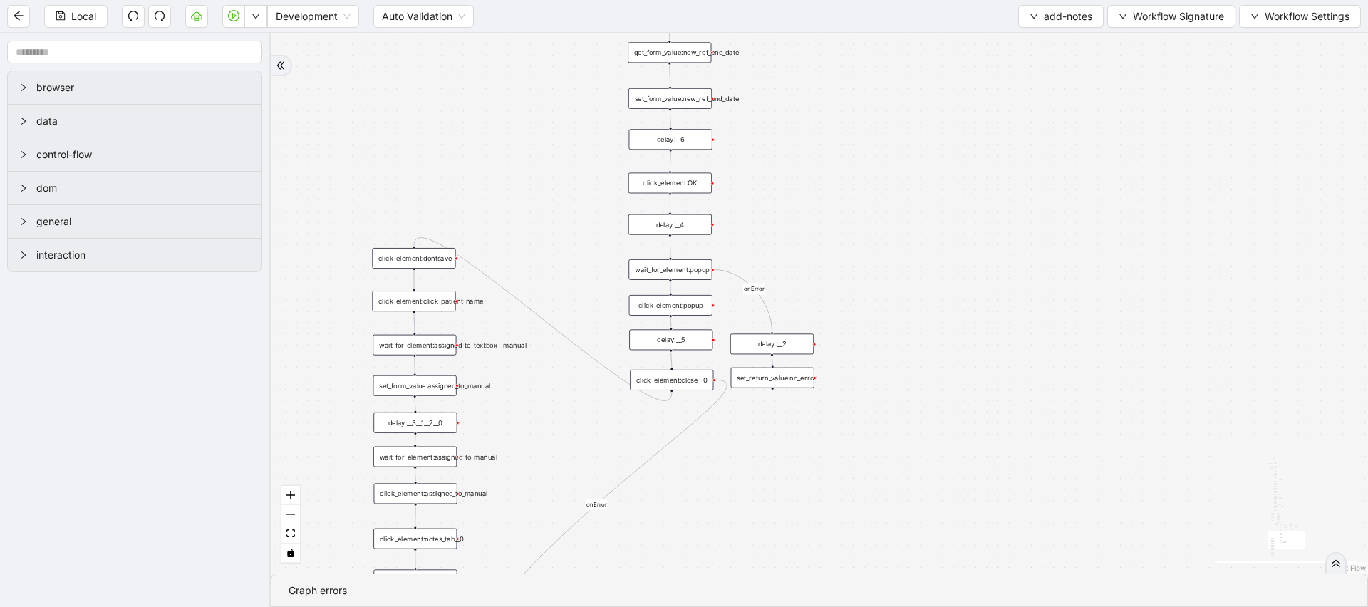
drag, startPoint x: 883, startPoint y: 361, endPoint x: 830, endPoint y: 183, distance: 185.8
click at [830, 183] on div "financial fallback pool fallback fallback matches fallback ThreeForOrthovisc fa…" at bounding box center [820, 303] width 1098 height 540
drag, startPoint x: 870, startPoint y: 236, endPoint x: 870, endPoint y: 436, distance: 200.3
click at [870, 436] on div "financial fallback pool fallback fallback matches fallback ThreeForOrthovisc fa…" at bounding box center [820, 303] width 1098 height 540
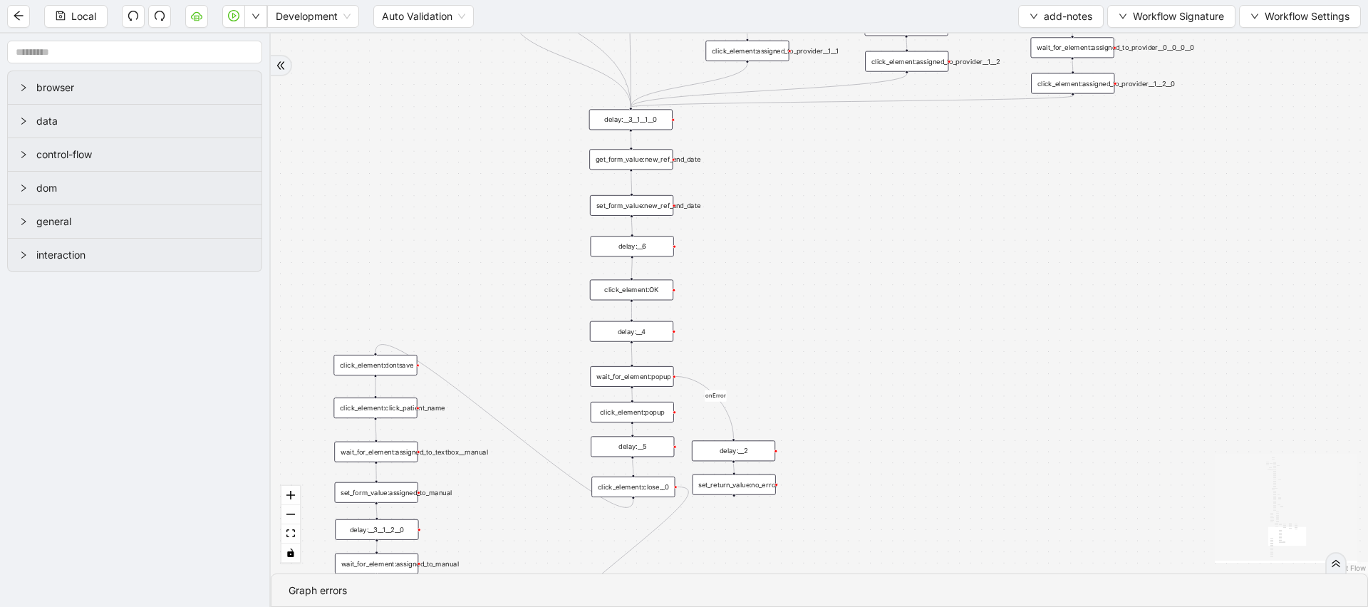
drag, startPoint x: 795, startPoint y: 446, endPoint x: 756, endPoint y: 365, distance: 90.2
click at [756, 365] on div "financial fallback pool fallback fallback matches fallback ThreeForOrthovisc fa…" at bounding box center [820, 303] width 1098 height 540
click at [636, 283] on div "click_element:OK" at bounding box center [628, 282] width 83 height 21
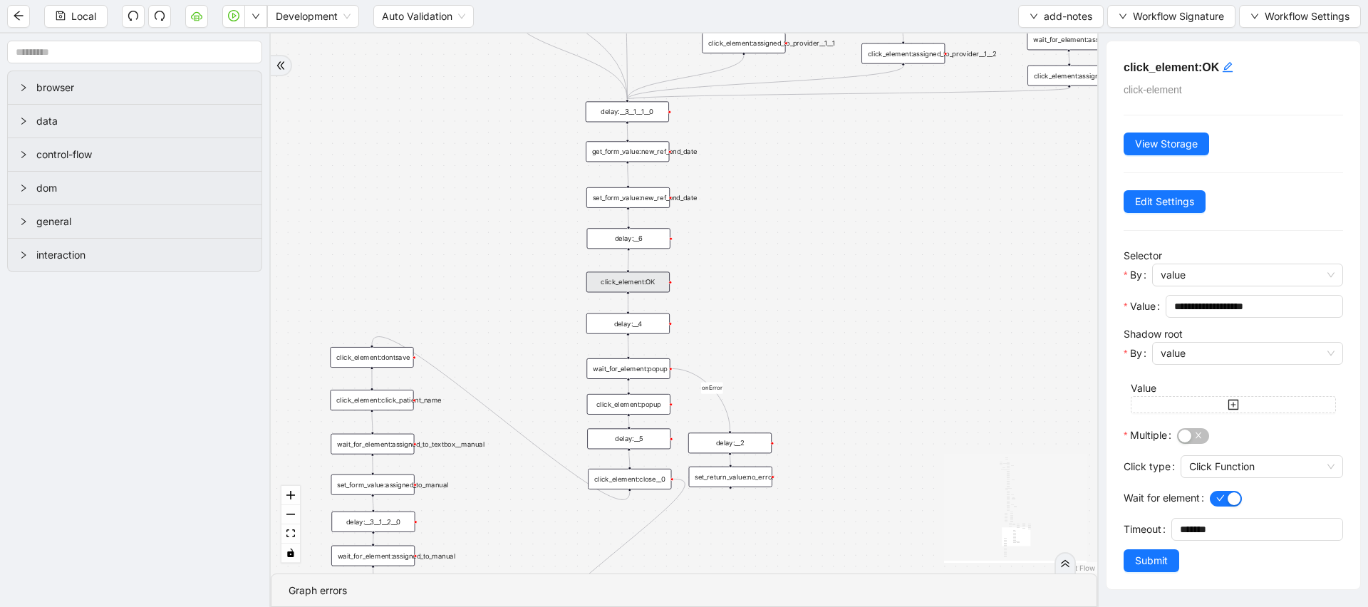
click at [629, 361] on div "wait_for_element:popup" at bounding box center [628, 369] width 83 height 21
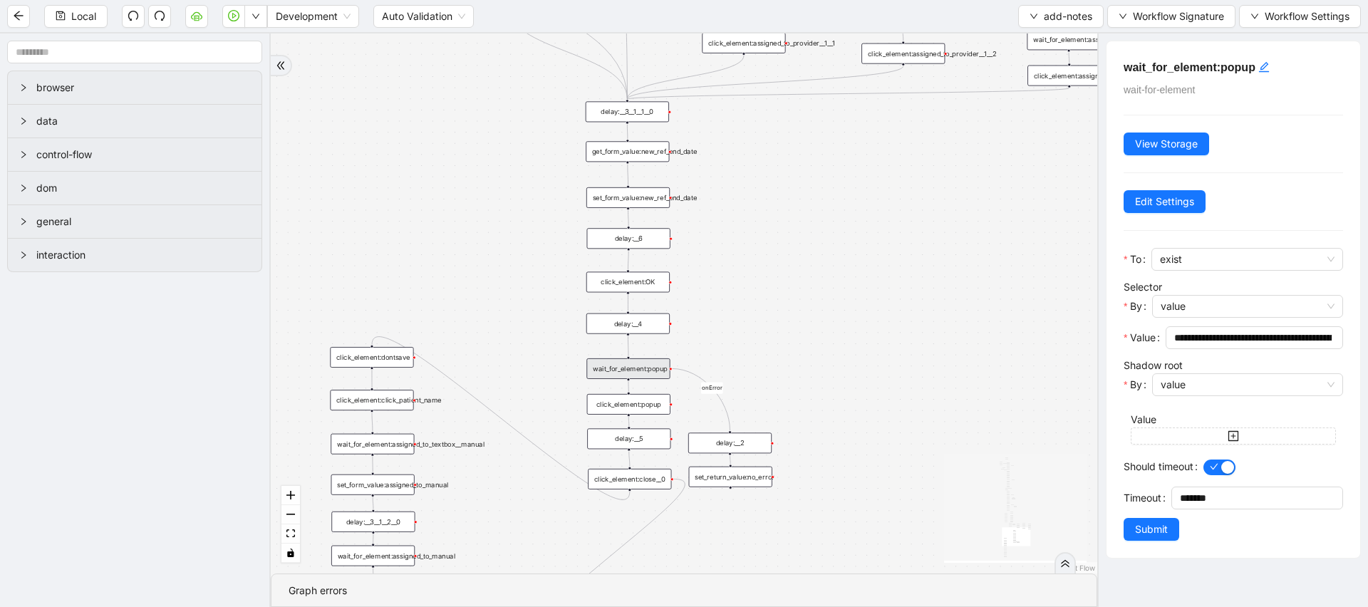
click at [656, 263] on div "financial fallback pool fallback fallback matches fallback ThreeForOrthovisc fa…" at bounding box center [684, 303] width 827 height 540
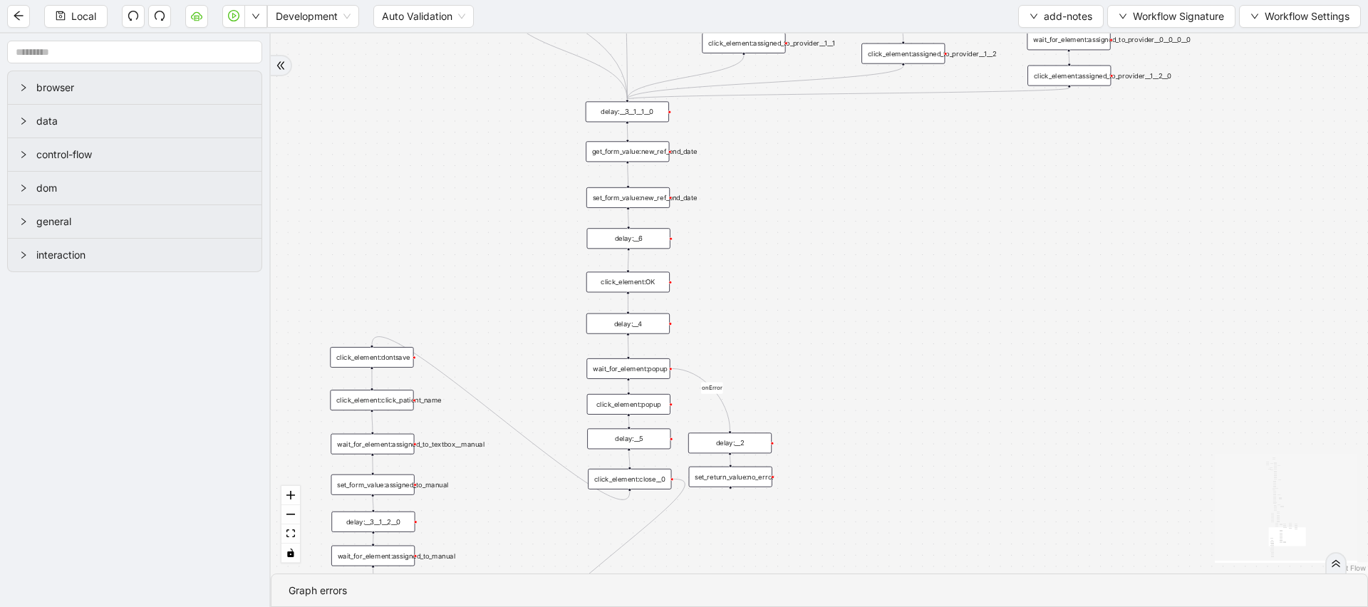
click at [646, 282] on div "click_element:OK" at bounding box center [628, 282] width 83 height 21
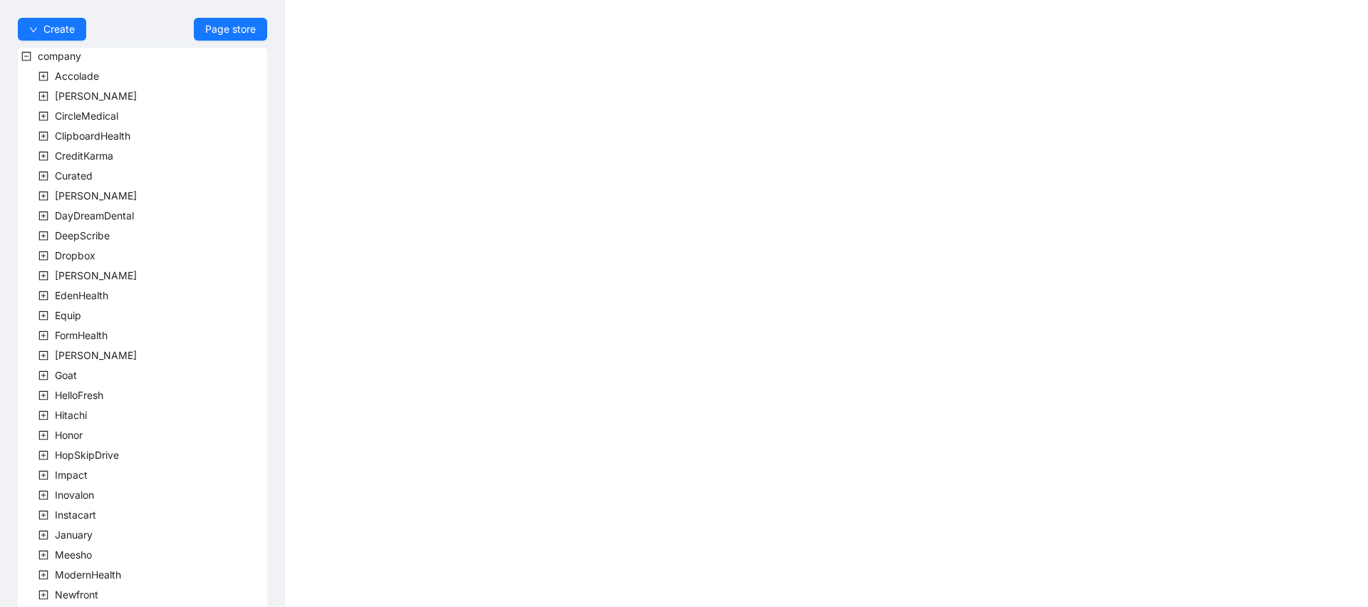
scroll to position [316, 0]
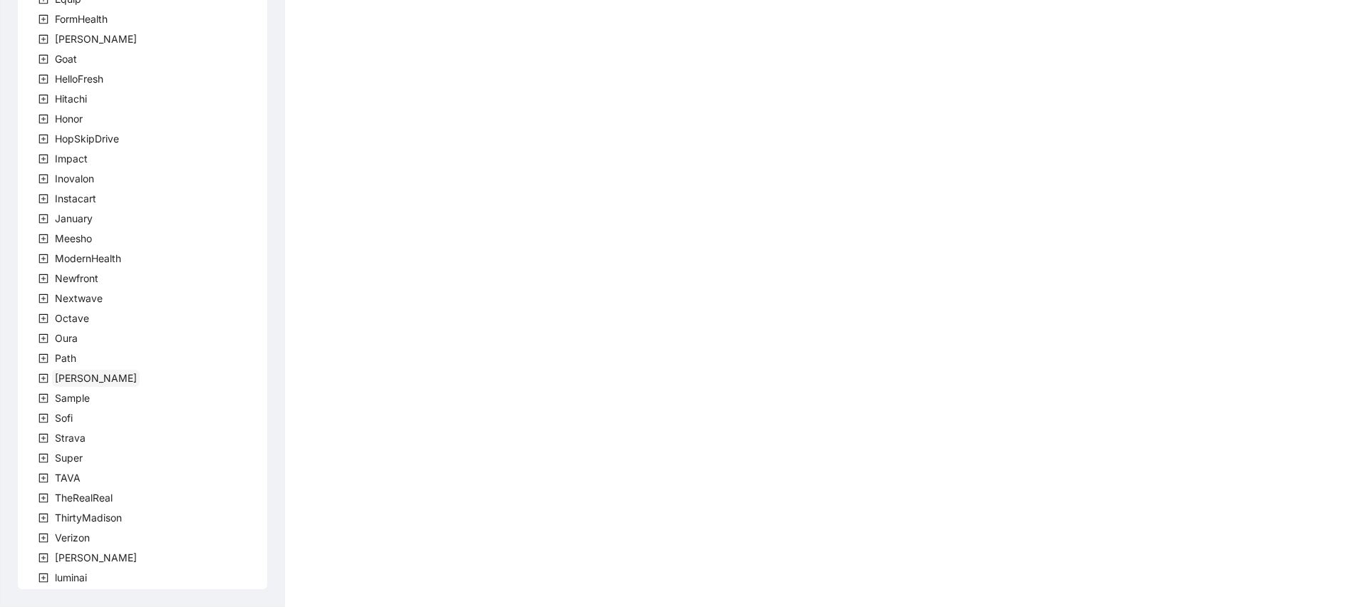
click at [78, 375] on span "[PERSON_NAME]" at bounding box center [96, 378] width 82 height 12
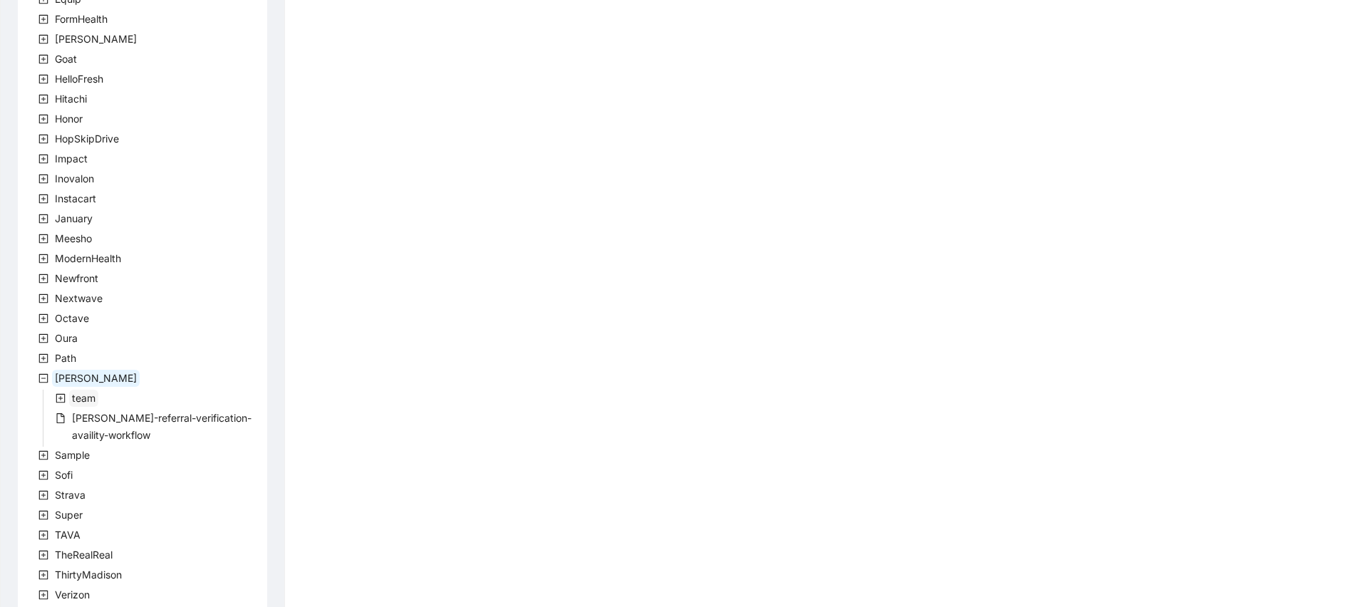
click at [87, 400] on span "team" at bounding box center [84, 398] width 24 height 12
click at [112, 418] on span "RothmanTeam" at bounding box center [122, 418] width 66 height 12
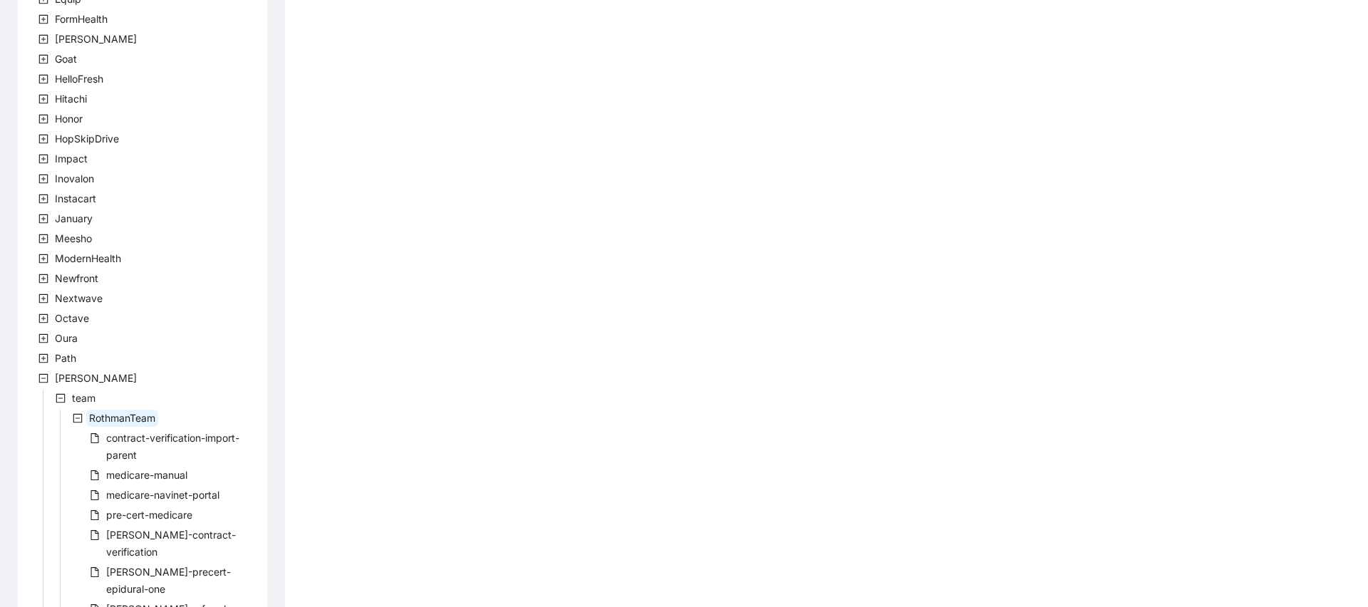
scroll to position [561, 0]
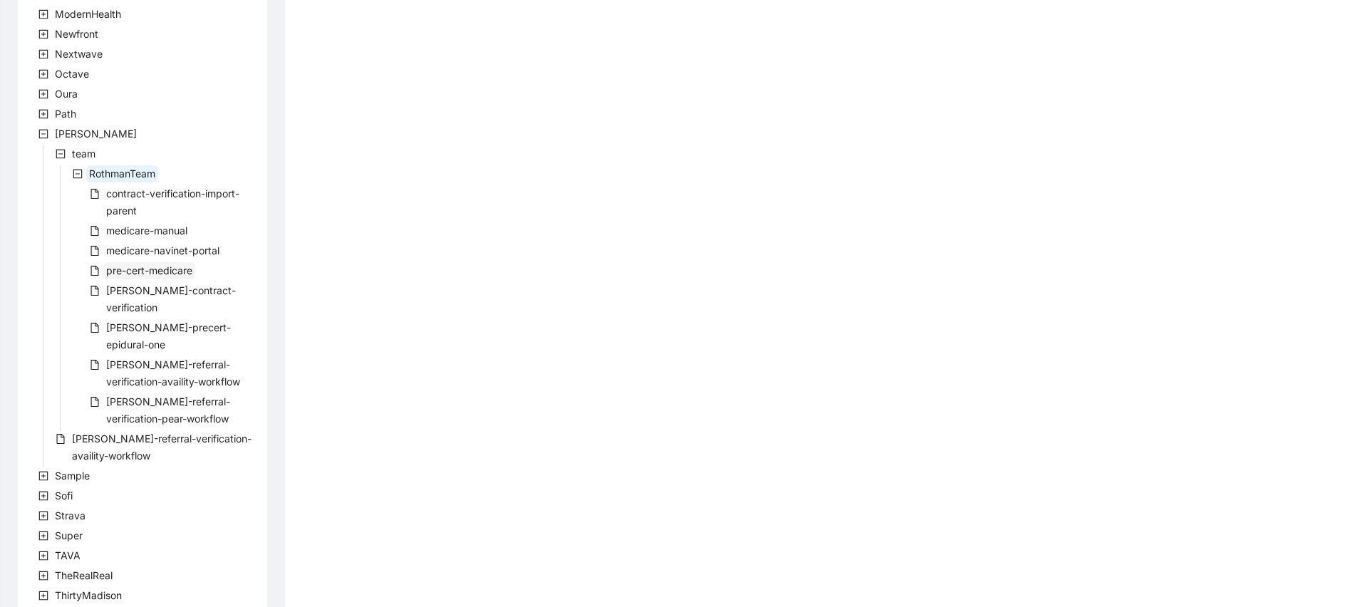
click at [159, 269] on span "pre-cert-medicare" at bounding box center [149, 270] width 86 height 12
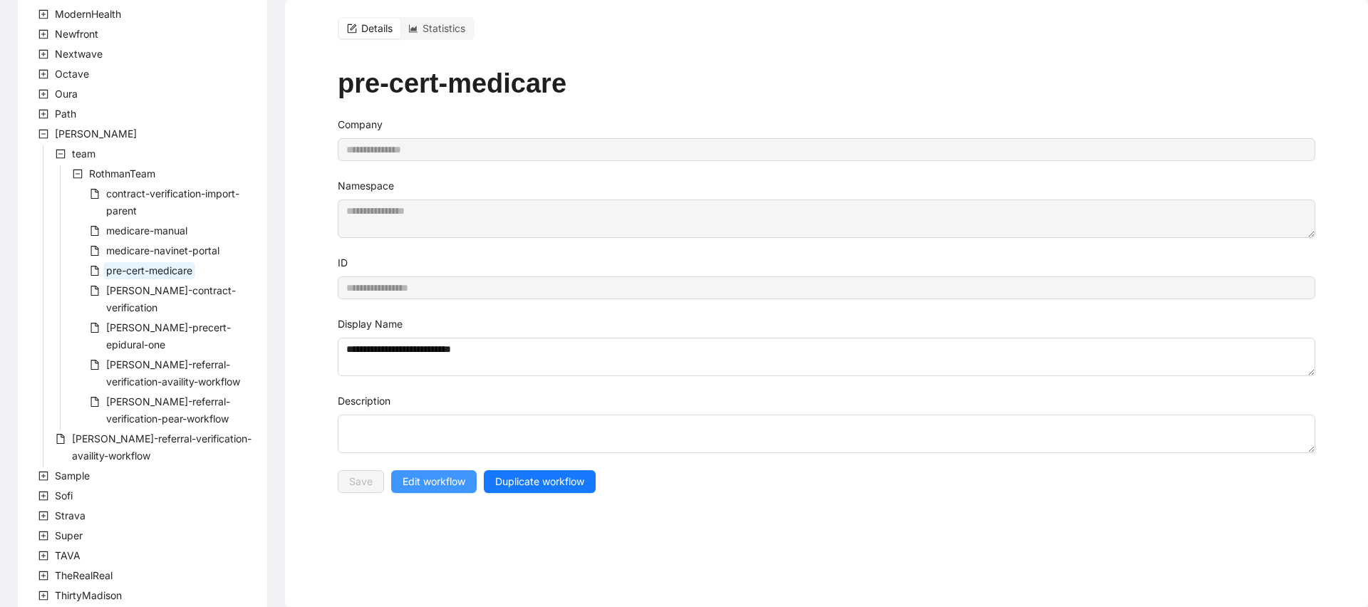
click at [457, 483] on span "Edit workflow" at bounding box center [434, 482] width 63 height 16
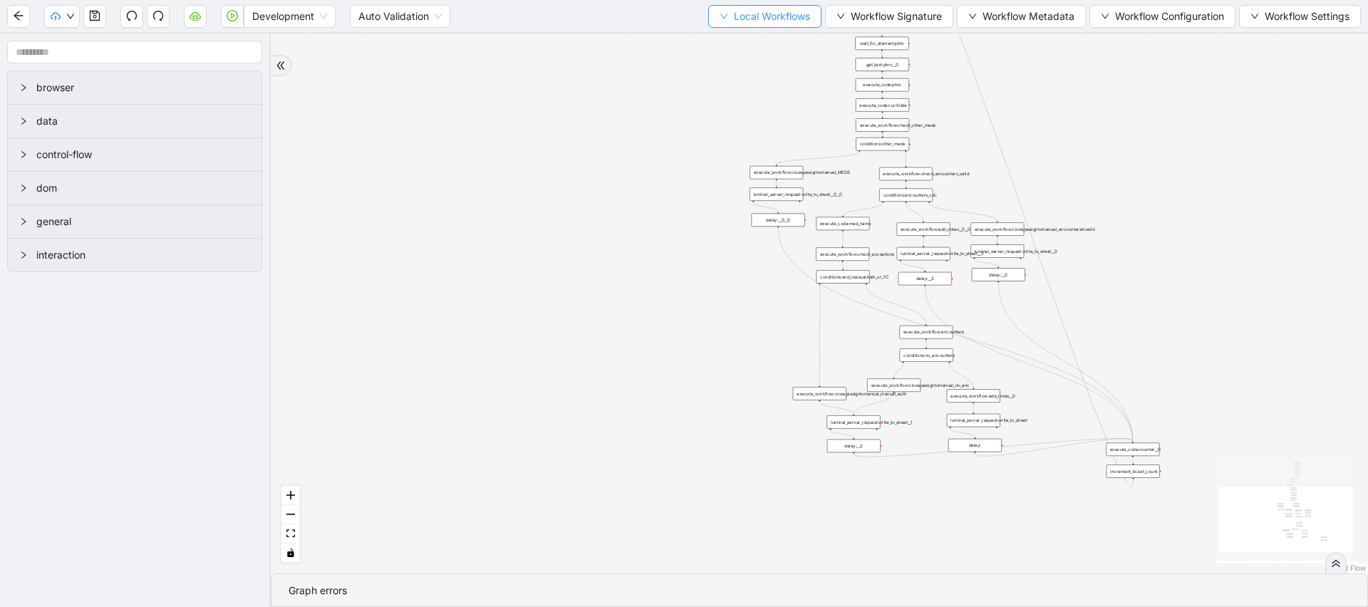
click at [762, 12] on span "Local Workflows" at bounding box center [772, 17] width 76 height 16
click at [738, 38] on span "Select" at bounding box center [758, 44] width 93 height 16
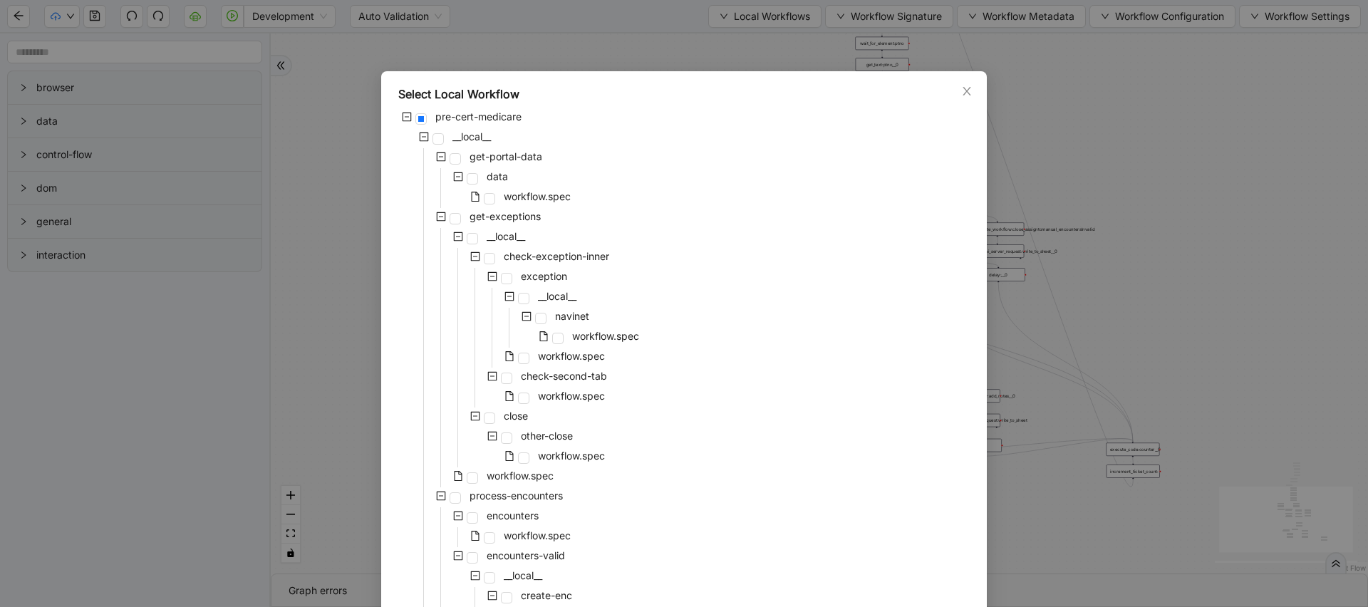
scroll to position [542, 0]
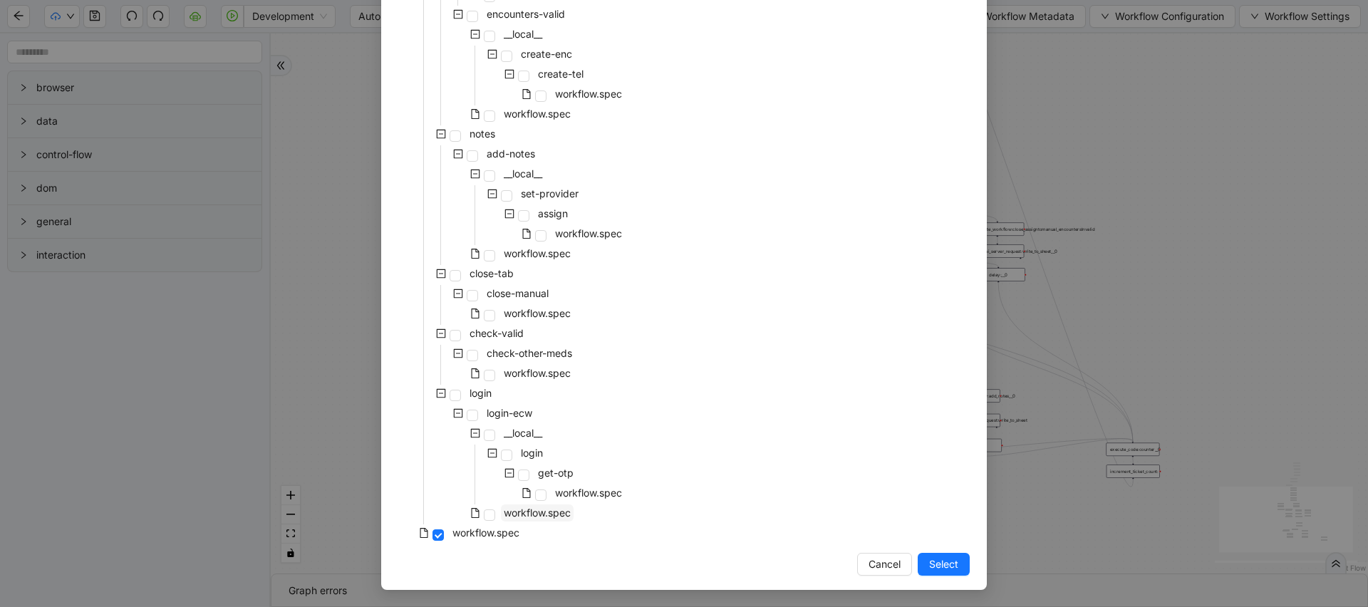
click at [542, 514] on span "workflow.spec" at bounding box center [537, 513] width 67 height 12
click at [952, 562] on span "Select" at bounding box center [943, 565] width 29 height 16
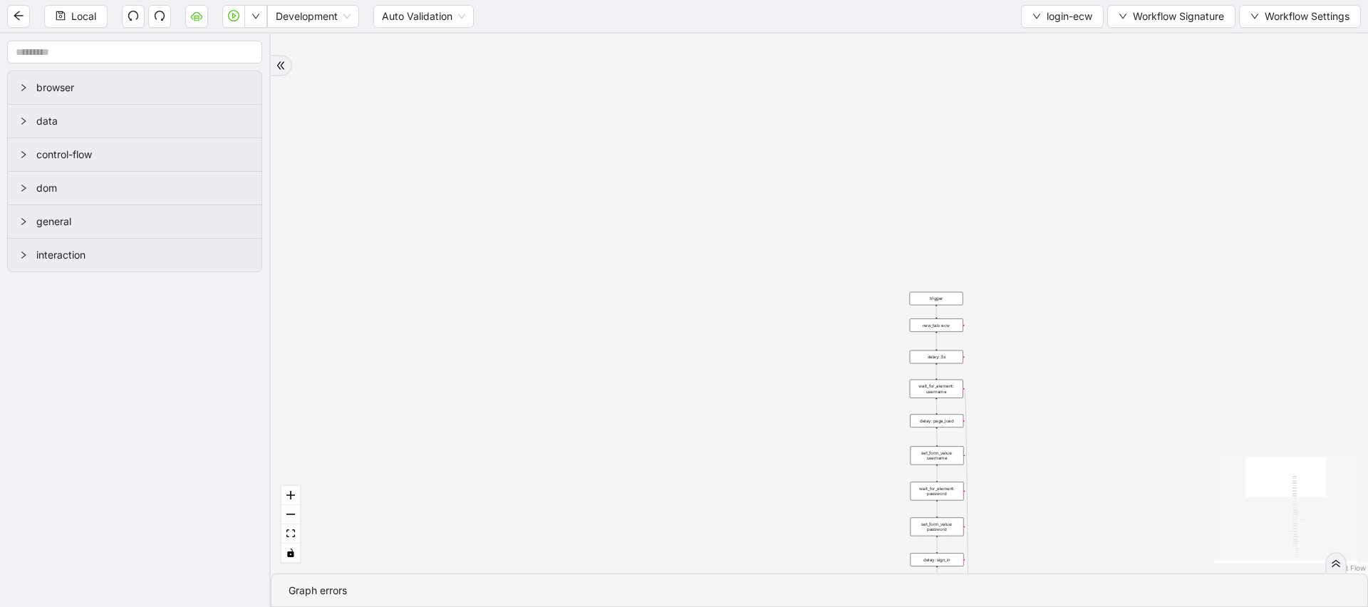
drag, startPoint x: 1046, startPoint y: 478, endPoint x: 890, endPoint y: 181, distance: 335.1
click at [890, 185] on div "fallback success onError onError trigger wait_for_element: username delay: 3s s…" at bounding box center [820, 303] width 1098 height 540
drag, startPoint x: 867, startPoint y: 108, endPoint x: 845, endPoint y: 286, distance: 178.8
click at [845, 286] on div "fallback success onError onError trigger wait_for_element: username delay: 3s s…" at bounding box center [820, 303] width 1098 height 540
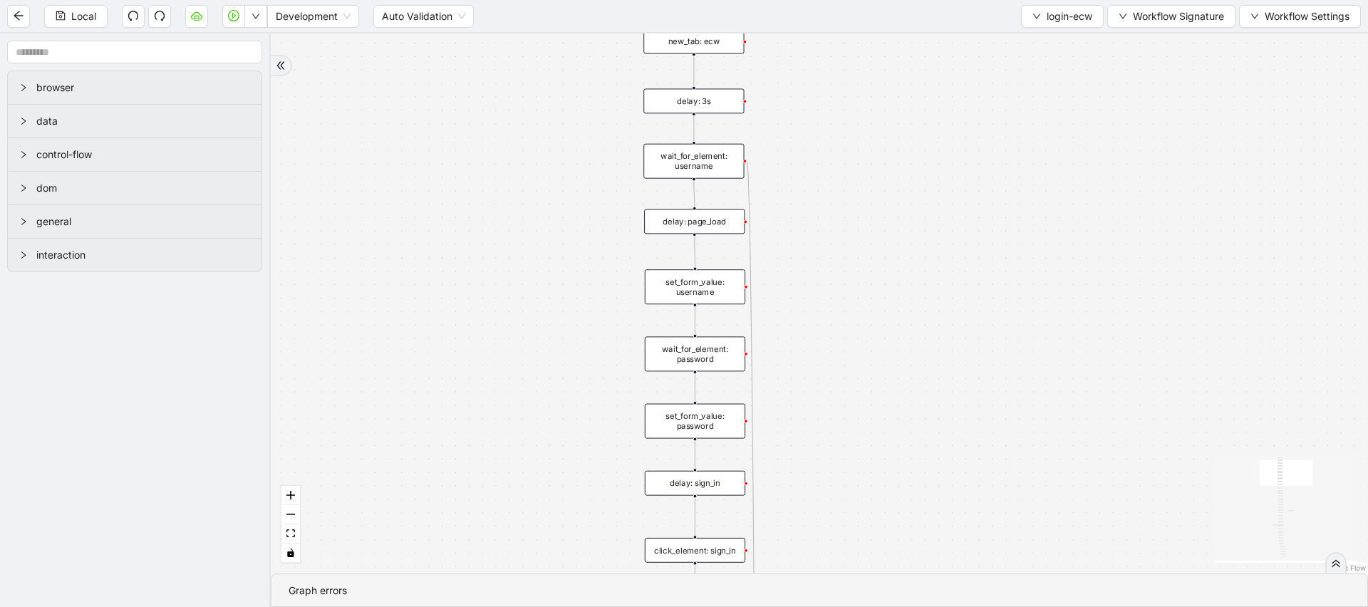
drag, startPoint x: 866, startPoint y: 310, endPoint x: 866, endPoint y: 127, distance: 183.2
click at [866, 131] on div "fallback success onError onError trigger wait_for_element: username delay: 3s s…" at bounding box center [820, 303] width 1098 height 540
drag, startPoint x: 861, startPoint y: 332, endPoint x: 861, endPoint y: 182, distance: 150.4
click at [861, 182] on div "fallback success onError onError trigger wait_for_element: username delay: 3s s…" at bounding box center [820, 303] width 1098 height 540
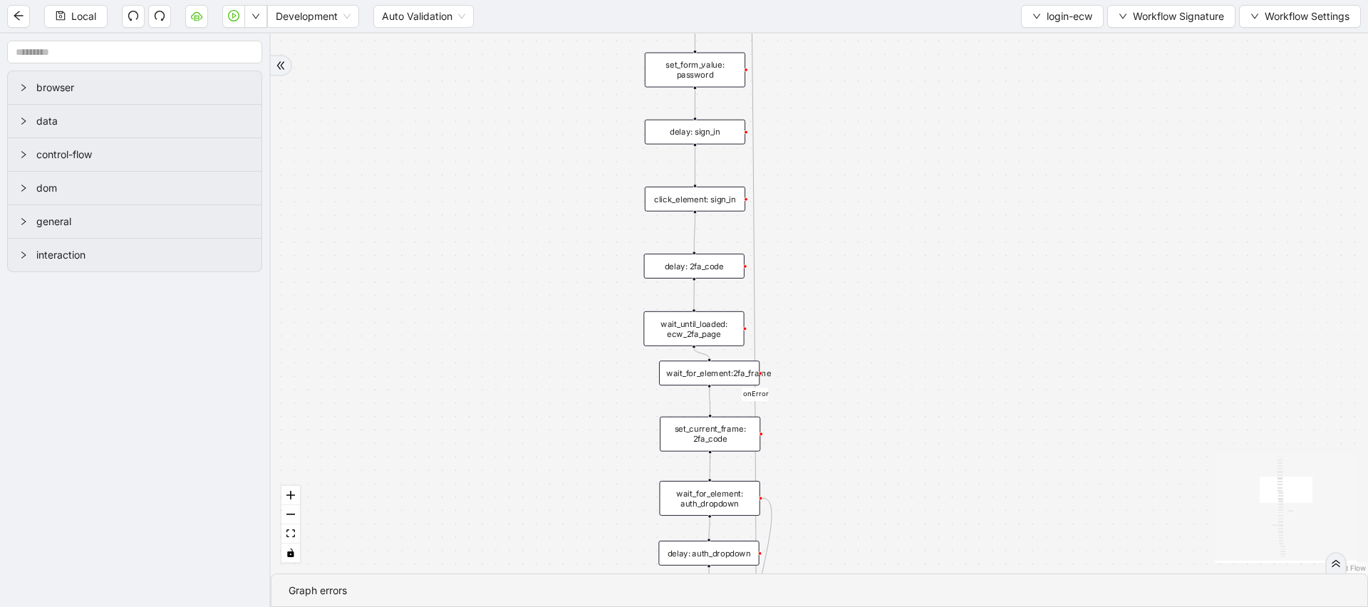
drag, startPoint x: 863, startPoint y: 381, endPoint x: 863, endPoint y: 110, distance: 271.6
click at [863, 111] on div "fallback success onError onError trigger wait_for_element: username delay: 3s s…" at bounding box center [820, 303] width 1098 height 540
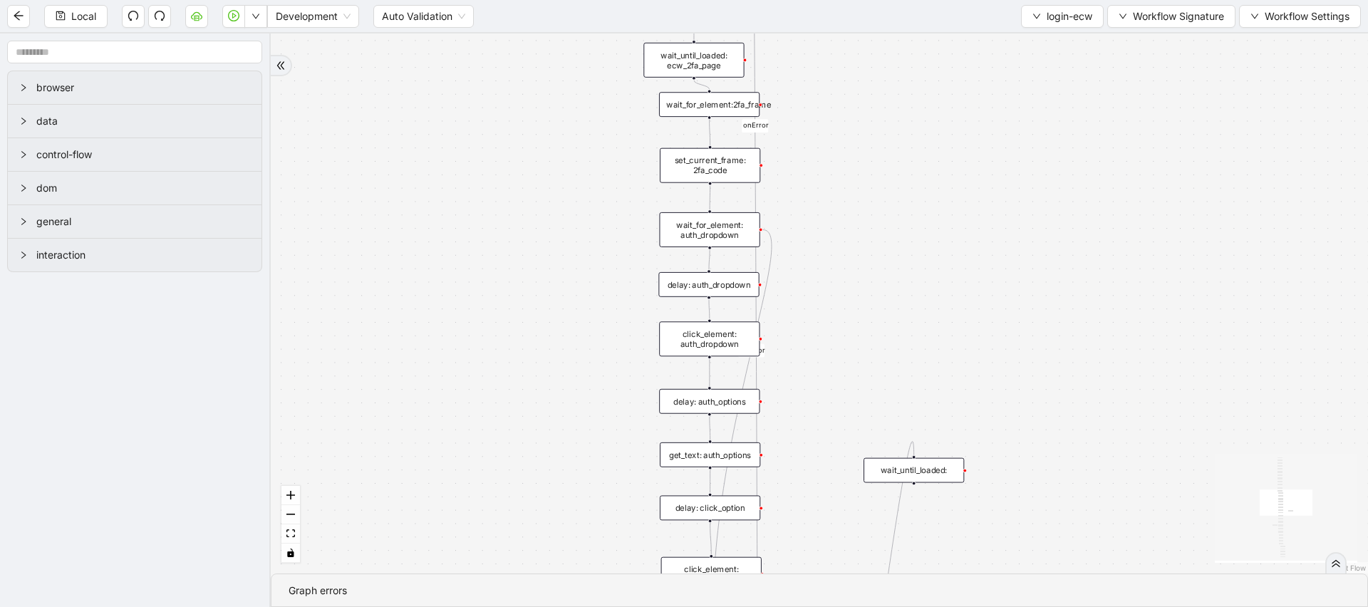
drag, startPoint x: 876, startPoint y: 368, endPoint x: 876, endPoint y: 219, distance: 149.7
click at [876, 220] on div "fallback success onError onError trigger wait_for_element: username delay: 3s s…" at bounding box center [820, 303] width 1098 height 540
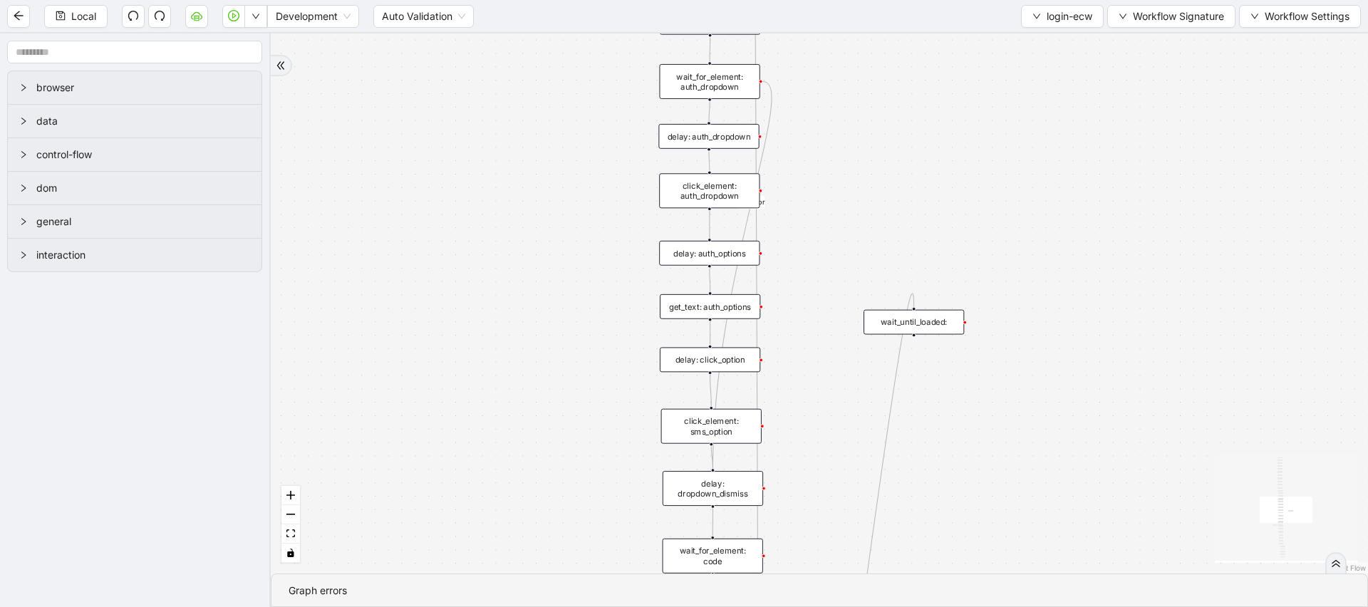
drag, startPoint x: 837, startPoint y: 351, endPoint x: 837, endPoint y: 117, distance: 234.5
click at [837, 123] on div "fallback success onError onError trigger wait_for_element: username delay: 3s s…" at bounding box center [820, 303] width 1098 height 540
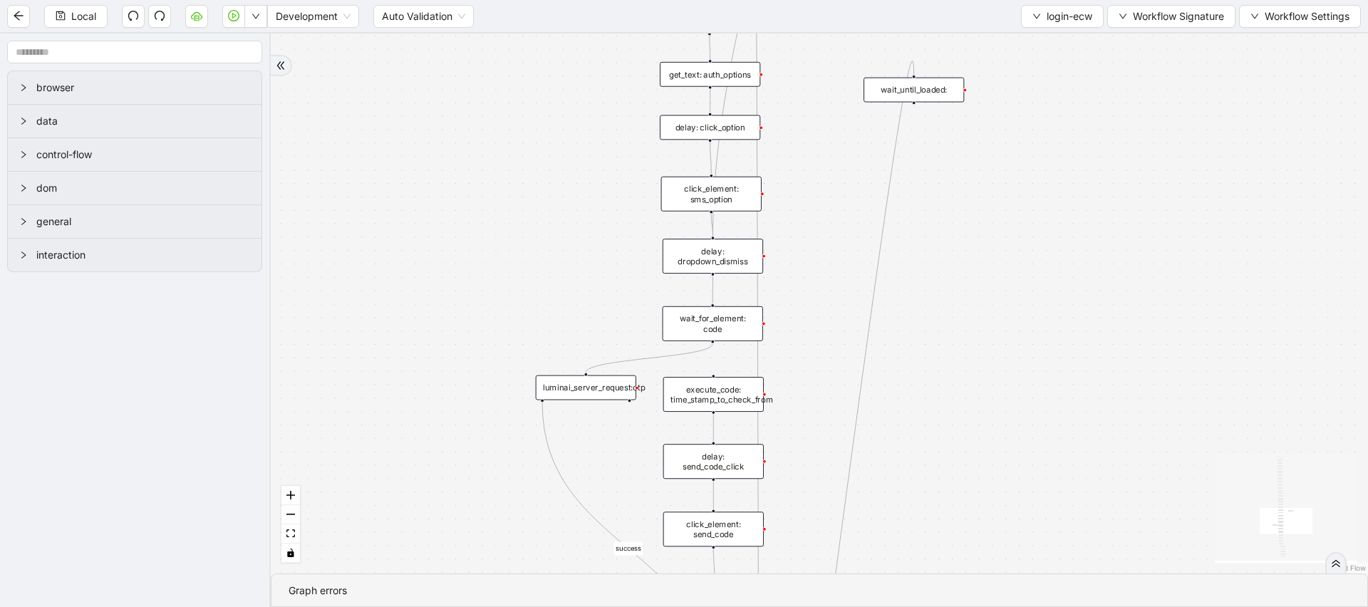
drag, startPoint x: 818, startPoint y: 391, endPoint x: 818, endPoint y: 242, distance: 148.3
click at [818, 242] on div "fallback success onError onError trigger wait_for_element: username delay: 3s s…" at bounding box center [820, 303] width 1098 height 540
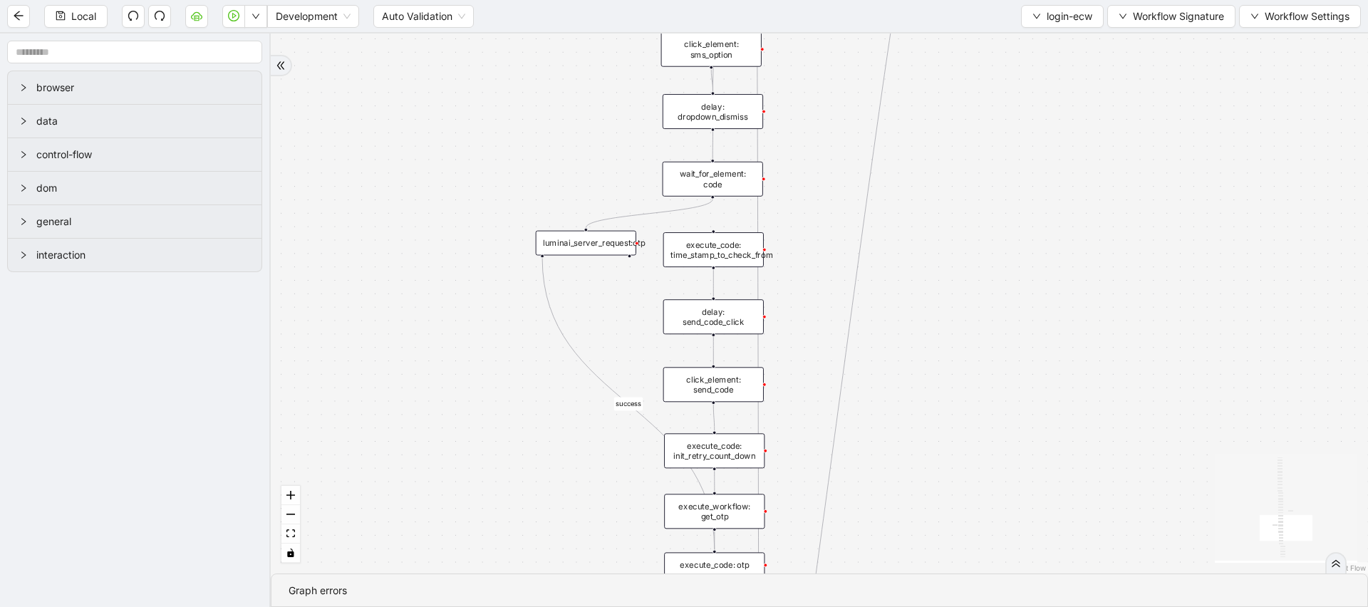
click at [745, 179] on div "wait_for_element: code" at bounding box center [713, 179] width 100 height 35
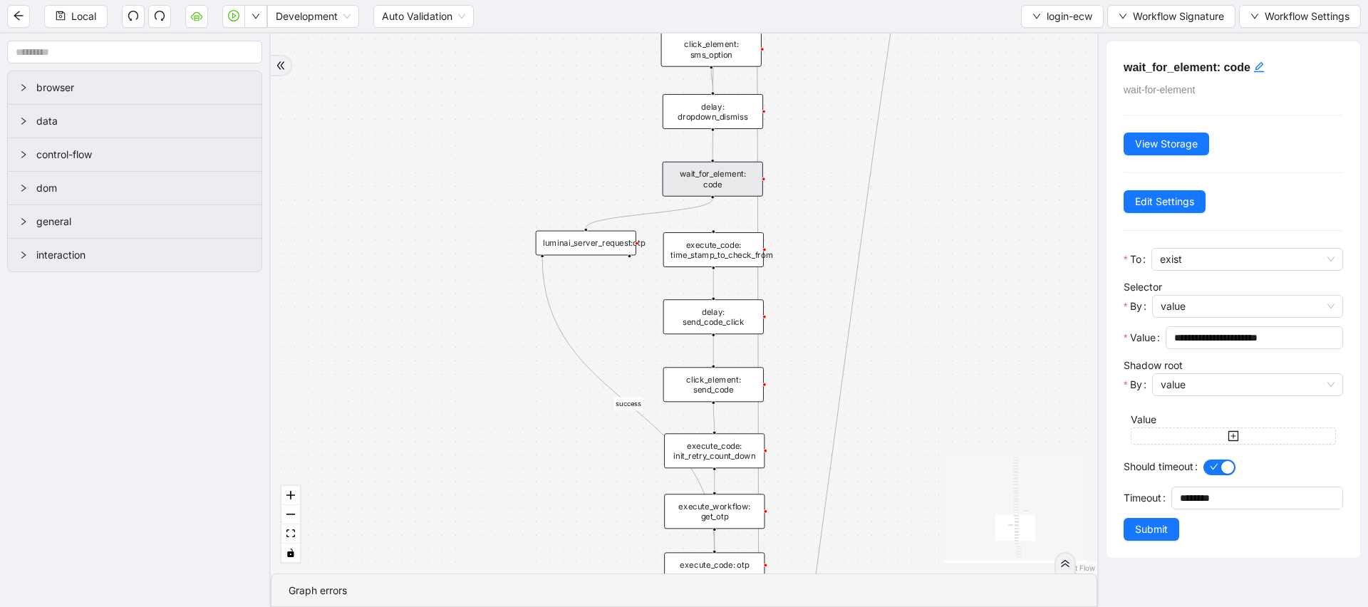
click at [822, 272] on div "fallback success onError onError trigger wait_for_element: username delay: 3s s…" at bounding box center [684, 303] width 827 height 540
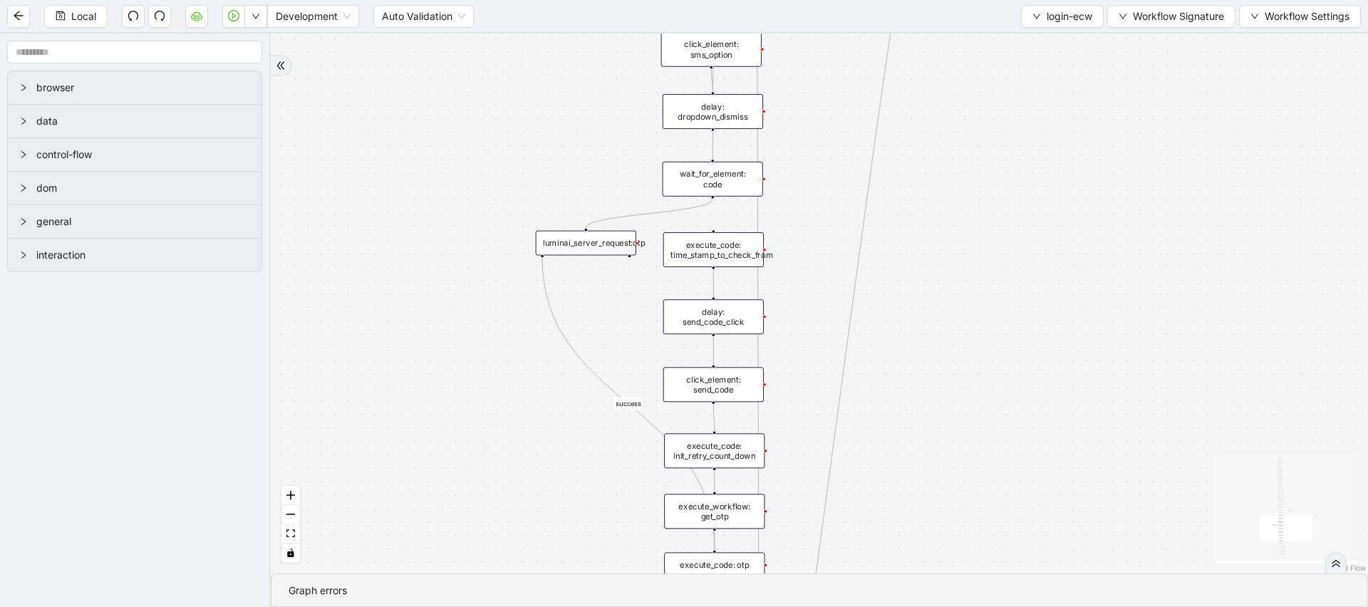
drag, startPoint x: 945, startPoint y: 440, endPoint x: 945, endPoint y: 128, distance: 311.5
click at [945, 128] on div "fallback success onError onError trigger wait_for_element: username delay: 3s s…" at bounding box center [820, 303] width 1098 height 540
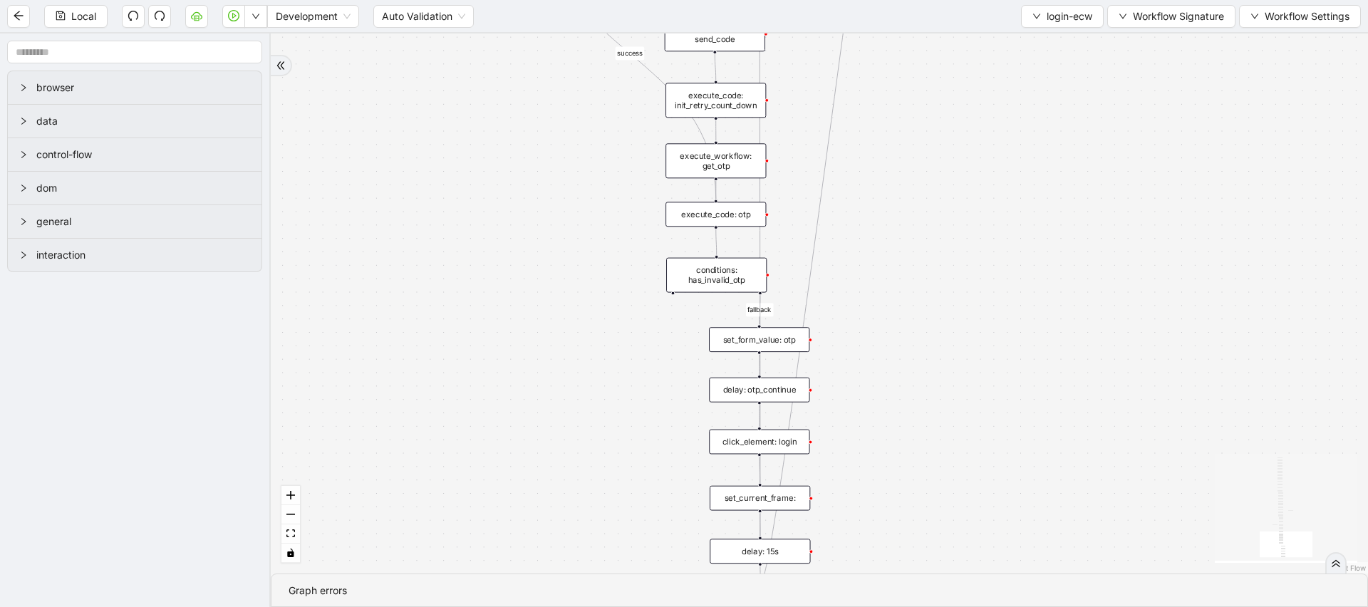
drag, startPoint x: 937, startPoint y: 412, endPoint x: 937, endPoint y: 372, distance: 39.9
click at [937, 372] on div "fallback success onError onError trigger wait_for_element: username delay: 3s s…" at bounding box center [820, 303] width 1098 height 540
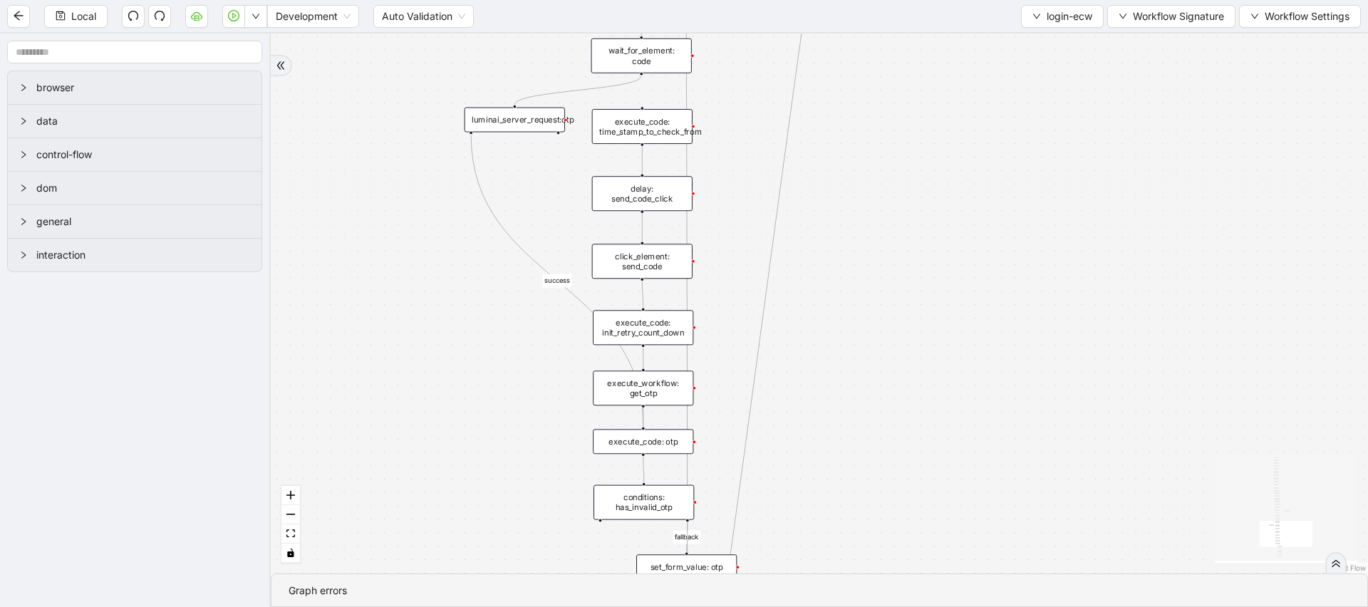
drag, startPoint x: 932, startPoint y: 362, endPoint x: 854, endPoint y: 625, distance: 274.2
click at [854, 607] on html "Local Development Auto Validation login-ecw Workflow Signature Workflow Setting…" at bounding box center [684, 303] width 1368 height 607
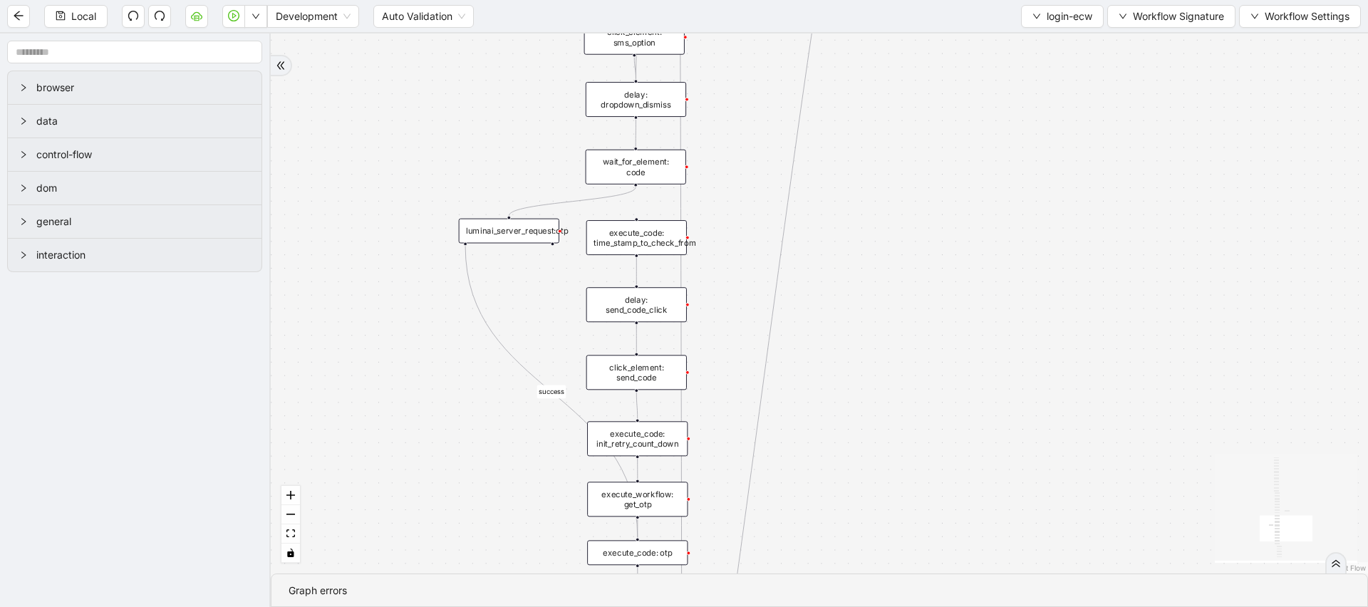
drag, startPoint x: 912, startPoint y: 321, endPoint x: 912, endPoint y: 397, distance: 76.3
click at [912, 397] on div "fallback success onError onError trigger wait_for_element: username delay: 3s s…" at bounding box center [820, 303] width 1098 height 540
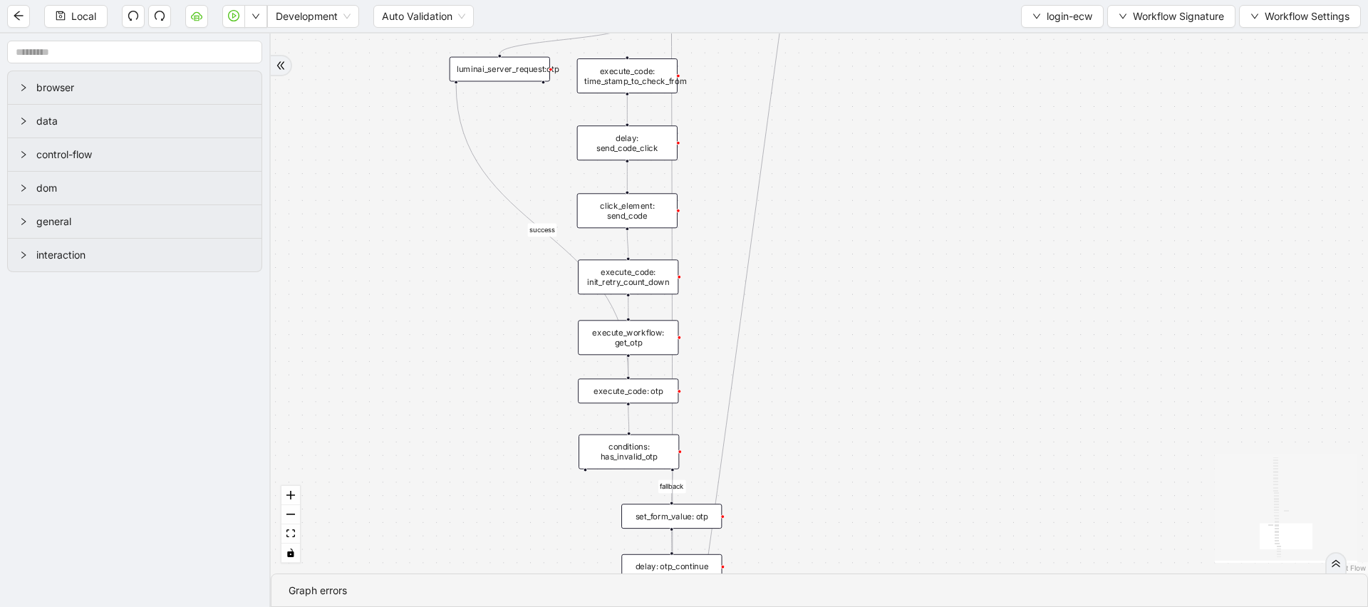
drag, startPoint x: 892, startPoint y: 438, endPoint x: 869, endPoint y: 344, distance: 96.3
click at [869, 344] on div "fallback success onError onError trigger wait_for_element: username delay: 3s s…" at bounding box center [820, 303] width 1098 height 540
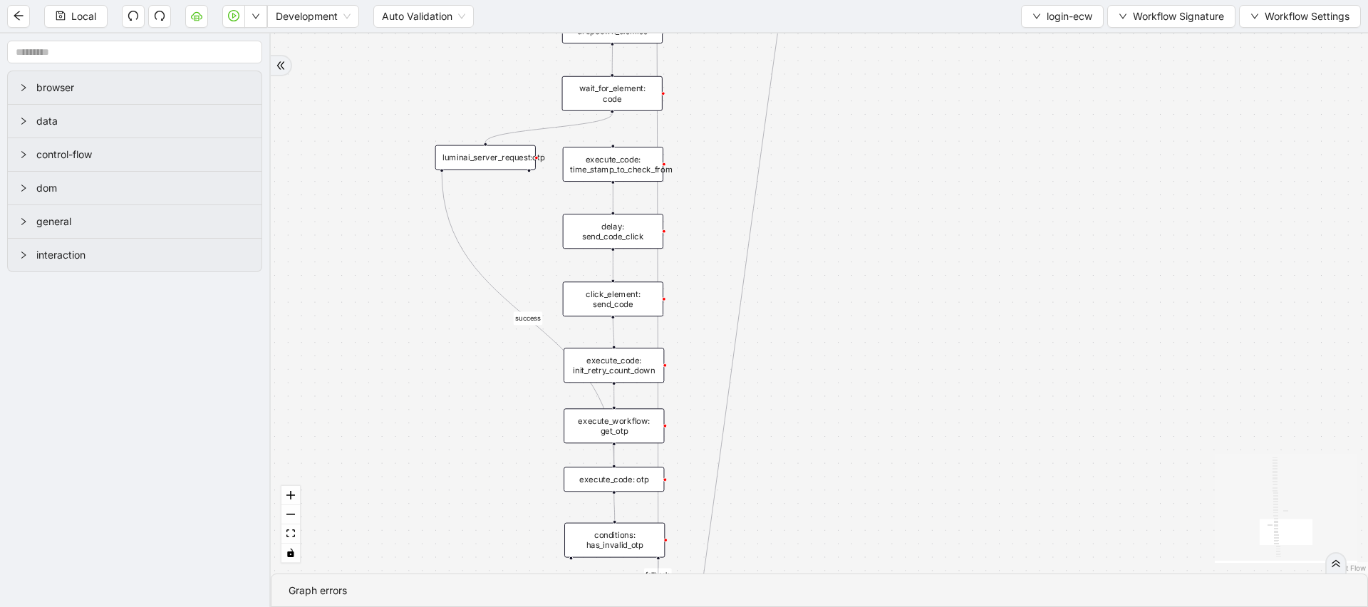
drag, startPoint x: 856, startPoint y: 293, endPoint x: 856, endPoint y: 313, distance: 20.0
click at [856, 313] on div "fallback success onError onError trigger wait_for_element: username delay: 3s s…" at bounding box center [820, 303] width 1098 height 540
click at [535, 576] on div "Graph errors" at bounding box center [820, 590] width 1096 height 33
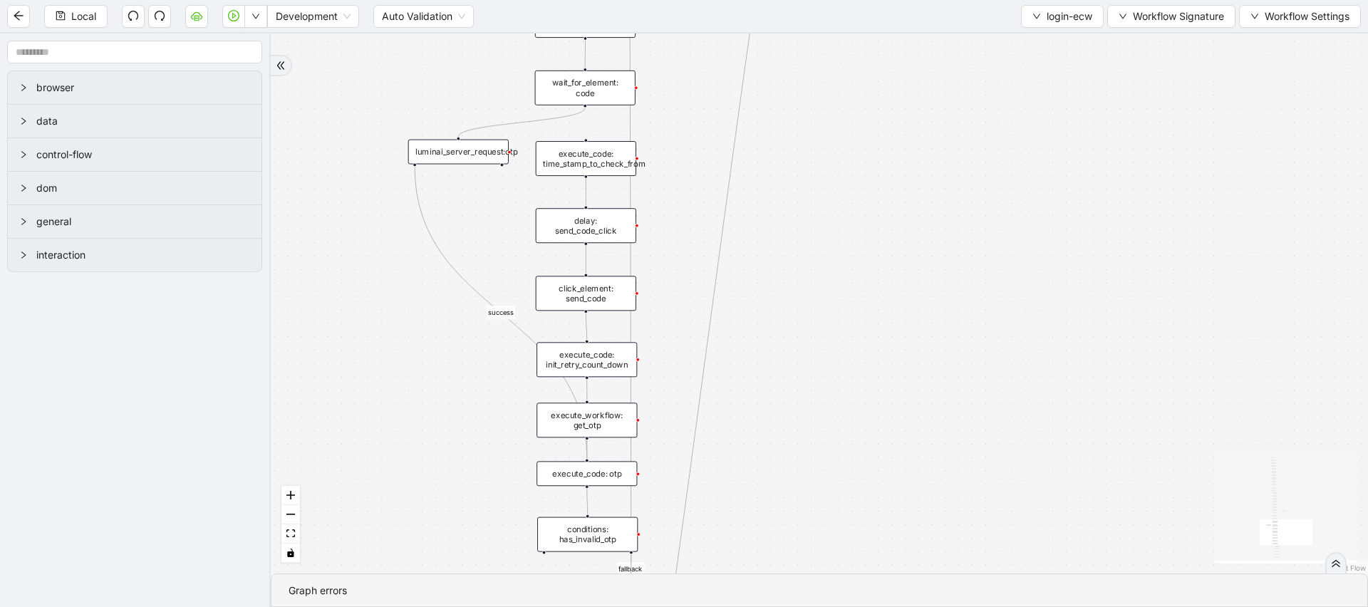
drag, startPoint x: 545, startPoint y: 567, endPoint x: 517, endPoint y: 561, distance: 27.8
click at [517, 561] on div "fallback success onError onError trigger wait_for_element: username delay: 3s s…" at bounding box center [820, 303] width 1098 height 540
drag, startPoint x: 584, startPoint y: 103, endPoint x: 587, endPoint y: 141, distance: 37.8
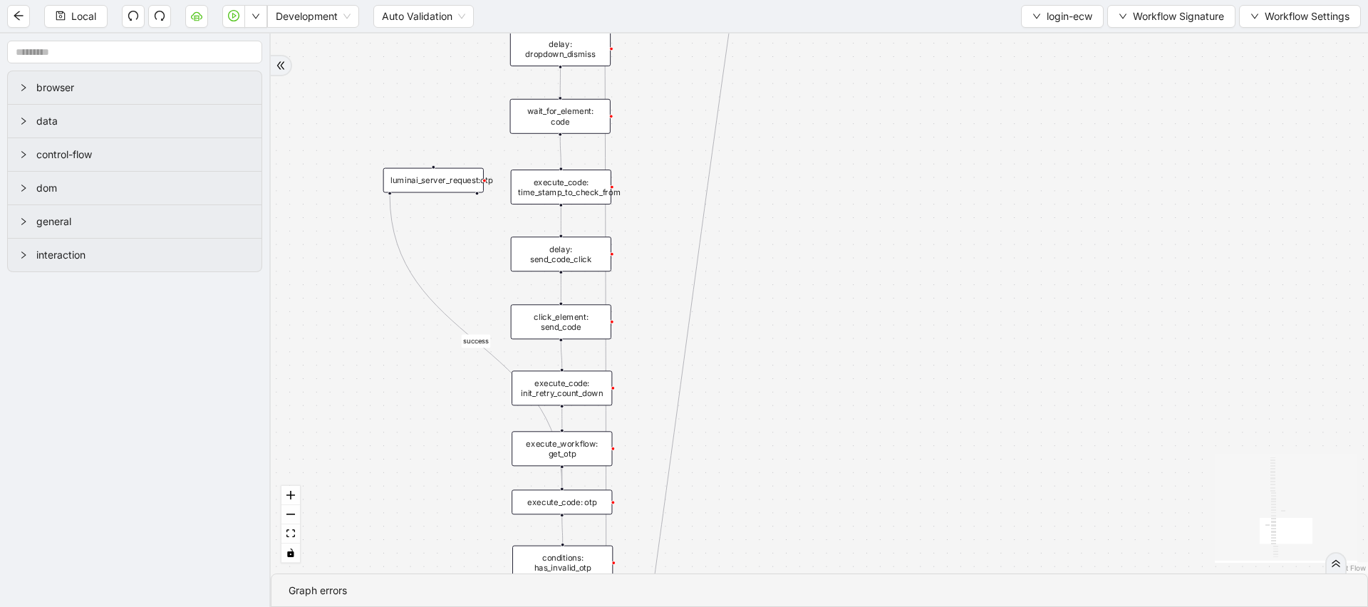
drag, startPoint x: 660, startPoint y: 377, endPoint x: 635, endPoint y: 433, distance: 61.6
click at [635, 433] on div "fallback success onError onError trigger wait_for_element: username delay: 3s s…" at bounding box center [820, 303] width 1098 height 540
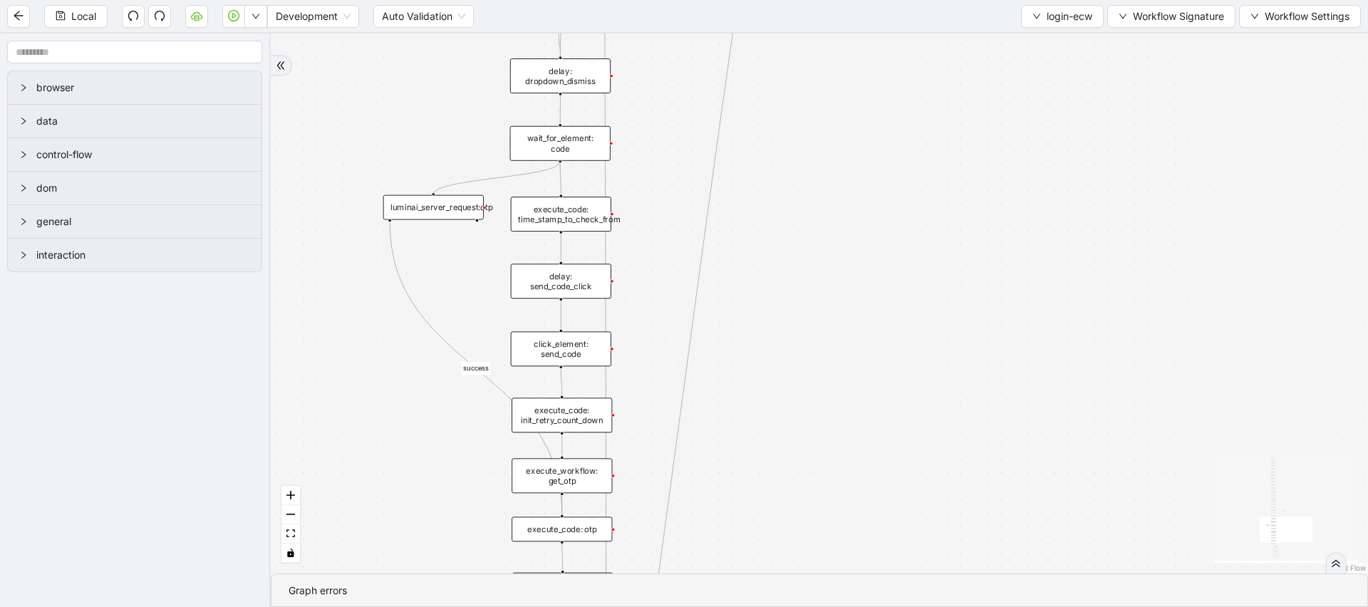
drag, startPoint x: 560, startPoint y: 161, endPoint x: 438, endPoint y: 196, distance: 126.1
click at [453, 207] on div "luminai_server_request:otp" at bounding box center [433, 207] width 100 height 25
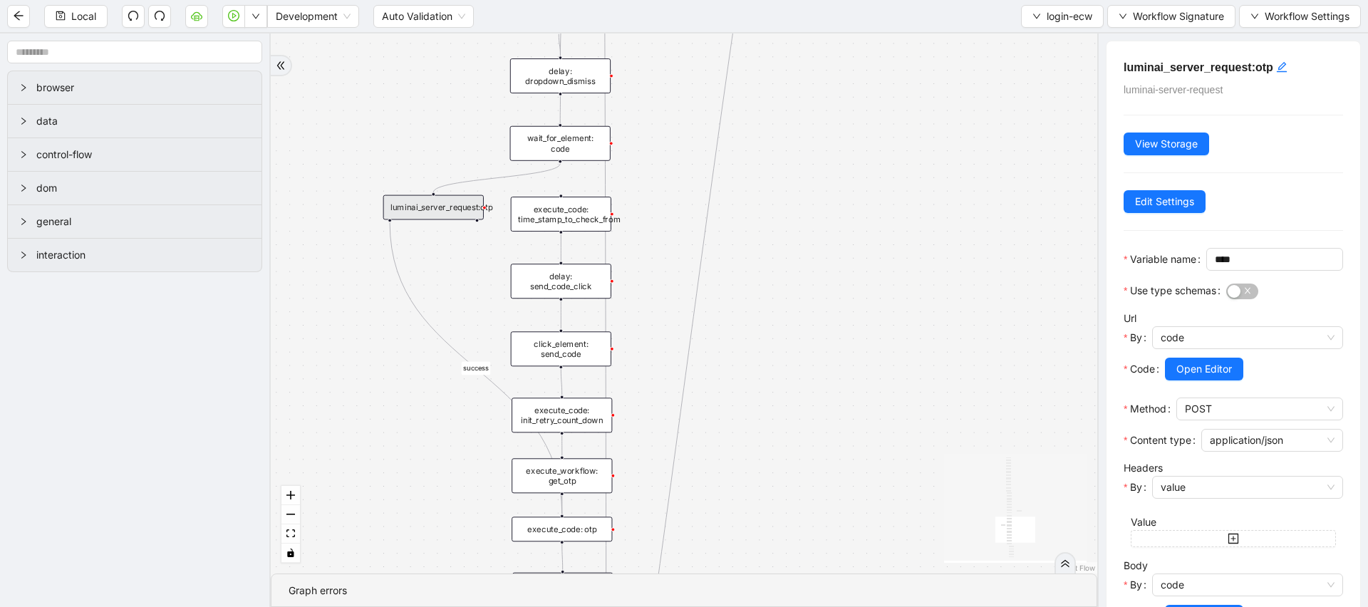
click at [770, 356] on div "fallback success onError onError trigger wait_for_element: username delay: 3s s…" at bounding box center [684, 303] width 827 height 540
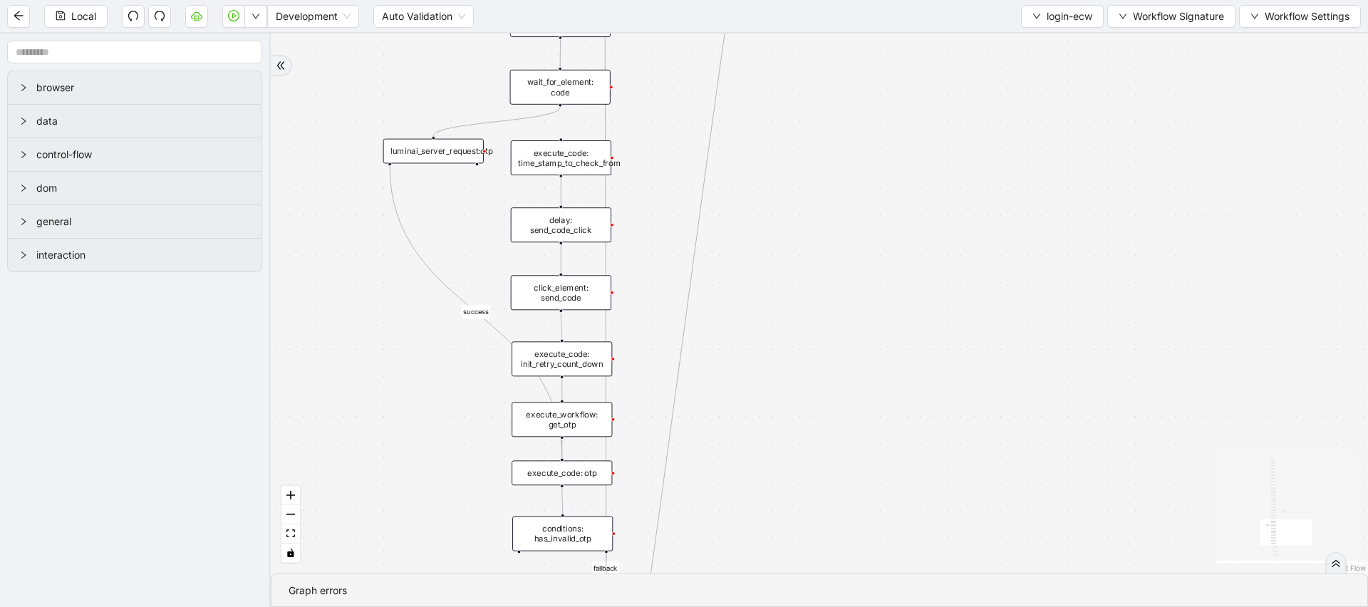
drag, startPoint x: 756, startPoint y: 429, endPoint x: 756, endPoint y: 361, distance: 68.4
click at [756, 361] on div "fallback success onError onError trigger wait_for_element: username delay: 3s s…" at bounding box center [820, 303] width 1098 height 540
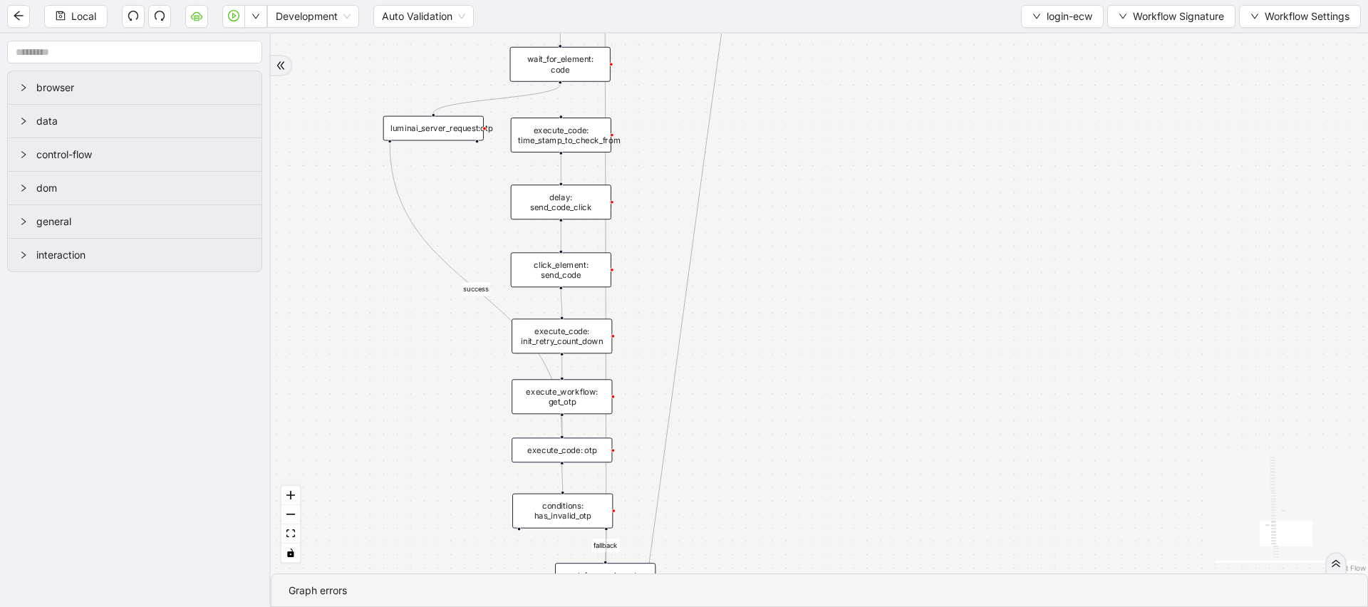
drag, startPoint x: 873, startPoint y: 253, endPoint x: 873, endPoint y: 192, distance: 61.3
click at [873, 192] on div "fallback success onError onError trigger wait_for_element: username delay: 3s s…" at bounding box center [820, 303] width 1098 height 540
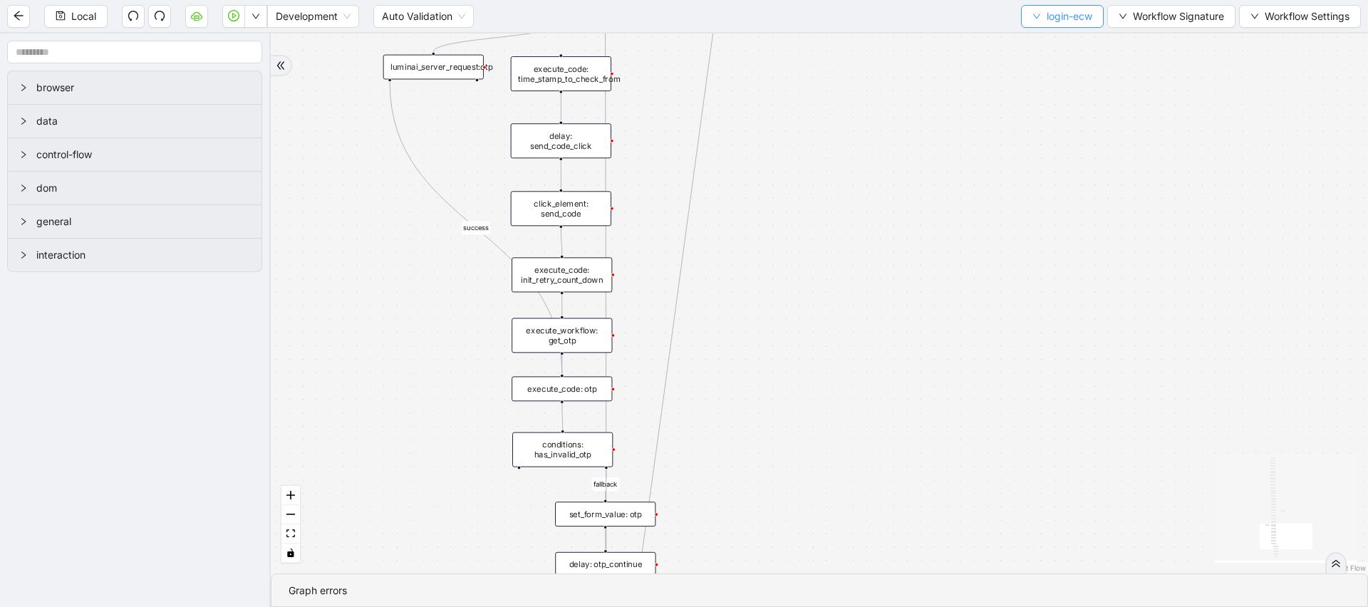
click at [1037, 22] on button "login-ecw" at bounding box center [1062, 16] width 83 height 23
click at [1047, 16] on span "login-ecw" at bounding box center [1070, 17] width 46 height 16
click at [1058, 23] on span "login-ecw" at bounding box center [1070, 17] width 46 height 16
click at [1046, 43] on span "Select" at bounding box center [1059, 44] width 61 height 16
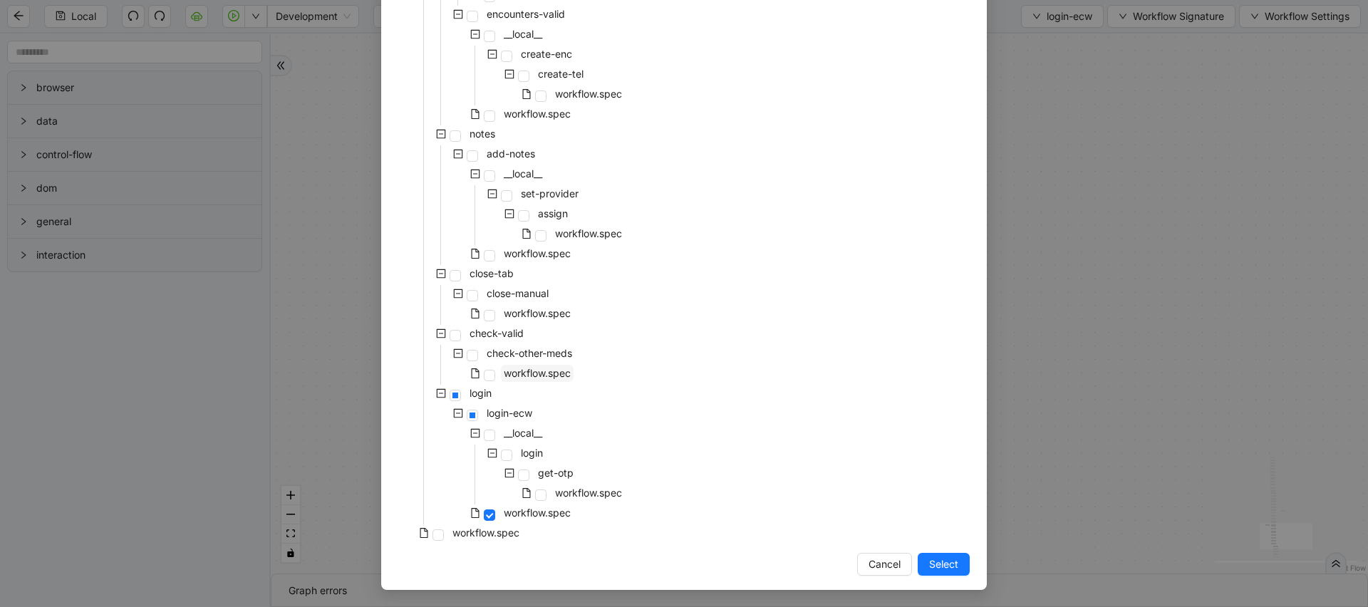
click at [539, 380] on span "workflow.spec" at bounding box center [537, 373] width 73 height 17
click at [549, 257] on span "workflow.spec" at bounding box center [537, 253] width 67 height 12
click at [886, 557] on span "Cancel" at bounding box center [885, 565] width 32 height 16
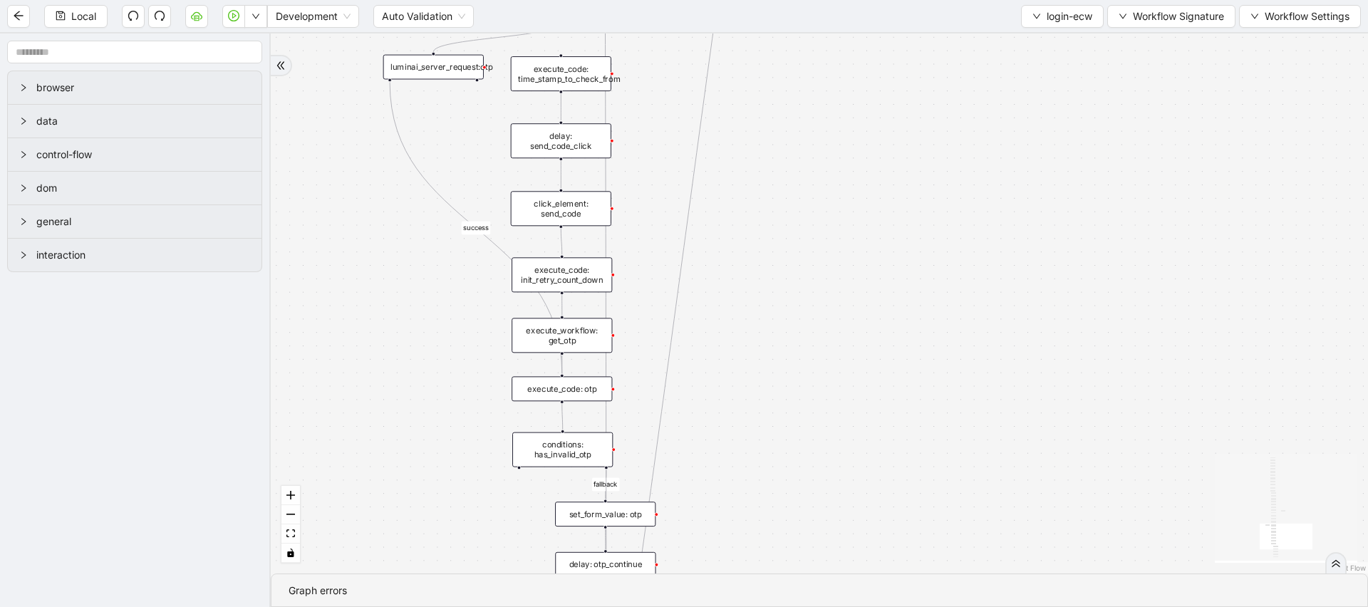
drag, startPoint x: 913, startPoint y: 437, endPoint x: 914, endPoint y: 117, distance: 320.0
click at [914, 120] on div "fallback success onError onError trigger wait_for_element: username delay: 3s s…" at bounding box center [820, 303] width 1098 height 540
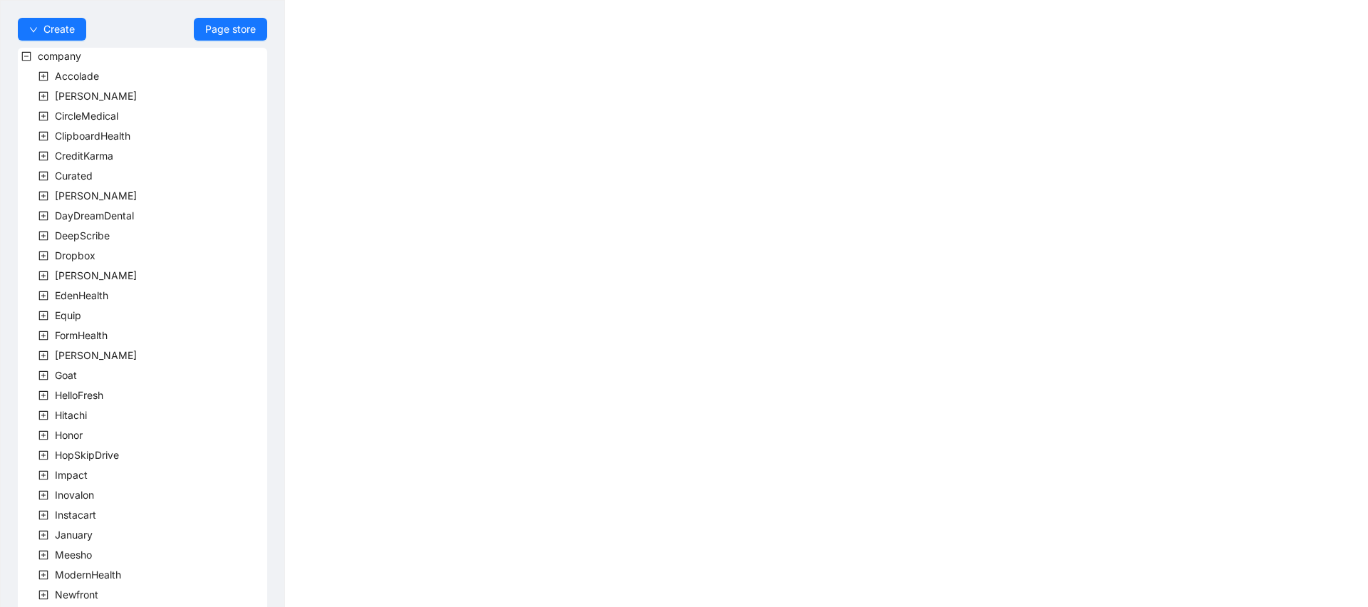
scroll to position [316, 0]
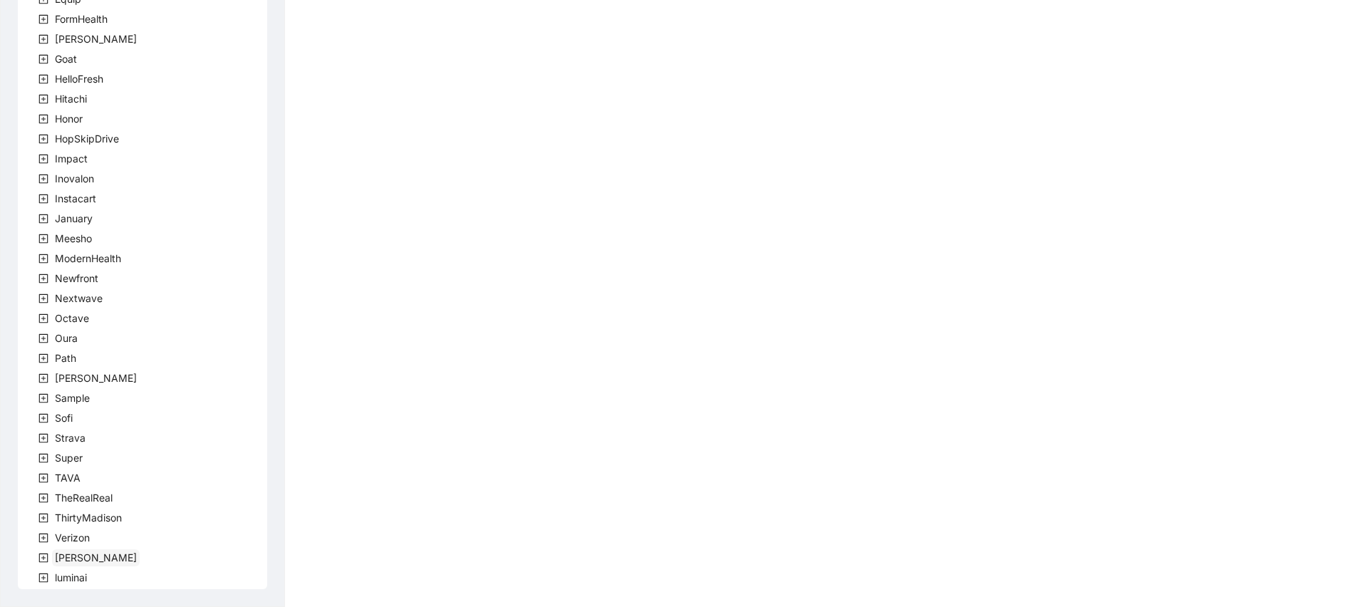
click at [63, 556] on span "[PERSON_NAME]" at bounding box center [96, 558] width 82 height 12
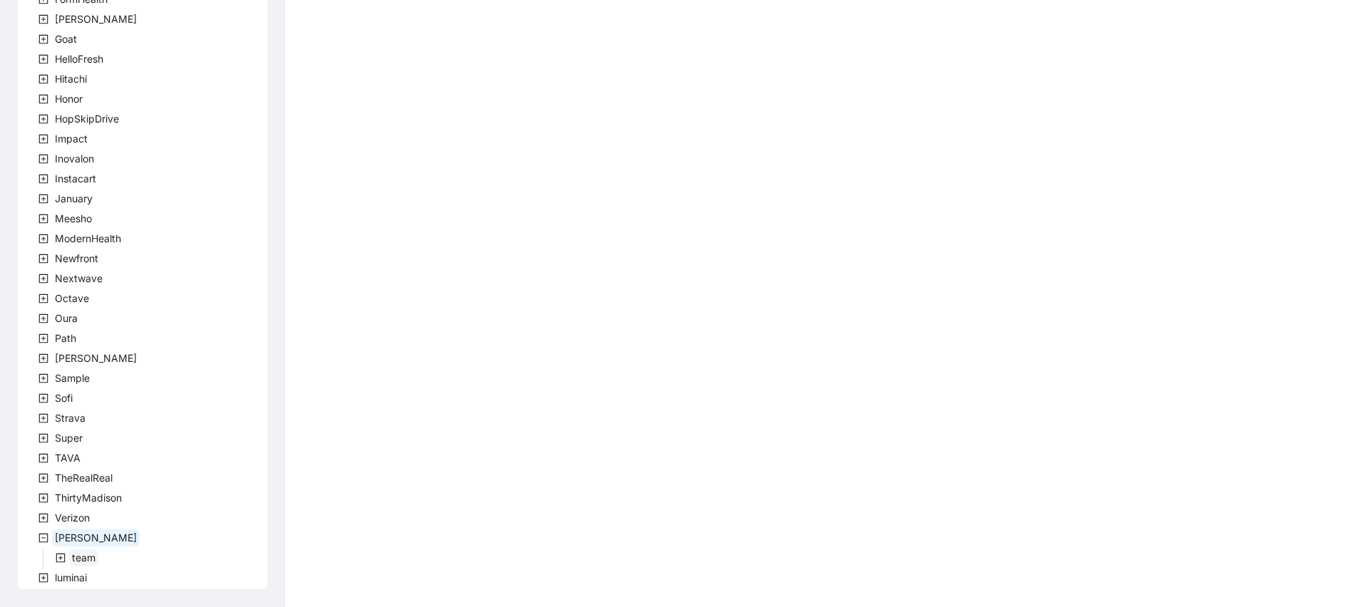
click at [82, 552] on span "team" at bounding box center [84, 558] width 24 height 12
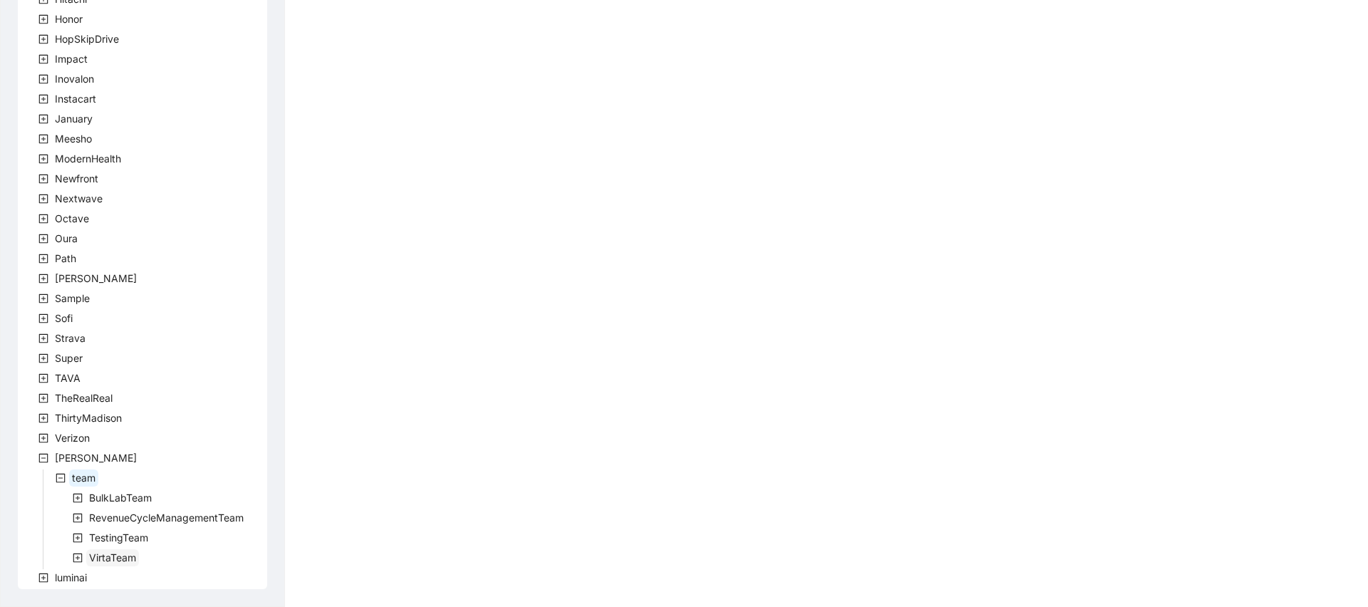
click at [118, 558] on span "VirtaTeam" at bounding box center [112, 558] width 47 height 12
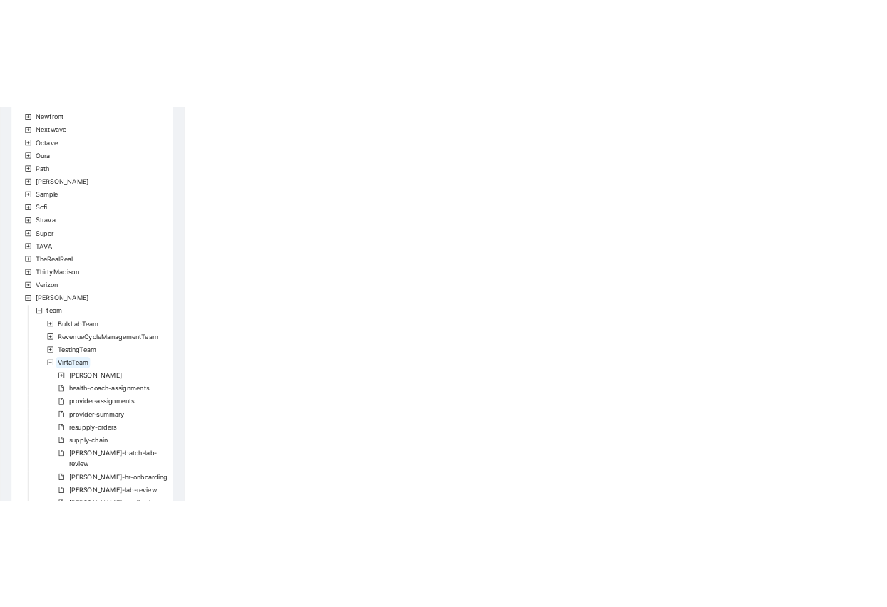
scroll to position [756, 0]
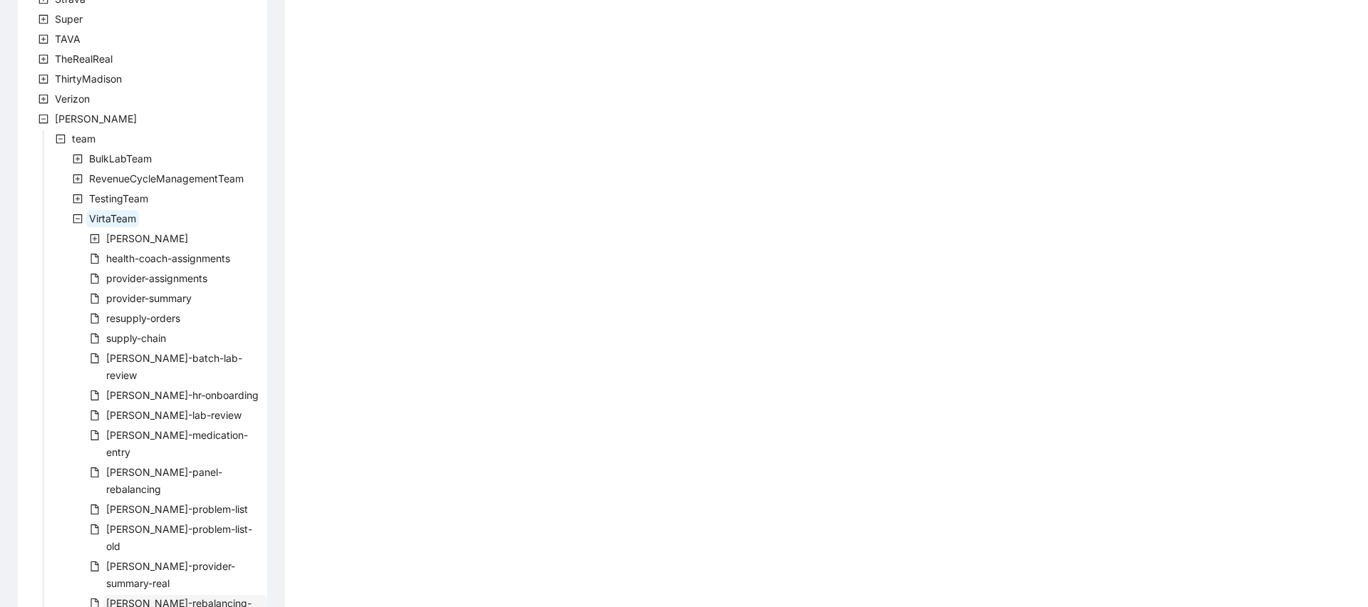
click at [171, 597] on span "virta-rebalancing-part-two" at bounding box center [178, 611] width 145 height 29
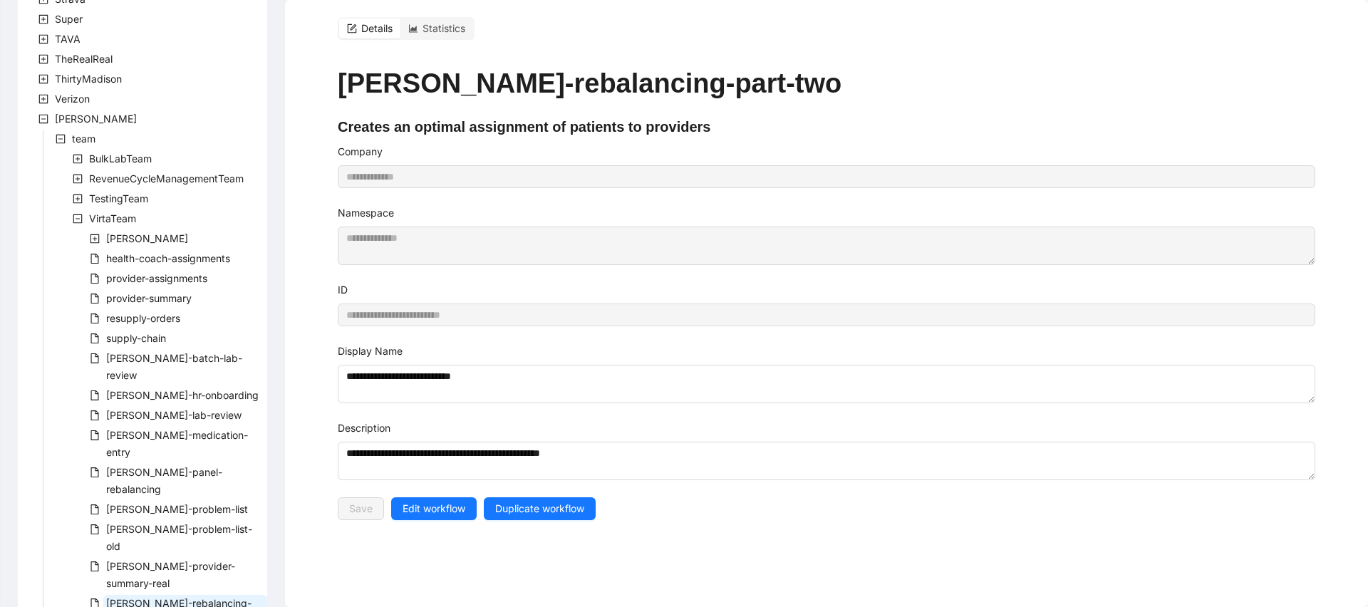
type input "**********"
type textarea "**********"
click at [160, 464] on div "virta-panel-rebalancing" at bounding box center [142, 482] width 249 height 37
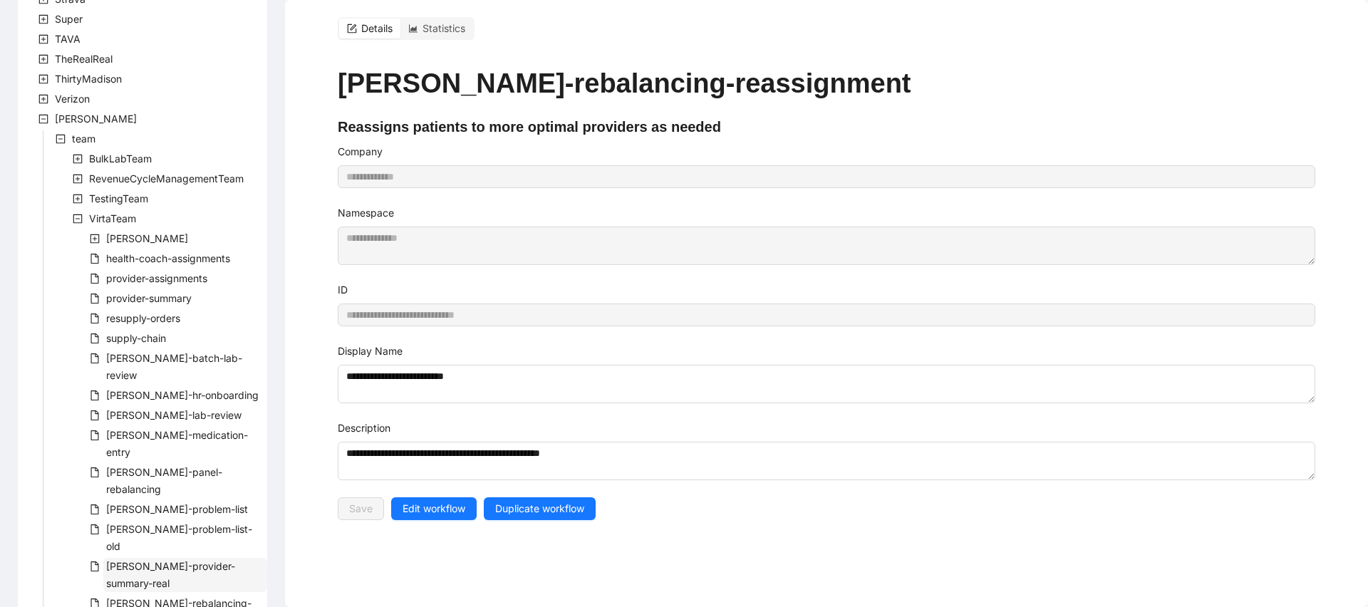
click at [170, 560] on span "virta-provider-summary-real" at bounding box center [170, 574] width 129 height 29
type input "**********"
type textarea "**********"
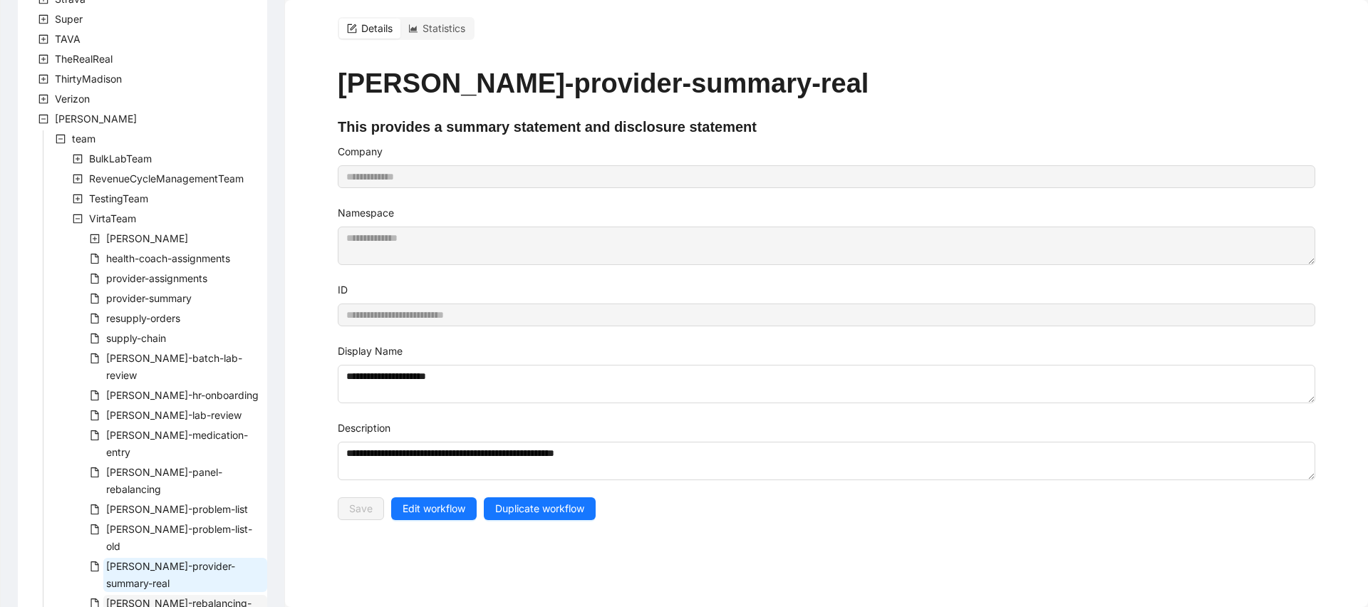
click at [170, 597] on span "virta-rebalancing-part-two" at bounding box center [178, 611] width 145 height 29
type input "**********"
type textarea "**********"
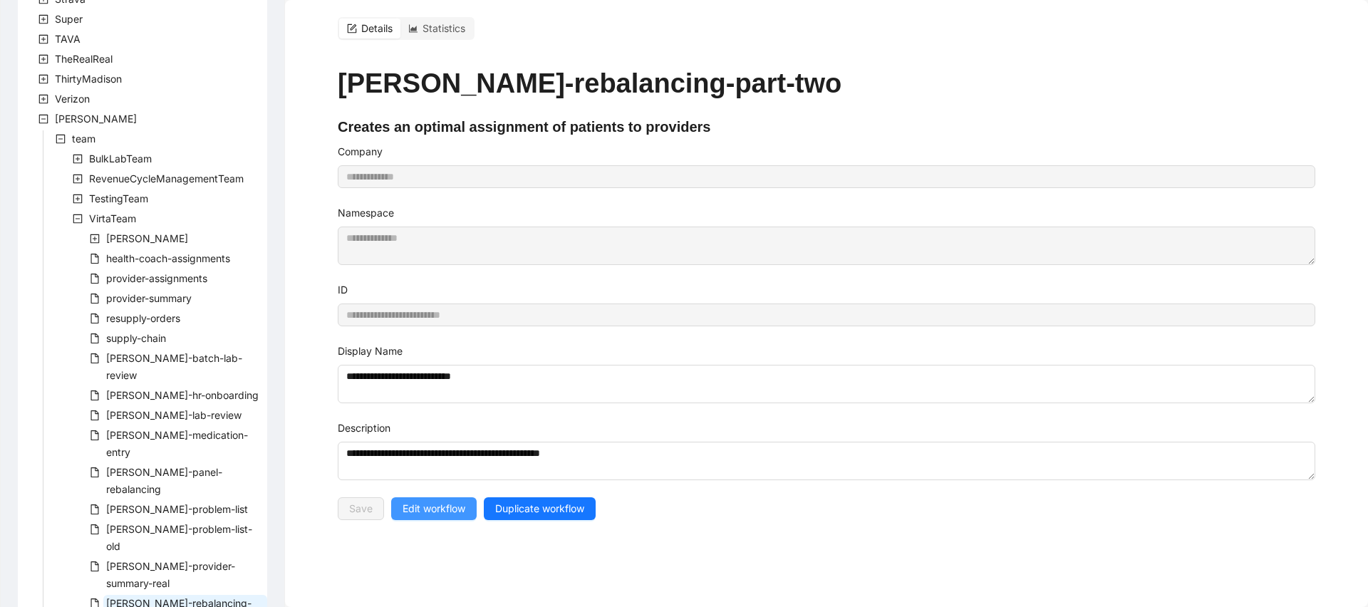
click at [440, 515] on span "Edit workflow" at bounding box center [434, 509] width 63 height 16
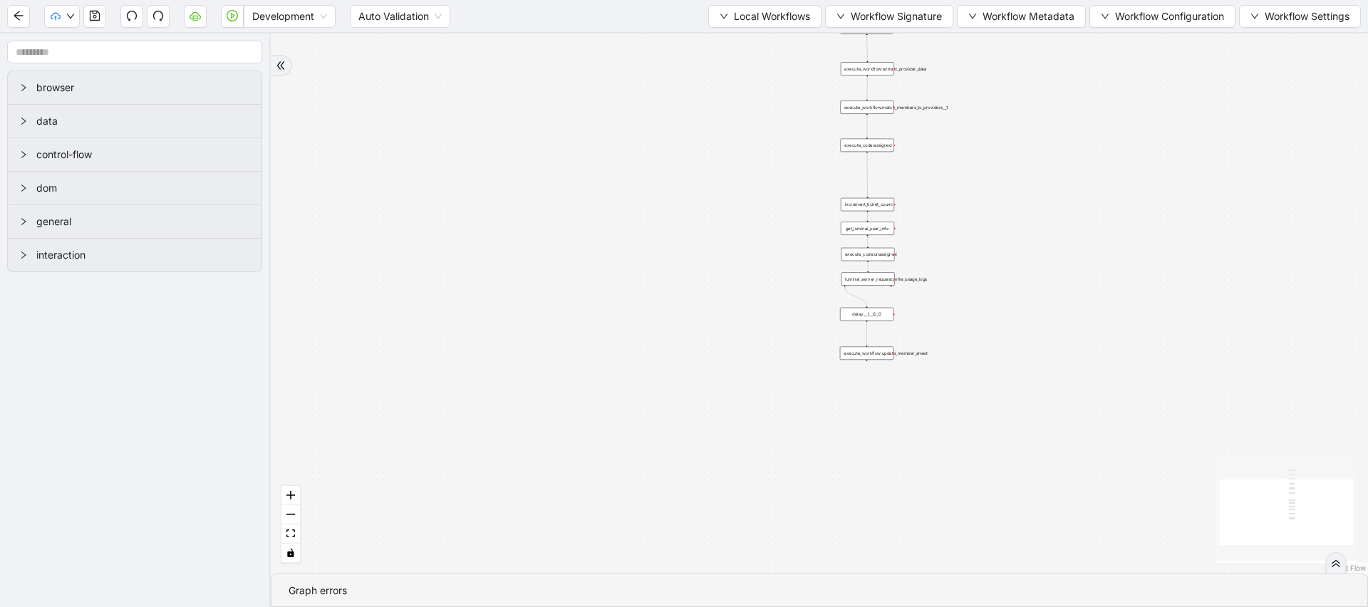
drag, startPoint x: 694, startPoint y: 344, endPoint x: 573, endPoint y: 346, distance: 120.5
click at [573, 346] on div "trigger execute_workflow:extract_member_data execute_workflow:remove_duplicate_…" at bounding box center [820, 303] width 1098 height 540
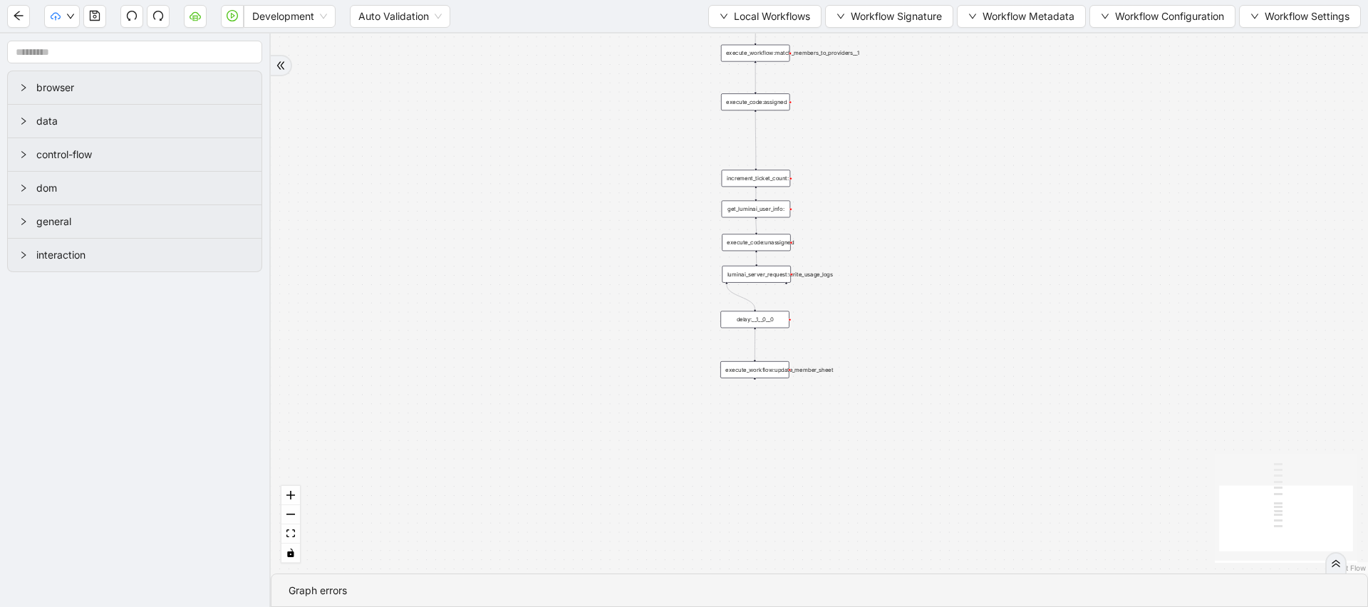
drag, startPoint x: 652, startPoint y: 346, endPoint x: 574, endPoint y: 362, distance: 79.3
click at [574, 362] on div "trigger execute_workflow:extract_member_data execute_workflow:remove_duplicate_…" at bounding box center [820, 303] width 1098 height 540
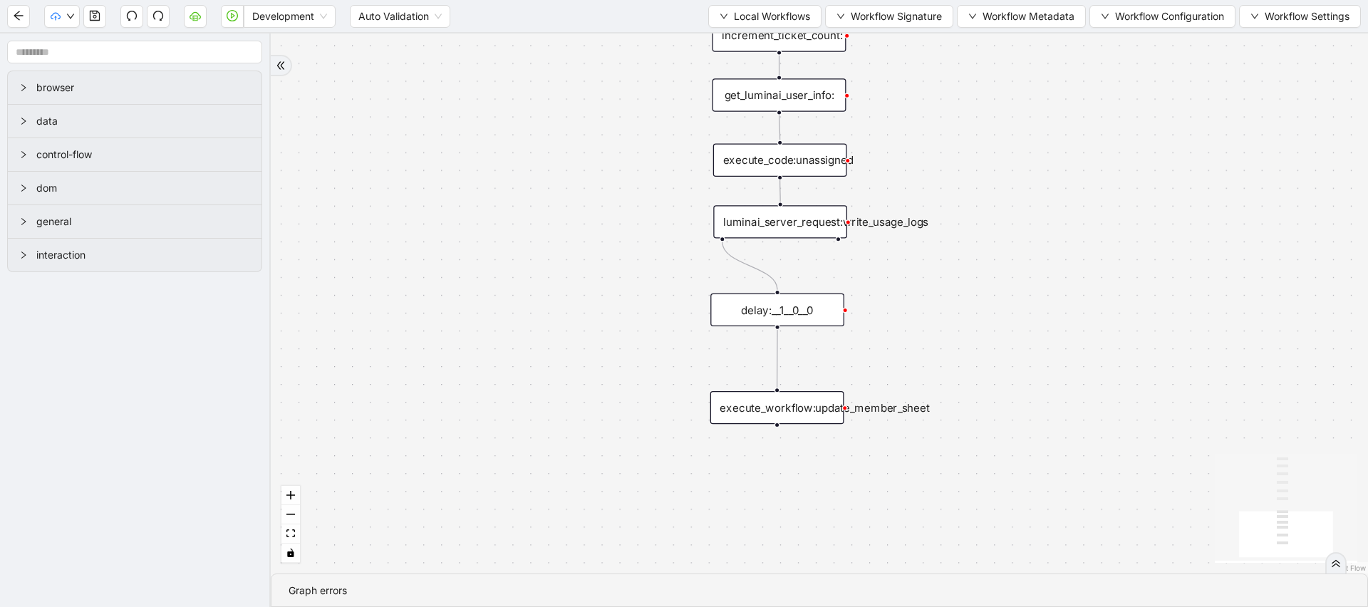
click at [778, 362] on icon "Edge from delay:__1__0__0 to execute_workflow:update_member_sheet" at bounding box center [778, 359] width 0 height 58
click at [781, 406] on div "execute_workflow:update_member_sheet" at bounding box center [778, 407] width 134 height 33
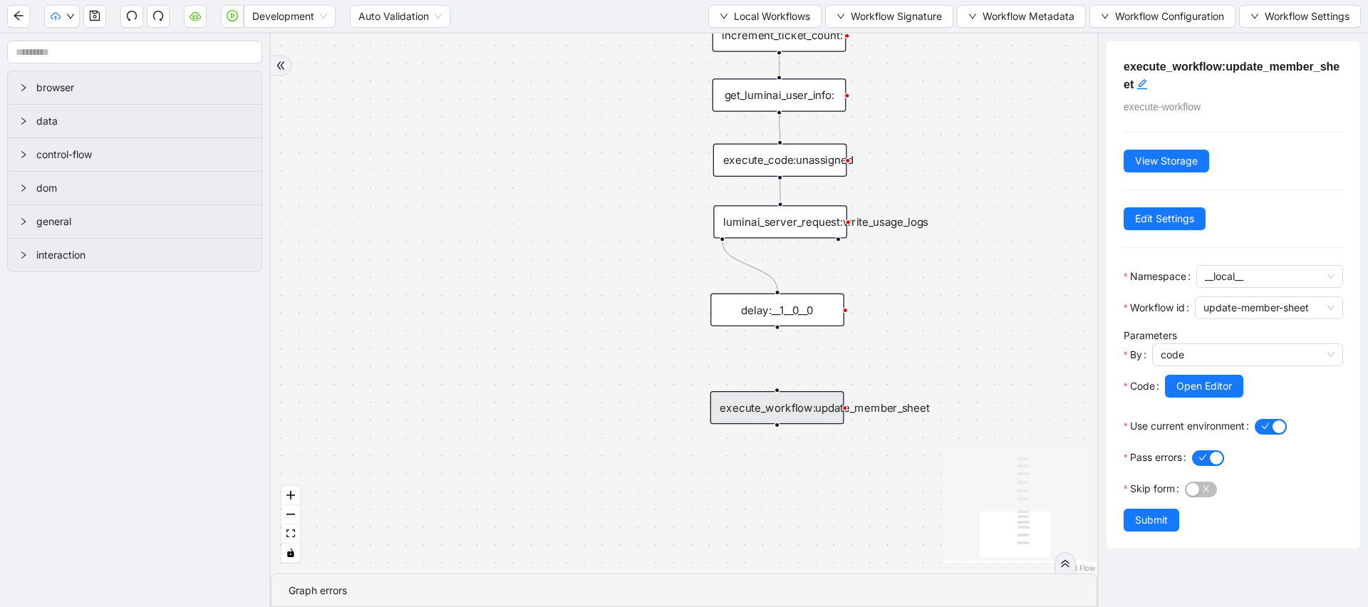
click at [359, 211] on div "trigger execute_workflow:extract_member_data execute_workflow:remove_duplicate_…" at bounding box center [684, 303] width 827 height 540
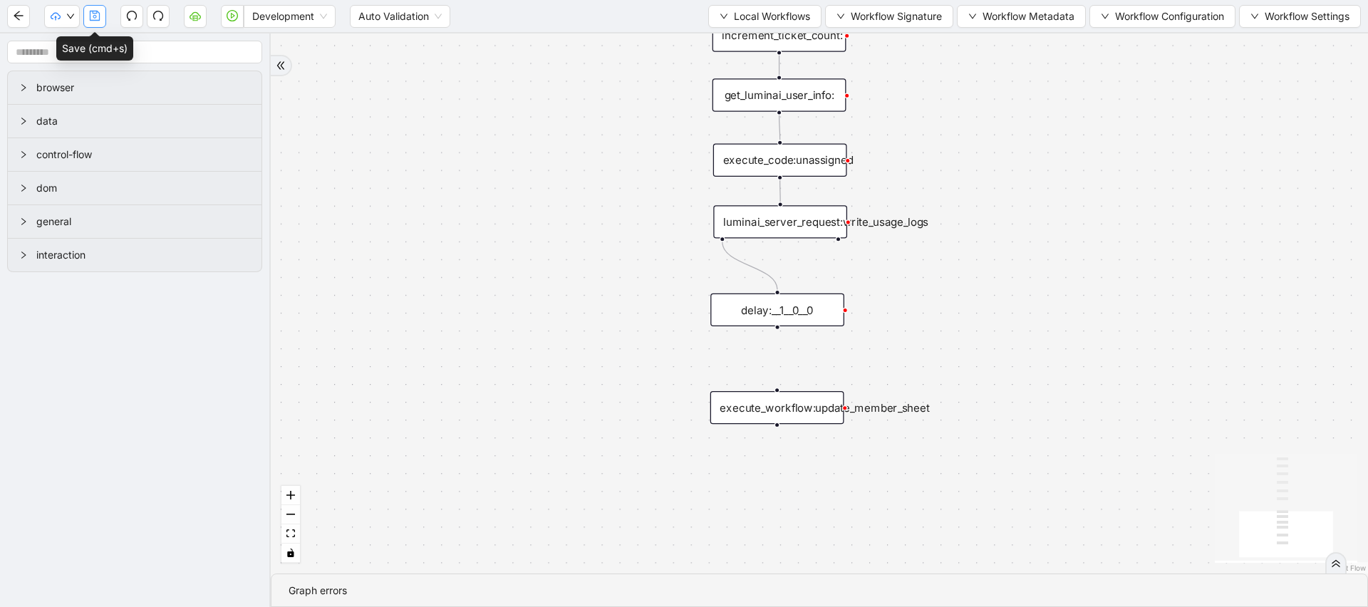
click at [93, 14] on icon "save" at bounding box center [94, 15] width 11 height 11
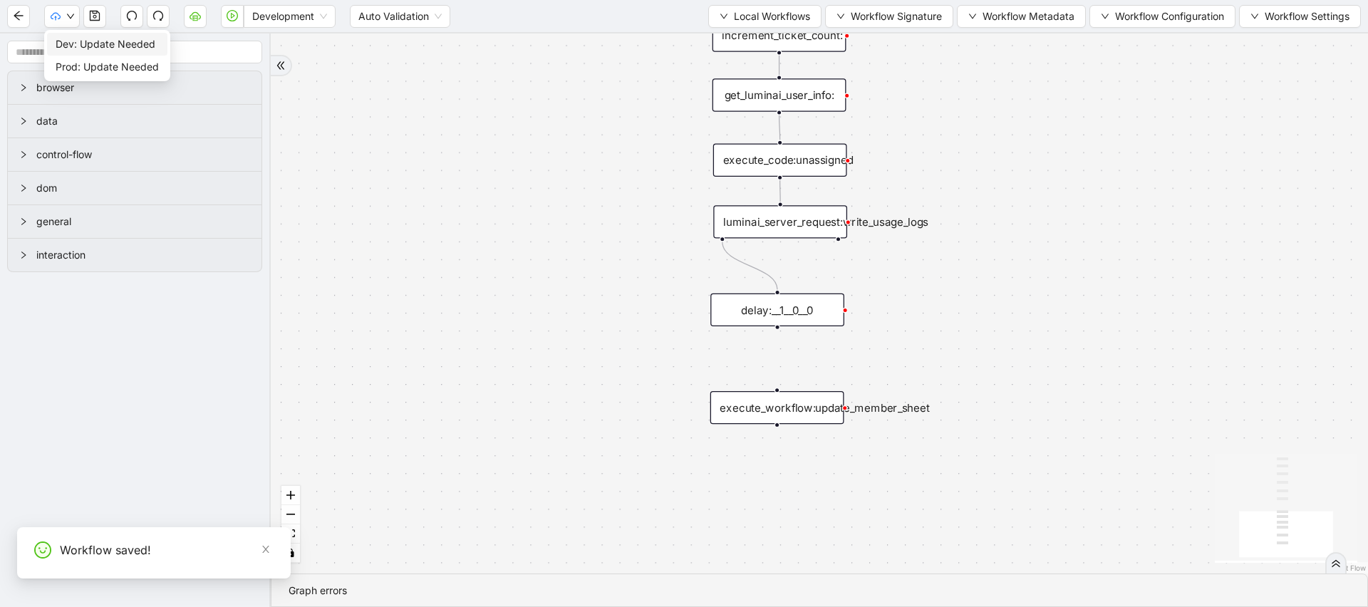
click at [62, 43] on span "Dev: Update Needed" at bounding box center [107, 44] width 103 height 16
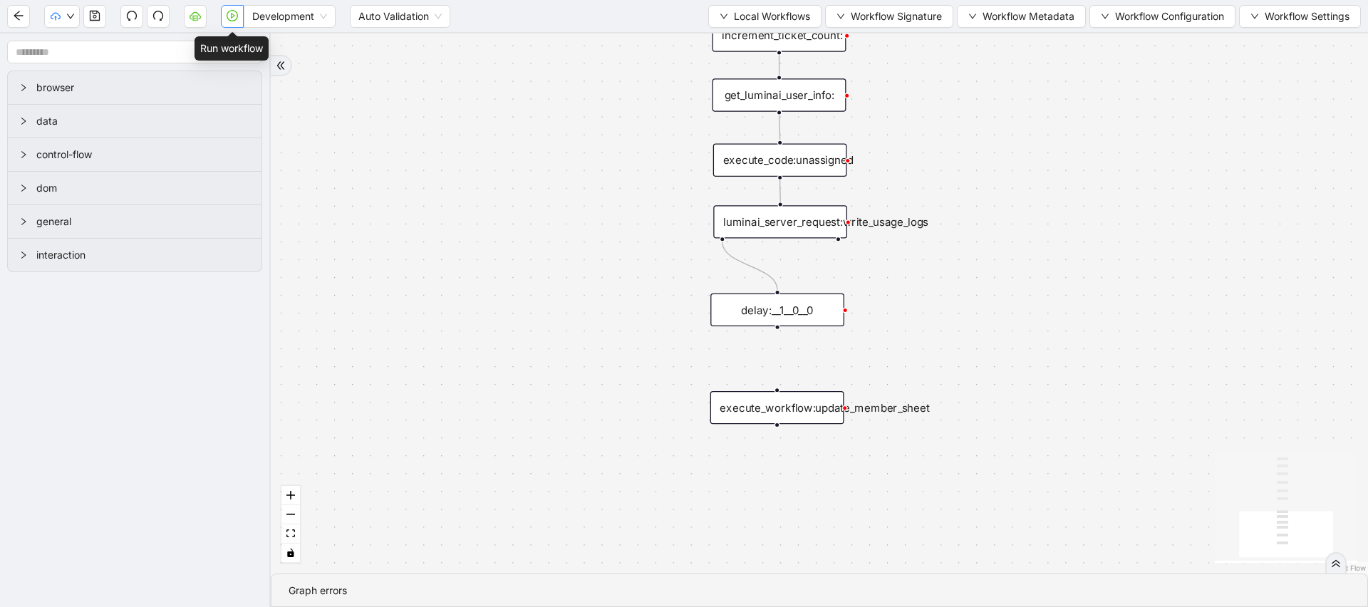
click at [233, 16] on icon "play-circle" at bounding box center [233, 16] width 4 height 6
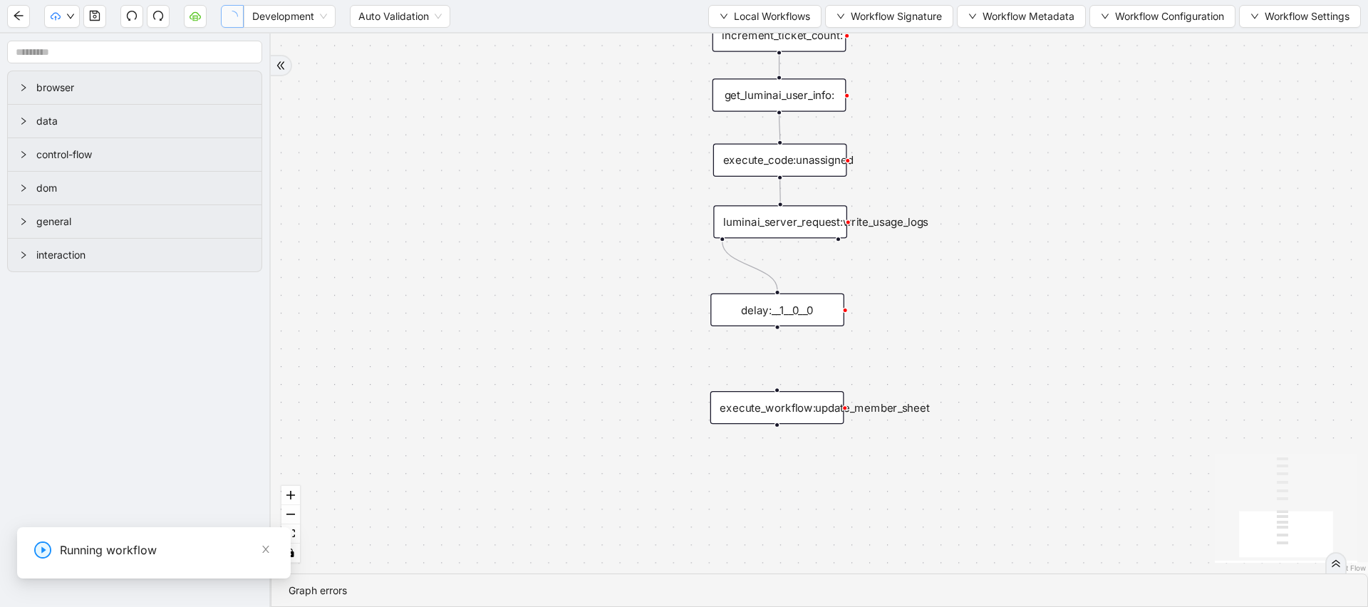
click at [1049, 201] on div "trigger execute_workflow:extract_member_data execute_workflow:remove_duplicate_…" at bounding box center [820, 303] width 1098 height 540
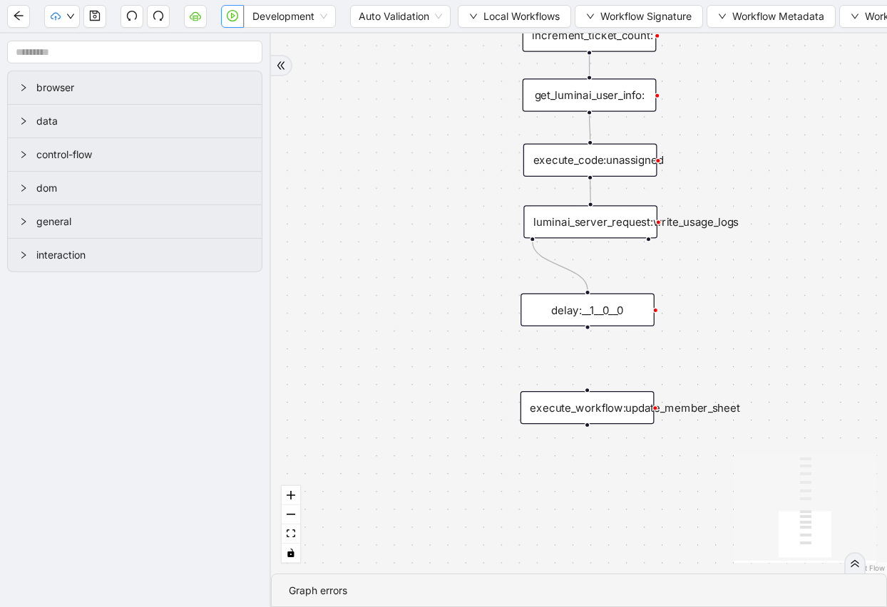
drag, startPoint x: 651, startPoint y: 258, endPoint x: 402, endPoint y: 258, distance: 248.8
click at [402, 258] on div "trigger execute_workflow:extract_member_data execute_workflow:remove_duplicate_…" at bounding box center [579, 303] width 616 height 540
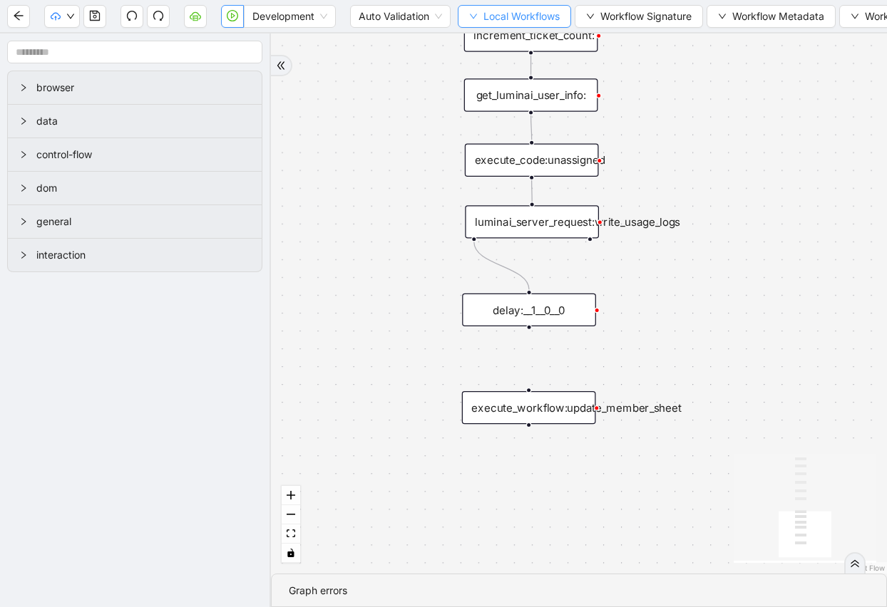
click at [488, 14] on span "Local Workflows" at bounding box center [521, 17] width 76 height 16
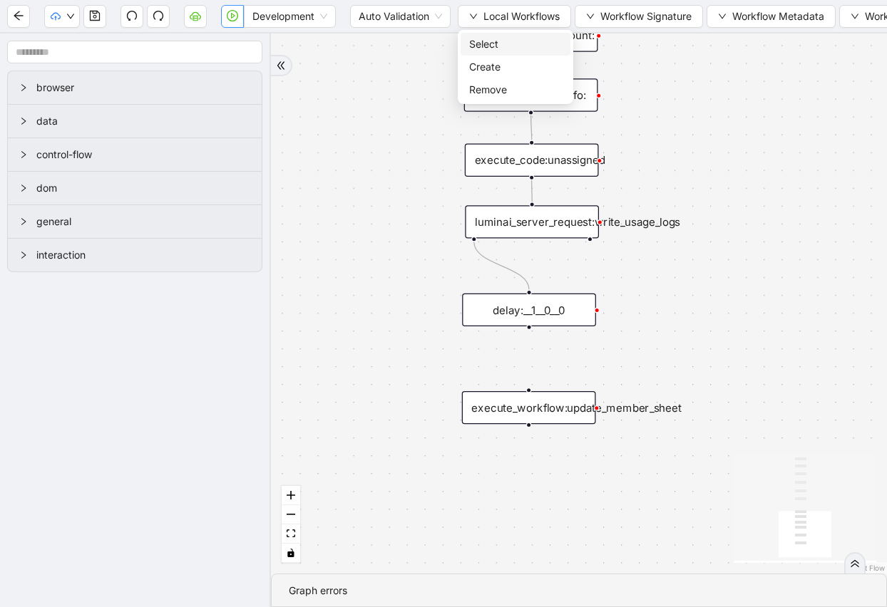
click at [488, 42] on span "Select" at bounding box center [515, 44] width 93 height 16
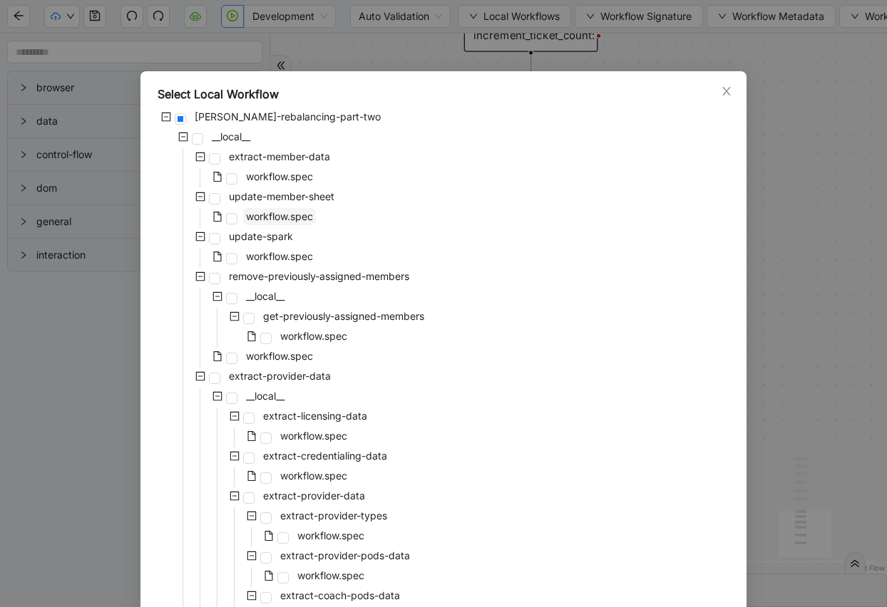
click at [296, 212] on span "workflow.spec" at bounding box center [279, 216] width 67 height 12
click at [277, 175] on span "workflow.spec" at bounding box center [279, 176] width 67 height 12
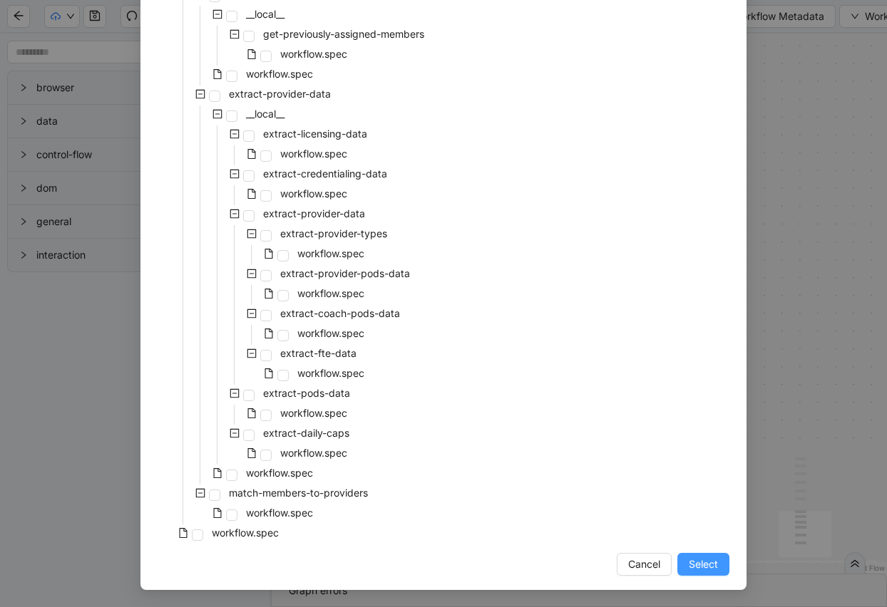
click at [707, 567] on span "Select" at bounding box center [703, 565] width 29 height 16
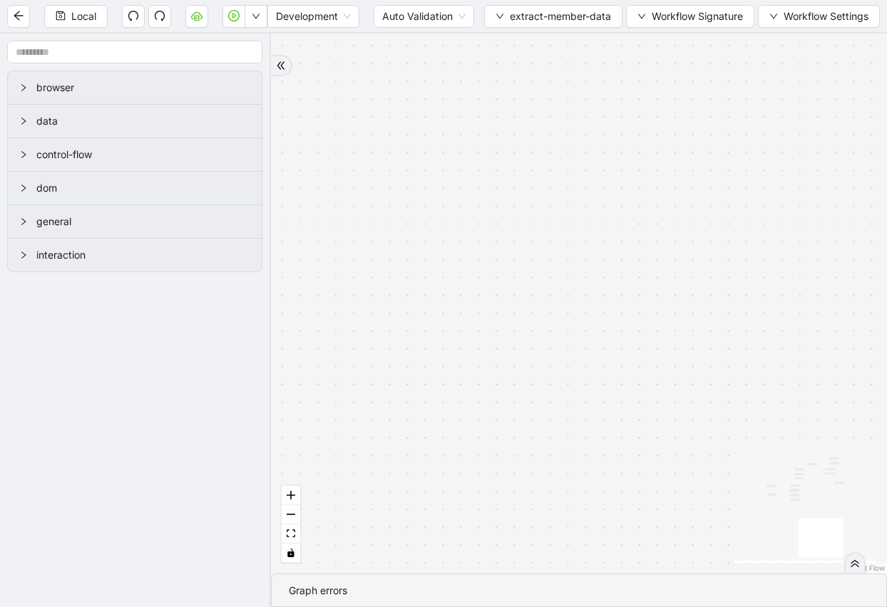
drag, startPoint x: 741, startPoint y: 257, endPoint x: 784, endPoint y: 478, distance: 224.5
click at [784, 478] on div "success success success success trigger luminai_server_request:read_member_shee…" at bounding box center [579, 303] width 616 height 540
drag, startPoint x: 604, startPoint y: 365, endPoint x: 664, endPoint y: 582, distance: 225.7
click at [664, 582] on section "success success success success trigger luminai_server_request:read_member_shee…" at bounding box center [579, 320] width 616 height 574
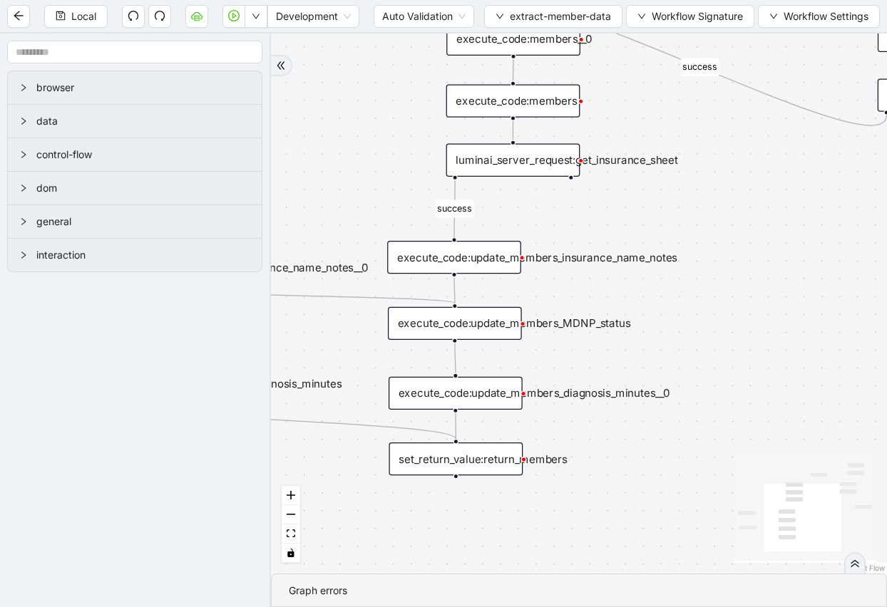
drag, startPoint x: 592, startPoint y: 301, endPoint x: 707, endPoint y: 493, distance: 222.8
click at [707, 493] on div "success success success success trigger luminai_server_request:read_member_shee…" at bounding box center [579, 303] width 616 height 540
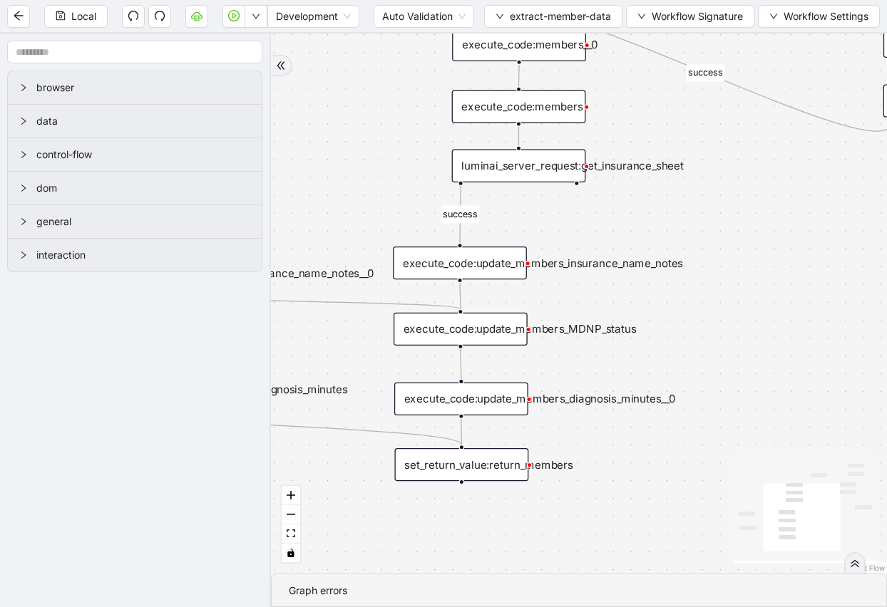
click at [476, 403] on div "execute_code:update_members_diagnosis_minutes__0" at bounding box center [461, 399] width 134 height 33
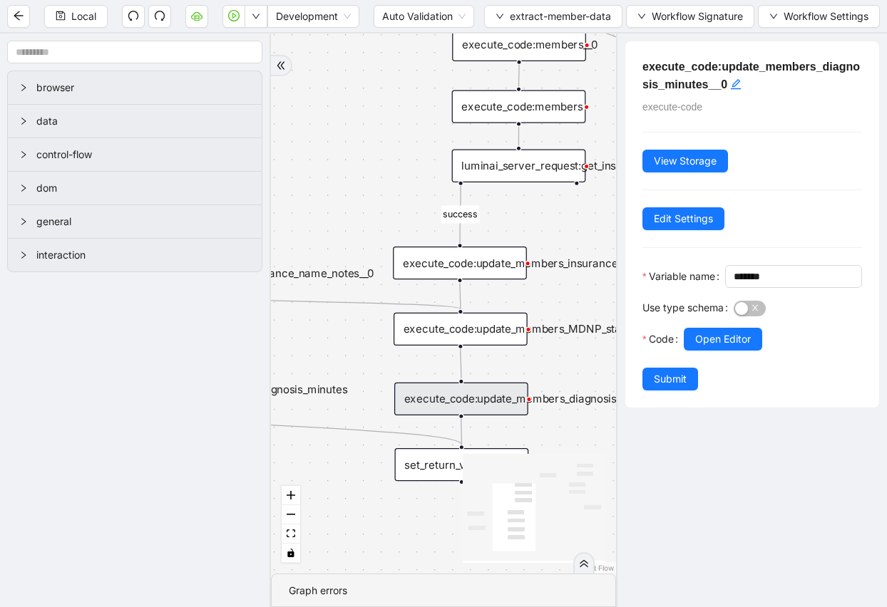
click at [480, 337] on div "execute_code:update_members_MDNP_status" at bounding box center [460, 329] width 134 height 33
click at [493, 267] on div "execute_code:update_members_insurance_name_notes" at bounding box center [460, 263] width 134 height 33
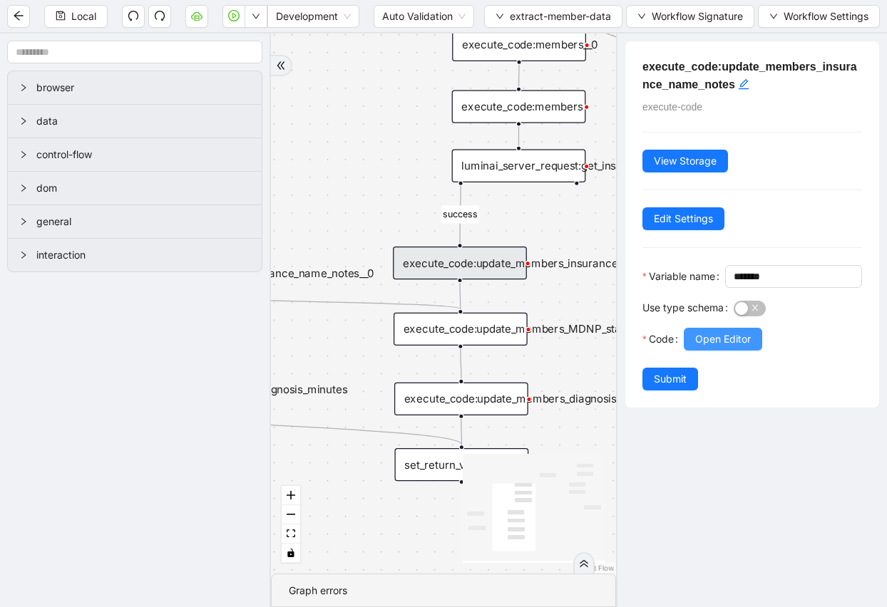
click at [743, 347] on span "Open Editor" at bounding box center [723, 339] width 56 height 16
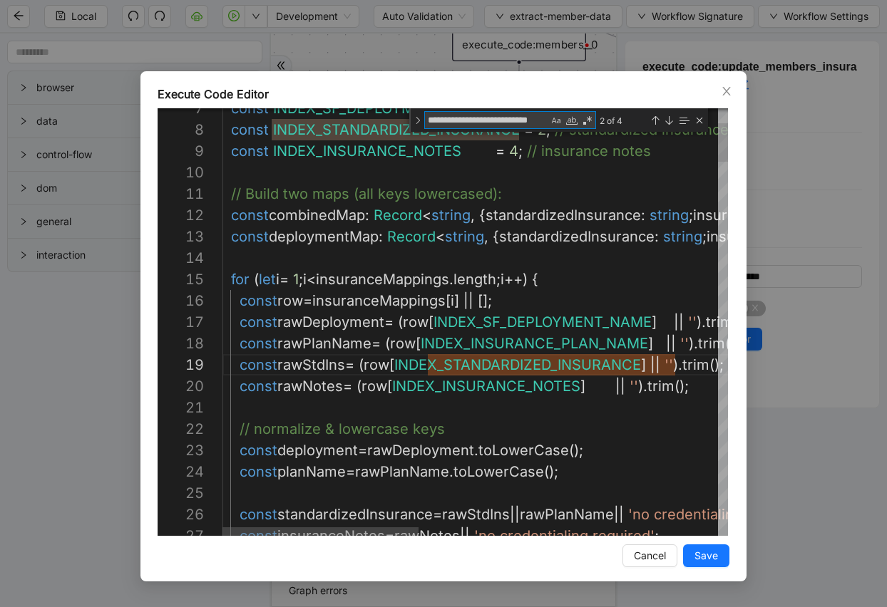
type textarea "**********"
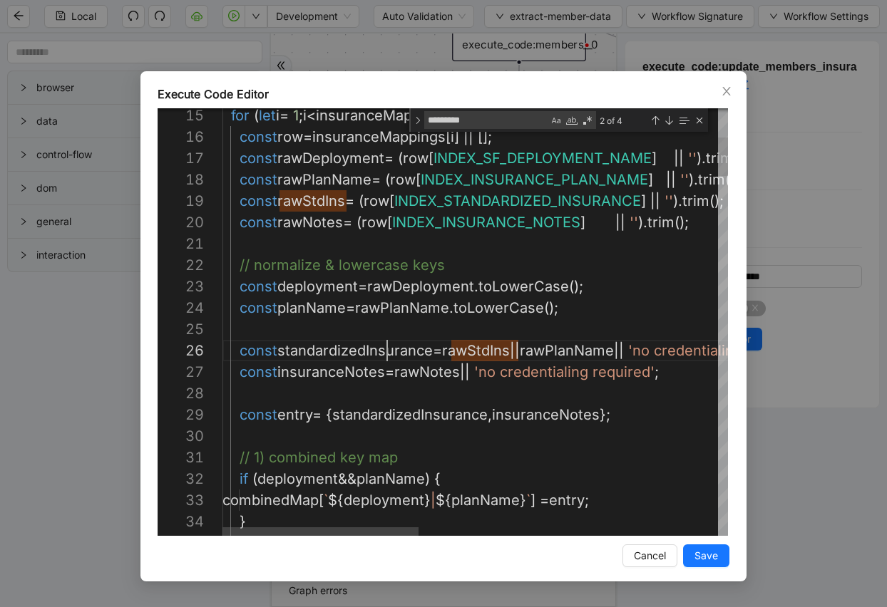
scroll to position [107, 211]
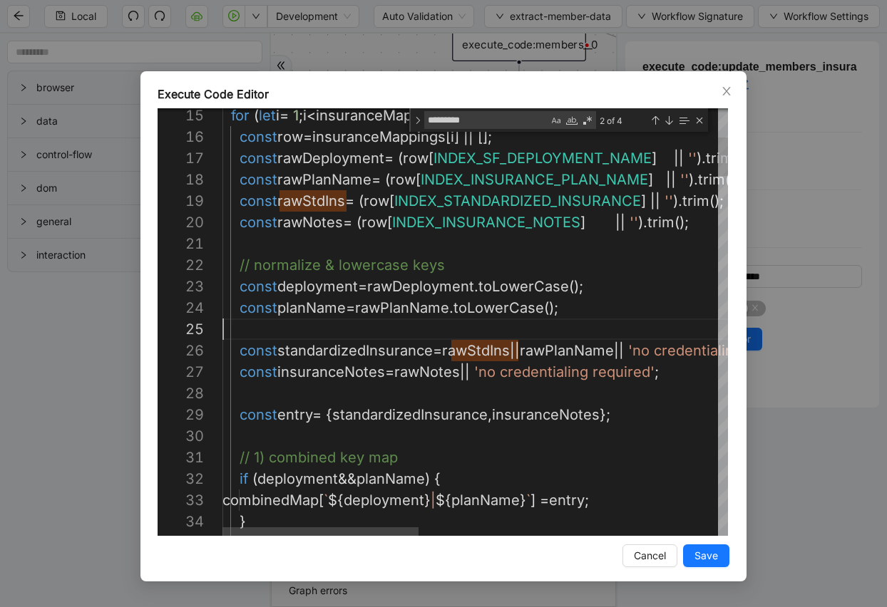
paste textarea "**********"
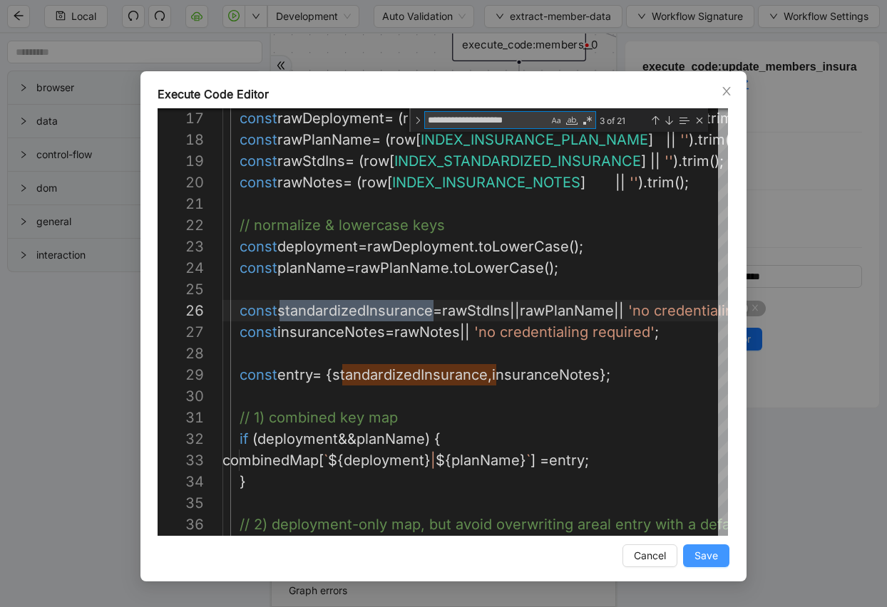
type textarea "**********"
click at [712, 561] on span "Save" at bounding box center [706, 556] width 24 height 16
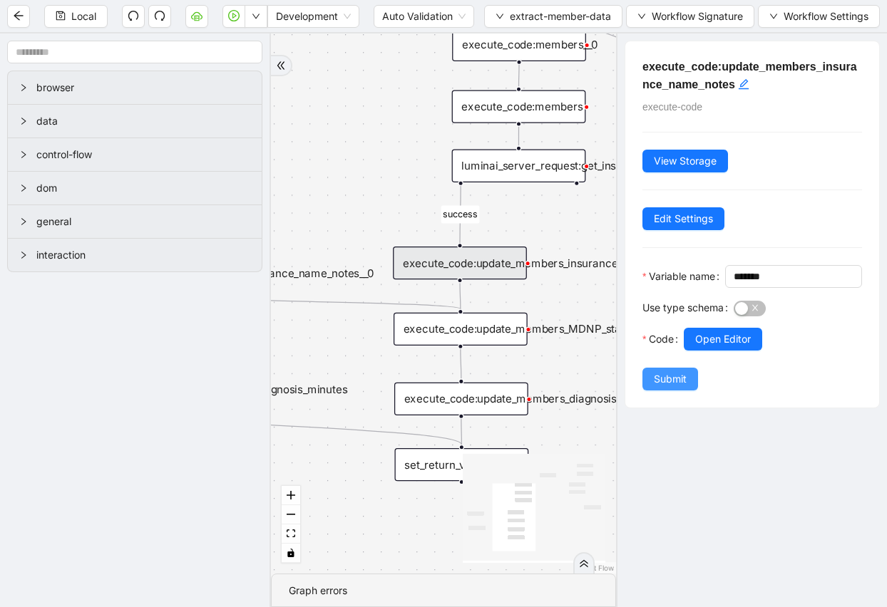
click at [658, 387] on span "Submit" at bounding box center [670, 379] width 33 height 16
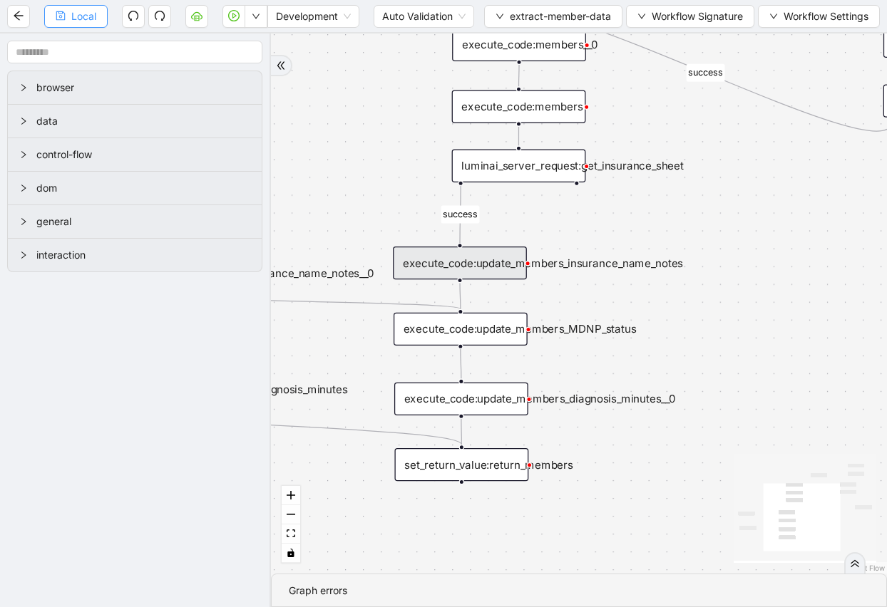
click at [96, 18] on button "Local" at bounding box center [75, 16] width 63 height 23
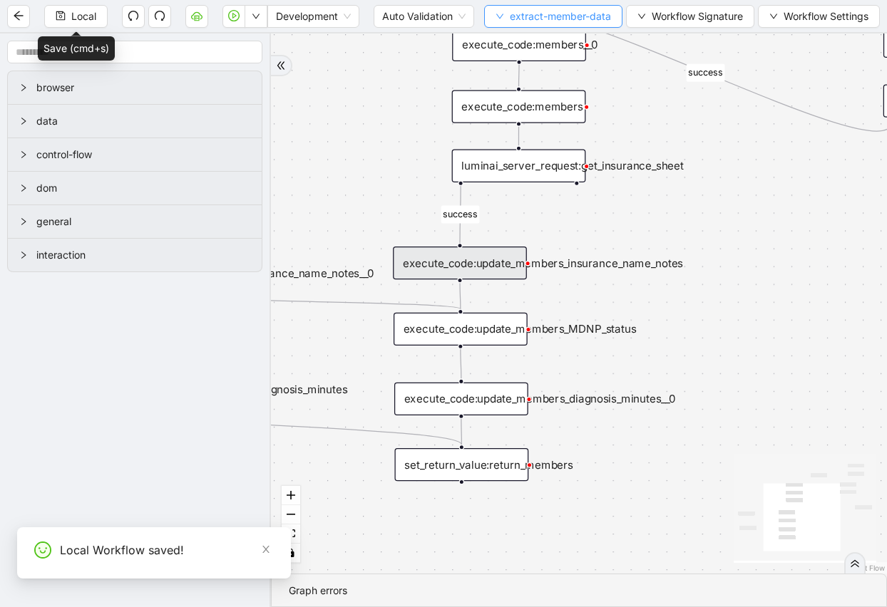
click at [525, 23] on span "extract-member-data" at bounding box center [560, 17] width 101 height 16
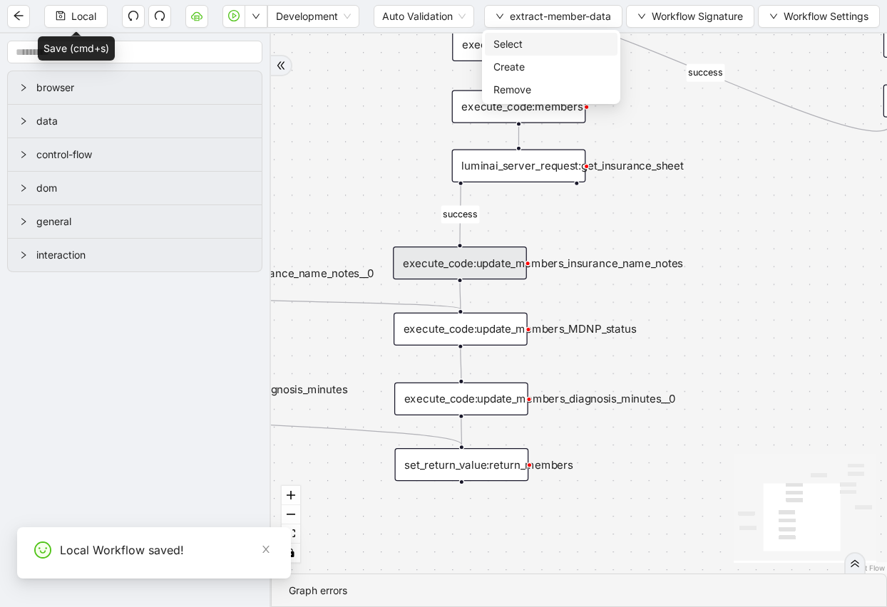
click at [522, 45] on span "Select" at bounding box center [550, 44] width 115 height 16
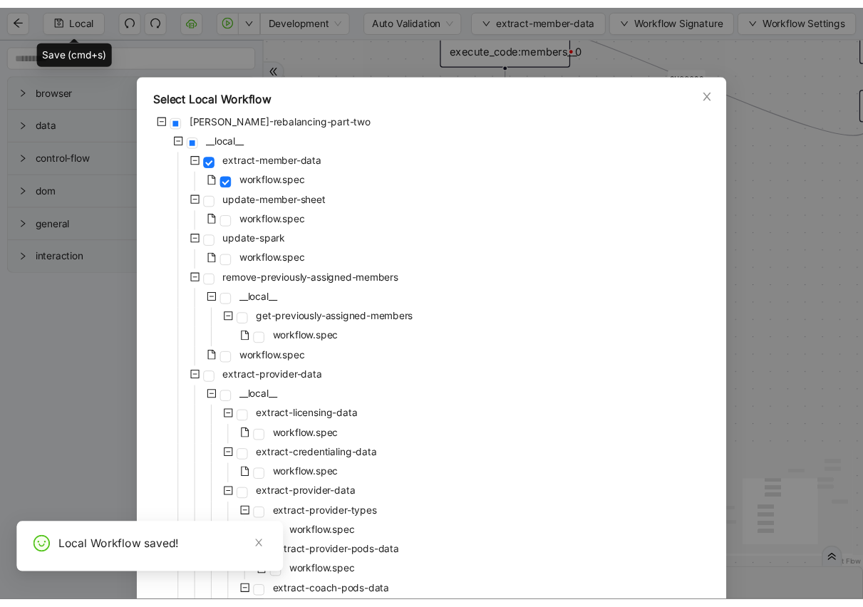
scroll to position [282, 0]
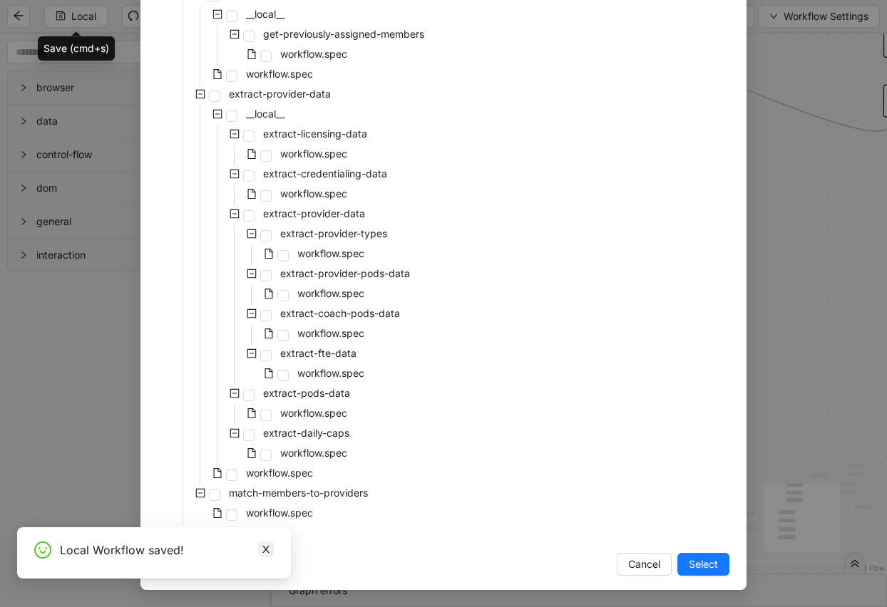
click at [267, 542] on span at bounding box center [266, 550] width 10 height 16
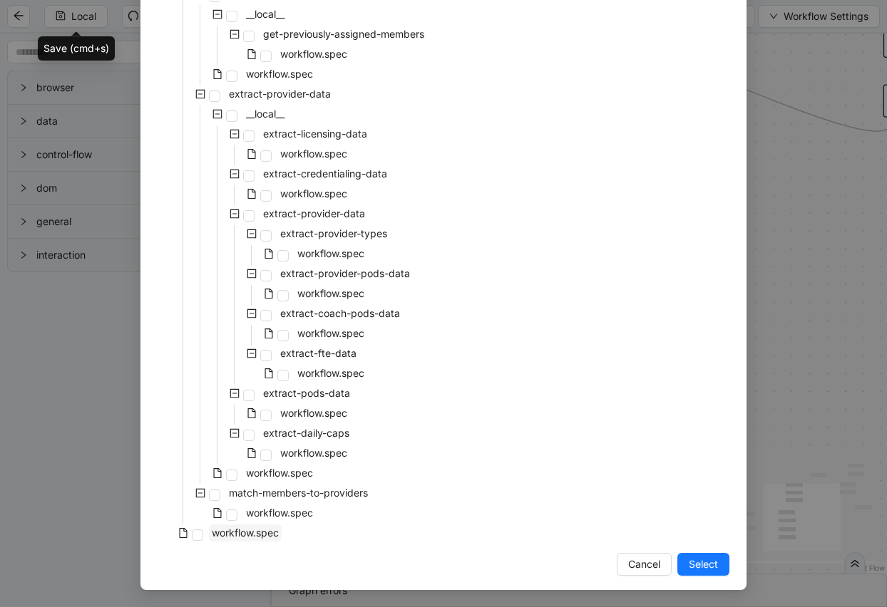
click at [245, 535] on span "workflow.spec" at bounding box center [245, 533] width 67 height 12
click at [708, 565] on span "Select" at bounding box center [703, 565] width 29 height 16
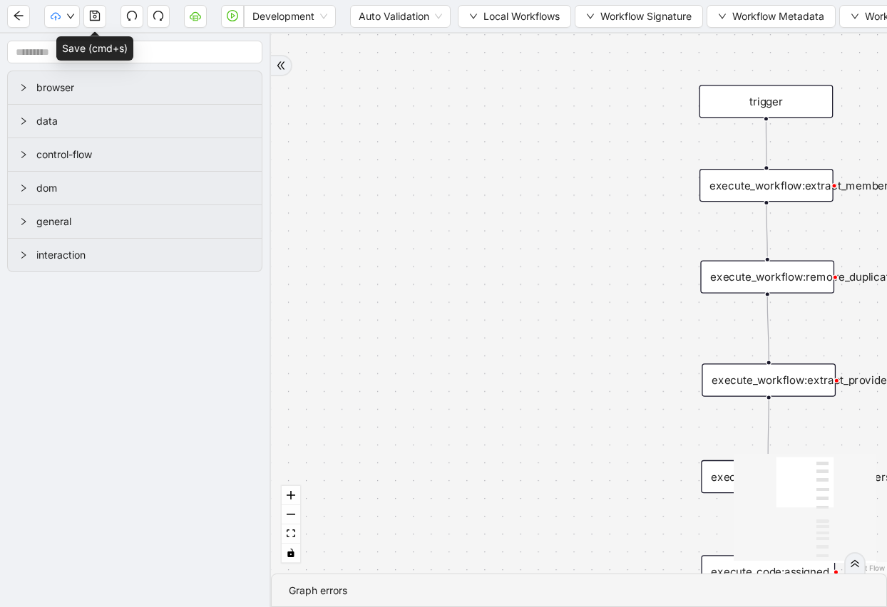
drag, startPoint x: 518, startPoint y: 245, endPoint x: 345, endPoint y: 171, distance: 188.4
click at [345, 171] on div "success trigger execute_workflow:extract_member_data execute_workflow:remove_du…" at bounding box center [579, 303] width 616 height 540
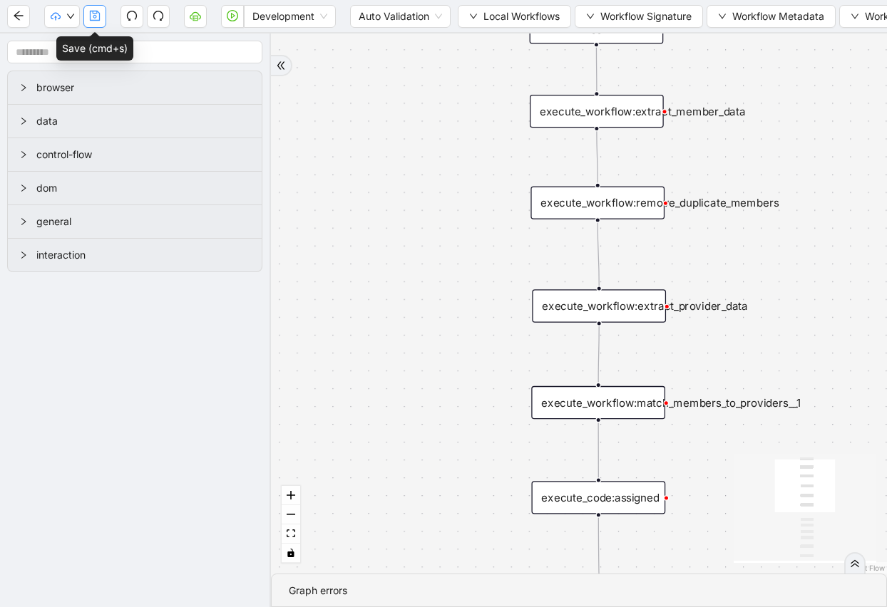
click at [96, 15] on icon "save" at bounding box center [94, 15] width 11 height 11
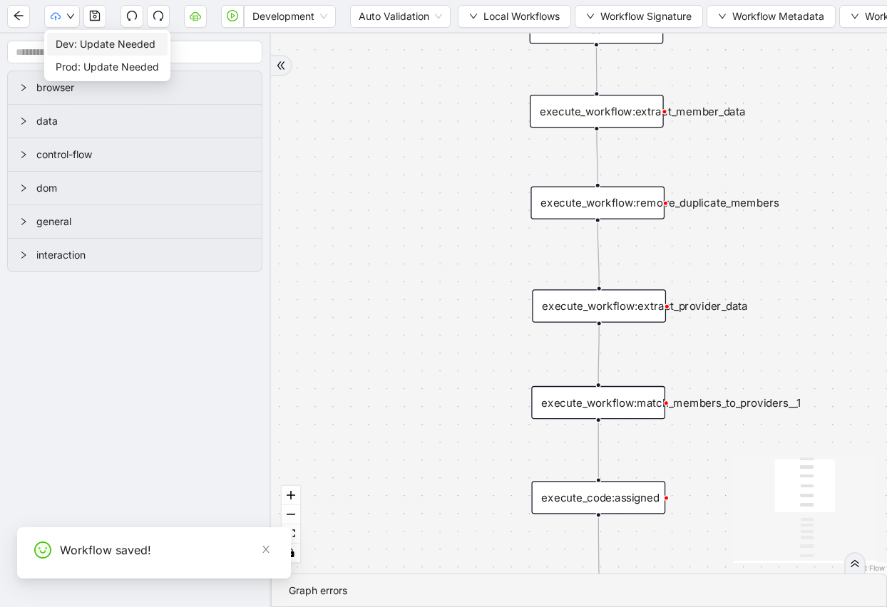
click at [72, 49] on span "Dev: Update Needed" at bounding box center [107, 44] width 103 height 16
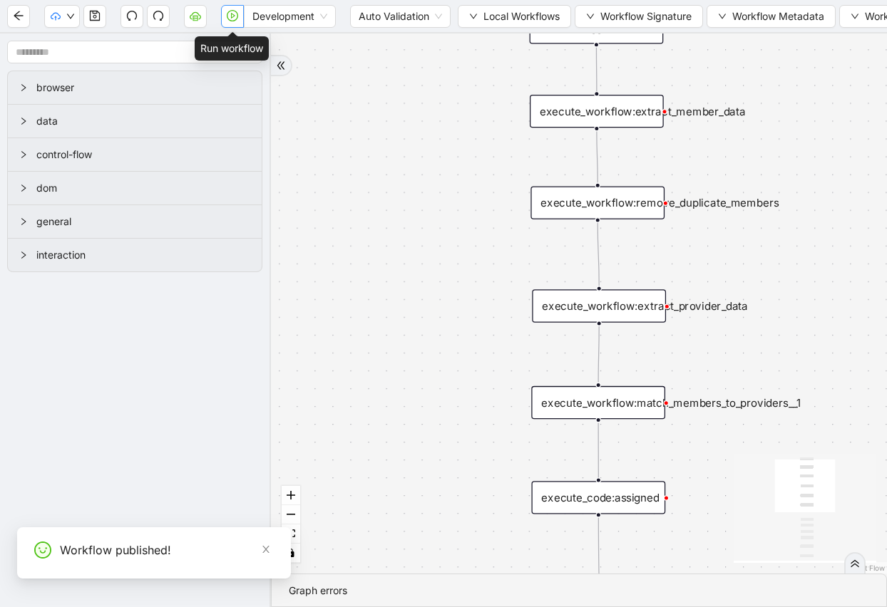
click at [237, 20] on icon "play-circle" at bounding box center [232, 15] width 11 height 11
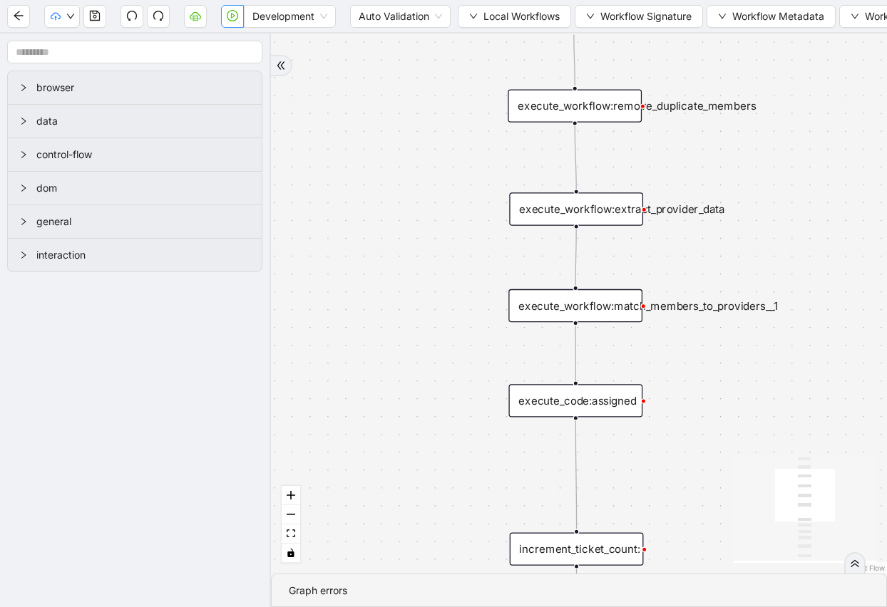
drag, startPoint x: 832, startPoint y: 319, endPoint x: 793, endPoint y: 167, distance: 157.5
click at [793, 172] on div "success trigger execute_workflow:extract_member_data execute_workflow:remove_du…" at bounding box center [579, 303] width 616 height 540
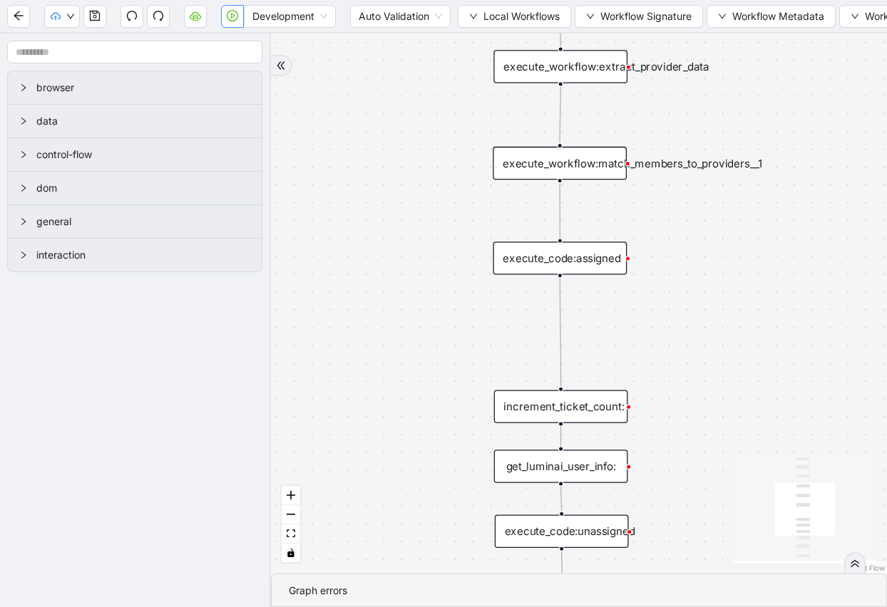
drag, startPoint x: 779, startPoint y: 336, endPoint x: 793, endPoint y: 222, distance: 114.9
click at [779, 228] on div "success trigger execute_workflow:extract_member_data execute_workflow:remove_du…" at bounding box center [579, 303] width 616 height 540
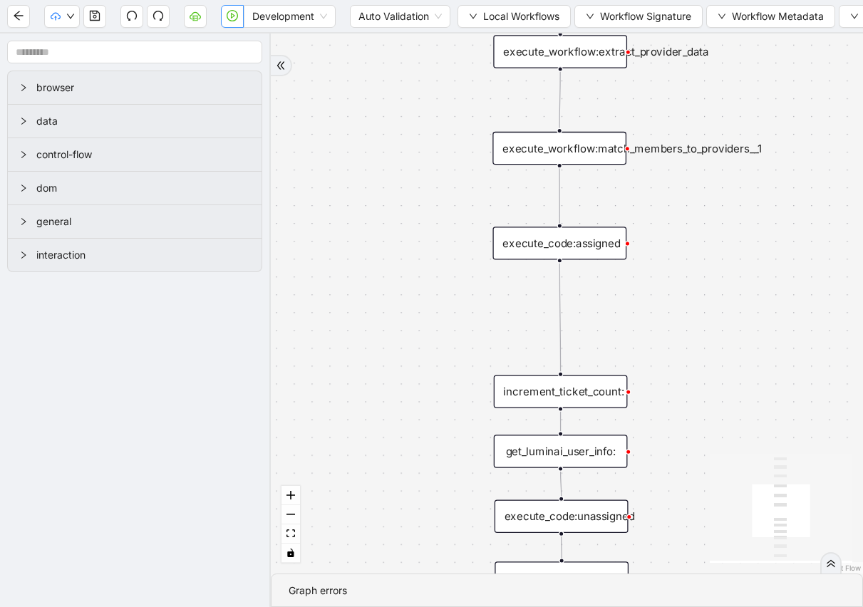
drag, startPoint x: 691, startPoint y: 297, endPoint x: 691, endPoint y: 103, distance: 193.9
click at [691, 106] on div "success trigger execute_workflow:extract_member_data execute_workflow:remove_du…" at bounding box center [567, 303] width 592 height 540
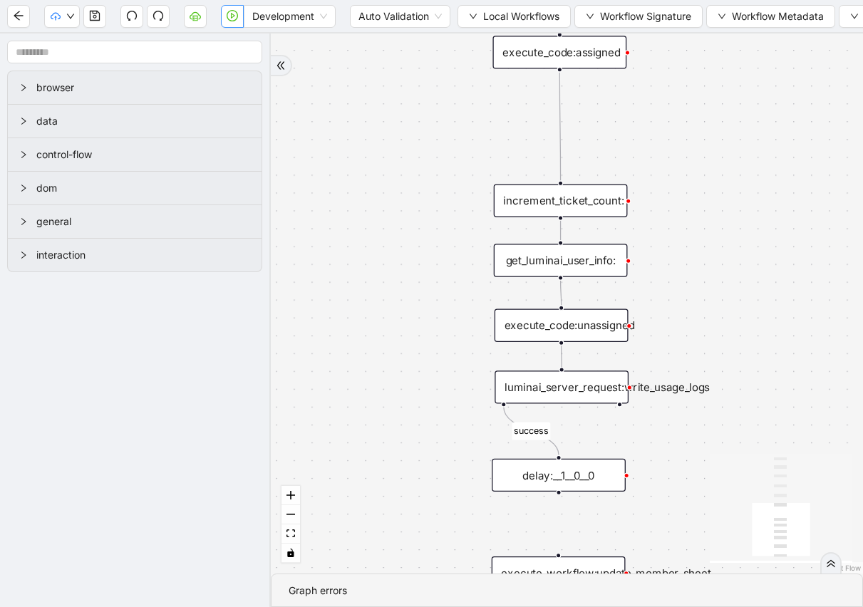
drag, startPoint x: 707, startPoint y: 329, endPoint x: 705, endPoint y: 86, distance: 243.1
click at [705, 92] on div "success trigger execute_workflow:extract_member_data execute_workflow:remove_du…" at bounding box center [567, 303] width 592 height 540
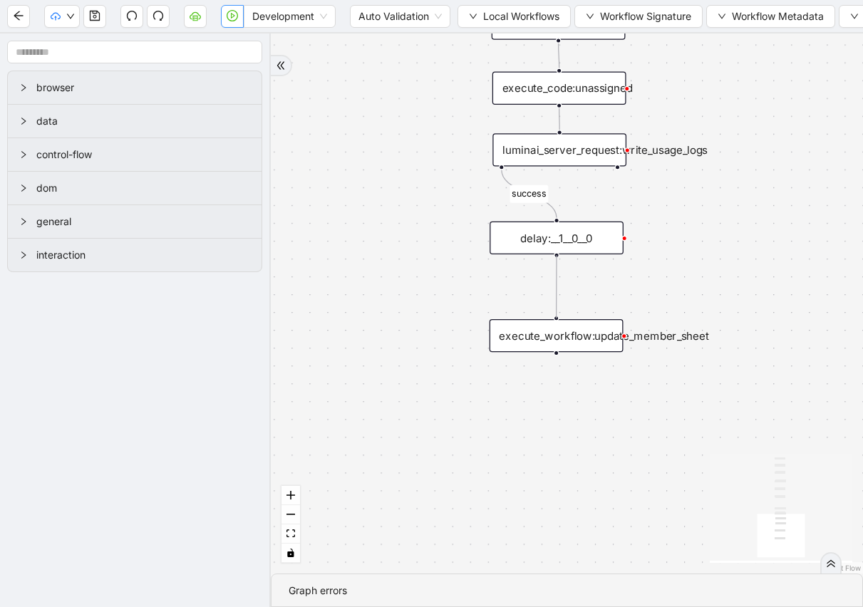
drag, startPoint x: 556, startPoint y: 257, endPoint x: 556, endPoint y: 322, distance: 65.6
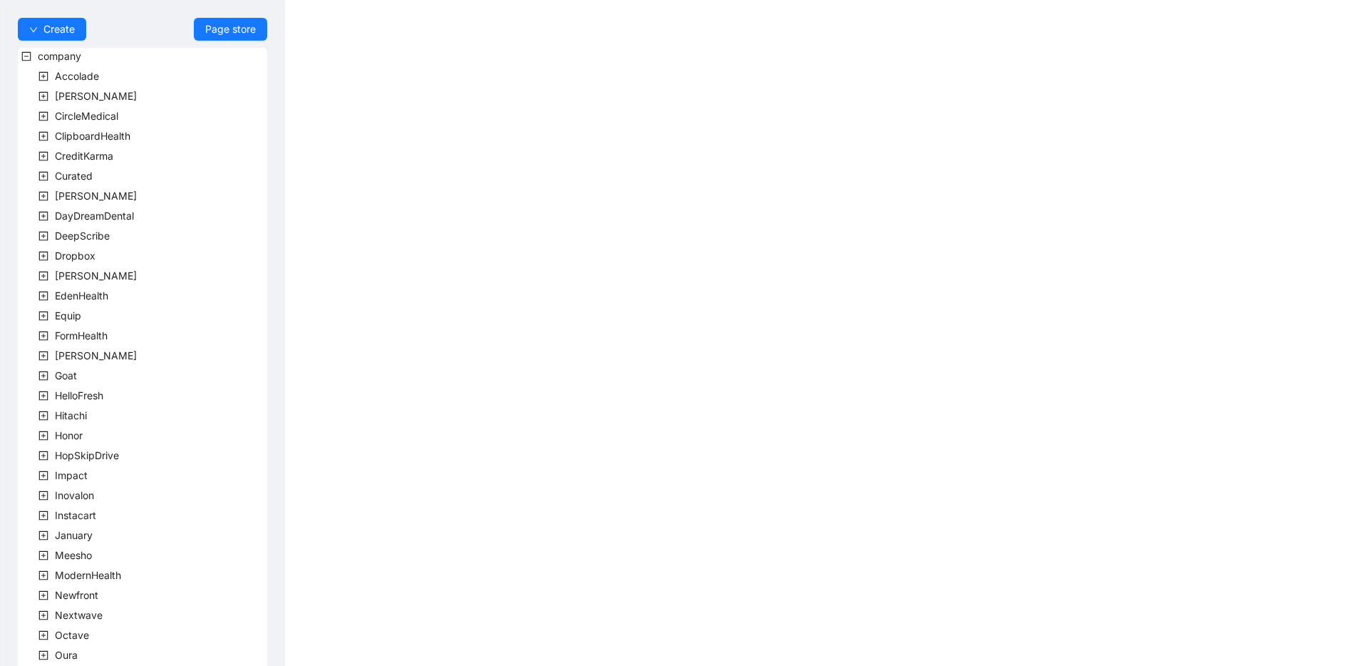
scroll to position [258, 0]
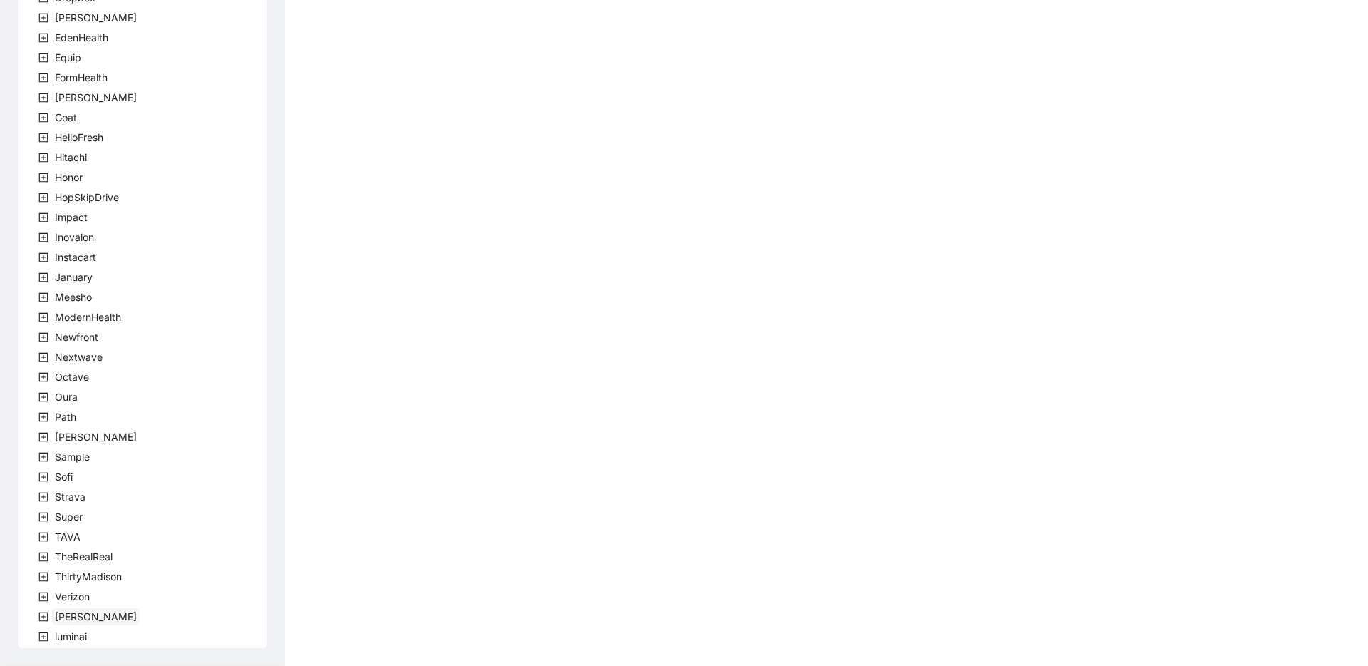
click at [61, 622] on span "[PERSON_NAME]" at bounding box center [96, 616] width 82 height 12
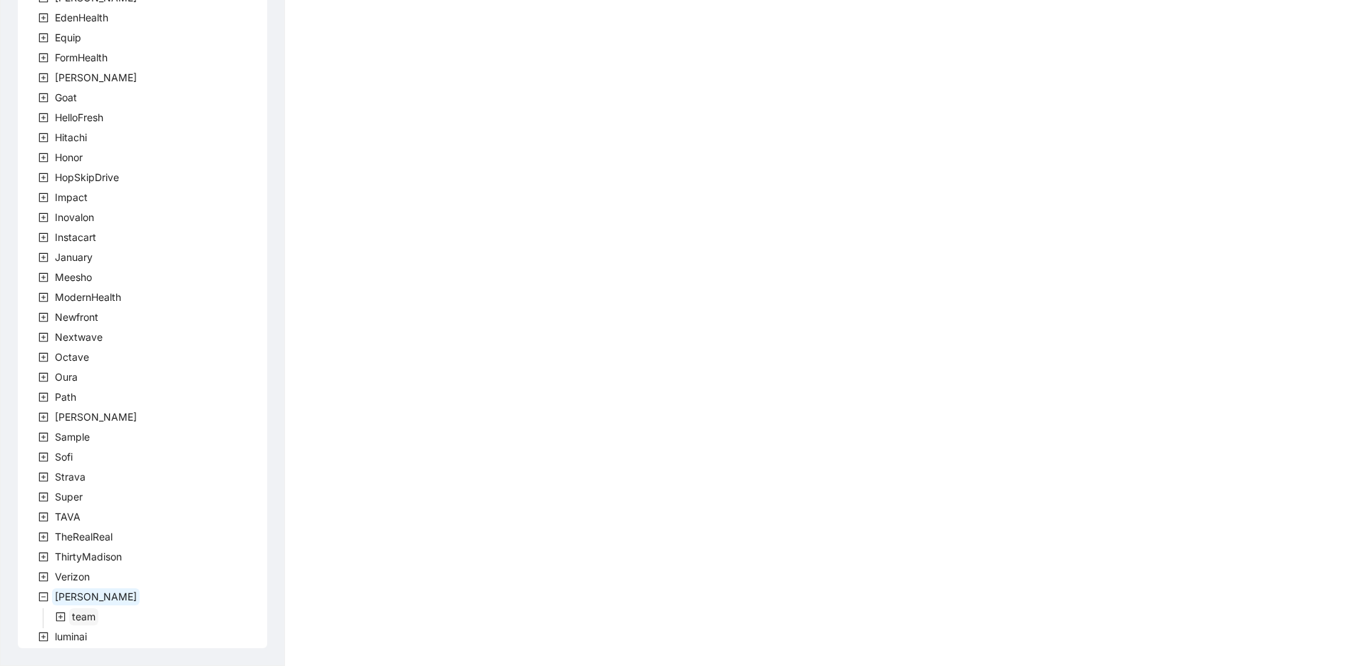
click at [78, 620] on span "team" at bounding box center [84, 616] width 24 height 12
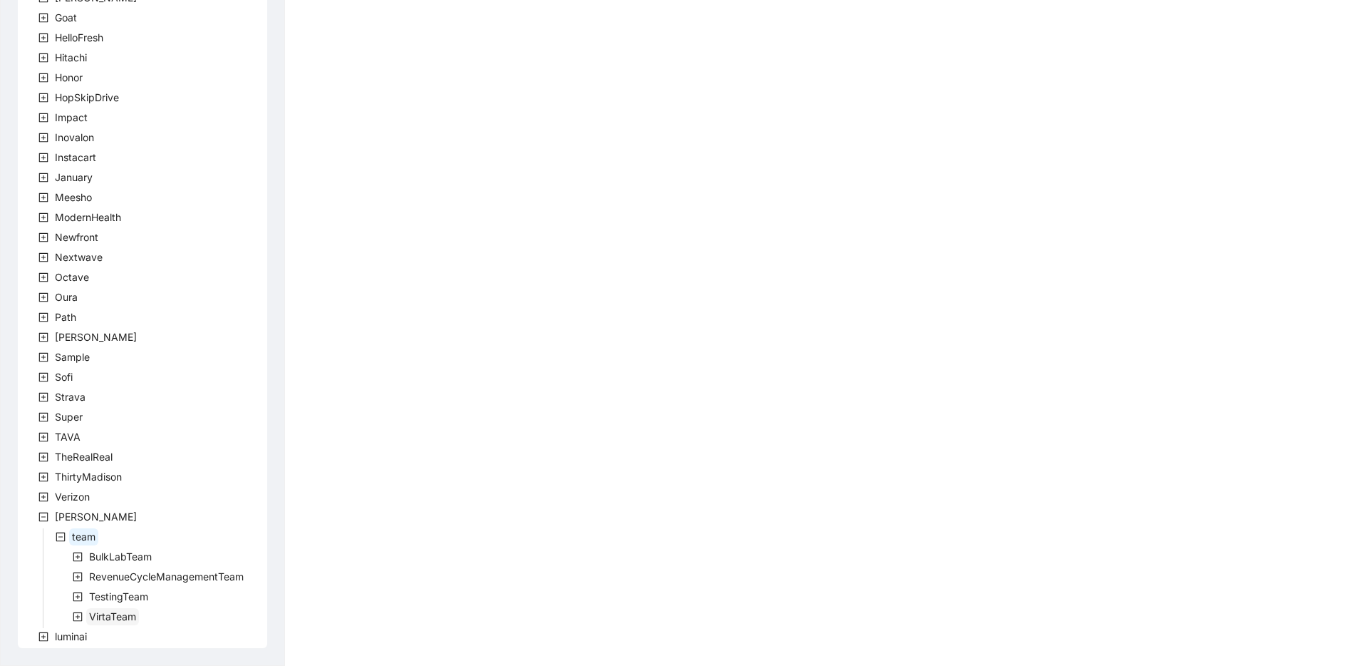
click at [107, 612] on span "VirtaTeam" at bounding box center [112, 616] width 47 height 12
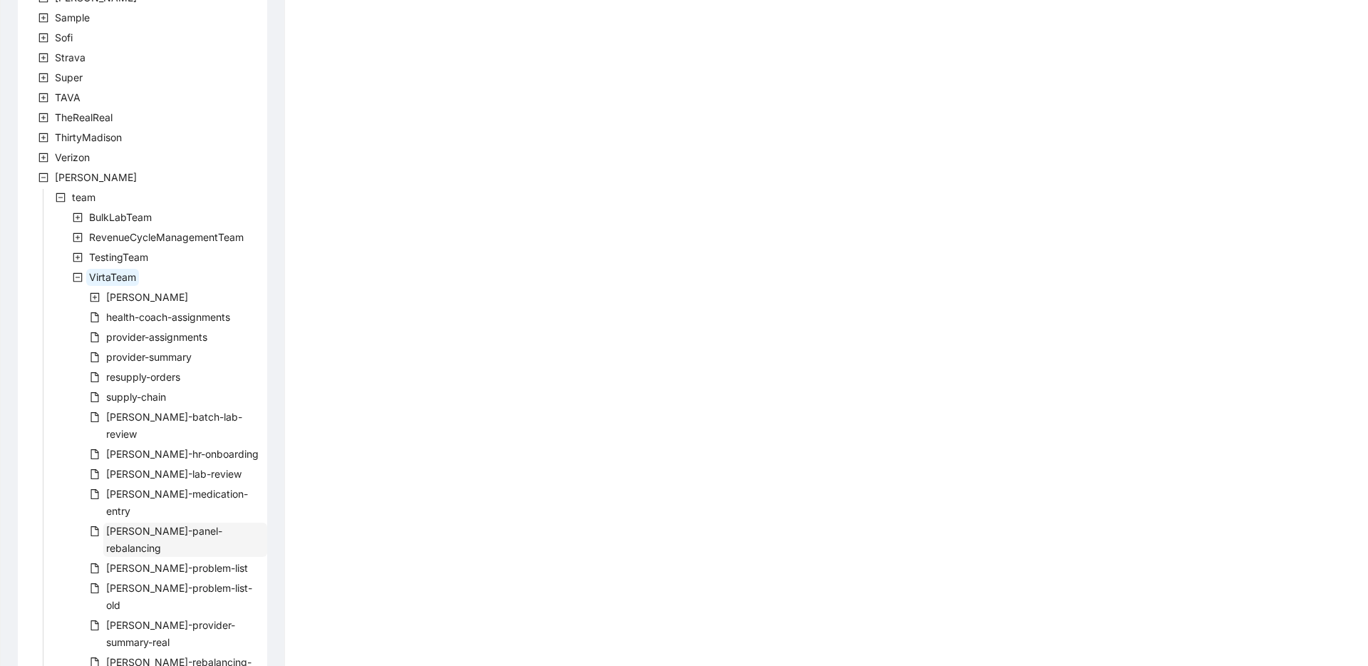
click at [179, 525] on span "[PERSON_NAME]-panel-rebalancing" at bounding box center [164, 539] width 116 height 29
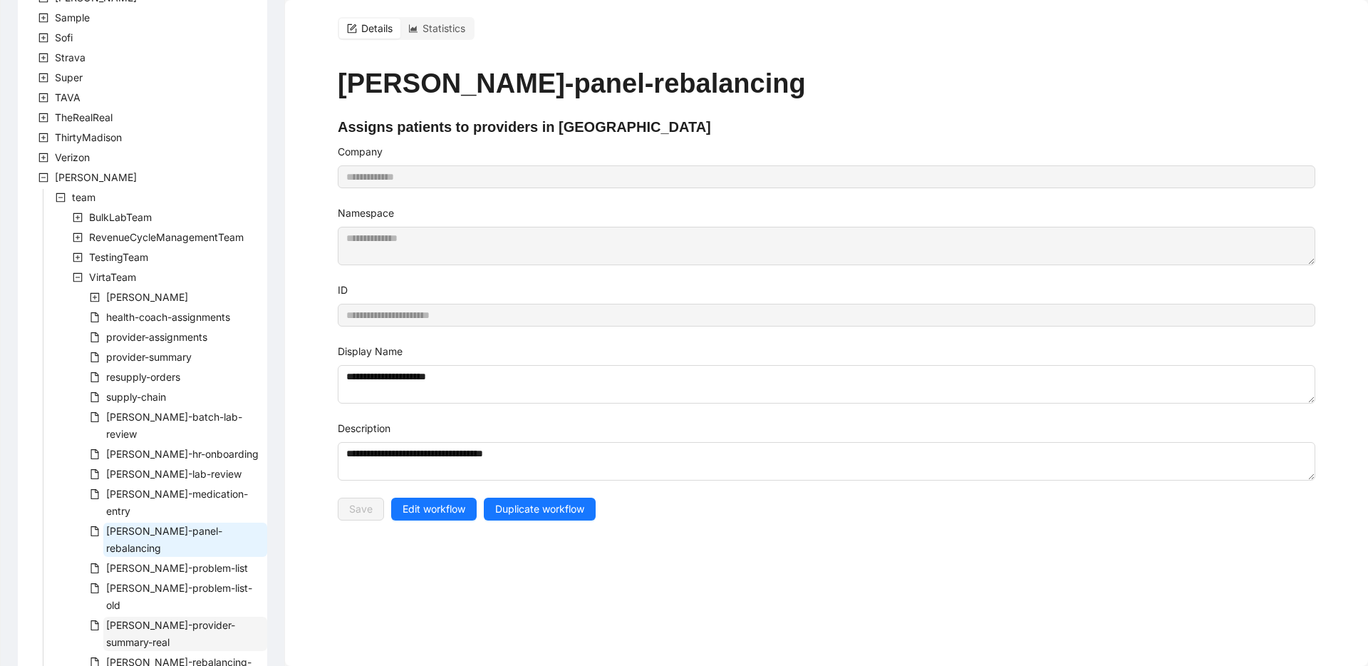
click at [219, 619] on span "[PERSON_NAME]-provider-summary-real" at bounding box center [170, 633] width 129 height 29
type input "**********"
type textarea "**********"
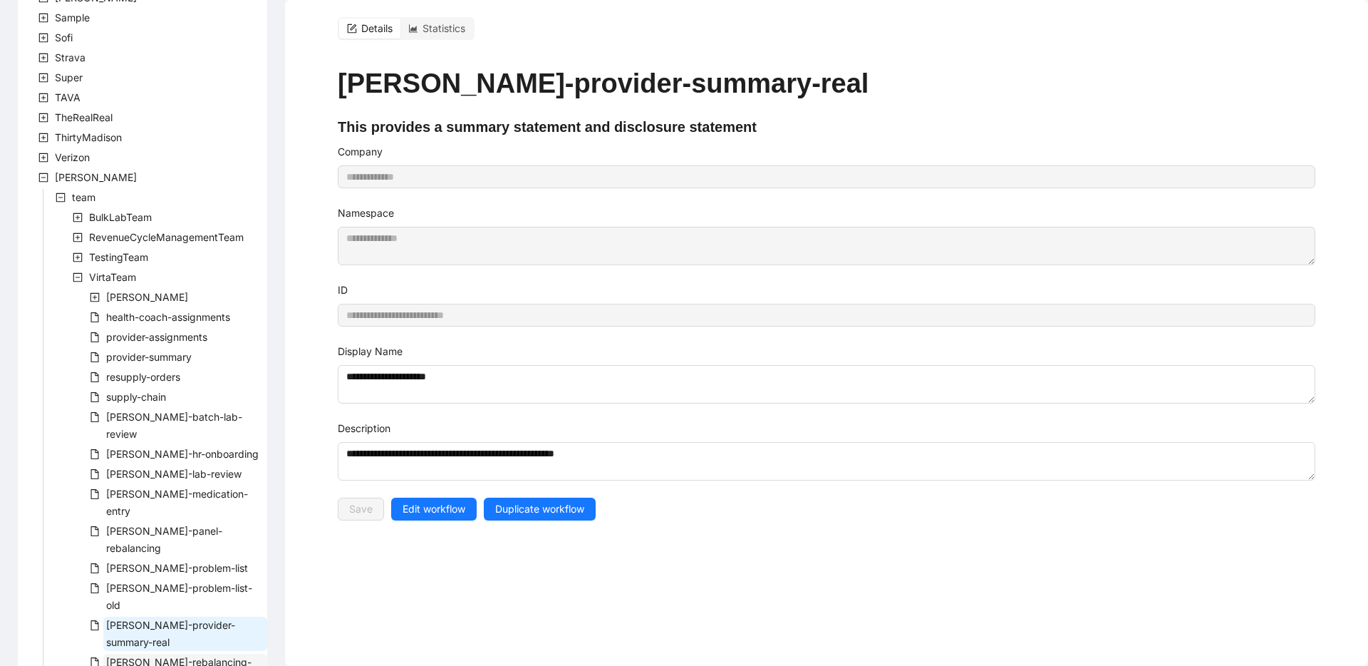
click at [217, 654] on span "[PERSON_NAME]-rebalancing-part-two" at bounding box center [185, 671] width 164 height 34
type input "**********"
type textarea "**********"
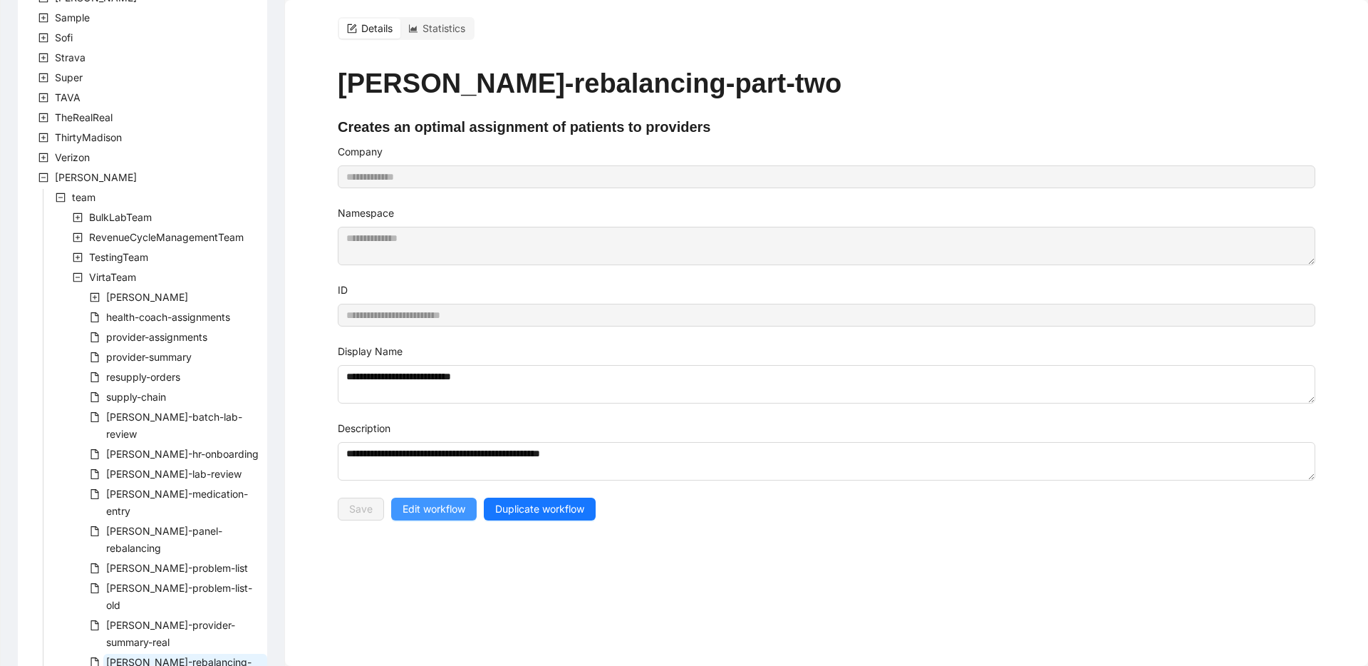
click at [459, 511] on span "Edit workflow" at bounding box center [434, 509] width 63 height 16
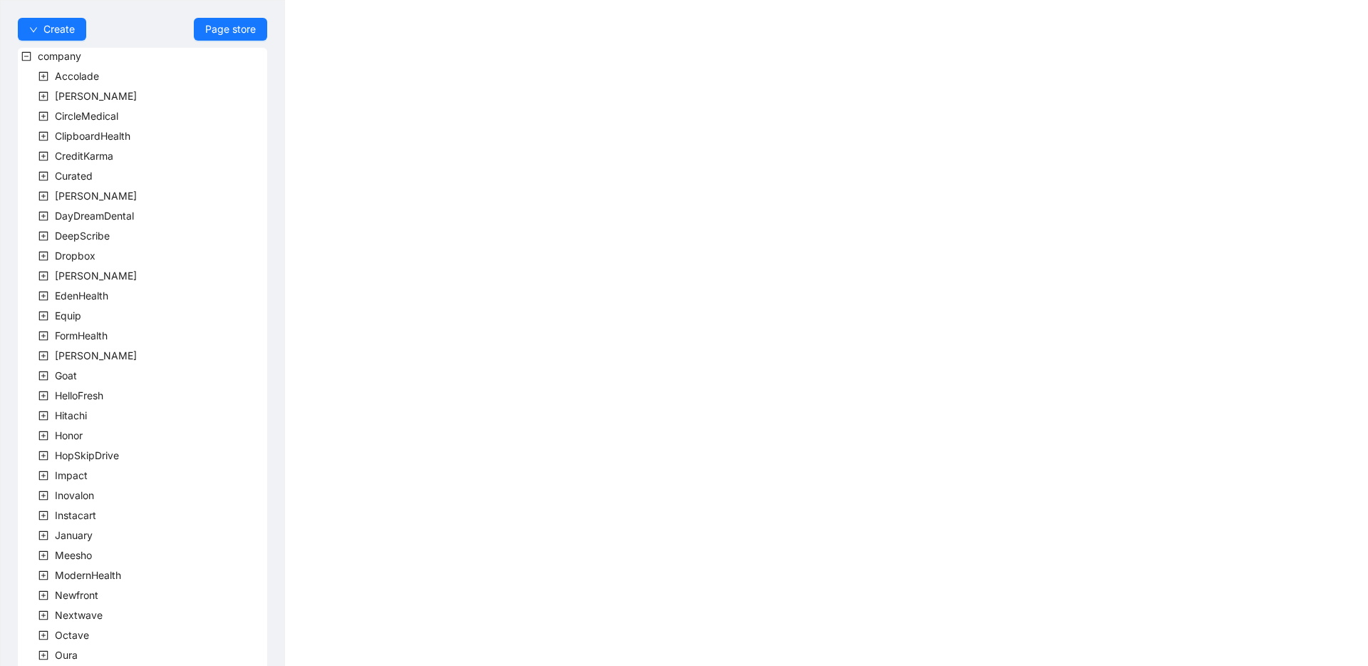
scroll to position [258, 0]
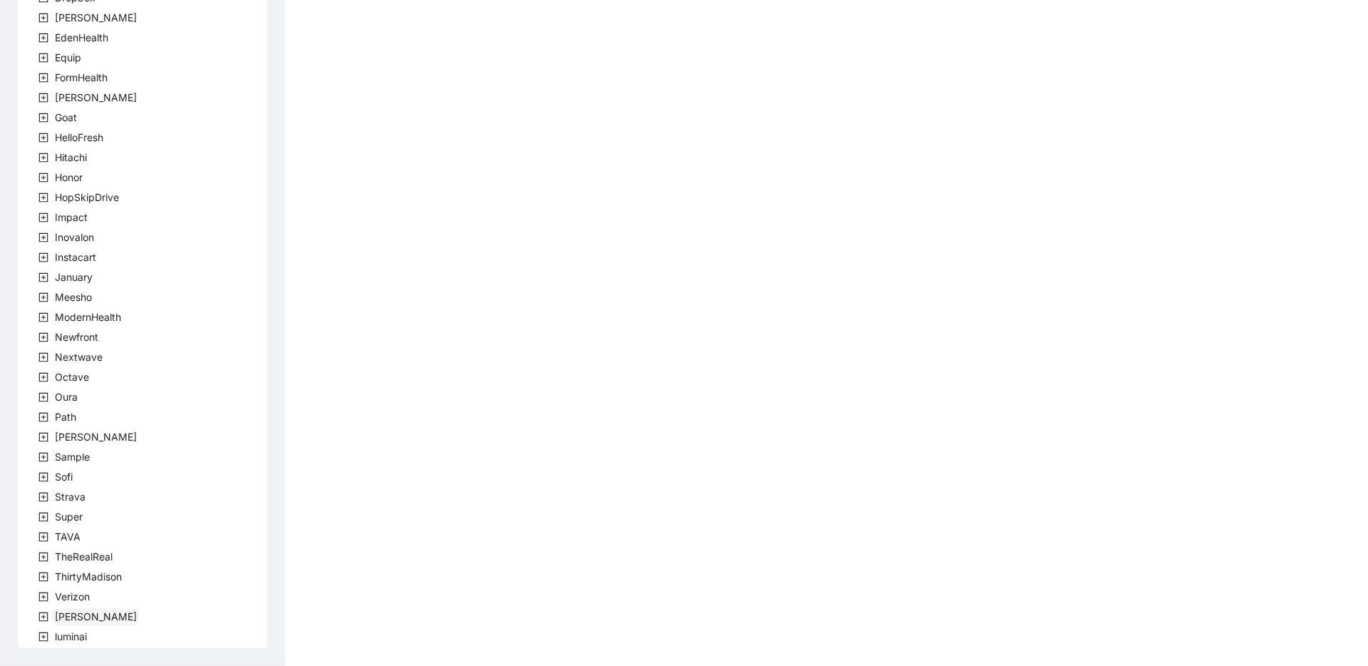
click at [66, 611] on span "[PERSON_NAME]" at bounding box center [96, 616] width 82 height 12
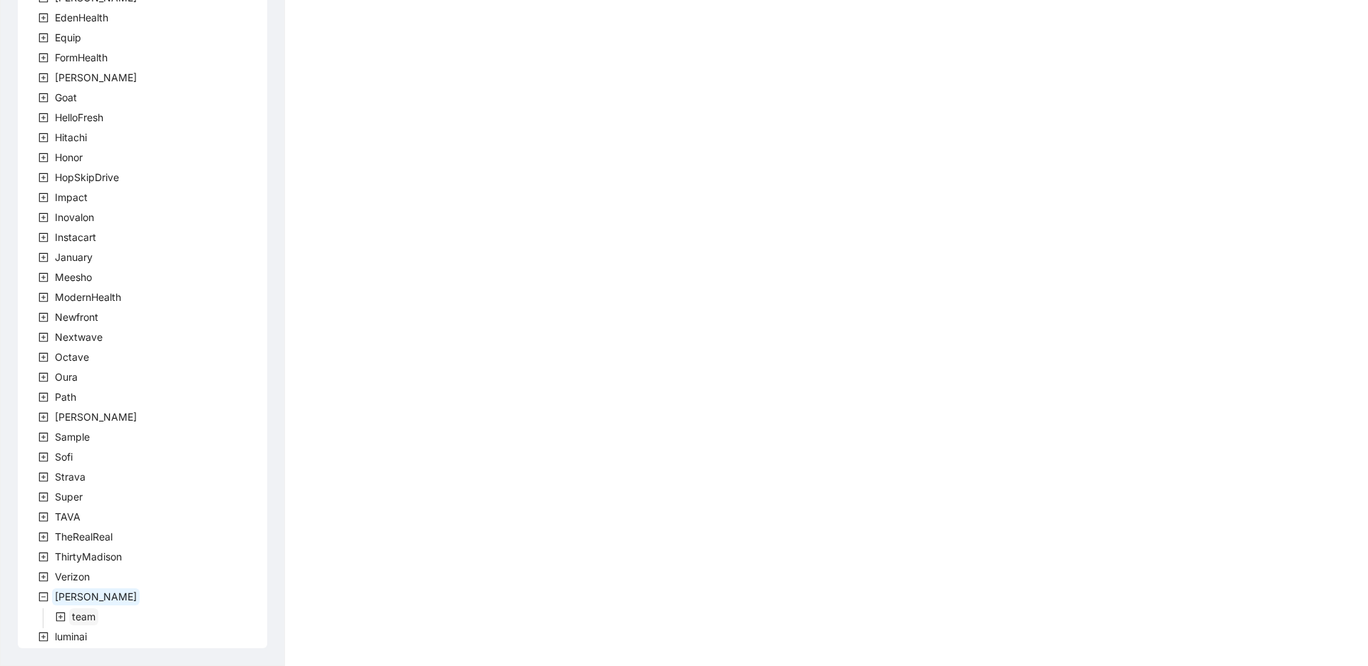
click at [80, 617] on span "team" at bounding box center [84, 616] width 24 height 12
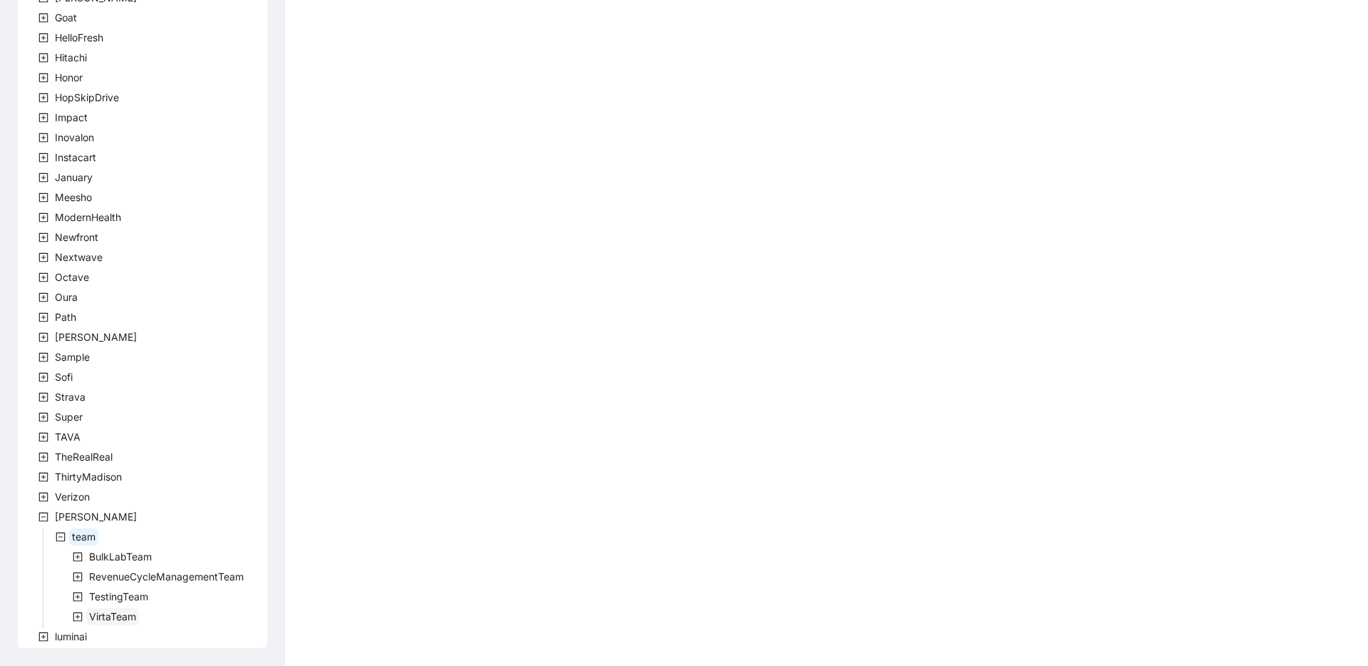
click at [121, 619] on span "VirtaTeam" at bounding box center [112, 616] width 47 height 12
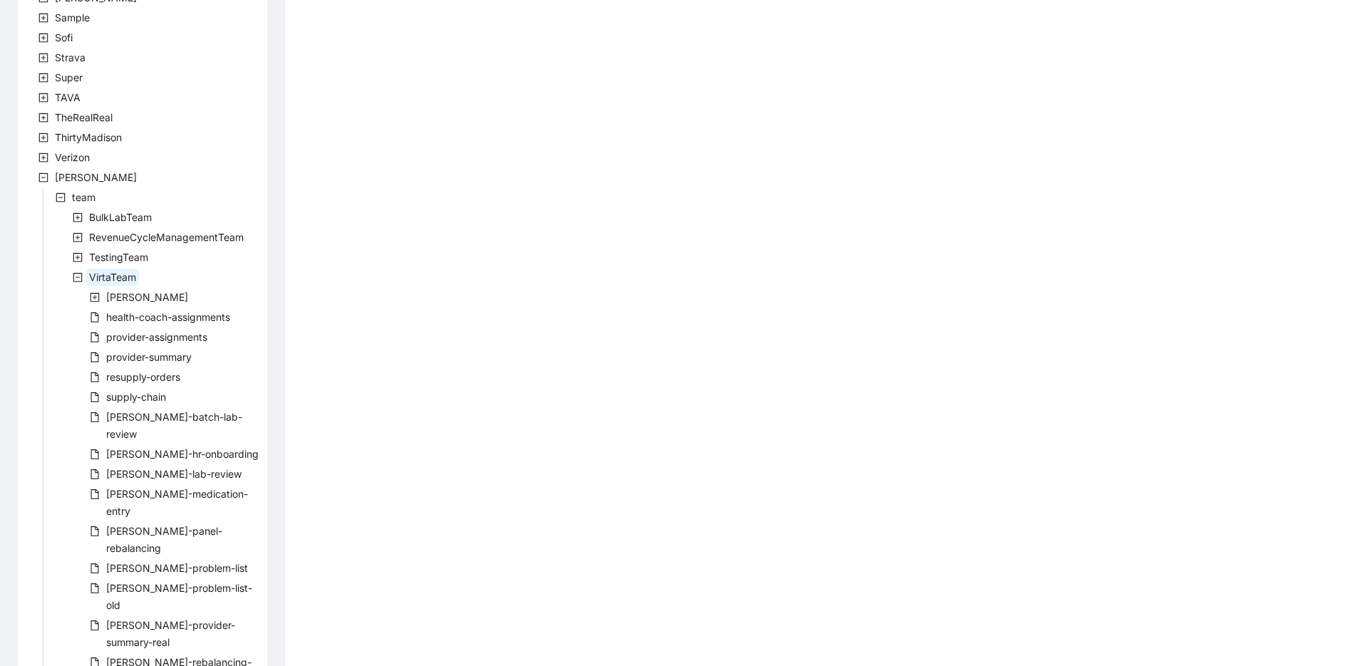
click at [551, 381] on body "Create Page store company Accolade [PERSON_NAME] CircleMedical ClipboardHealth …" at bounding box center [684, 333] width 1368 height 666
click at [175, 488] on span "[PERSON_NAME]-medication-entry" at bounding box center [177, 502] width 142 height 29
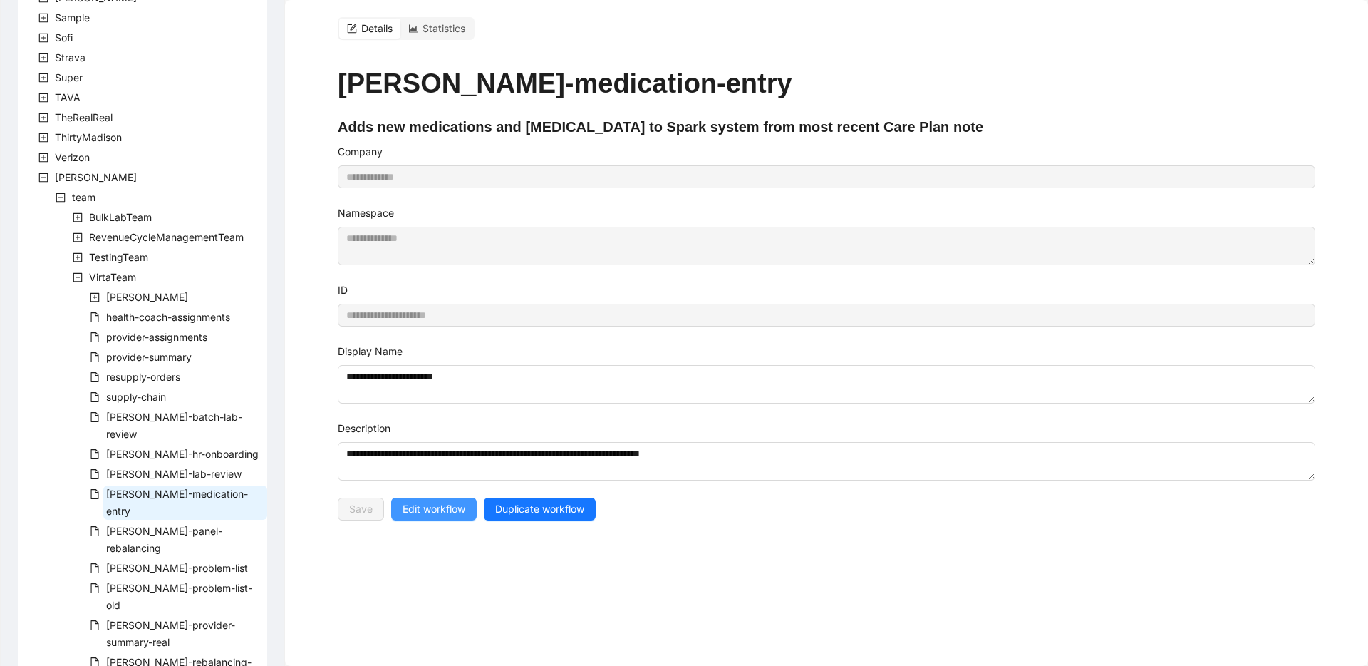
click at [433, 514] on span "Edit workflow" at bounding box center [434, 509] width 63 height 16
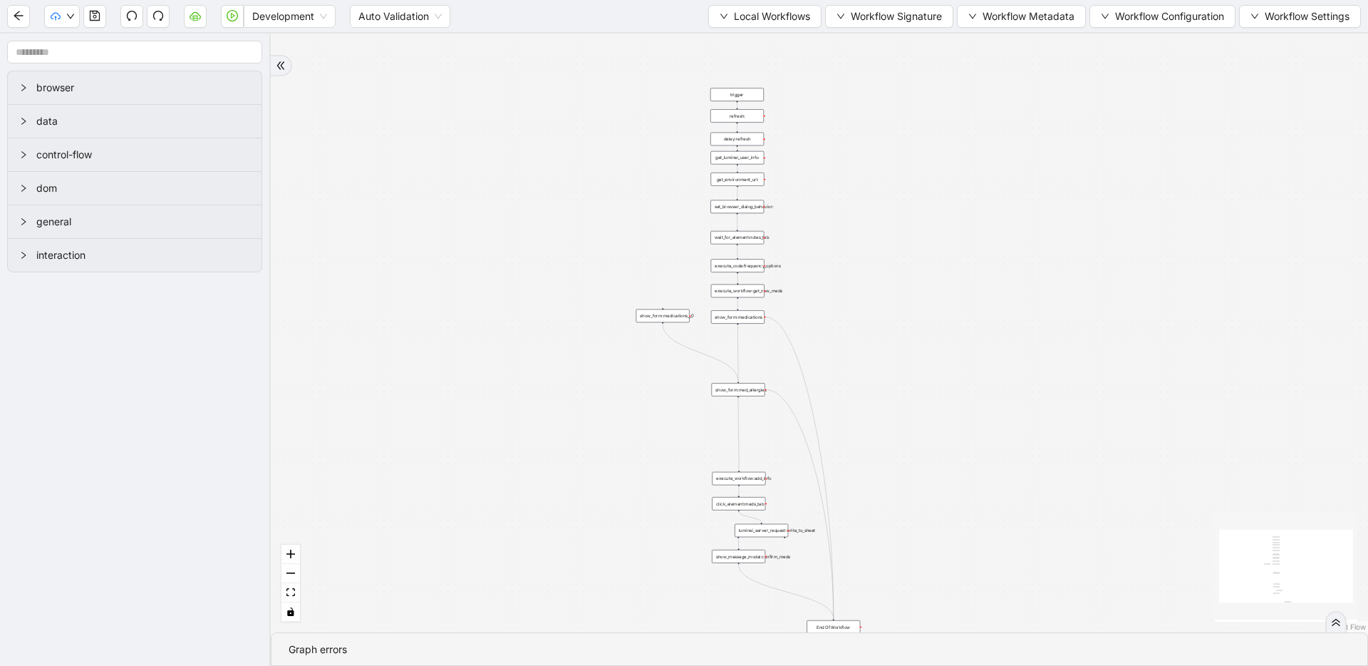
drag, startPoint x: 848, startPoint y: 205, endPoint x: 594, endPoint y: 410, distance: 326.9
click at [594, 410] on div "trigger wait_for_element:notes_tab execute_workflow:get_new_meds execute_workfl…" at bounding box center [820, 332] width 1098 height 599
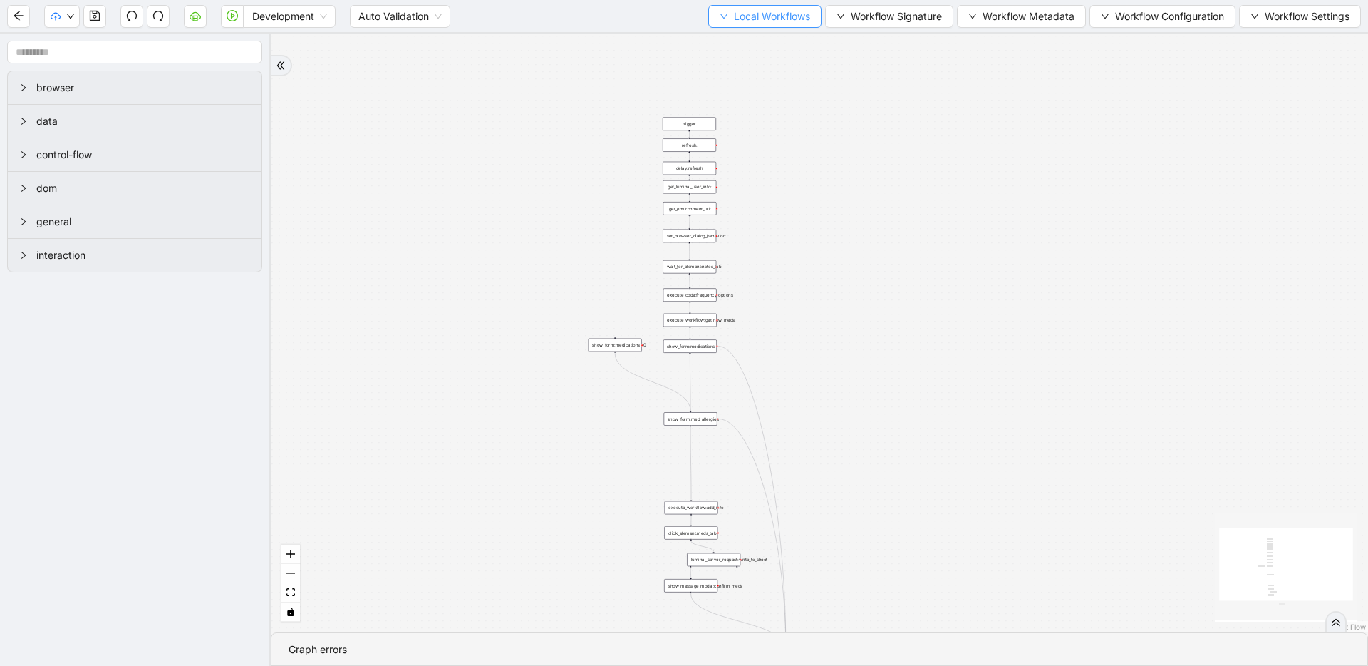
click at [747, 16] on span "Local Workflows" at bounding box center [772, 17] width 76 height 16
click at [746, 38] on span "Select" at bounding box center [758, 44] width 93 height 16
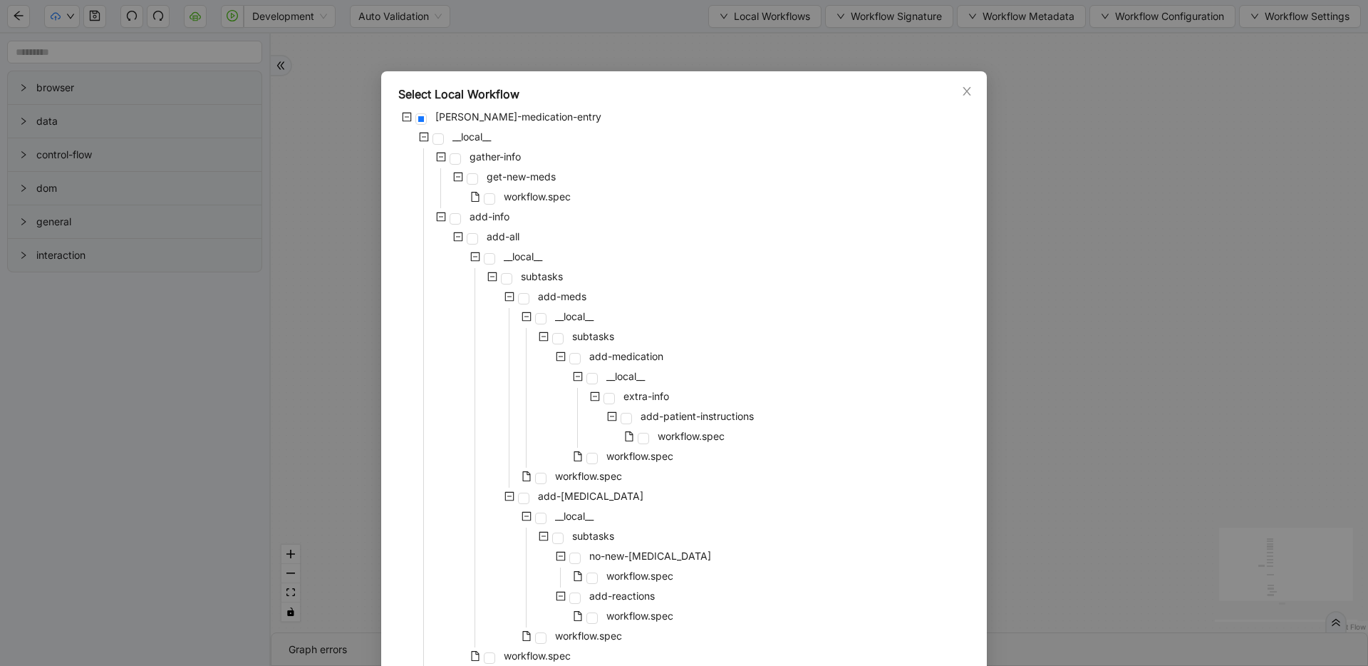
scroll to position [84, 0]
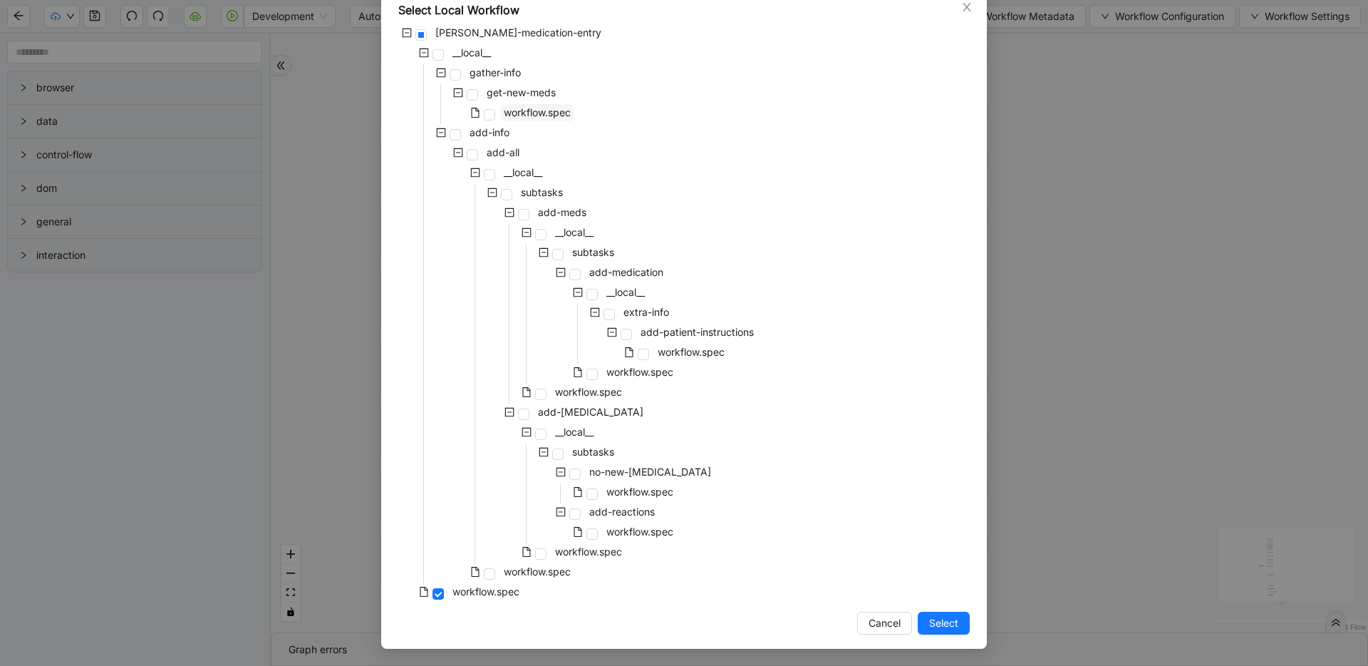
click at [552, 112] on span "workflow.spec" at bounding box center [537, 112] width 67 height 12
click at [939, 622] on span "Select" at bounding box center [943, 623] width 29 height 16
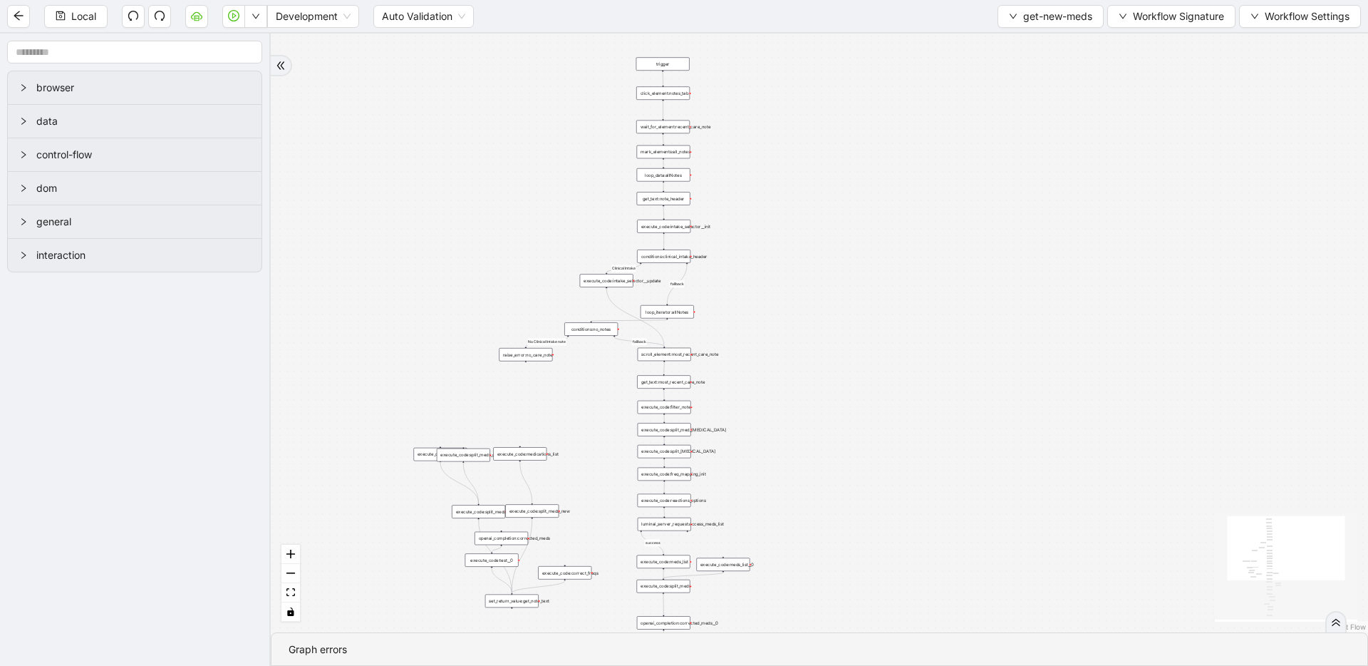
drag, startPoint x: 823, startPoint y: 569, endPoint x: 795, endPoint y: 356, distance: 215.6
click at [795, 356] on div "fallback fallback No Clinical Intake note Clinical Intake success fallback fall…" at bounding box center [820, 332] width 1098 height 599
drag, startPoint x: 793, startPoint y: 426, endPoint x: 798, endPoint y: 174, distance: 251.7
click at [796, 180] on div "fallback fallback No Clinical Intake note Clinical Intake success fallback fall…" at bounding box center [820, 332] width 1098 height 599
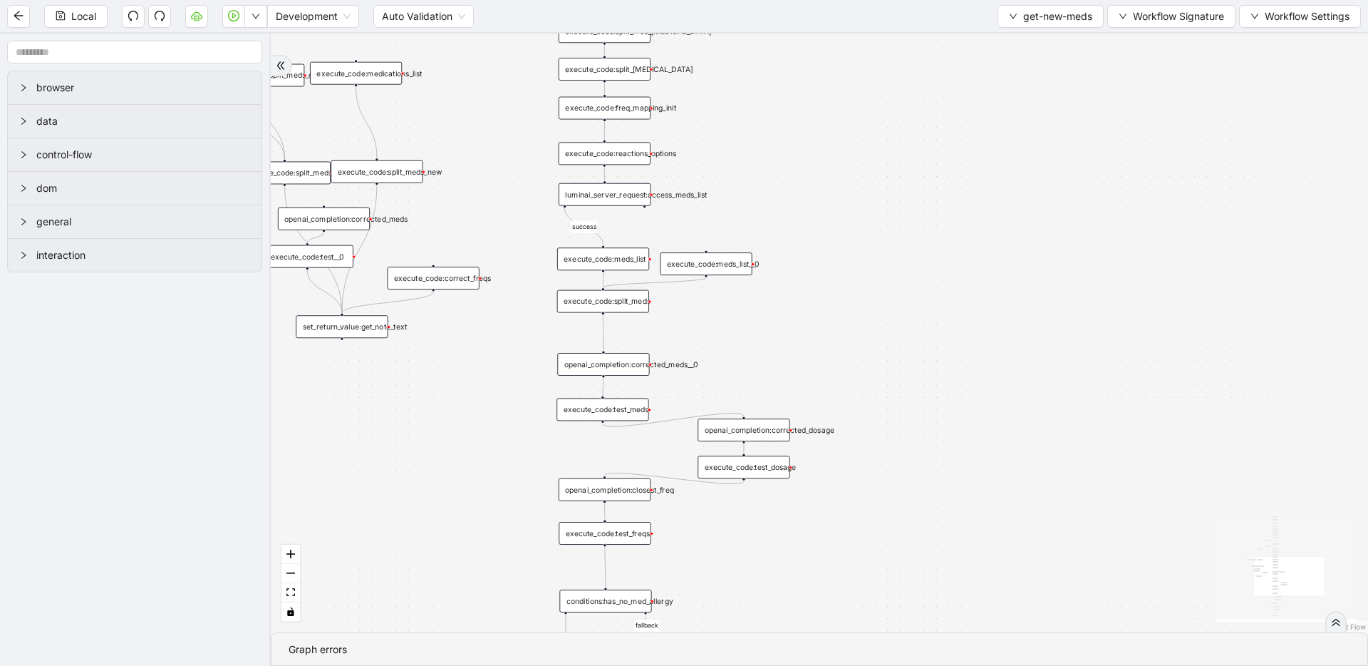
drag, startPoint x: 827, startPoint y: 556, endPoint x: 842, endPoint y: 249, distance: 307.6
click at [831, 297] on div "fallback fallback No Clinical Intake note Clinical Intake success fallback fall…" at bounding box center [820, 332] width 1098 height 599
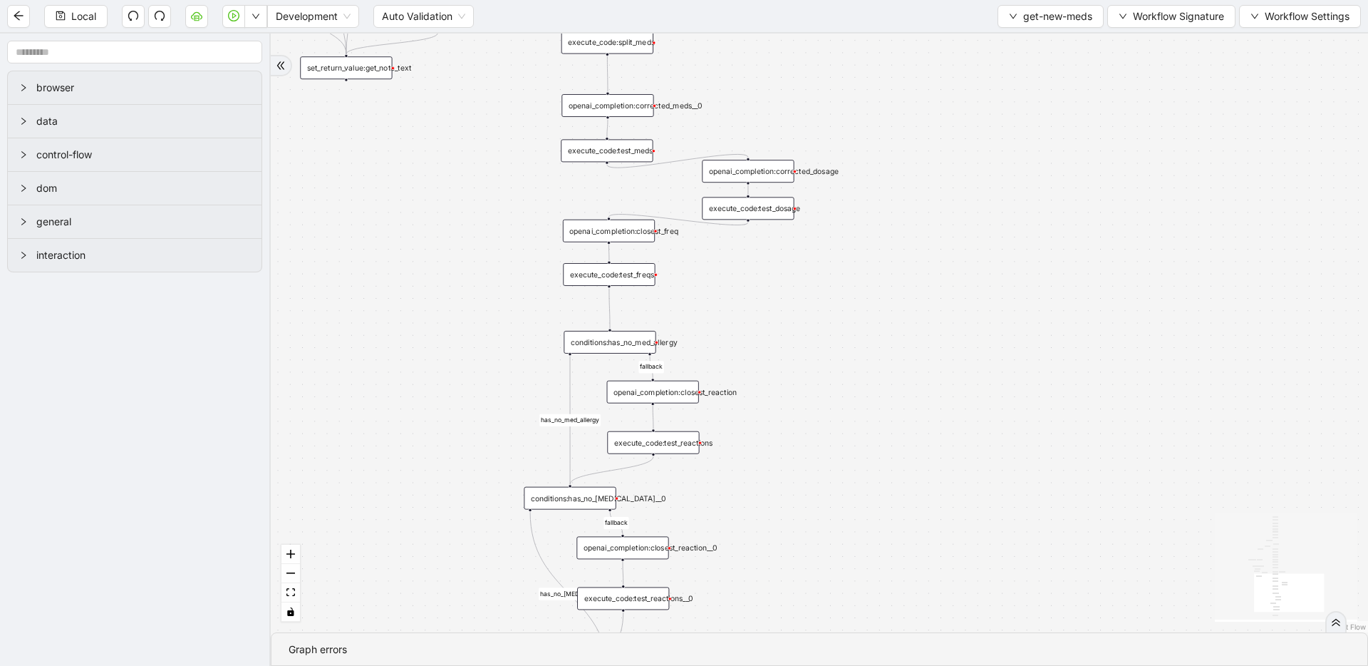
drag, startPoint x: 810, startPoint y: 431, endPoint x: 810, endPoint y: 453, distance: 22.1
click at [810, 443] on div "fallback fallback No Clinical Intake note Clinical Intake success fallback fall…" at bounding box center [820, 332] width 1098 height 599
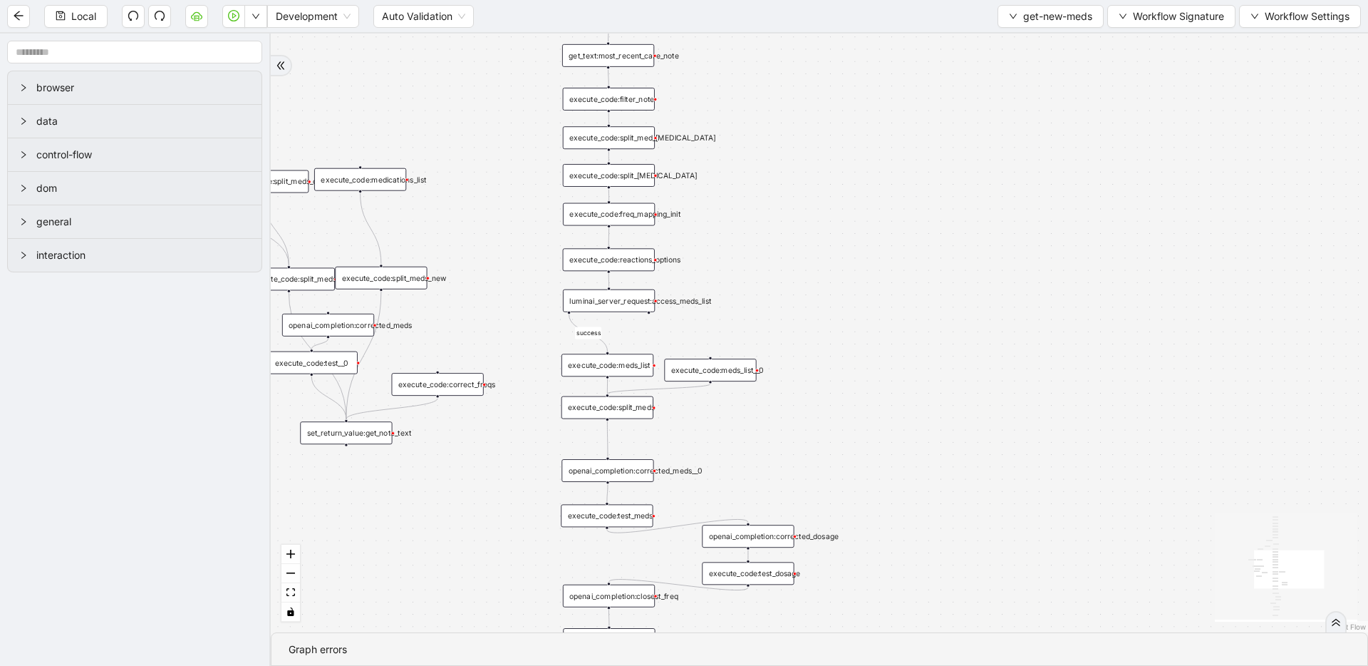
drag, startPoint x: 823, startPoint y: 159, endPoint x: 825, endPoint y: 558, distance: 399.1
click at [825, 558] on div "fallback fallback No Clinical Intake note Clinical Intake success fallback fall…" at bounding box center [820, 332] width 1098 height 599
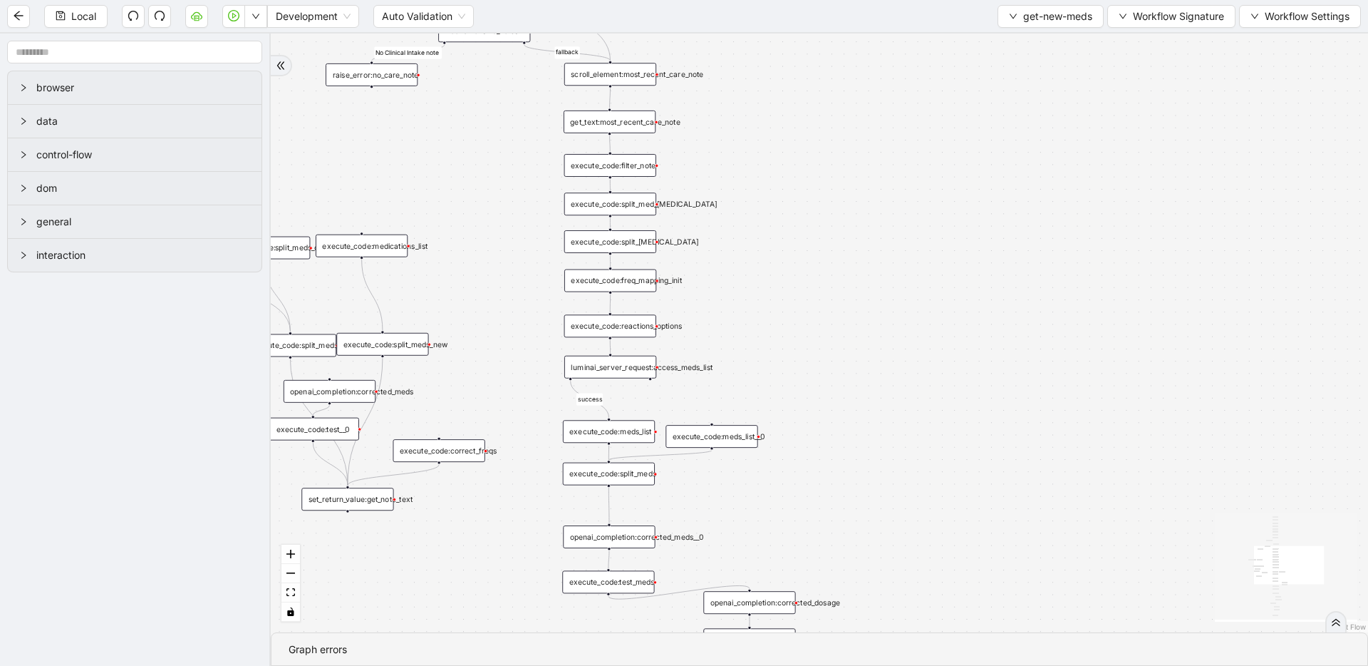
drag, startPoint x: 773, startPoint y: 147, endPoint x: 773, endPoint y: 335, distance: 188.2
click at [773, 335] on div "fallback fallback No Clinical Intake note Clinical Intake success fallback fall…" at bounding box center [820, 332] width 1098 height 599
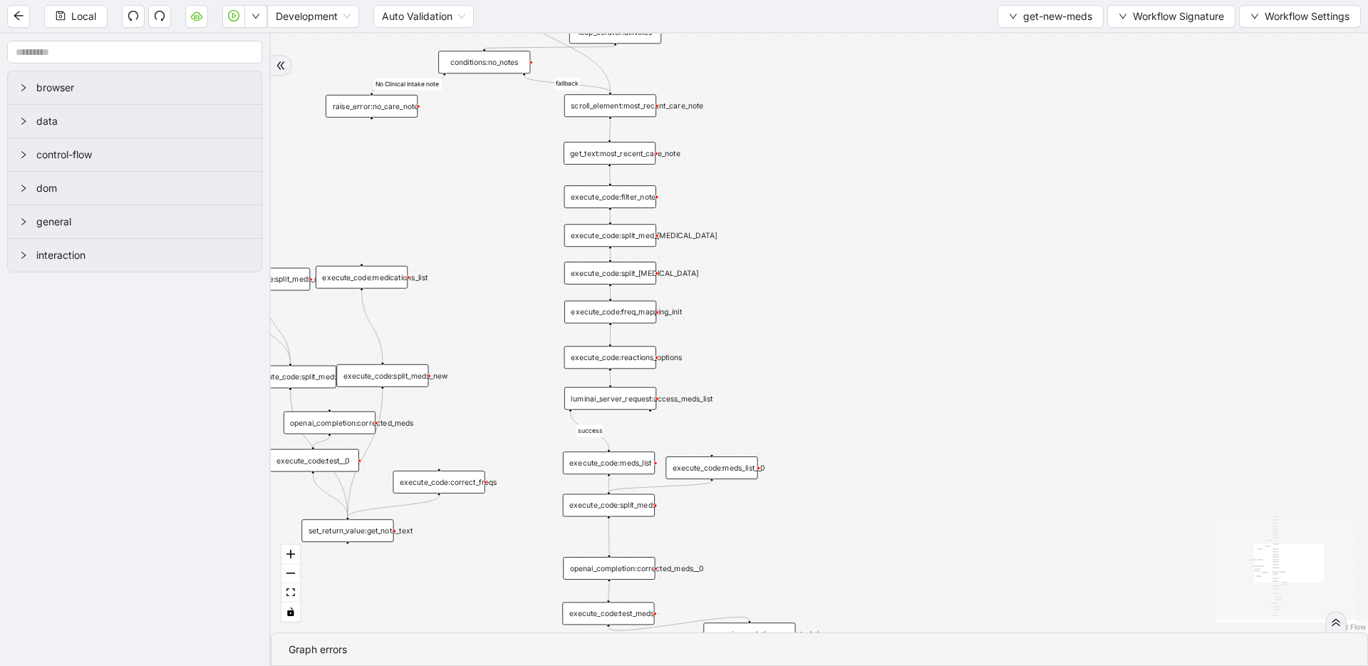
drag, startPoint x: 795, startPoint y: 433, endPoint x: 795, endPoint y: -43, distance: 475.4
click at [795, 0] on html "Local Development Auto Validation get-new-meds Workflow Signature Workflow Sett…" at bounding box center [684, 333] width 1368 height 666
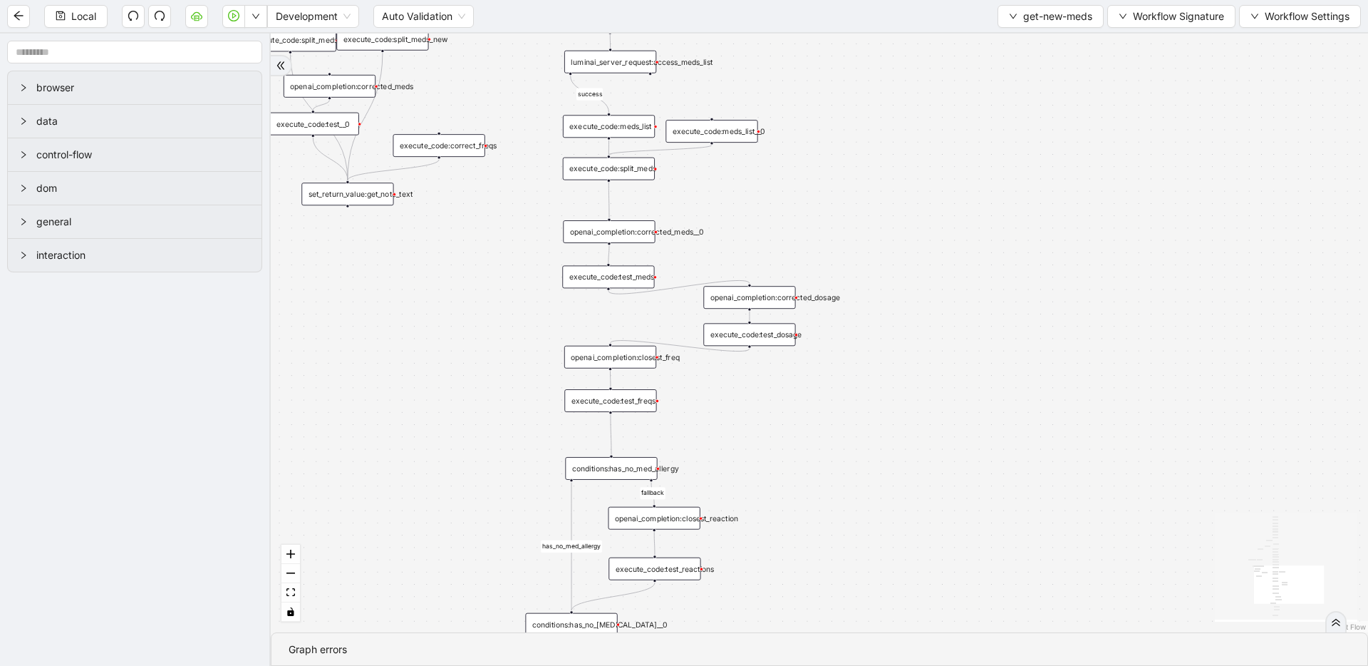
drag, startPoint x: 878, startPoint y: 190, endPoint x: 878, endPoint y: 530, distance: 340.0
click at [878, 530] on div "fallback fallback No Clinical Intake note Clinical Intake success fallback fall…" at bounding box center [820, 332] width 1098 height 599
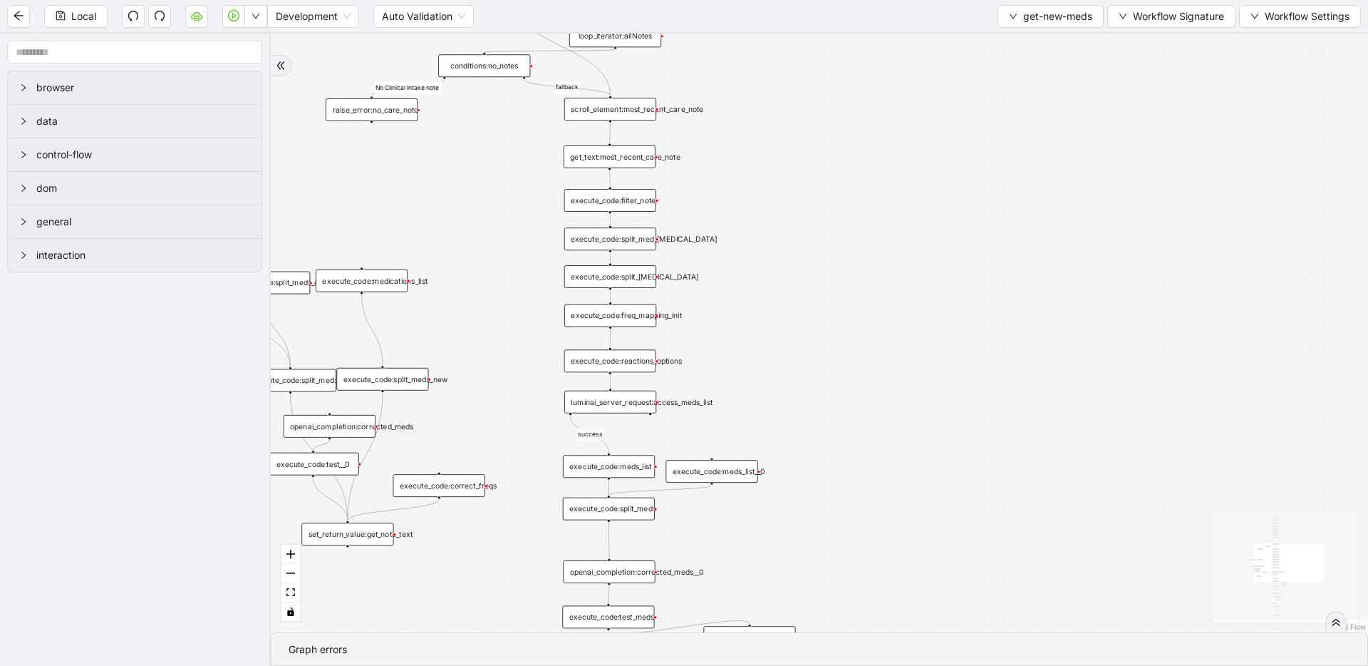
drag, startPoint x: 771, startPoint y: 175, endPoint x: 771, endPoint y: 381, distance: 206.7
click at [771, 381] on div "fallback fallback No Clinical Intake note Clinical Intake success fallback fall…" at bounding box center [820, 332] width 1098 height 599
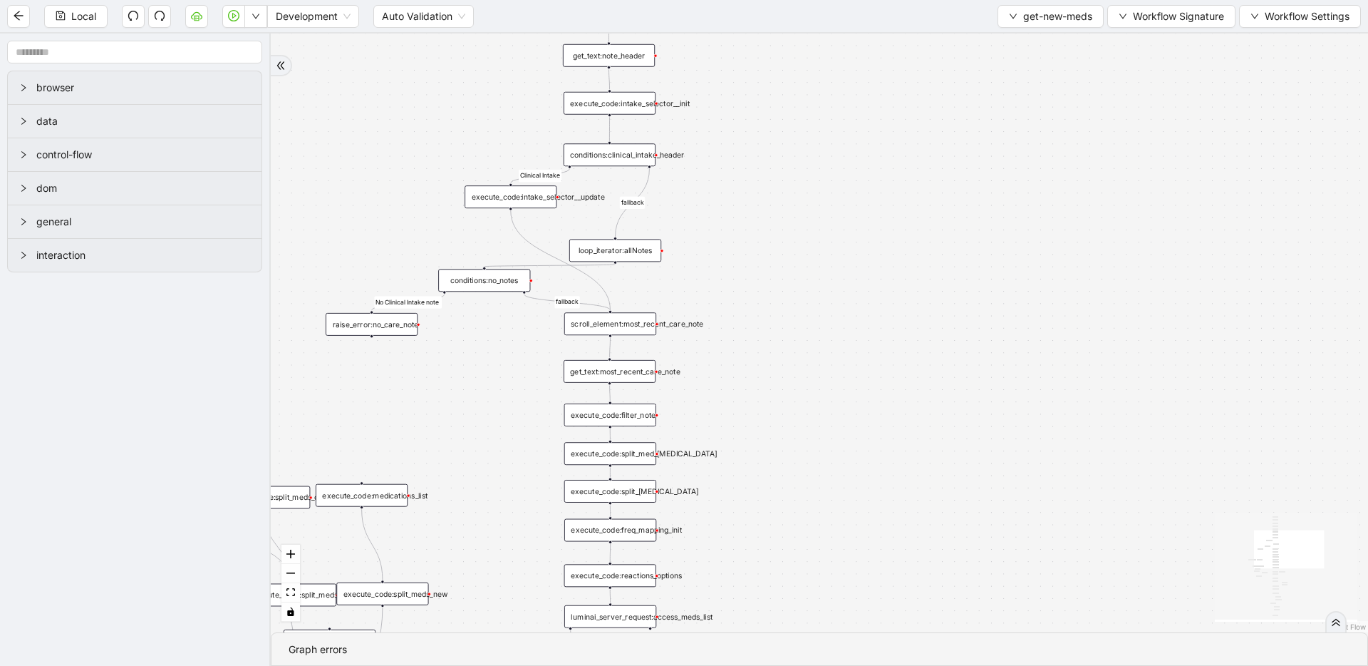
click at [639, 150] on div "conditions:clinical_intake_header" at bounding box center [610, 154] width 92 height 23
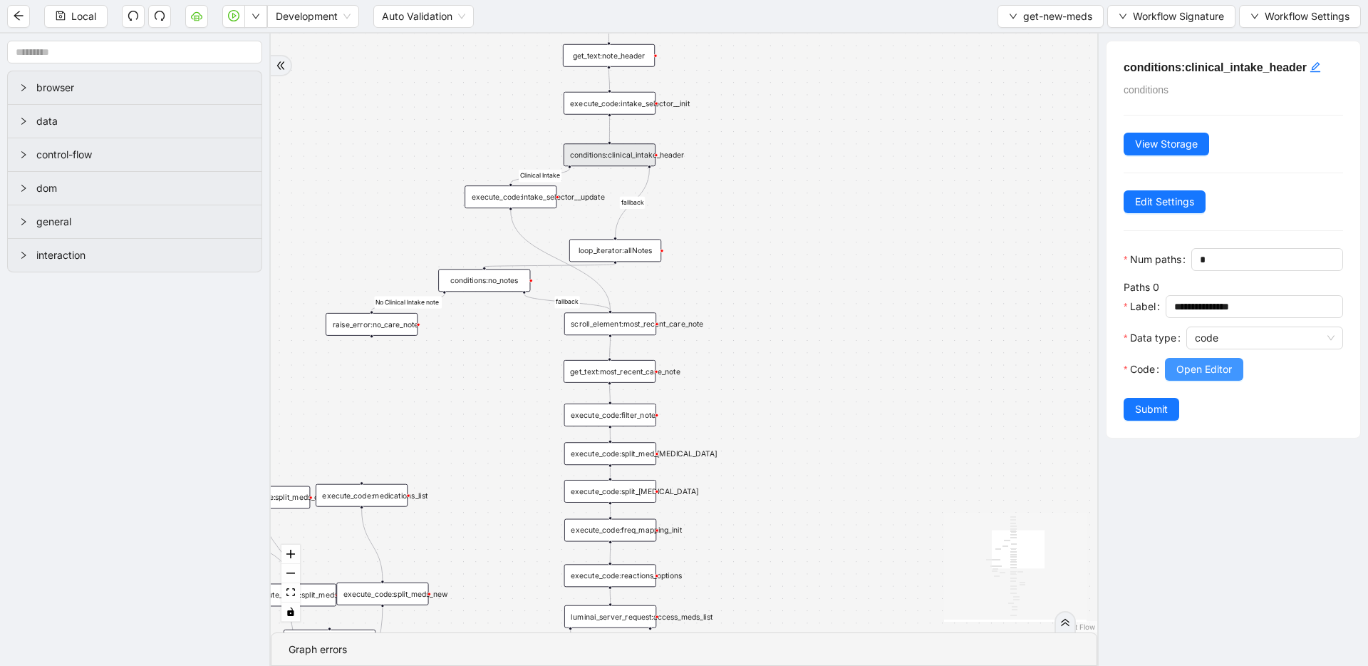
click at [1235, 371] on button "Open Editor" at bounding box center [1204, 369] width 78 height 23
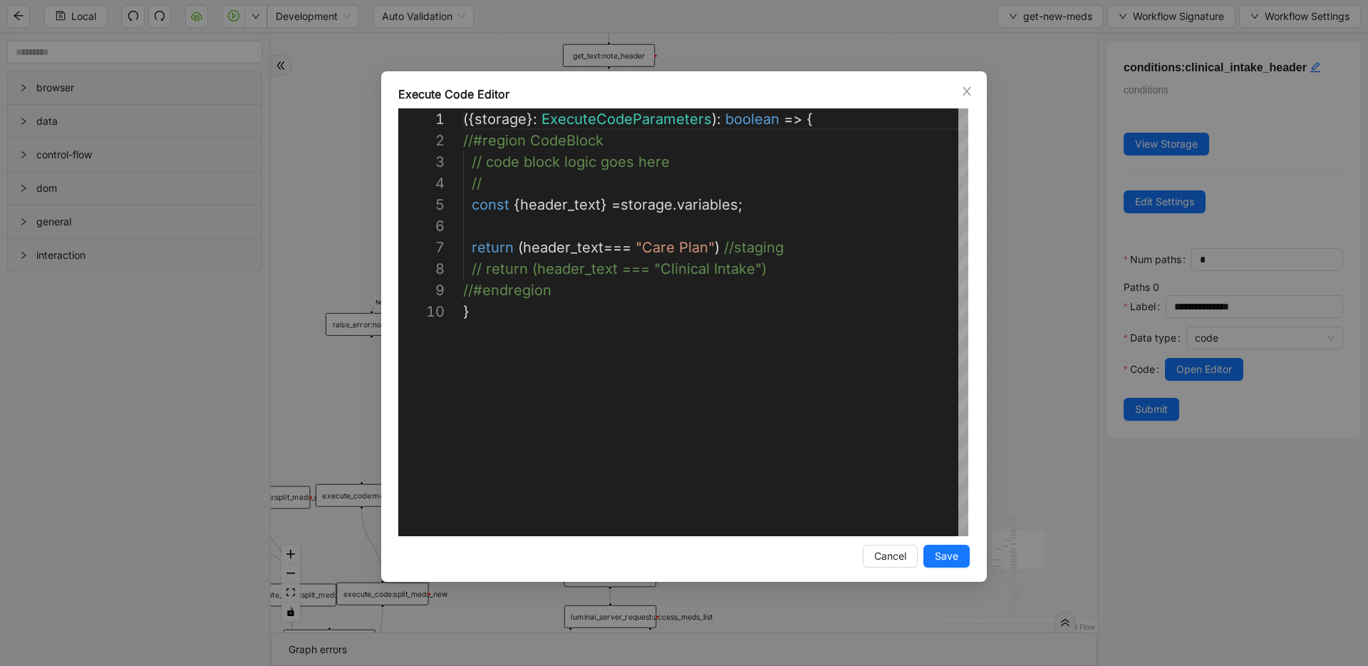
scroll to position [192, 0]
click at [797, 259] on div "({ storage }: ExecuteCodeParameters ): boolean => { //#region CodeBlock // code…" at bounding box center [715, 418] width 505 height 620
click at [889, 554] on span "Cancel" at bounding box center [891, 556] width 32 height 16
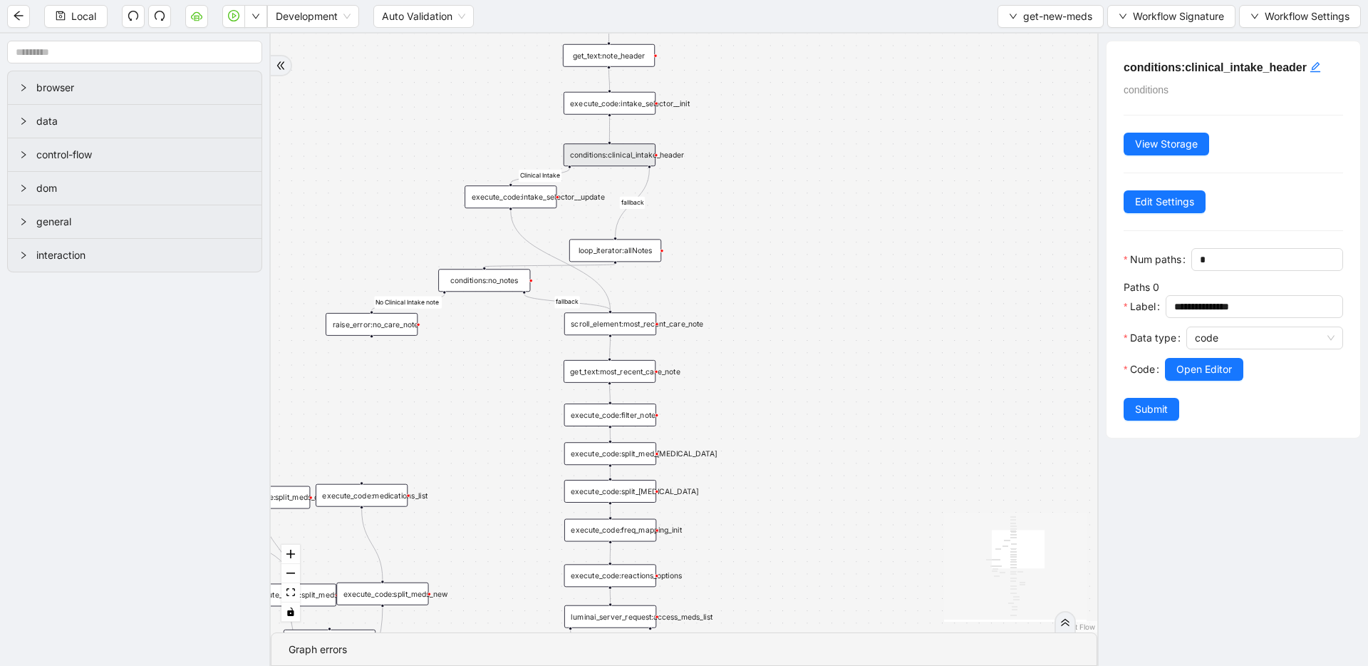
drag, startPoint x: 797, startPoint y: 515, endPoint x: 781, endPoint y: 185, distance: 331.1
click at [781, 187] on div "fallback fallback No Clinical Intake note Clinical Intake success fallback fall…" at bounding box center [684, 332] width 827 height 599
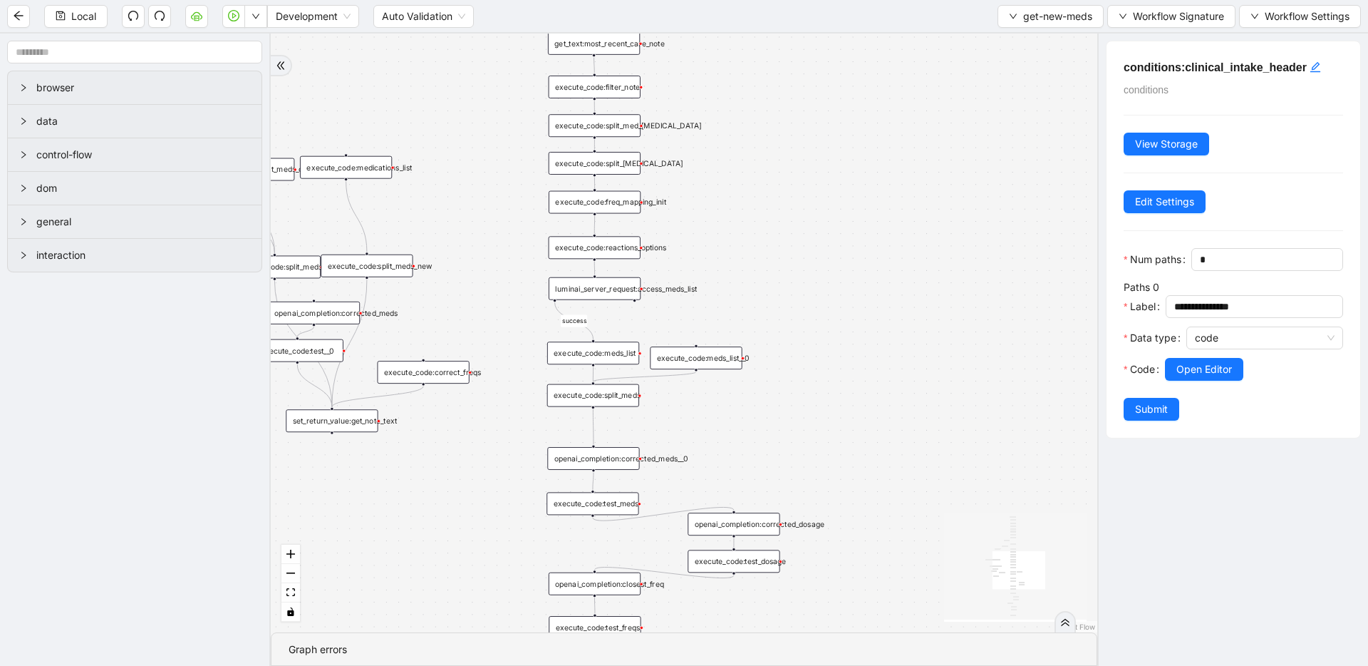
drag, startPoint x: 781, startPoint y: 266, endPoint x: 781, endPoint y: 500, distance: 234.5
click at [781, 500] on div "fallback fallback No Clinical Intake note Clinical Intake success fallback fall…" at bounding box center [684, 332] width 827 height 599
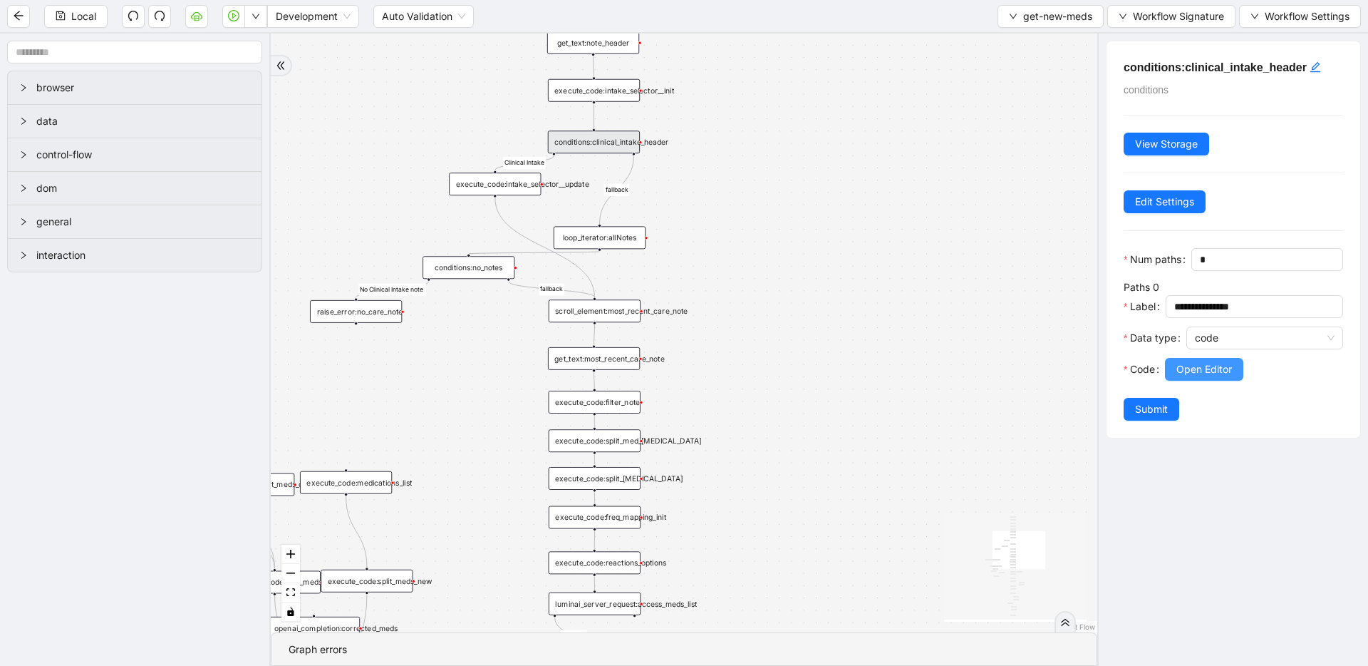
click at [1192, 369] on span "Open Editor" at bounding box center [1205, 369] width 56 height 16
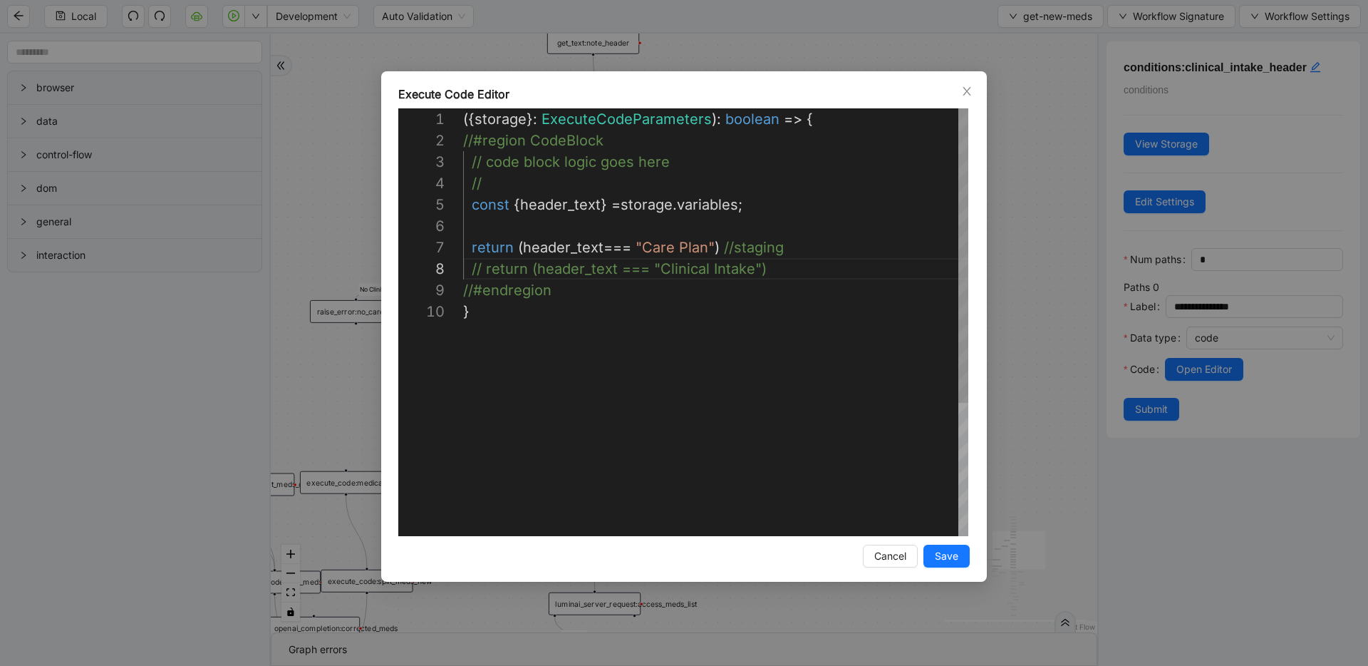
click at [778, 236] on div "({ storage }: ExecuteCodeParameters ): boolean => { //#region CodeBlock // code…" at bounding box center [715, 418] width 505 height 620
click at [761, 244] on div "({ storage }: ExecuteCodeParameters ): boolean => { //#region CodeBlock // code…" at bounding box center [715, 418] width 505 height 620
click at [746, 255] on div "({ storage }: ExecuteCodeParameters ): boolean => { //#region CodeBlock // code…" at bounding box center [715, 418] width 505 height 620
click at [733, 269] on div "({ storage }: ExecuteCodeParameters ): boolean => { //#region CodeBlock // code…" at bounding box center [715, 418] width 505 height 620
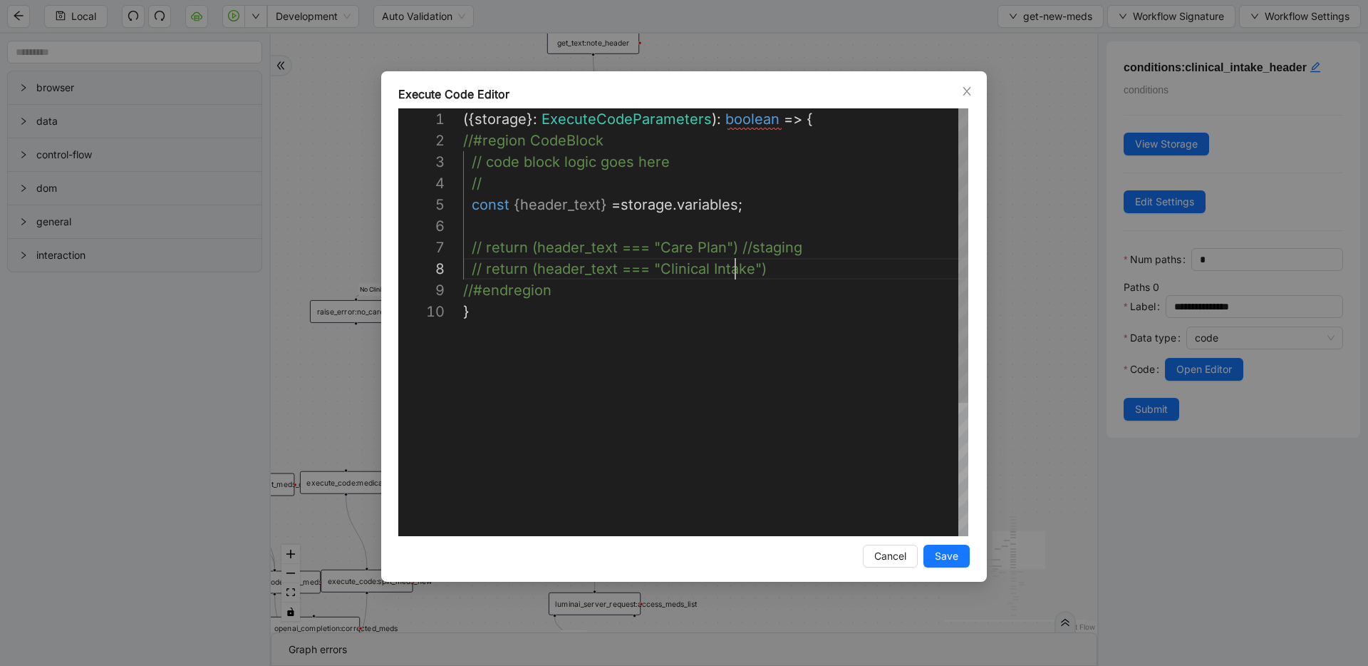
type textarea "**********"
click at [954, 556] on span "Save" at bounding box center [947, 556] width 24 height 16
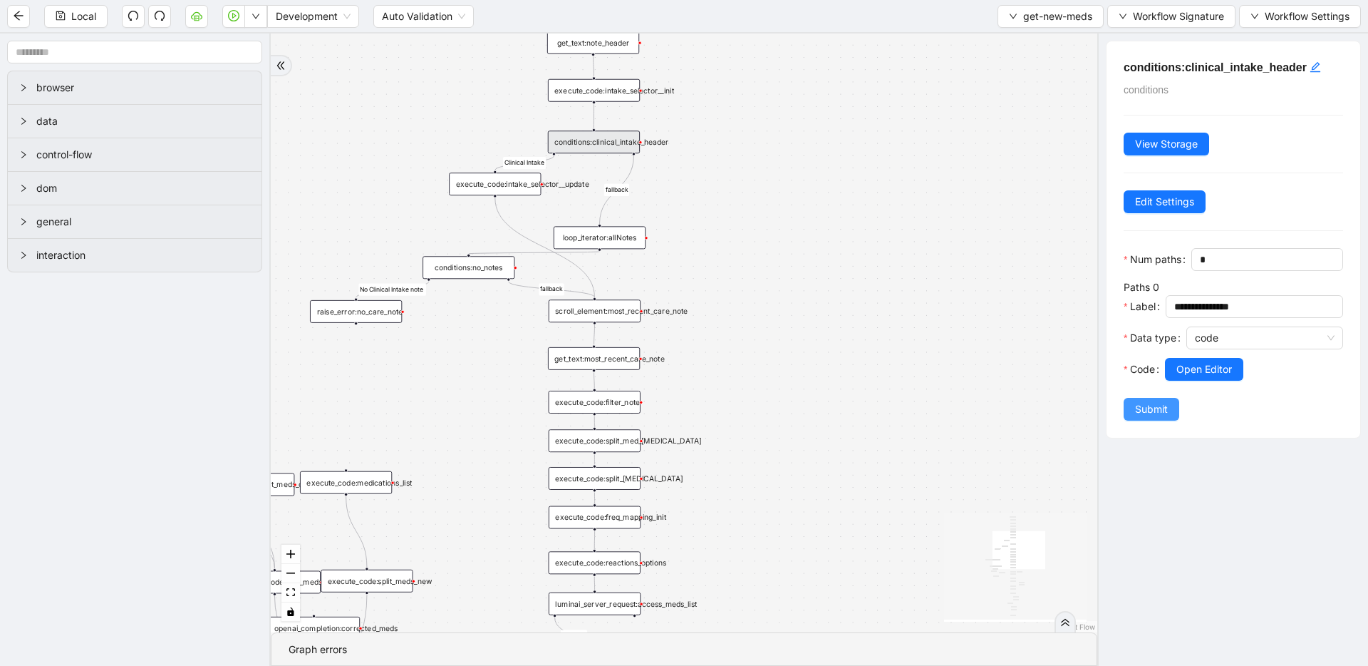
click at [1160, 401] on span "Submit" at bounding box center [1151, 409] width 33 height 16
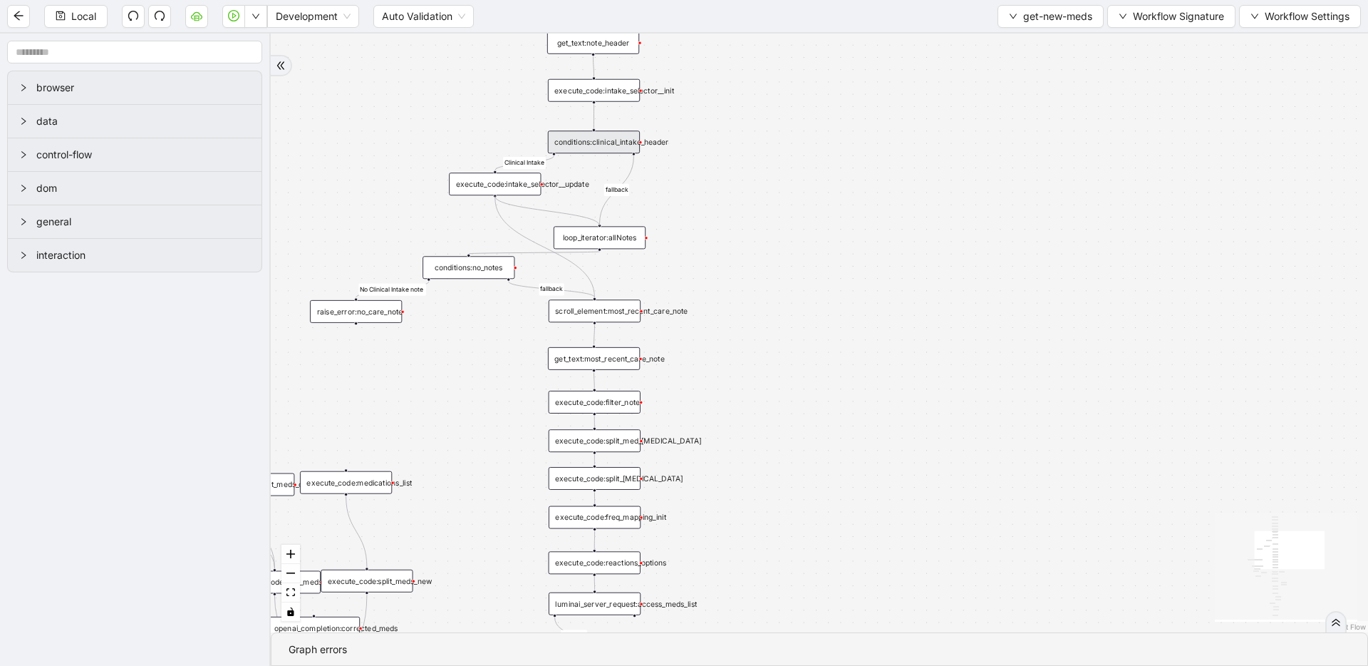
drag, startPoint x: 495, startPoint y: 196, endPoint x: 103, endPoint y: 76, distance: 410.6
click at [599, 236] on div "trigger click_element:notes_tab get_text:most_recent_care_note wait_for_element…" at bounding box center [1019, 58] width 946 height 516
click at [80, 16] on span "Local" at bounding box center [83, 17] width 25 height 16
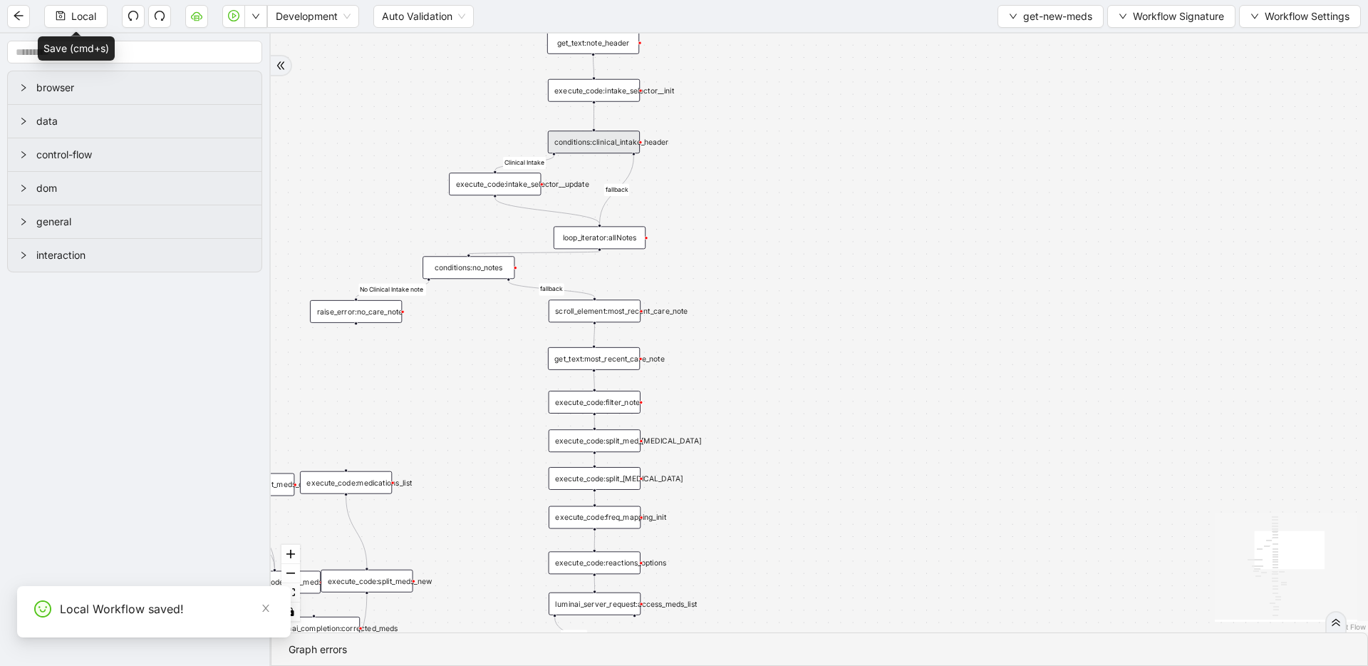
drag, startPoint x: 745, startPoint y: 555, endPoint x: 755, endPoint y: 321, distance: 234.7
click at [755, 322] on div "fallback fallback No Clinical Intake note Clinical Intake success fallback fall…" at bounding box center [820, 332] width 1098 height 599
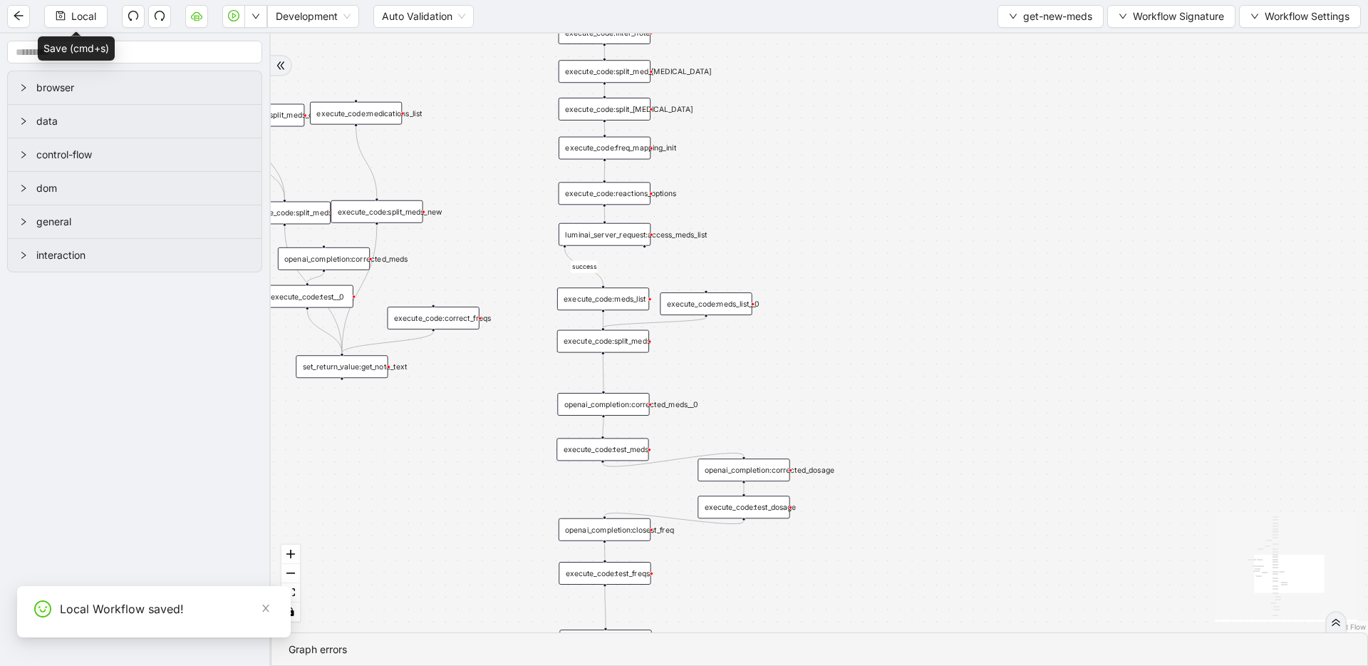
drag, startPoint x: 761, startPoint y: 534, endPoint x: 761, endPoint y: 364, distance: 170.3
click at [761, 366] on div "fallback fallback No Clinical Intake note Clinical Intake success fallback fall…" at bounding box center [820, 332] width 1098 height 599
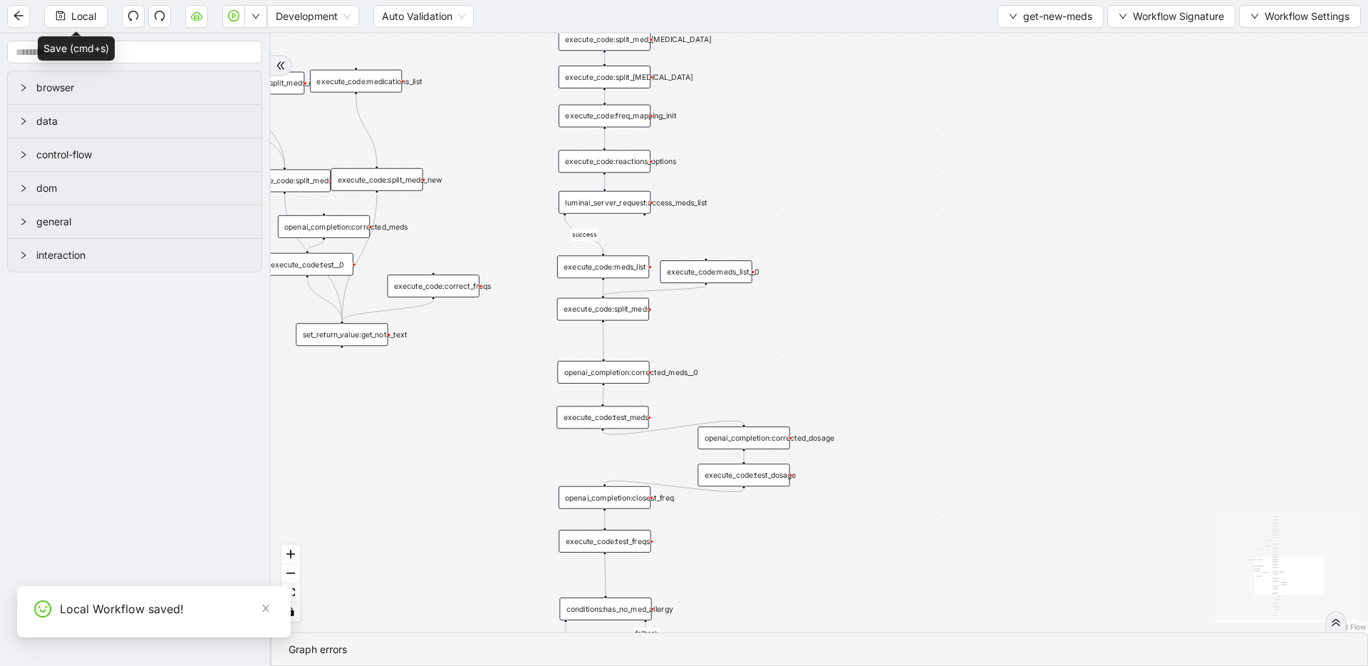
click at [619, 210] on div "luminai_server_request:access_meds_list" at bounding box center [605, 202] width 92 height 23
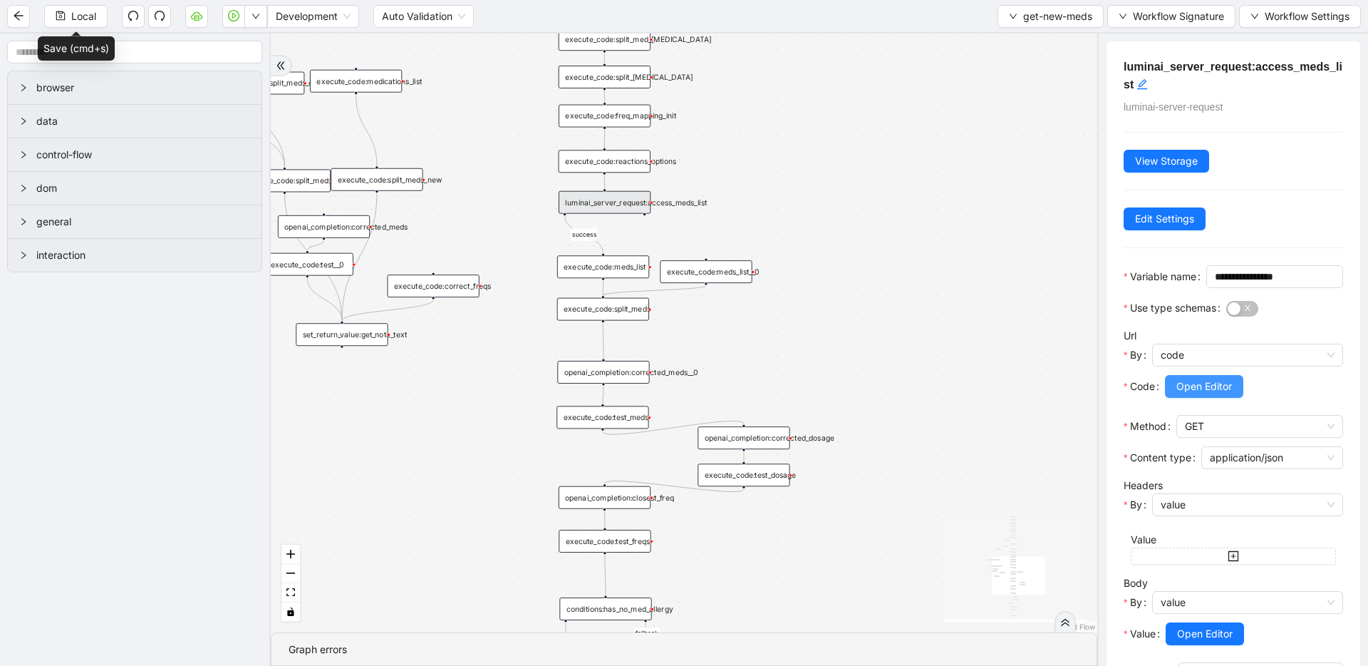
click at [1194, 394] on span "Open Editor" at bounding box center [1205, 386] width 56 height 16
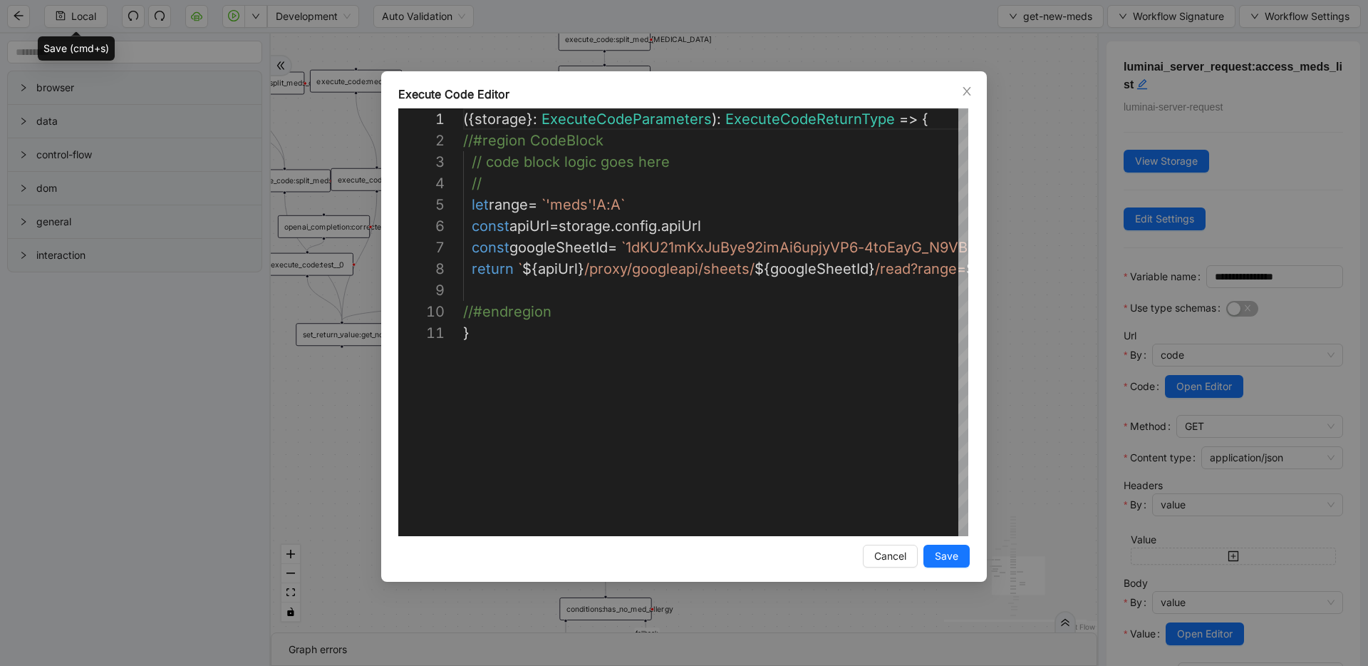
scroll to position [214, 0]
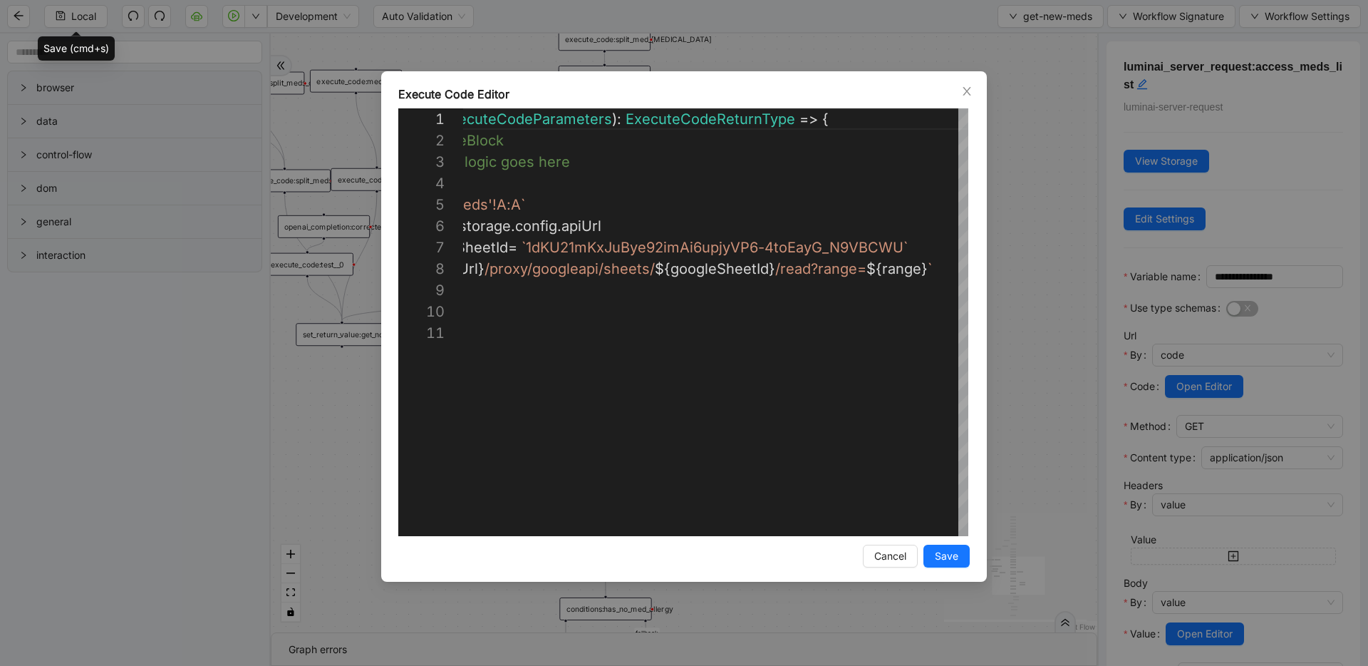
click at [1120, 309] on div "**********" at bounding box center [684, 333] width 1368 height 666
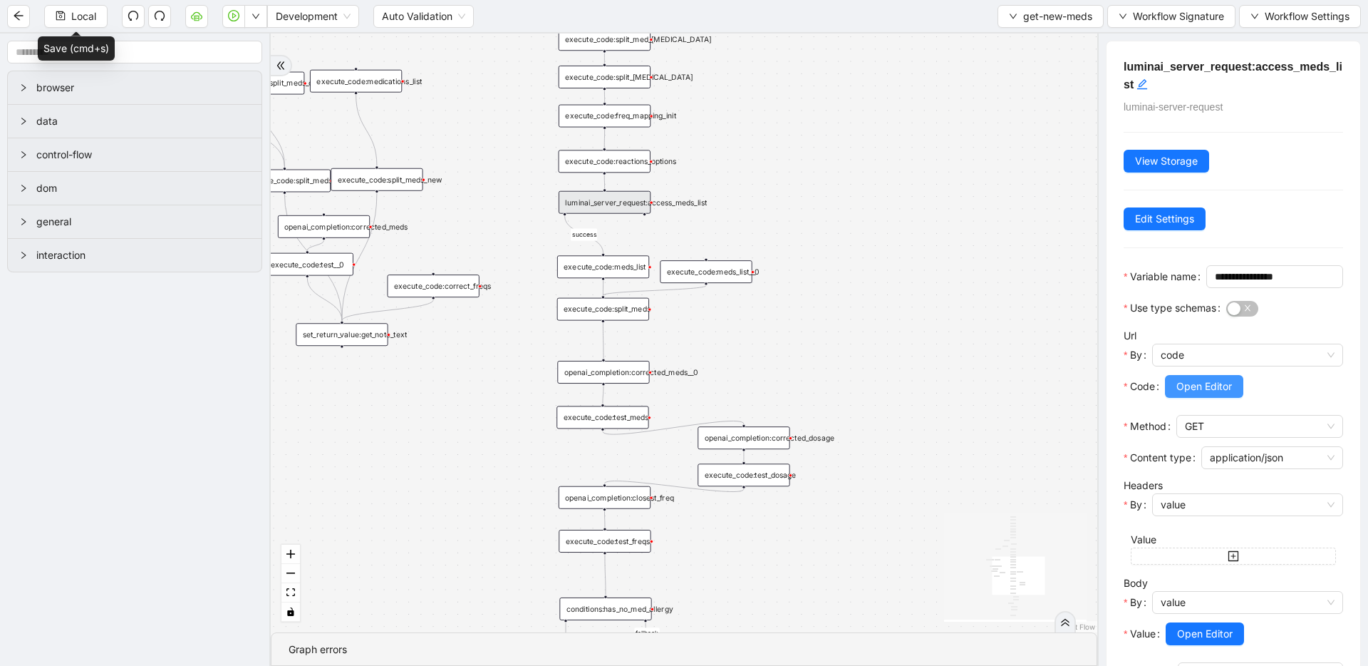
click at [1205, 394] on span "Open Editor" at bounding box center [1205, 386] width 56 height 16
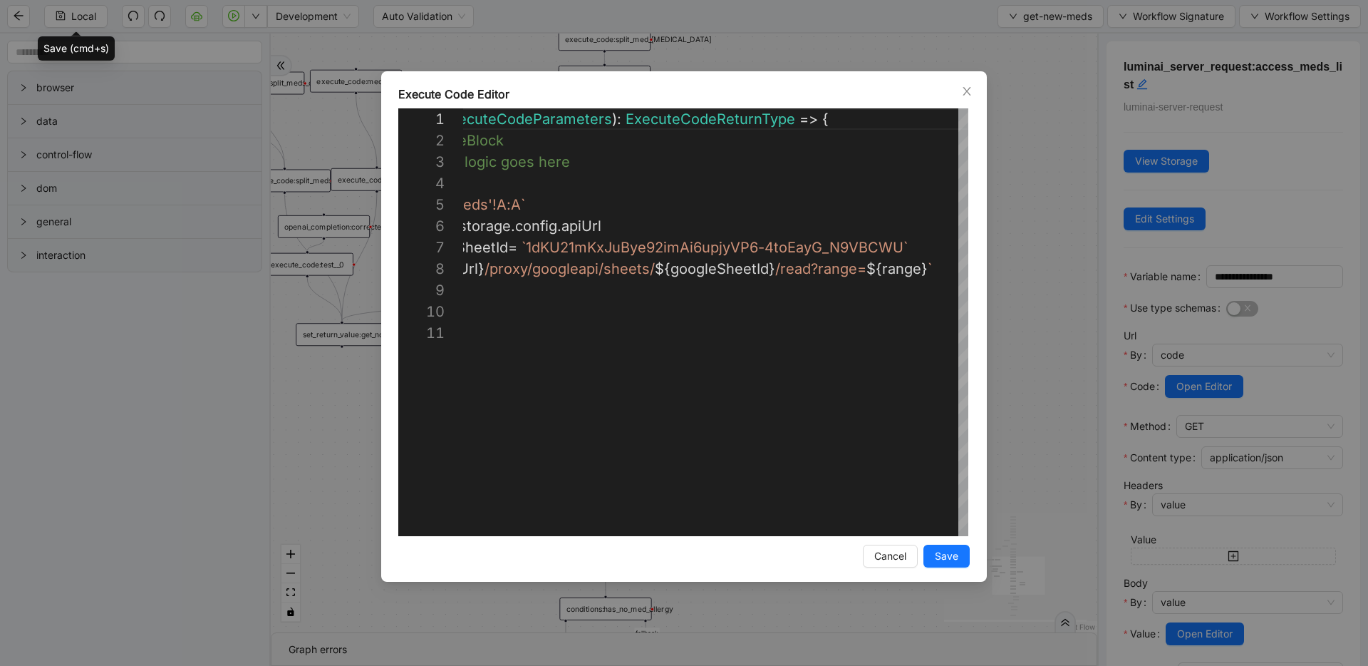
click at [1103, 308] on div "**********" at bounding box center [684, 333] width 1368 height 666
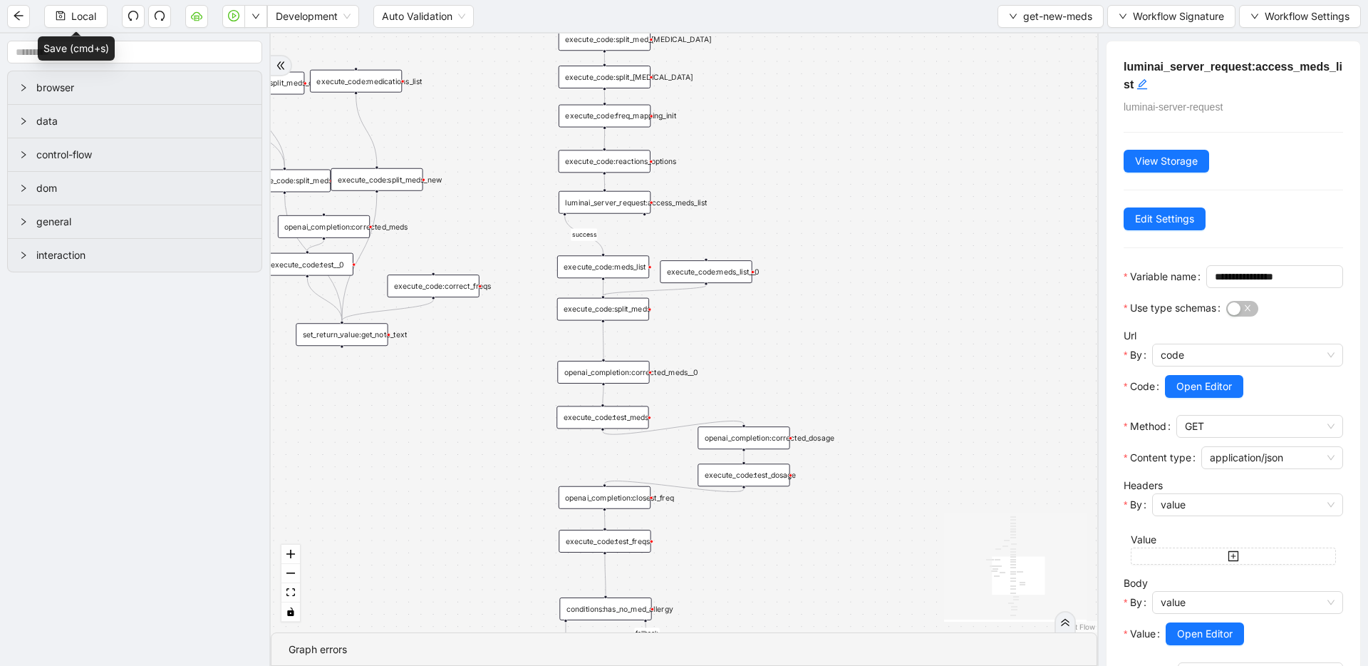
click at [627, 267] on div "execute_code:meds_list" at bounding box center [603, 266] width 92 height 23
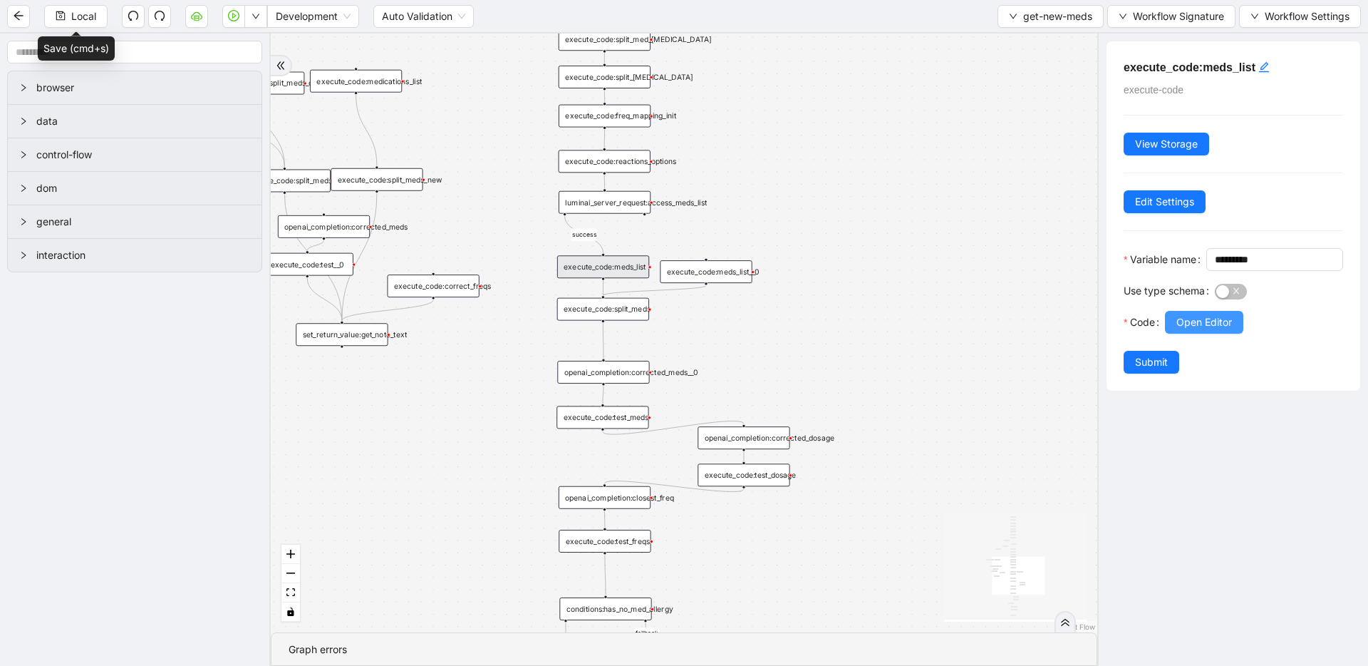
click at [1217, 330] on span "Open Editor" at bounding box center [1205, 322] width 56 height 16
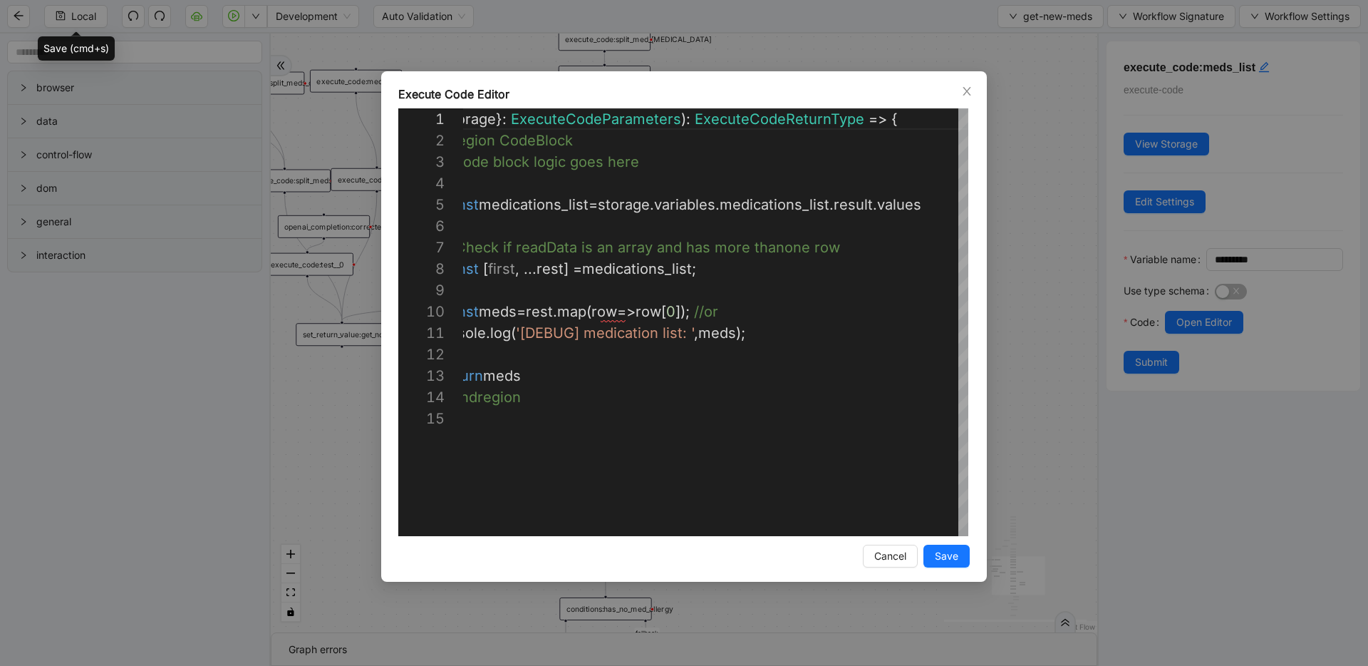
click at [1017, 288] on div "**********" at bounding box center [684, 333] width 1368 height 666
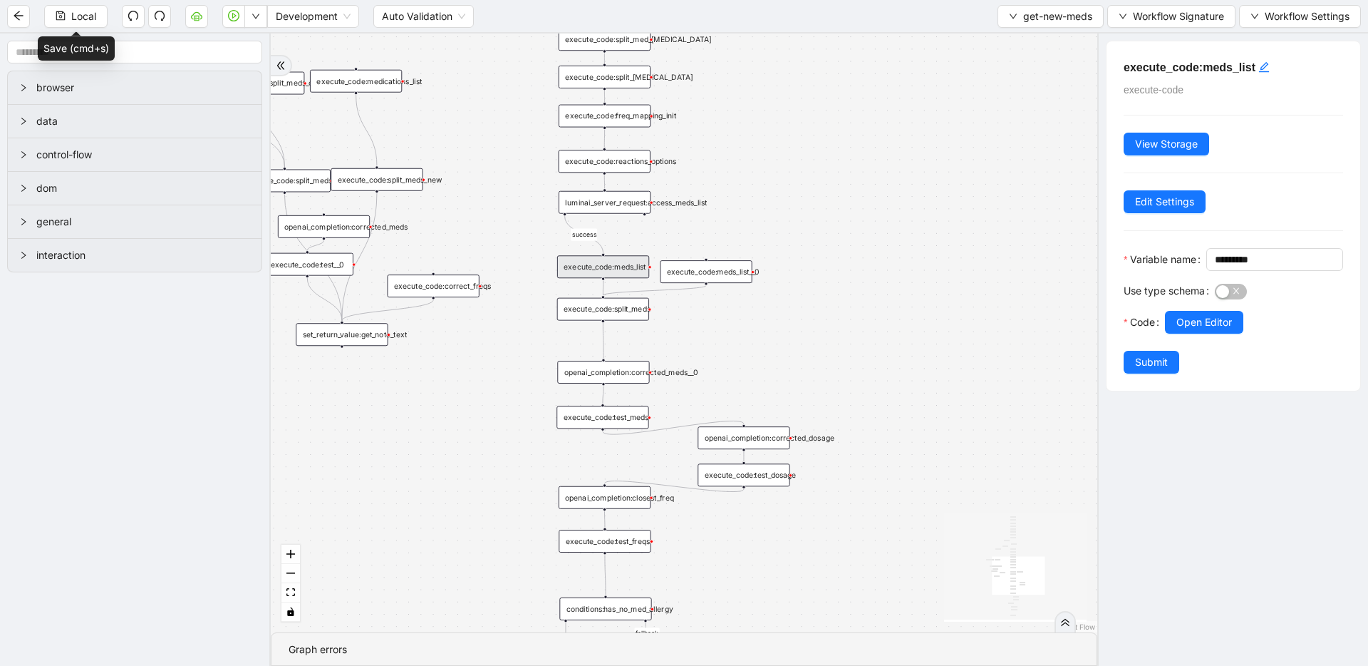
click at [604, 208] on div "luminai_server_request:access_meds_list" at bounding box center [605, 202] width 92 height 23
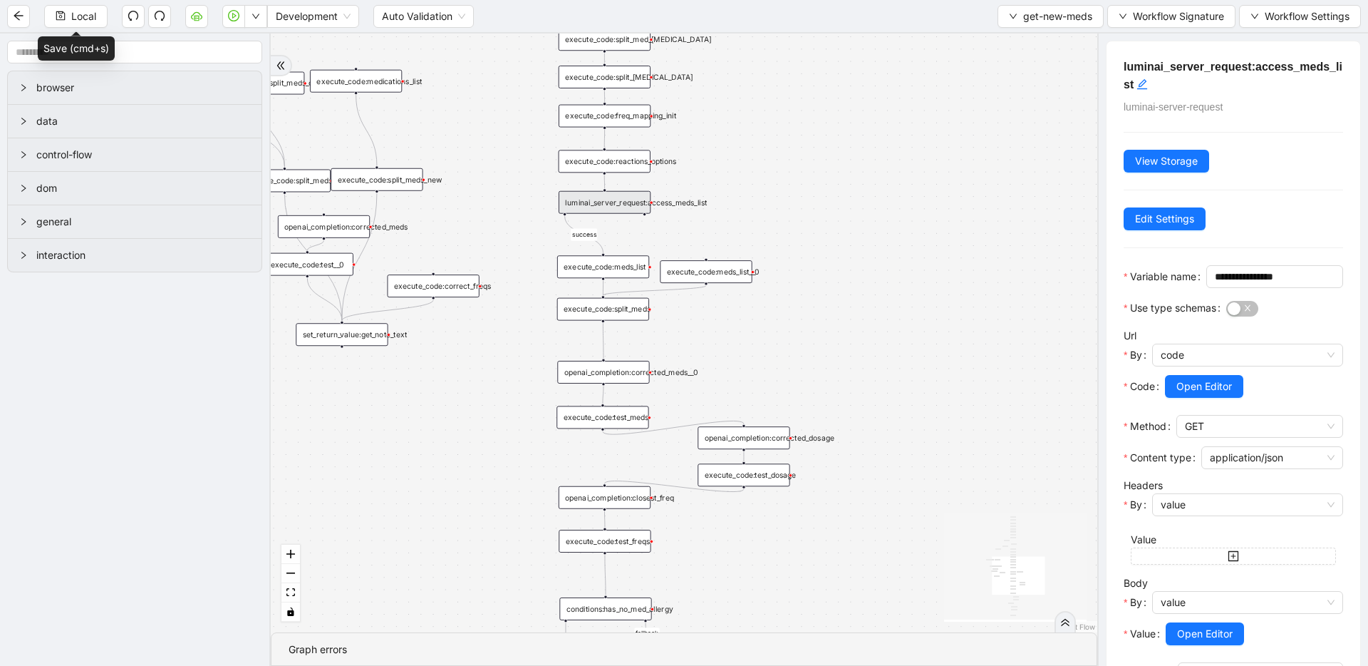
scroll to position [105, 0]
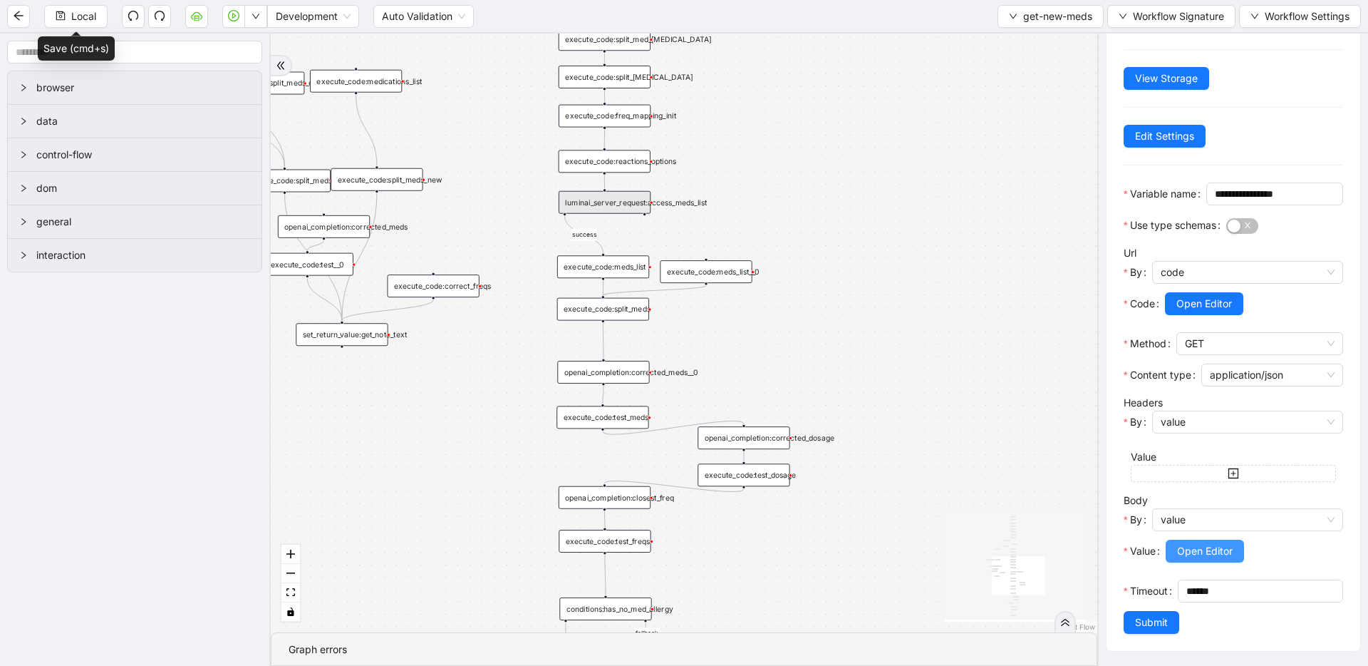
click at [1195, 552] on span "Open Editor" at bounding box center [1205, 551] width 56 height 16
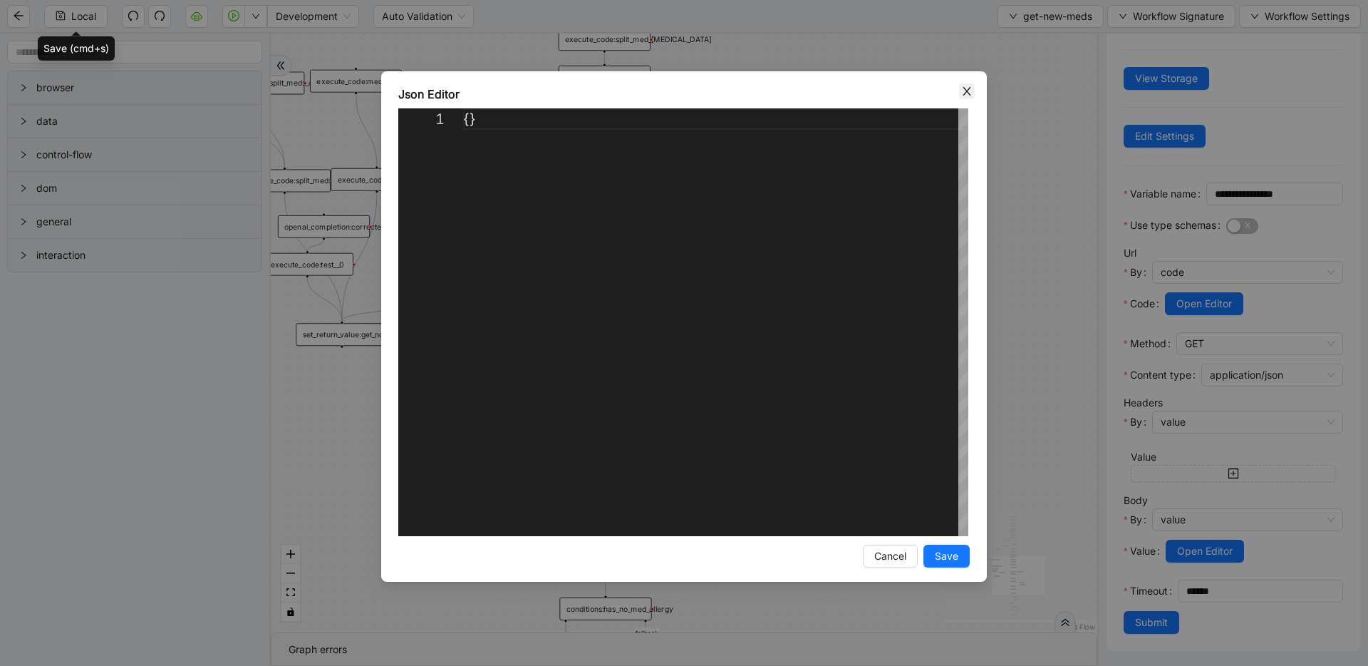
click at [970, 93] on icon "close" at bounding box center [967, 91] width 11 height 11
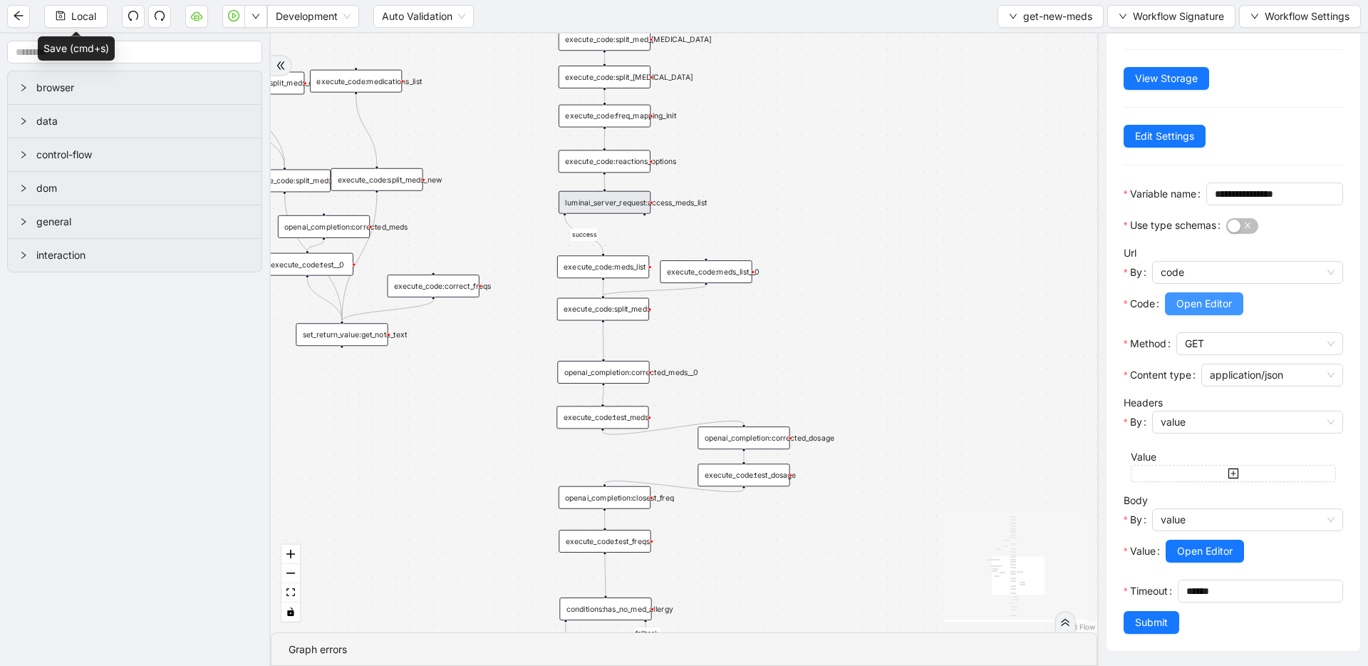
click at [1218, 310] on span "Open Editor" at bounding box center [1205, 304] width 56 height 16
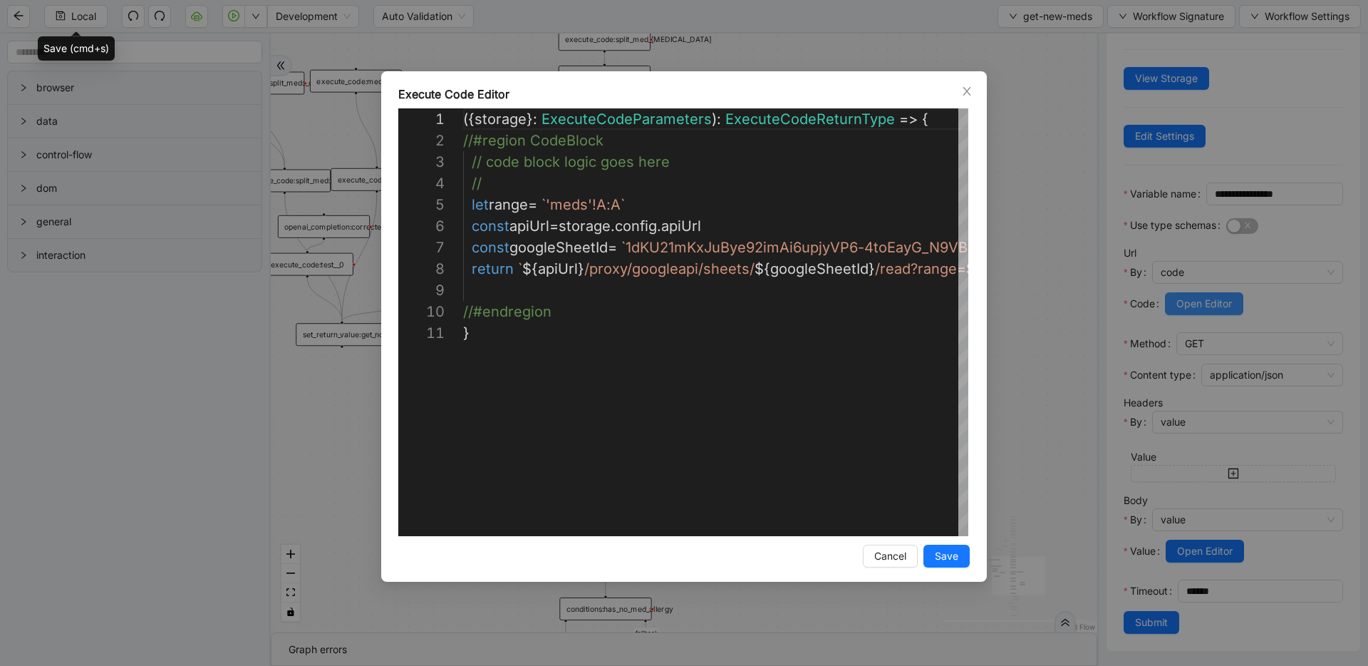
scroll to position [214, 0]
click at [1032, 187] on div "**********" at bounding box center [684, 333] width 1368 height 666
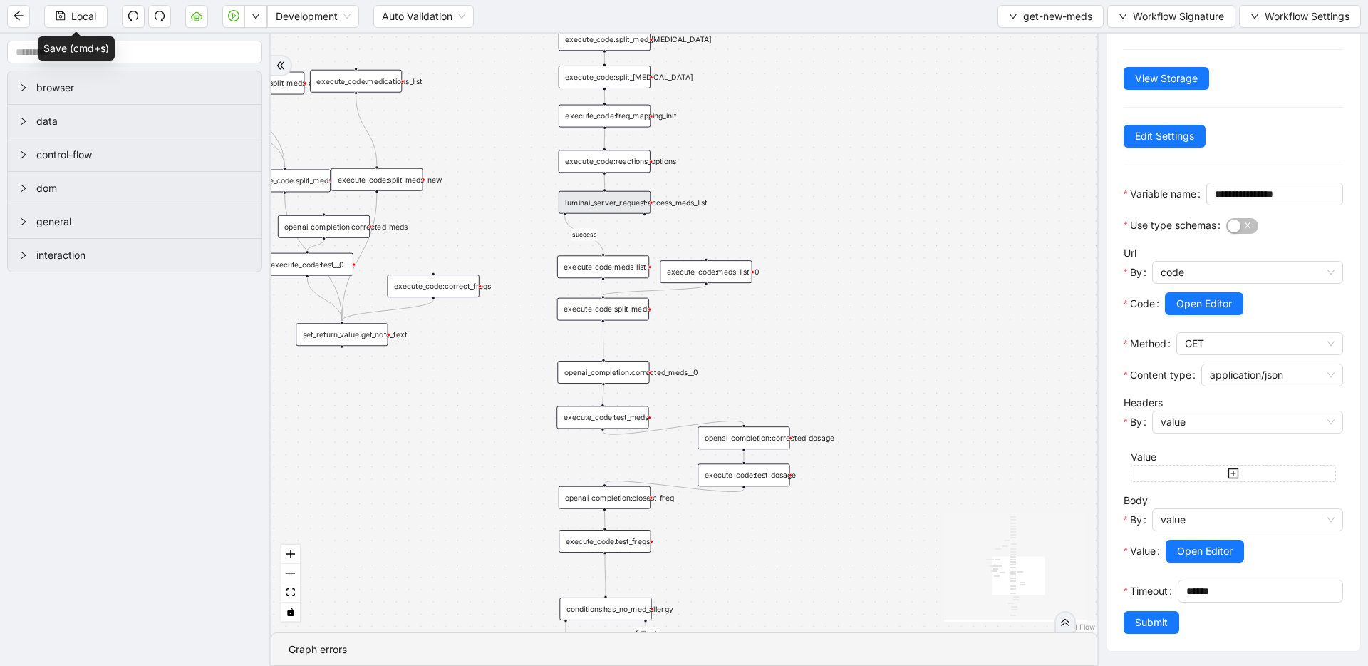
click at [624, 261] on div "execute_code:meds_list" at bounding box center [603, 266] width 92 height 23
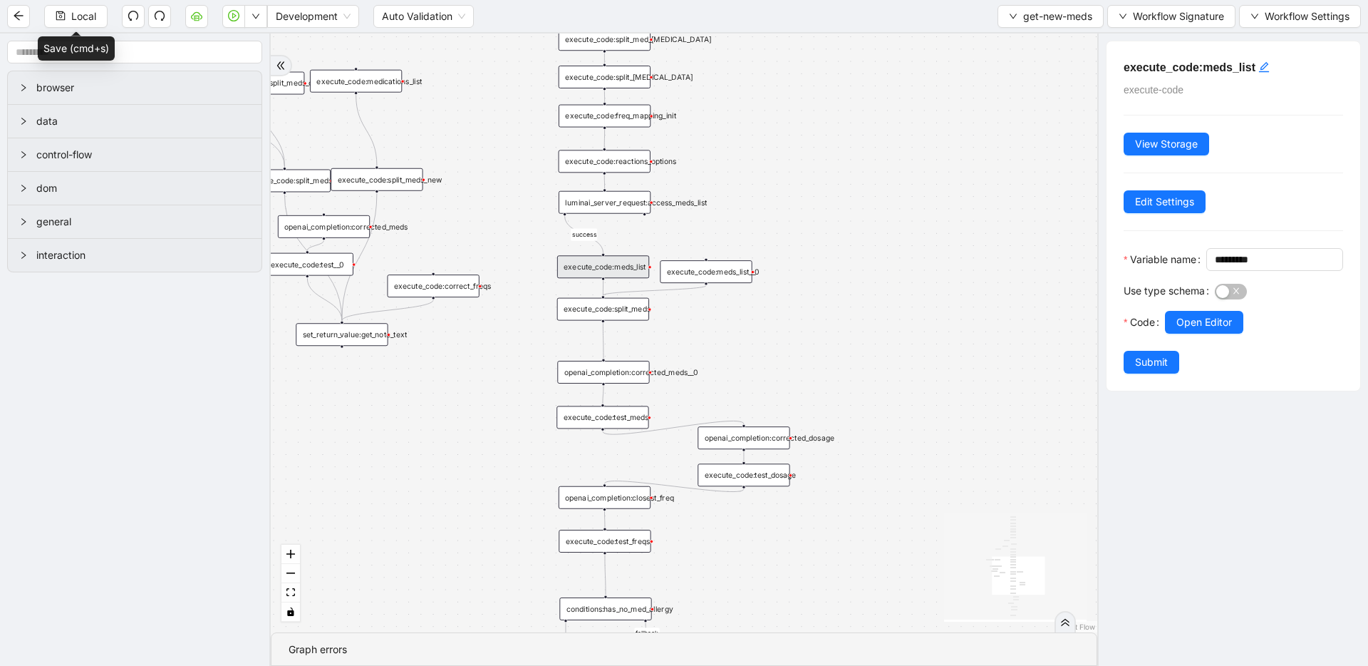
click at [1245, 334] on div "Open Editor" at bounding box center [1254, 322] width 178 height 23
click at [1215, 334] on button "Open Editor" at bounding box center [1204, 322] width 78 height 23
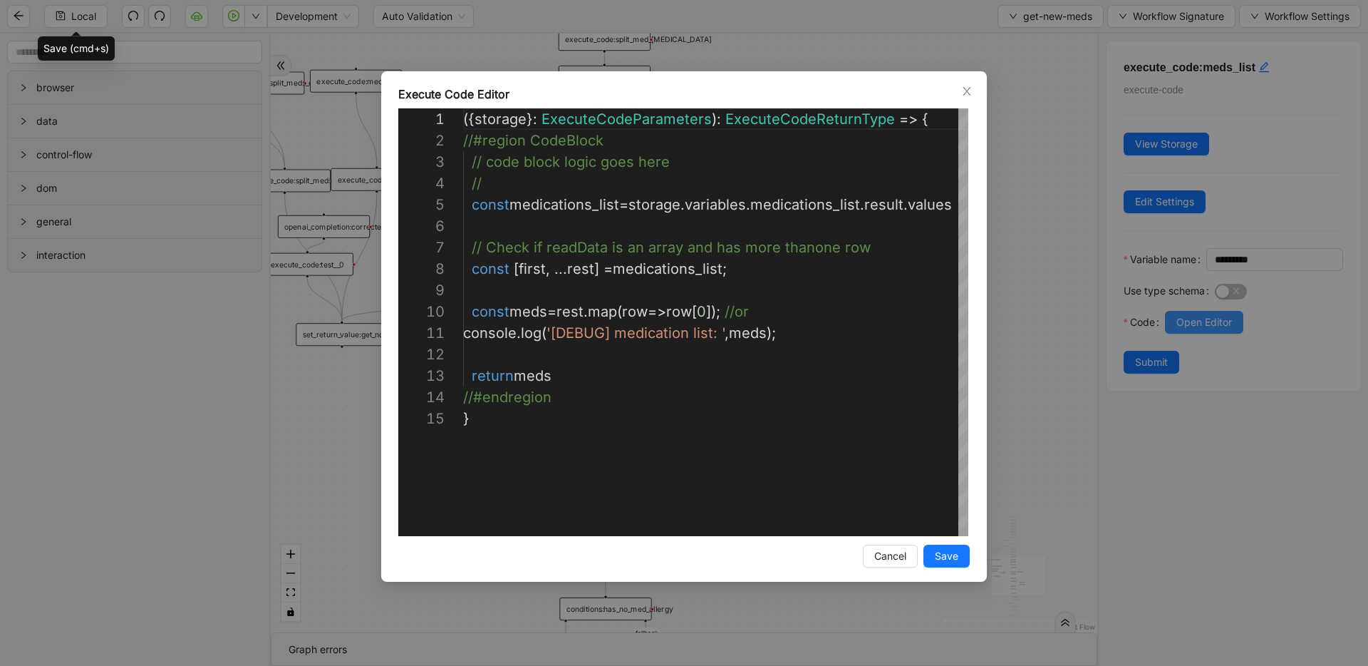
scroll to position [214, 0]
click at [971, 91] on icon "close" at bounding box center [967, 91] width 11 height 11
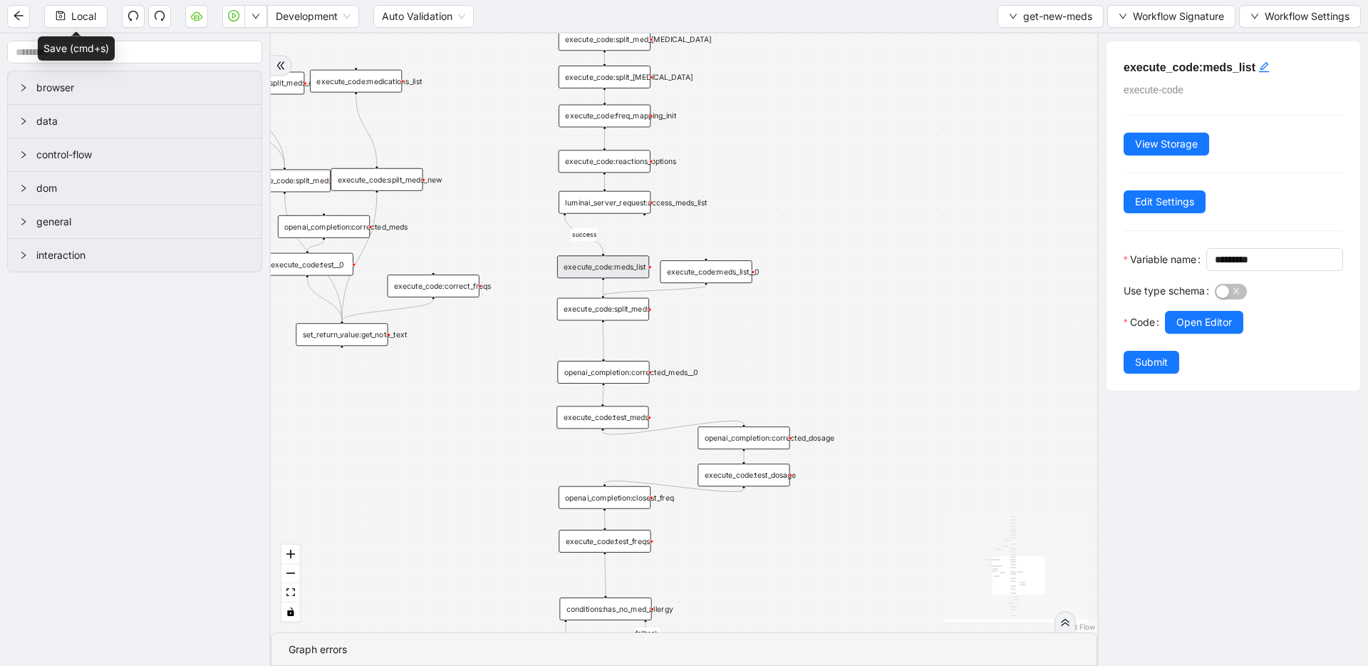
click at [897, 176] on div "fallback fallback No Clinical Intake note Clinical Intake success fallback fall…" at bounding box center [684, 332] width 827 height 599
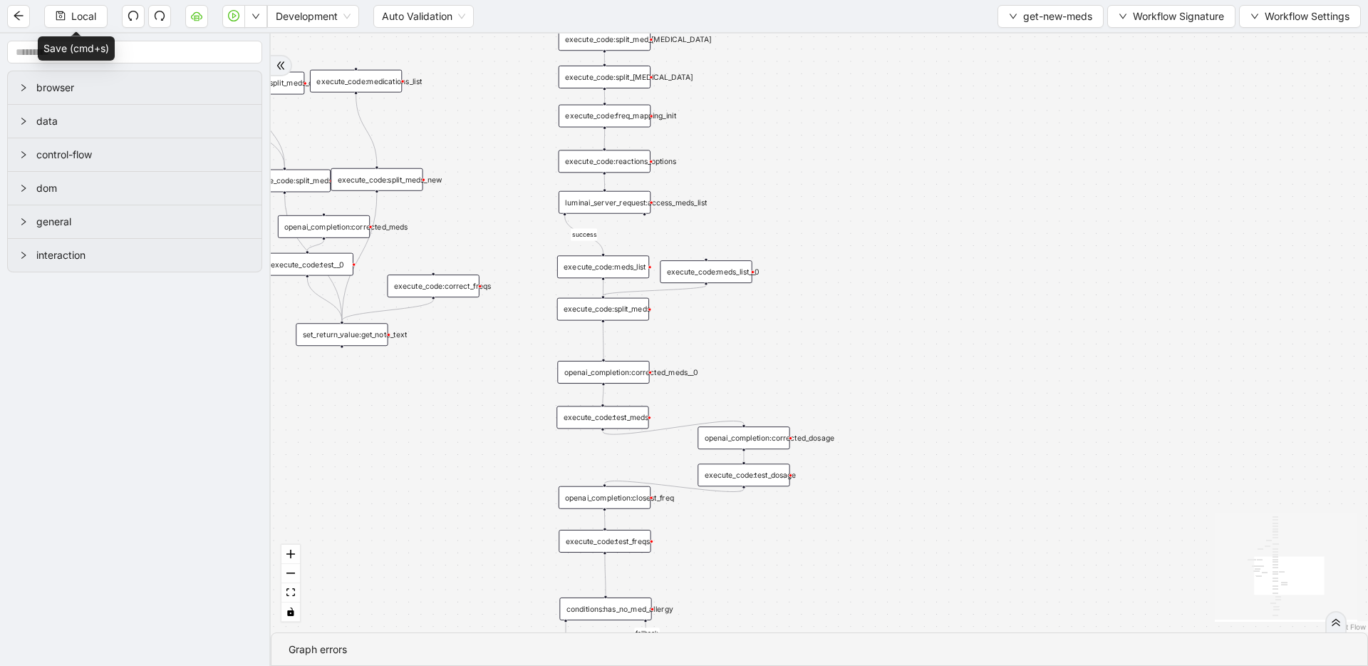
click at [595, 217] on div "fallback fallback No Clinical Intake note Clinical Intake success fallback fall…" at bounding box center [820, 332] width 1098 height 599
click at [596, 207] on div "luminai_server_request:access_meds_list" at bounding box center [605, 202] width 92 height 23
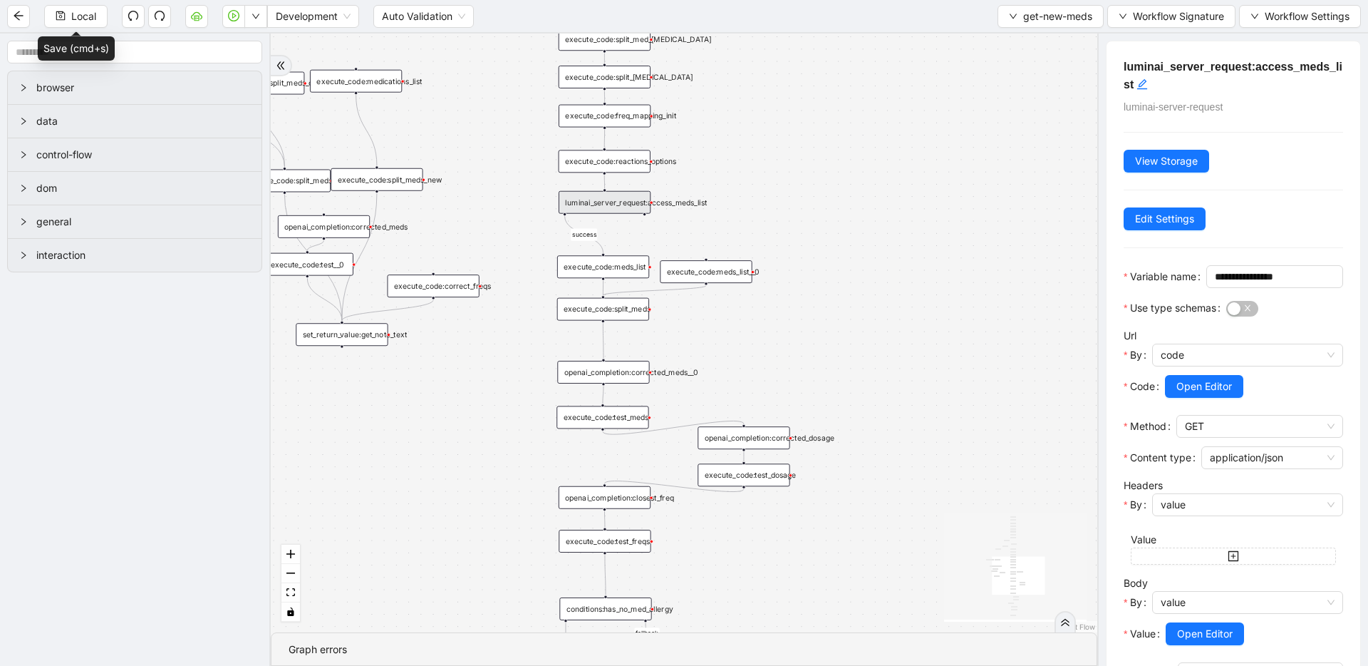
click at [651, 203] on div "luminai_server_request:access_meds_list" at bounding box center [605, 202] width 92 height 23
click at [715, 190] on div "fallback fallback No Clinical Intake note Clinical Intake success fallback fall…" at bounding box center [684, 332] width 827 height 599
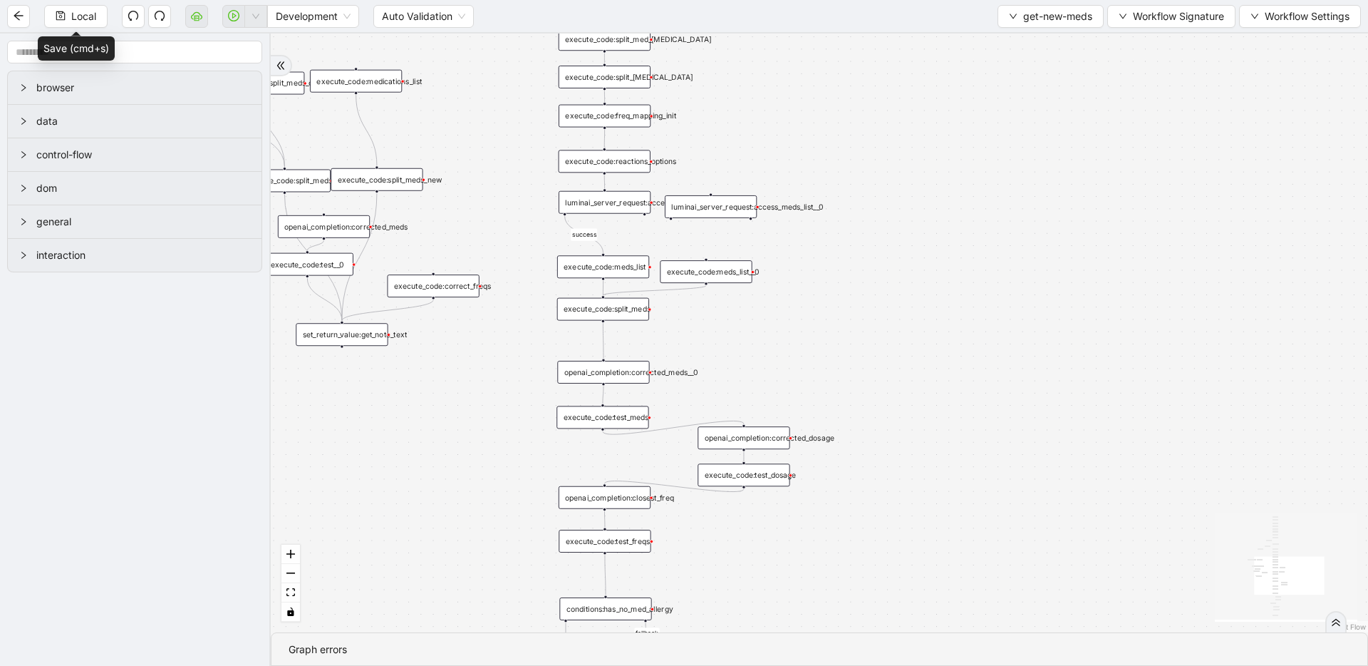
drag, startPoint x: 767, startPoint y: 202, endPoint x: 723, endPoint y: 201, distance: 43.5
click at [722, 202] on div "luminai_server_request:access_meds_list__0" at bounding box center [711, 206] width 92 height 23
click at [607, 215] on div "fallback fallback No Clinical Intake note Clinical Intake success fallback fall…" at bounding box center [820, 332] width 1098 height 599
click at [612, 203] on div "luminai_server_request:access_meds_list" at bounding box center [605, 202] width 92 height 23
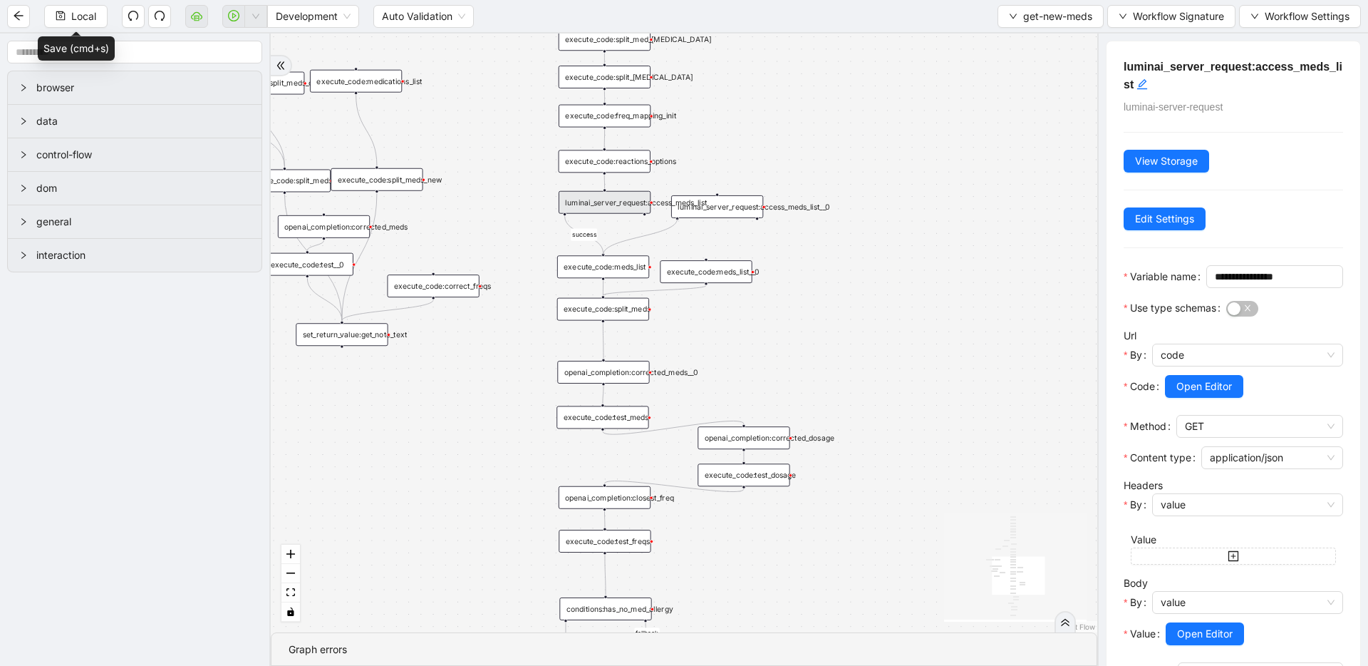
drag, startPoint x: 677, startPoint y: 219, endPoint x: 635, endPoint y: 207, distance: 43.8
click at [635, 207] on div "luminai_server_request:access_meds_list" at bounding box center [605, 202] width 92 height 23
click at [624, 260] on div "execute_code:meds_list" at bounding box center [603, 266] width 92 height 23
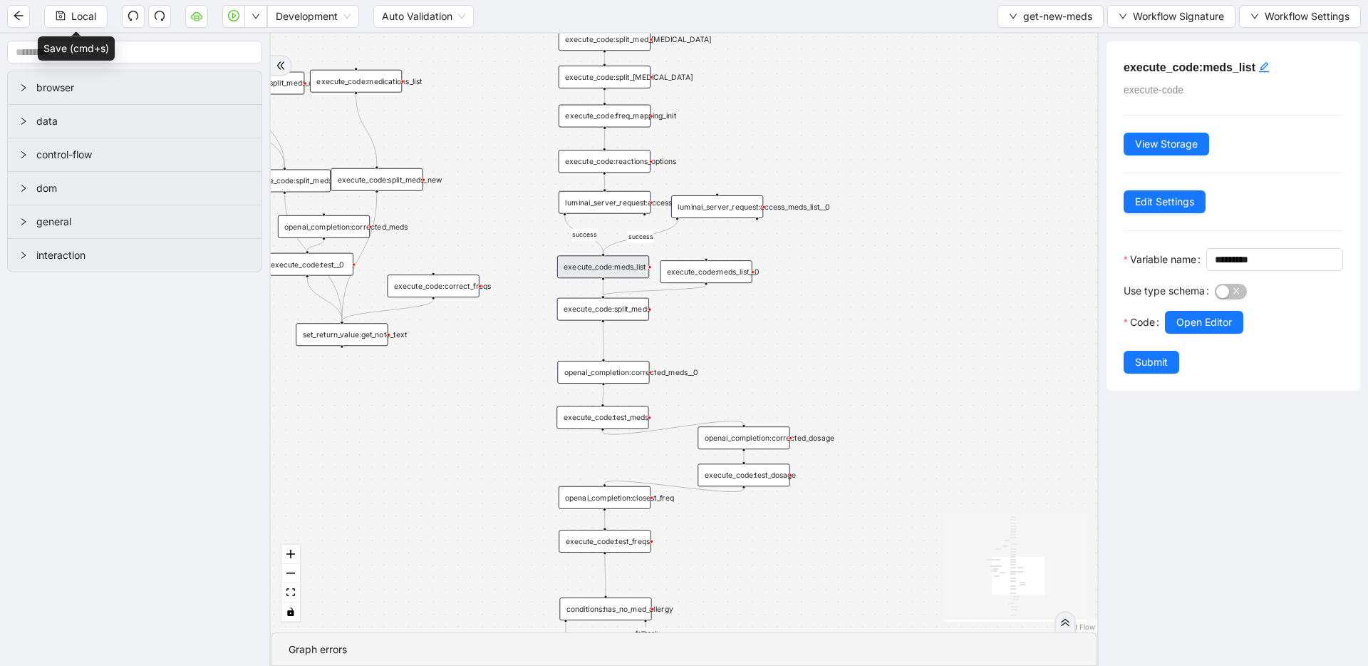
click at [624, 210] on div "luminai_server_request:access_meds_list" at bounding box center [605, 202] width 92 height 23
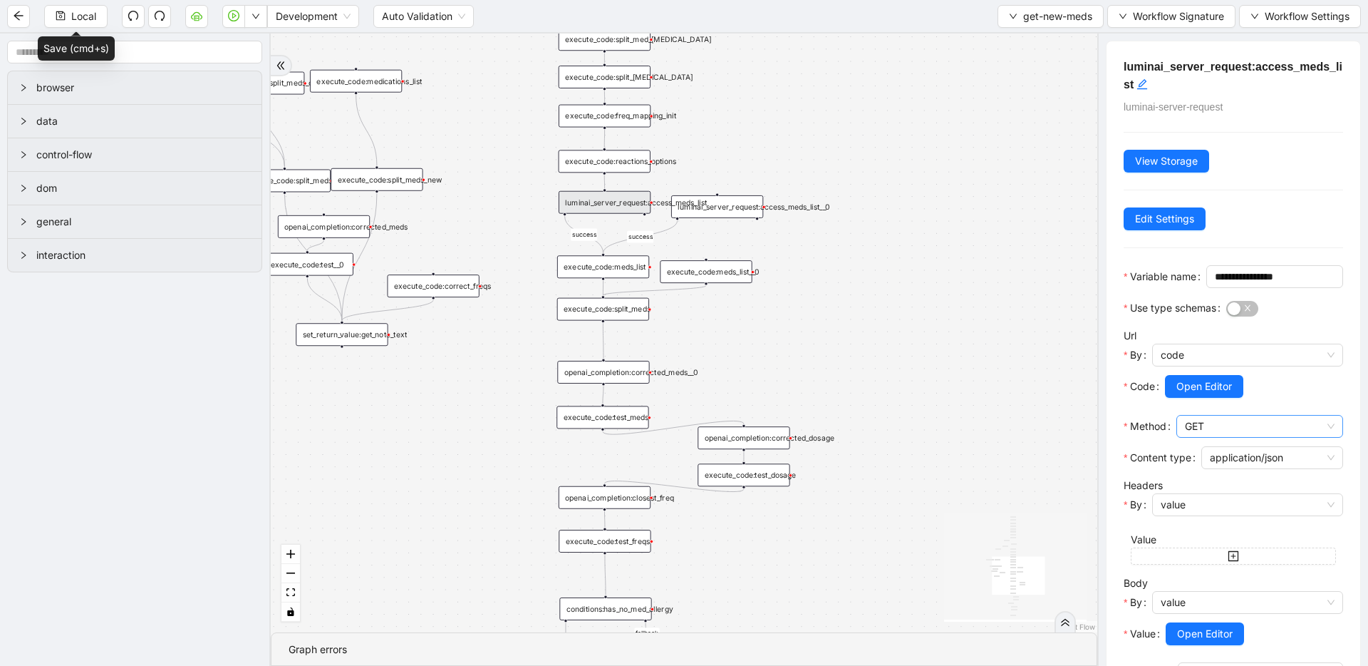
scroll to position [105, 0]
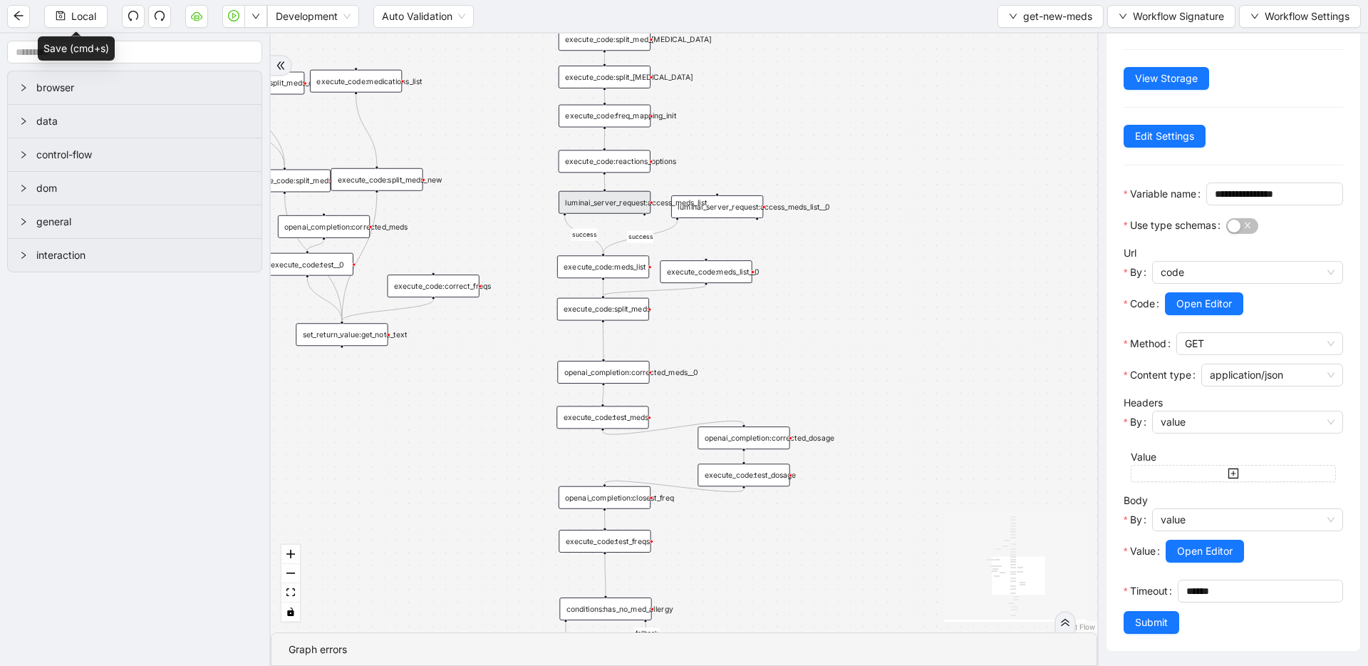
click at [1204, 316] on div at bounding box center [1254, 323] width 178 height 17
click at [1183, 305] on span "Open Editor" at bounding box center [1205, 304] width 56 height 16
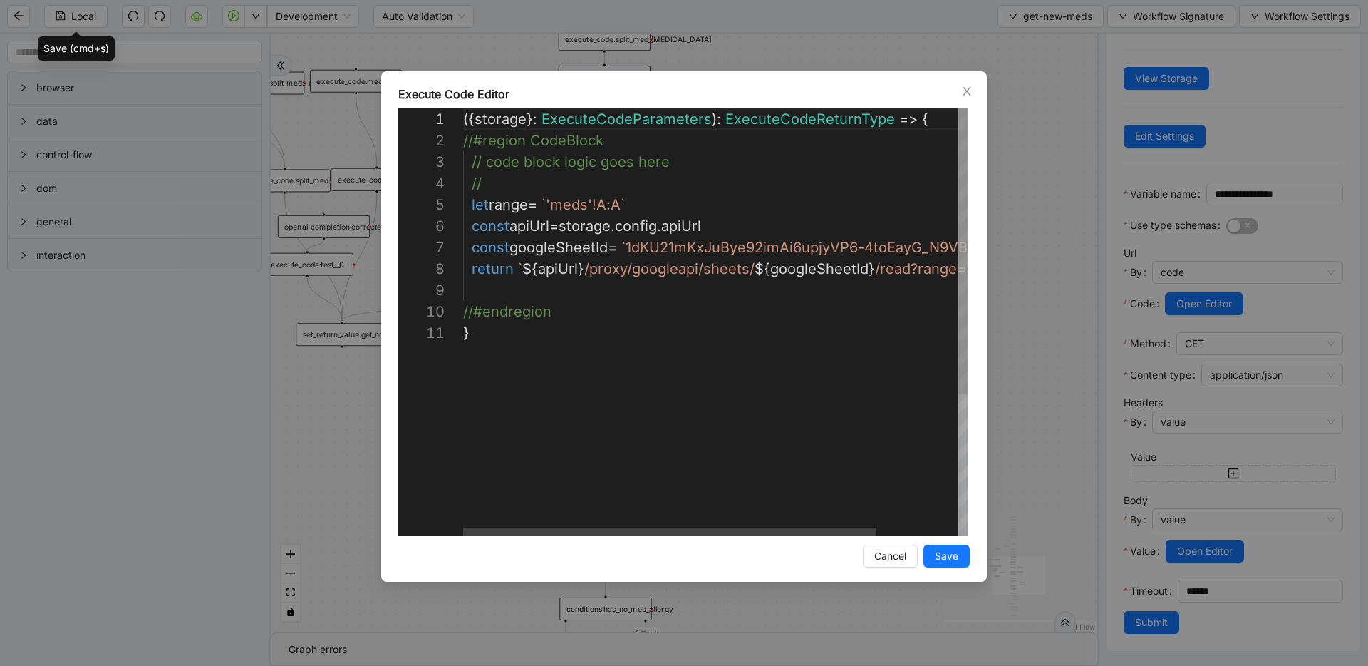
scroll to position [86, 130]
click at [594, 202] on div "({ storage }: ExecuteCodeParameters ): ExecuteCodeReturnType => { //#region Cod…" at bounding box center [765, 428] width 605 height 641
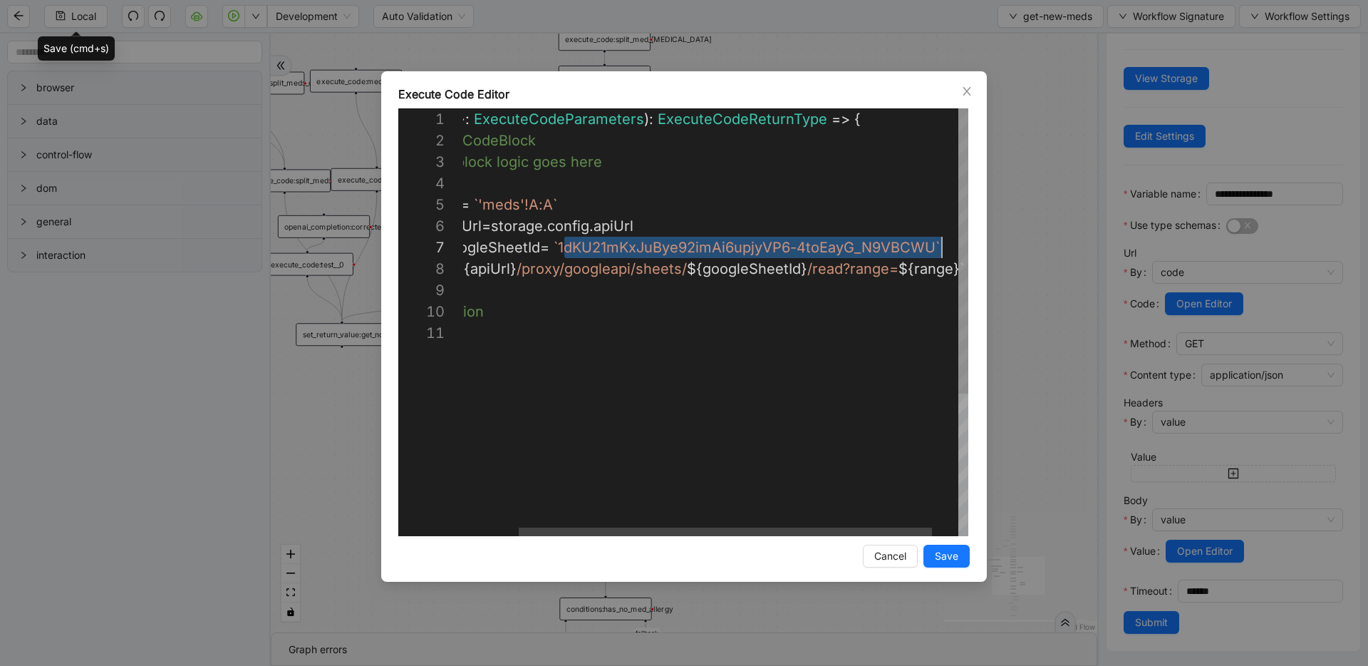
drag, startPoint x: 631, startPoint y: 246, endPoint x: 943, endPoint y: 246, distance: 311.5
paste textarea "Editor content;Press Alt+F1 for Accessibility Options."
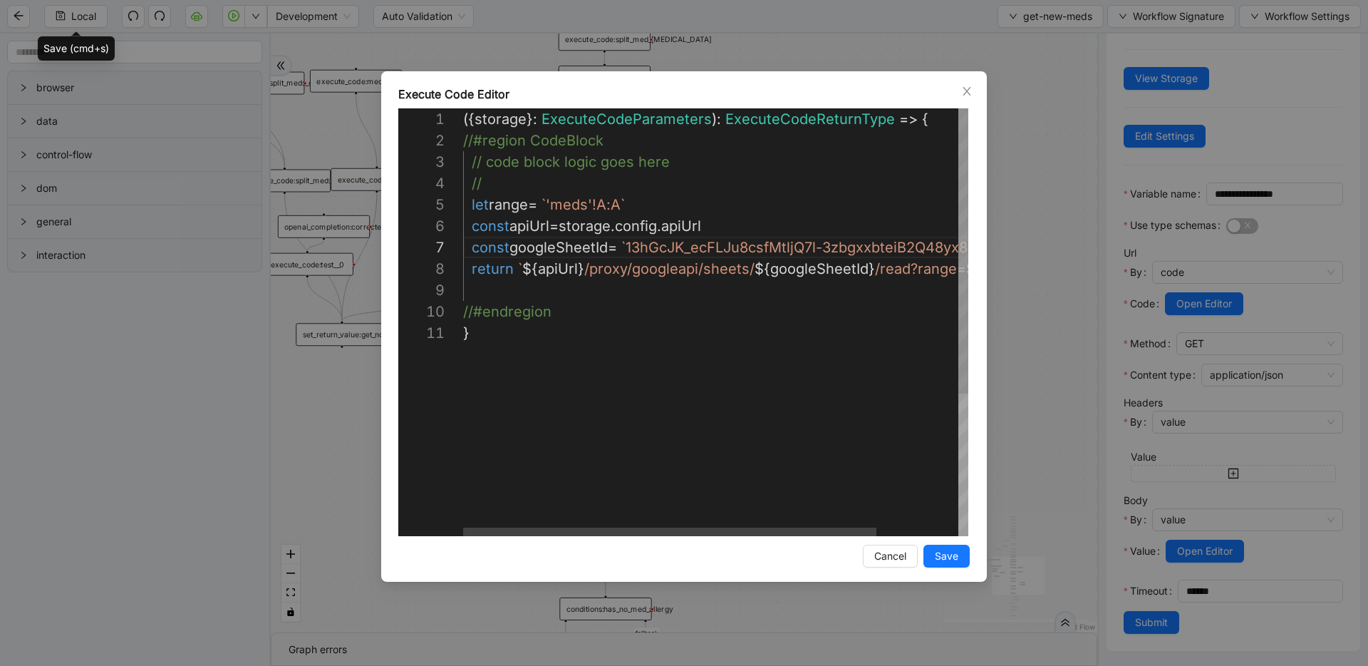
click at [589, 205] on div "({ storage }: ExecuteCodeParameters ): ExecuteCodeReturnType => { //#region Cod…" at bounding box center [765, 428] width 605 height 641
click at [582, 204] on div "({ storage }: ExecuteCodeParameters ): ExecuteCodeReturnType => { //#region Cod…" at bounding box center [765, 428] width 605 height 641
type textarea "**********"
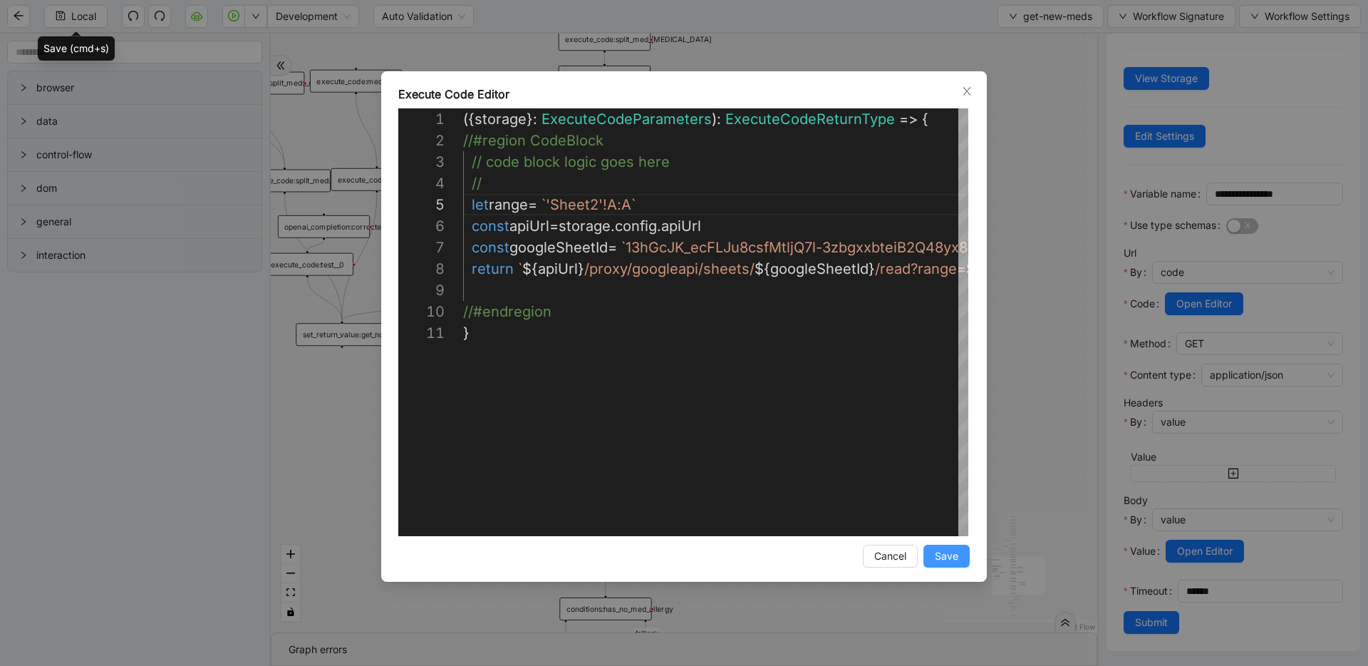
click at [956, 549] on span "Save" at bounding box center [947, 556] width 24 height 16
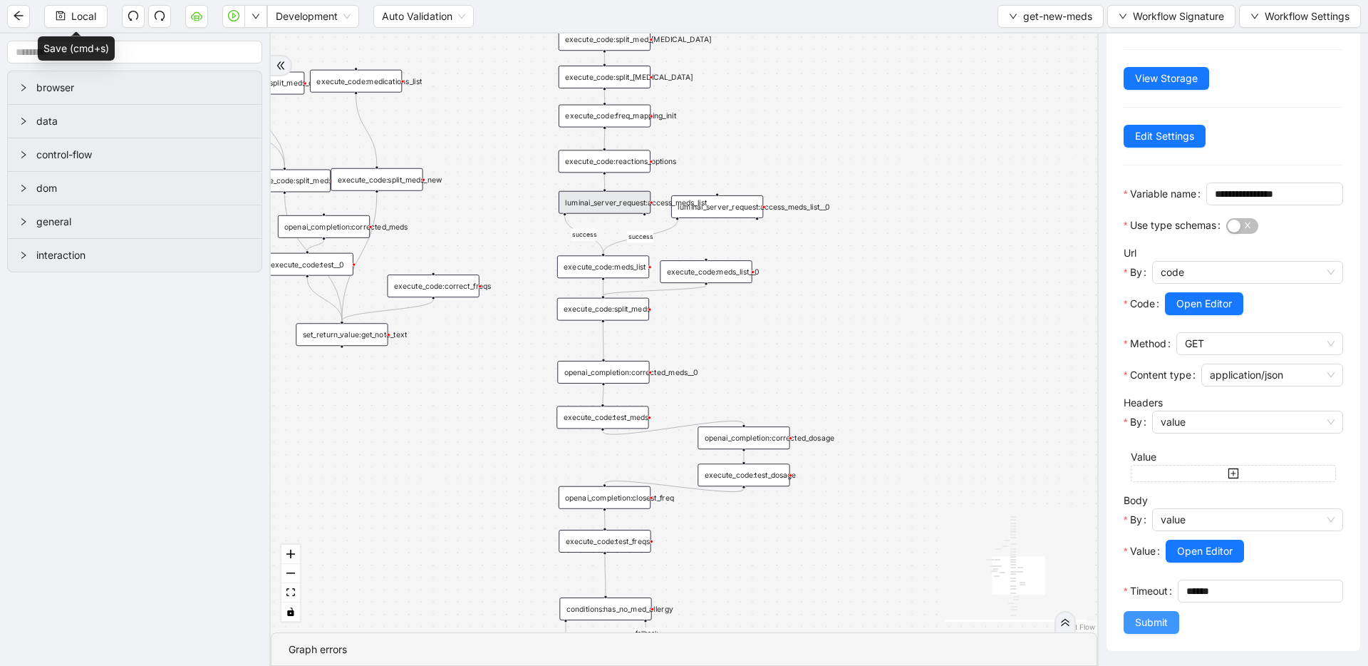
click at [1156, 619] on span "Submit" at bounding box center [1151, 622] width 33 height 16
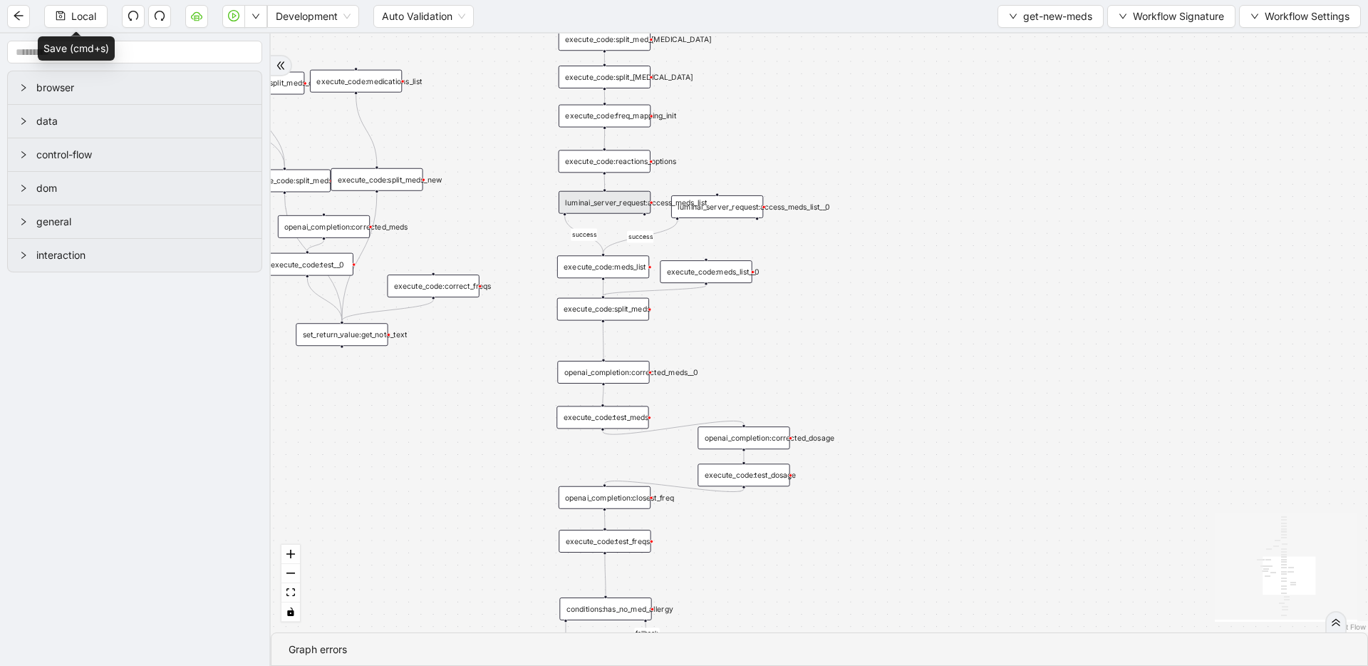
scroll to position [0, 0]
click at [88, 14] on span "Local" at bounding box center [83, 17] width 25 height 16
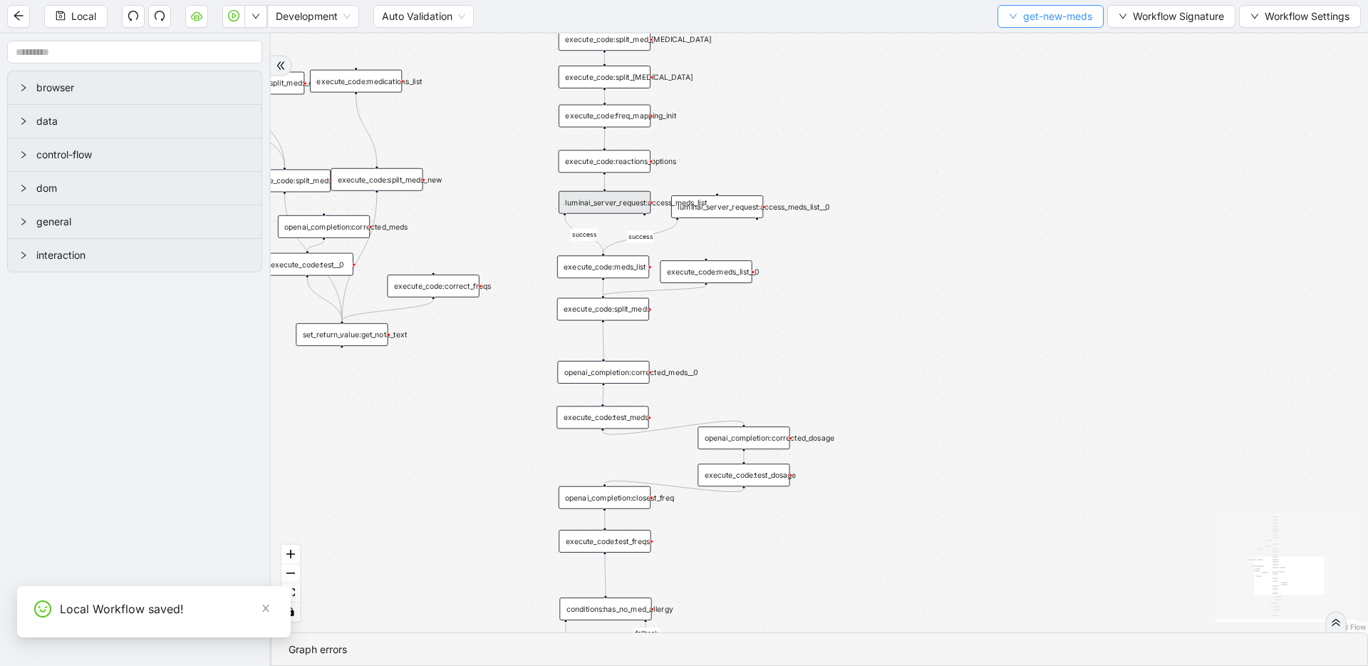
click at [1024, 9] on span "get-new-meds" at bounding box center [1058, 17] width 69 height 16
click at [1010, 39] on span "Select" at bounding box center [1048, 44] width 84 height 16
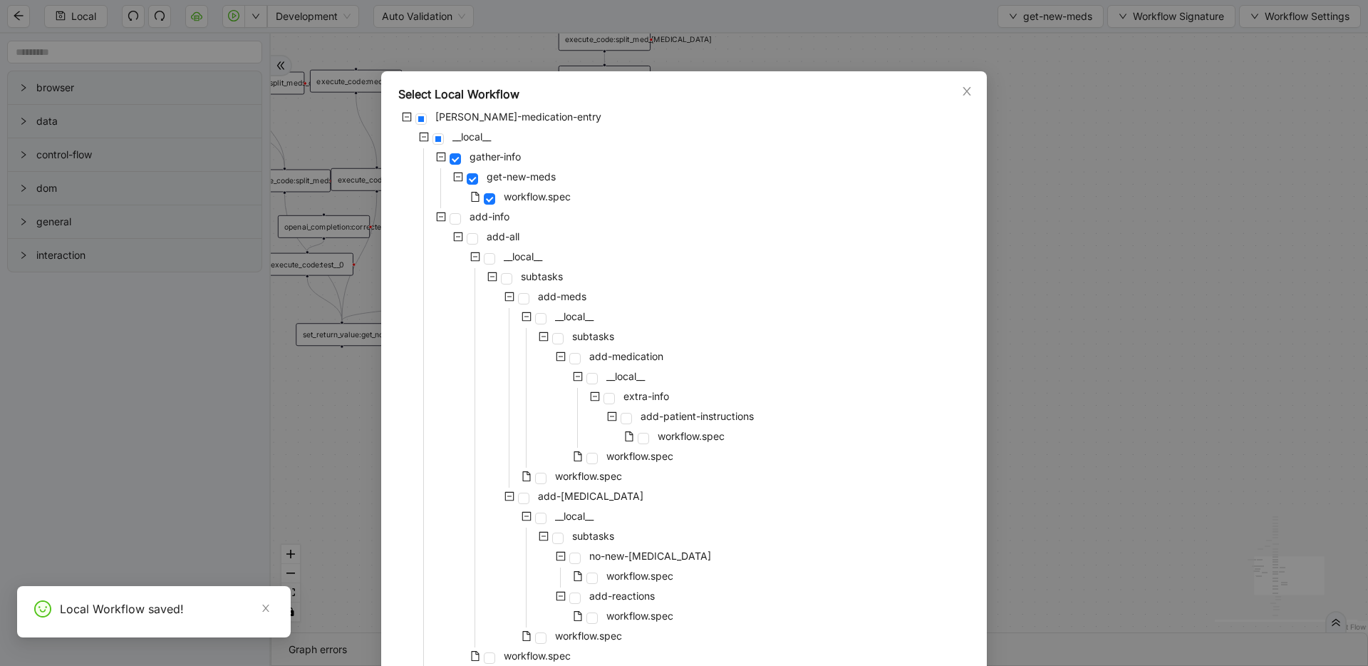
scroll to position [84, 0]
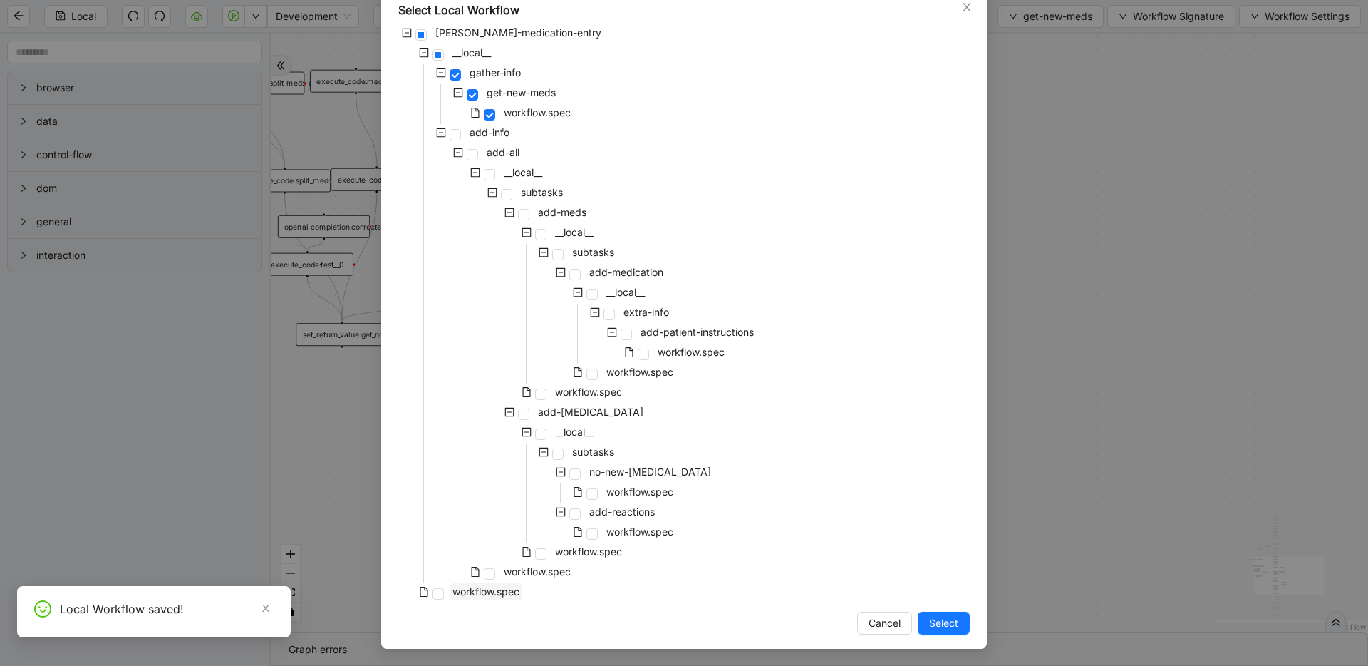
click at [502, 589] on span "workflow.spec" at bounding box center [486, 591] width 67 height 12
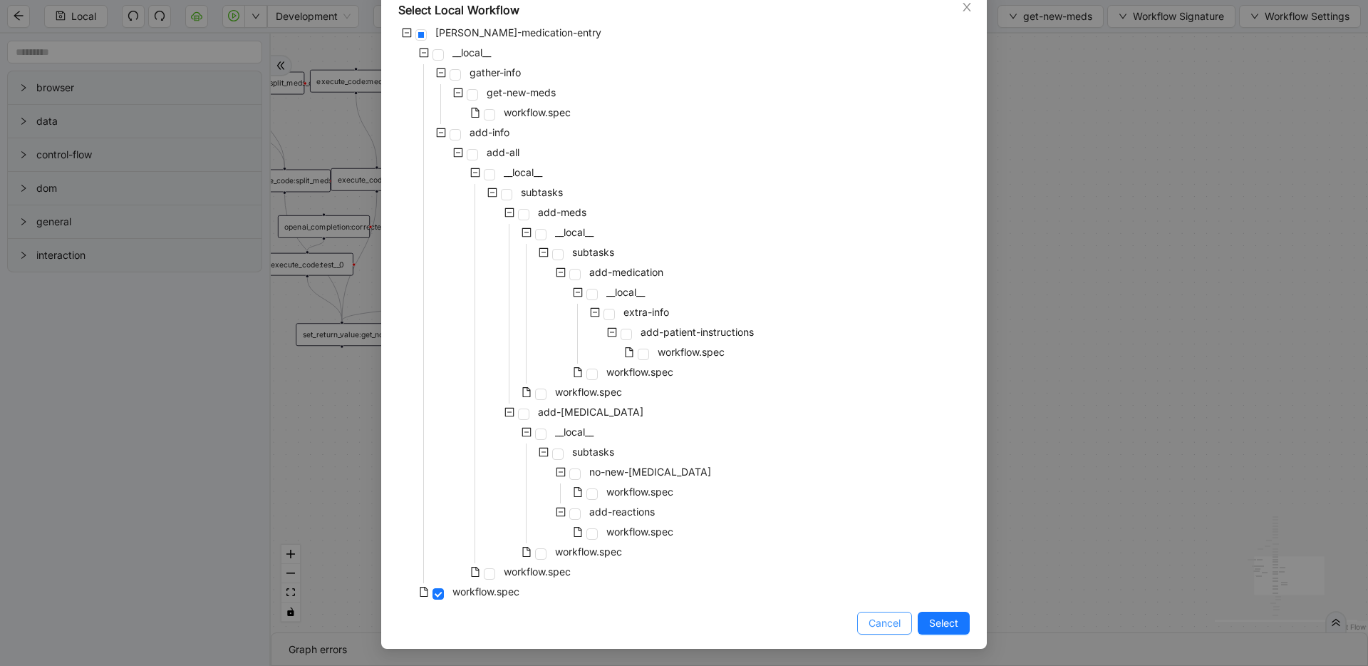
click at [879, 622] on span "Cancel" at bounding box center [885, 623] width 32 height 16
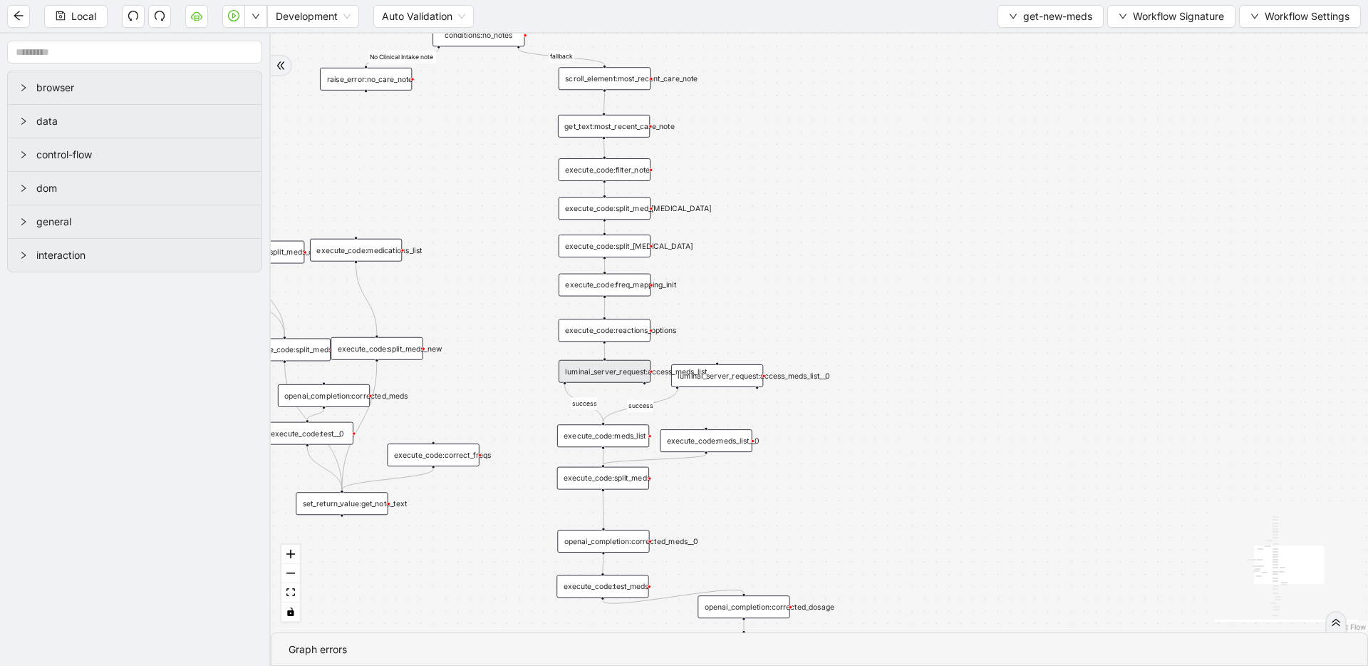
drag, startPoint x: 890, startPoint y: 279, endPoint x: 890, endPoint y: 614, distance: 335.0
click at [890, 614] on div "fallback fallback No Clinical Intake note Clinical Intake success fallback fall…" at bounding box center [820, 332] width 1098 height 599
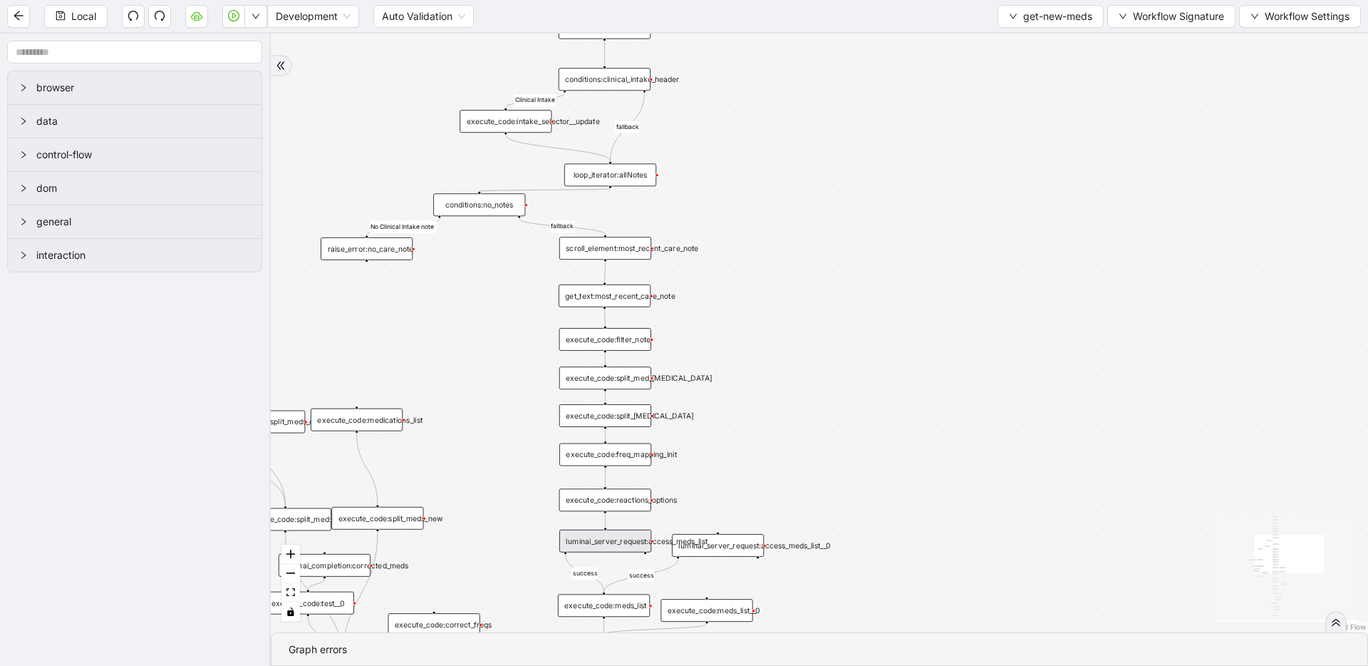
drag, startPoint x: 843, startPoint y: 235, endPoint x: 854, endPoint y: 423, distance: 188.5
click at [854, 423] on div "fallback fallback No Clinical Intake note Clinical Intake success fallback fall…" at bounding box center [820, 332] width 1098 height 599
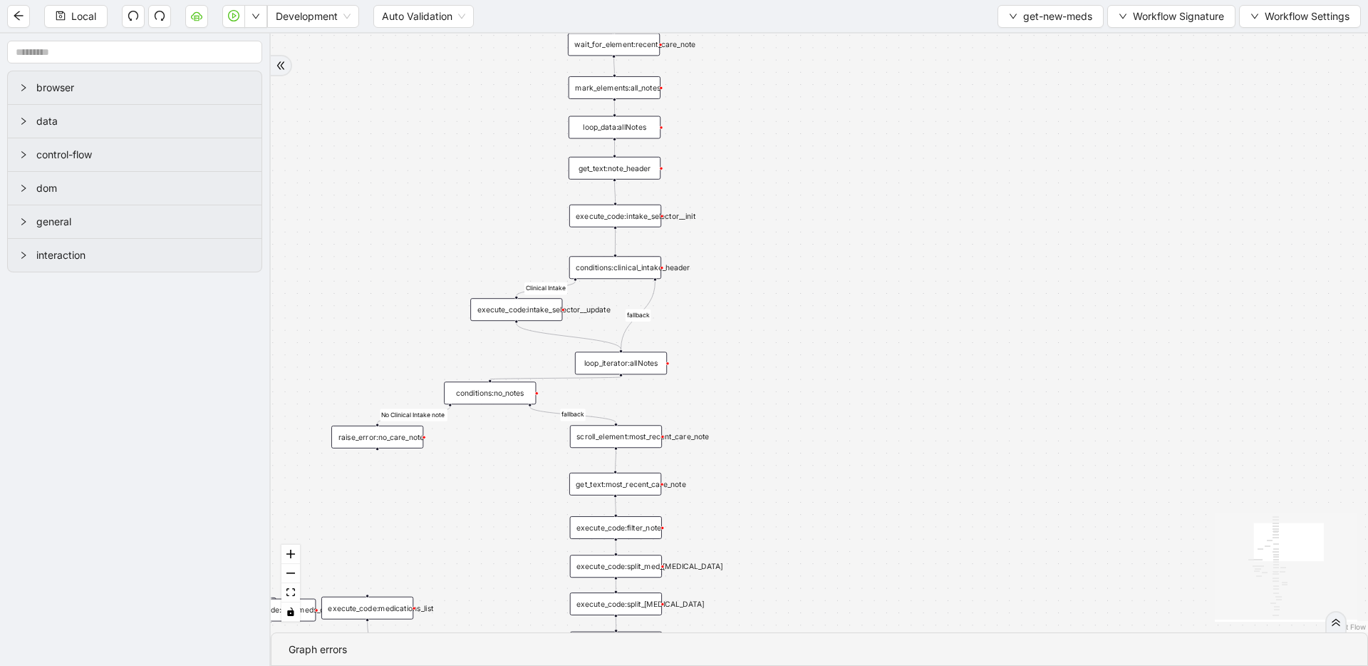
click at [615, 252] on icon "Edge from execute_code:intake_selector__init to conditions:clinical_intake_head…" at bounding box center [615, 242] width 0 height 24
click at [615, 263] on div "conditions:clinical_intake_header" at bounding box center [615, 267] width 92 height 23
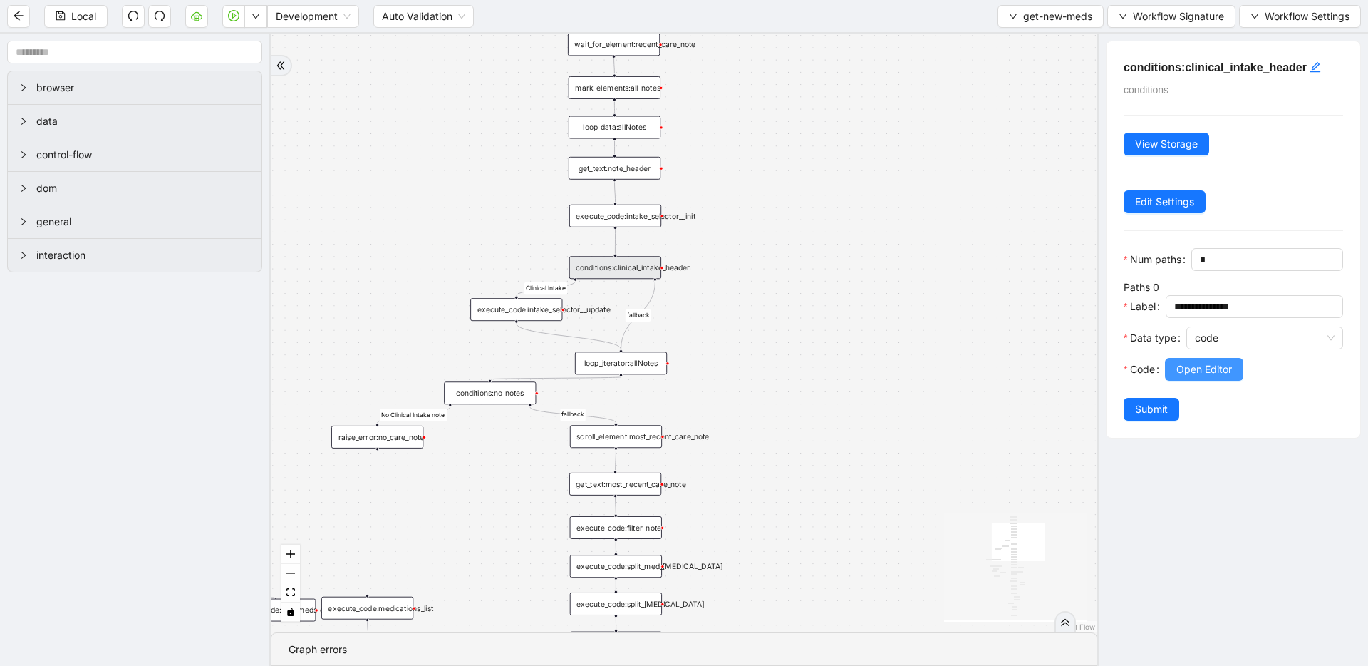
click at [1218, 366] on span "Open Editor" at bounding box center [1205, 369] width 56 height 16
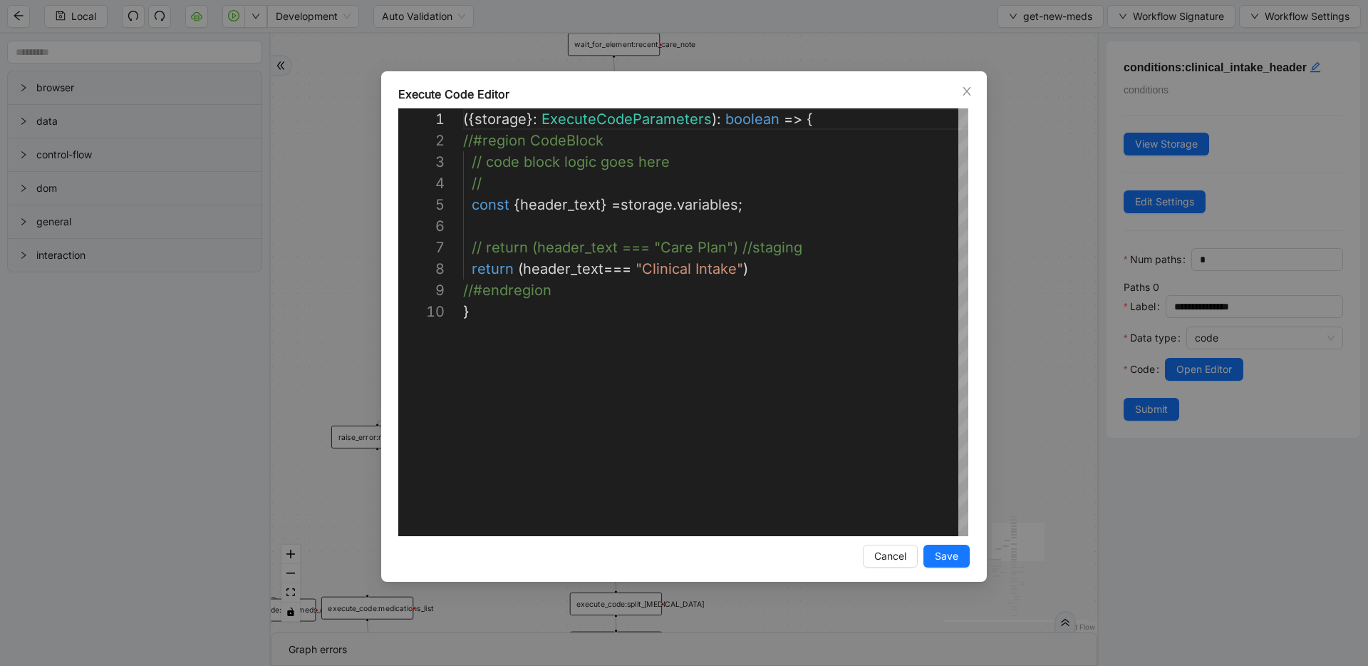
scroll to position [192, 0]
click at [772, 250] on div "({ storage }: ExecuteCodeParameters ): boolean => { //#region CodeBlock // code…" at bounding box center [715, 418] width 505 height 620
click at [756, 266] on div "({ storage }: ExecuteCodeParameters ): boolean => { //#region CodeBlock // code…" at bounding box center [715, 418] width 505 height 620
type textarea "**********"
click at [926, 517] on div "({ storage }: ExecuteCodeParameters ): boolean => { //#region CodeBlock // code…" at bounding box center [715, 418] width 505 height 620
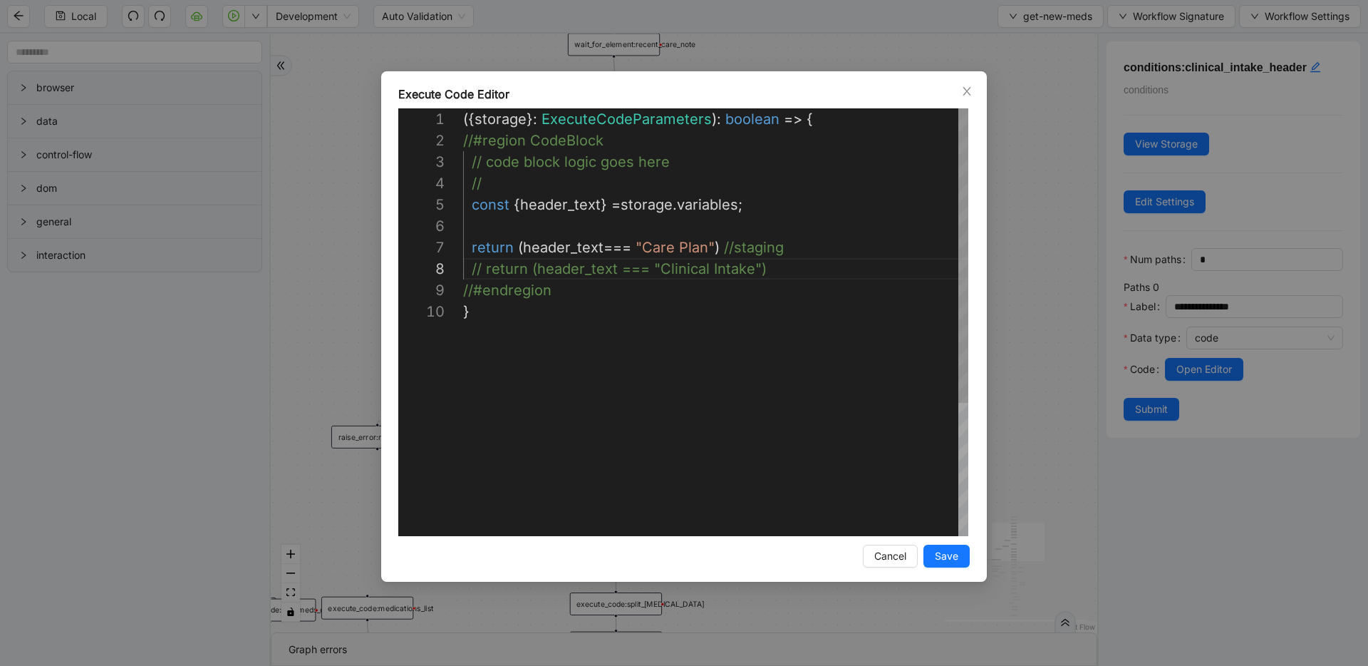
scroll to position [192, 6]
click at [929, 540] on div "**********" at bounding box center [684, 326] width 606 height 510
click at [937, 548] on span "Save" at bounding box center [947, 556] width 24 height 16
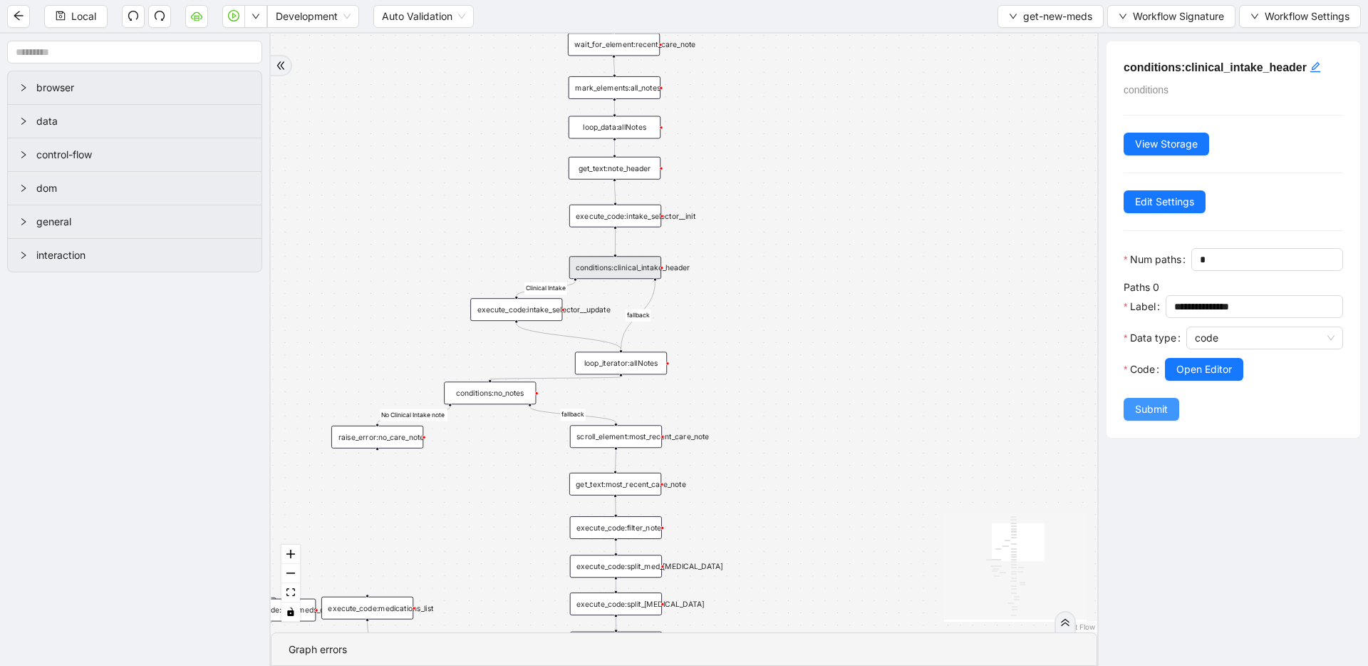
click at [1150, 409] on span "Submit" at bounding box center [1151, 409] width 33 height 16
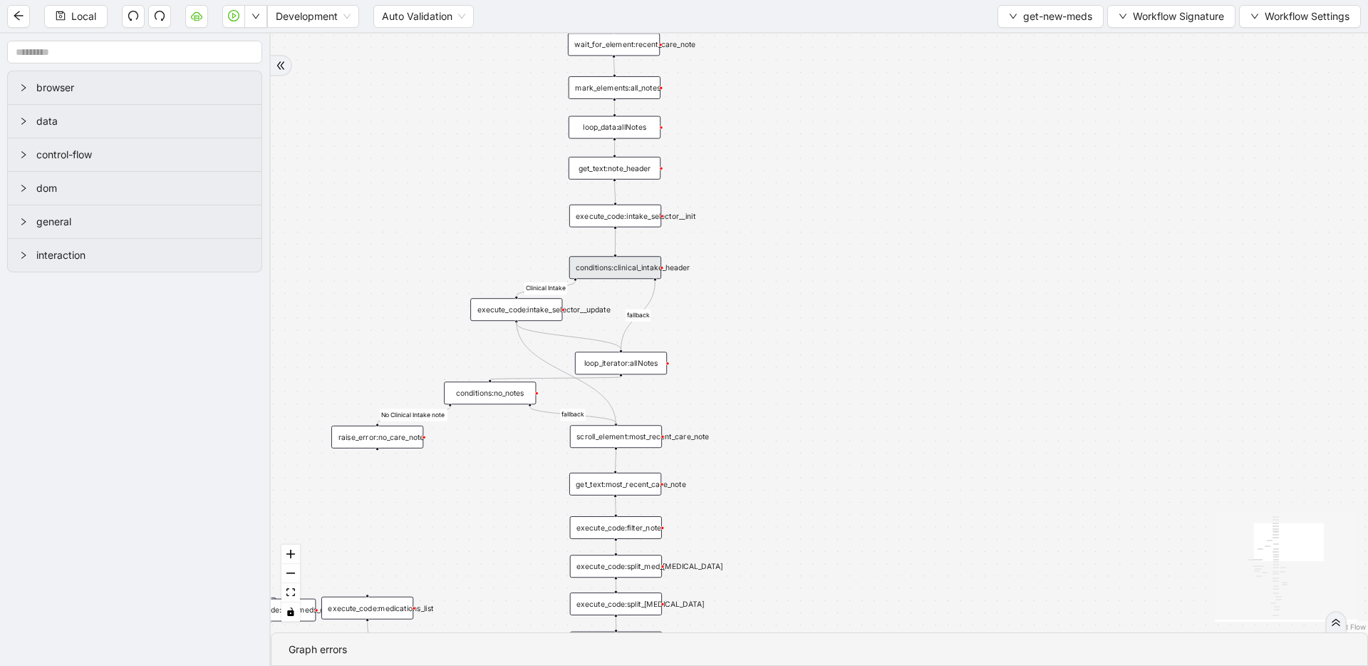
drag, startPoint x: 515, startPoint y: 321, endPoint x: 619, endPoint y: 423, distance: 145.2
click at [619, 423] on div "fallback fallback No Clinical Intake note Clinical Intake success fallback fall…" at bounding box center [820, 332] width 1098 height 599
click at [62, 21] on button "Local" at bounding box center [75, 16] width 63 height 23
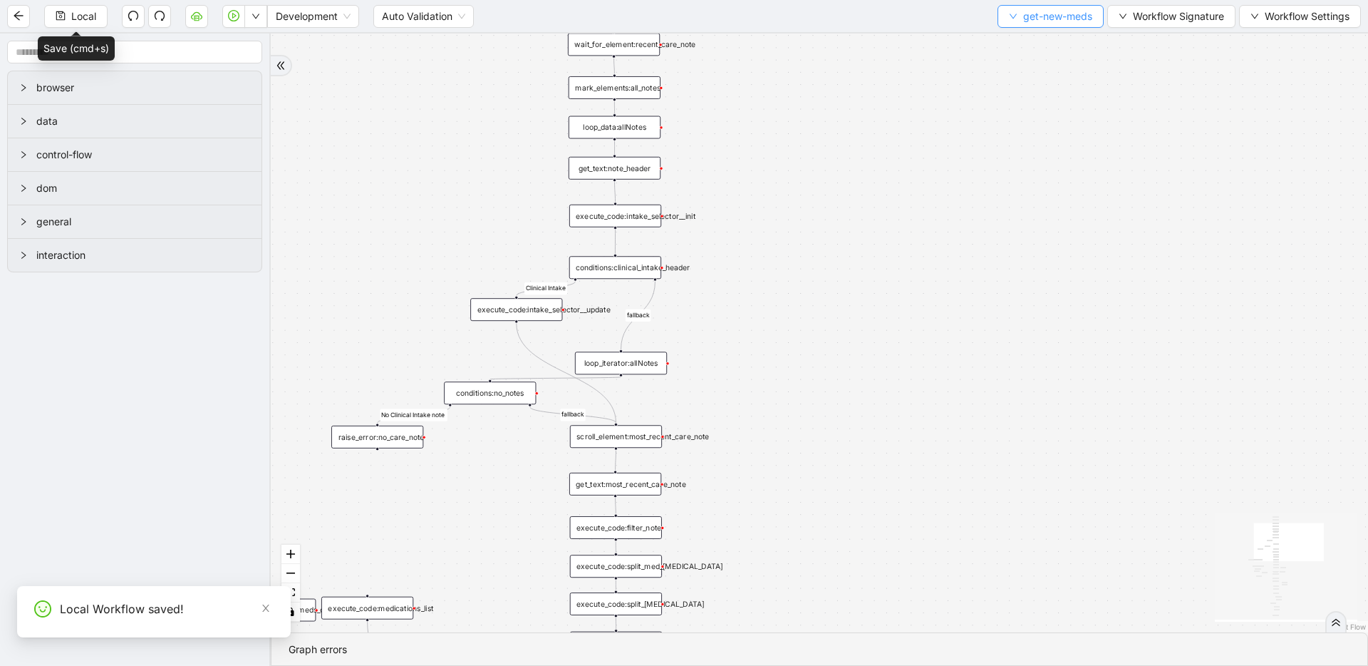
click at [1033, 16] on span "get-new-meds" at bounding box center [1058, 17] width 69 height 16
click at [1026, 33] on li "Select" at bounding box center [1047, 44] width 101 height 23
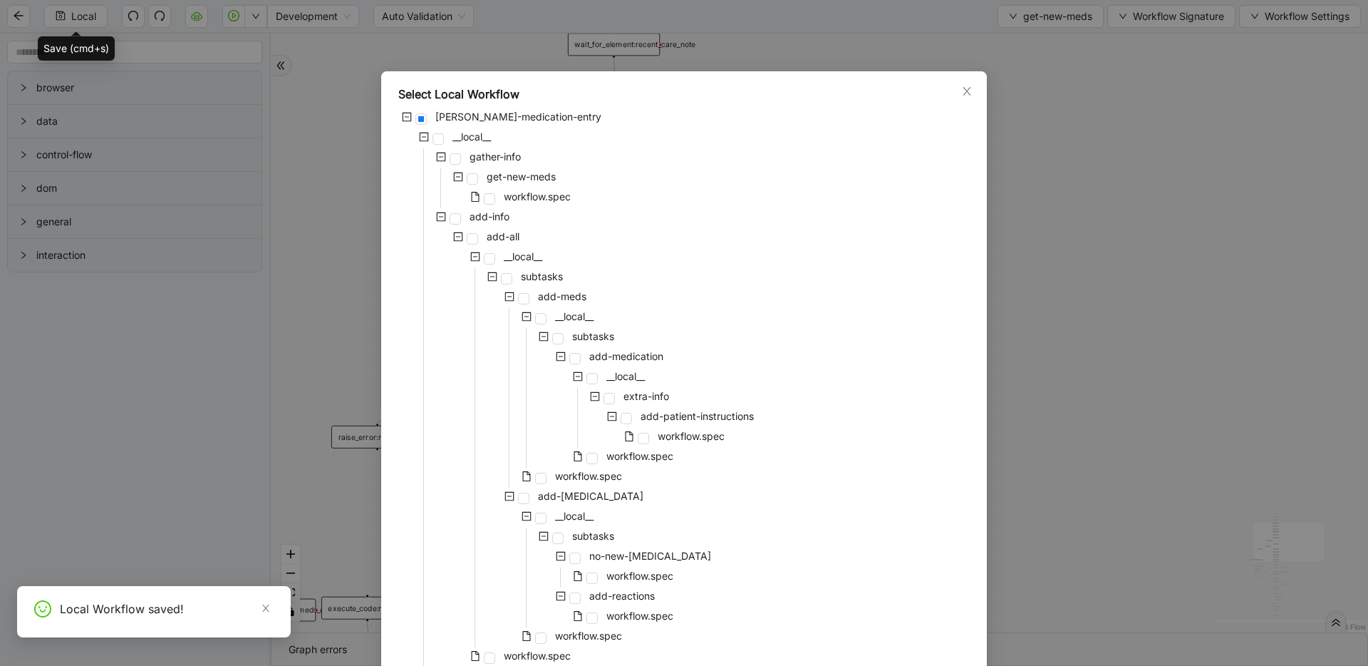
scroll to position [84, 0]
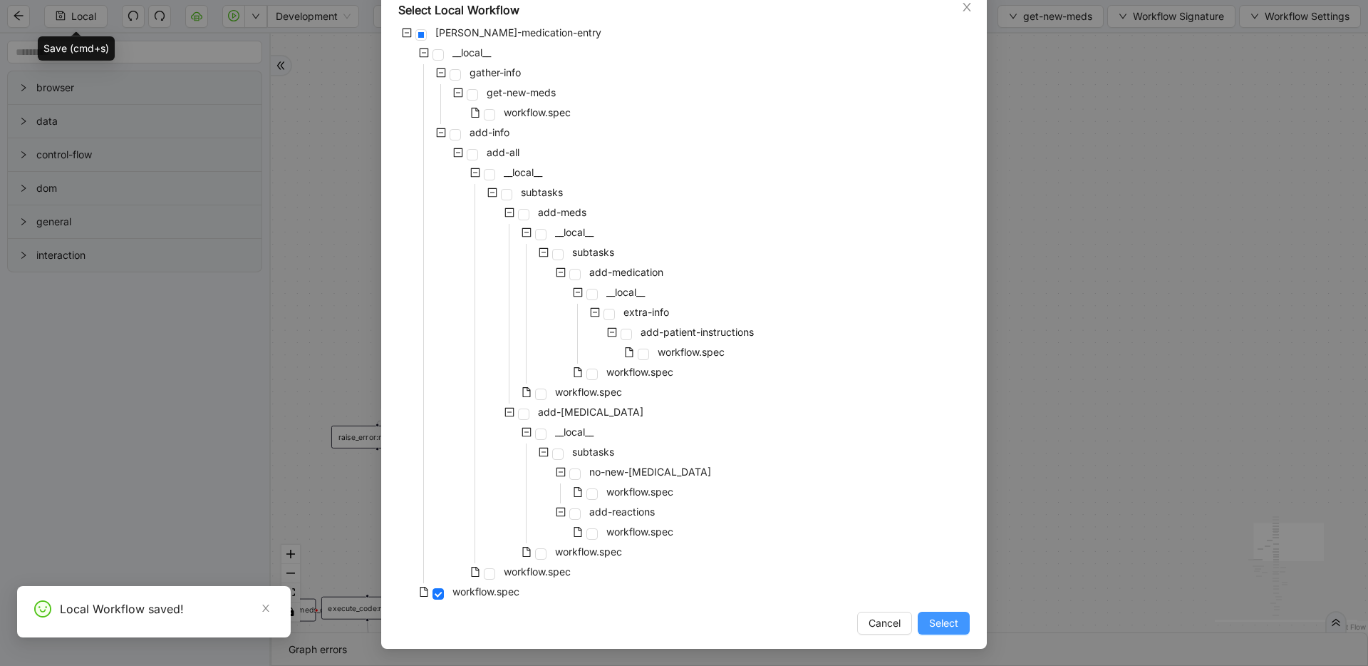
click at [942, 626] on span "Select" at bounding box center [943, 623] width 29 height 16
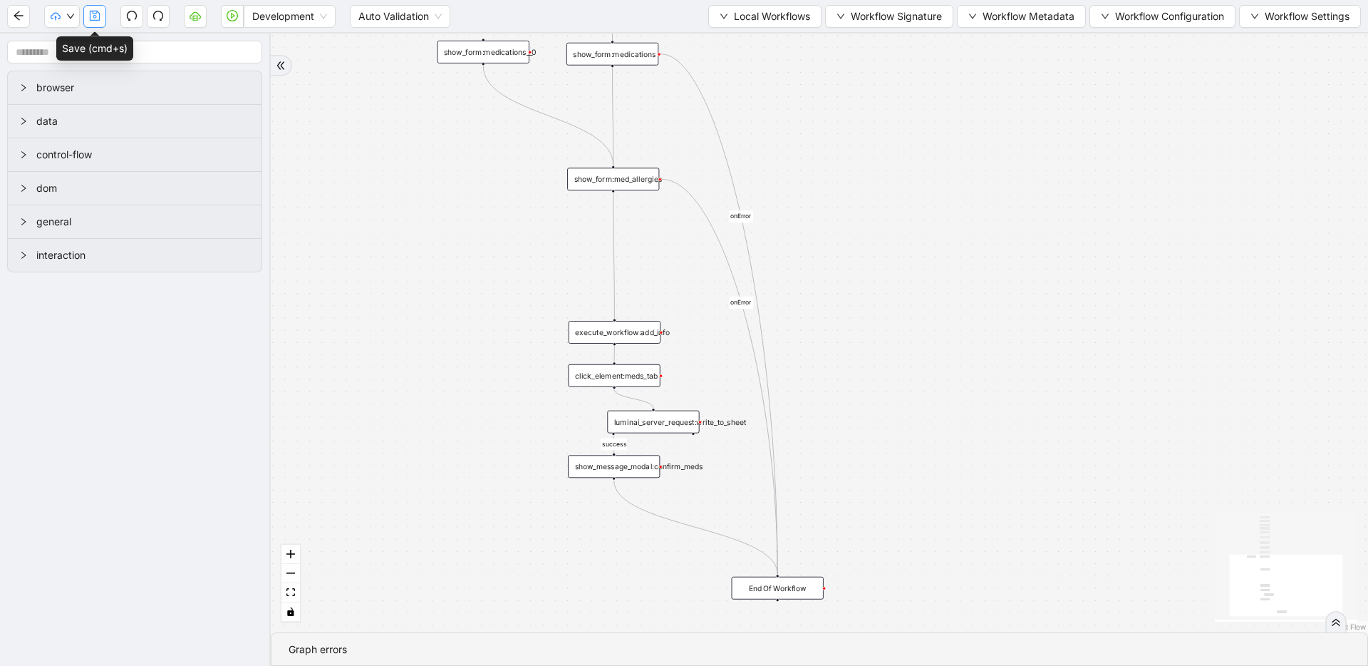
click at [96, 18] on icon "save" at bounding box center [94, 15] width 11 height 11
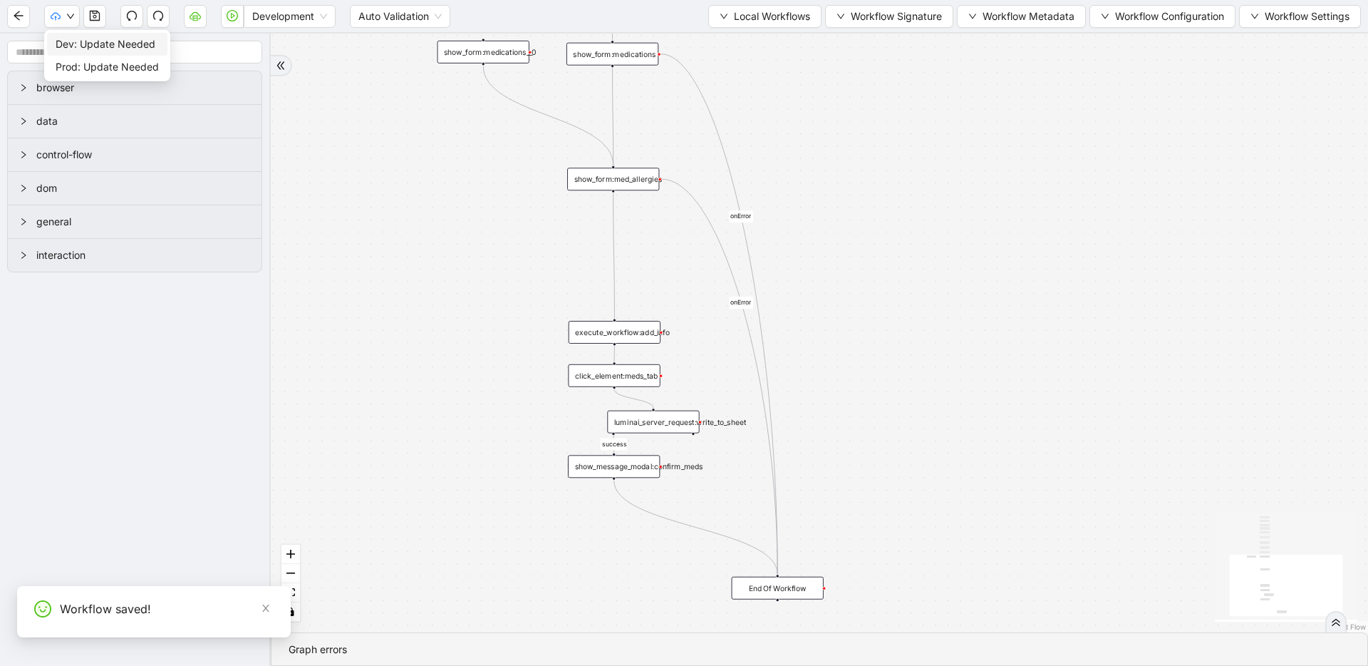
click at [66, 49] on span "Dev: Update Needed" at bounding box center [107, 44] width 103 height 16
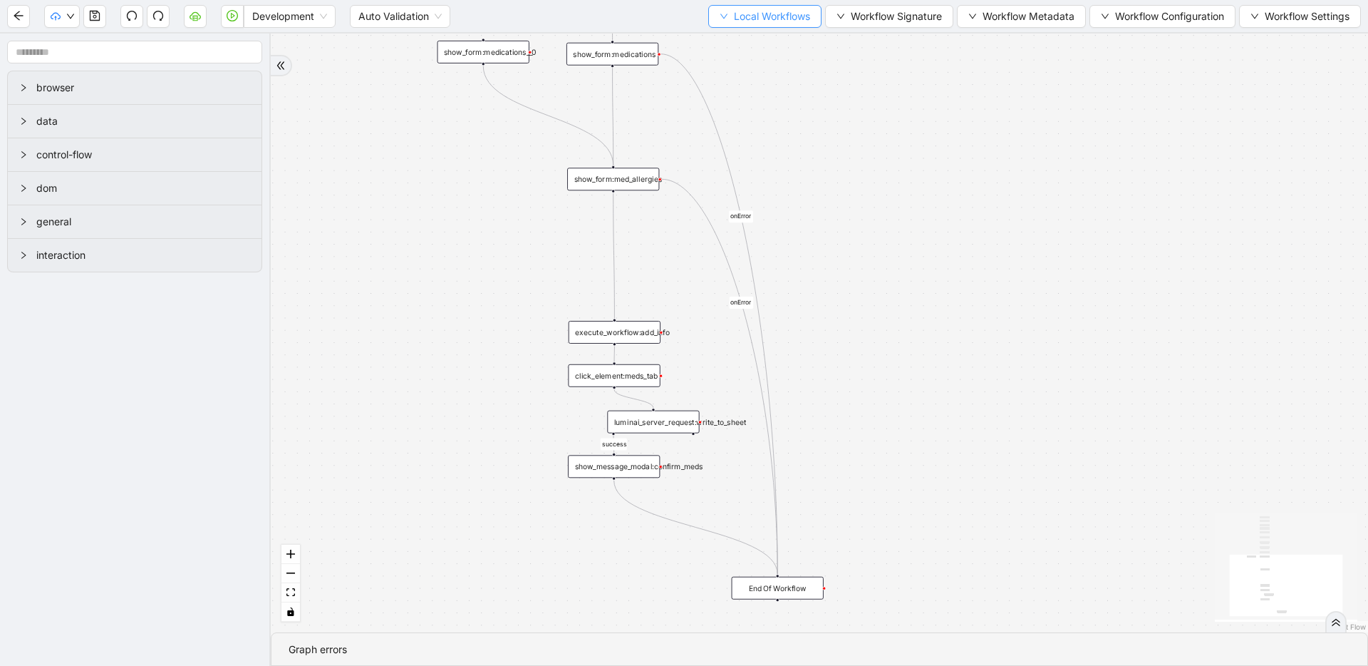
click at [734, 20] on span "Local Workflows" at bounding box center [772, 17] width 76 height 16
click at [723, 56] on li "Create" at bounding box center [758, 67] width 110 height 23
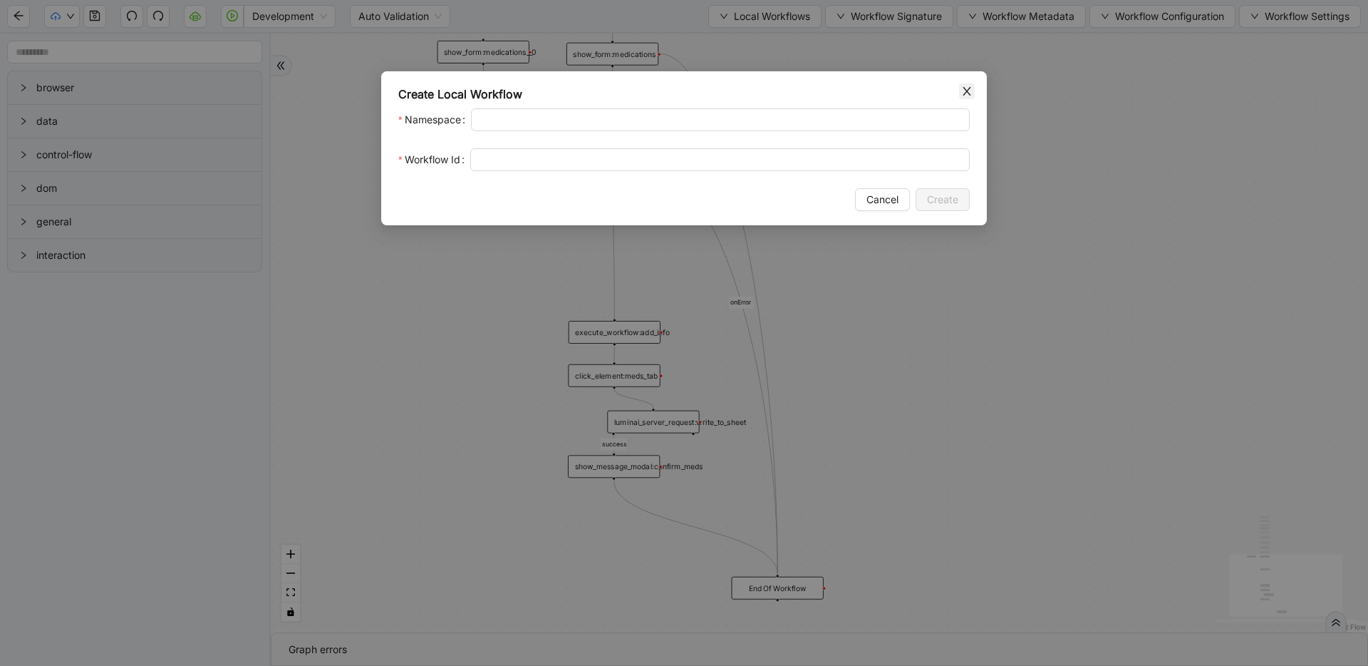
click at [967, 91] on icon "close" at bounding box center [967, 91] width 8 height 9
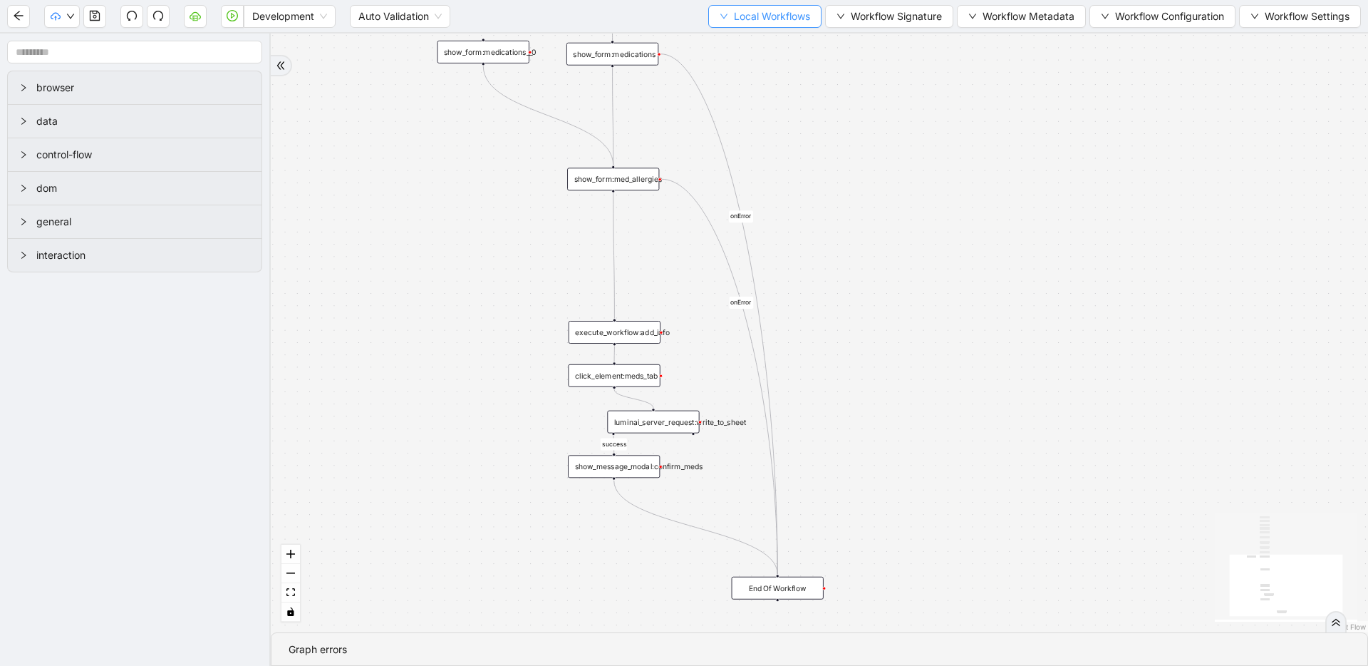
click at [774, 18] on span "Local Workflows" at bounding box center [772, 17] width 76 height 16
click at [746, 47] on span "Select" at bounding box center [758, 44] width 93 height 16
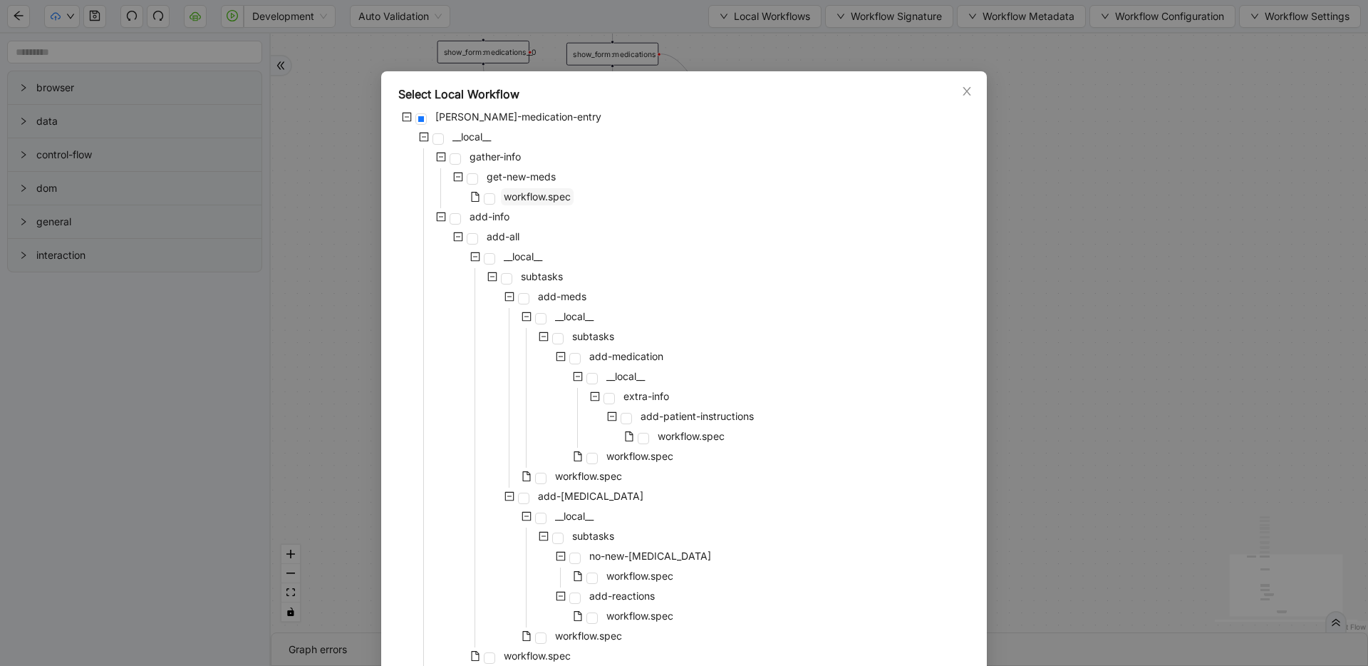
click at [540, 197] on span "workflow.spec" at bounding box center [537, 196] width 67 height 12
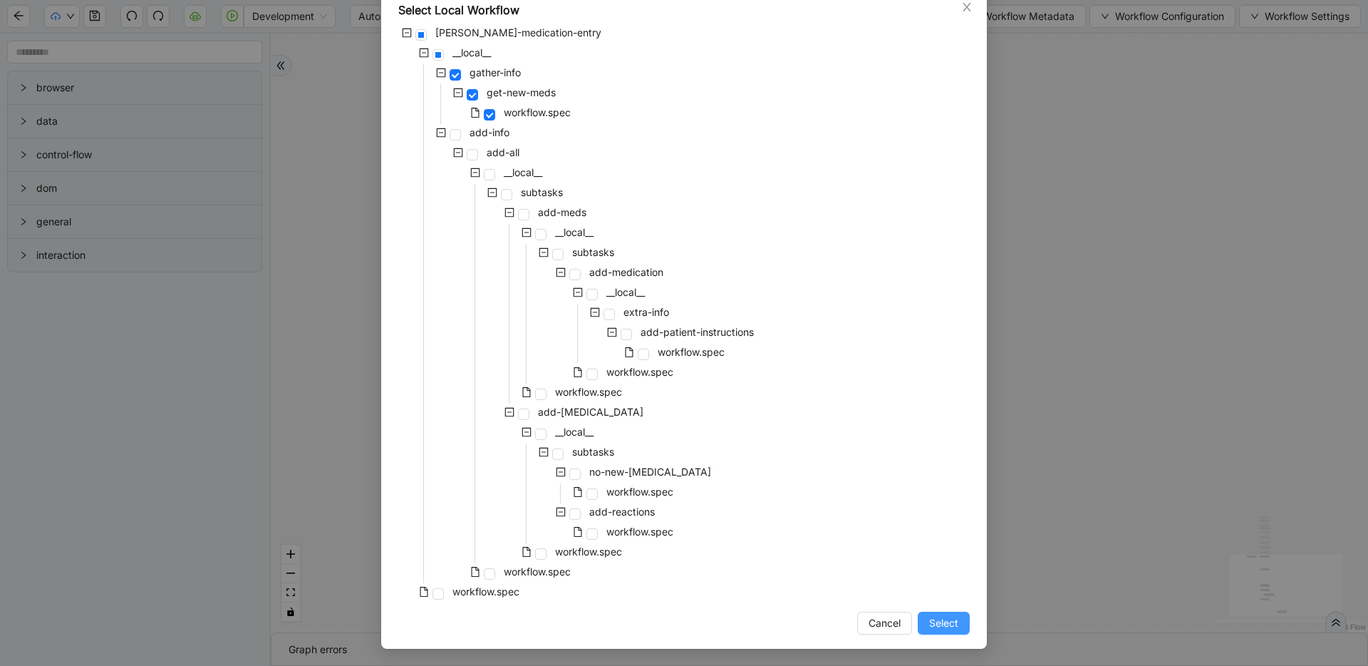
click at [951, 613] on button "Select" at bounding box center [944, 623] width 52 height 23
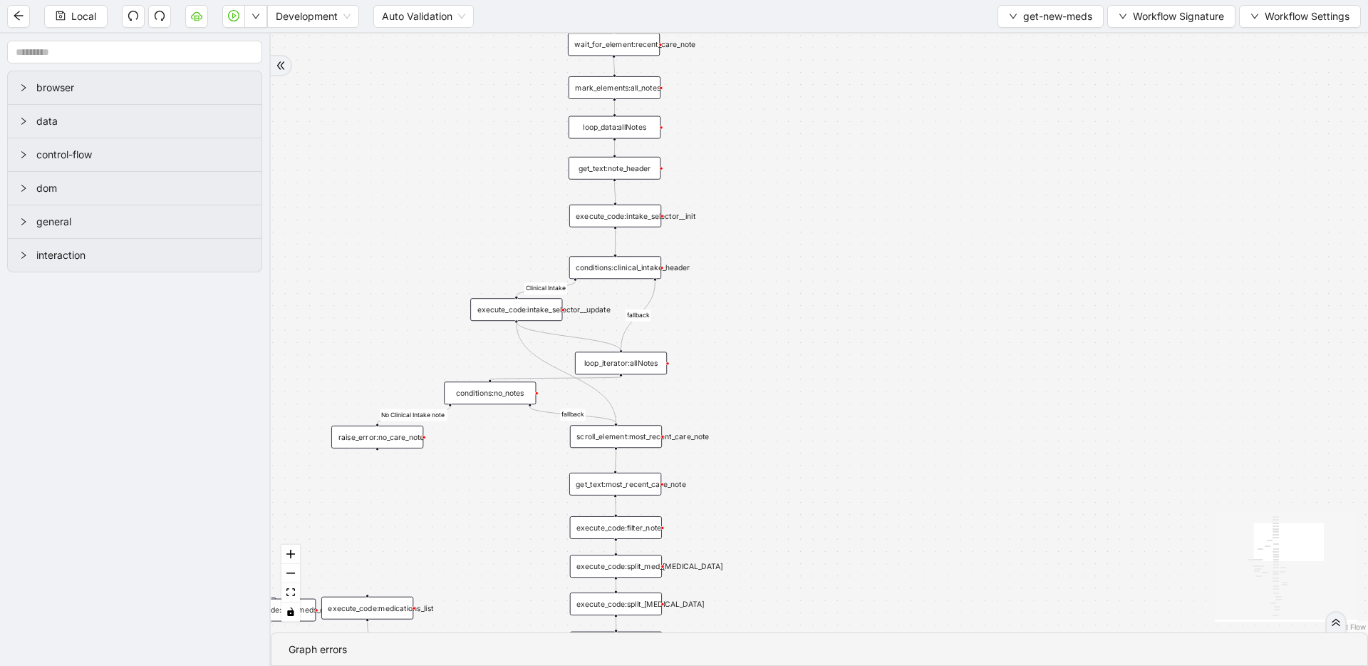
drag, startPoint x: 523, startPoint y: 320, endPoint x: 622, endPoint y: 345, distance: 101.5
click at [622, 345] on div "fallback fallback No Clinical Intake note Clinical Intake success fallback fall…" at bounding box center [1040, 183] width 946 height 516
click at [625, 264] on div "conditions:clinical_intake_header" at bounding box center [615, 267] width 92 height 23
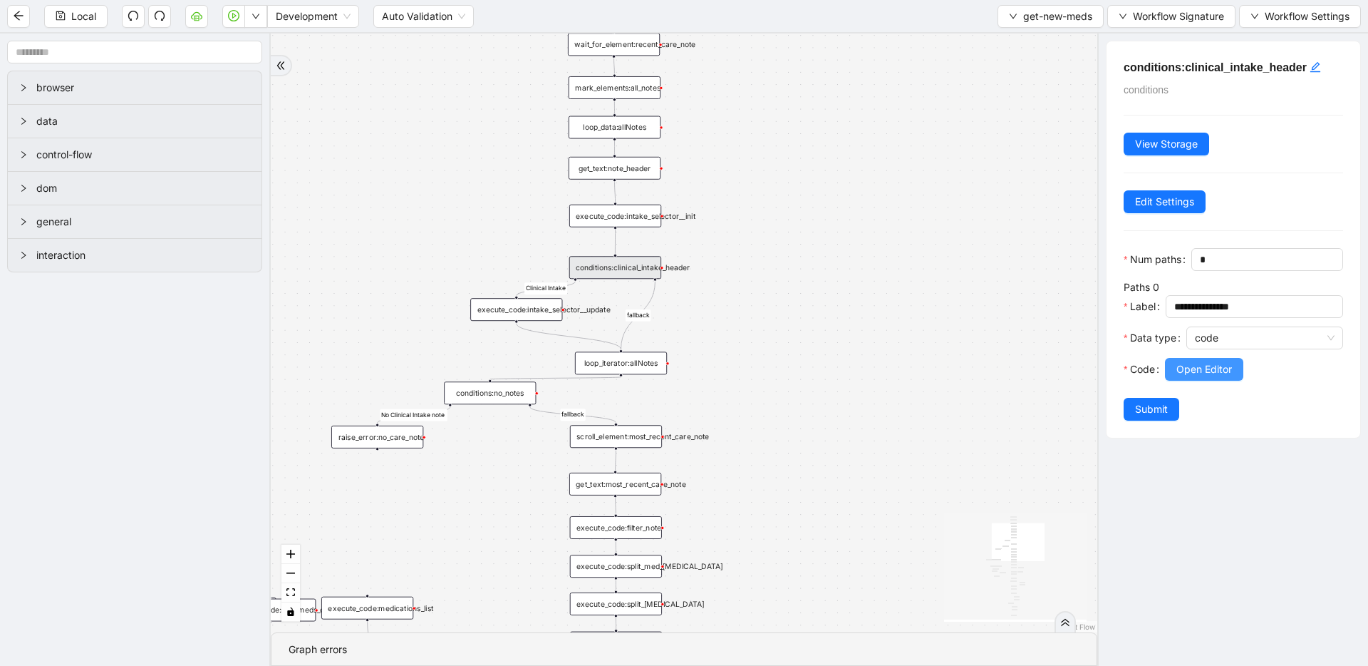
click at [1183, 359] on button "Open Editor" at bounding box center [1204, 369] width 78 height 23
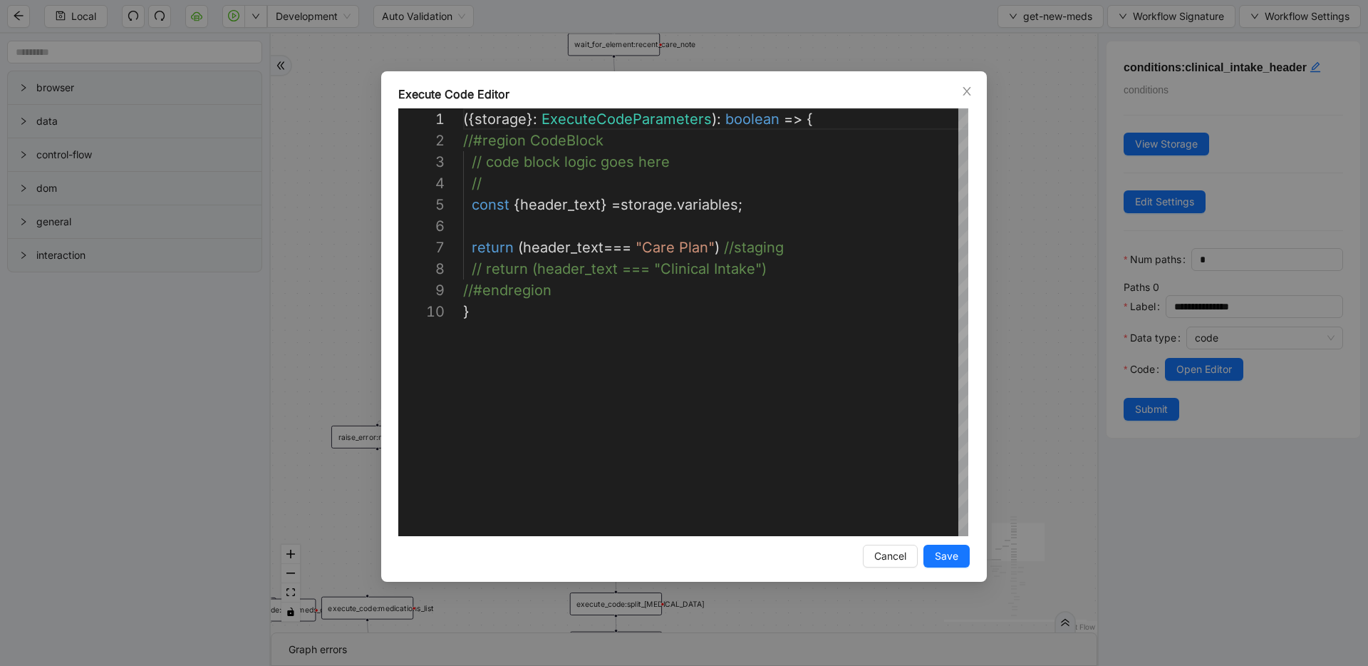
scroll to position [192, 0]
click at [701, 247] on div "({ storage }: ExecuteCodeParameters ): boolean => { //#region CodeBlock // code…" at bounding box center [715, 418] width 505 height 620
click at [694, 259] on div "({ storage }: ExecuteCodeParameters ): boolean => { //#region CodeBlock // code…" at bounding box center [715, 418] width 505 height 620
type textarea "**********"
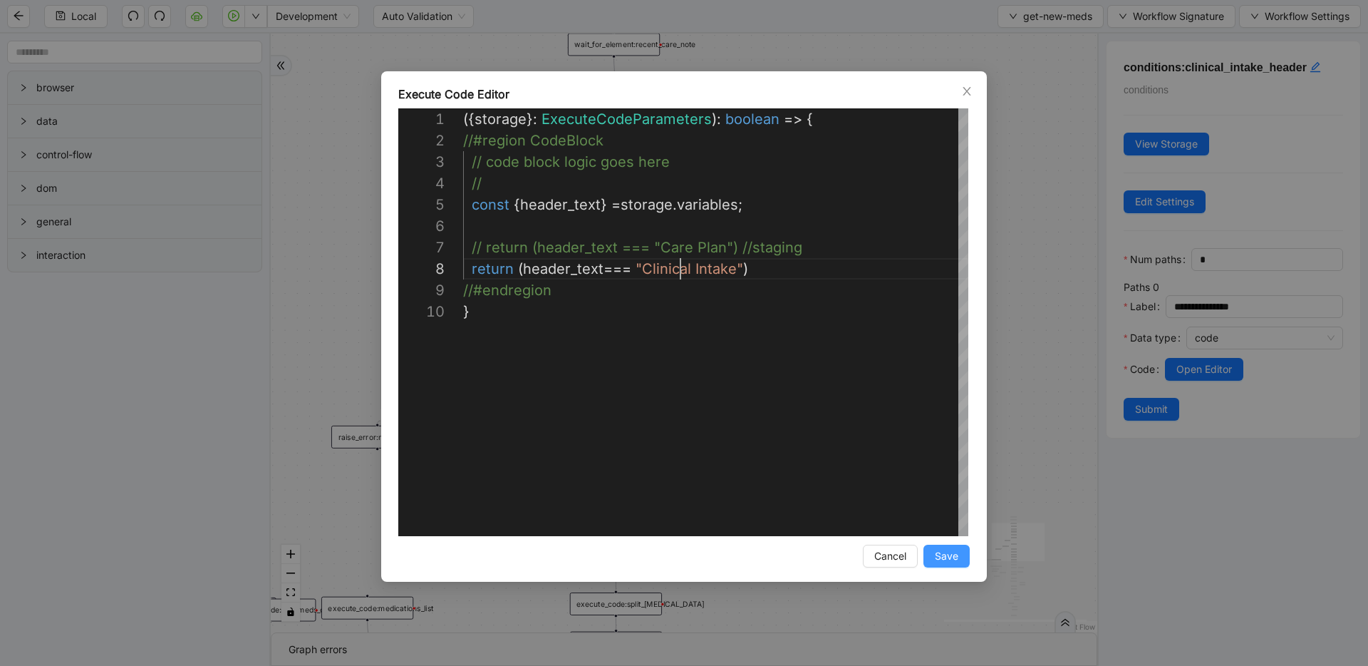
click at [947, 554] on span "Save" at bounding box center [947, 556] width 24 height 16
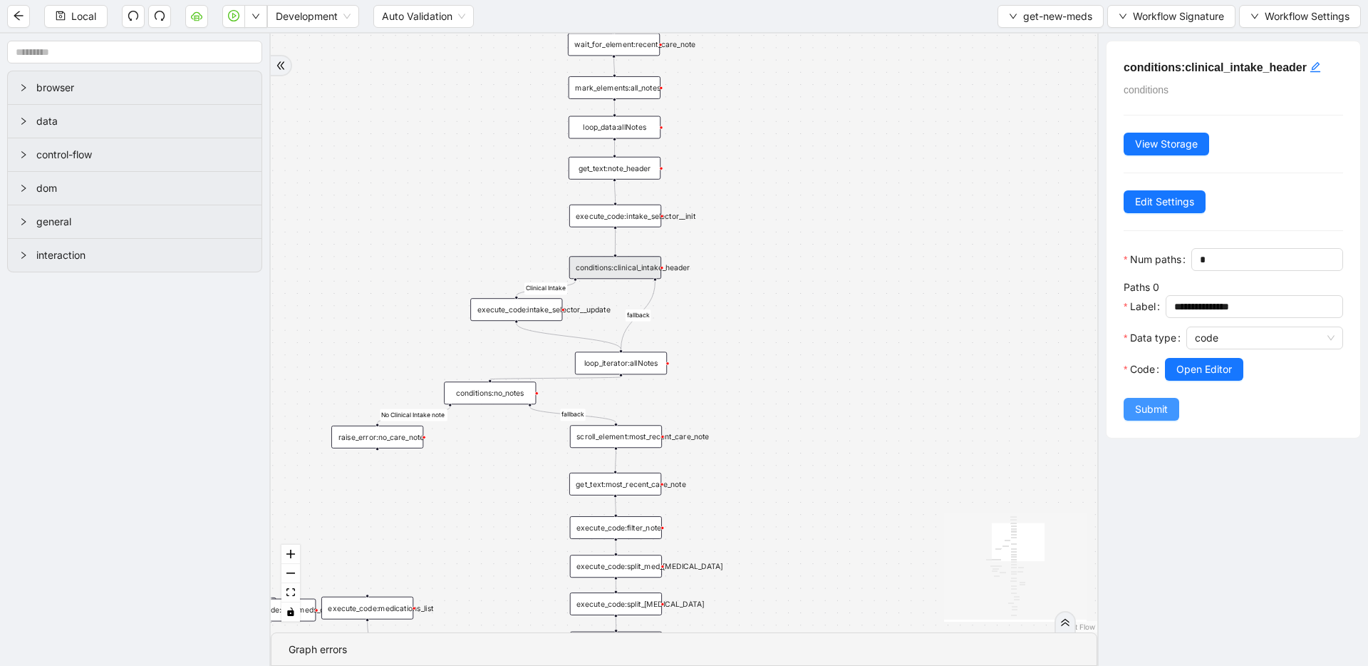
click at [1150, 409] on span "Submit" at bounding box center [1151, 409] width 33 height 16
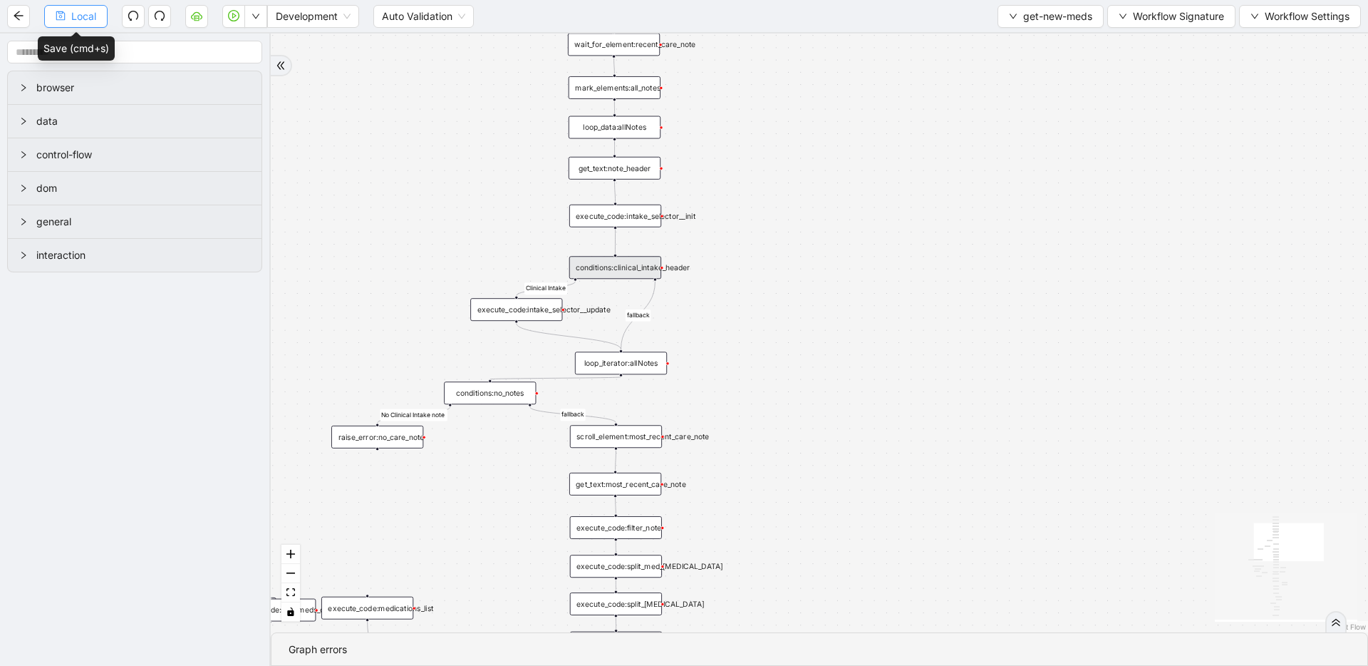
click at [86, 19] on span "Local" at bounding box center [83, 17] width 25 height 16
click at [1024, 21] on span "get-new-meds" at bounding box center [1058, 17] width 69 height 16
click at [1015, 40] on span "Select" at bounding box center [1048, 44] width 84 height 16
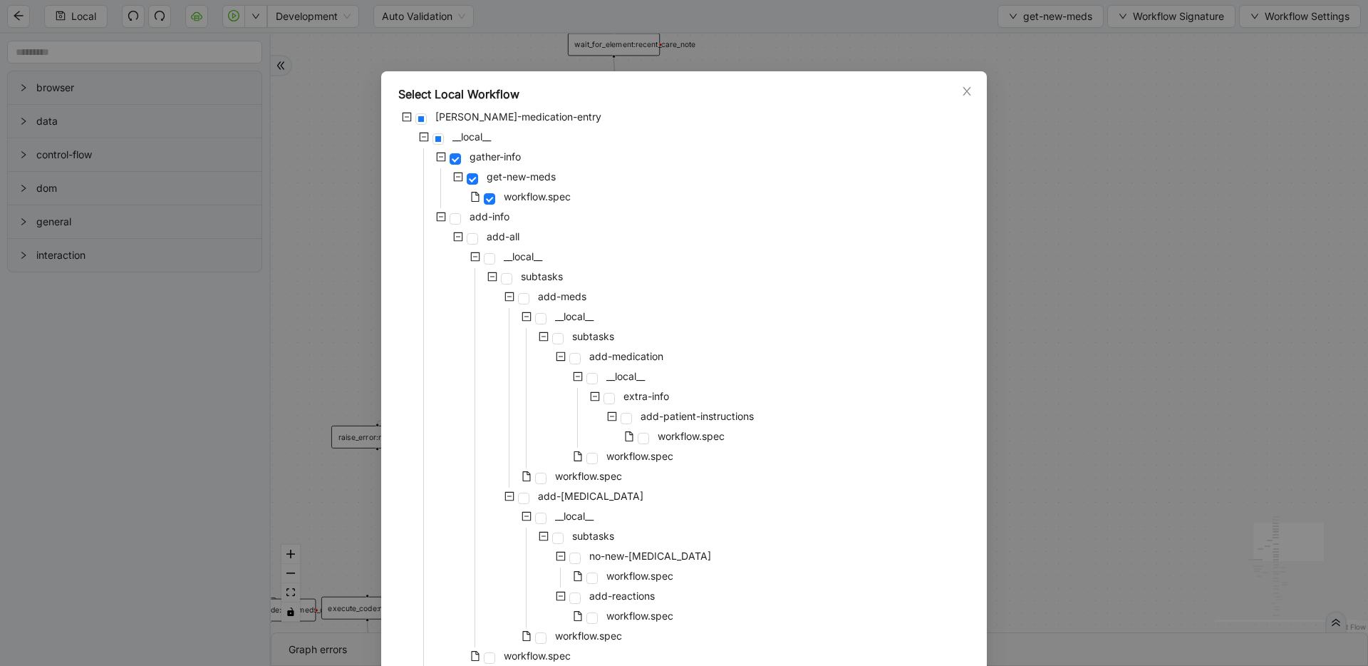
scroll to position [84, 0]
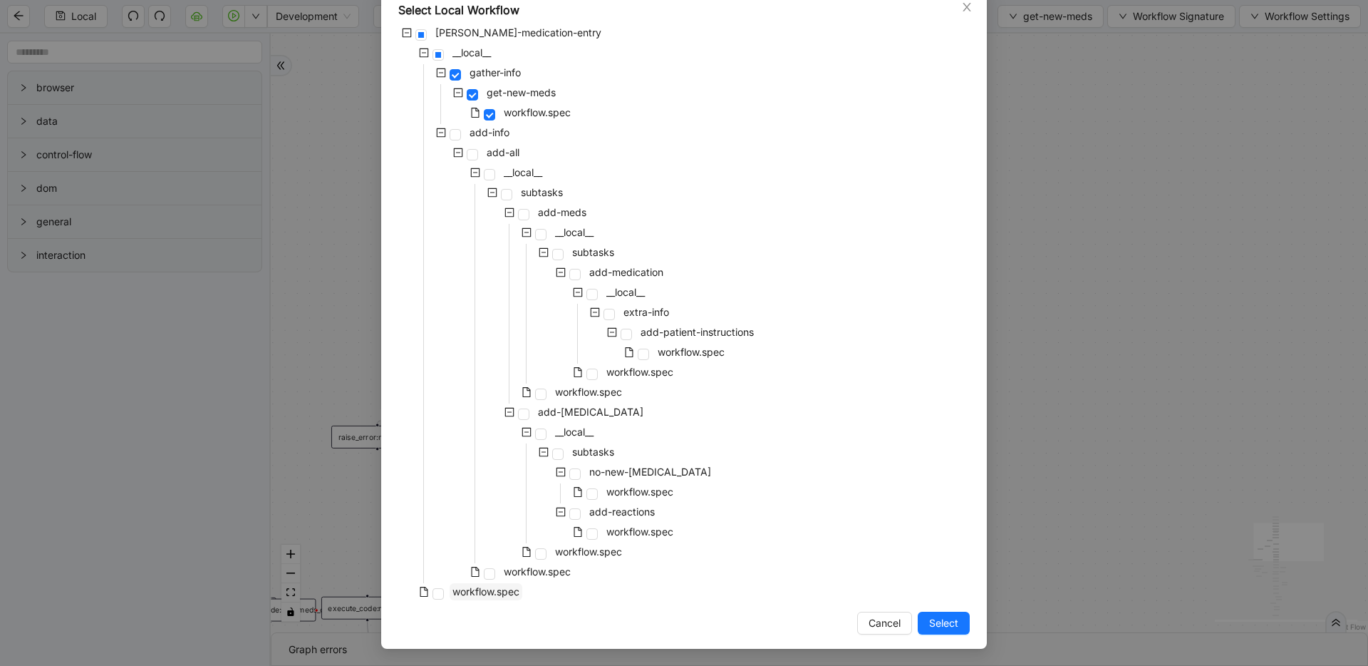
click at [492, 593] on span "workflow.spec" at bounding box center [486, 591] width 67 height 12
click at [945, 618] on span "Select" at bounding box center [943, 623] width 29 height 16
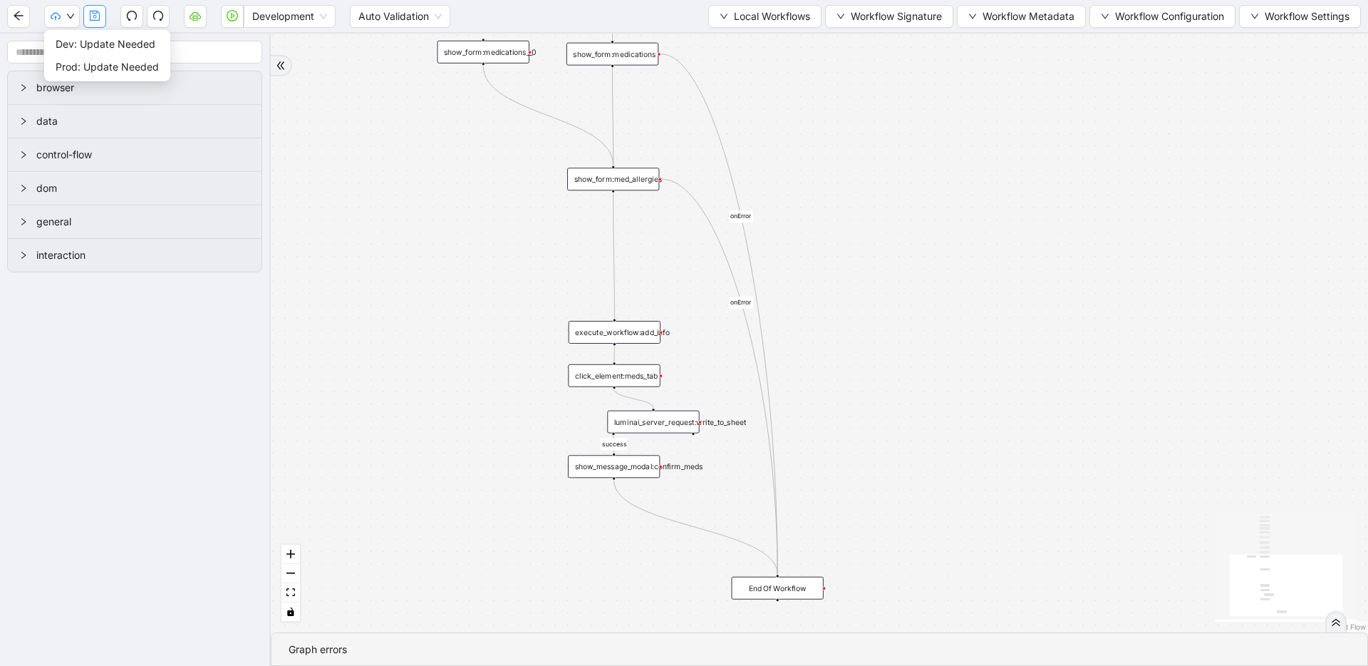
click at [97, 17] on icon "save" at bounding box center [94, 15] width 11 height 11
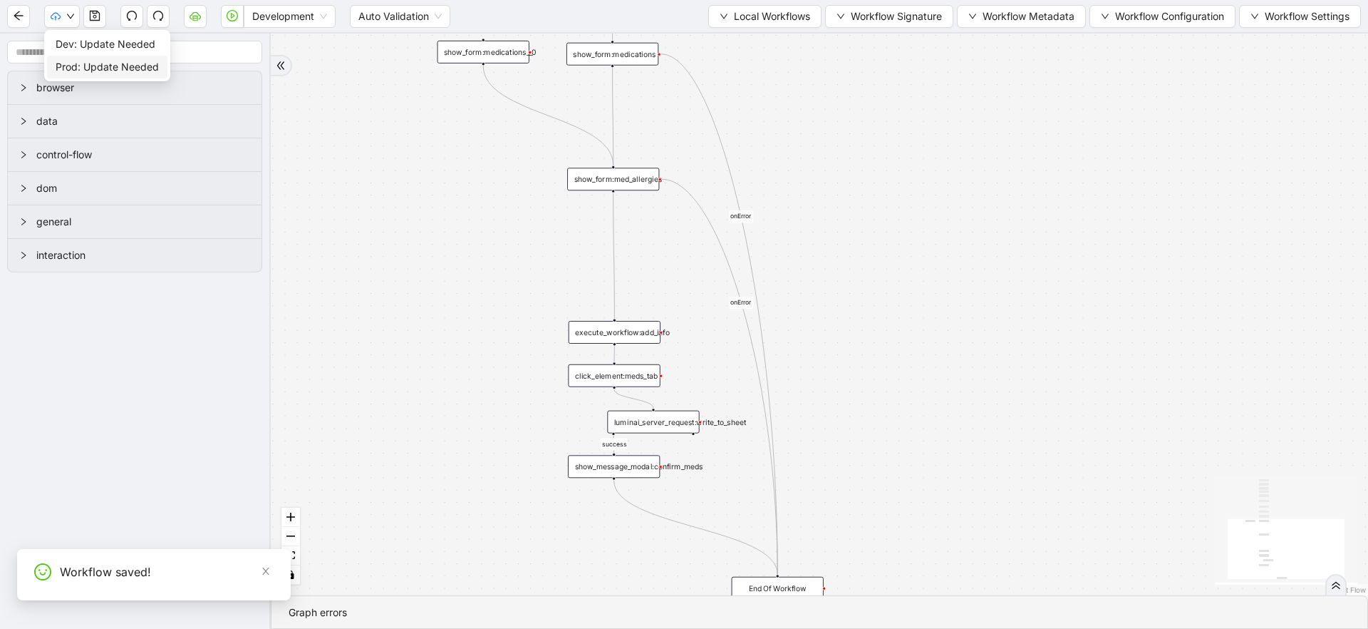
click at [65, 68] on span "Prod: Update Needed" at bounding box center [107, 67] width 103 height 16
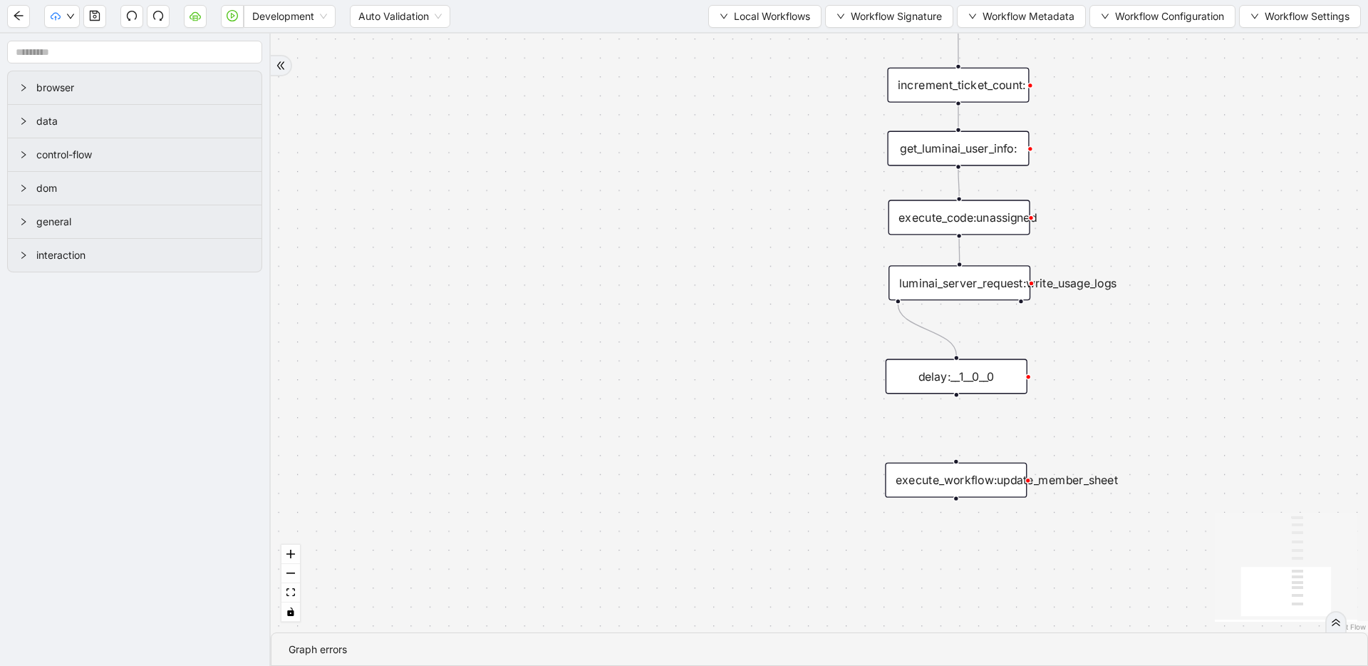
drag, startPoint x: 837, startPoint y: 350, endPoint x: 648, endPoint y: 232, distance: 222.9
click at [648, 232] on div "trigger execute_workflow:extract_member_data execute_workflow:remove_duplicate_…" at bounding box center [820, 332] width 1098 height 599
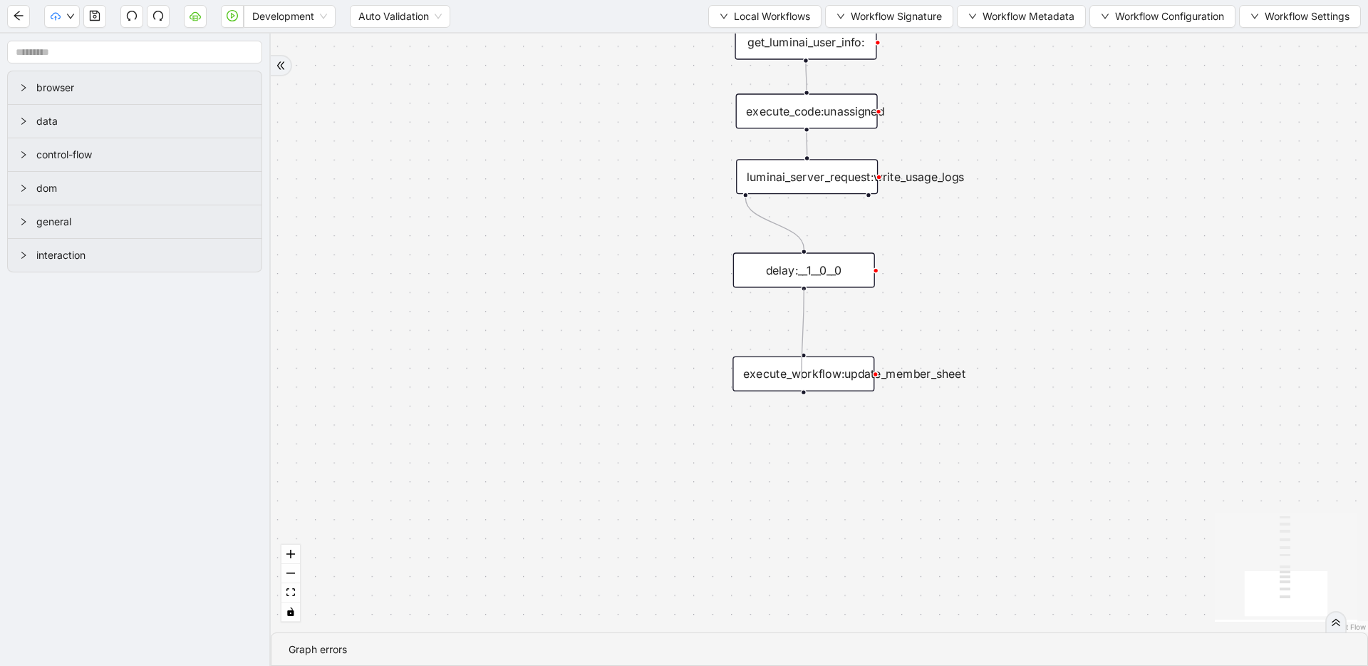
drag, startPoint x: 802, startPoint y: 287, endPoint x: 802, endPoint y: 380, distance: 92.7
drag, startPoint x: 803, startPoint y: 287, endPoint x: 100, endPoint y: 13, distance: 754.4
click at [100, 14] on icon "save" at bounding box center [95, 16] width 10 height 10
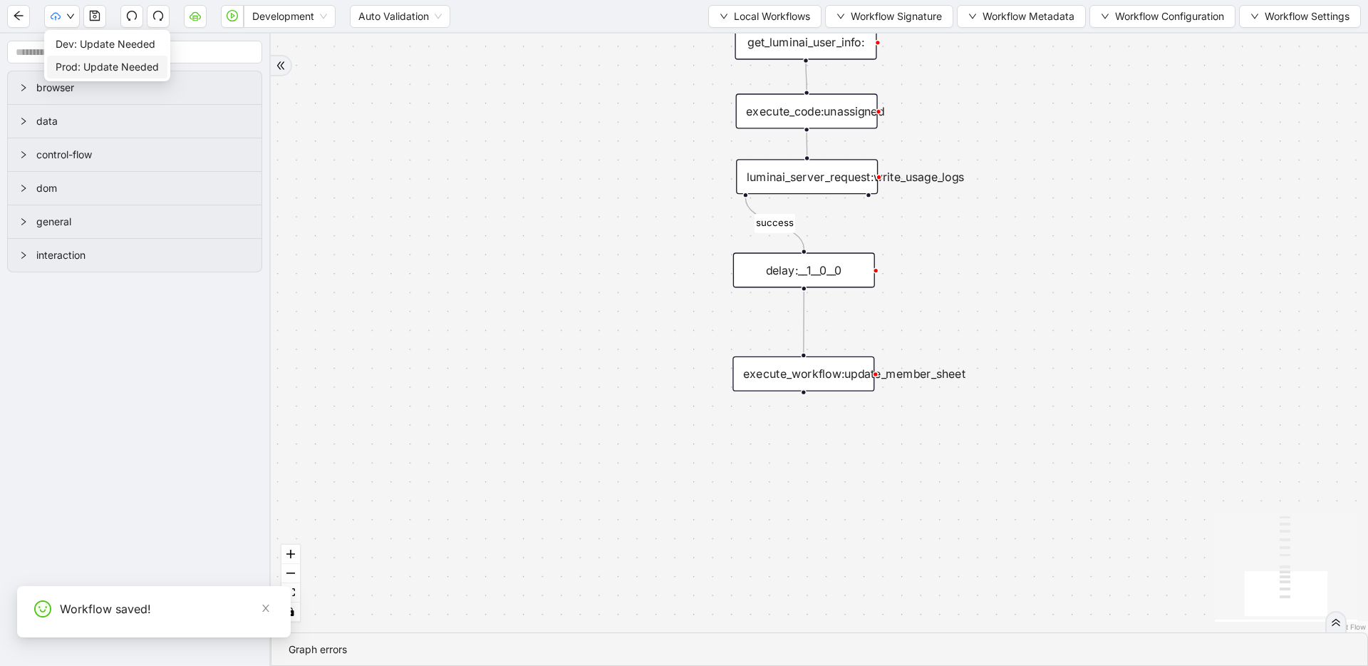
click at [73, 61] on span "Prod: Update Needed" at bounding box center [107, 67] width 103 height 16
